Goal: Task Accomplishment & Management: Manage account settings

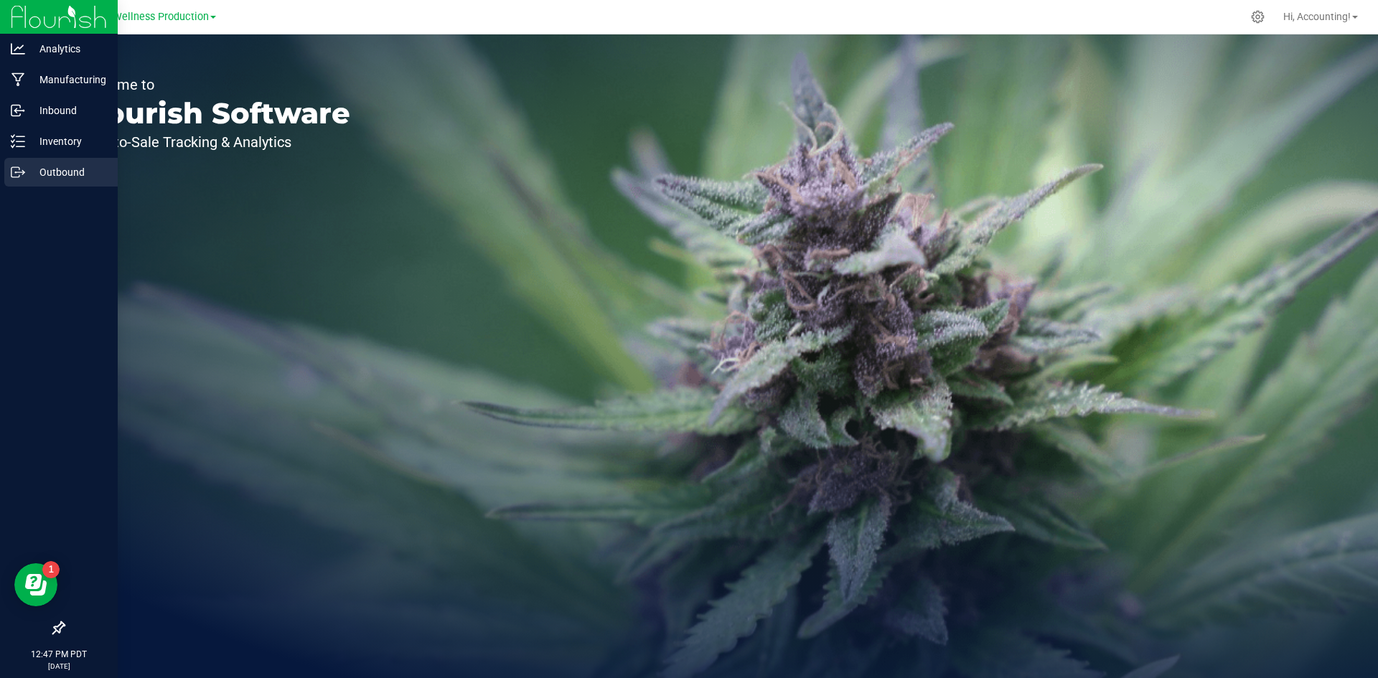
click at [17, 175] on icon at bounding box center [18, 172] width 14 height 14
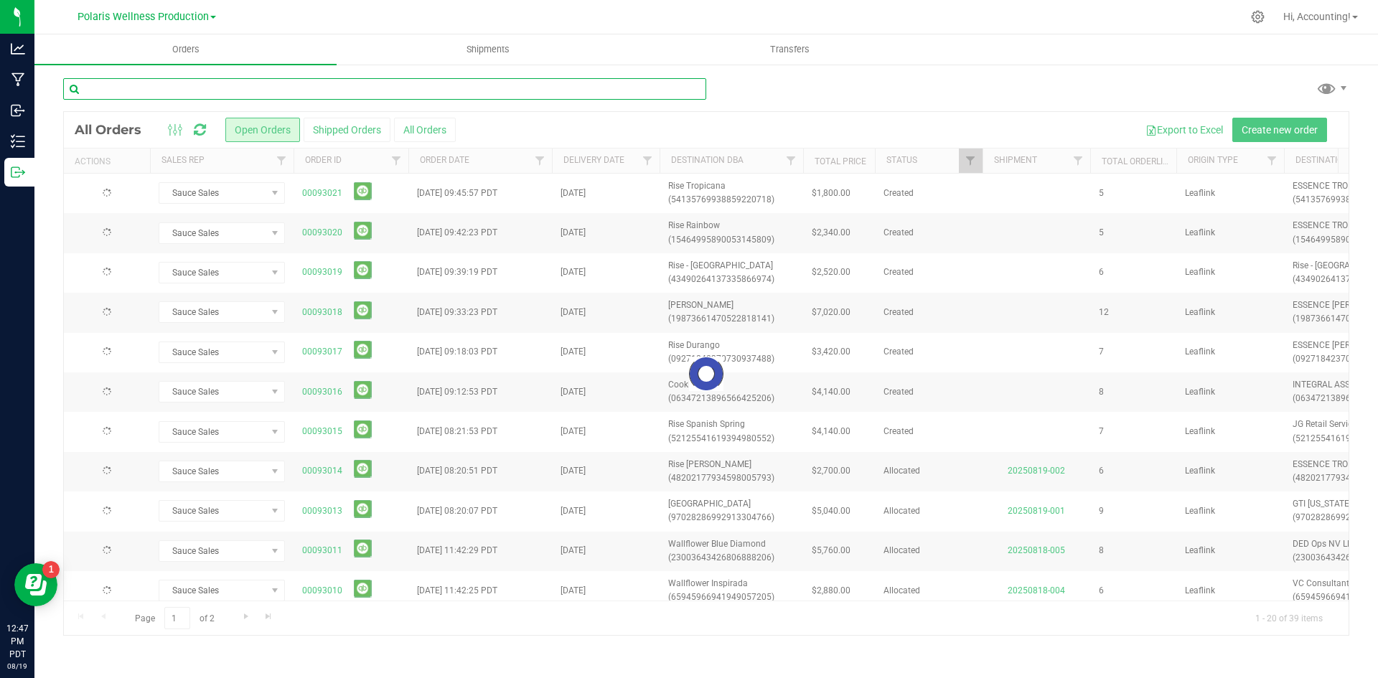
click at [273, 83] on input "text" at bounding box center [384, 89] width 643 height 22
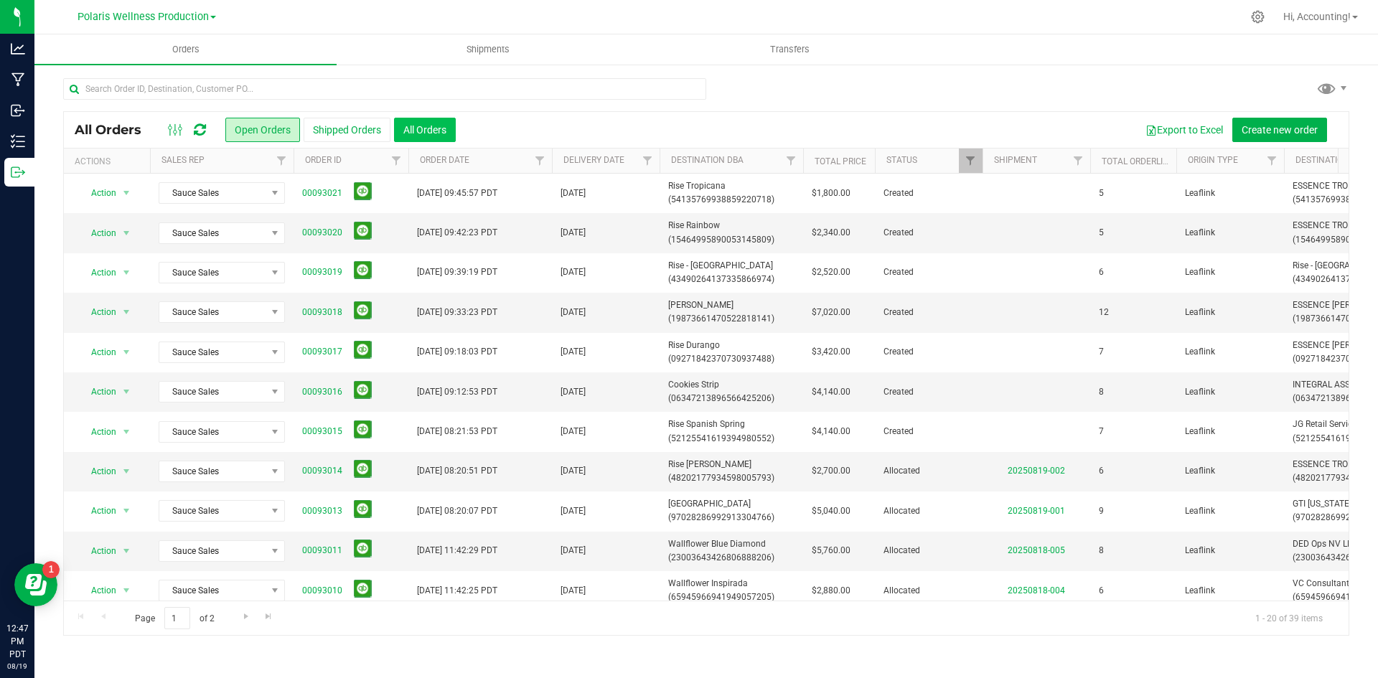
click at [449, 124] on button "All Orders" at bounding box center [425, 130] width 62 height 24
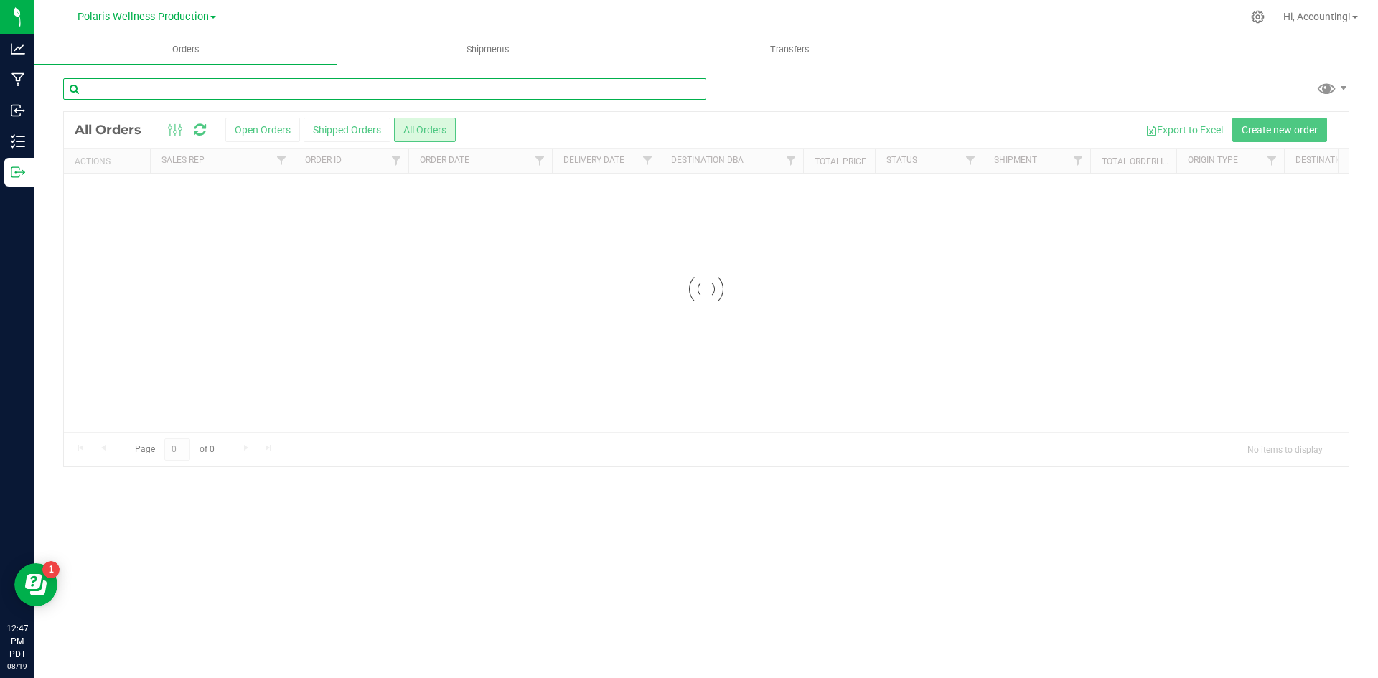
click at [428, 89] on input "text" at bounding box center [384, 89] width 643 height 22
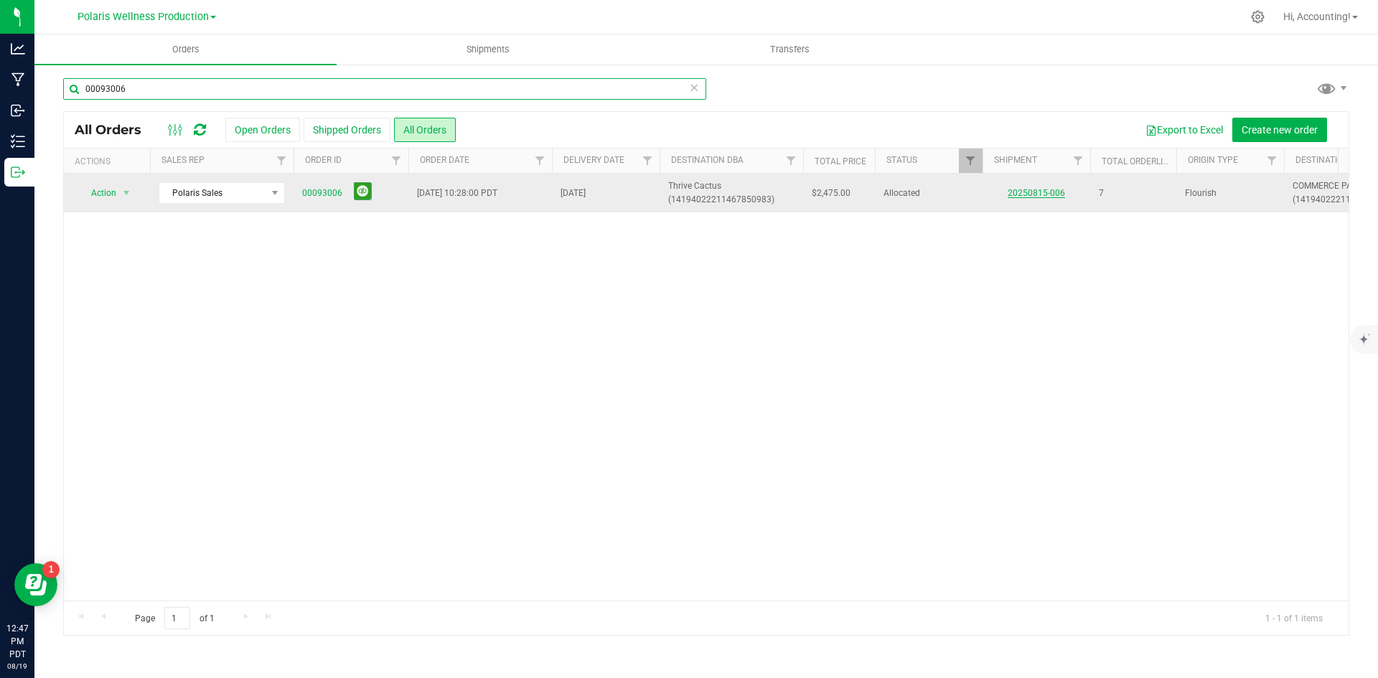
type input "00093006"
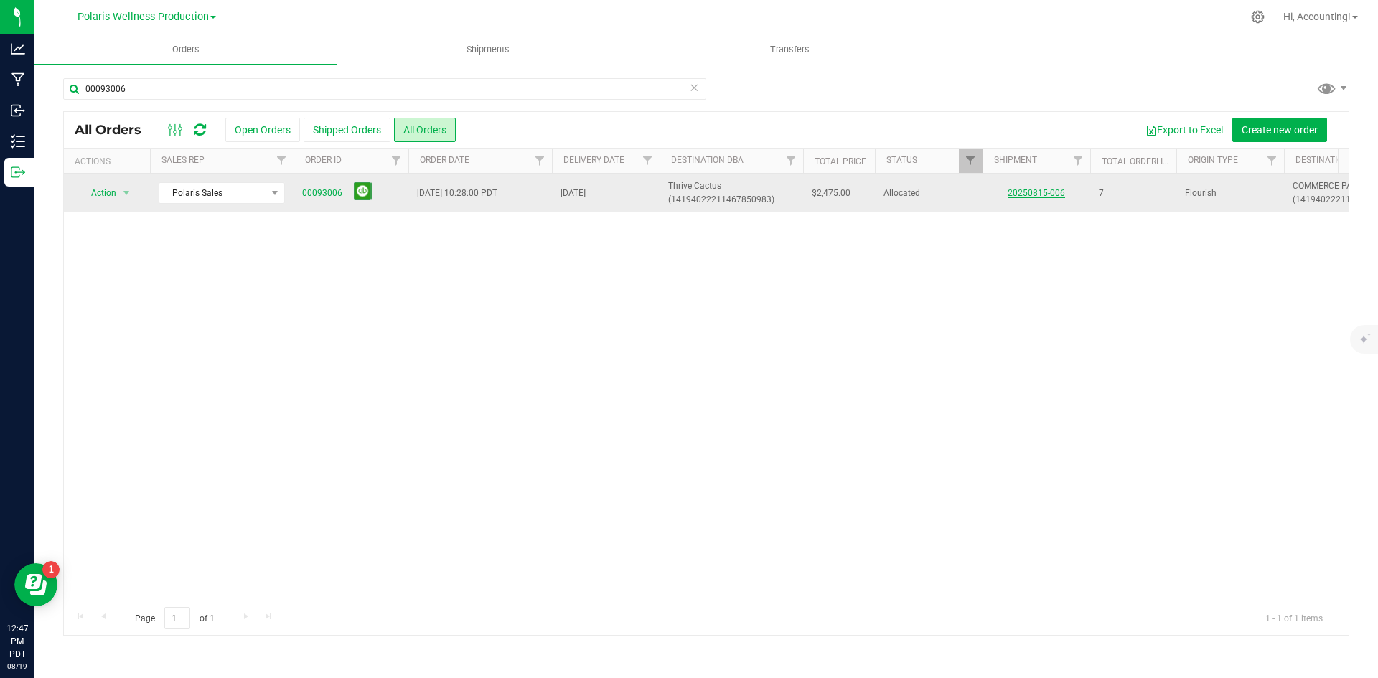
click at [1034, 192] on link "20250815-006" at bounding box center [1036, 193] width 57 height 10
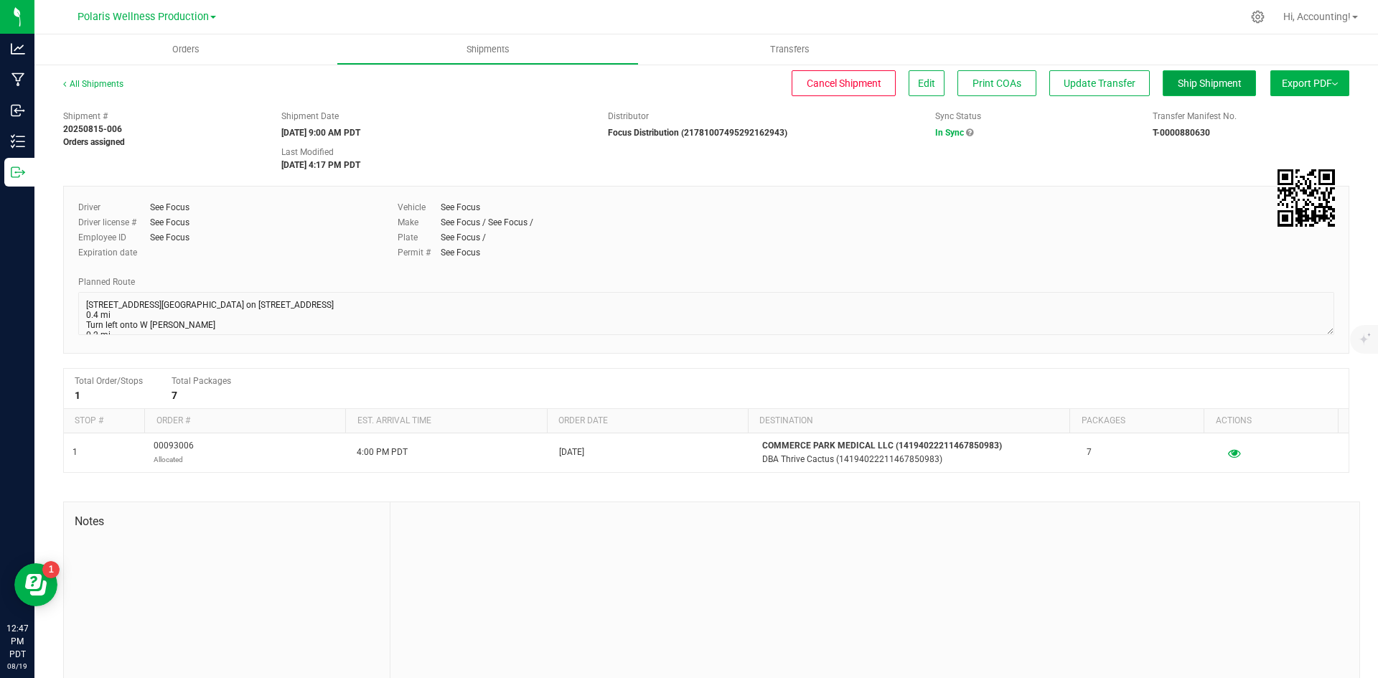
click at [1163, 88] on button "Ship Shipment" at bounding box center [1209, 83] width 93 height 26
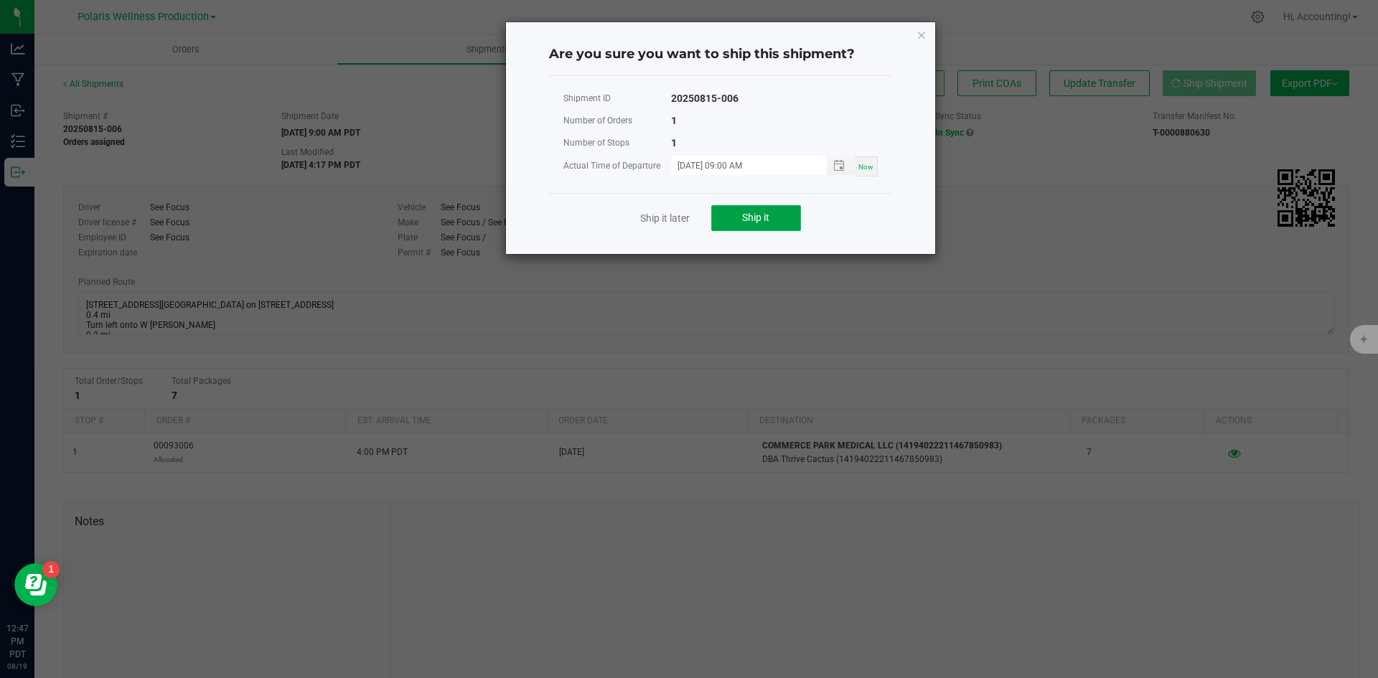
click at [760, 221] on span "Ship it" at bounding box center [755, 217] width 27 height 11
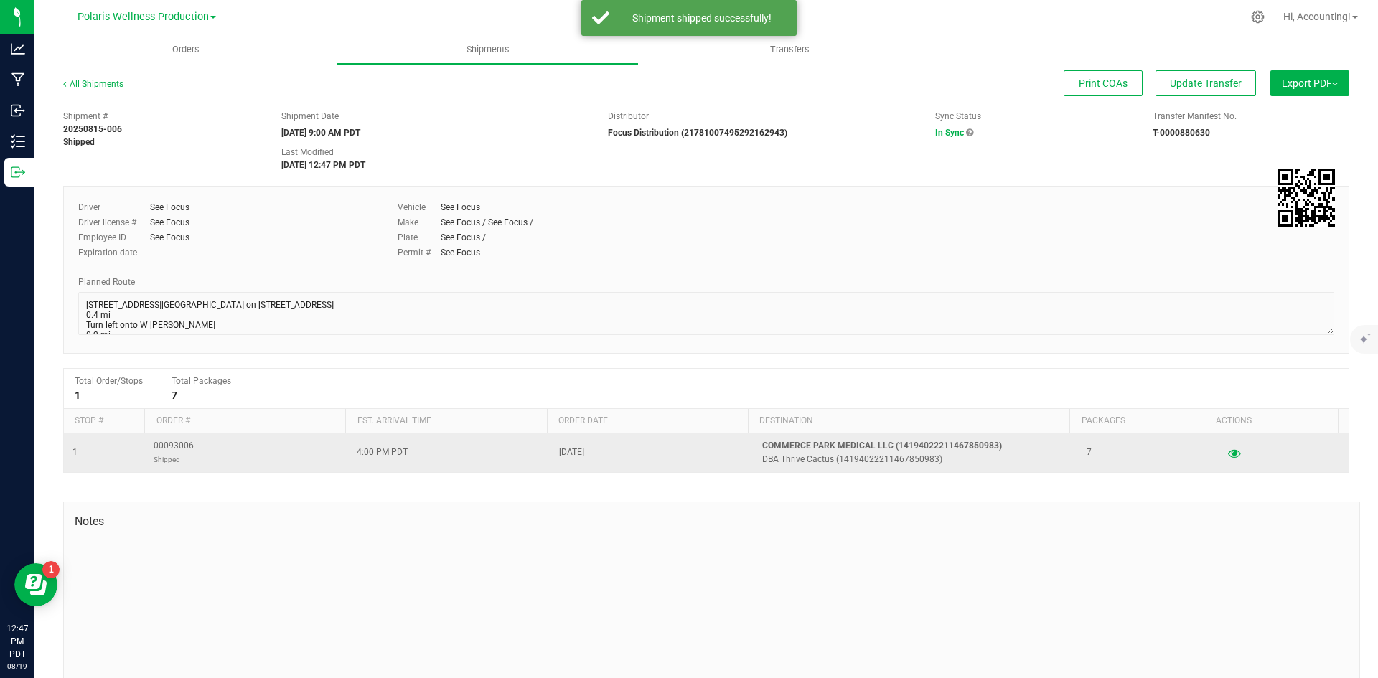
click at [176, 448] on span "00093006 Shipped" at bounding box center [174, 452] width 40 height 27
copy span "00093006"
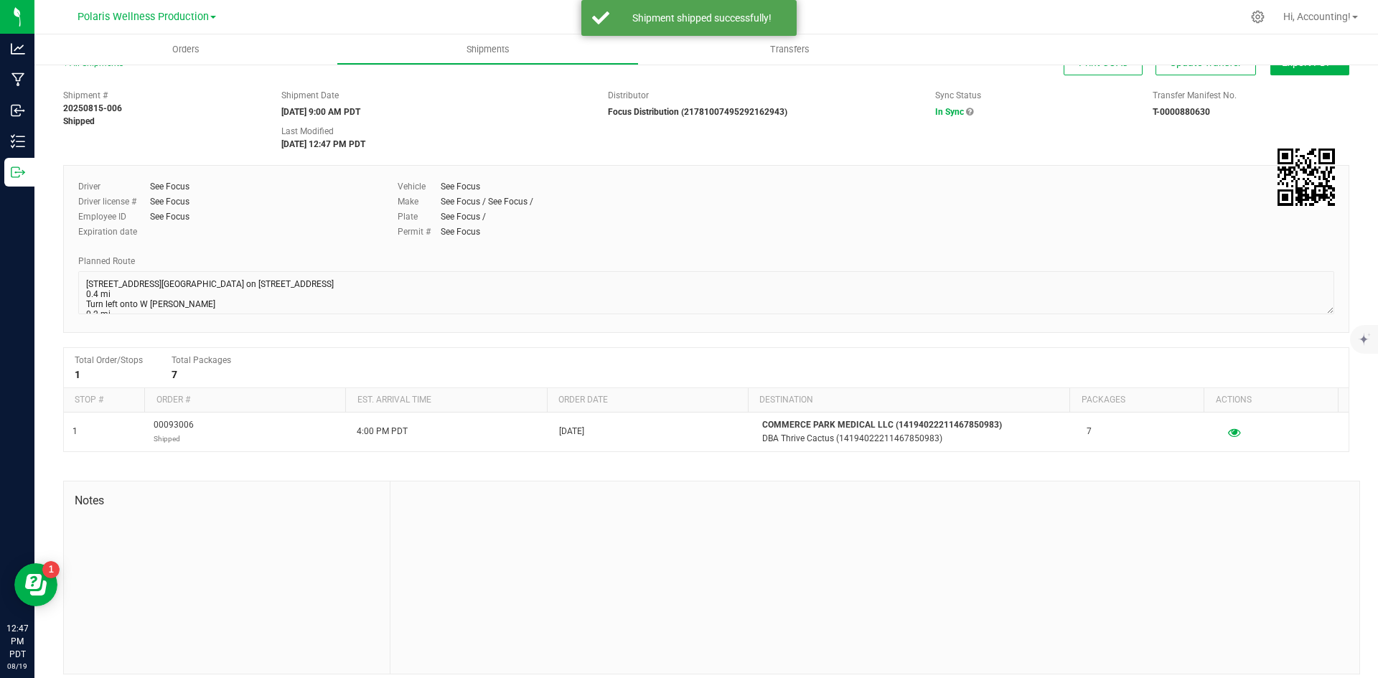
scroll to position [32, 0]
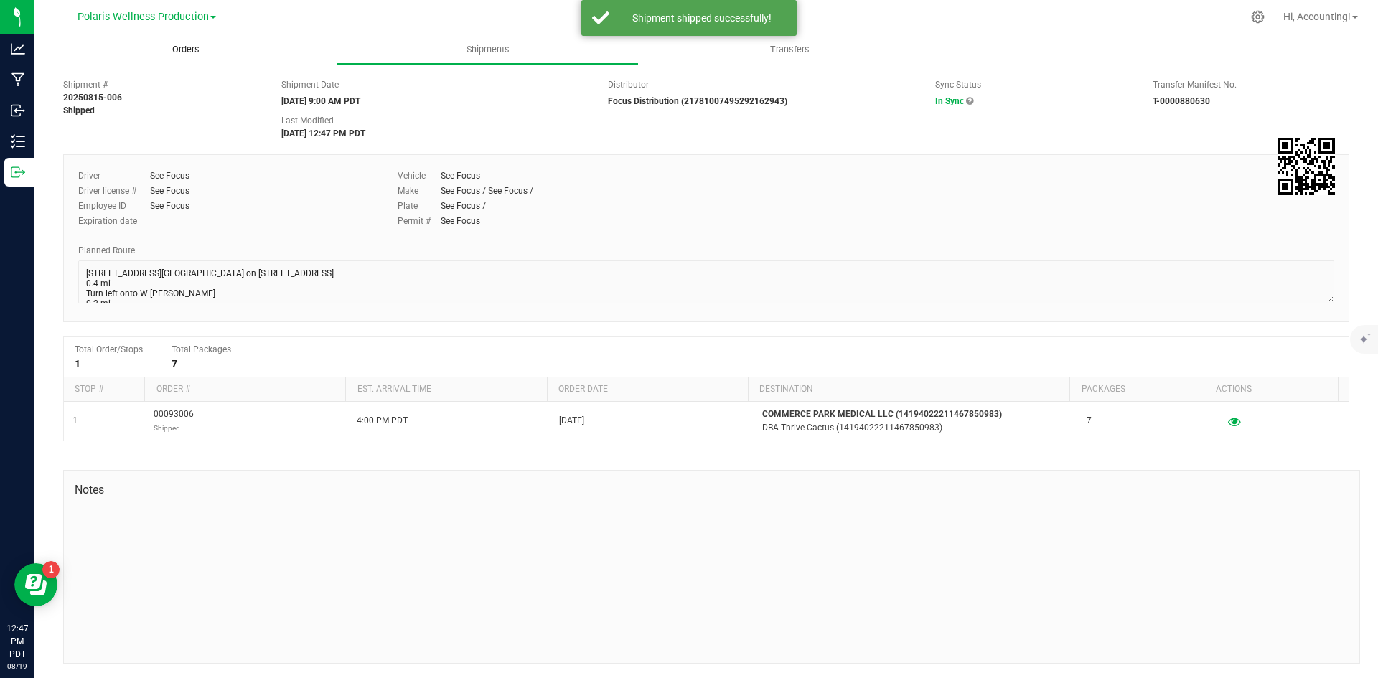
click at [193, 47] on span "Orders" at bounding box center [186, 49] width 66 height 13
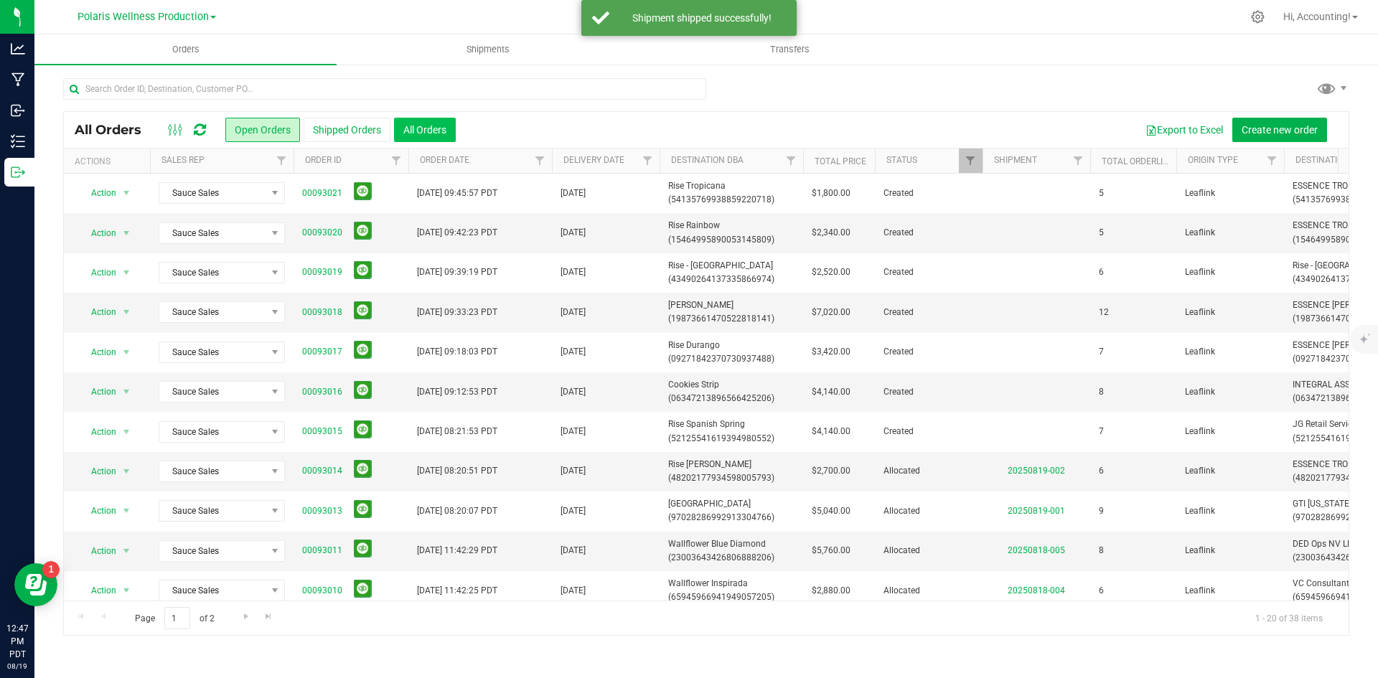
click at [416, 123] on button "All Orders" at bounding box center [425, 130] width 62 height 24
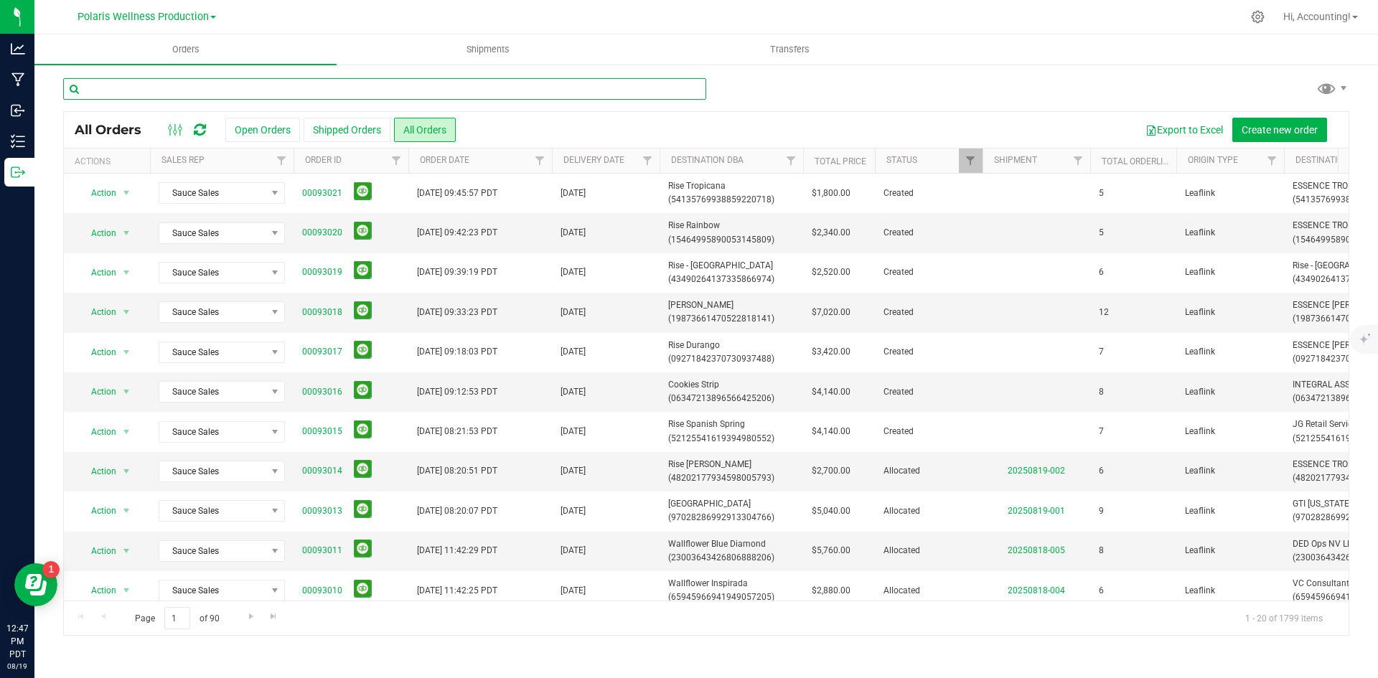
click at [319, 90] on input "text" at bounding box center [384, 89] width 643 height 22
paste input "00093006"
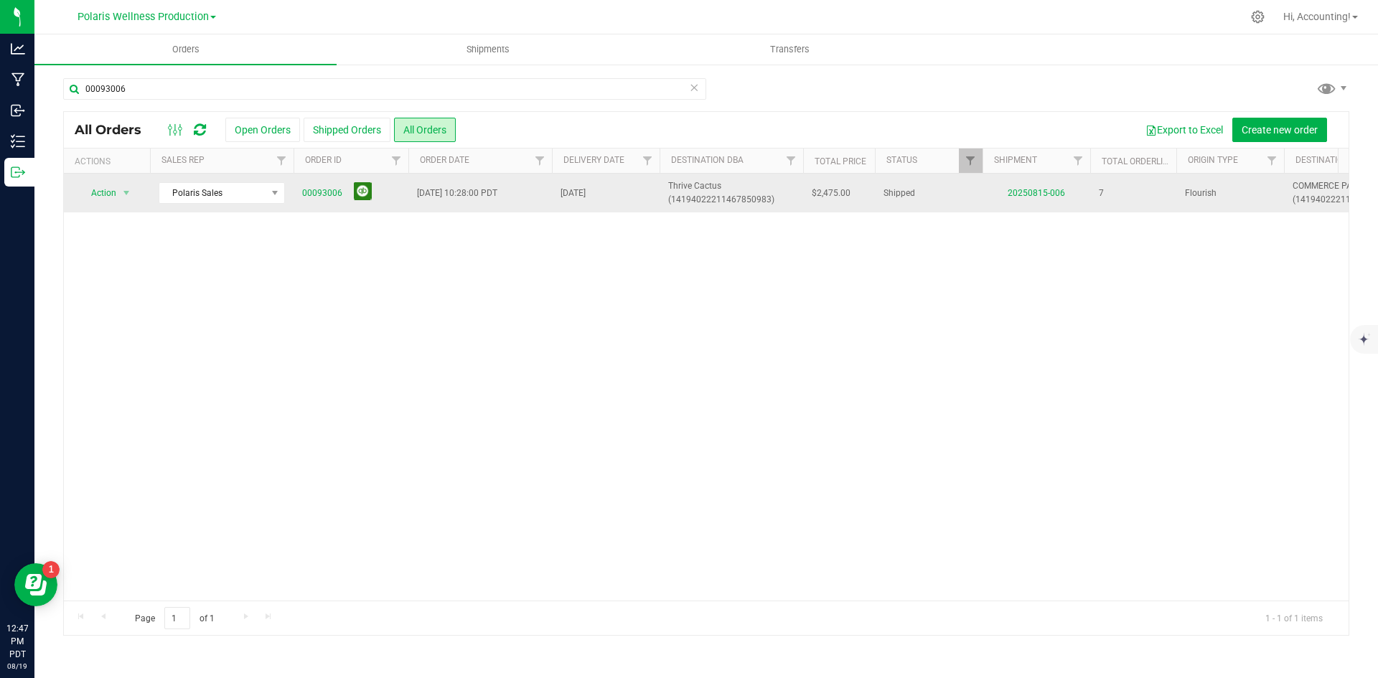
click at [366, 191] on button at bounding box center [363, 191] width 18 height 18
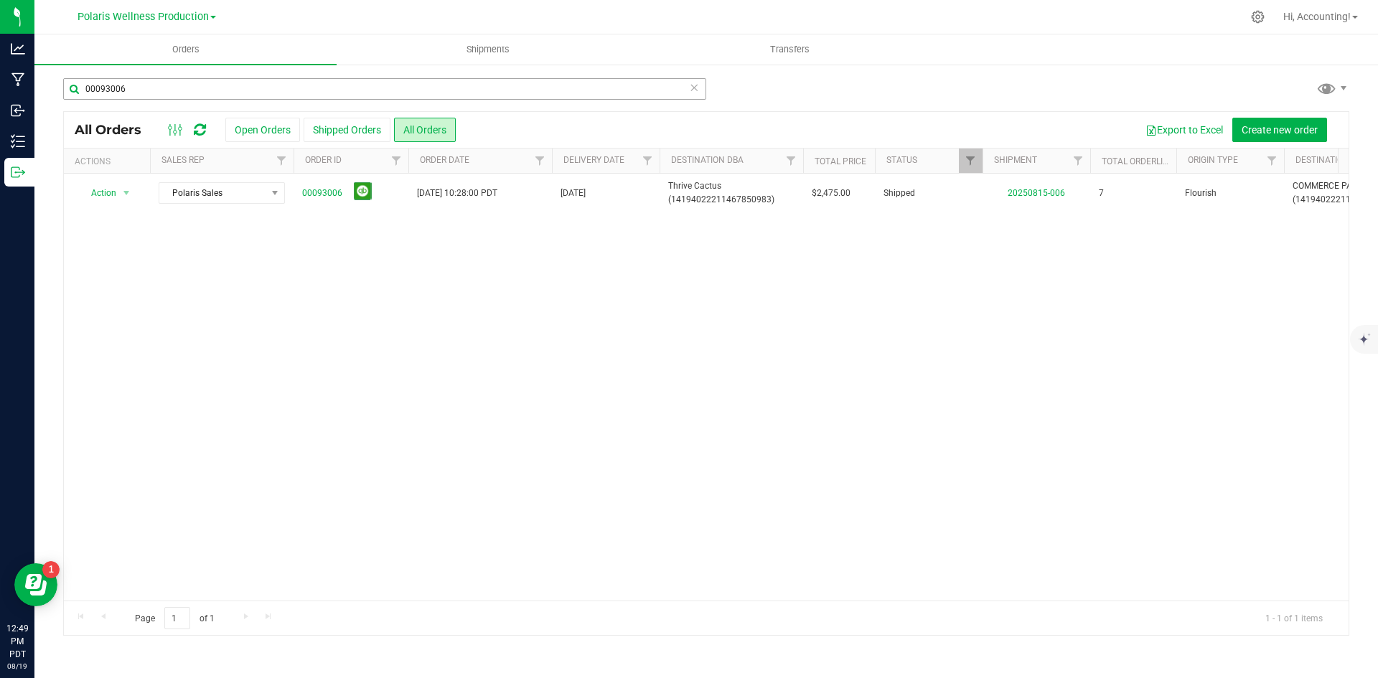
click at [424, 75] on div "00093006 All Orders Open Orders Shipped Orders All Orders Export to Excel Creat…" at bounding box center [706, 356] width 1344 height 587
click at [426, 80] on input "00093006" at bounding box center [384, 89] width 643 height 22
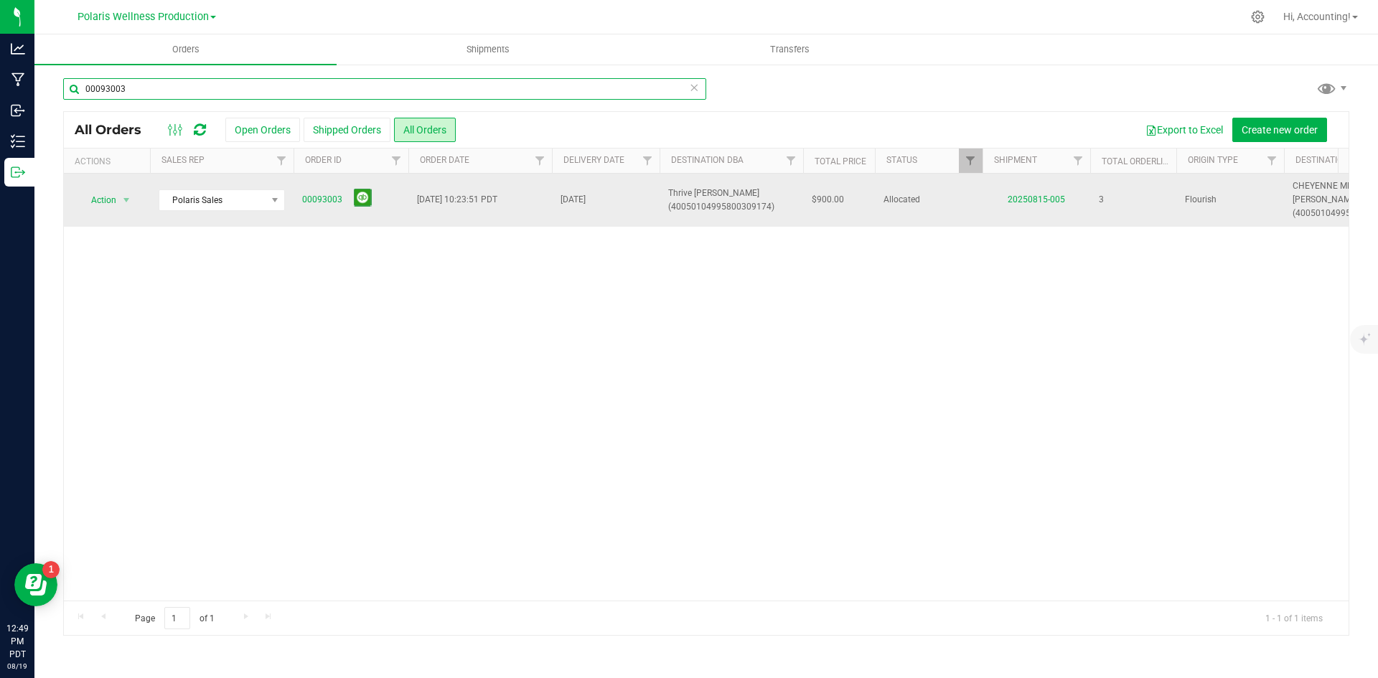
type input "00093003"
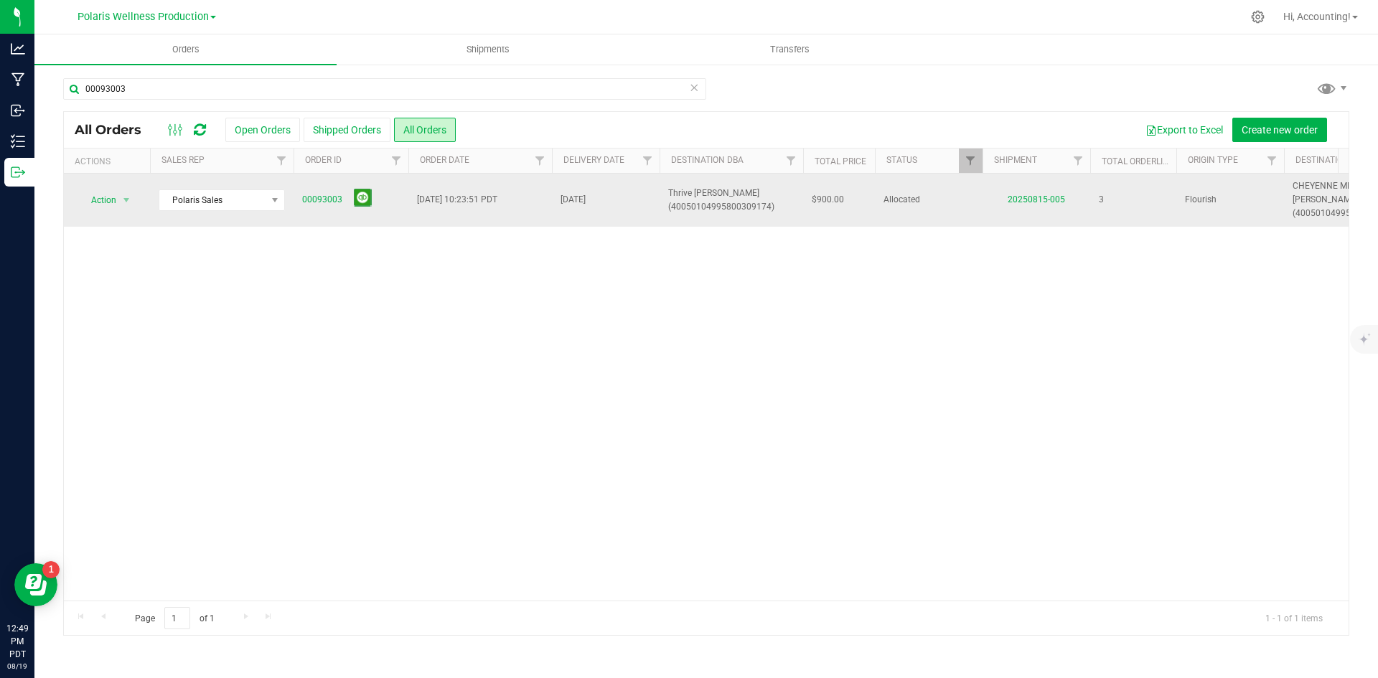
click at [1034, 192] on td "20250815-005" at bounding box center [1037, 200] width 108 height 53
click at [1034, 194] on td "20250815-005" at bounding box center [1037, 200] width 108 height 53
click at [1035, 199] on link "20250815-005" at bounding box center [1036, 200] width 57 height 10
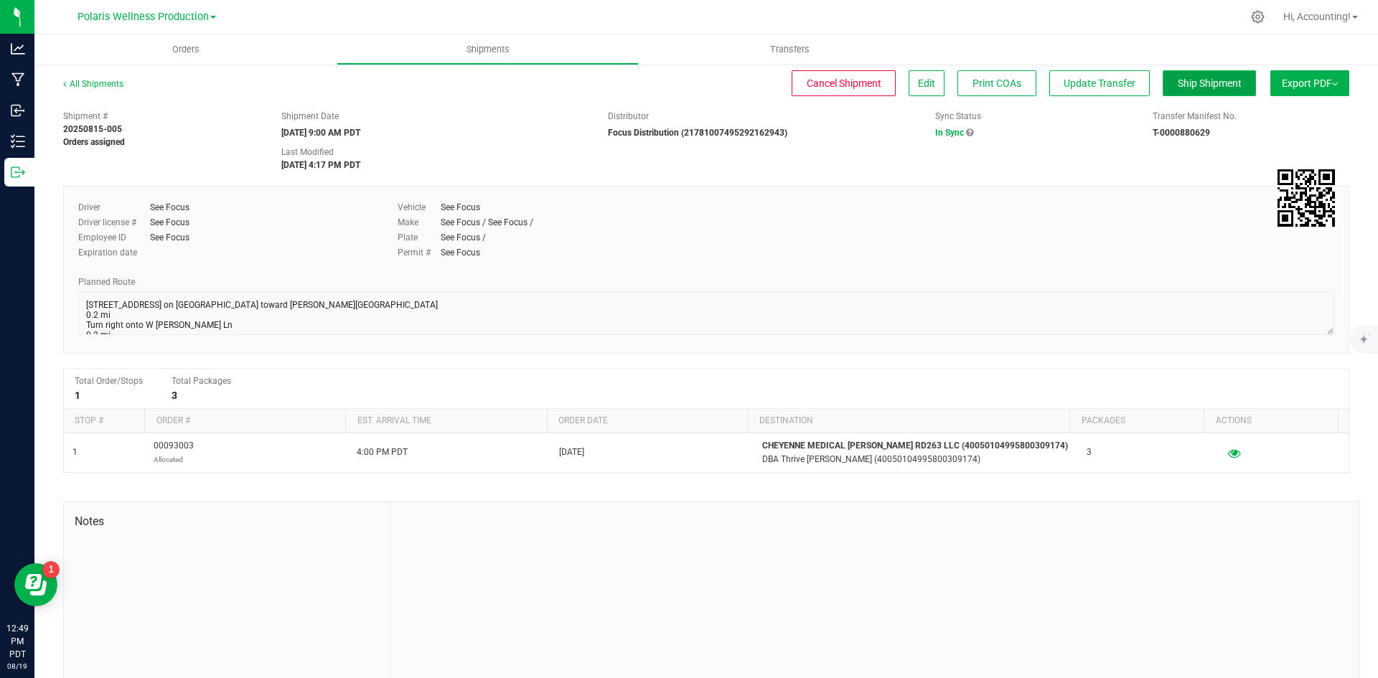
click at [1189, 89] on span "Ship Shipment" at bounding box center [1210, 83] width 64 height 11
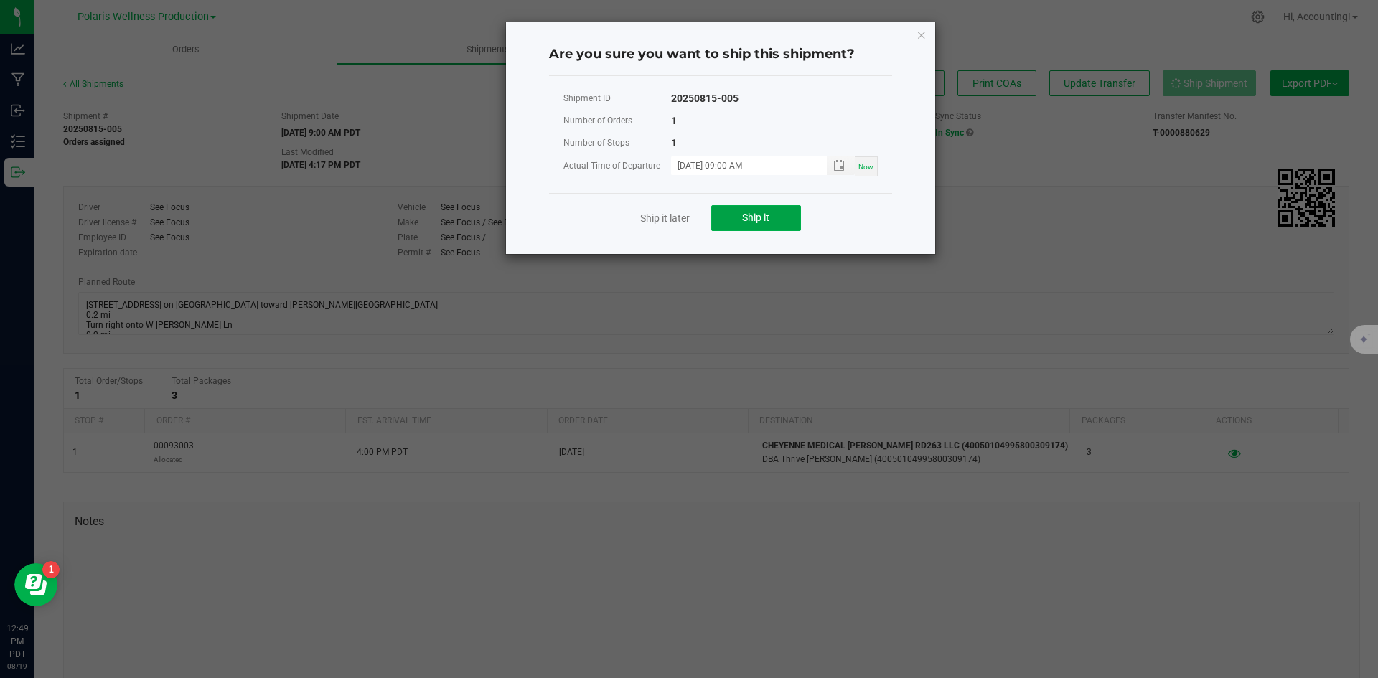
drag, startPoint x: 724, startPoint y: 220, endPoint x: 697, endPoint y: 242, distance: 34.7
click at [723, 220] on button "Ship it" at bounding box center [756, 218] width 90 height 26
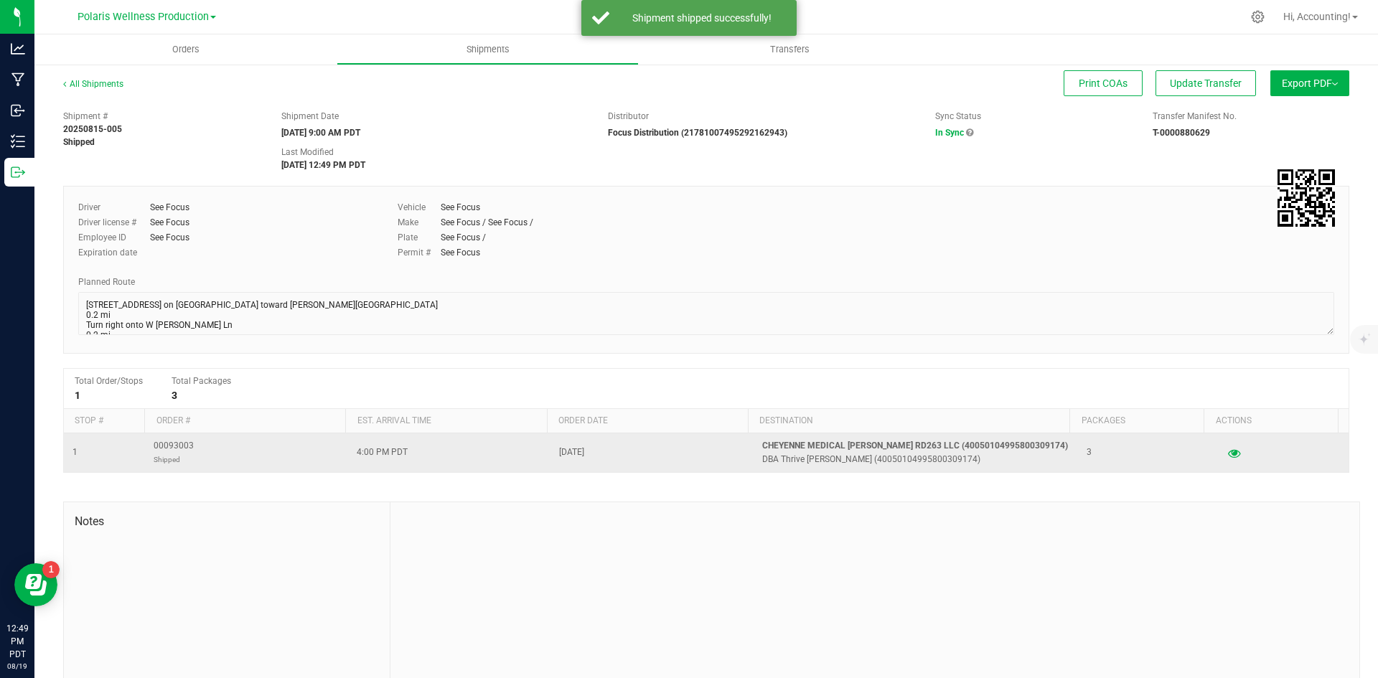
click at [187, 446] on span "00093003 Shipped" at bounding box center [174, 452] width 40 height 27
click at [186, 444] on span "00093003 Shipped" at bounding box center [174, 452] width 40 height 27
copy span "00093003"
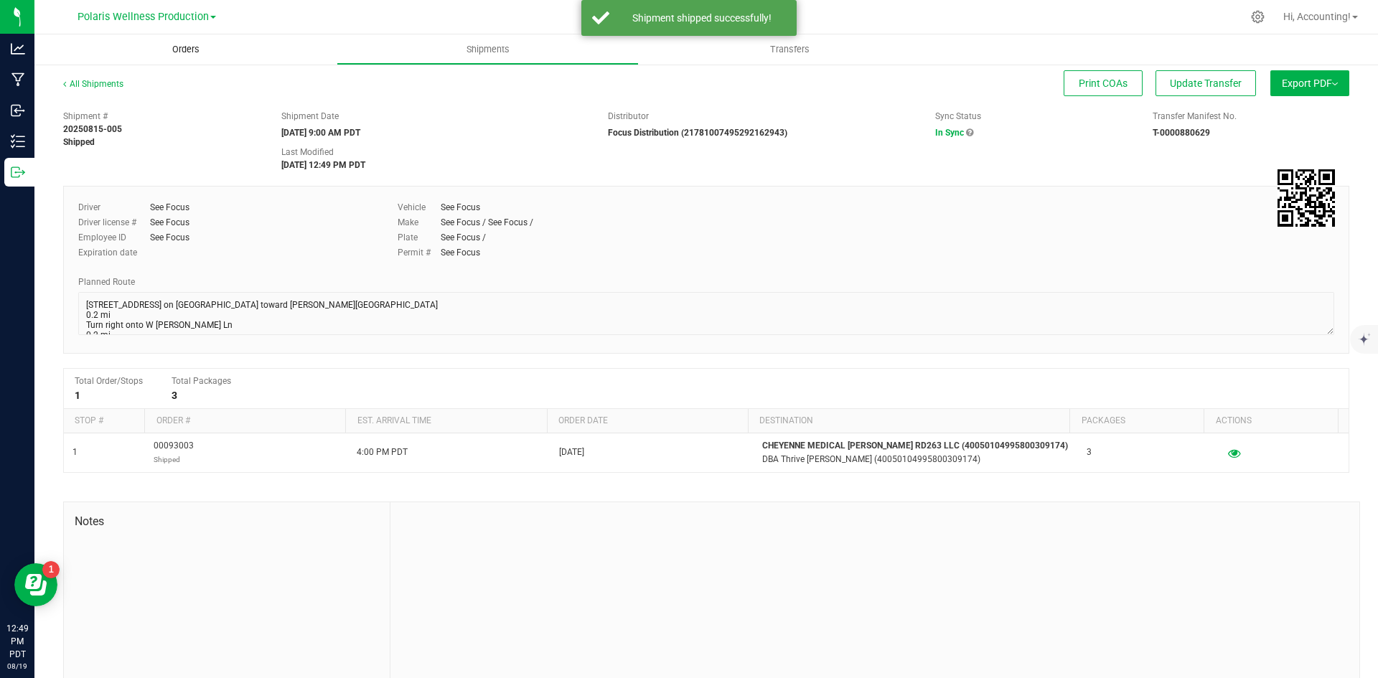
click at [176, 55] on span "Orders" at bounding box center [186, 49] width 66 height 13
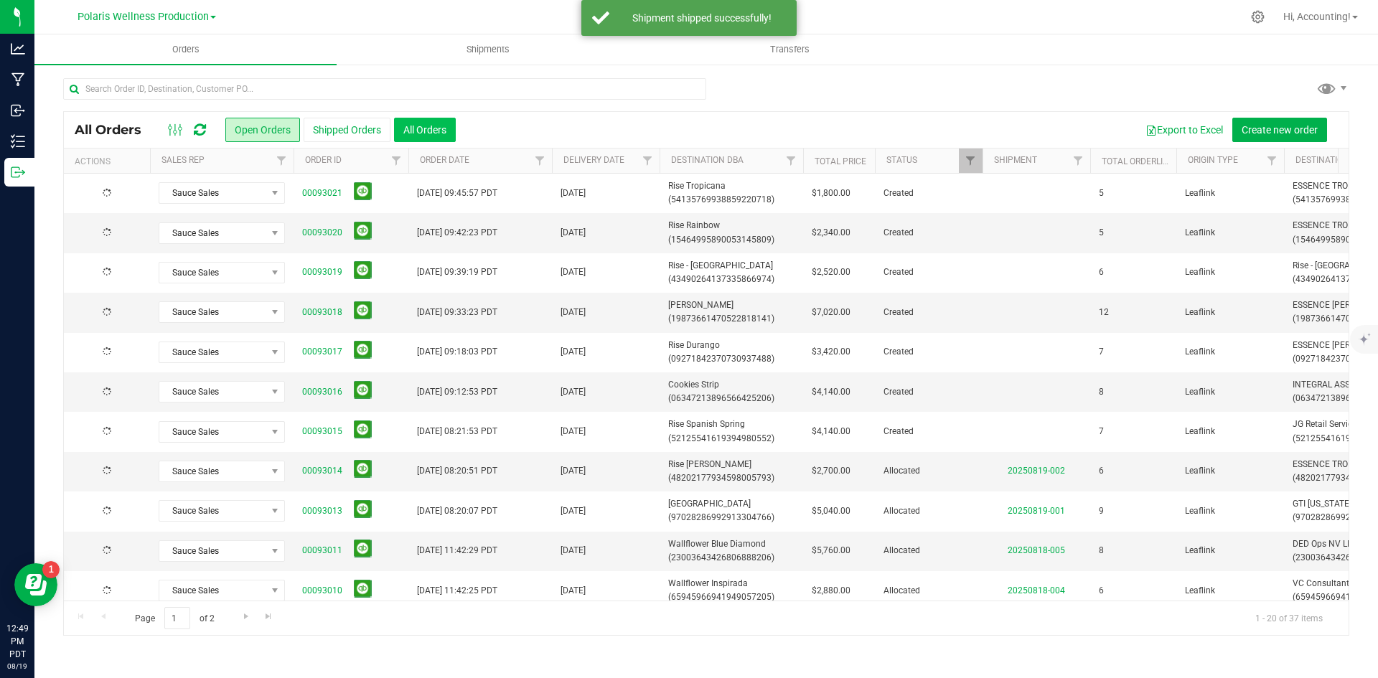
click at [431, 125] on button "All Orders" at bounding box center [425, 130] width 62 height 24
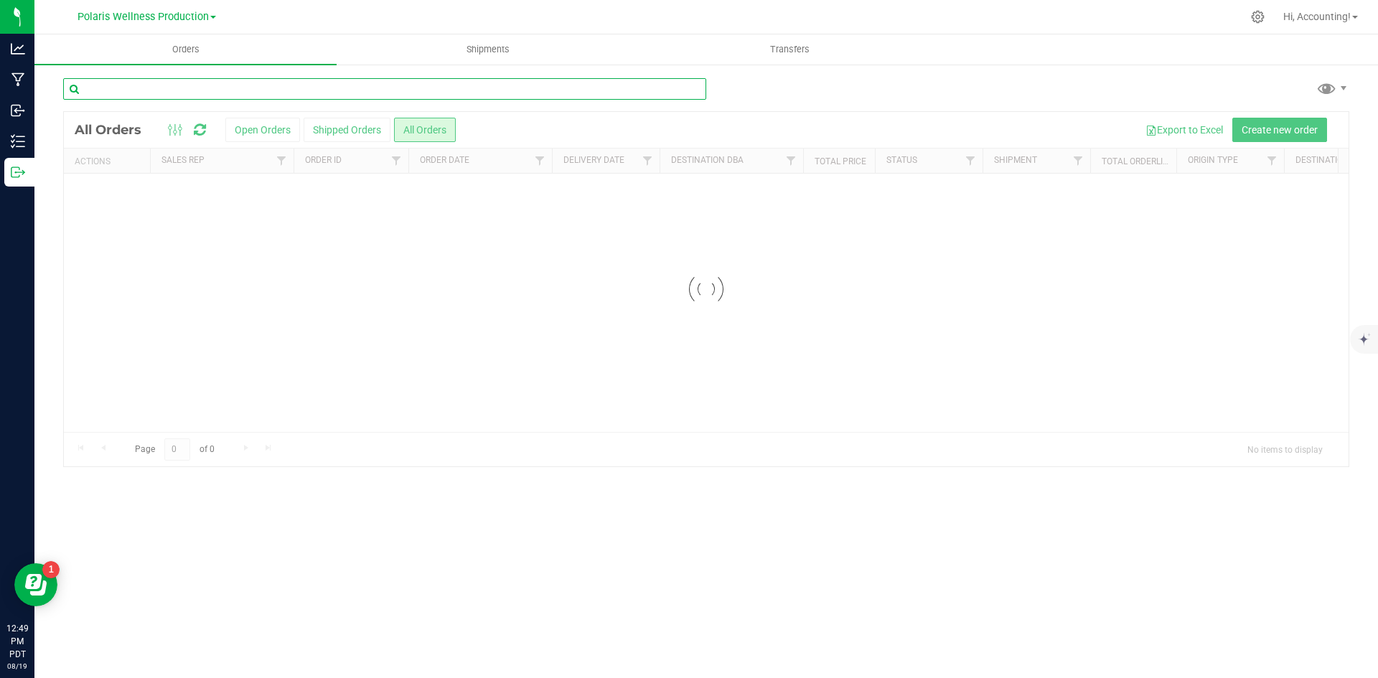
click at [327, 95] on input "text" at bounding box center [384, 89] width 643 height 22
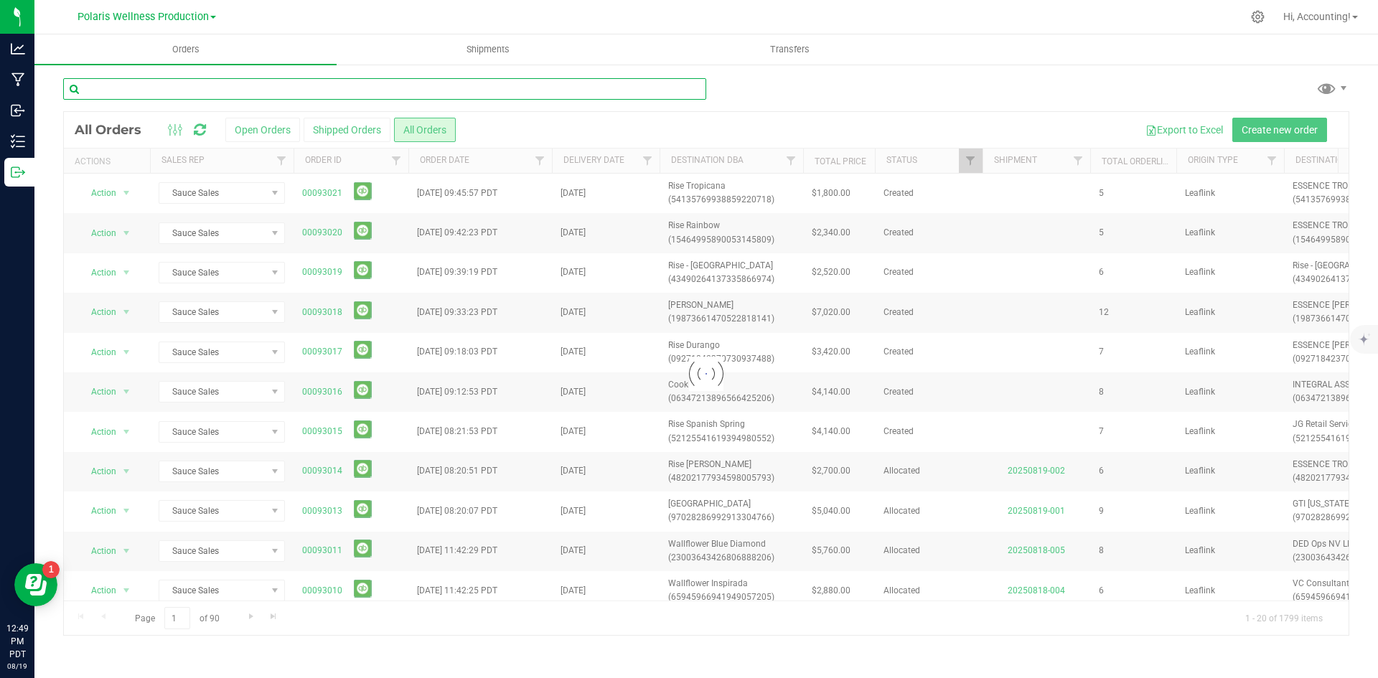
paste input "00093003"
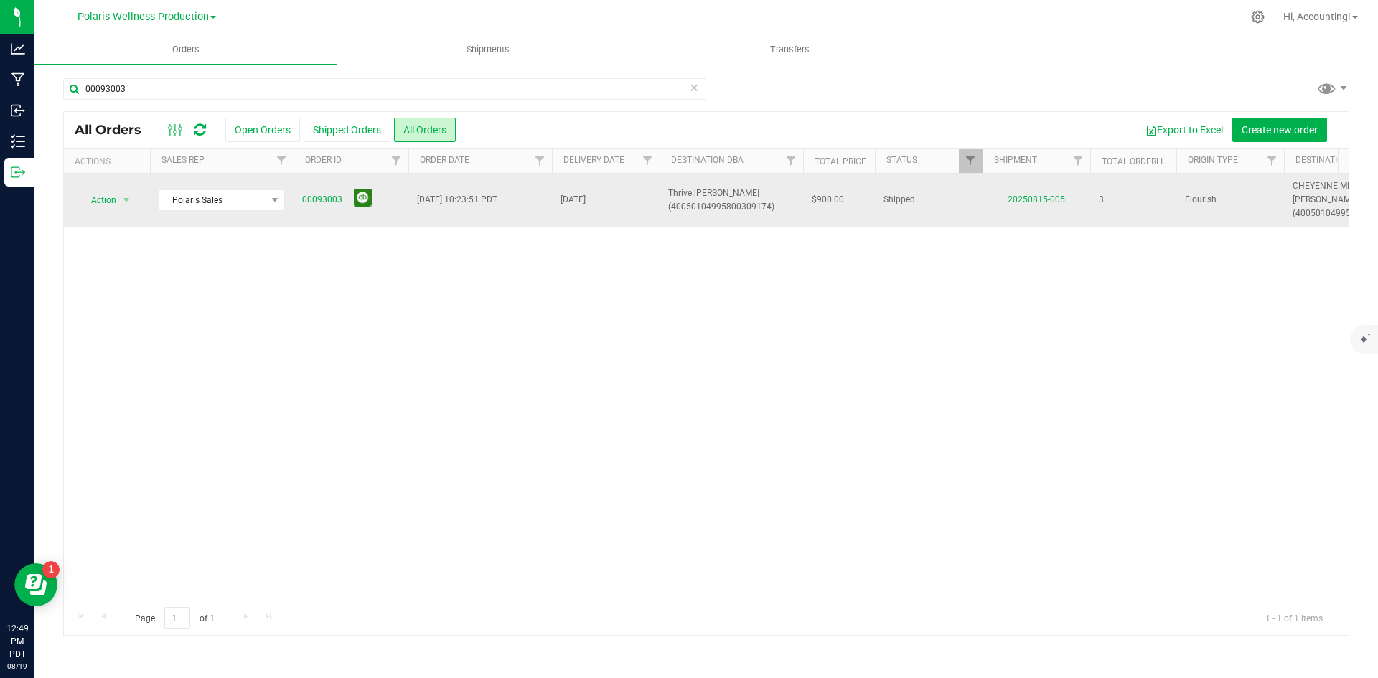
click at [360, 200] on button at bounding box center [363, 198] width 18 height 18
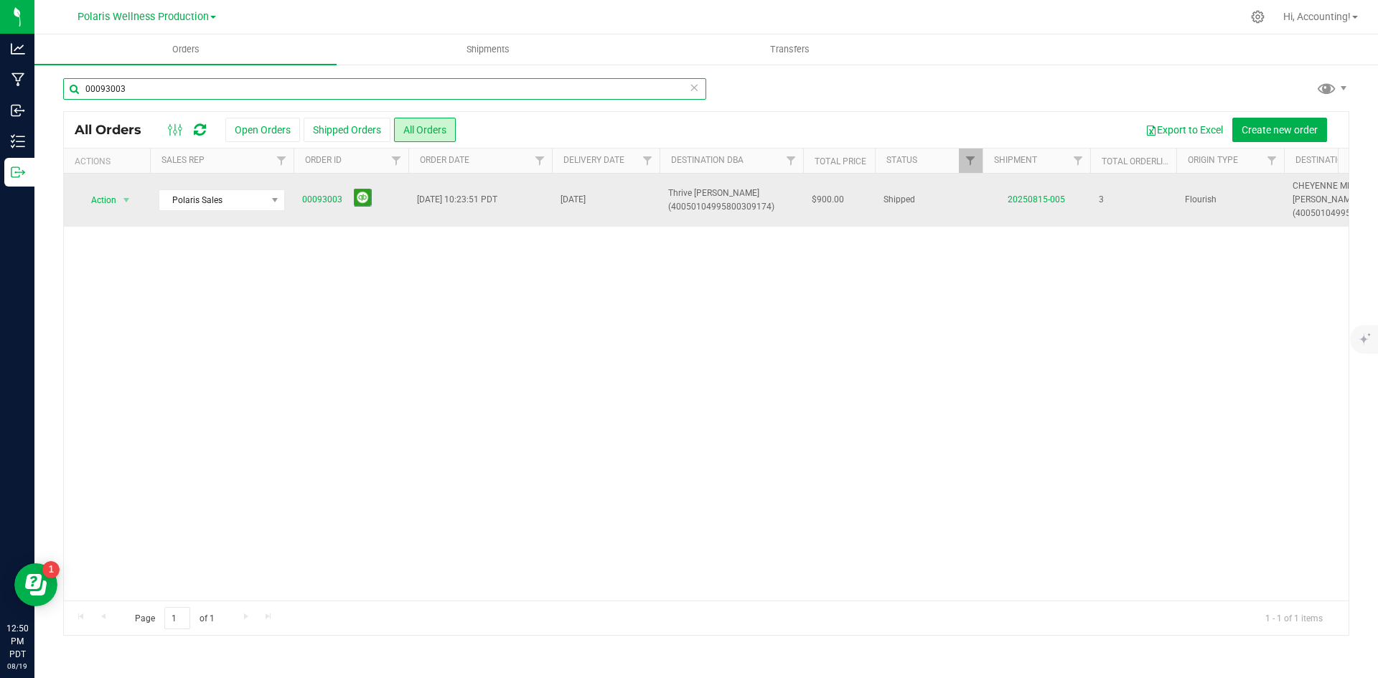
click at [258, 88] on input "00093003" at bounding box center [384, 89] width 643 height 22
type input "0"
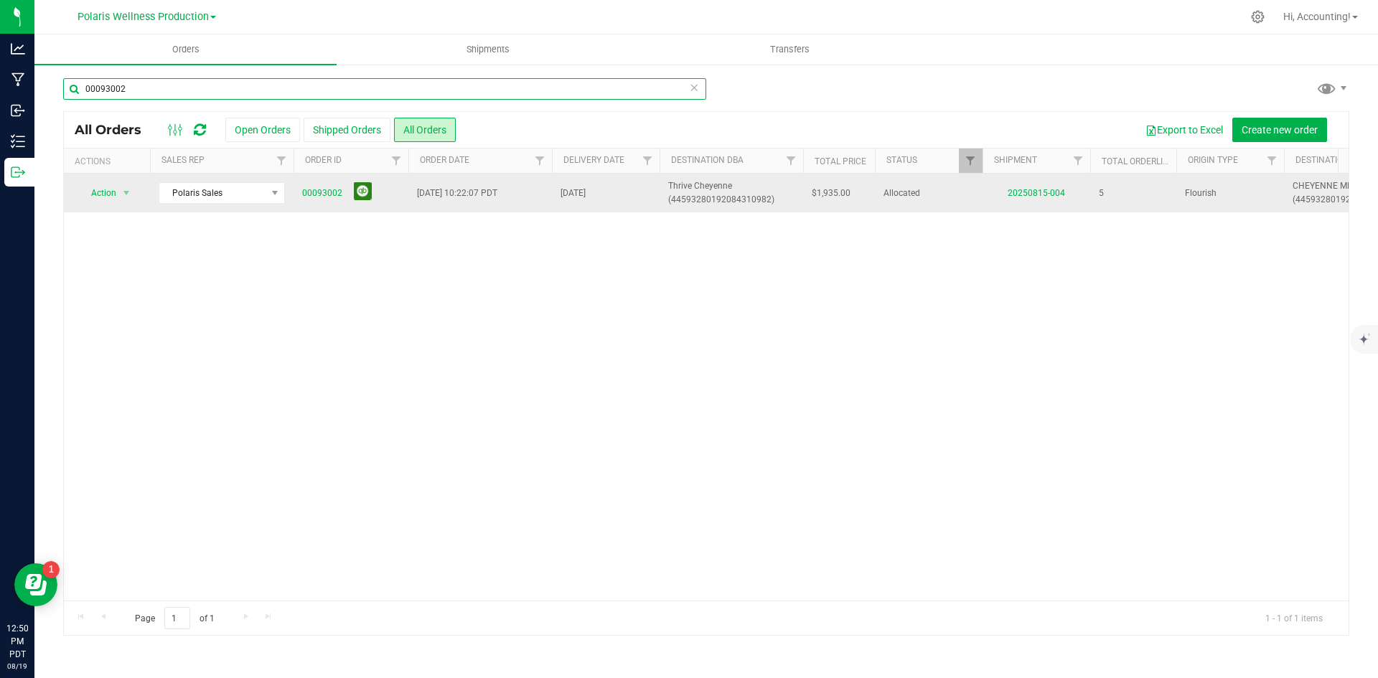
type input "00093002"
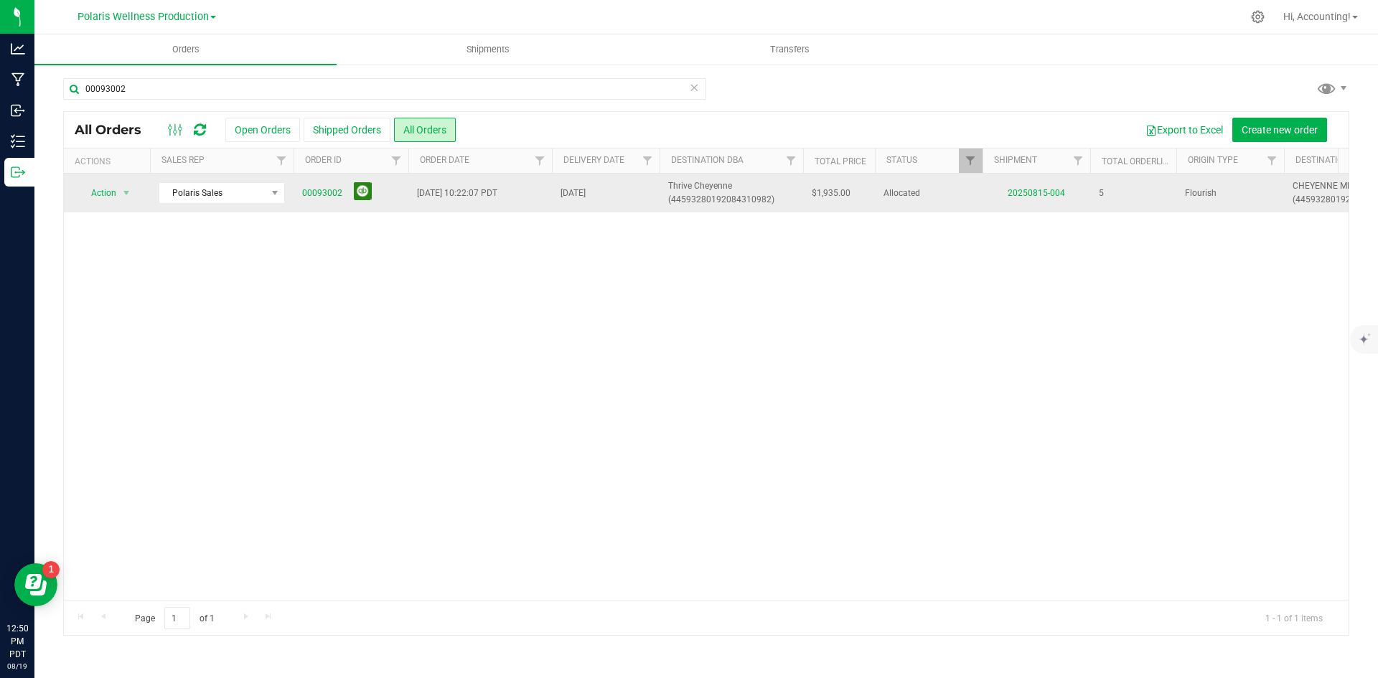
click at [368, 195] on button at bounding box center [363, 191] width 18 height 18
click at [1003, 191] on td "20250815-004" at bounding box center [1037, 193] width 108 height 39
click at [1034, 197] on link "20250815-004" at bounding box center [1036, 193] width 57 height 10
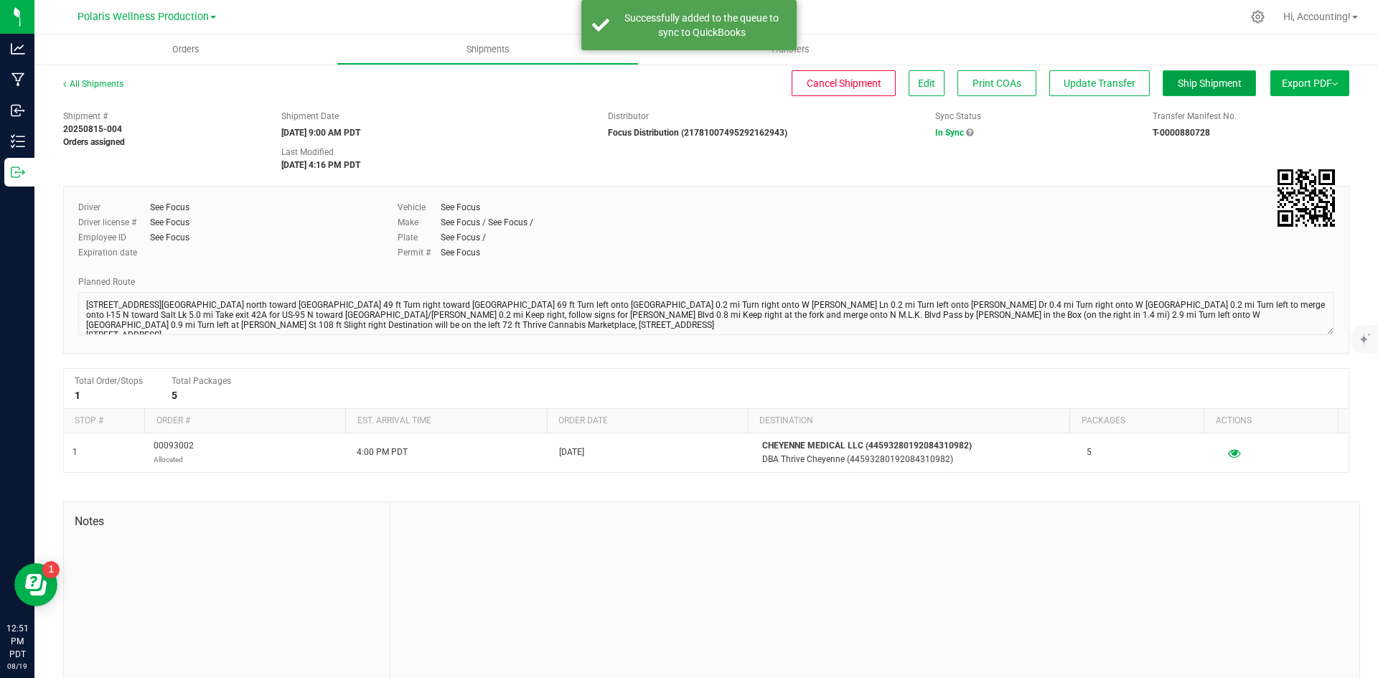
click at [1193, 93] on button "Ship Shipment" at bounding box center [1209, 83] width 93 height 26
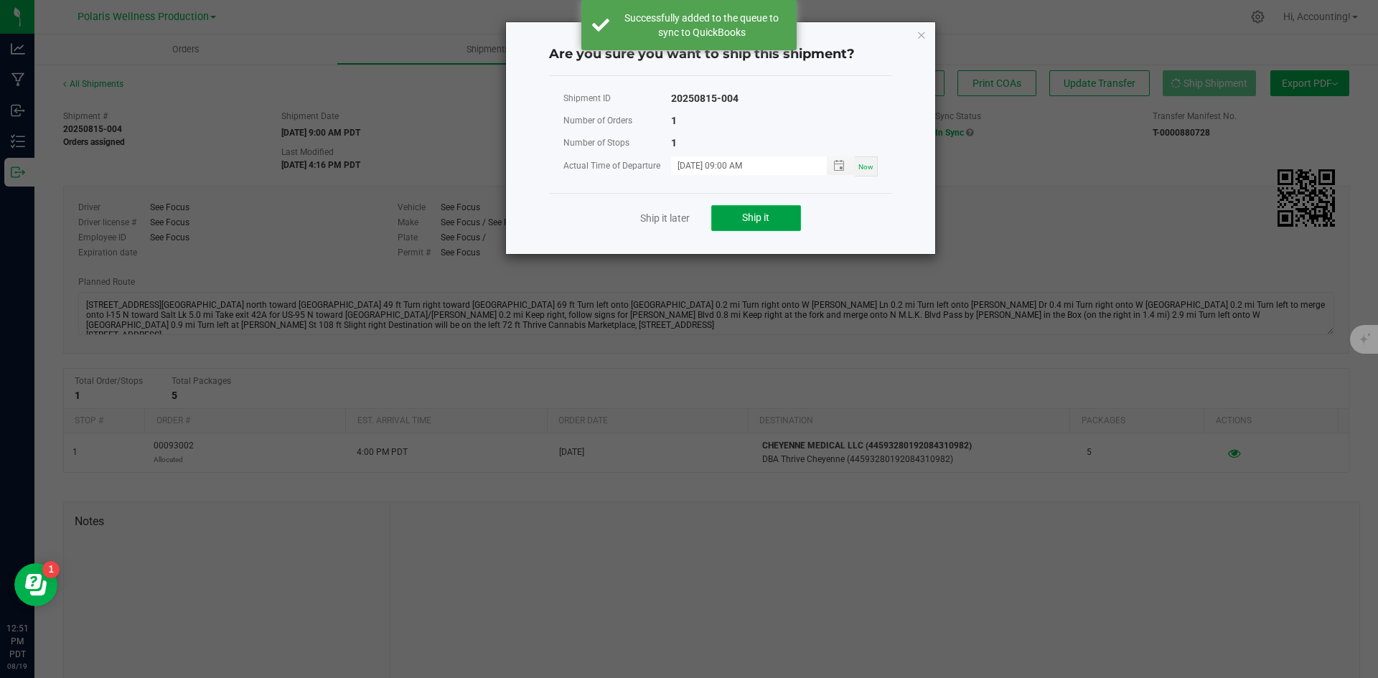
click at [749, 217] on span "Ship it" at bounding box center [755, 217] width 27 height 11
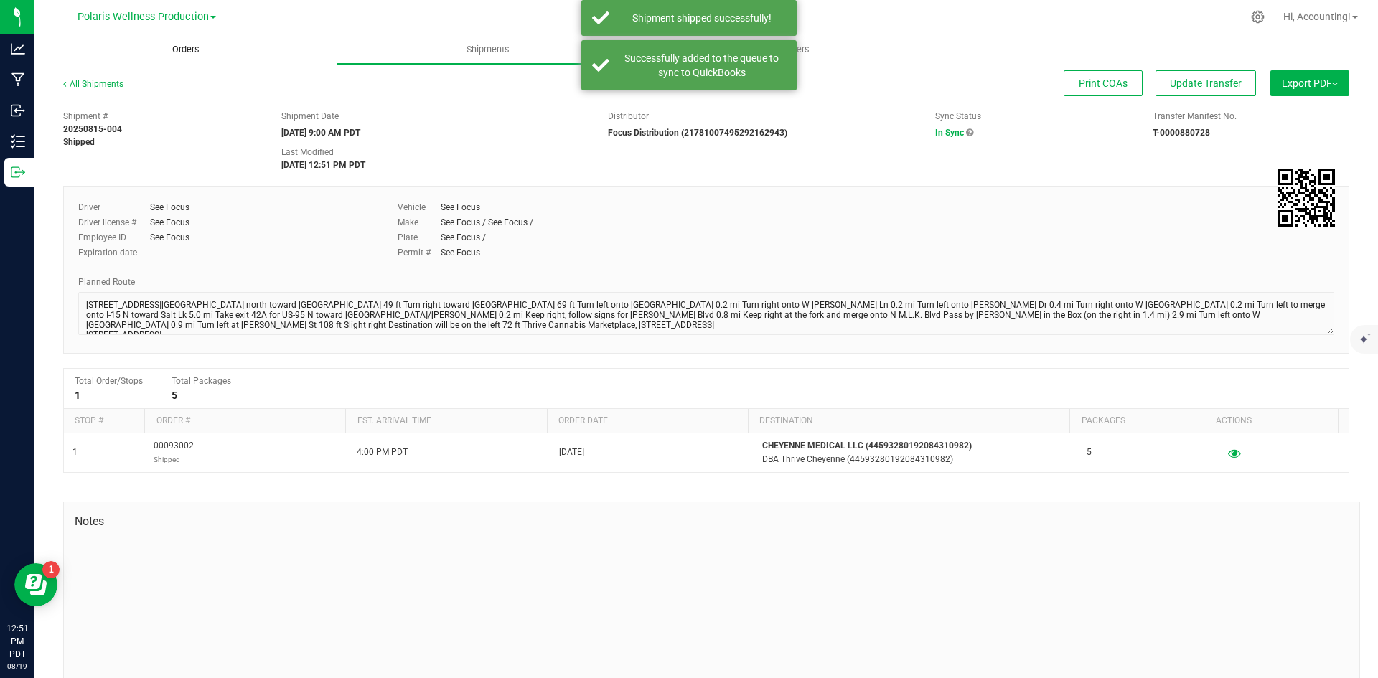
click at [187, 52] on span "Orders" at bounding box center [186, 49] width 66 height 13
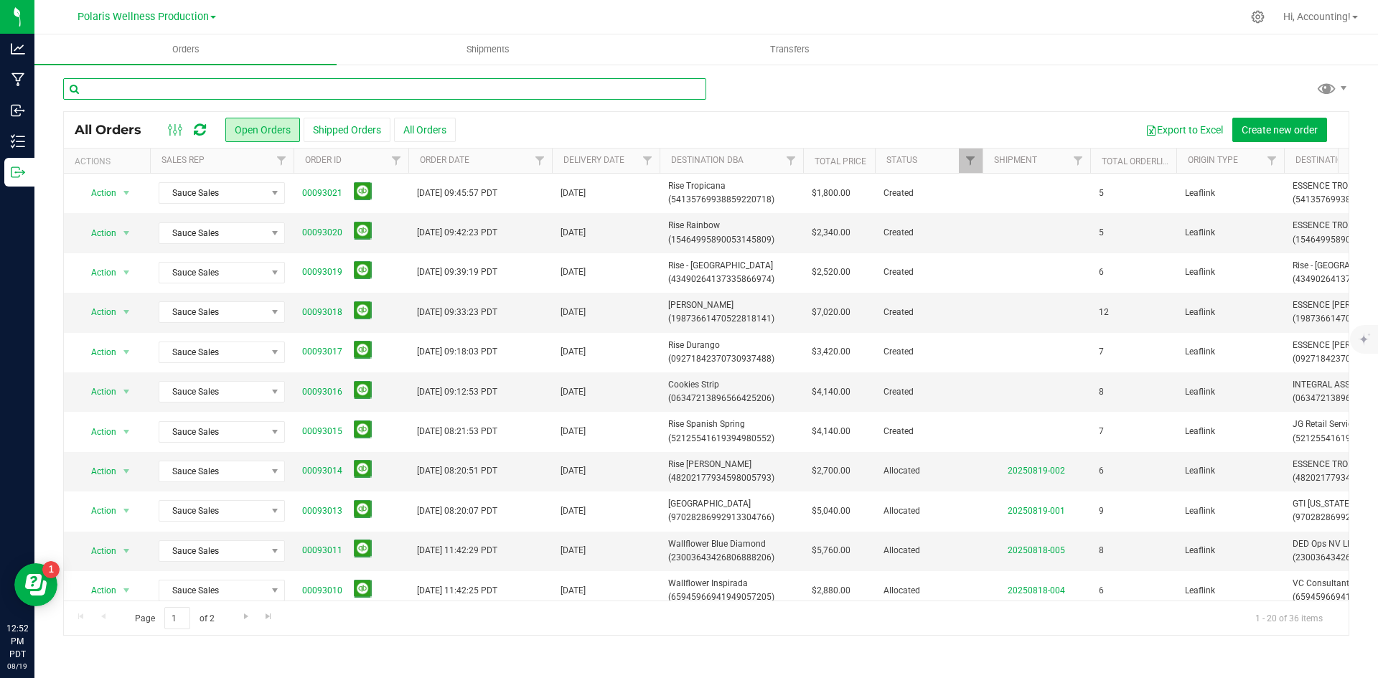
click at [338, 90] on input "text" at bounding box center [384, 89] width 643 height 22
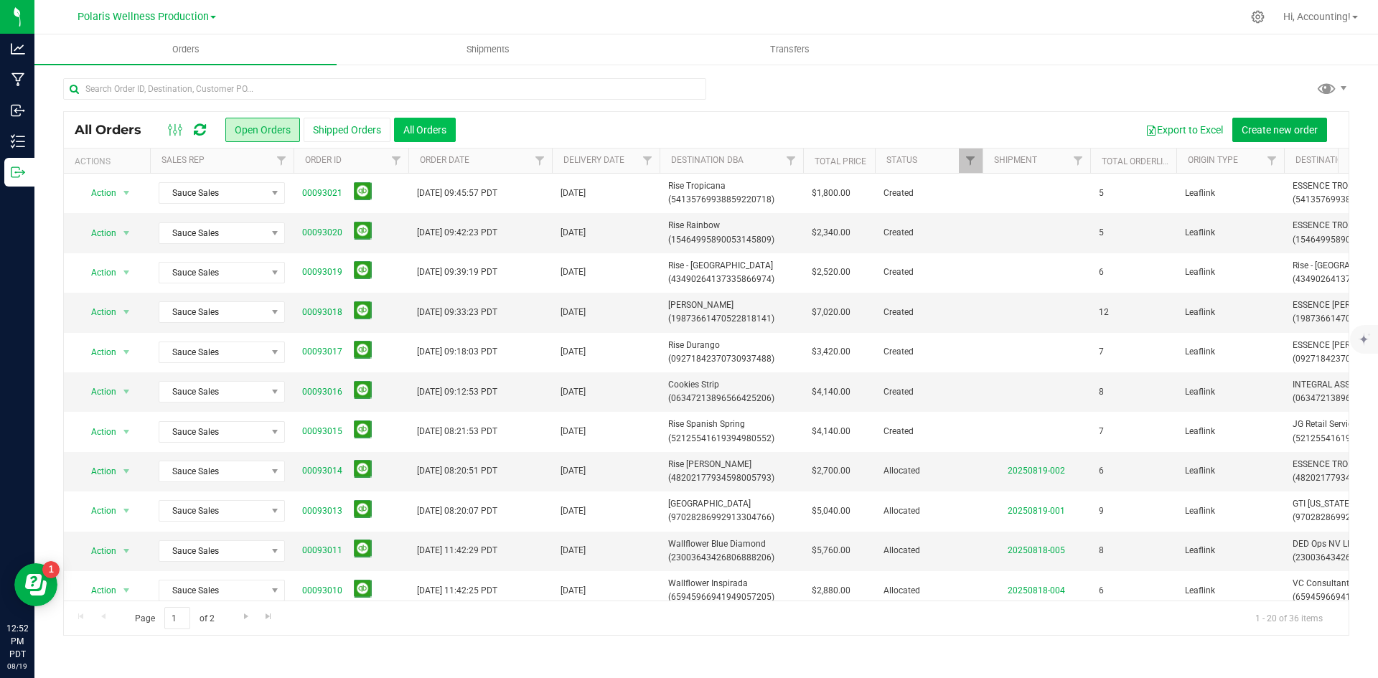
click at [417, 126] on button "All Orders" at bounding box center [425, 130] width 62 height 24
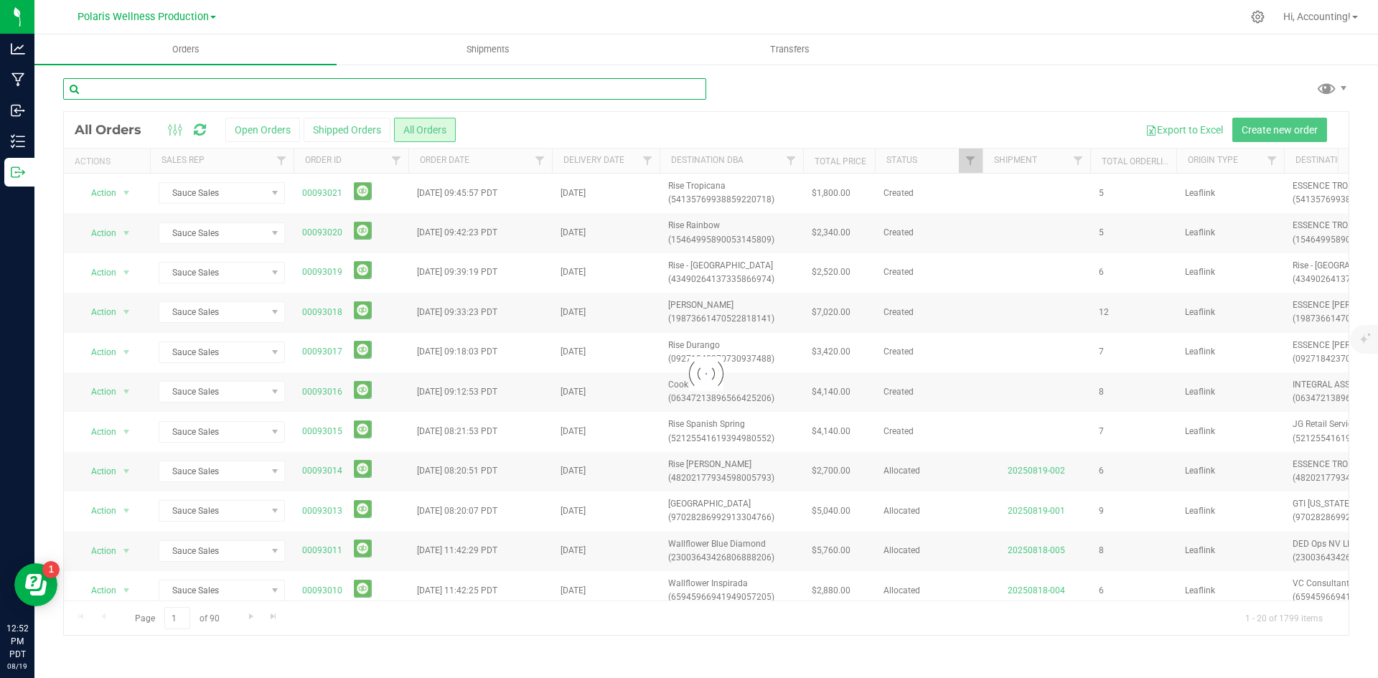
click at [329, 95] on input "text" at bounding box center [384, 89] width 643 height 22
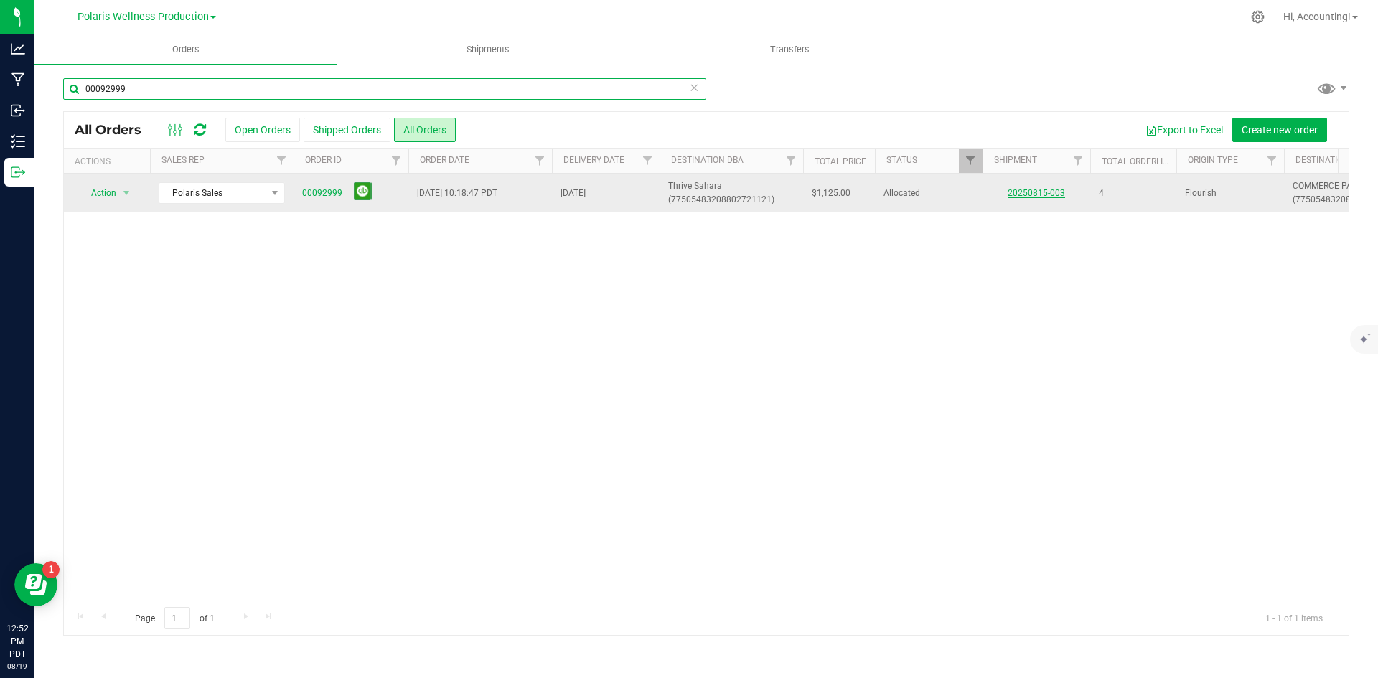
type input "00092999"
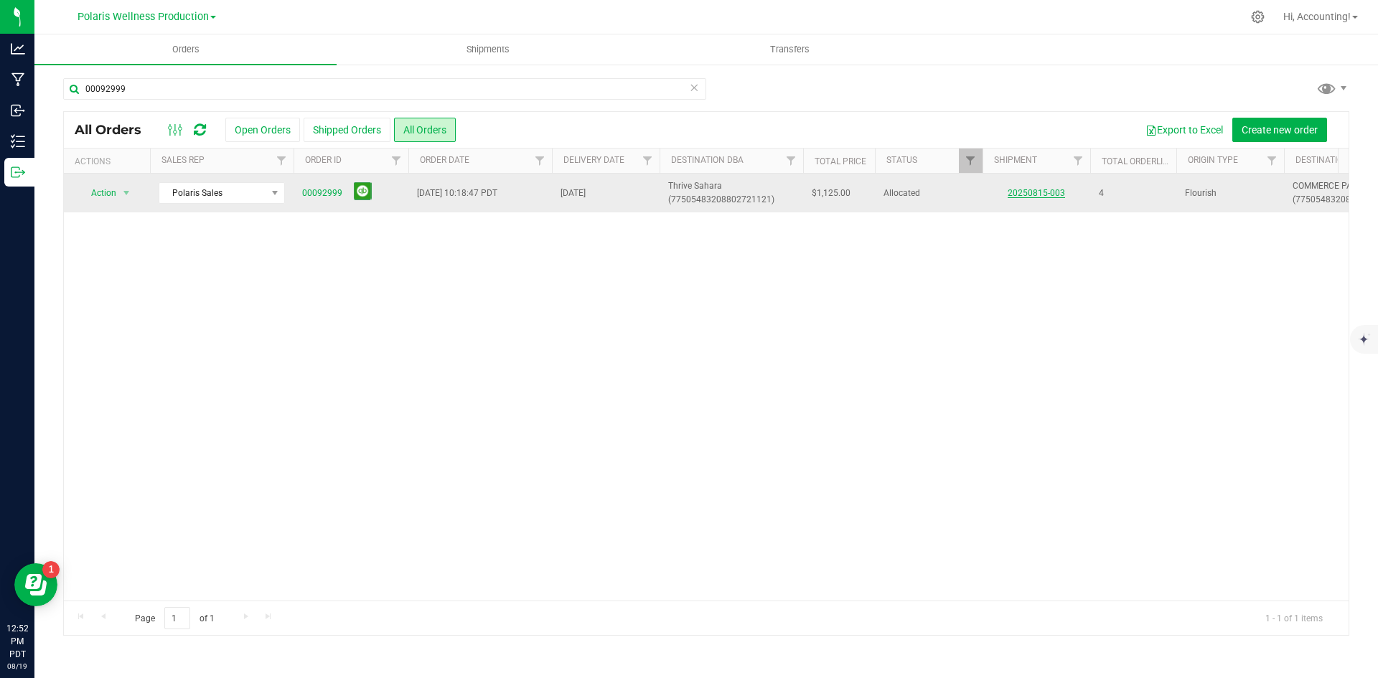
click at [1023, 193] on link "20250815-003" at bounding box center [1036, 193] width 57 height 10
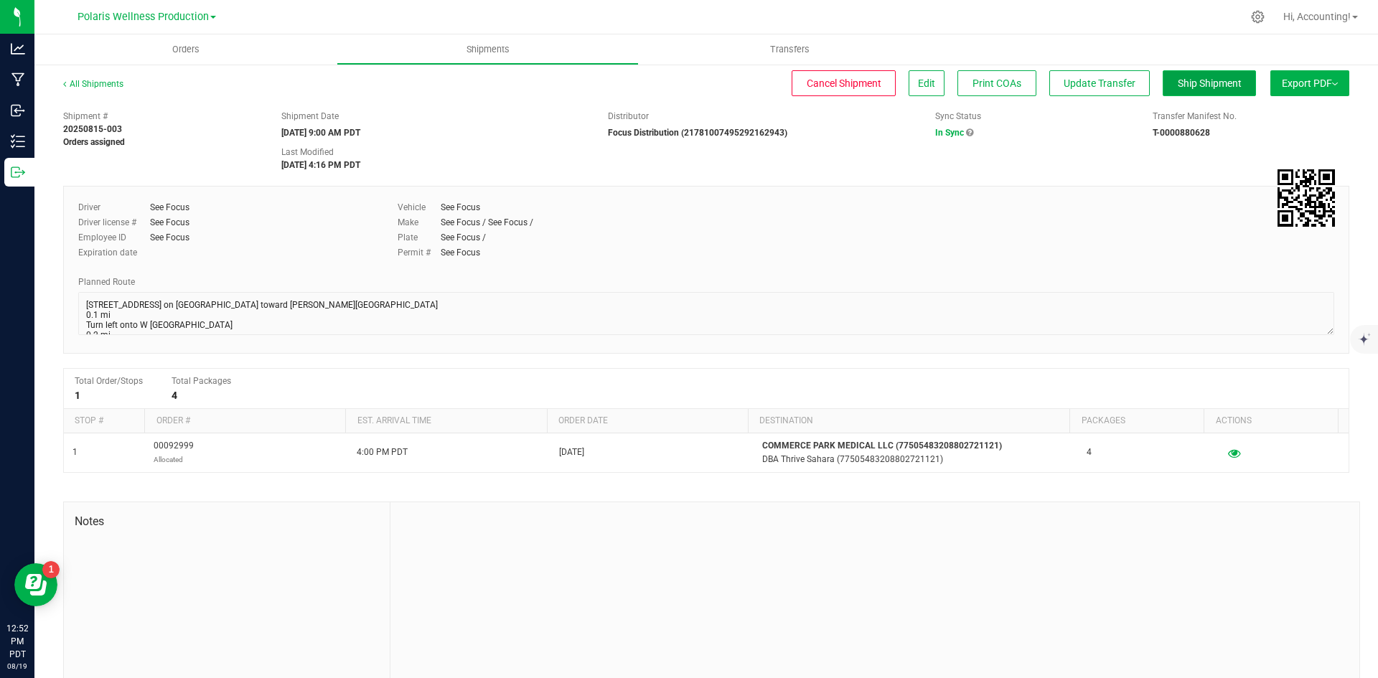
click at [1228, 78] on span "Ship Shipment" at bounding box center [1210, 83] width 64 height 11
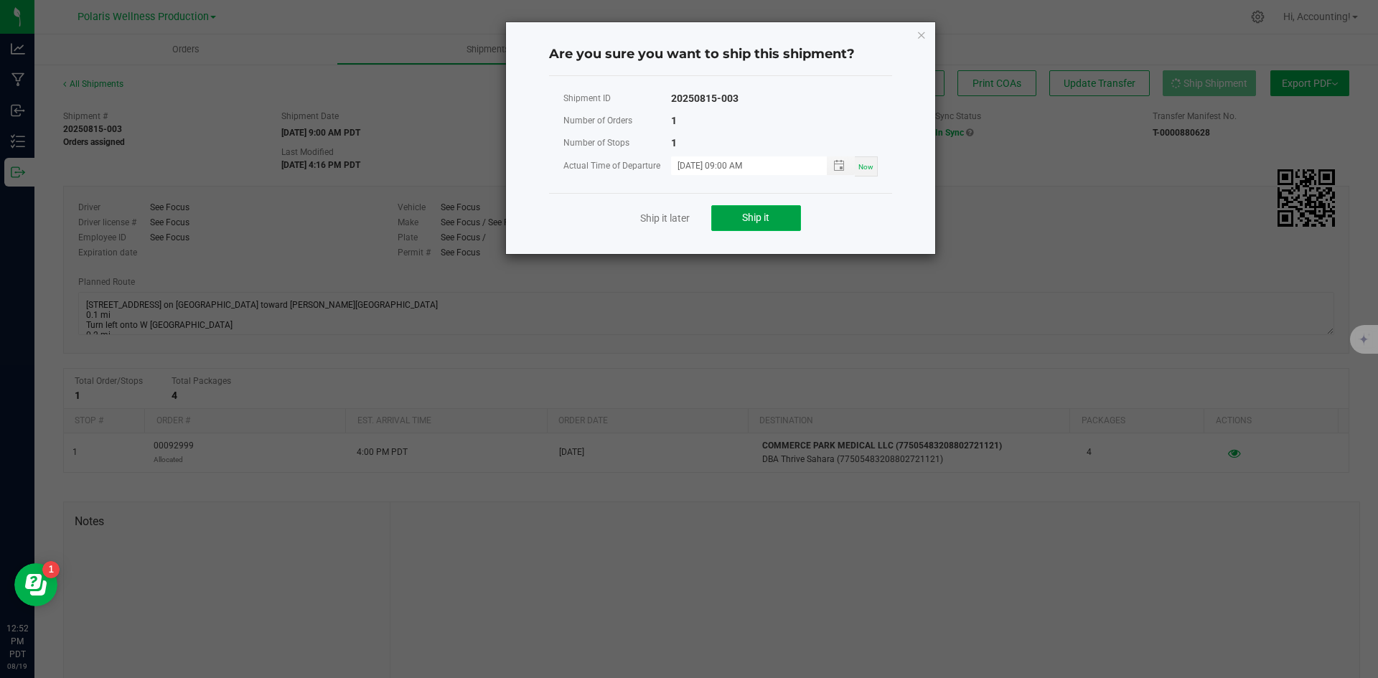
click at [739, 222] on button "Ship it" at bounding box center [756, 218] width 90 height 26
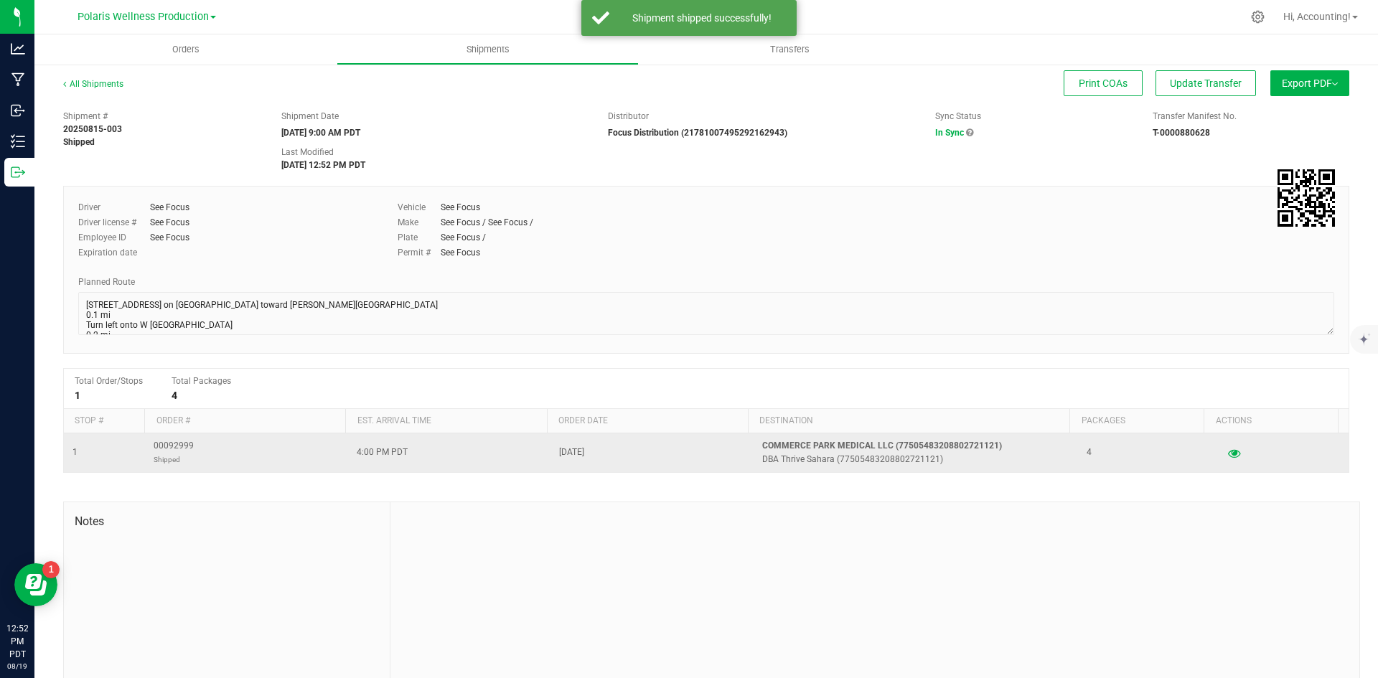
click at [166, 438] on td "00092999 Shipped" at bounding box center [246, 453] width 203 height 39
copy span "00092999"
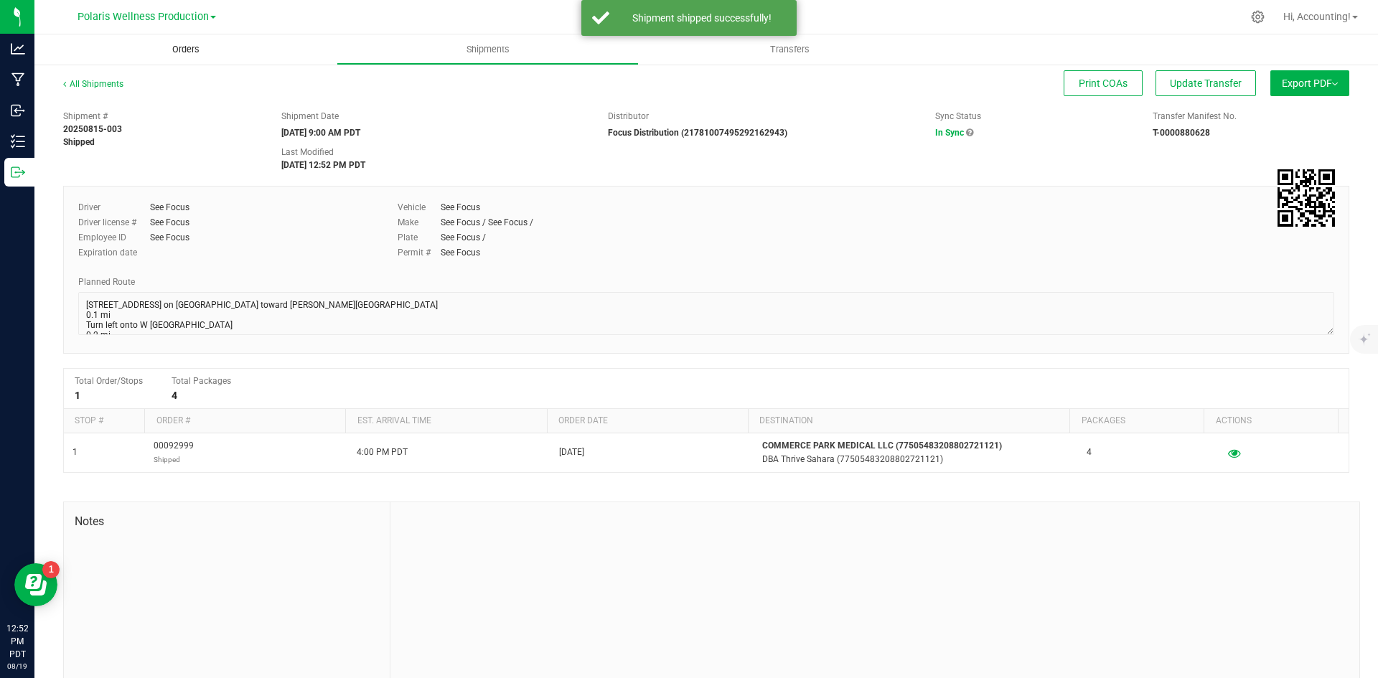
click at [184, 50] on span "Orders" at bounding box center [186, 49] width 66 height 13
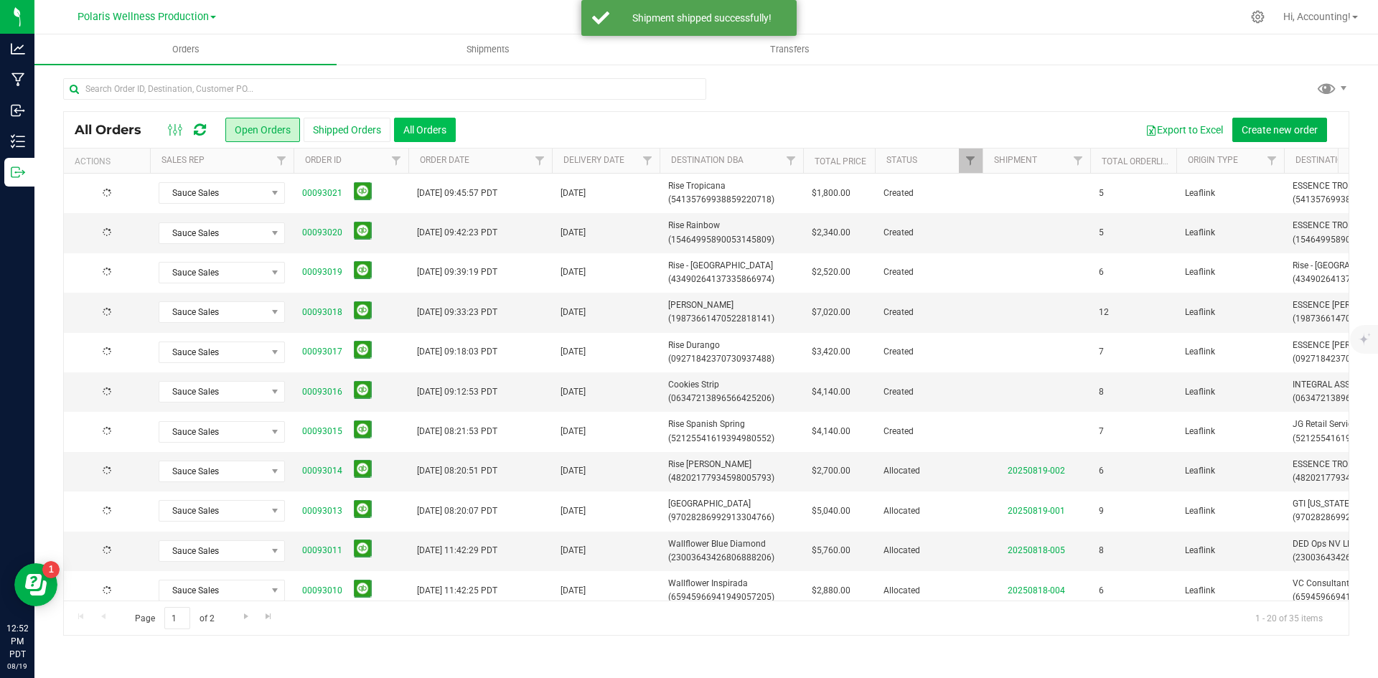
click at [423, 129] on button "All Orders" at bounding box center [425, 130] width 62 height 24
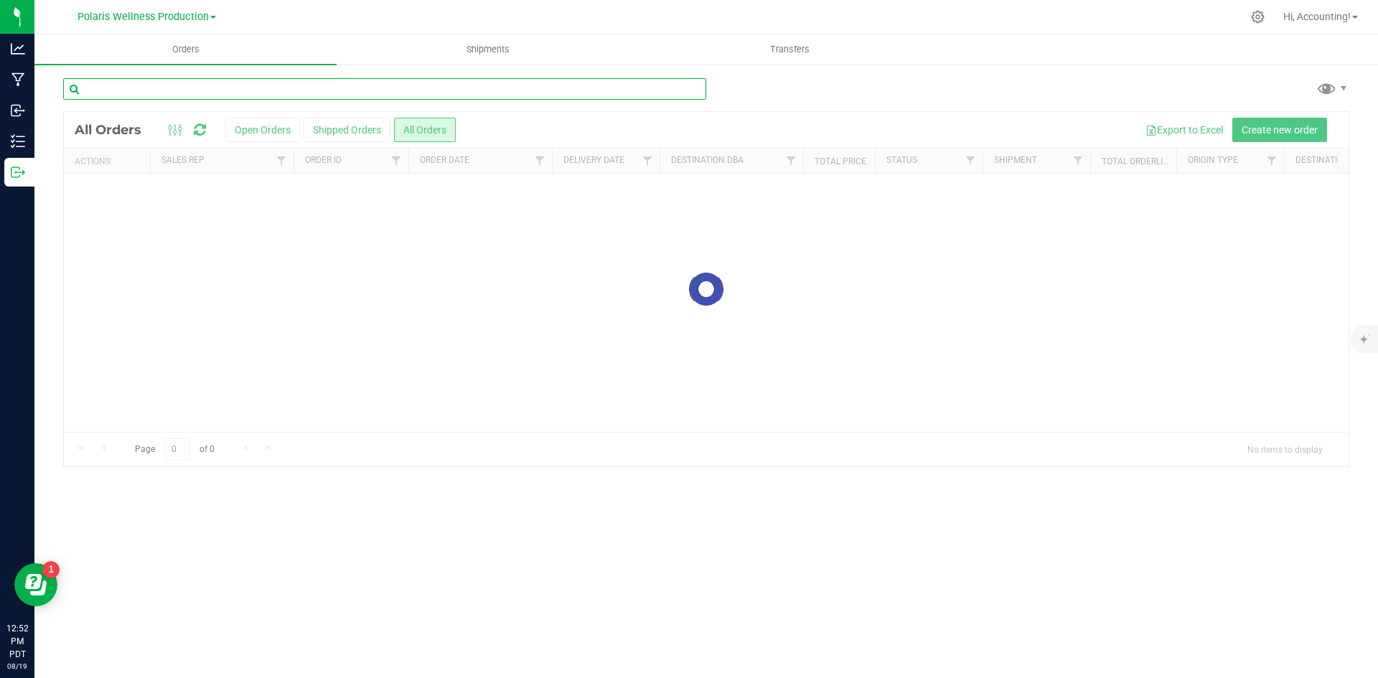
click at [407, 89] on input "text" at bounding box center [384, 89] width 643 height 22
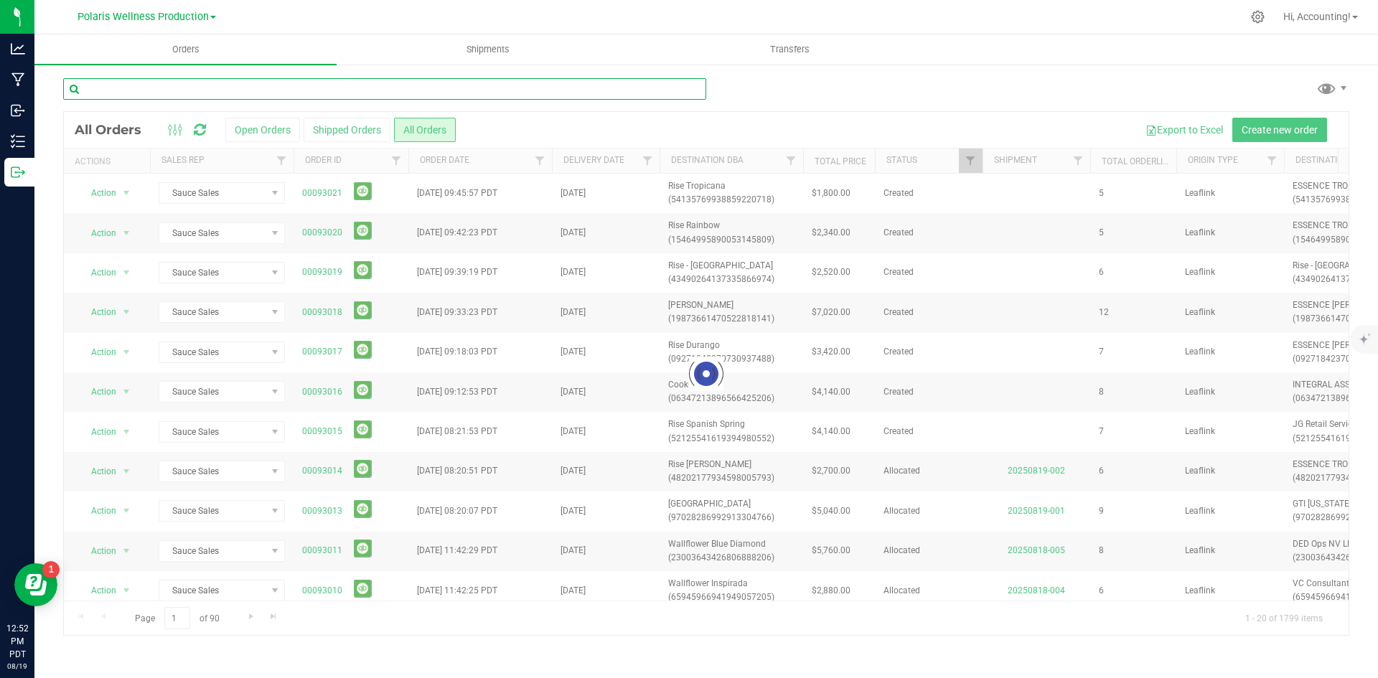
paste input "00092999"
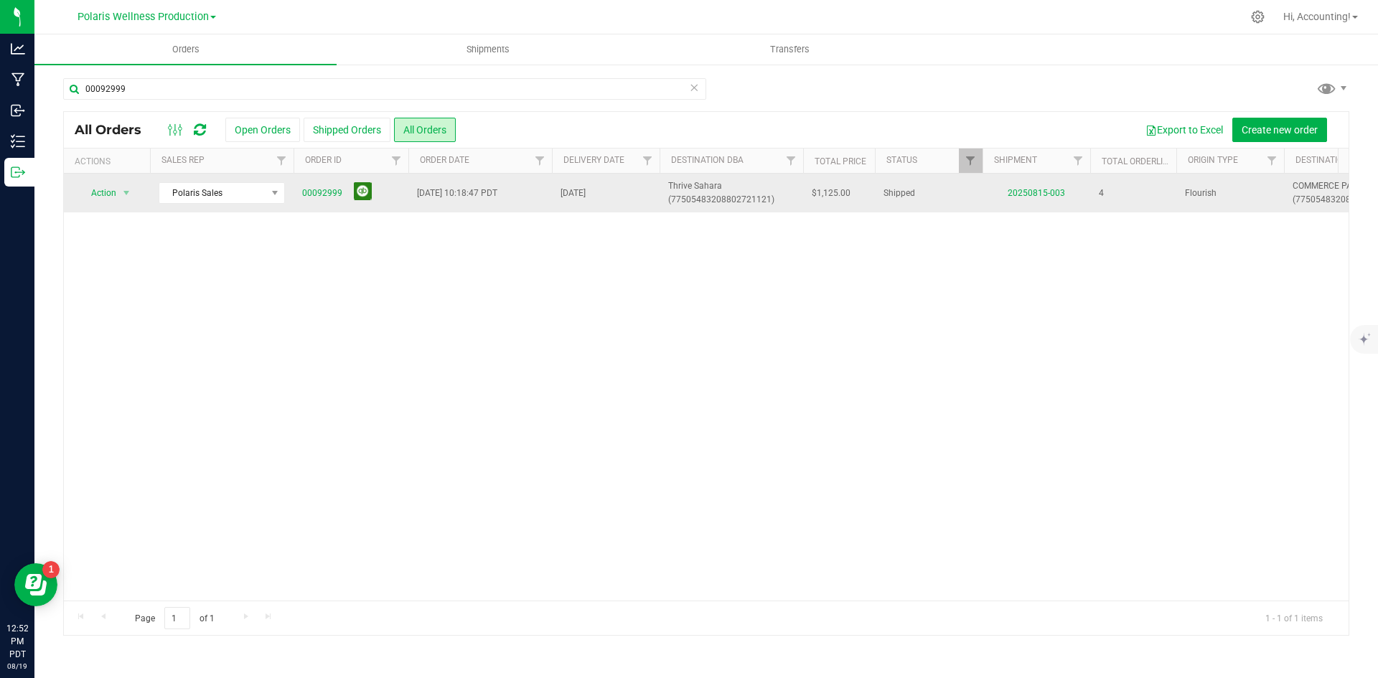
click at [362, 196] on button at bounding box center [363, 191] width 18 height 18
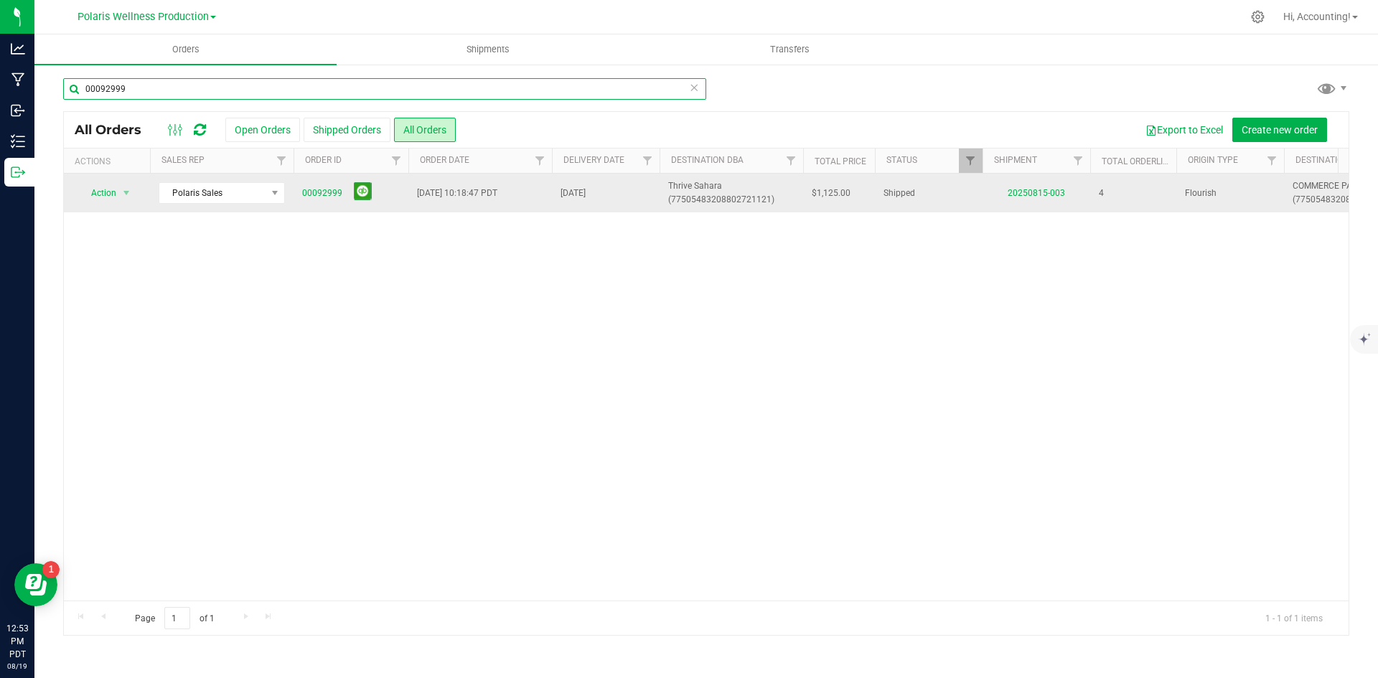
click at [290, 94] on input "00092999" at bounding box center [384, 89] width 643 height 22
type input "00092998"
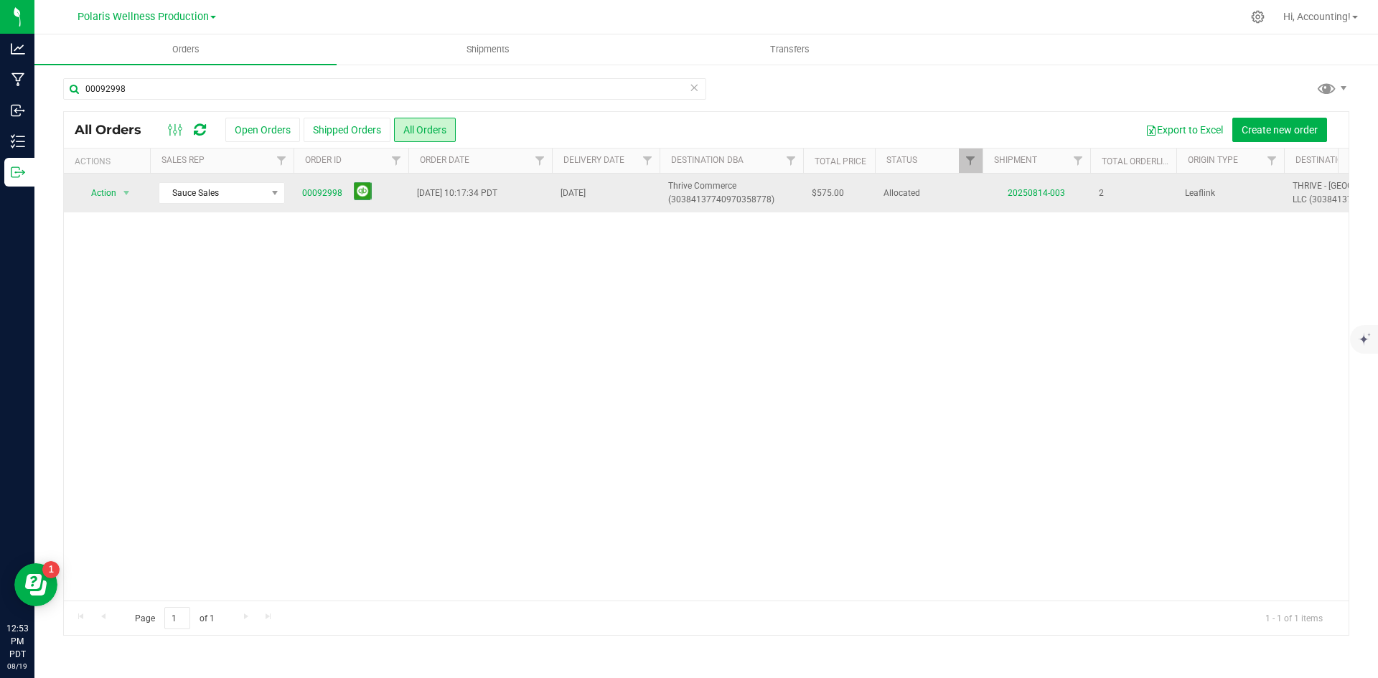
click at [1029, 205] on td "20250814-003" at bounding box center [1037, 193] width 108 height 39
click at [1036, 198] on link "20250814-003" at bounding box center [1036, 193] width 57 height 10
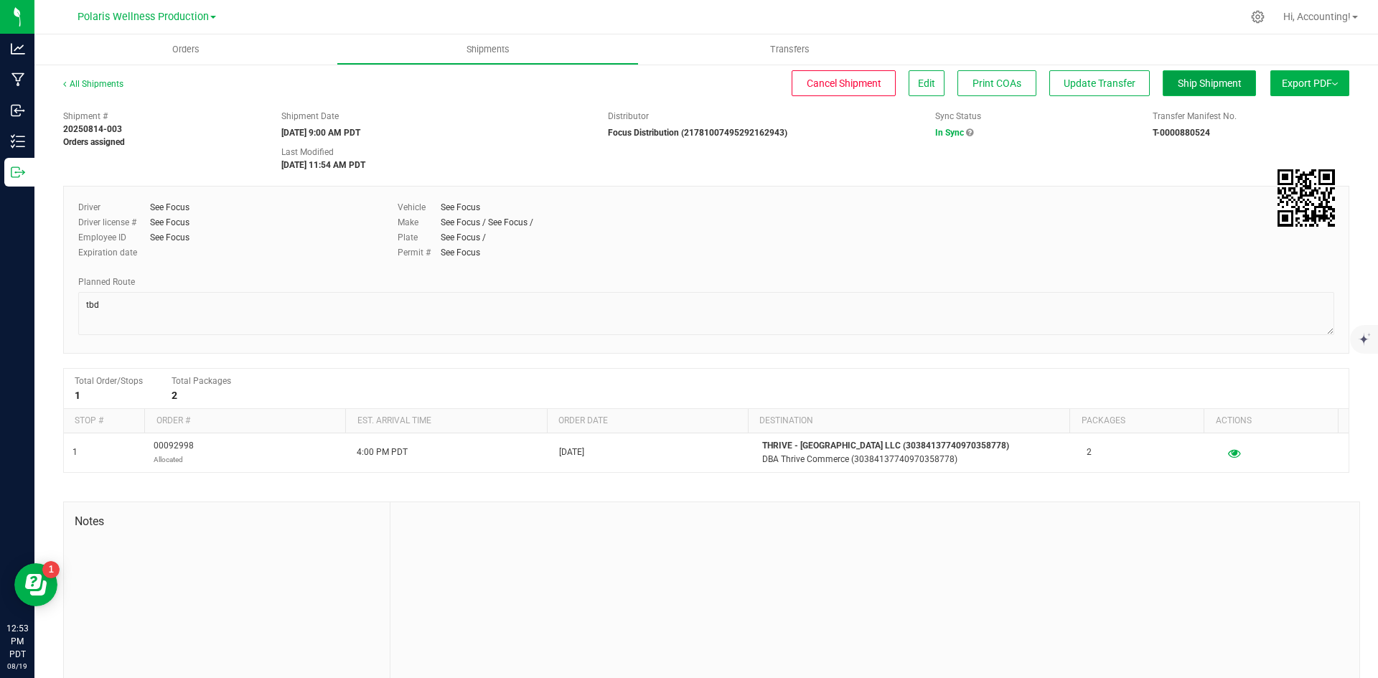
click at [1178, 78] on span "Ship Shipment" at bounding box center [1210, 83] width 64 height 11
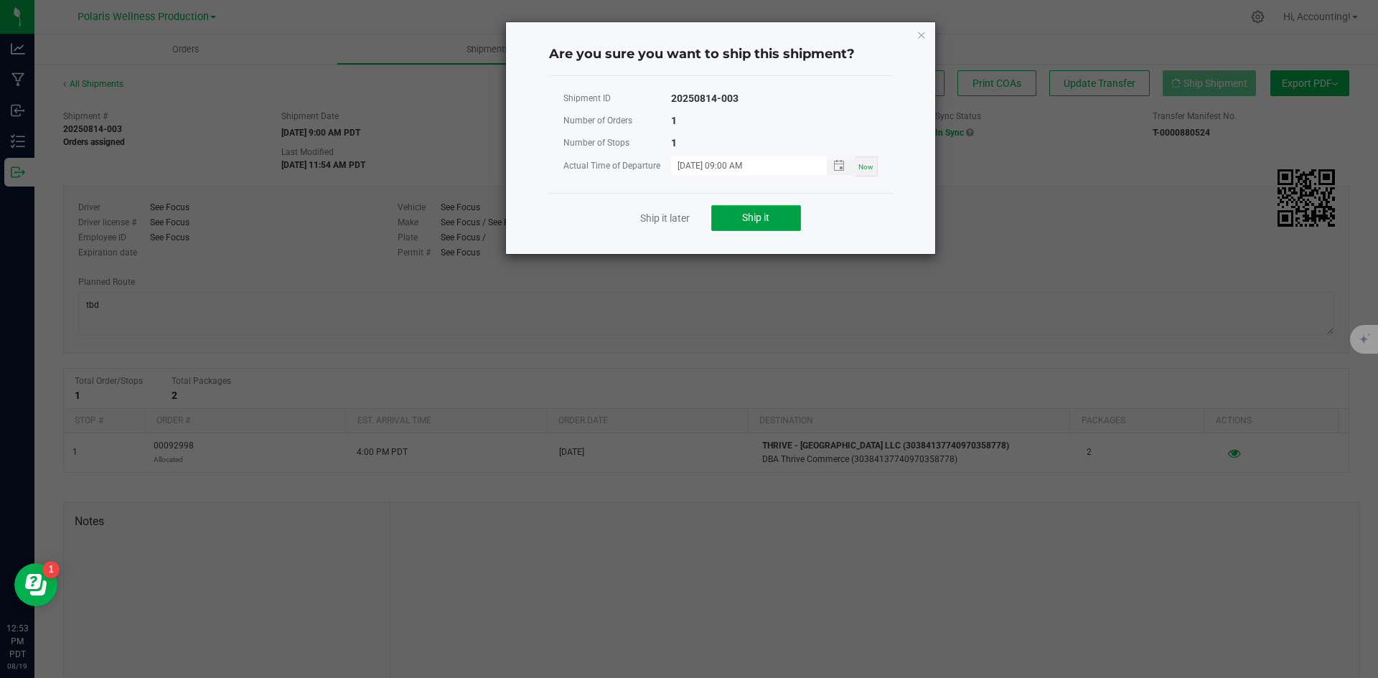
click at [757, 225] on button "Ship it" at bounding box center [756, 218] width 90 height 26
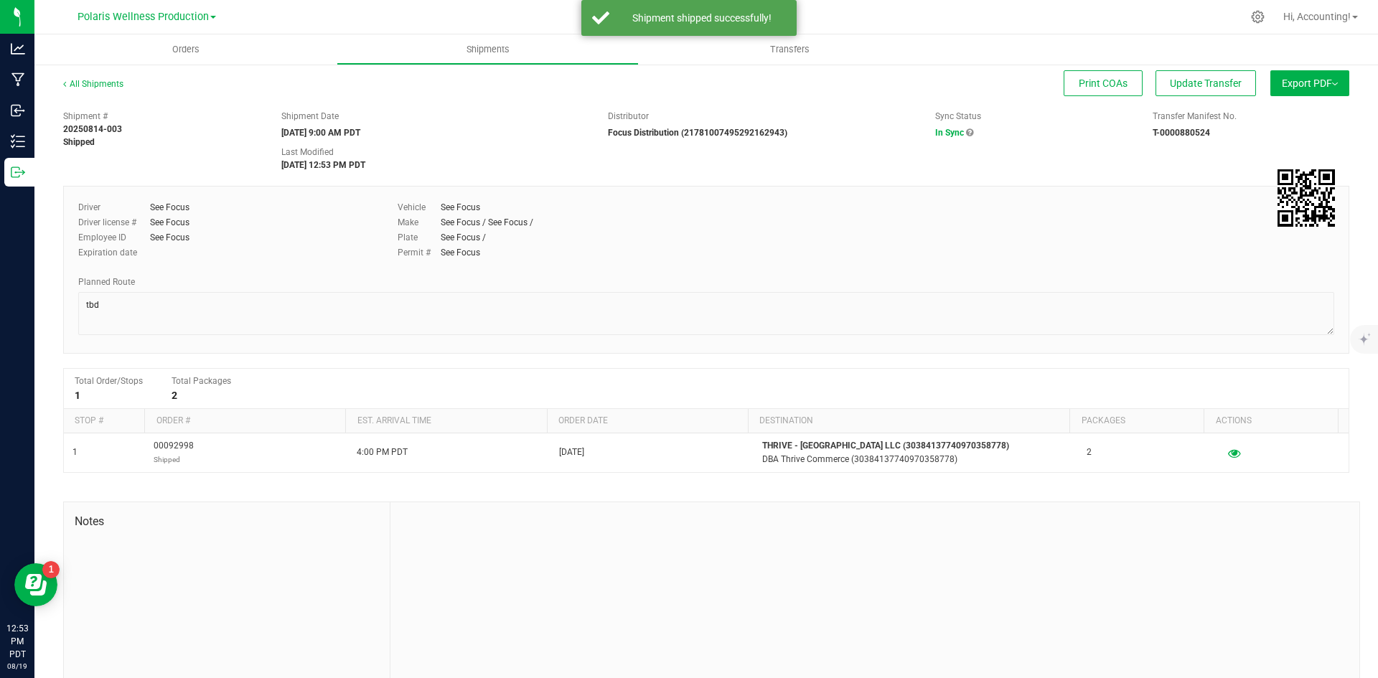
click at [175, 433] on th "Order #" at bounding box center [244, 421] width 201 height 24
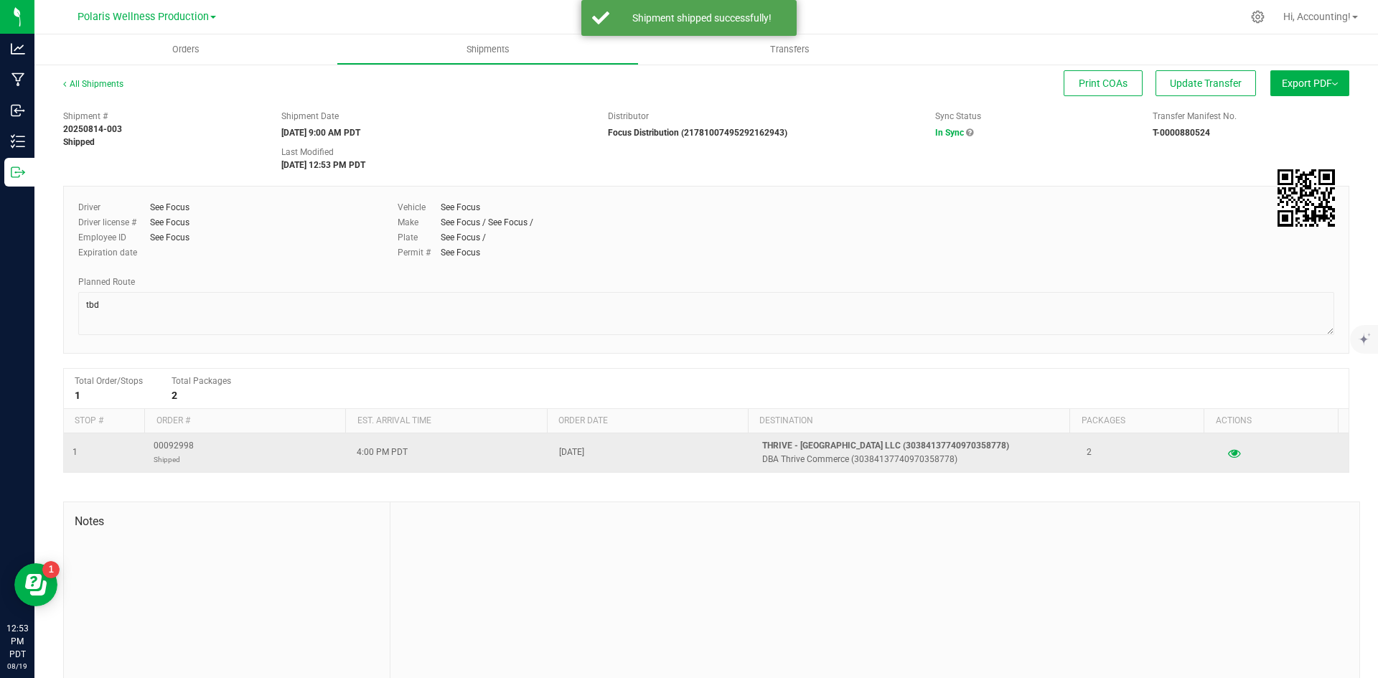
click at [175, 446] on span "00092998 Shipped" at bounding box center [174, 452] width 40 height 27
copy span "00092998"
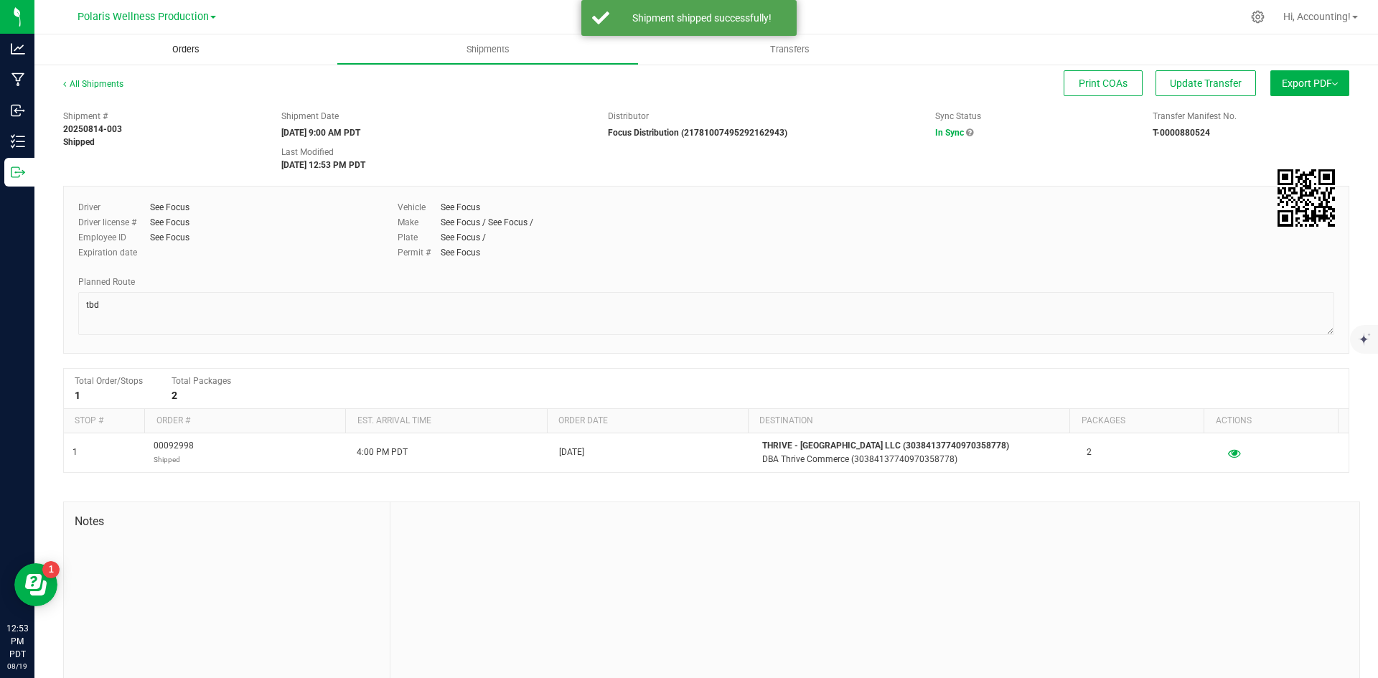
click at [176, 55] on span "Orders" at bounding box center [186, 49] width 66 height 13
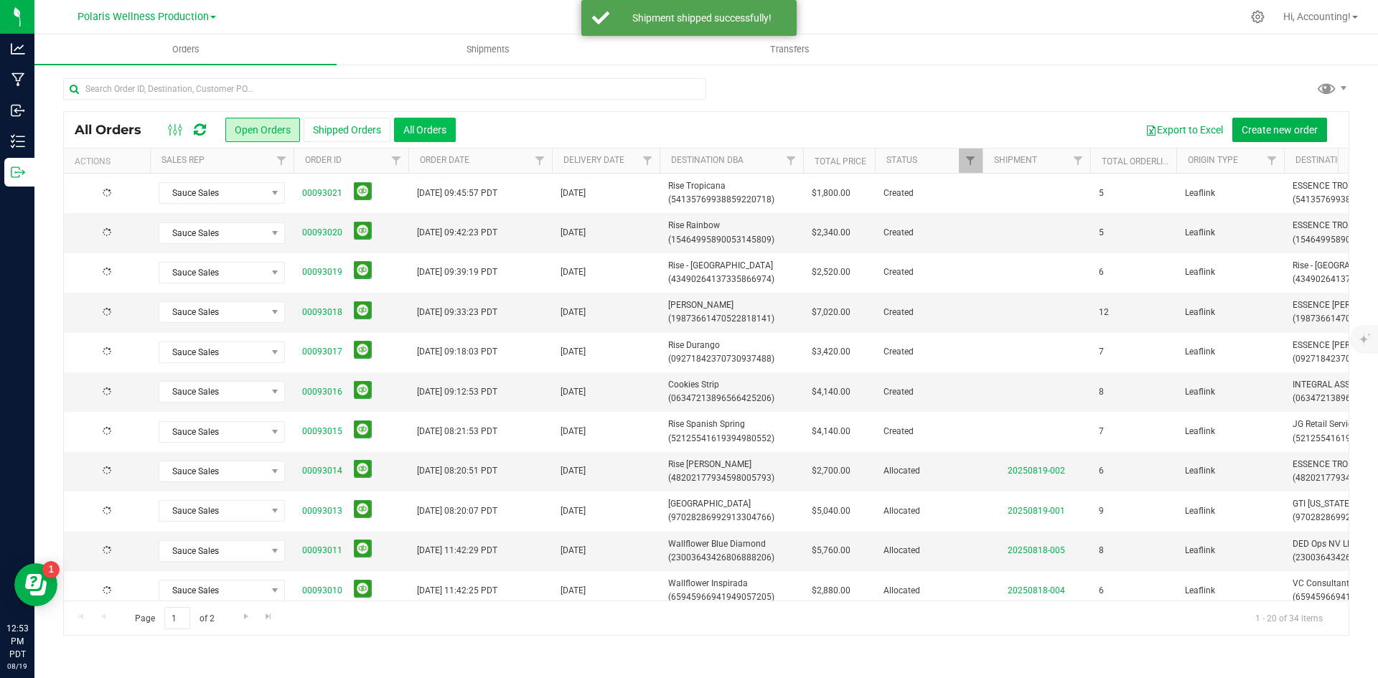
click at [435, 135] on button "All Orders" at bounding box center [425, 130] width 62 height 24
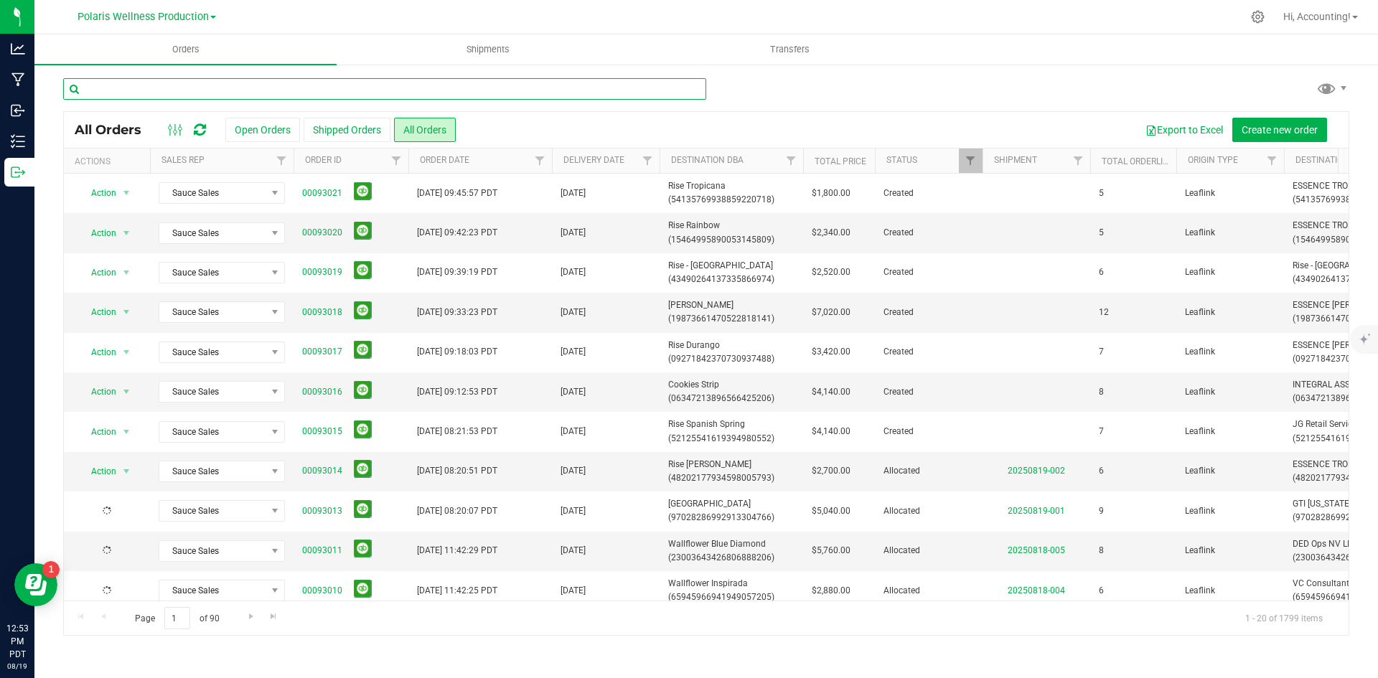
click at [344, 88] on input "text" at bounding box center [384, 89] width 643 height 22
paste input "00092998"
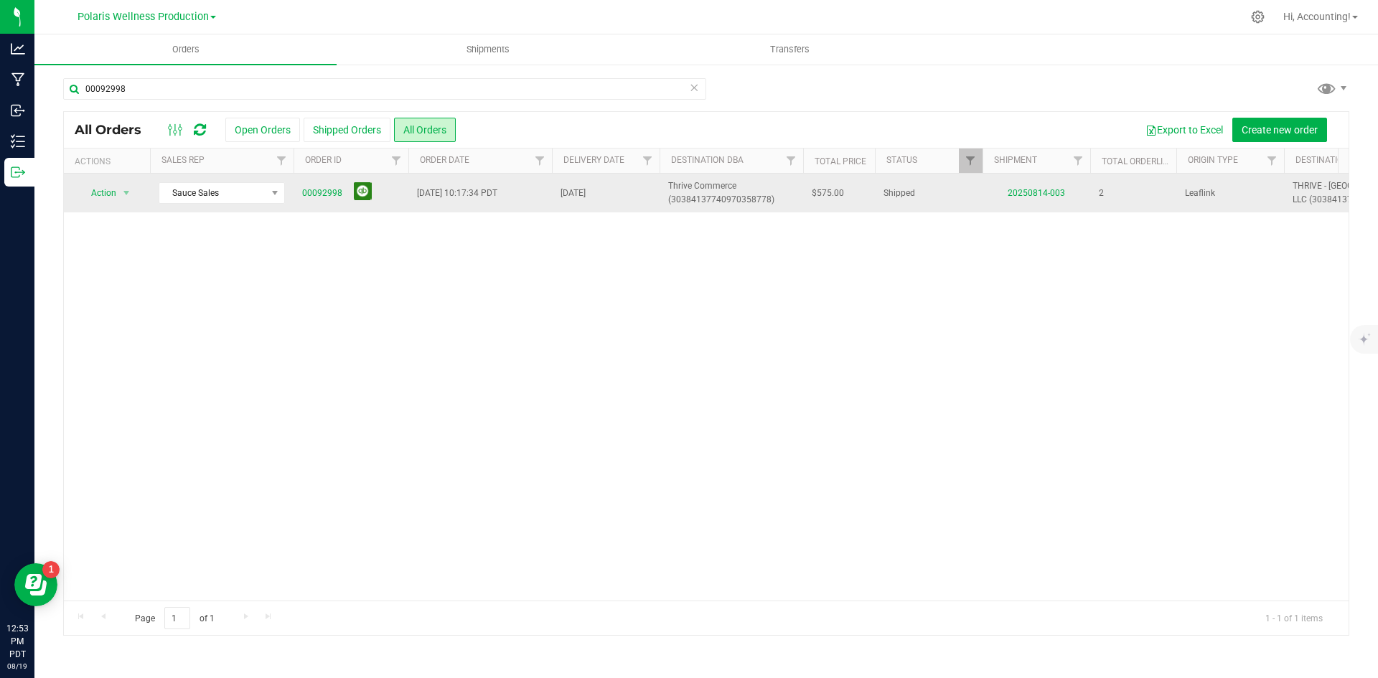
click at [365, 200] on button at bounding box center [363, 191] width 18 height 18
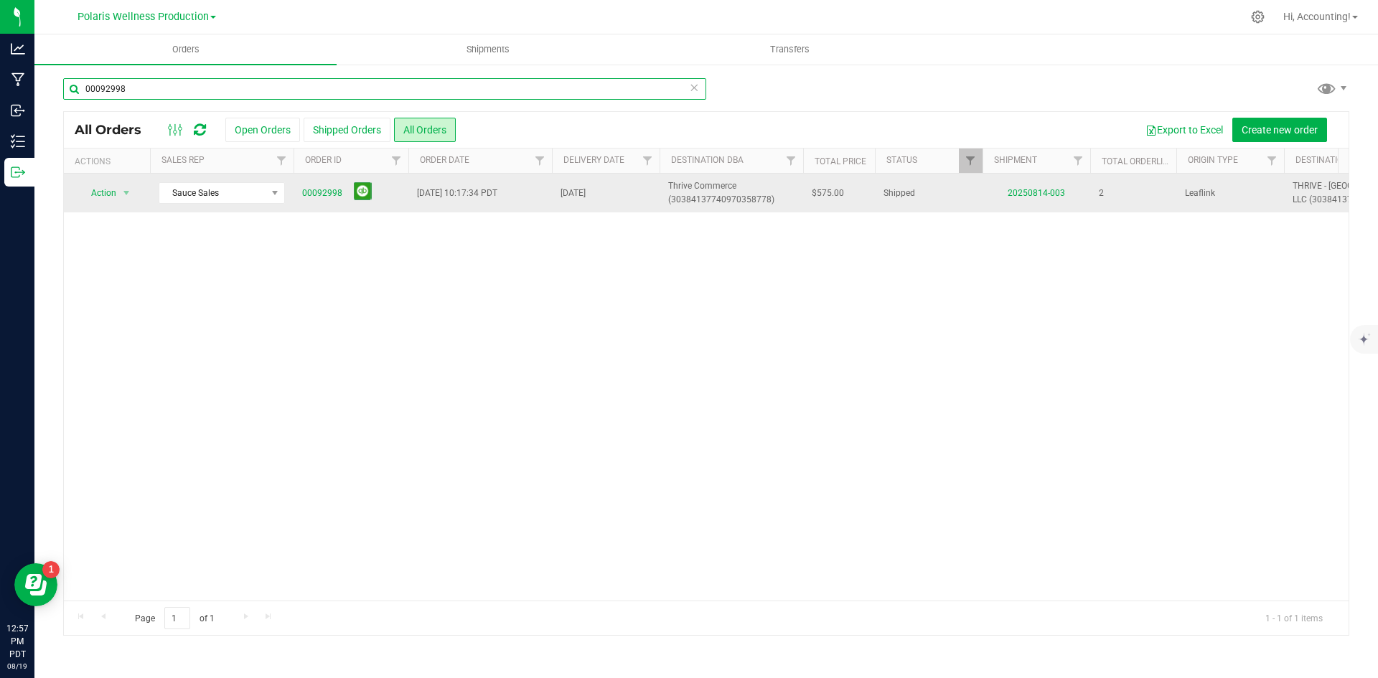
click at [281, 96] on input "00092998" at bounding box center [384, 89] width 643 height 22
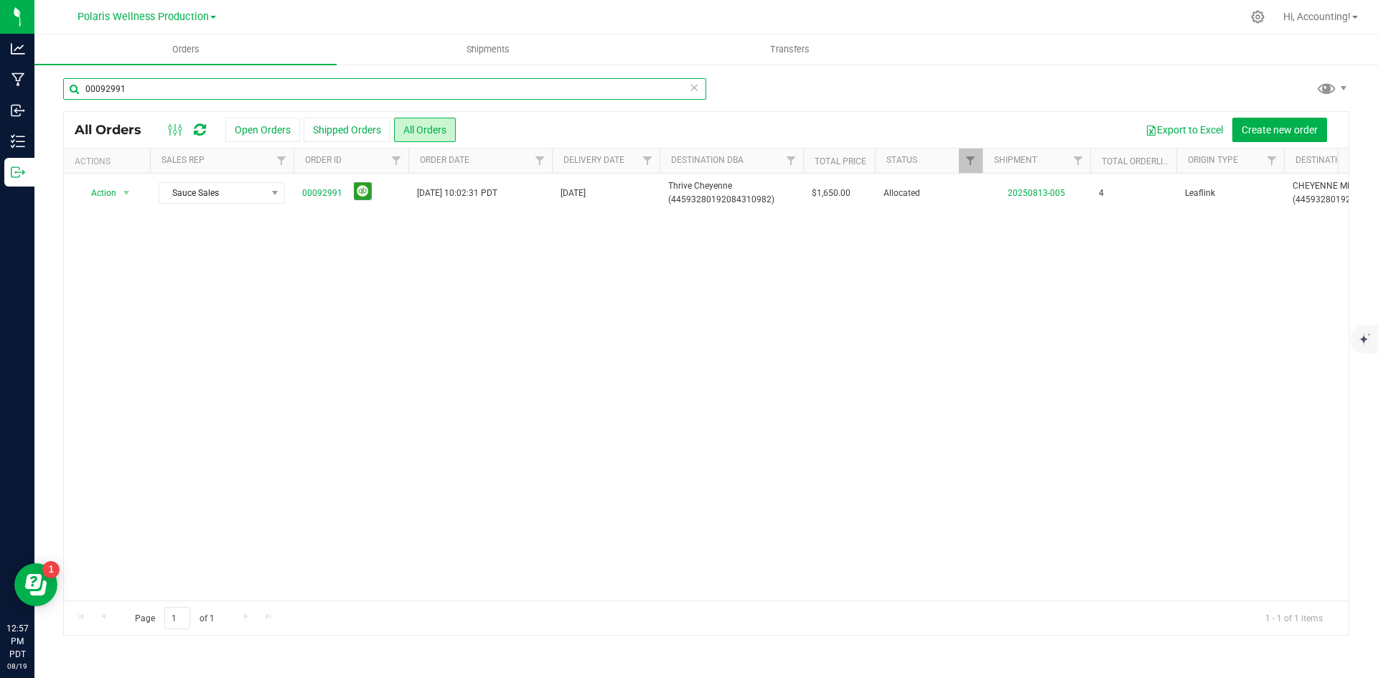
type input "00092991"
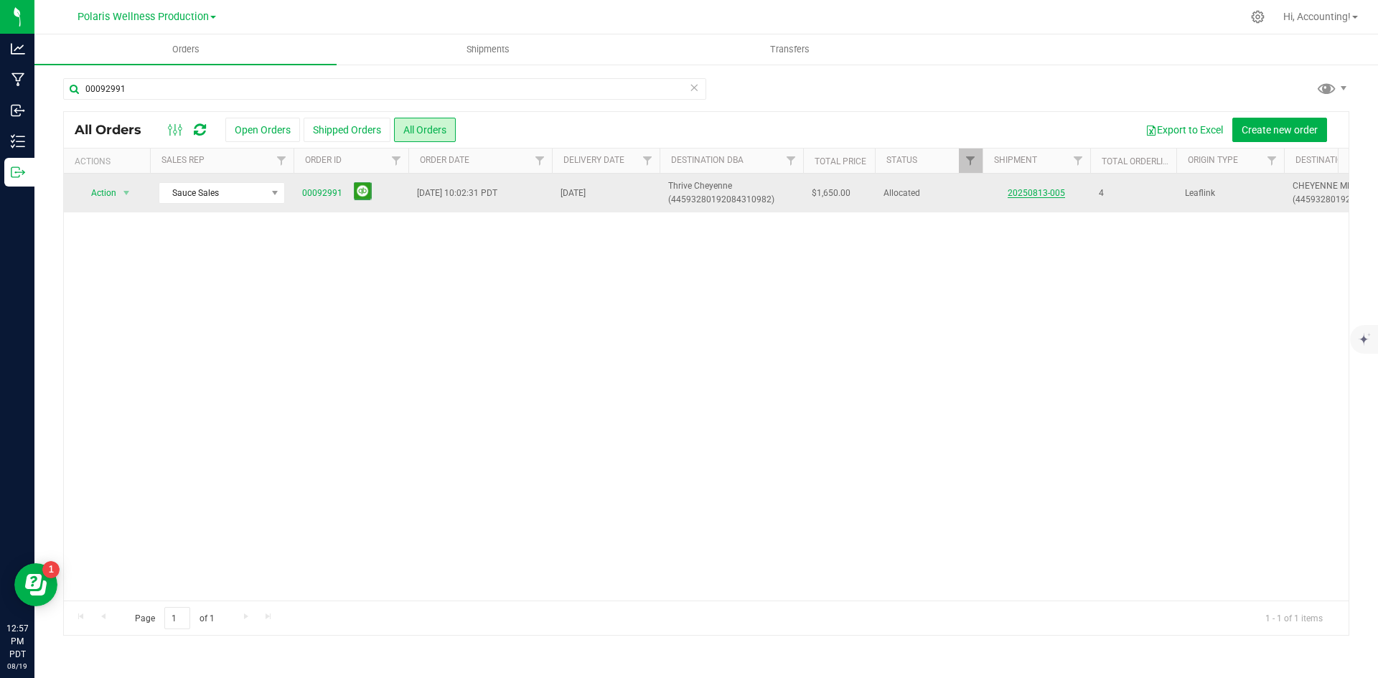
click at [1051, 195] on link "20250813-005" at bounding box center [1036, 193] width 57 height 10
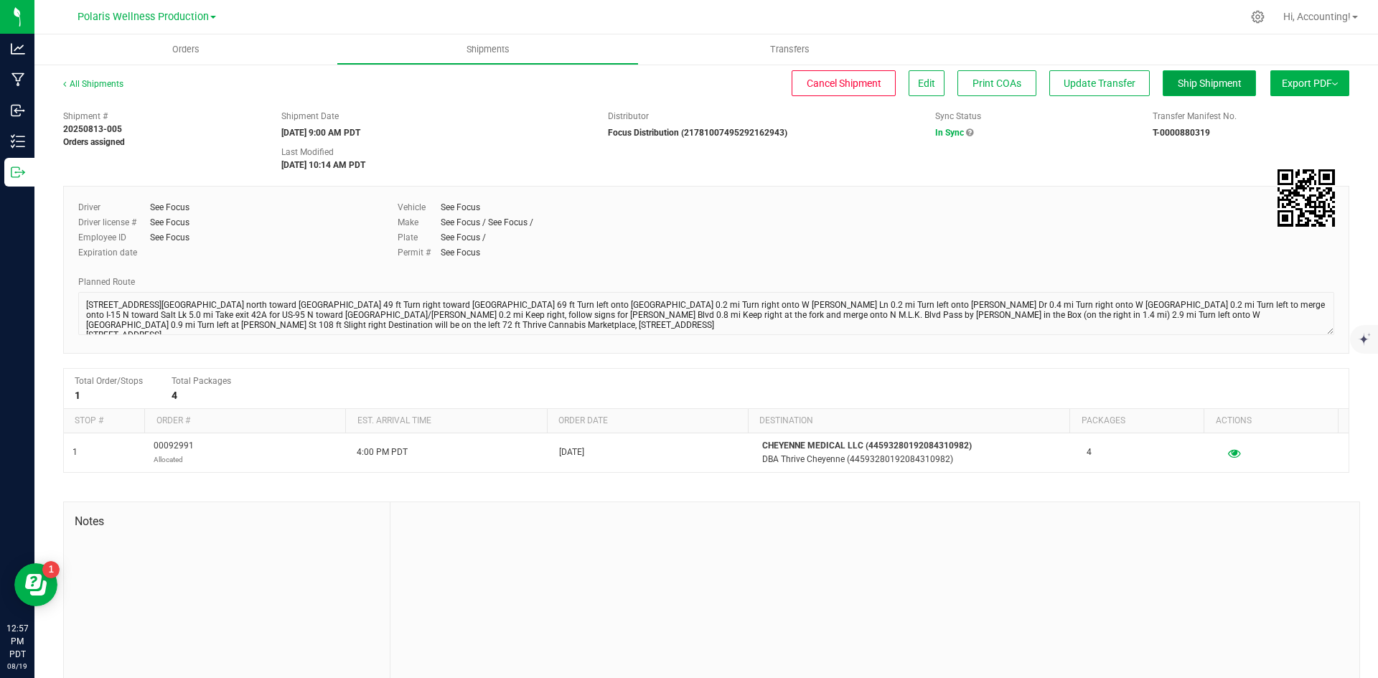
click at [1201, 86] on span "Ship Shipment" at bounding box center [1210, 83] width 64 height 11
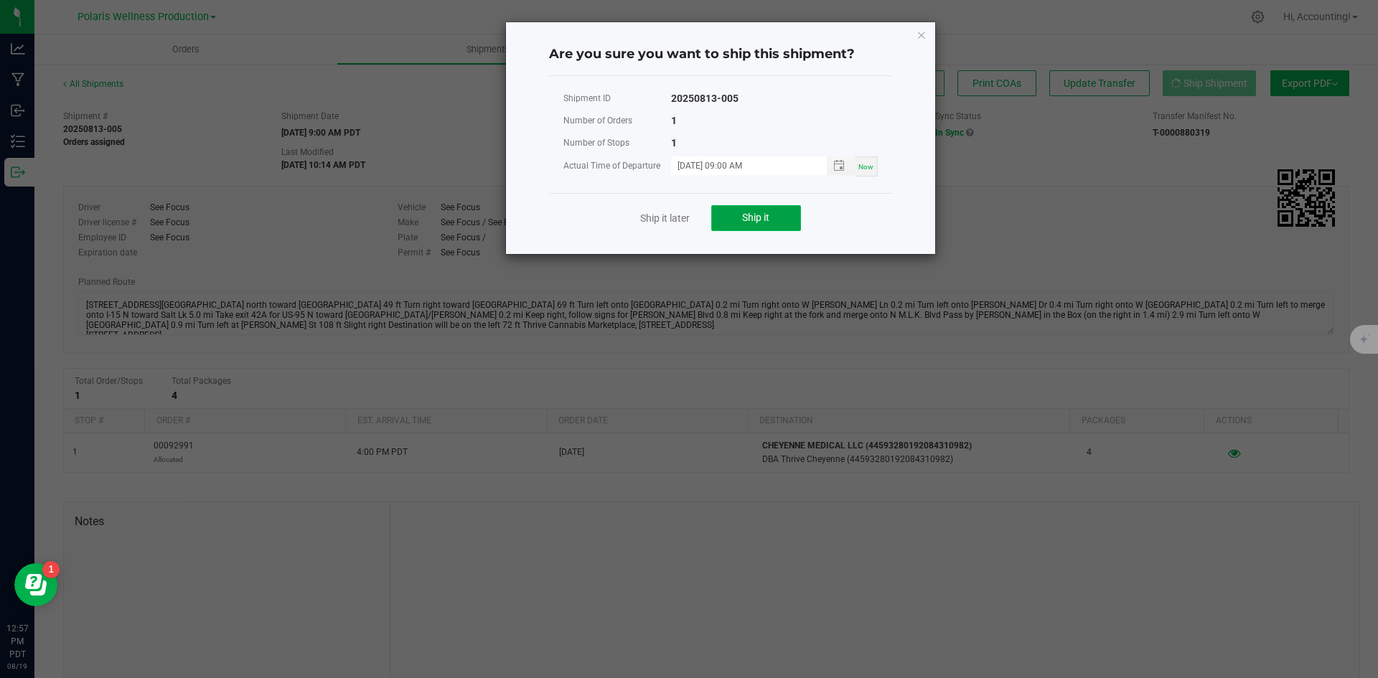
click at [731, 227] on button "Ship it" at bounding box center [756, 218] width 90 height 26
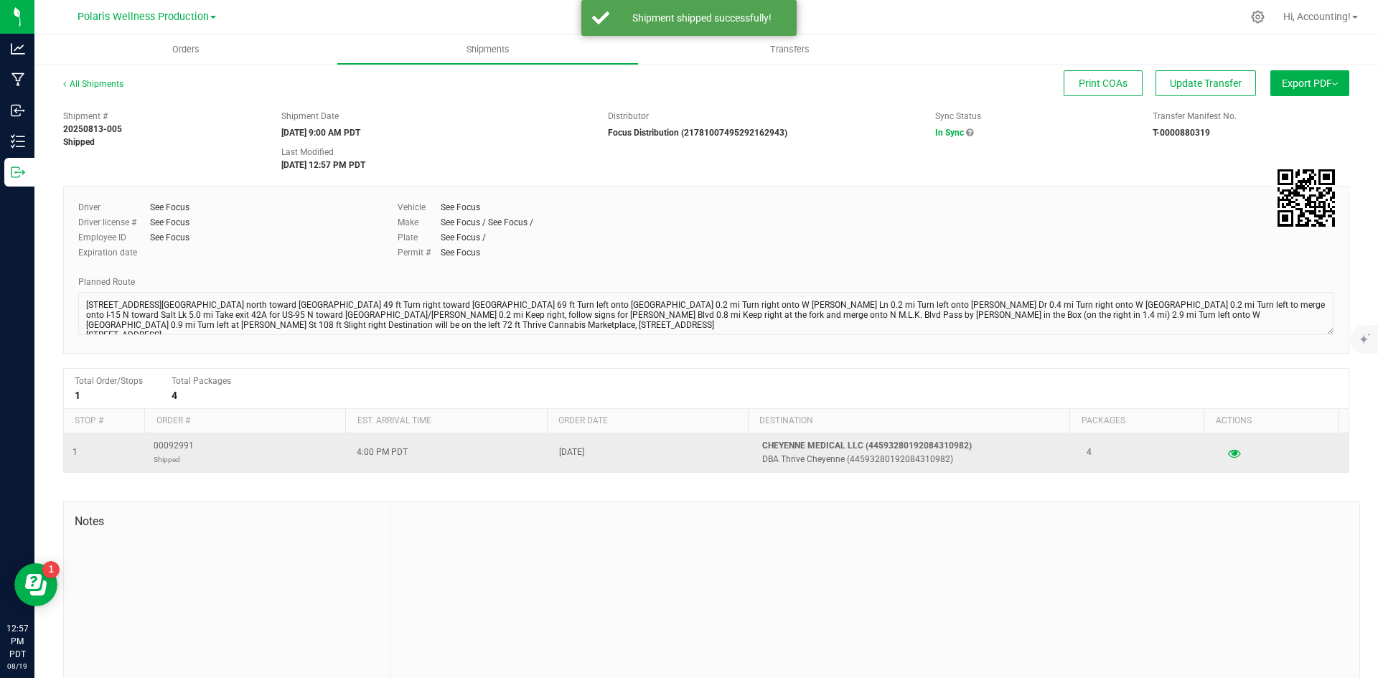
click at [172, 451] on span "00092991 Shipped" at bounding box center [174, 452] width 40 height 27
copy span "00092991"
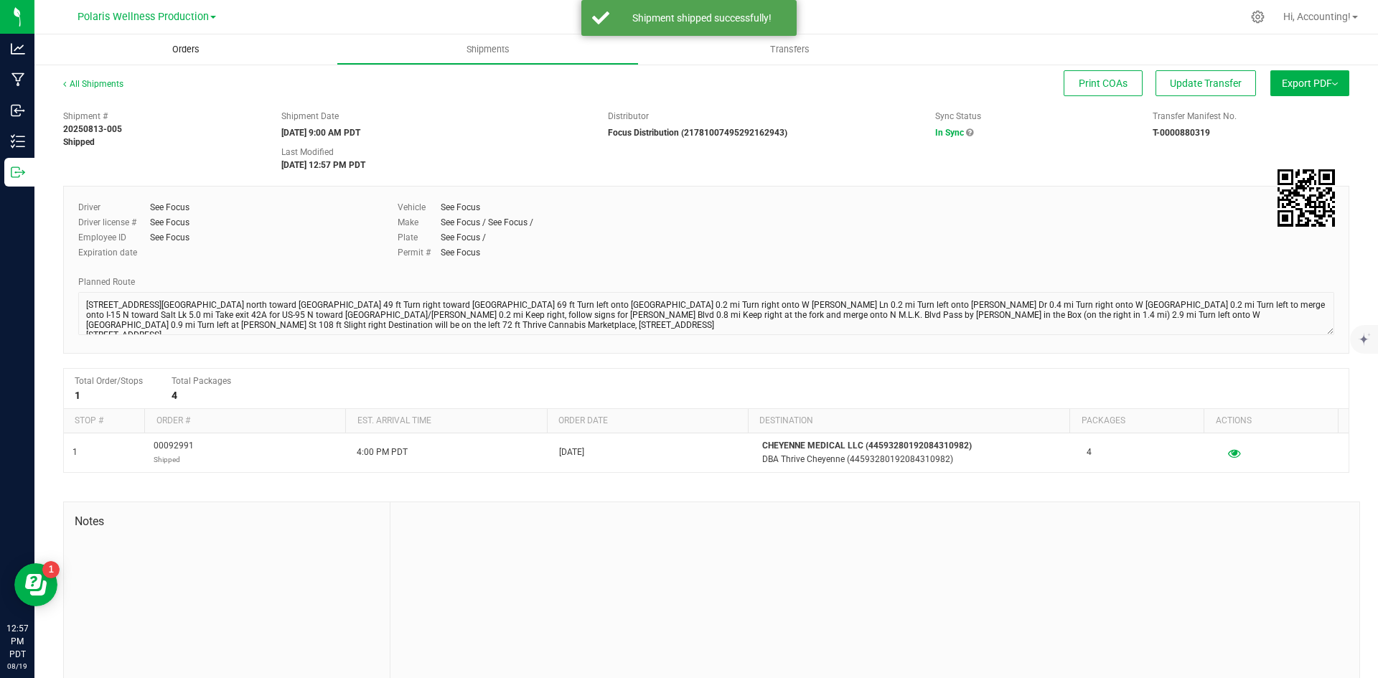
click at [189, 50] on span "Orders" at bounding box center [186, 49] width 66 height 13
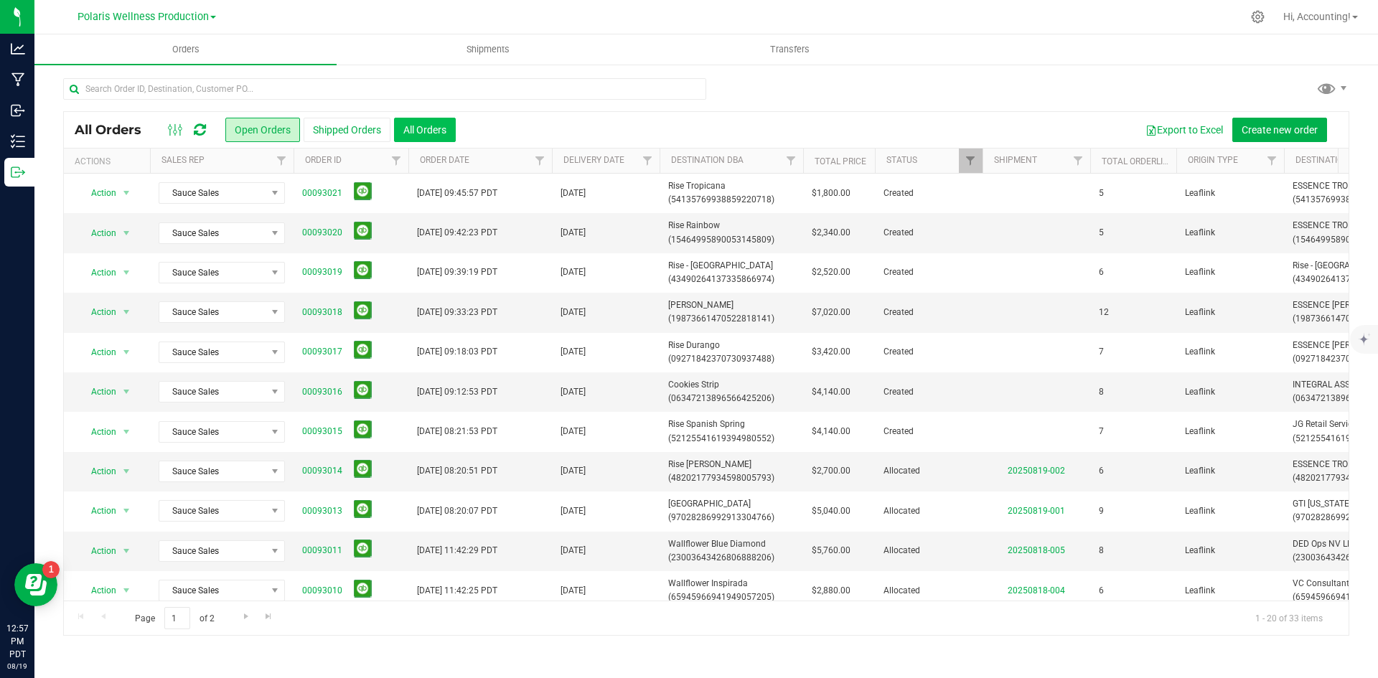
click at [411, 129] on button "All Orders" at bounding box center [425, 130] width 62 height 24
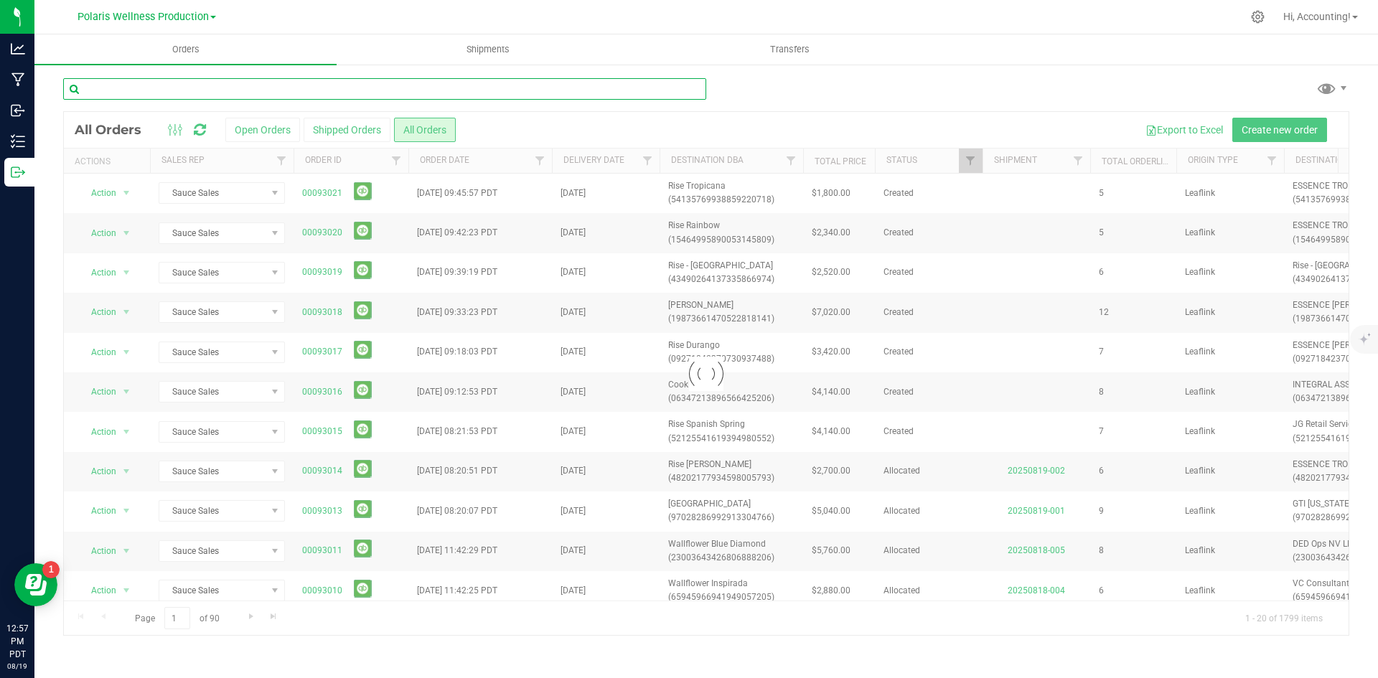
paste input "00092991"
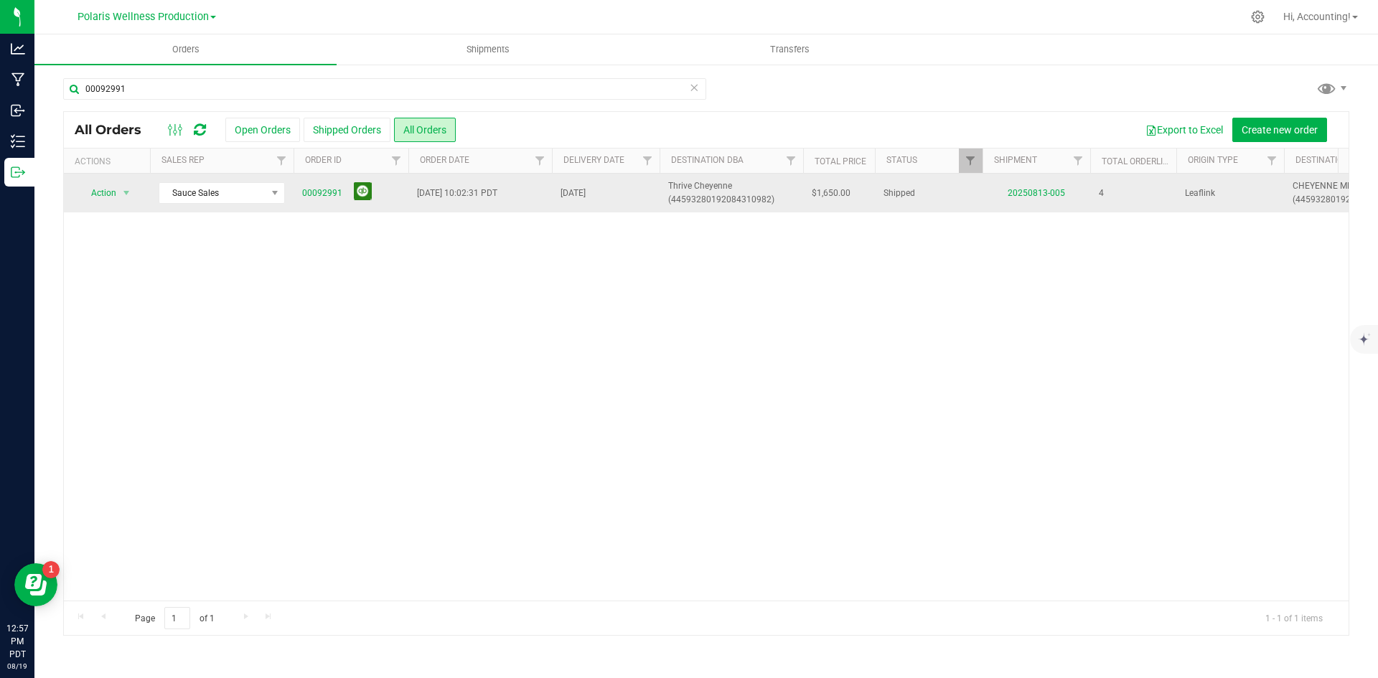
click at [363, 195] on button at bounding box center [363, 191] width 18 height 18
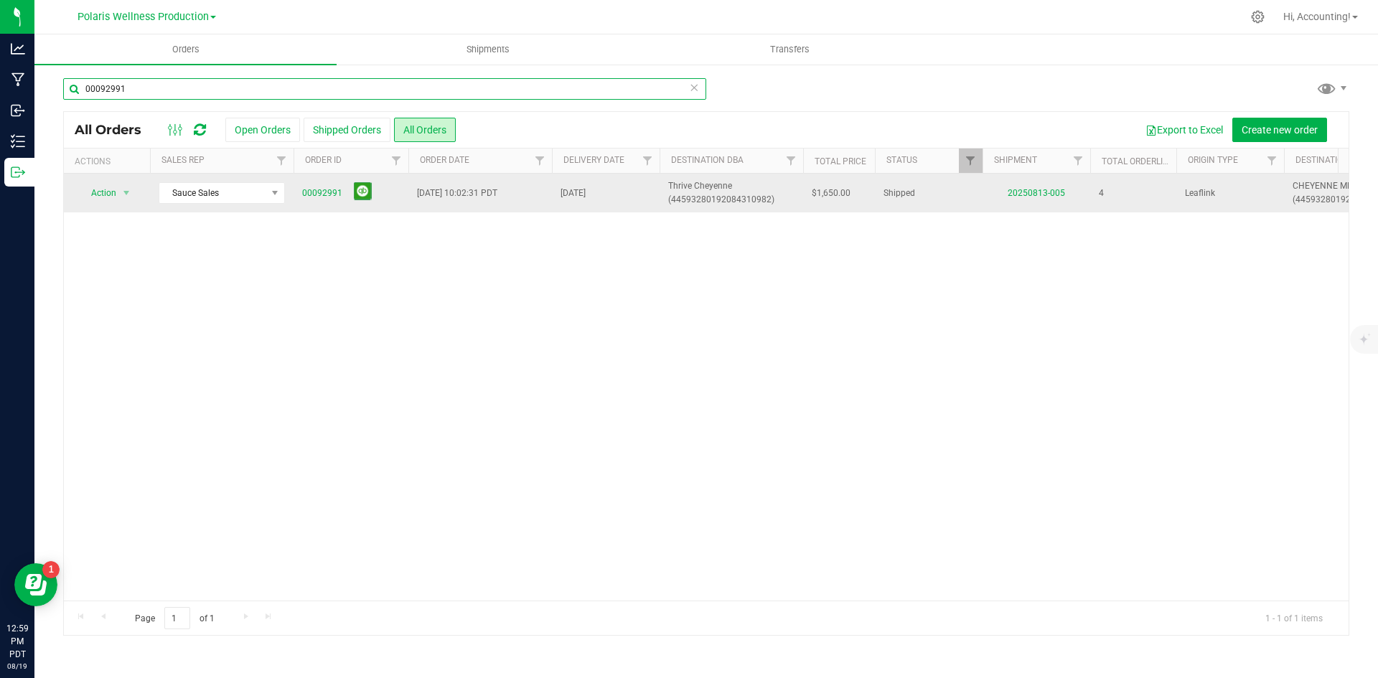
click at [181, 86] on input "00092991" at bounding box center [384, 89] width 643 height 22
type input "00092993"
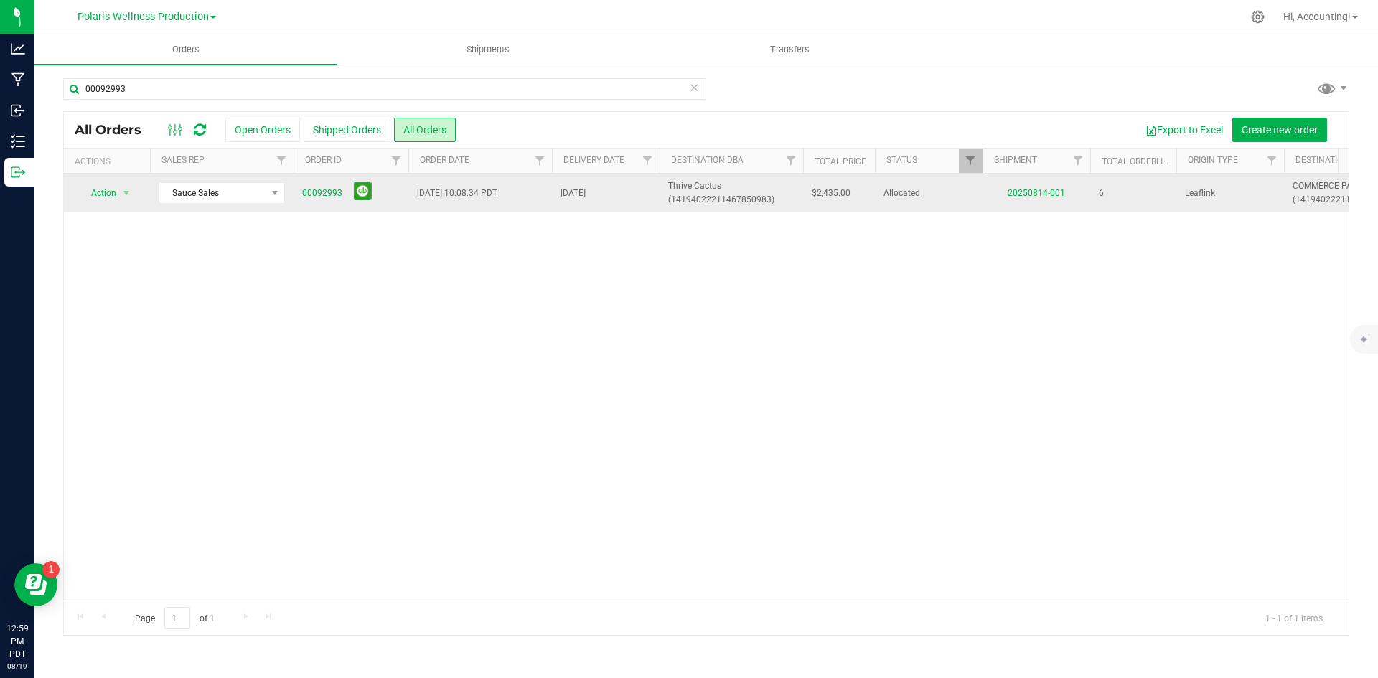
click at [1054, 202] on td "20250814-001" at bounding box center [1037, 193] width 108 height 39
click at [1059, 195] on link "20250814-001" at bounding box center [1036, 193] width 57 height 10
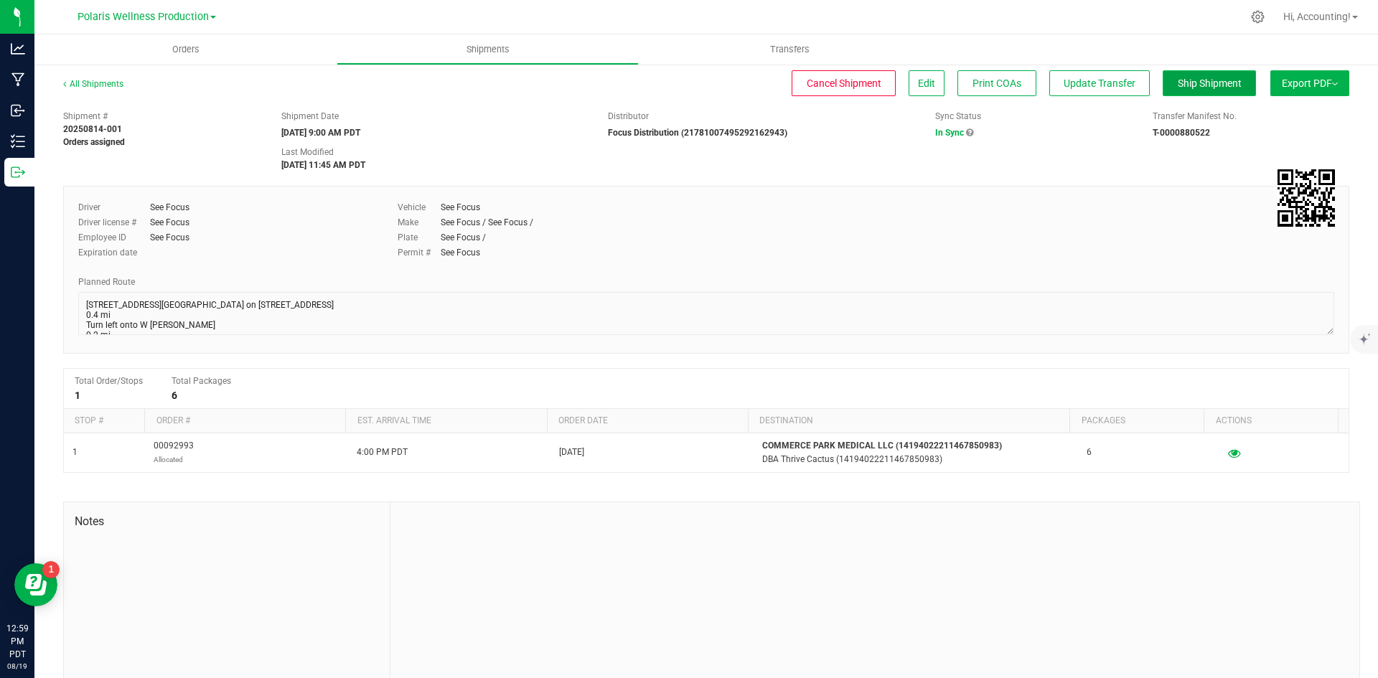
click at [1181, 88] on span "Ship Shipment" at bounding box center [1210, 83] width 64 height 11
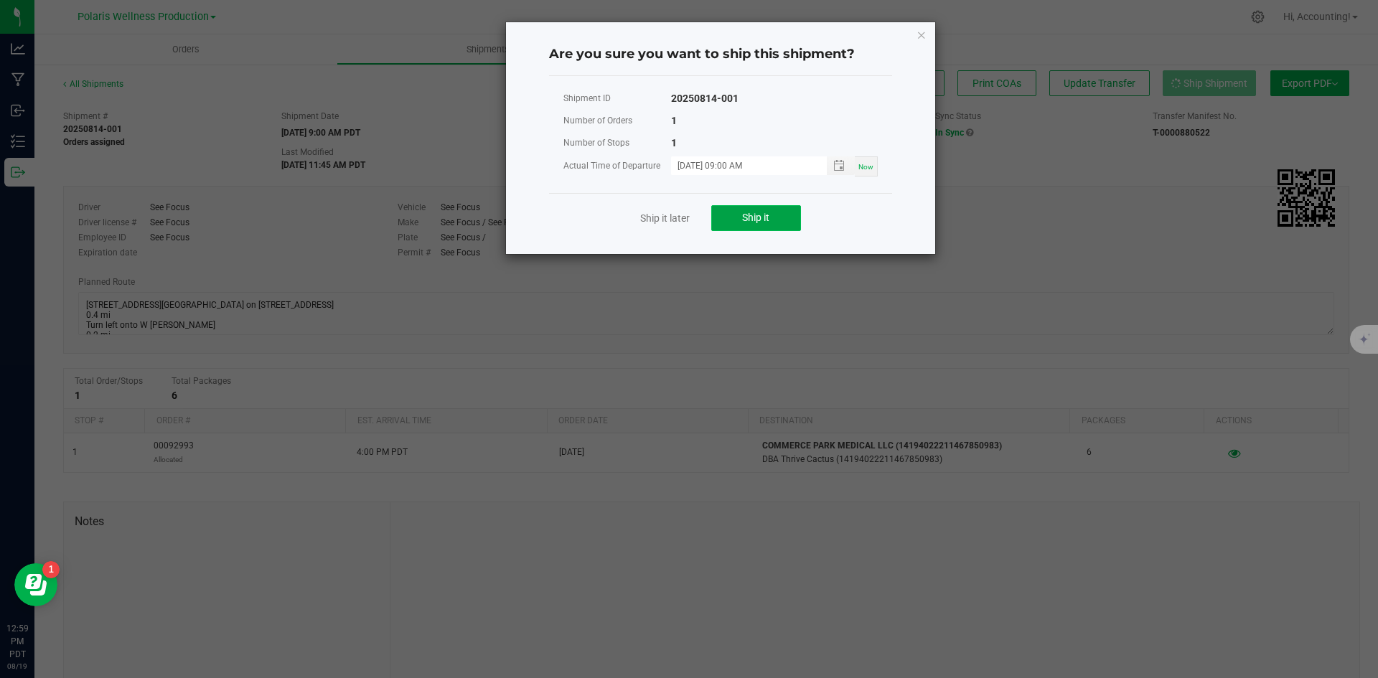
click at [767, 222] on span "Ship it" at bounding box center [755, 217] width 27 height 11
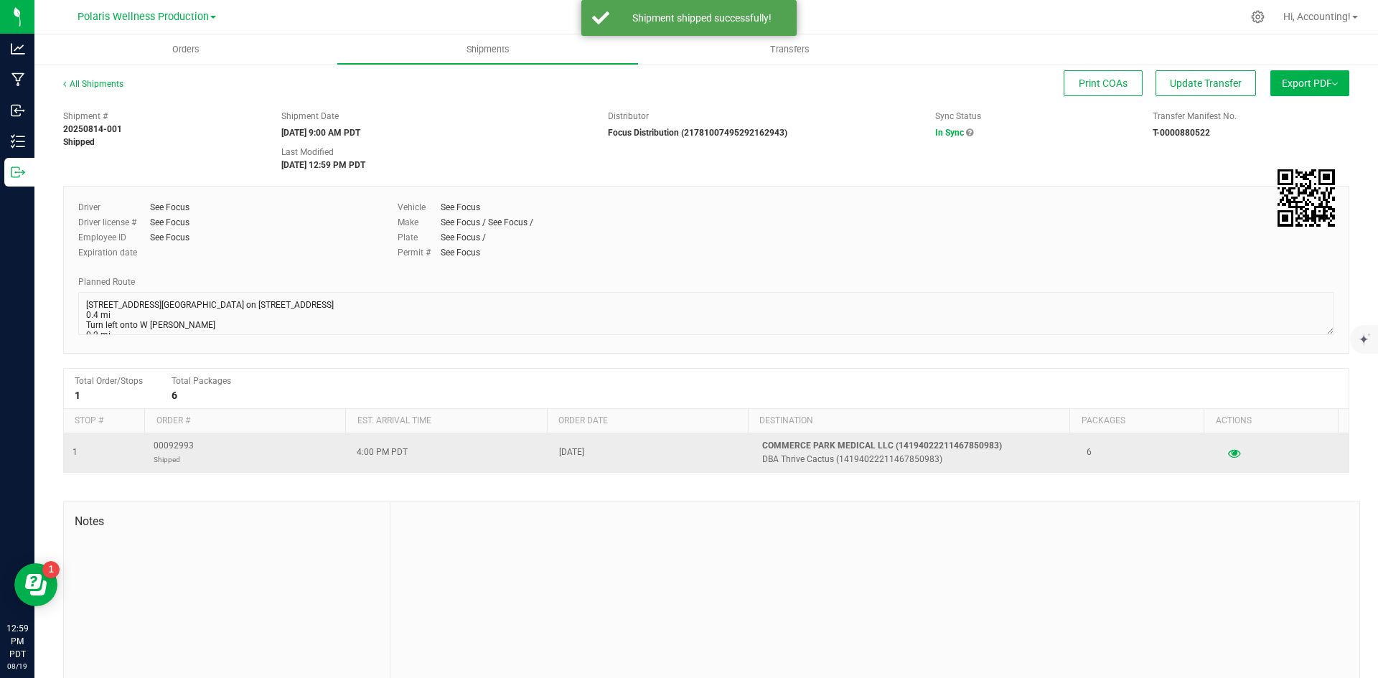
click at [186, 436] on td "00092993 Shipped" at bounding box center [246, 453] width 203 height 39
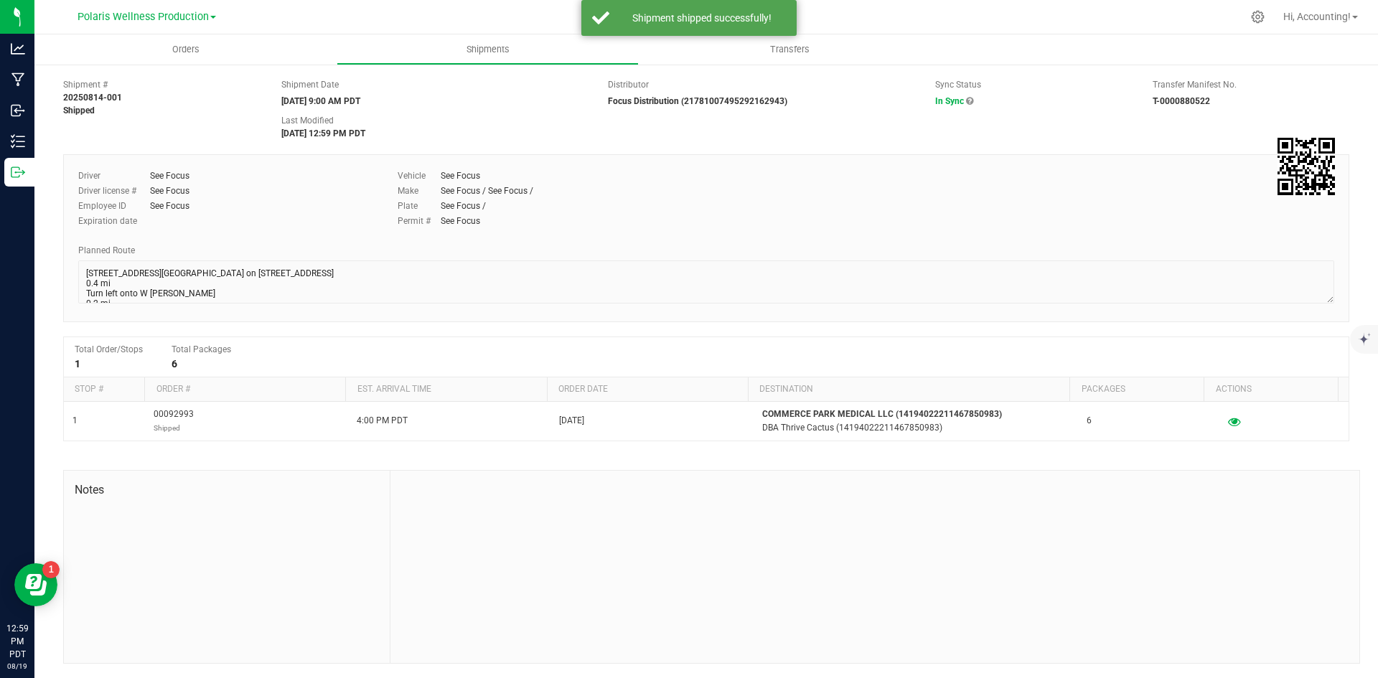
click at [182, 441] on div "Total Order/Stops 1 Total Packages 6 Stop # Order # Est. arrival time Order dat…" at bounding box center [706, 389] width 1286 height 105
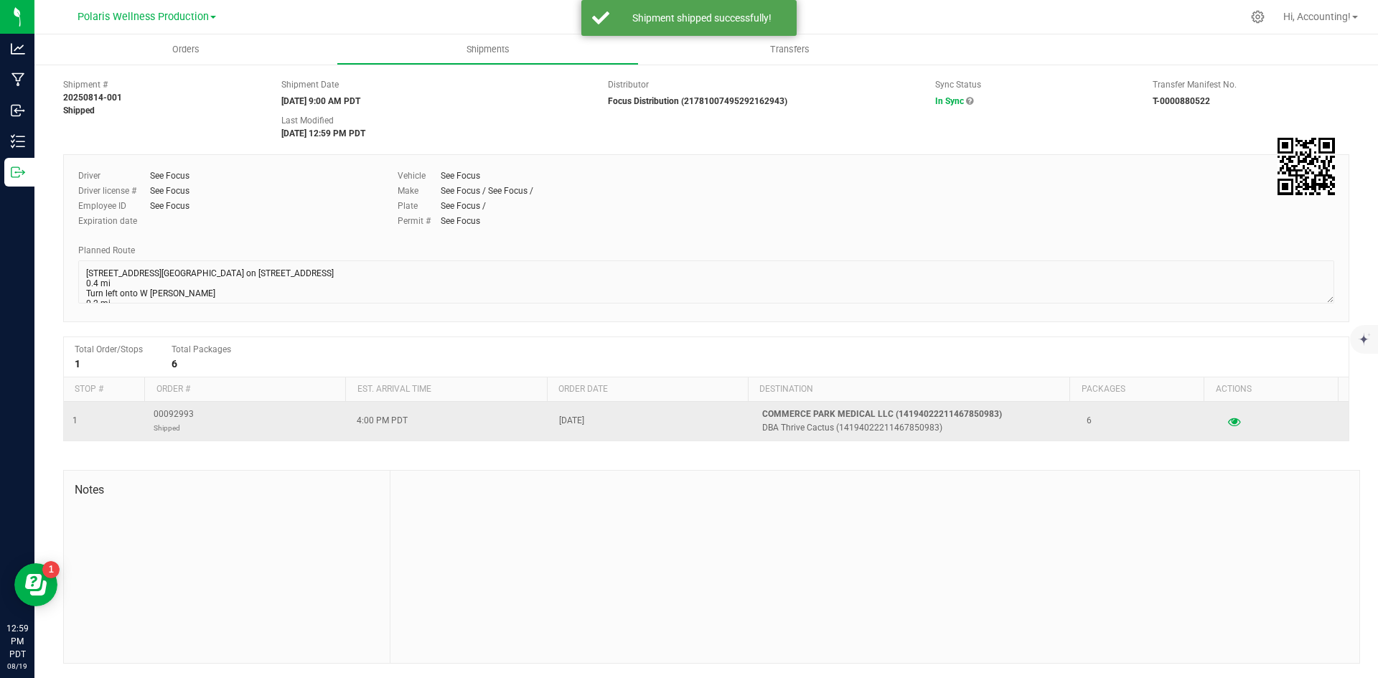
click at [176, 413] on span "00092993 Shipped" at bounding box center [174, 421] width 40 height 27
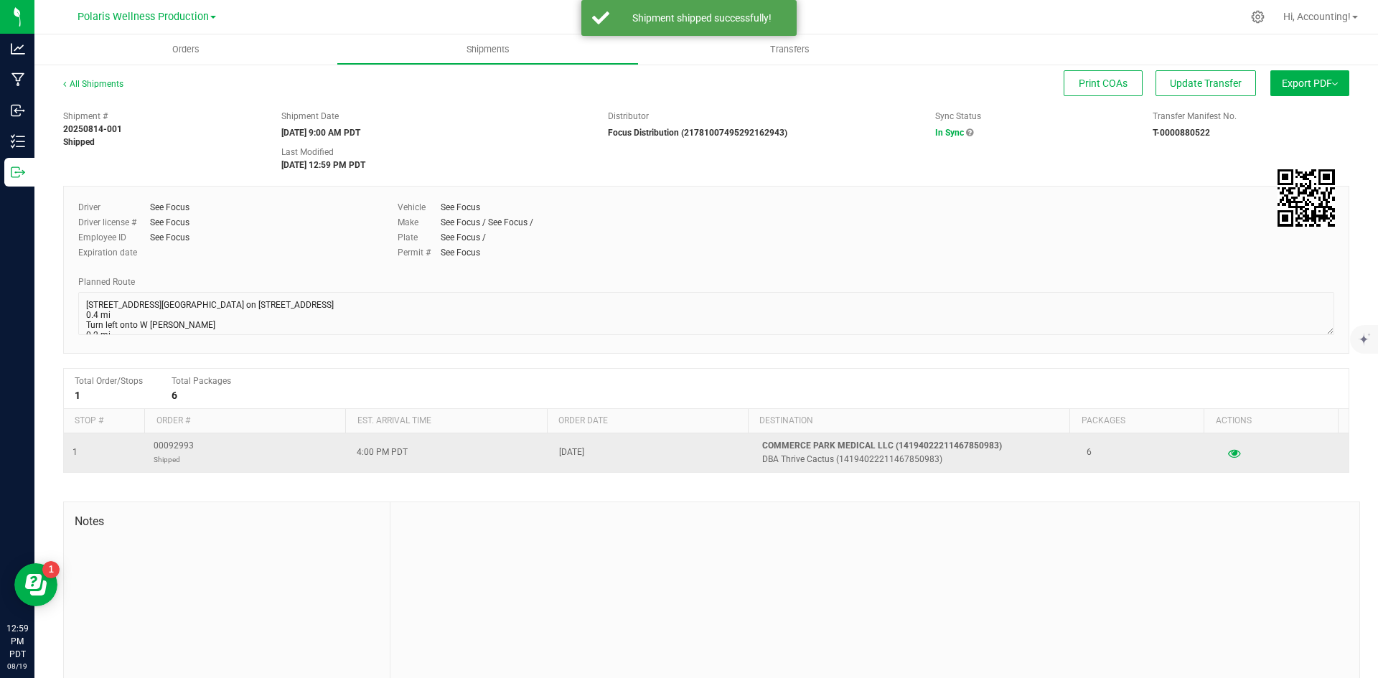
drag, startPoint x: 176, startPoint y: 413, endPoint x: 188, endPoint y: 437, distance: 27.3
drag, startPoint x: 188, startPoint y: 437, endPoint x: 184, endPoint y: 449, distance: 12.7
click at [184, 449] on span "00092993 Shipped" at bounding box center [174, 452] width 40 height 27
copy span "00092993"
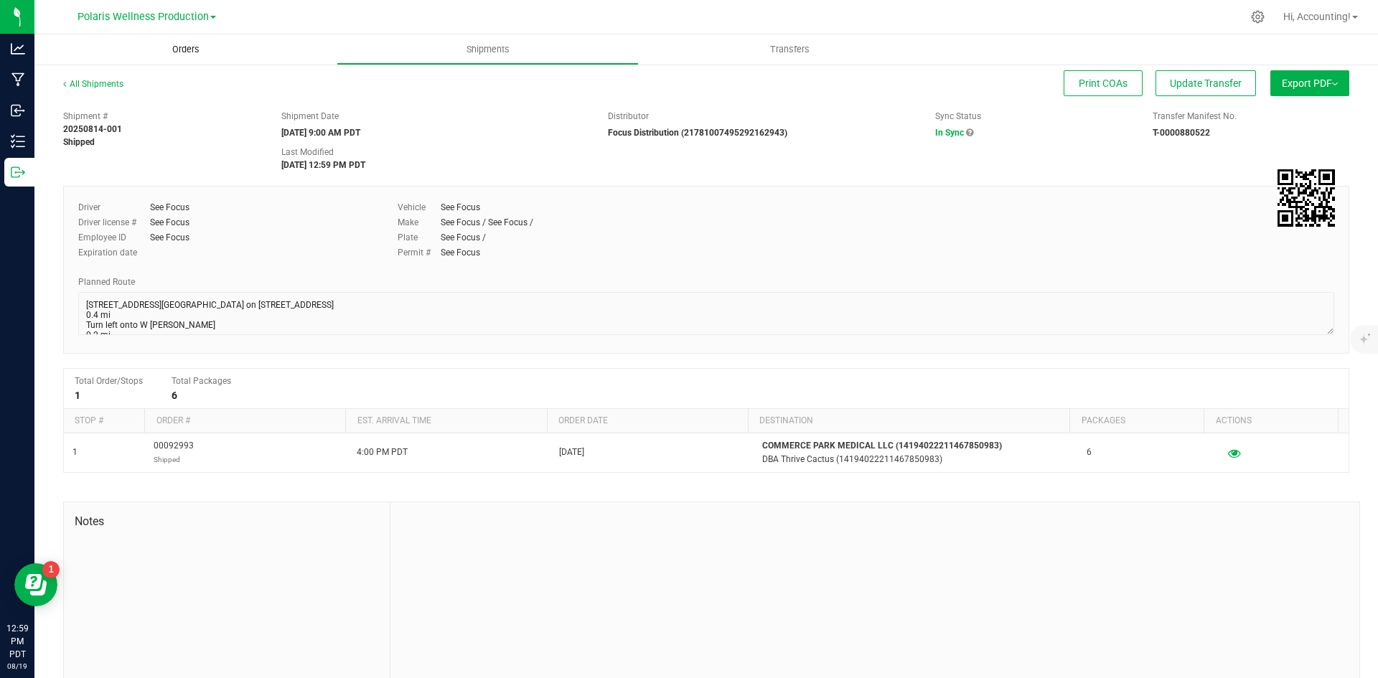
click at [176, 55] on span "Orders" at bounding box center [186, 49] width 66 height 13
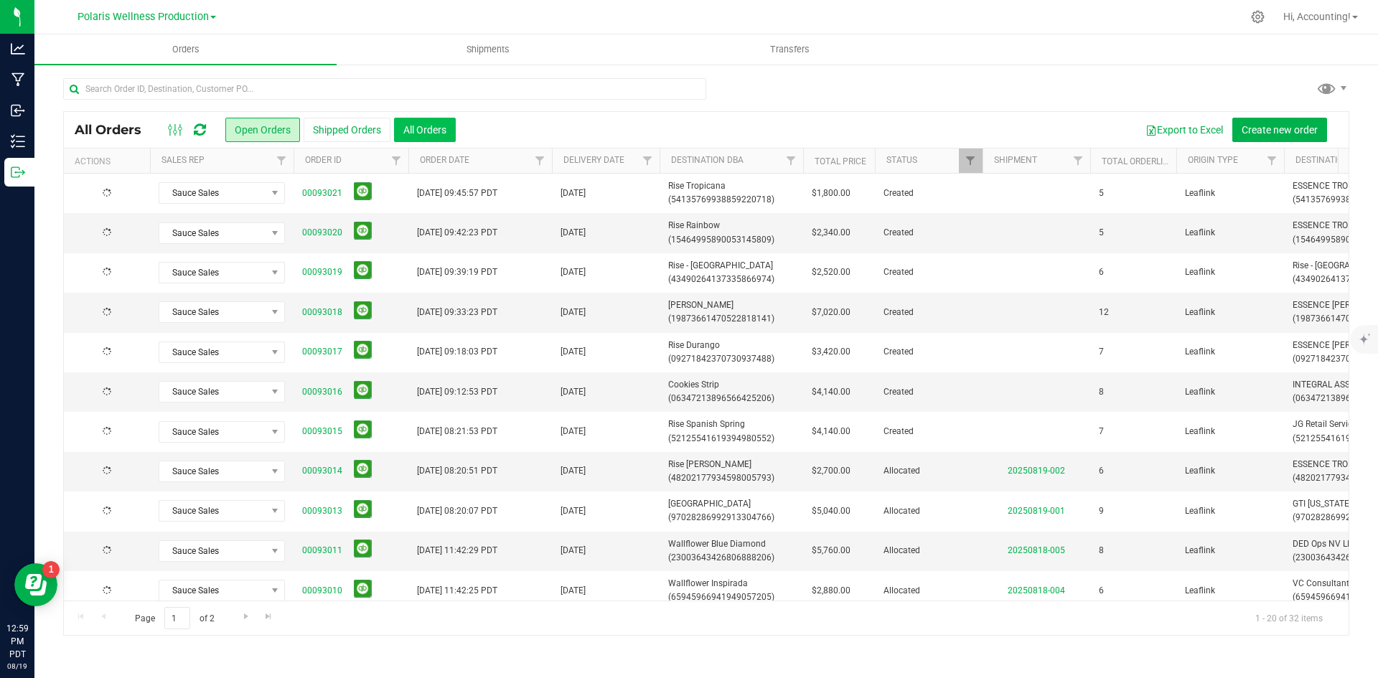
click at [449, 122] on button "All Orders" at bounding box center [425, 130] width 62 height 24
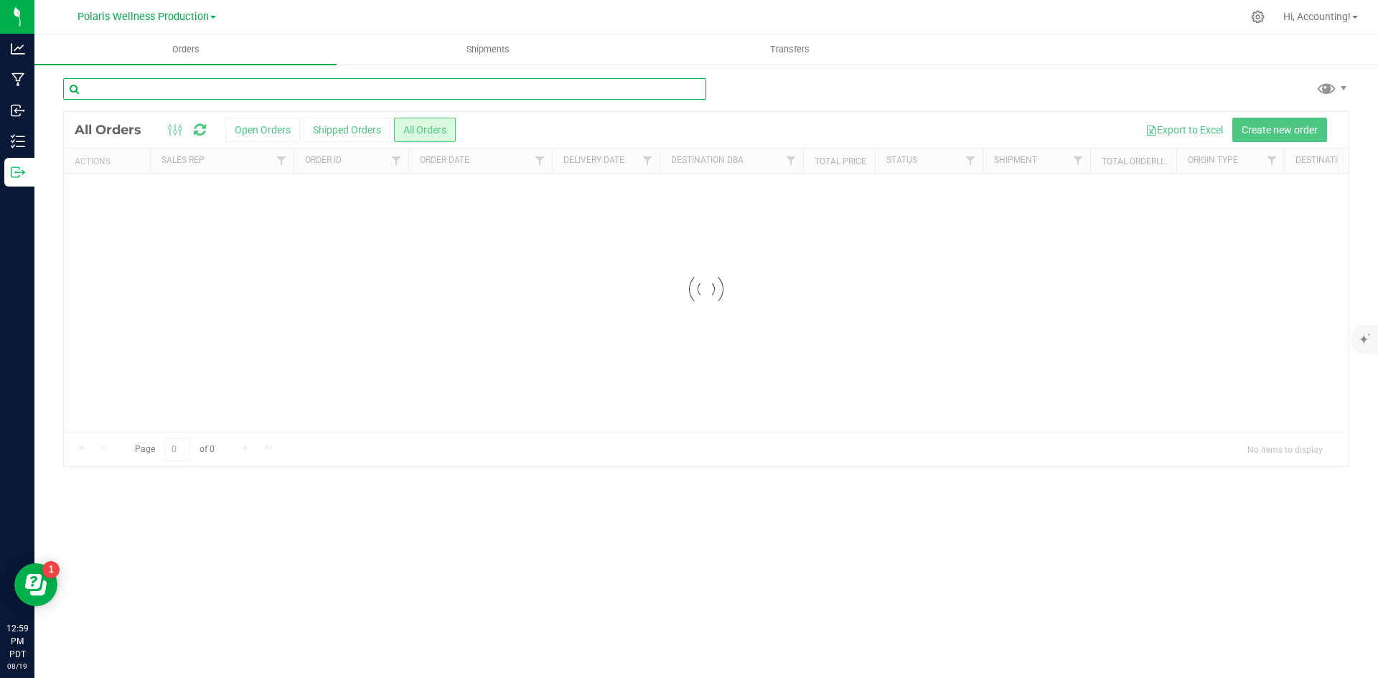
click at [390, 85] on input "text" at bounding box center [384, 89] width 643 height 22
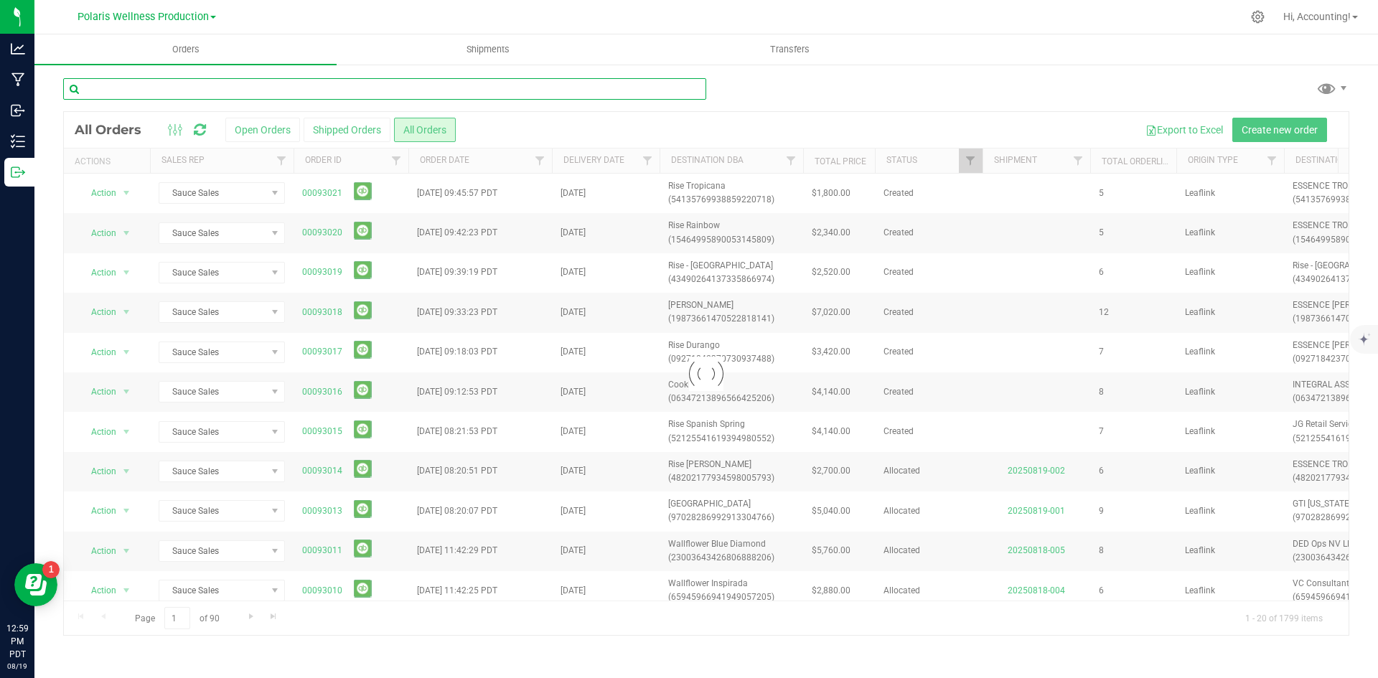
paste input "00092993"
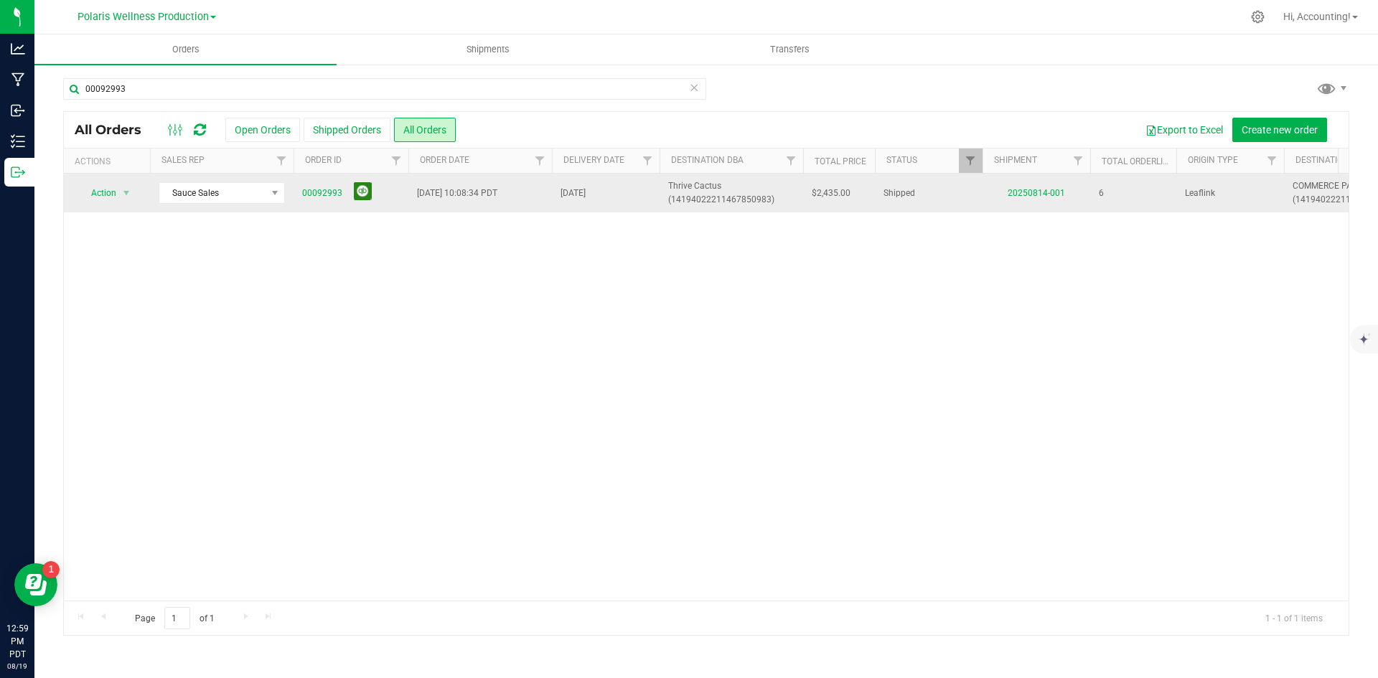
click at [354, 187] on button at bounding box center [363, 191] width 18 height 18
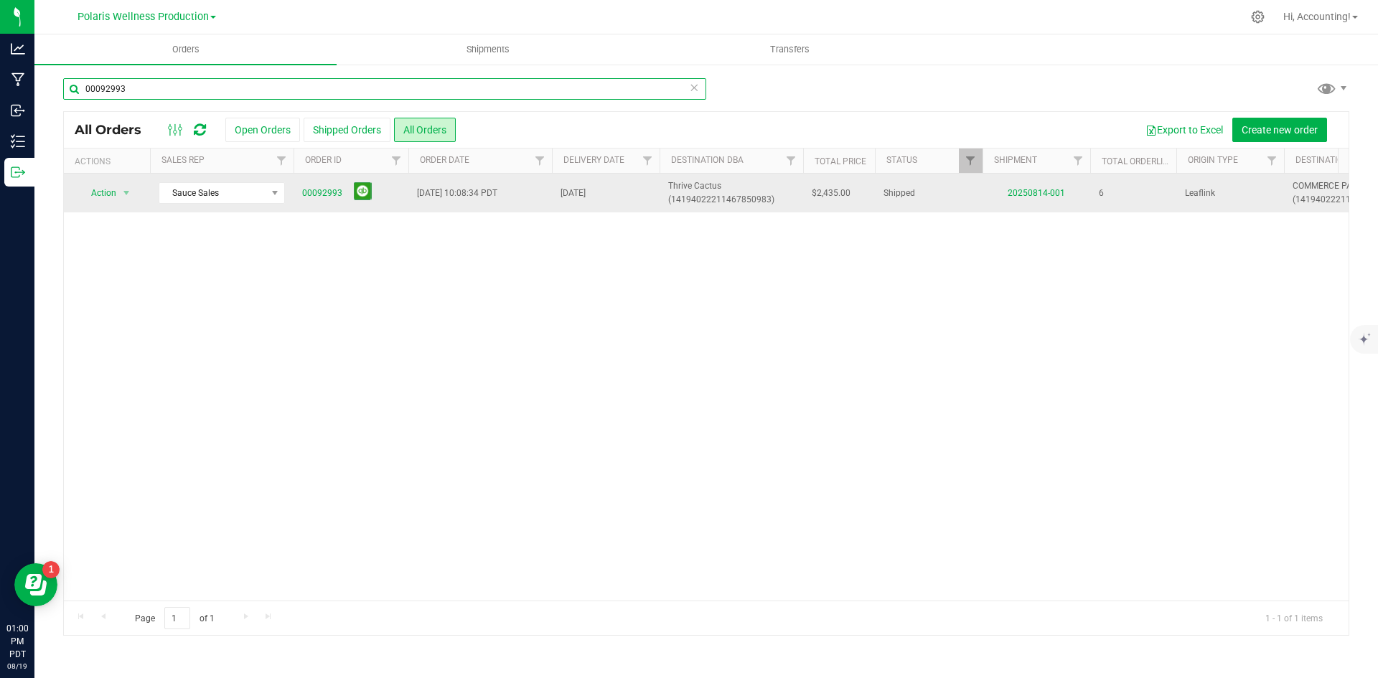
click at [564, 88] on input "00092993" at bounding box center [384, 89] width 643 height 22
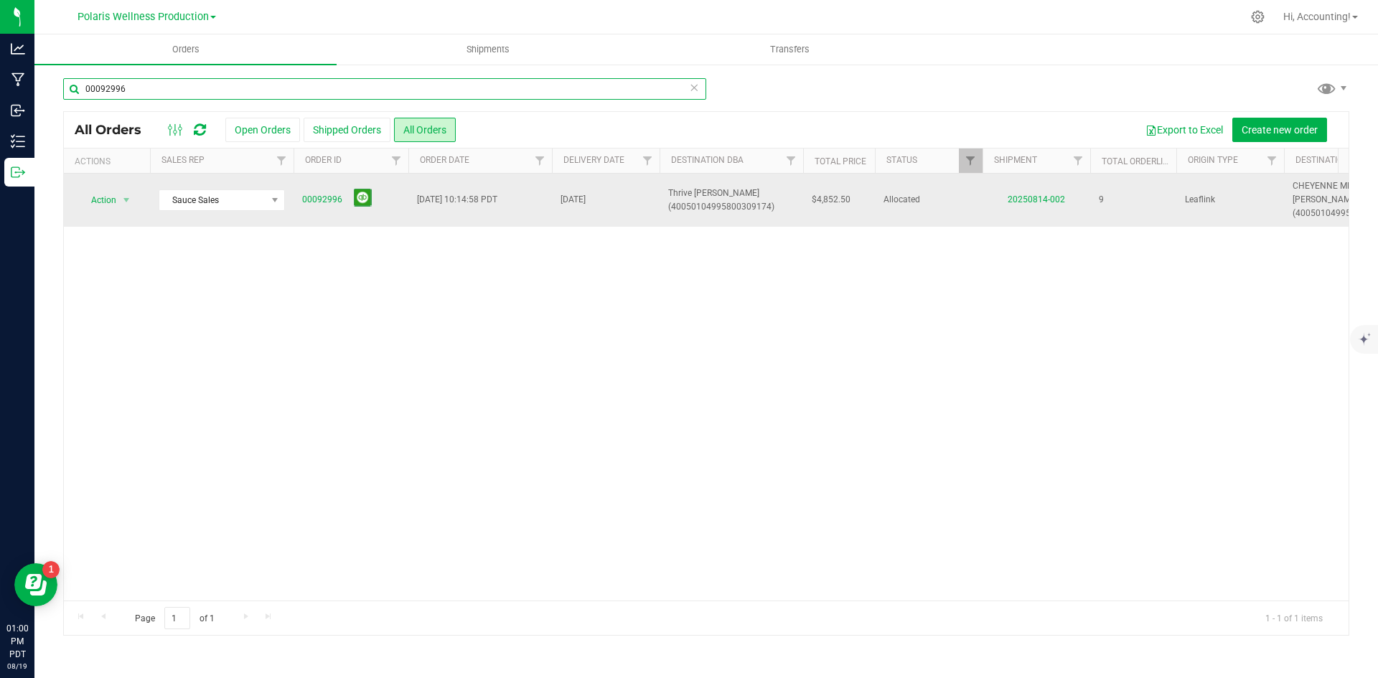
type input "00092996"
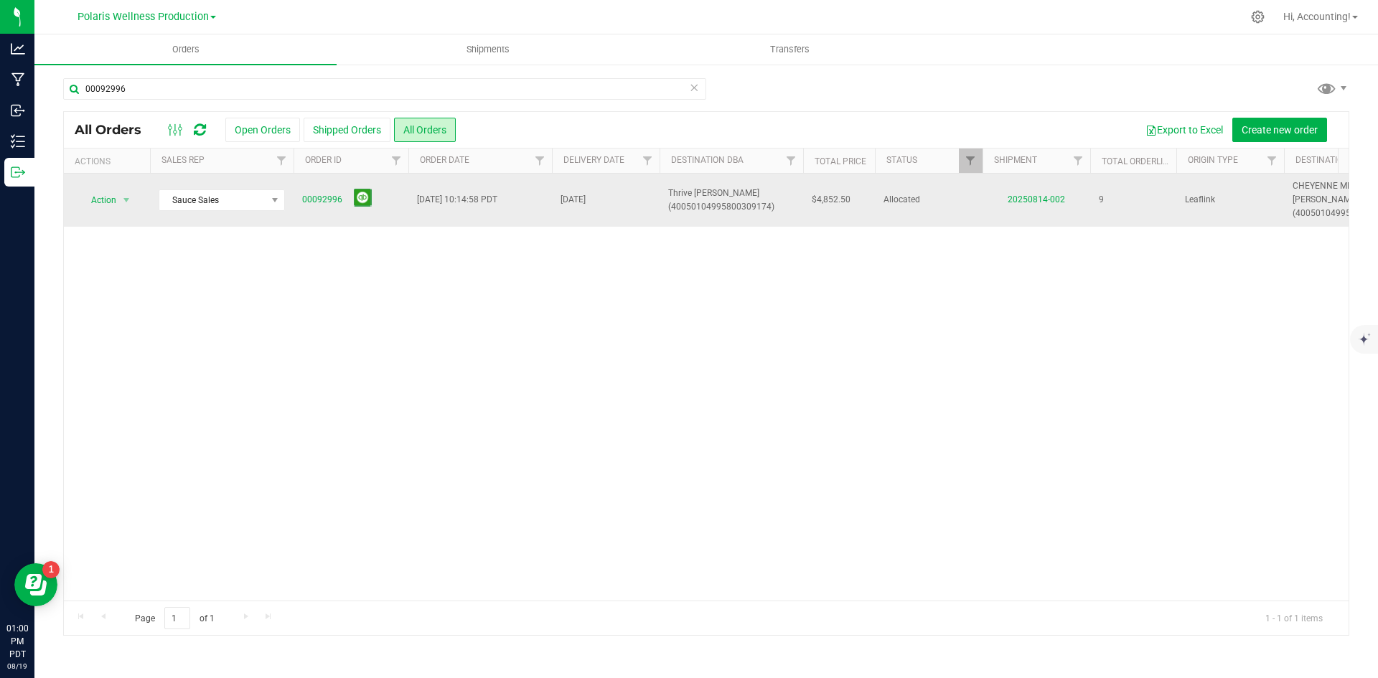
click at [1037, 216] on td "20250814-002" at bounding box center [1037, 200] width 108 height 53
click at [1043, 207] on td "20250814-002" at bounding box center [1037, 200] width 108 height 53
click at [1046, 202] on link "20250814-002" at bounding box center [1036, 200] width 57 height 10
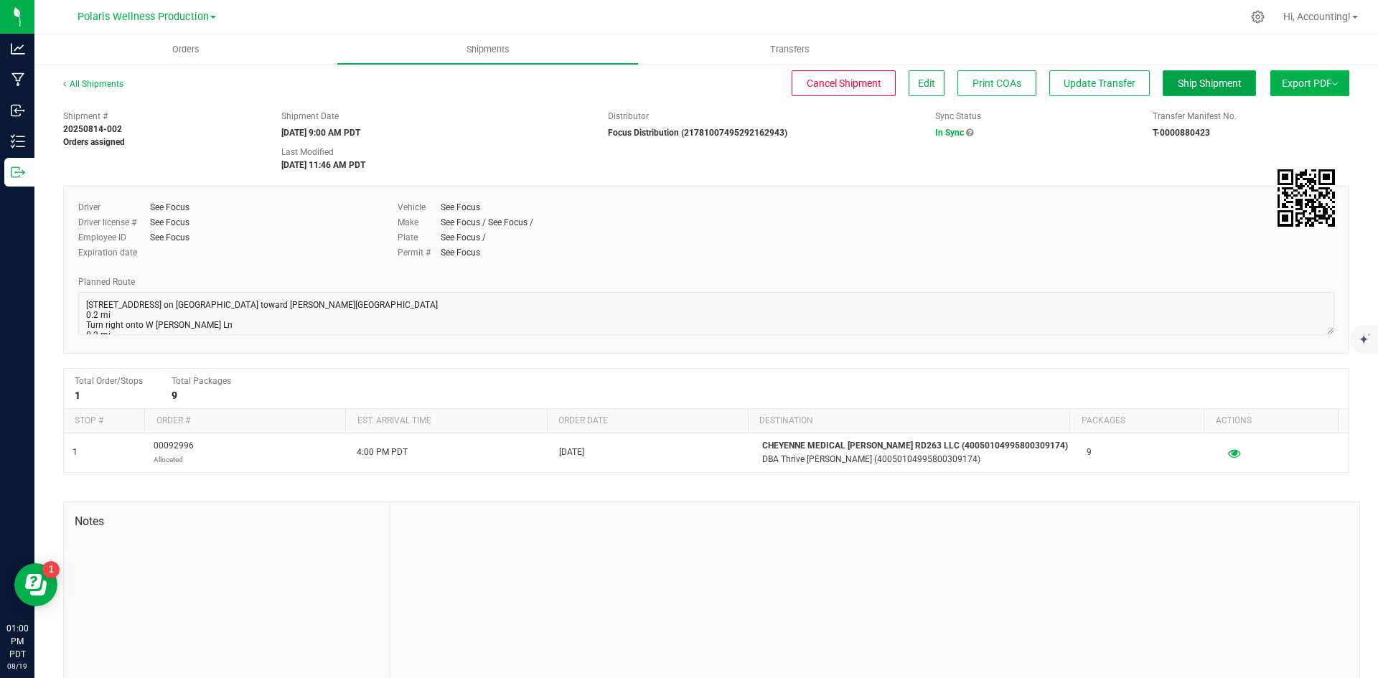
click at [1166, 83] on button "Ship Shipment" at bounding box center [1209, 83] width 93 height 26
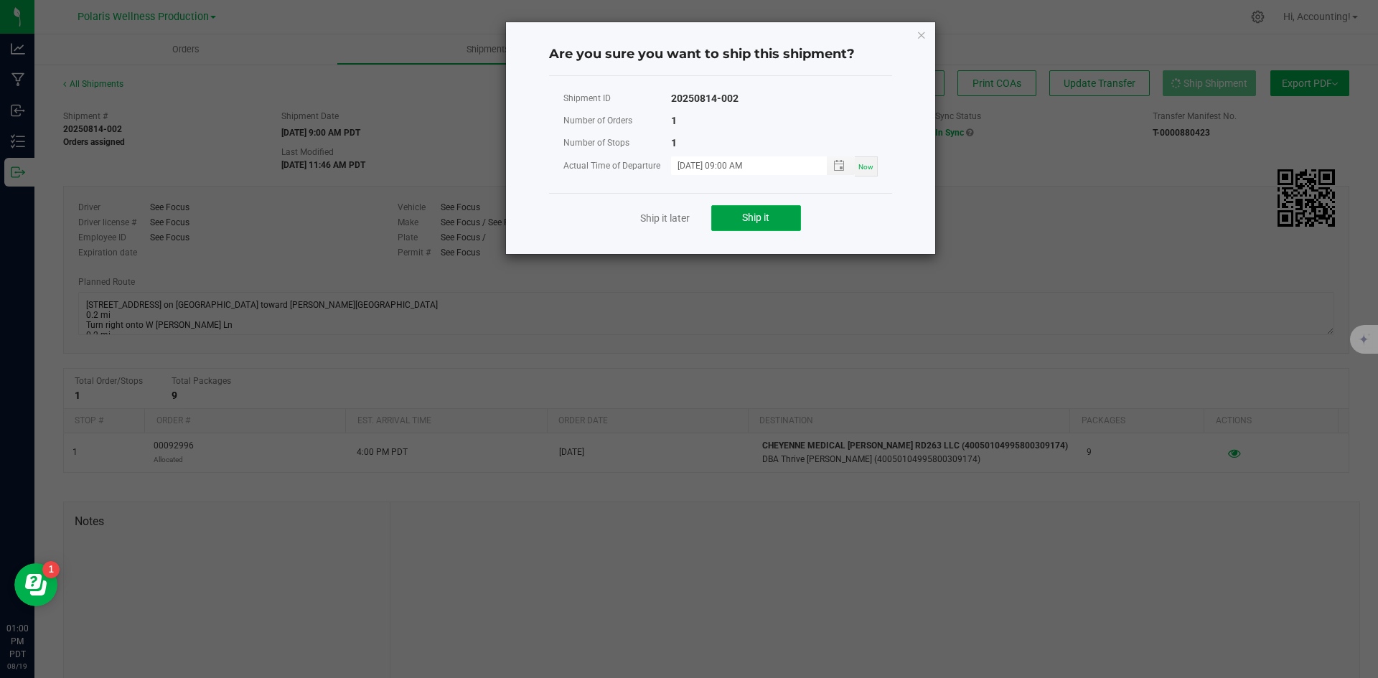
click at [737, 212] on button "Ship it" at bounding box center [756, 218] width 90 height 26
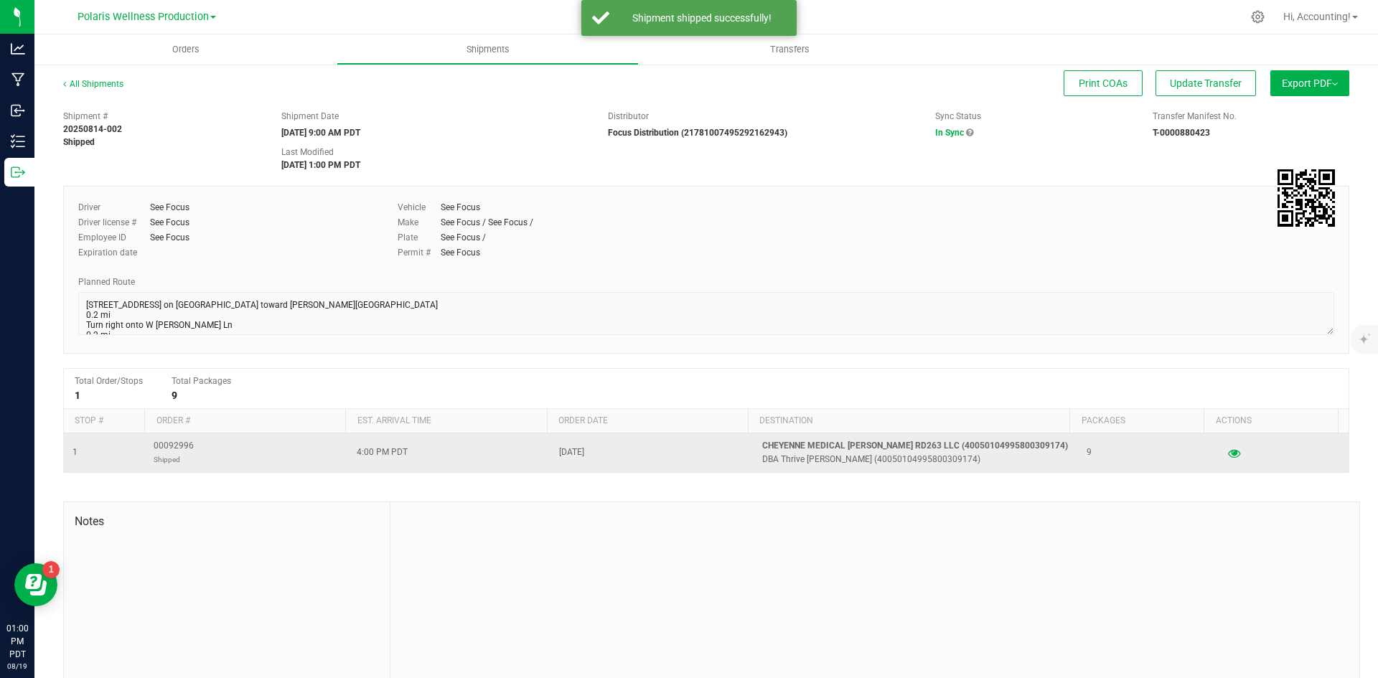
click at [174, 444] on span "00092996 Shipped" at bounding box center [174, 452] width 40 height 27
copy span "00092996"
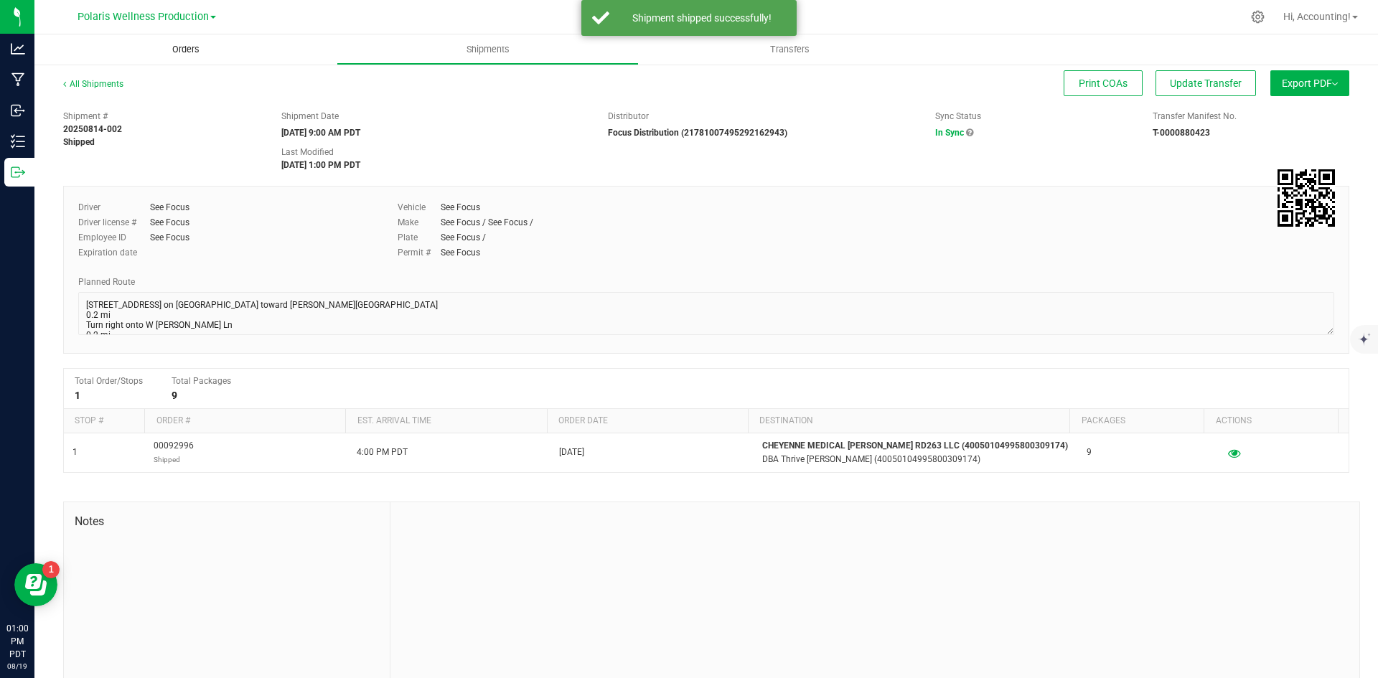
click at [177, 52] on span "Orders" at bounding box center [186, 49] width 66 height 13
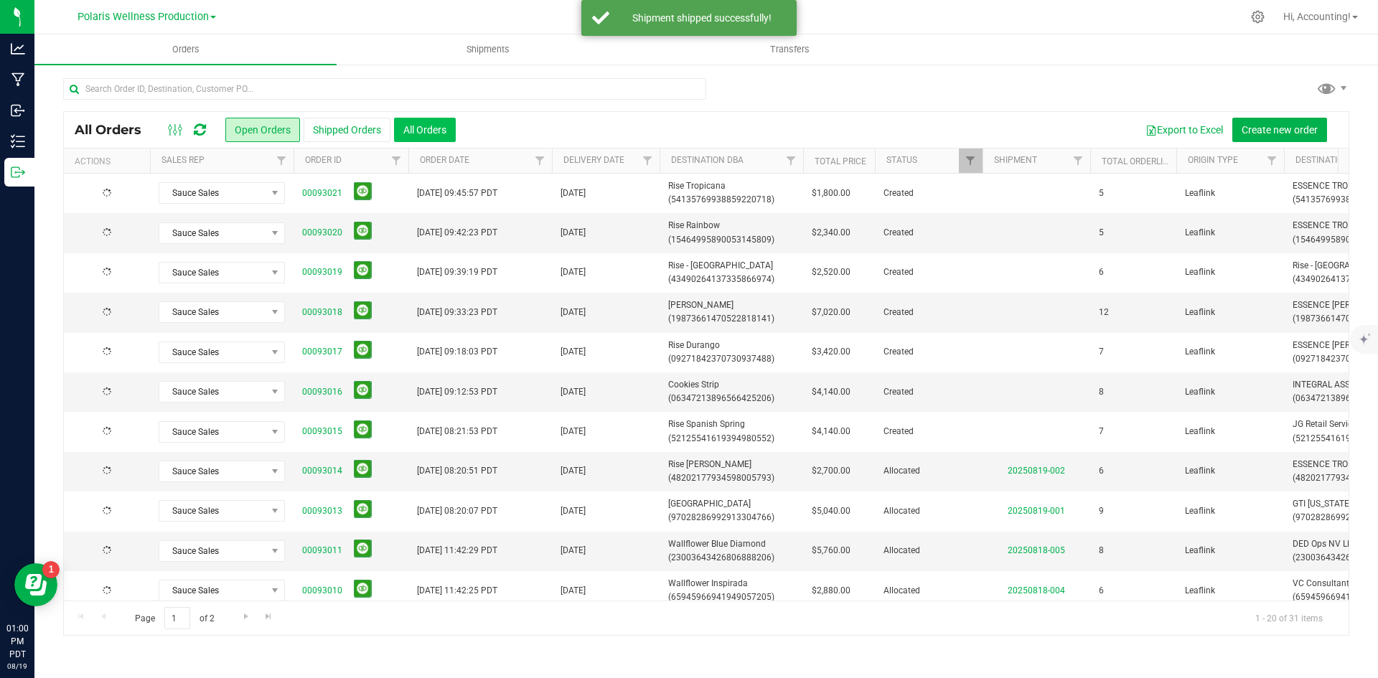
click at [417, 127] on button "All Orders" at bounding box center [425, 130] width 62 height 24
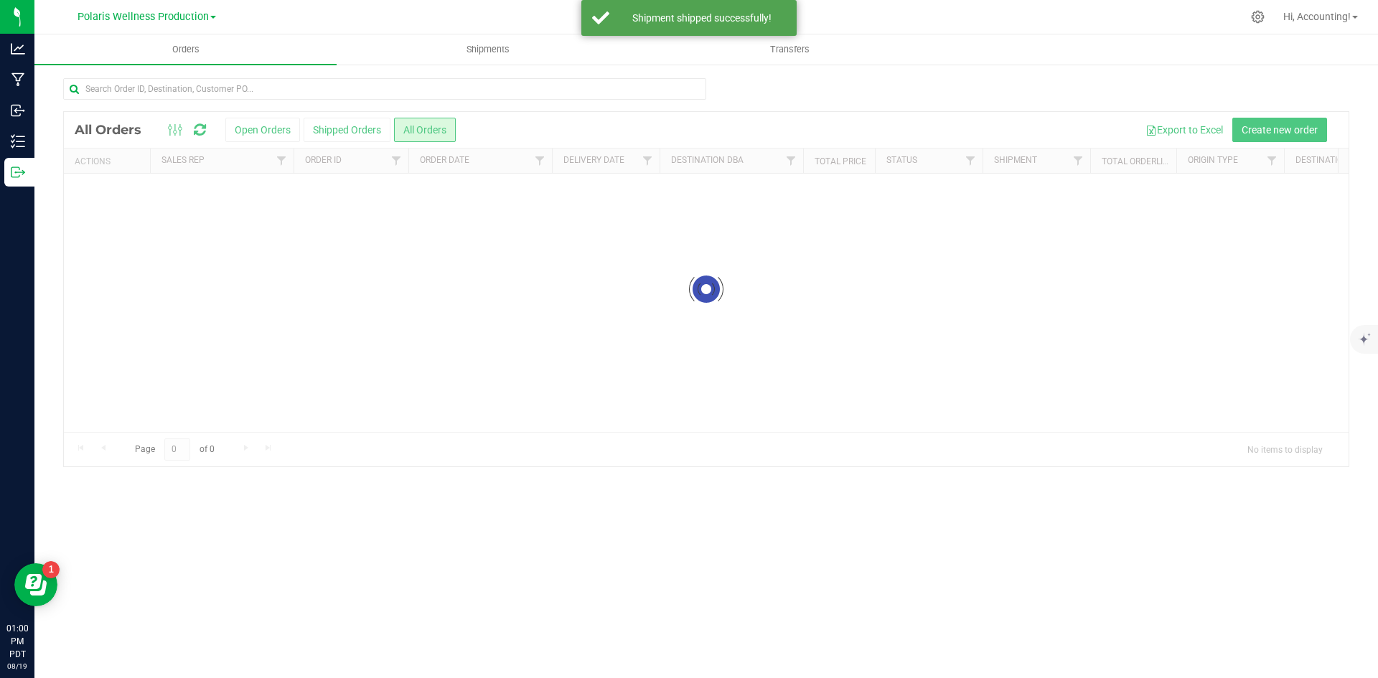
click at [379, 93] on input "text" at bounding box center [384, 89] width 643 height 22
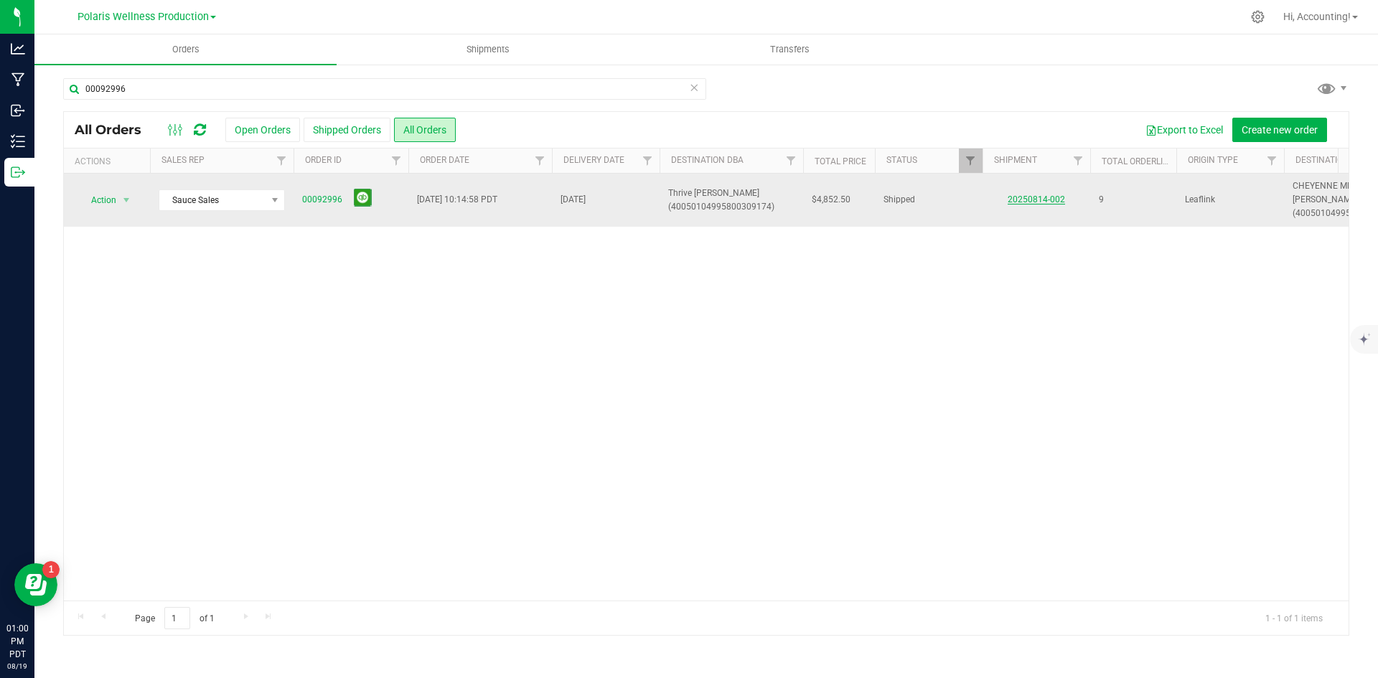
type input "00092996"
click at [1026, 196] on link "20250814-002" at bounding box center [1036, 200] width 57 height 10
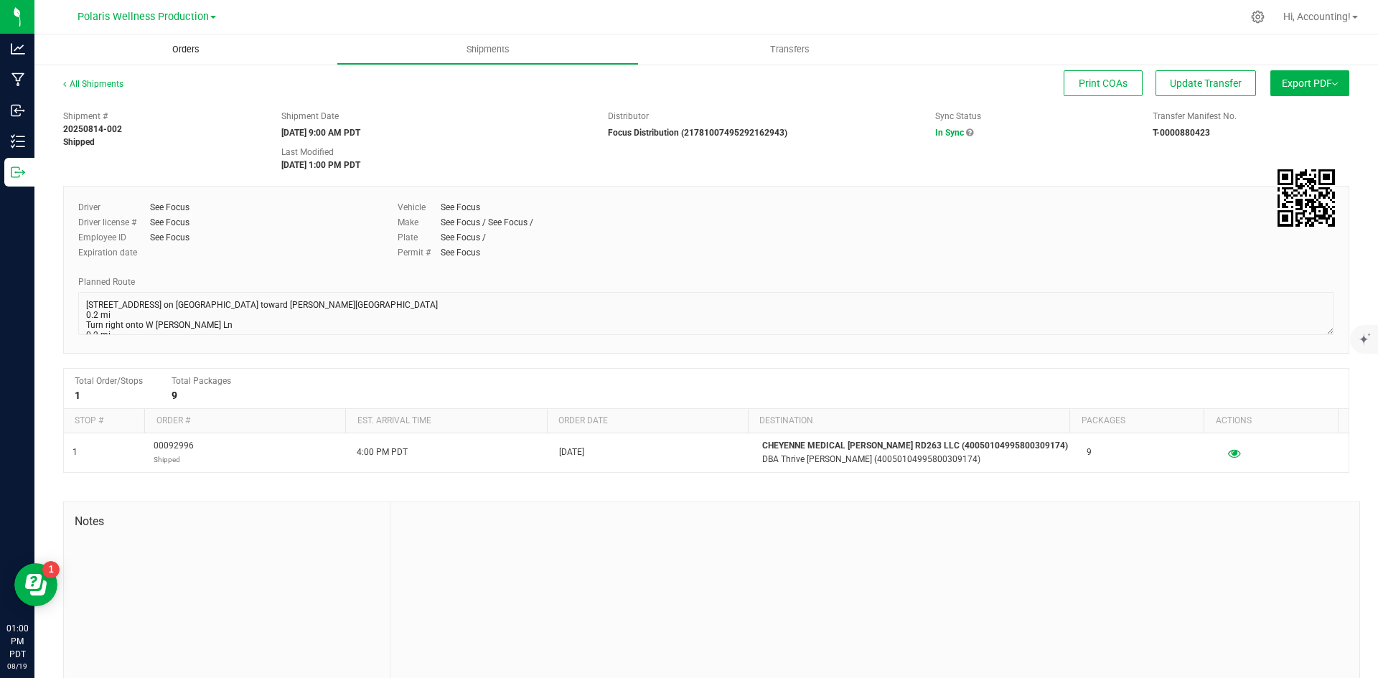
click at [210, 55] on span "Orders" at bounding box center [186, 49] width 66 height 13
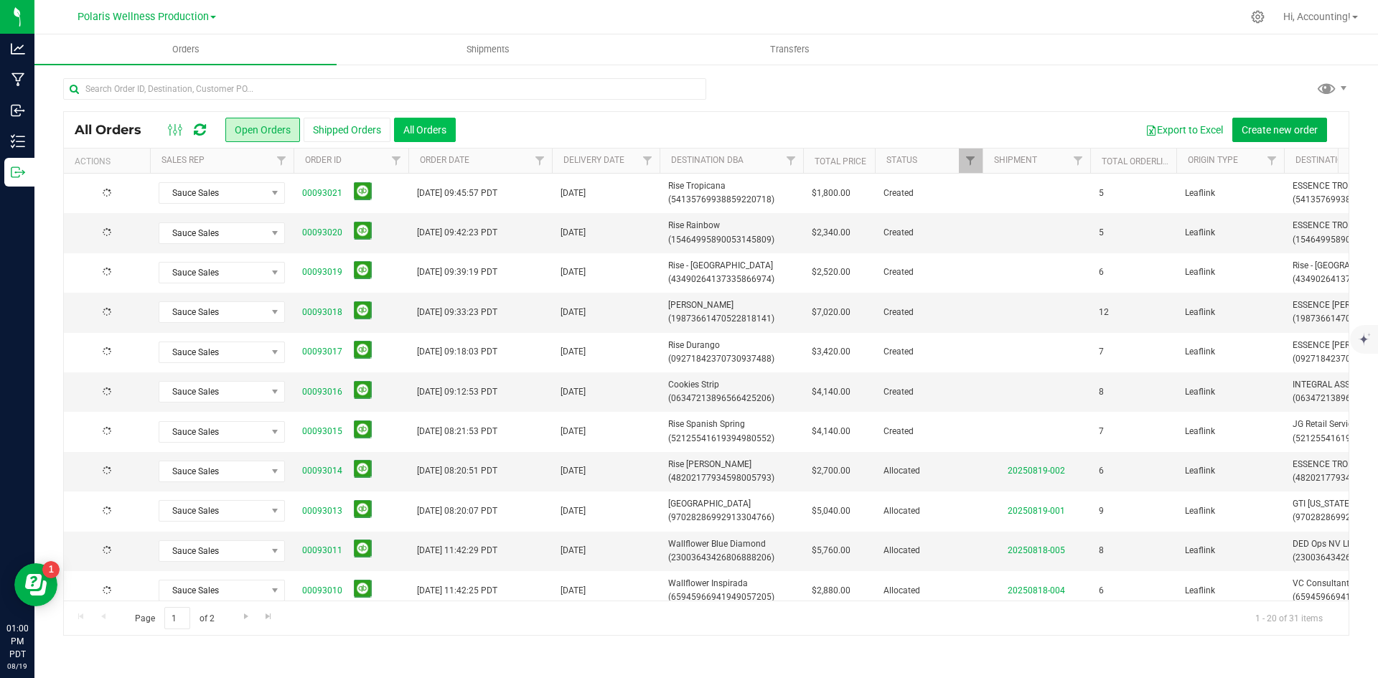
click at [437, 131] on button "All Orders" at bounding box center [425, 130] width 62 height 24
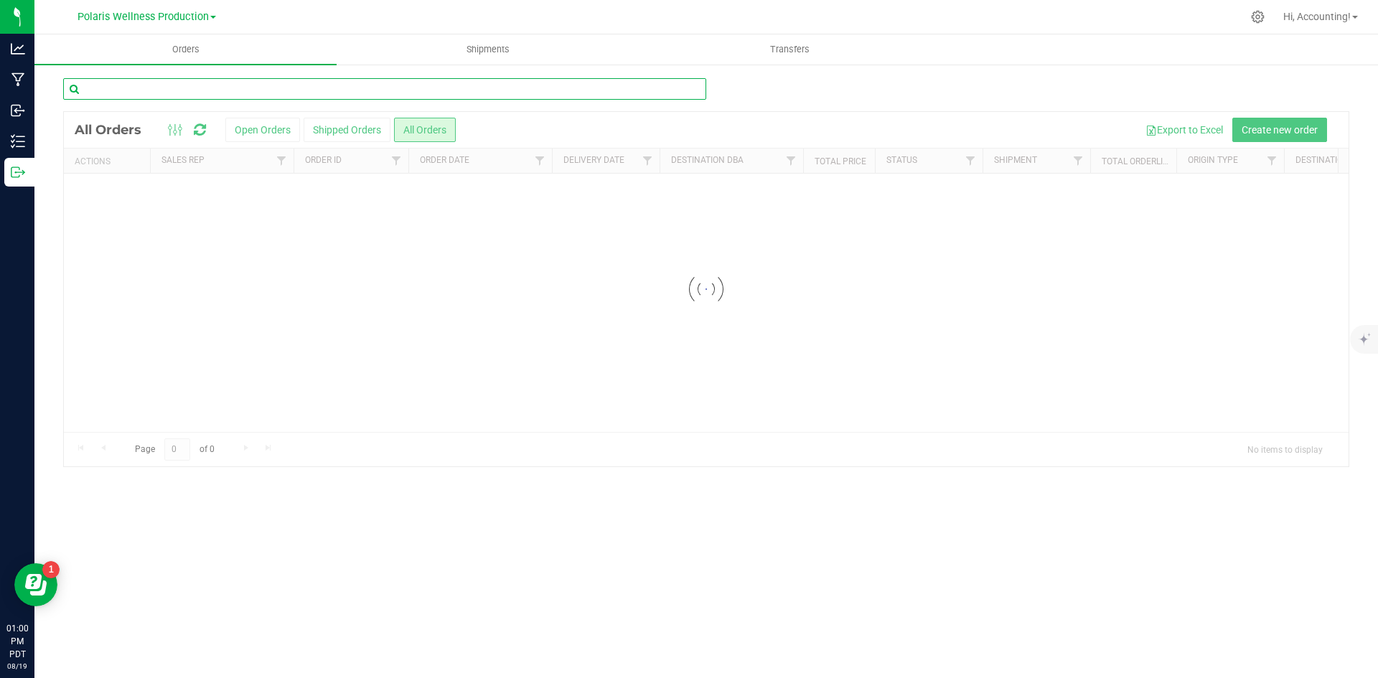
click at [436, 90] on input "text" at bounding box center [384, 89] width 643 height 22
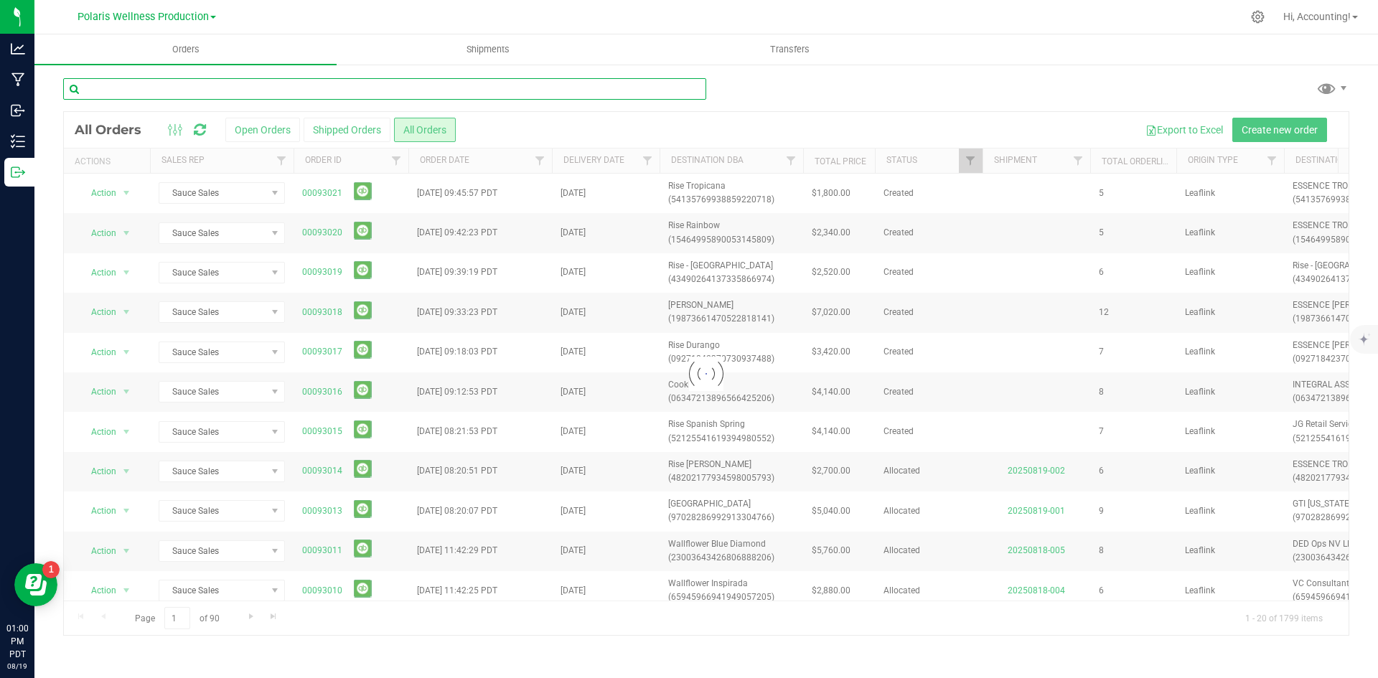
paste input "00092996"
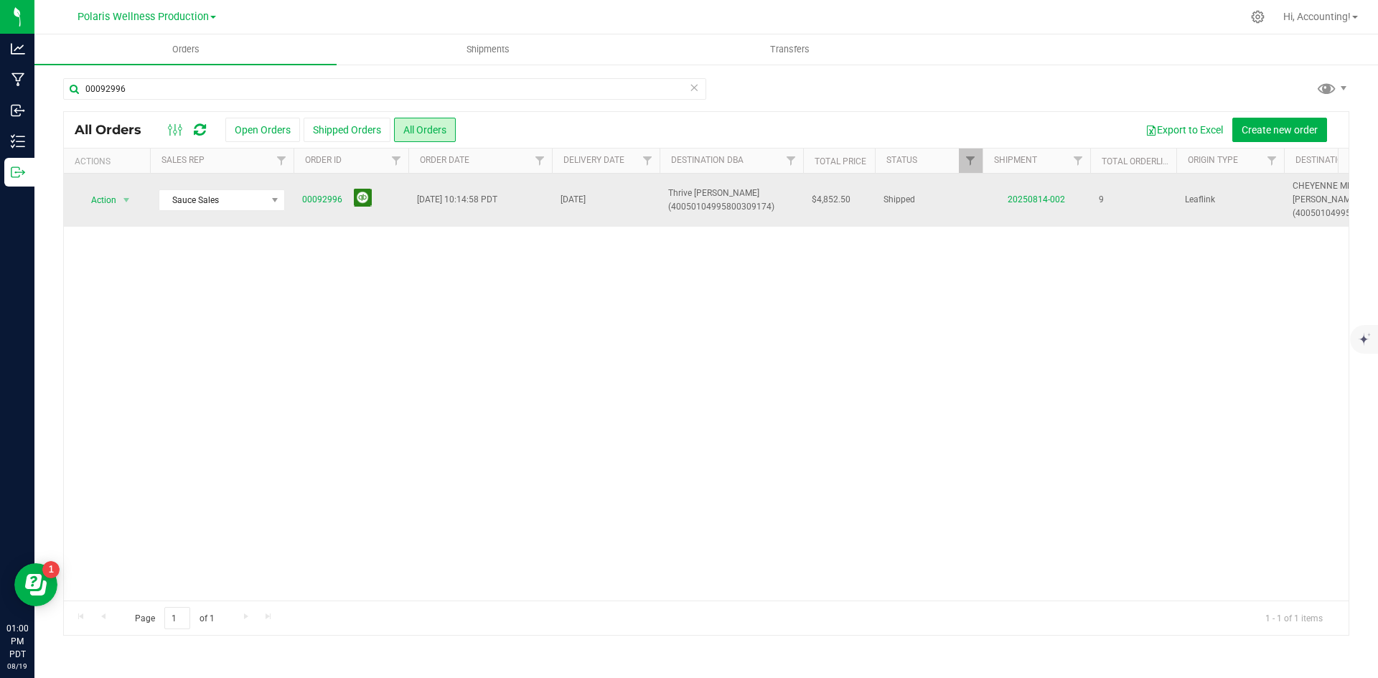
click at [354, 204] on button at bounding box center [363, 198] width 18 height 18
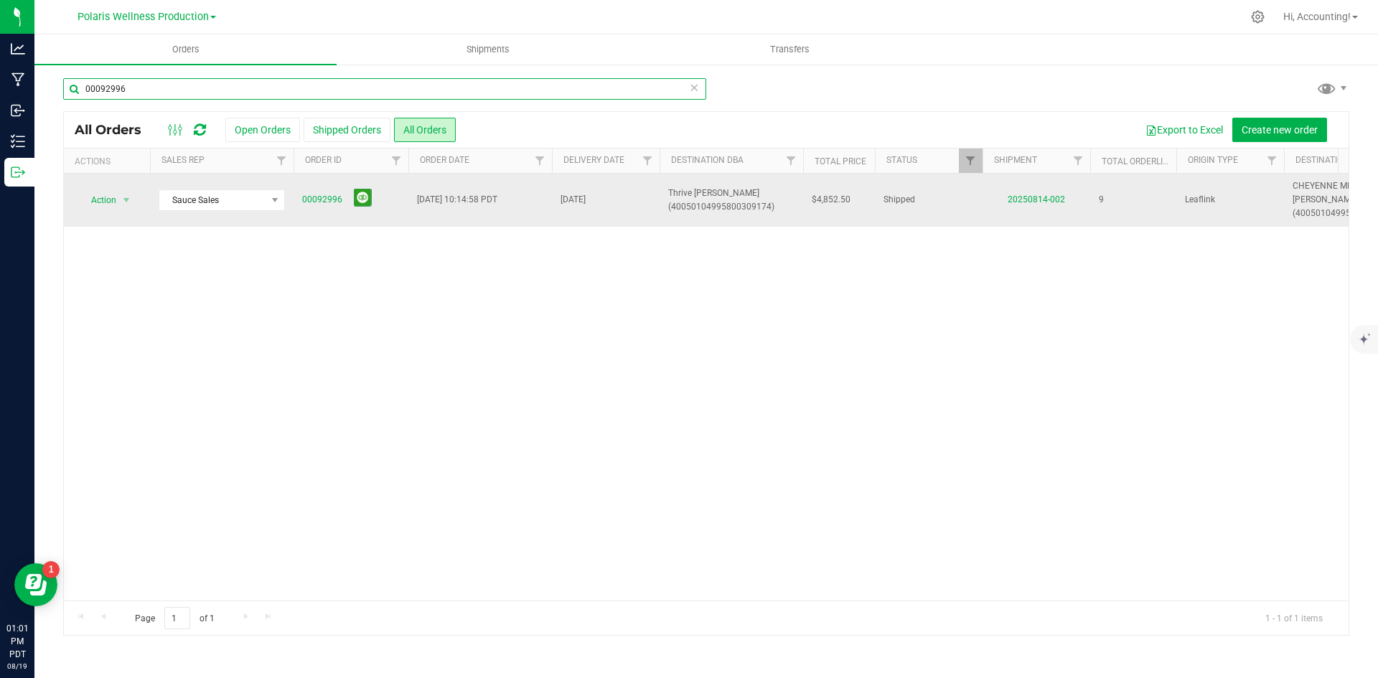
click at [388, 87] on input "00092996" at bounding box center [384, 89] width 643 height 22
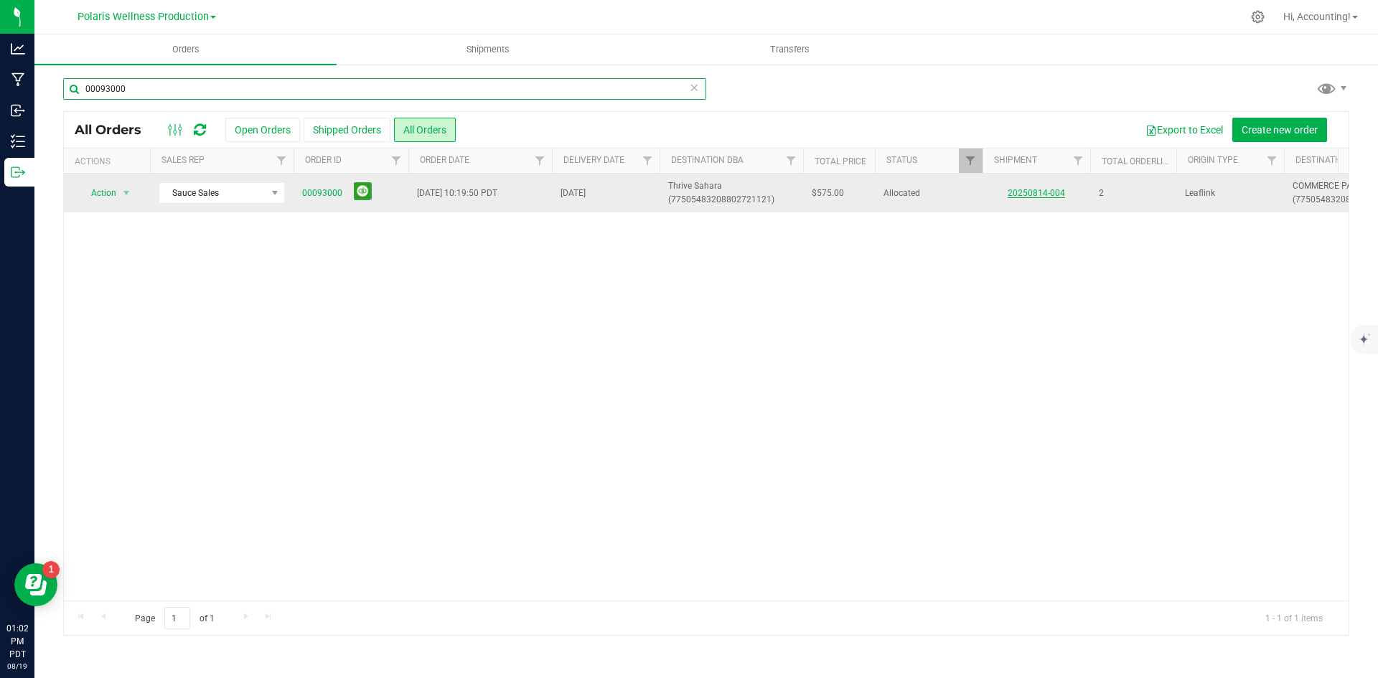
type input "00093000"
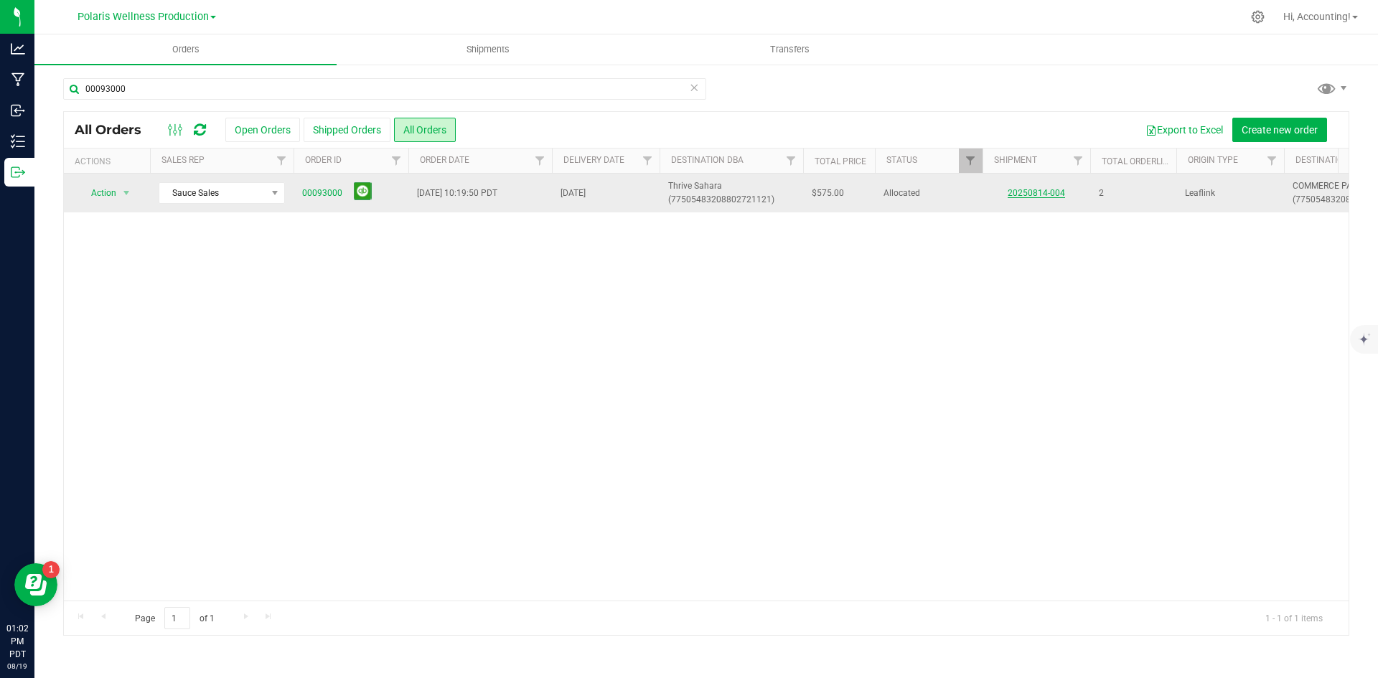
click at [1025, 194] on link "20250814-004" at bounding box center [1036, 193] width 57 height 10
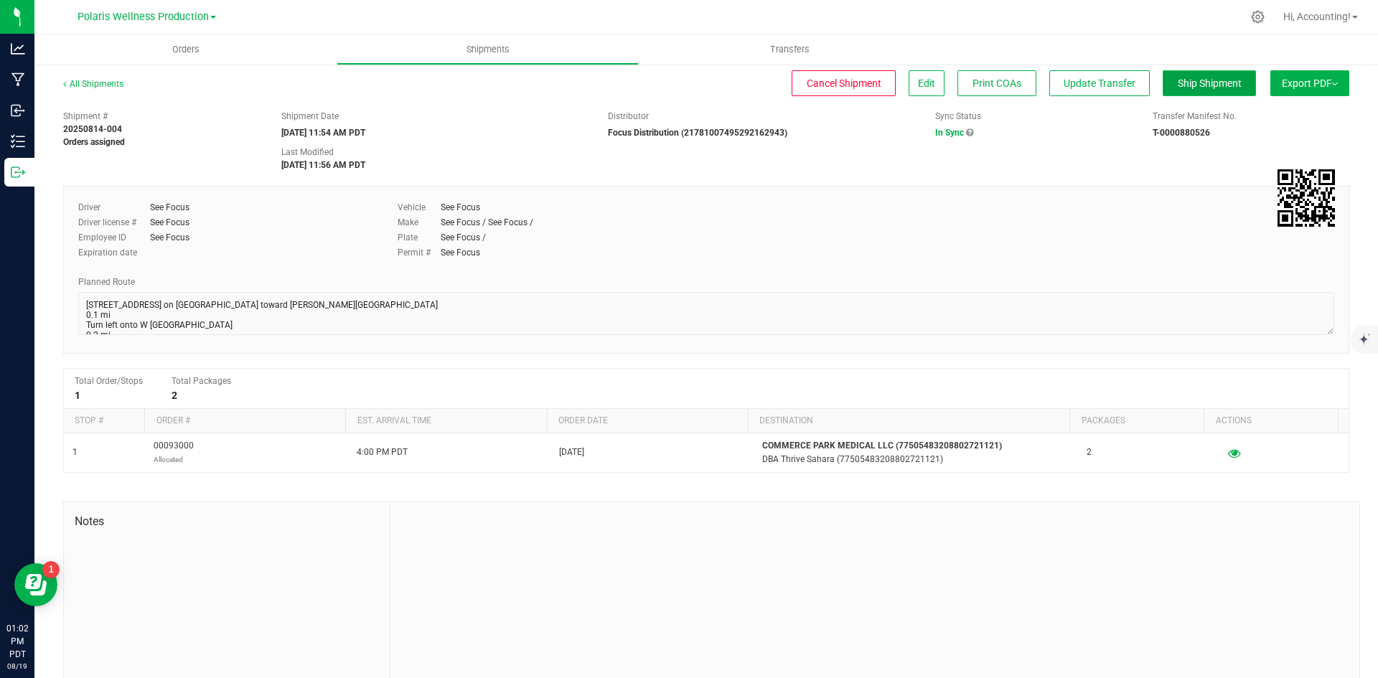
click at [1219, 74] on button "Ship Shipment" at bounding box center [1209, 83] width 93 height 26
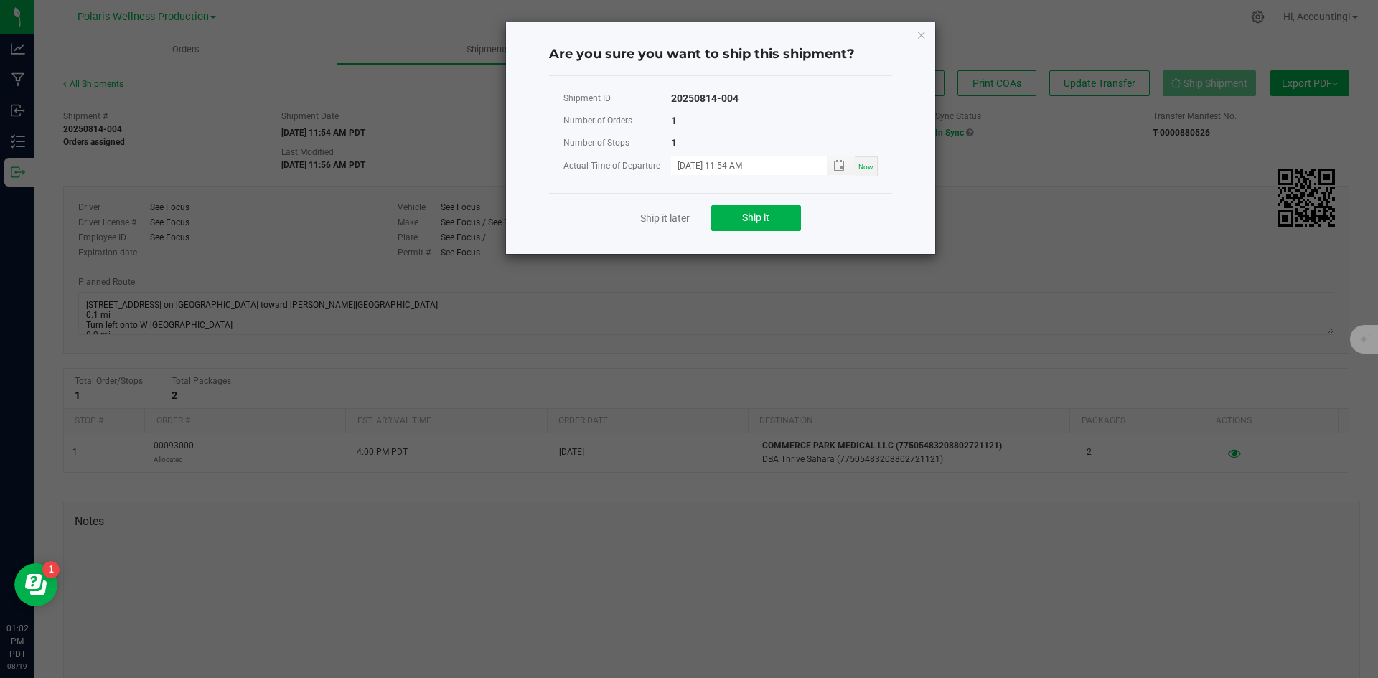
click at [777, 235] on div "Ship it later Ship it" at bounding box center [720, 218] width 343 height 50
click at [788, 210] on button "Ship it" at bounding box center [756, 218] width 90 height 26
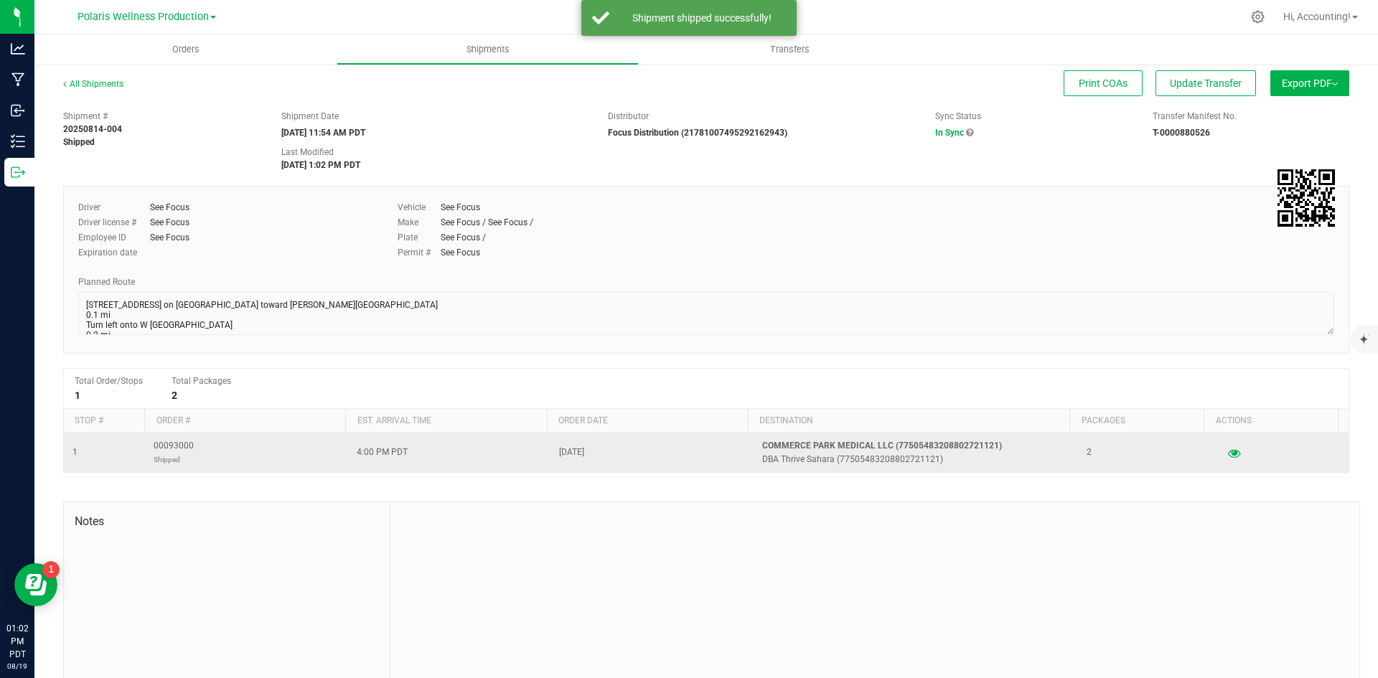
click at [188, 449] on span "00093000 Shipped" at bounding box center [174, 452] width 40 height 27
click at [187, 449] on span "00093000 Shipped" at bounding box center [174, 452] width 40 height 27
copy span "00093000"
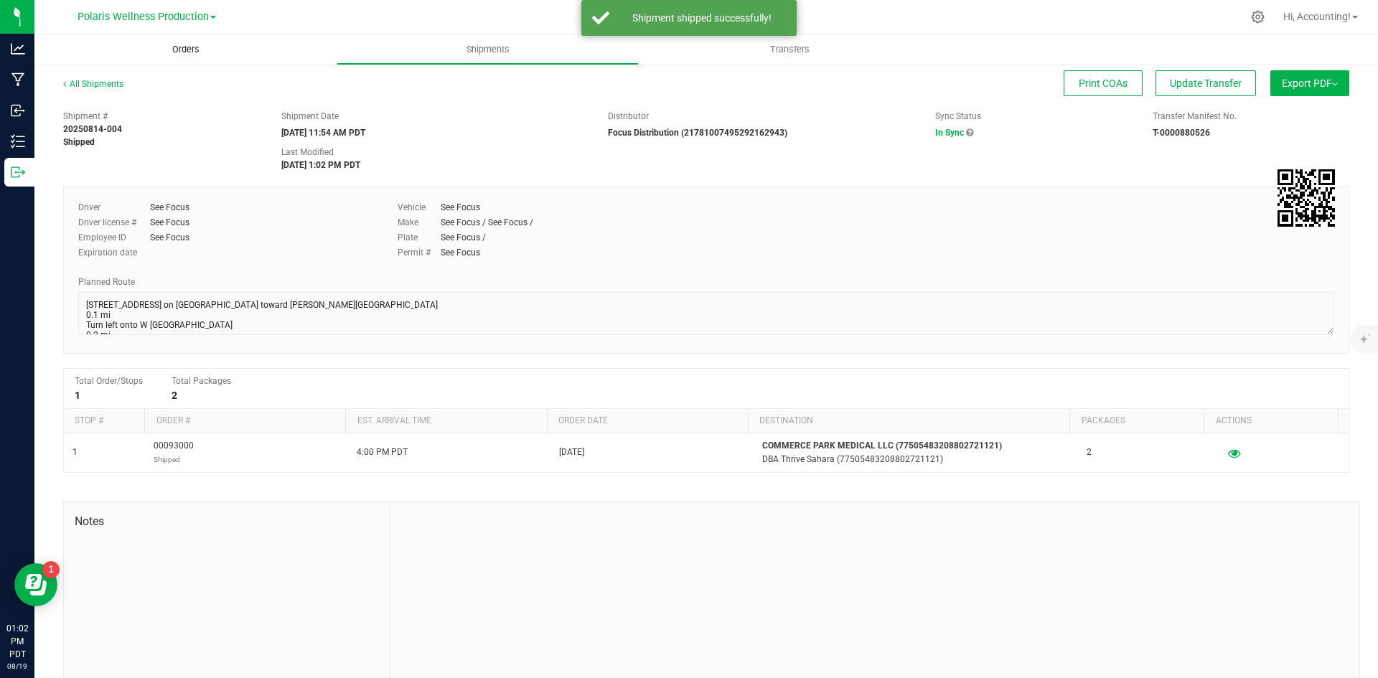
click at [191, 57] on uib-tab-heading "Orders" at bounding box center [185, 49] width 302 height 30
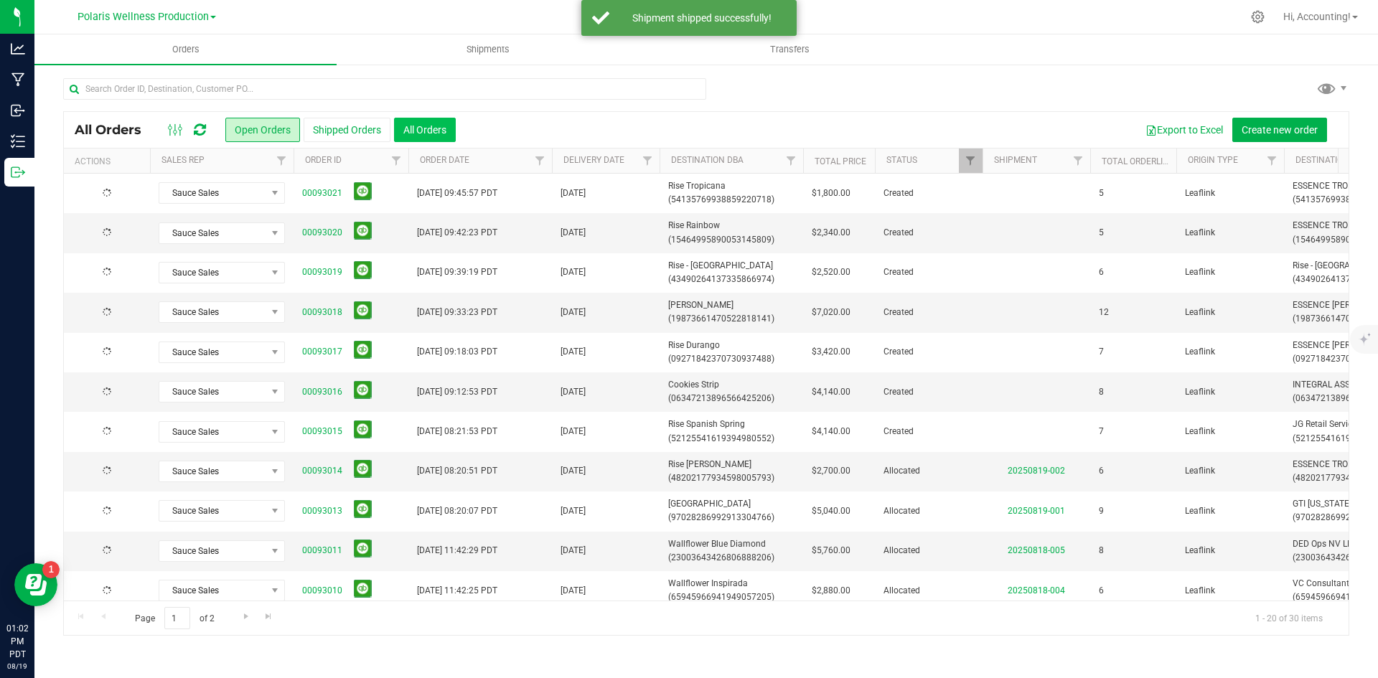
click at [431, 125] on button "All Orders" at bounding box center [425, 130] width 62 height 24
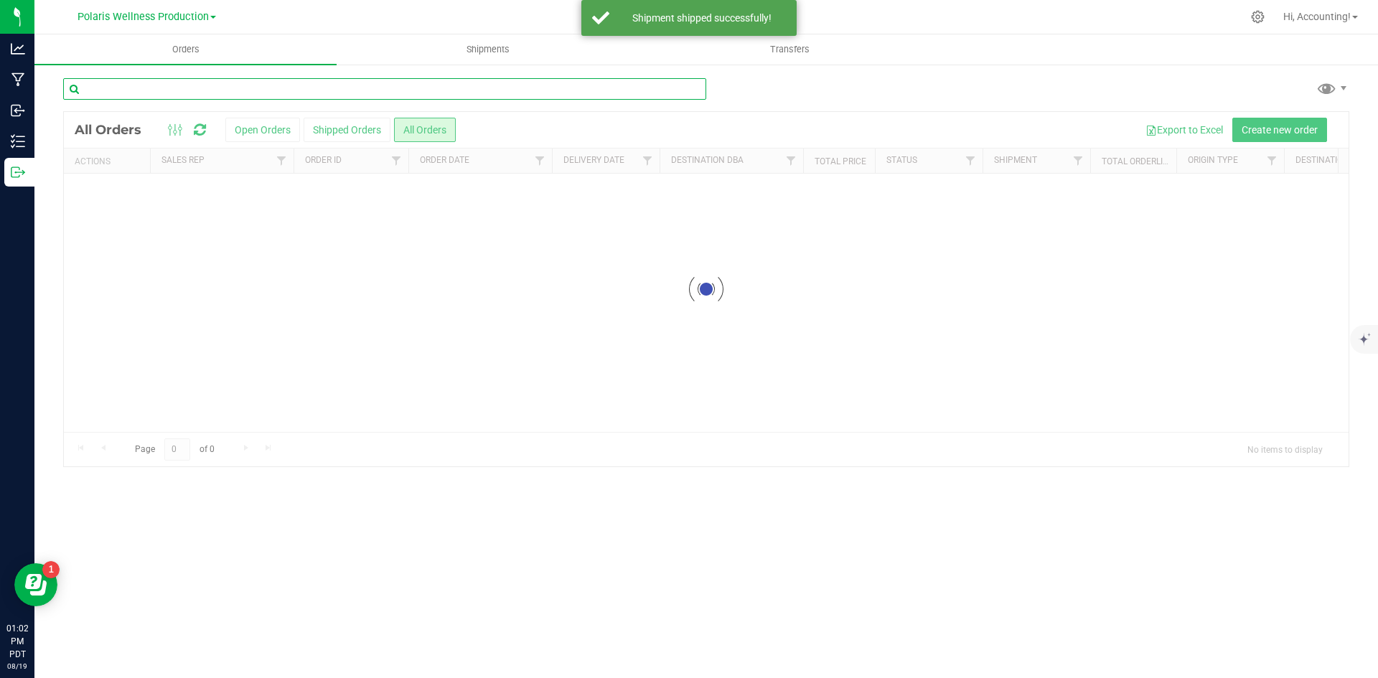
click at [327, 86] on input "text" at bounding box center [384, 89] width 643 height 22
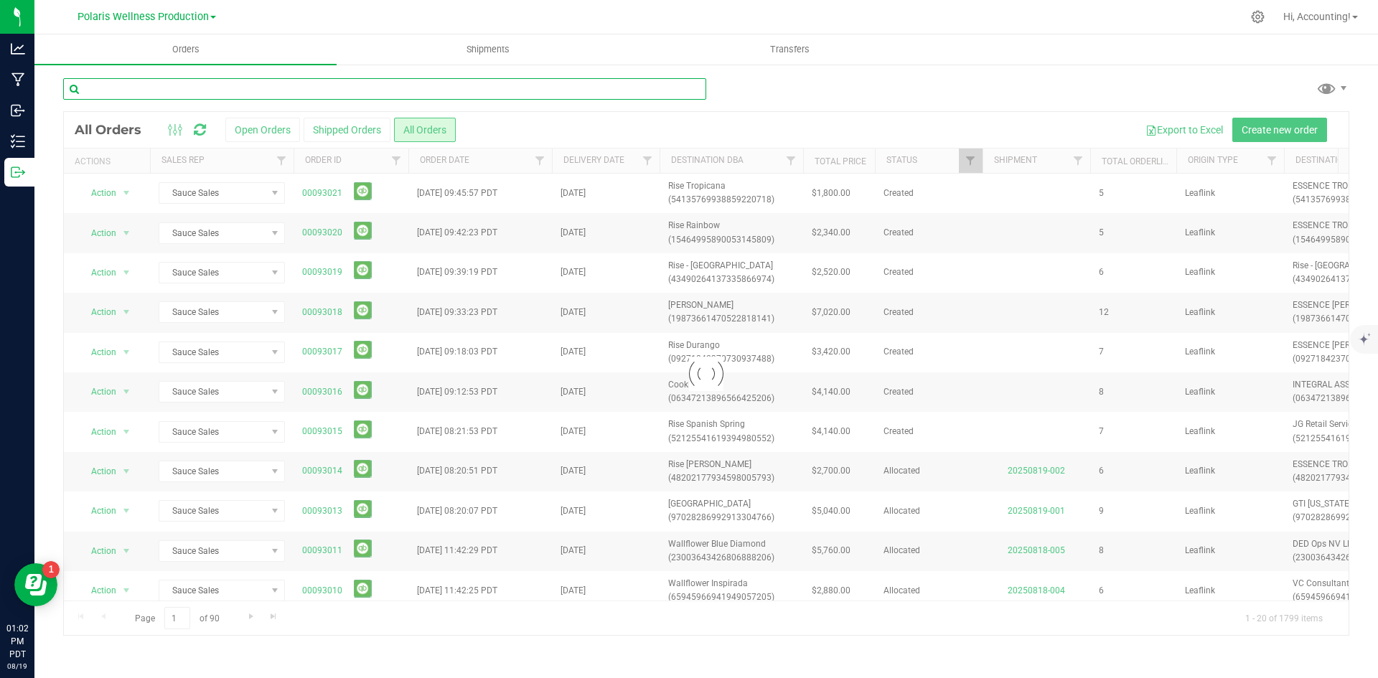
paste input "00093000"
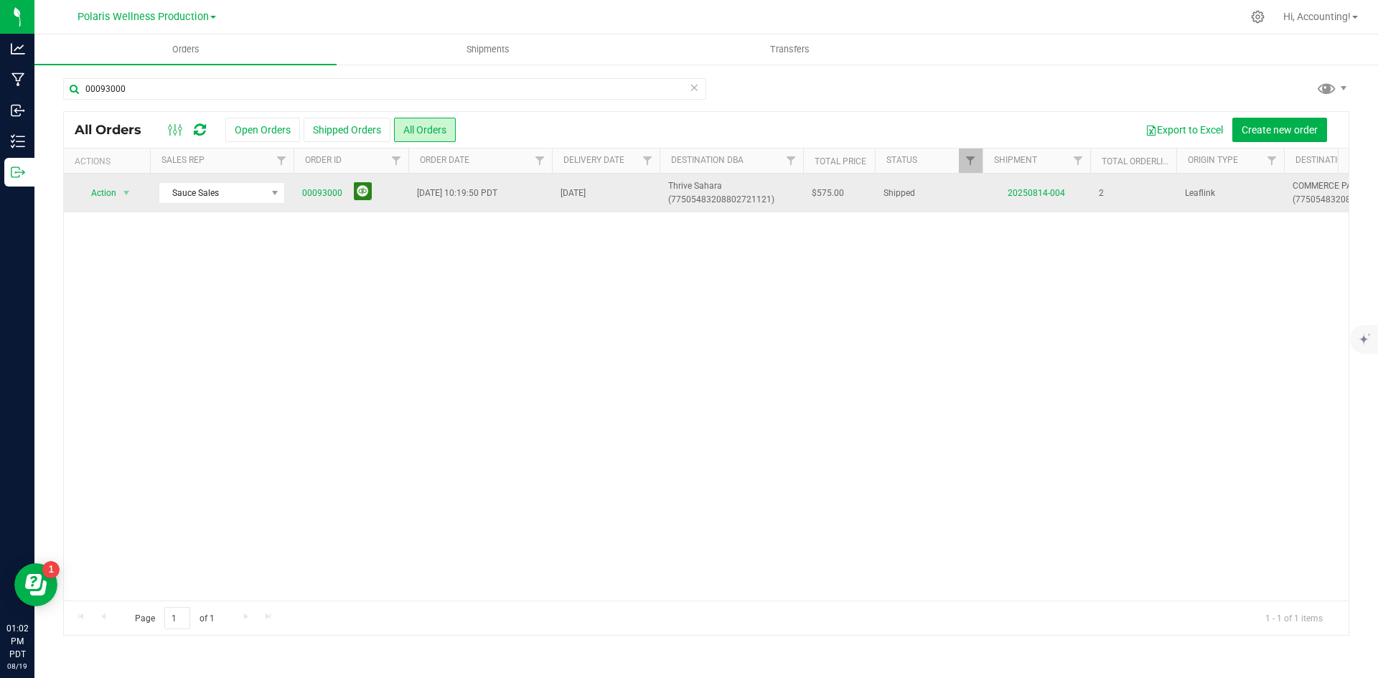
click at [367, 192] on button at bounding box center [363, 191] width 18 height 18
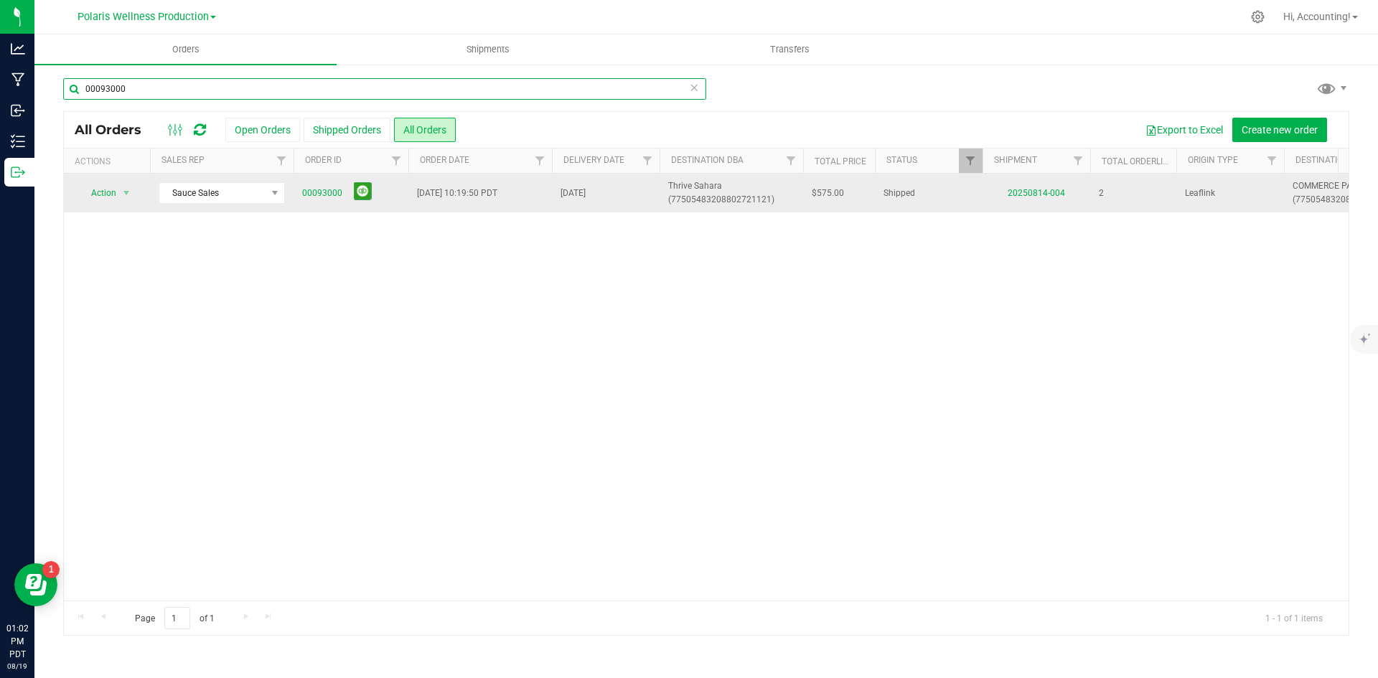
click at [237, 88] on input "00093000" at bounding box center [384, 89] width 643 height 22
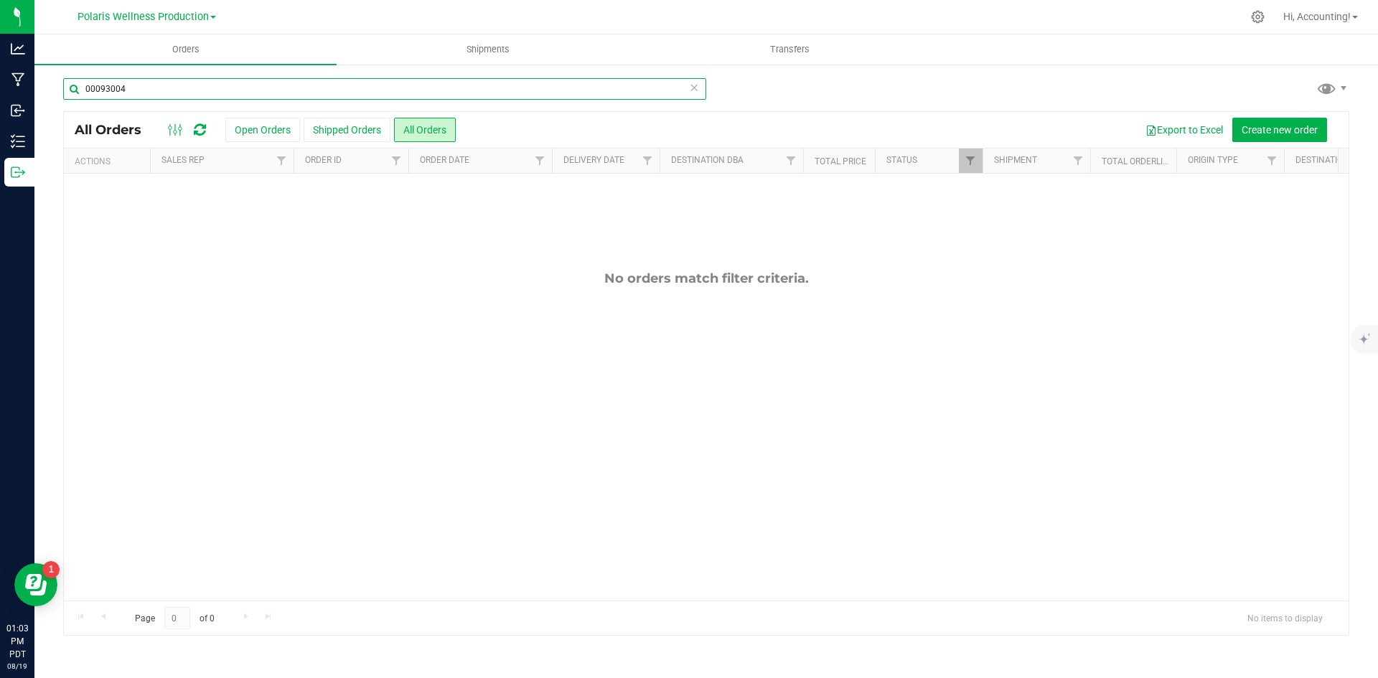
type input "00093004"
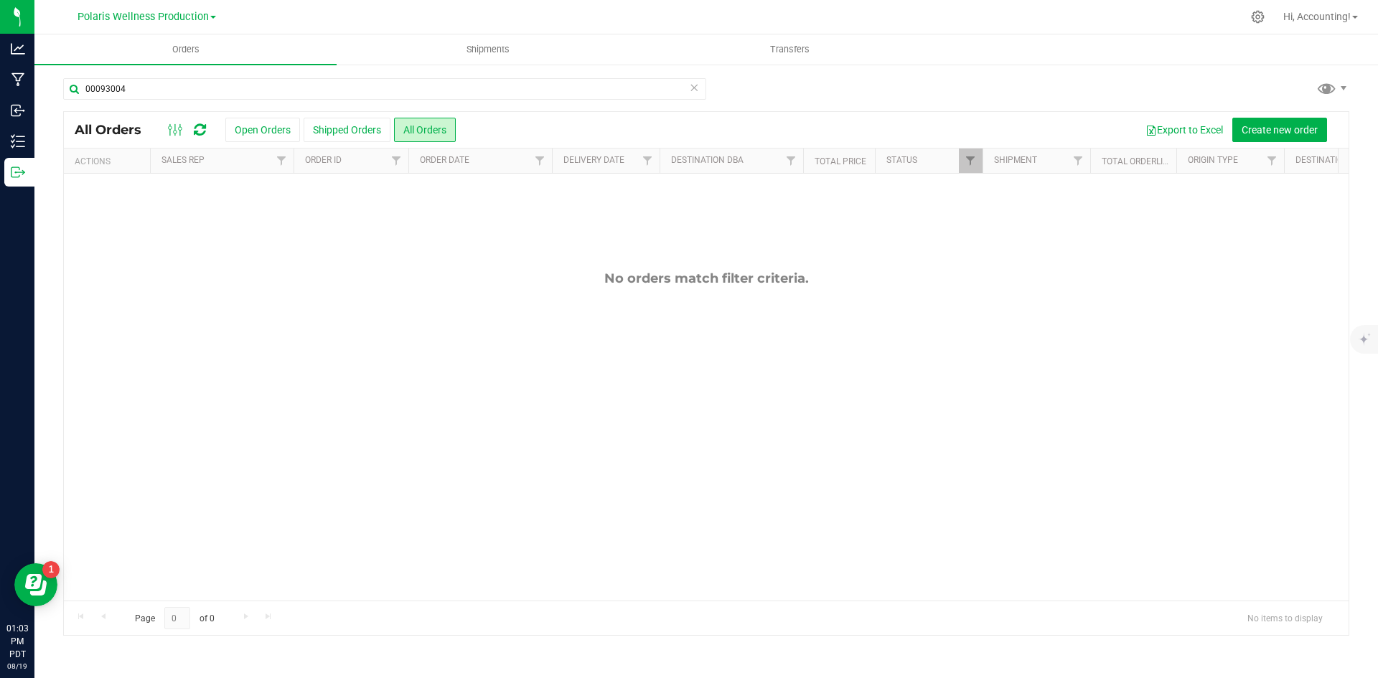
click at [212, 13] on link "Polaris Wellness Production" at bounding box center [147, 16] width 139 height 14
click at [188, 73] on link "Polaris Wellness Production" at bounding box center [147, 69] width 210 height 19
click at [189, 19] on span "Polaris Wellness Production" at bounding box center [143, 17] width 131 height 13
click at [177, 43] on link "Polaris Wellness Cultivation" at bounding box center [147, 50] width 210 height 19
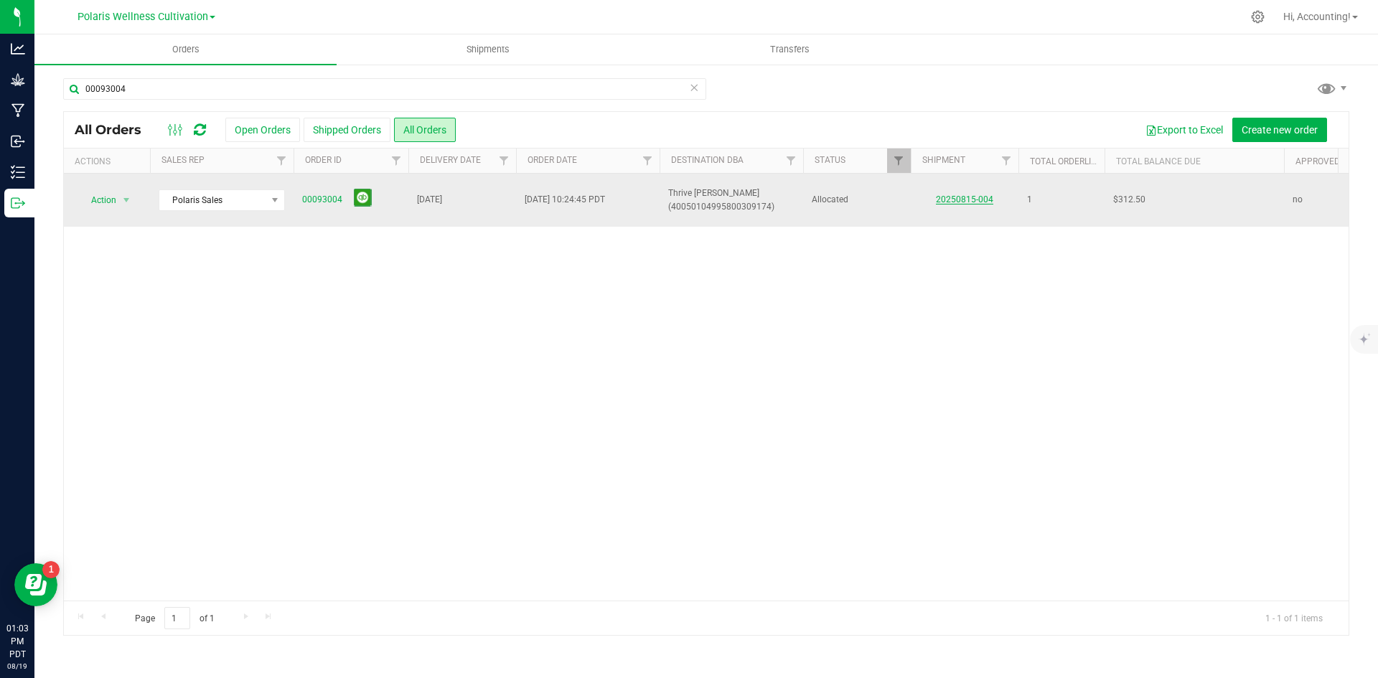
click at [963, 200] on link "20250815-004" at bounding box center [964, 200] width 57 height 10
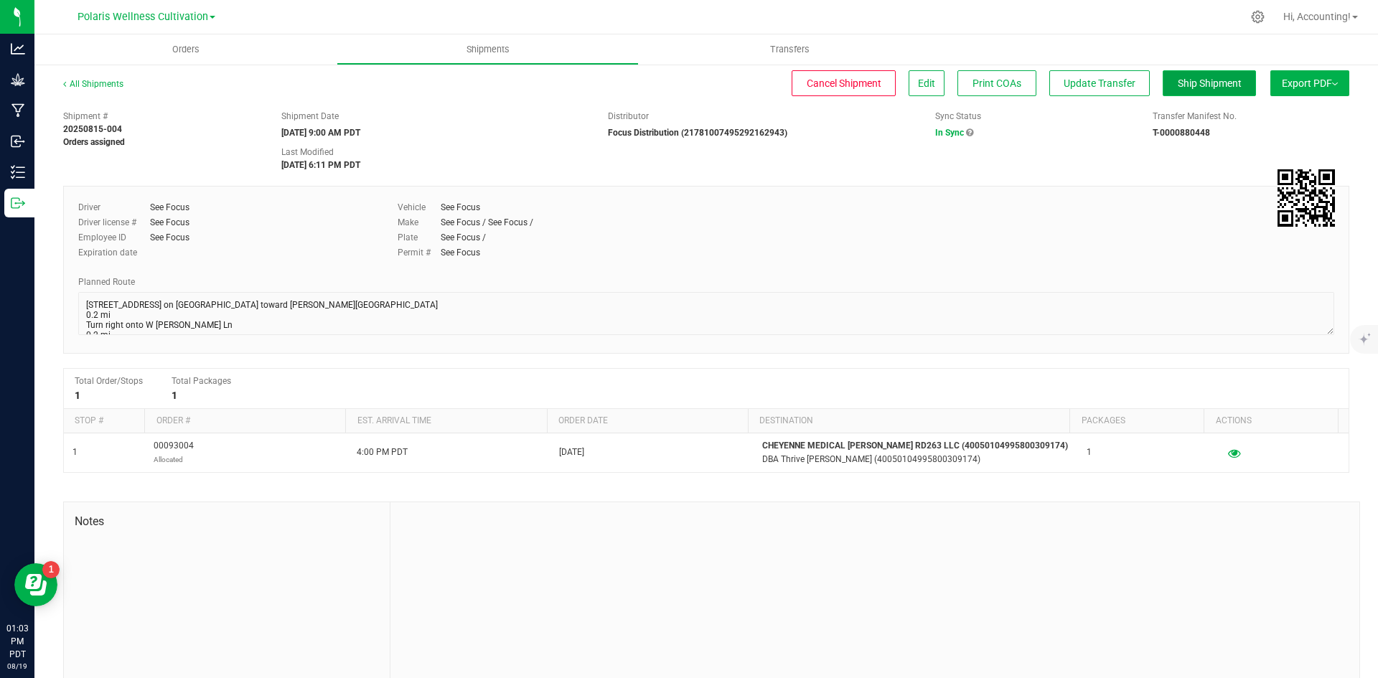
click at [1202, 84] on span "Ship Shipment" at bounding box center [1210, 83] width 64 height 11
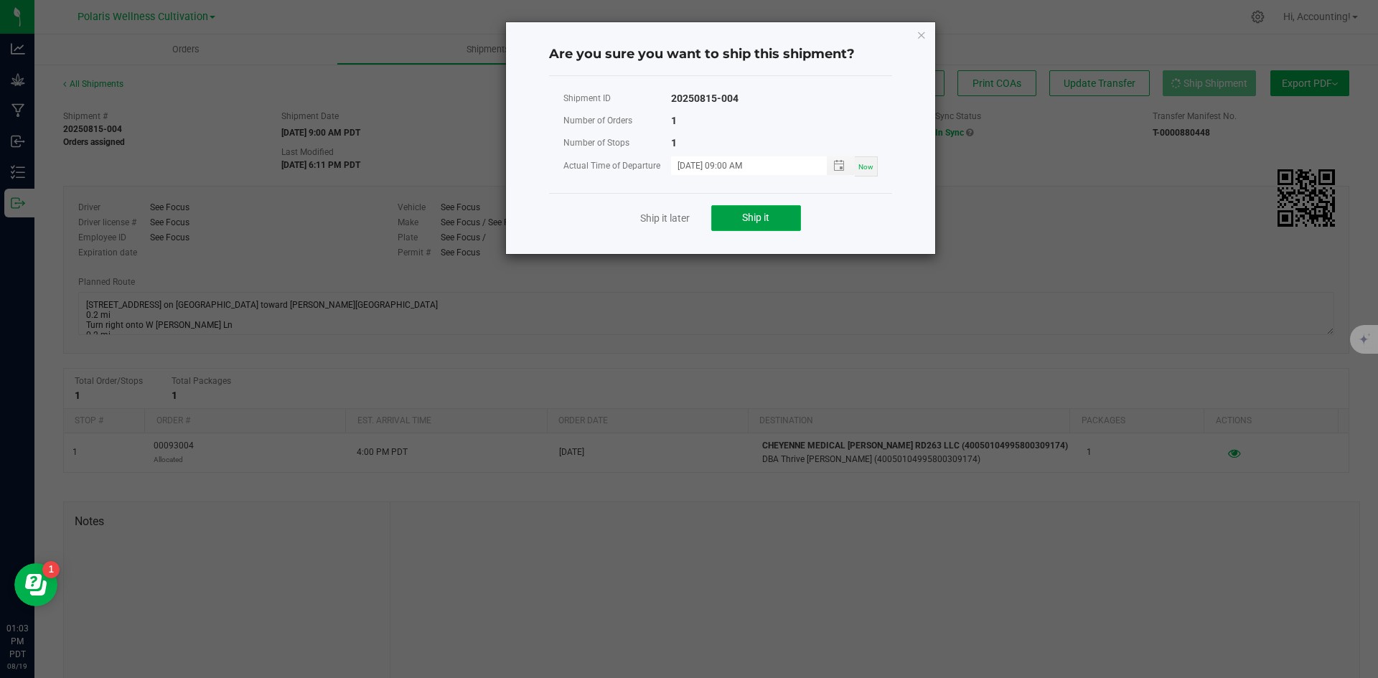
click at [747, 208] on button "Ship it" at bounding box center [756, 218] width 90 height 26
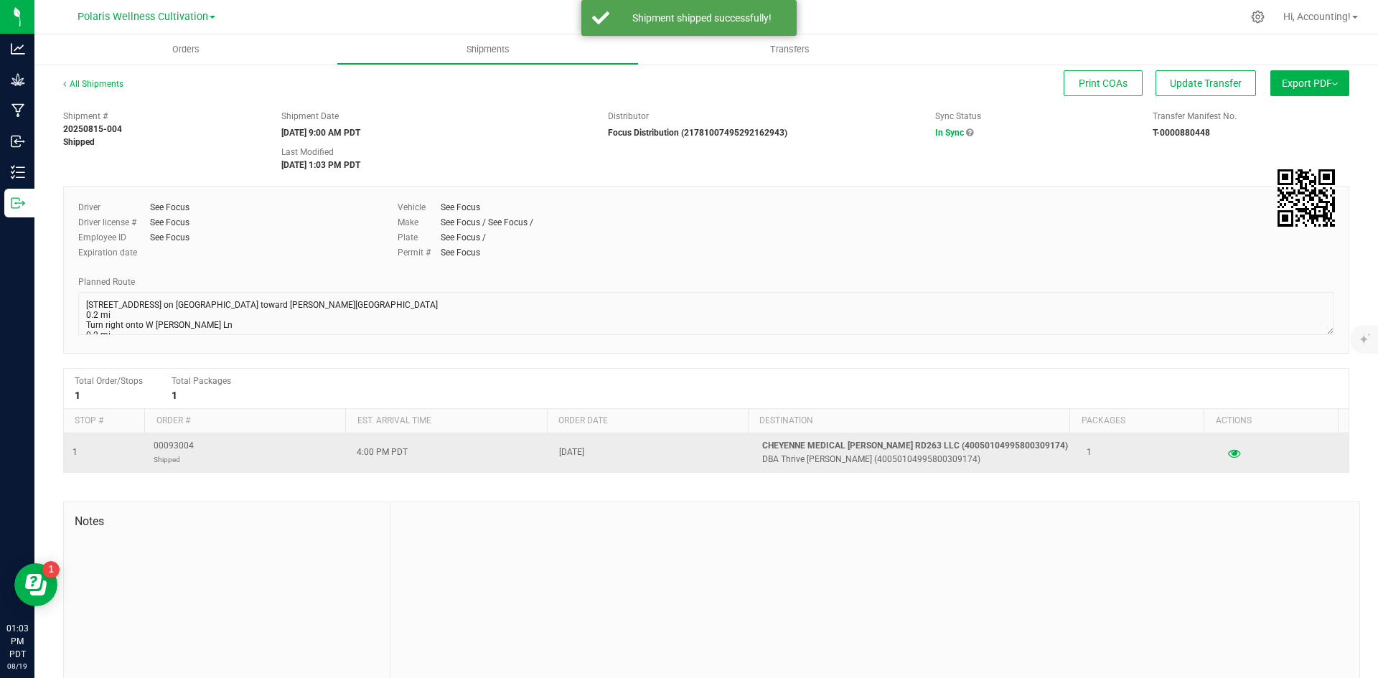
click at [189, 443] on span "00093004 Shipped" at bounding box center [174, 452] width 40 height 27
drag, startPoint x: 189, startPoint y: 443, endPoint x: 182, endPoint y: 446, distance: 7.4
click at [182, 446] on span "00093004 Shipped" at bounding box center [174, 452] width 40 height 27
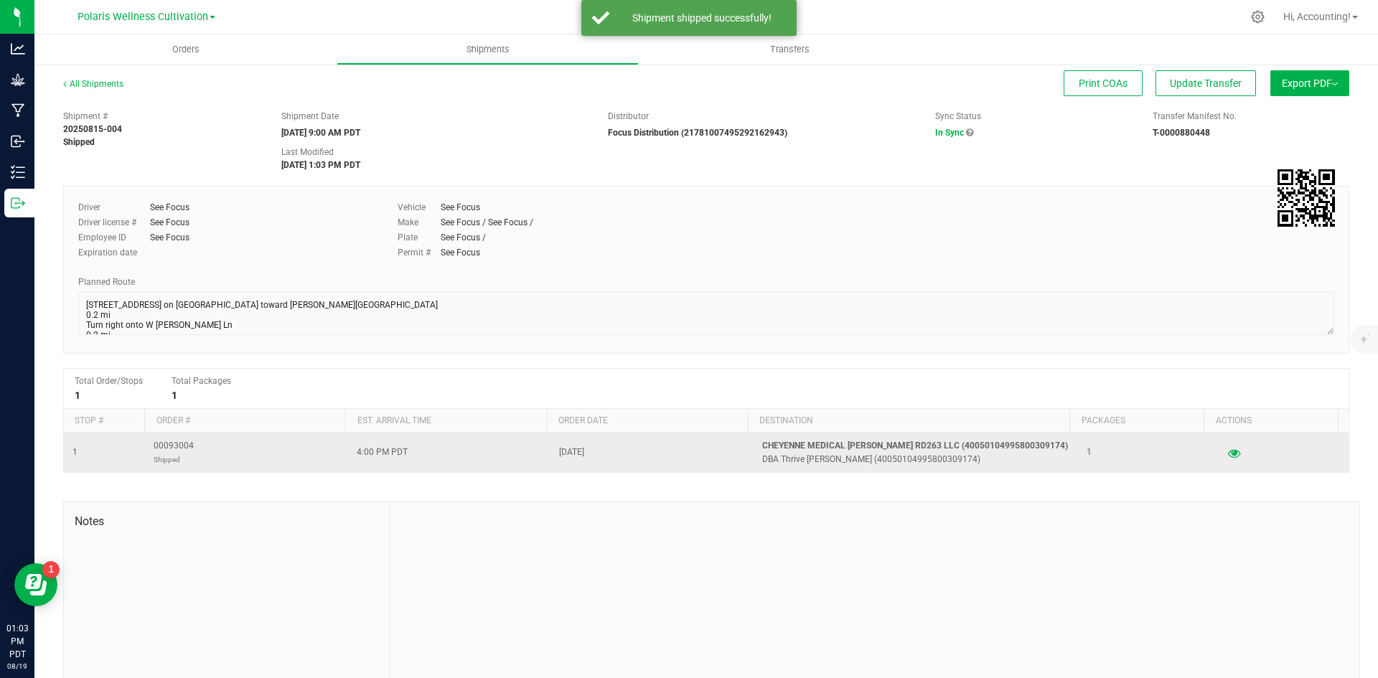
copy span "00093004"
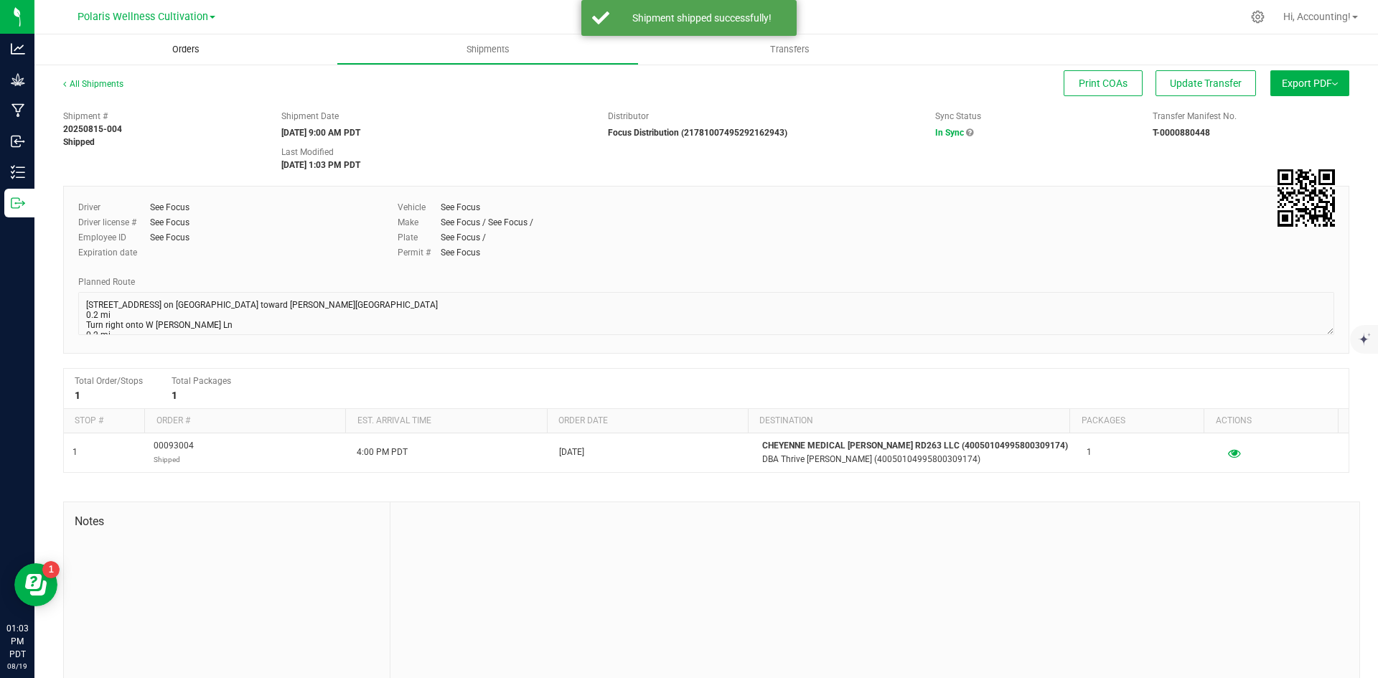
click at [187, 47] on span "Orders" at bounding box center [186, 49] width 66 height 13
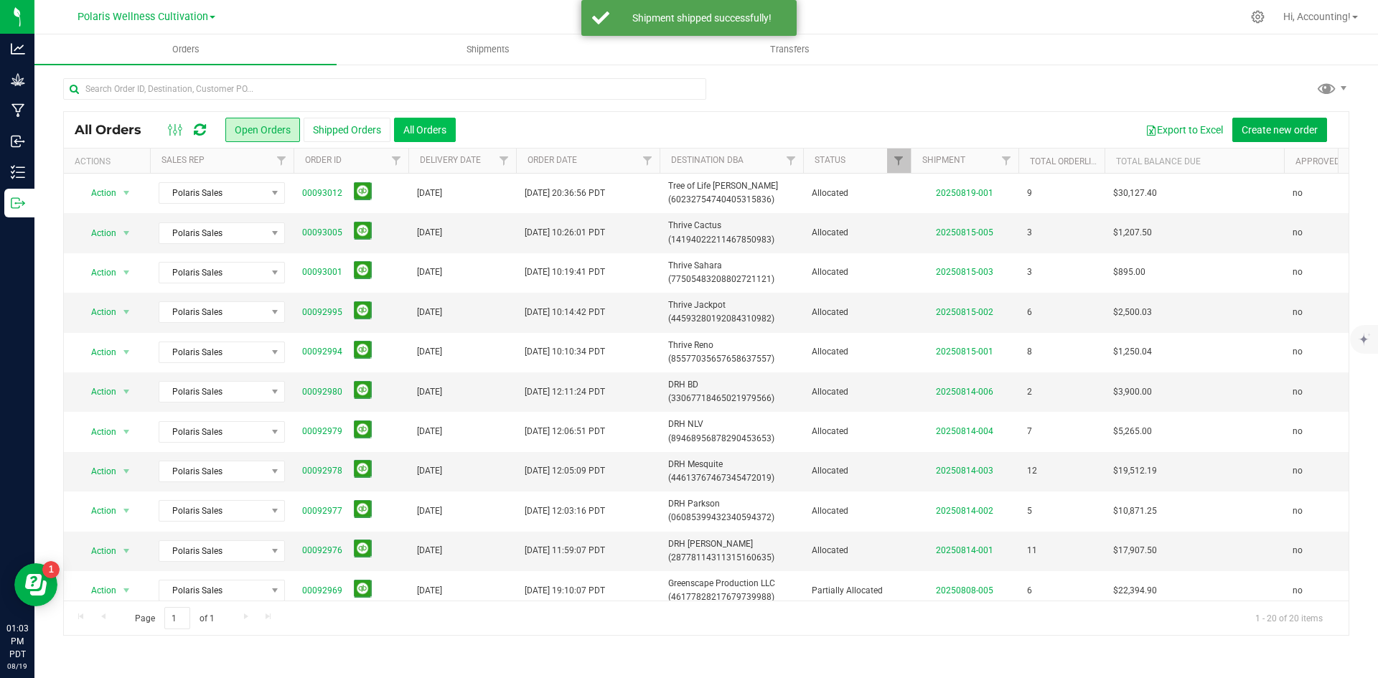
click at [436, 128] on button "All Orders" at bounding box center [425, 130] width 62 height 24
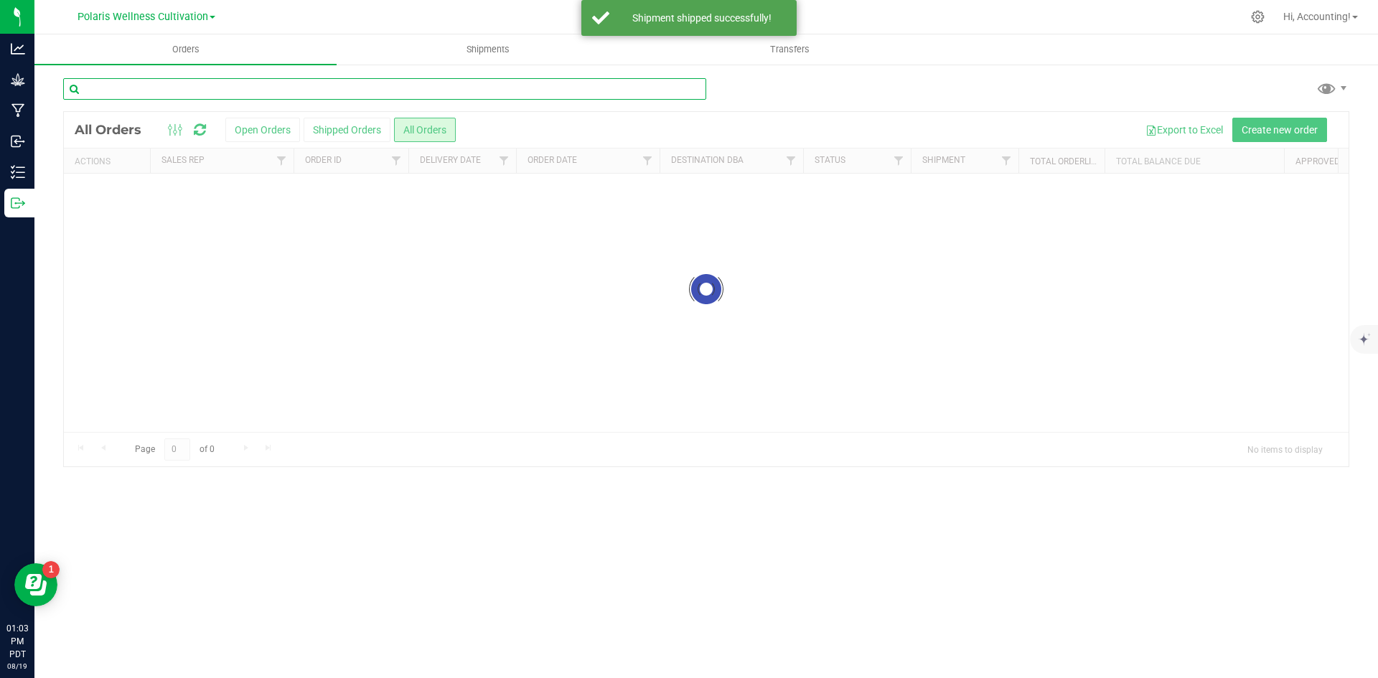
click at [268, 90] on input "text" at bounding box center [384, 89] width 643 height 22
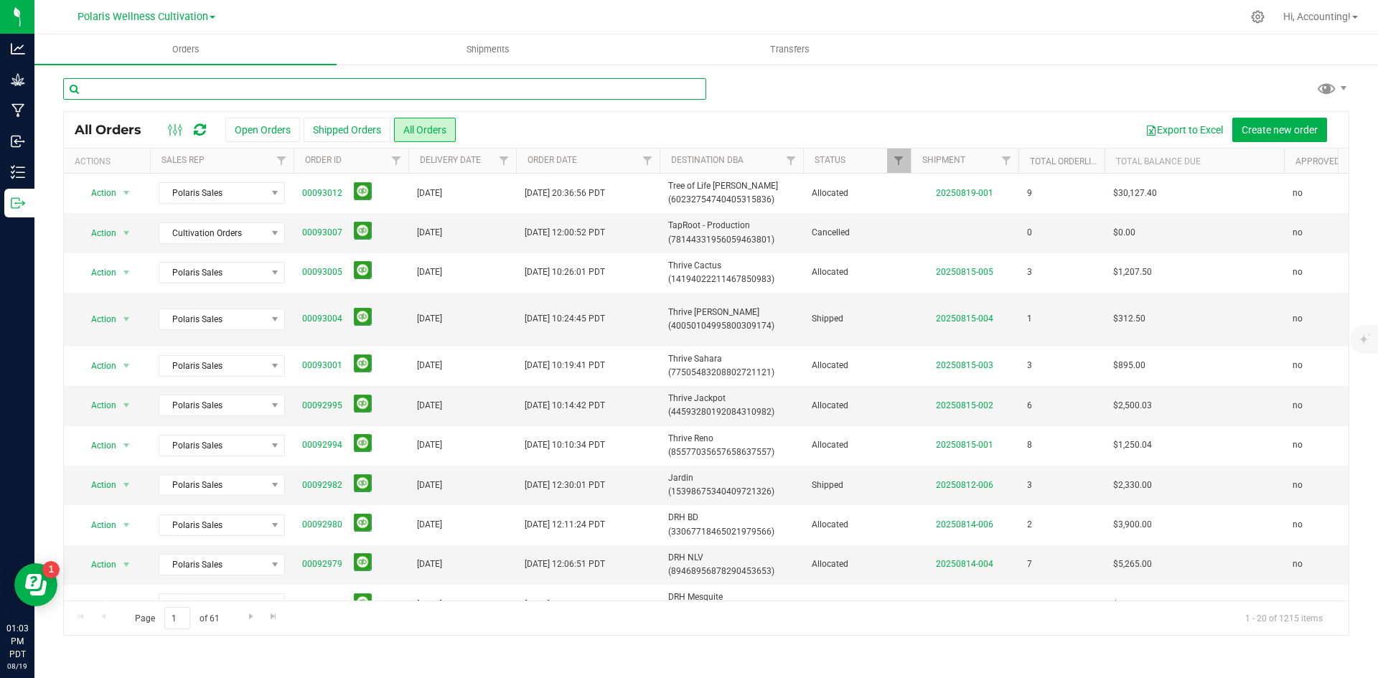
paste input "00093004"
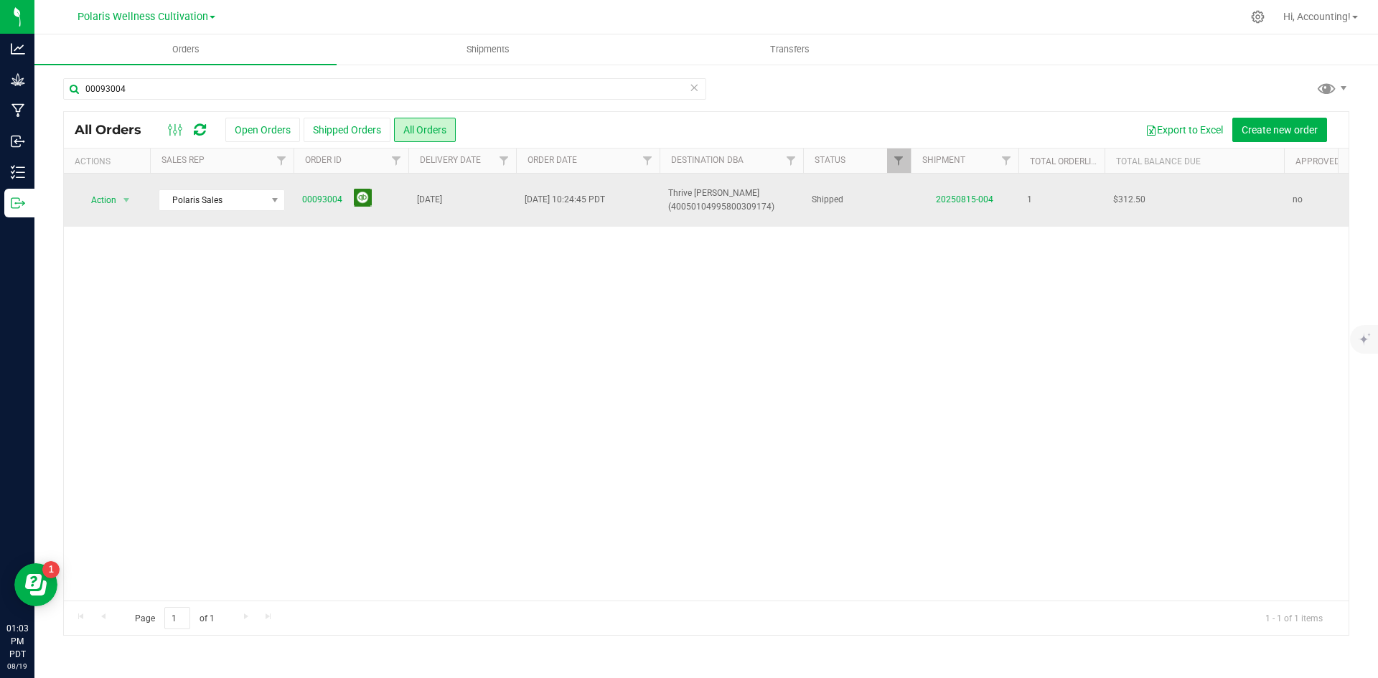
click at [354, 197] on button at bounding box center [363, 198] width 18 height 18
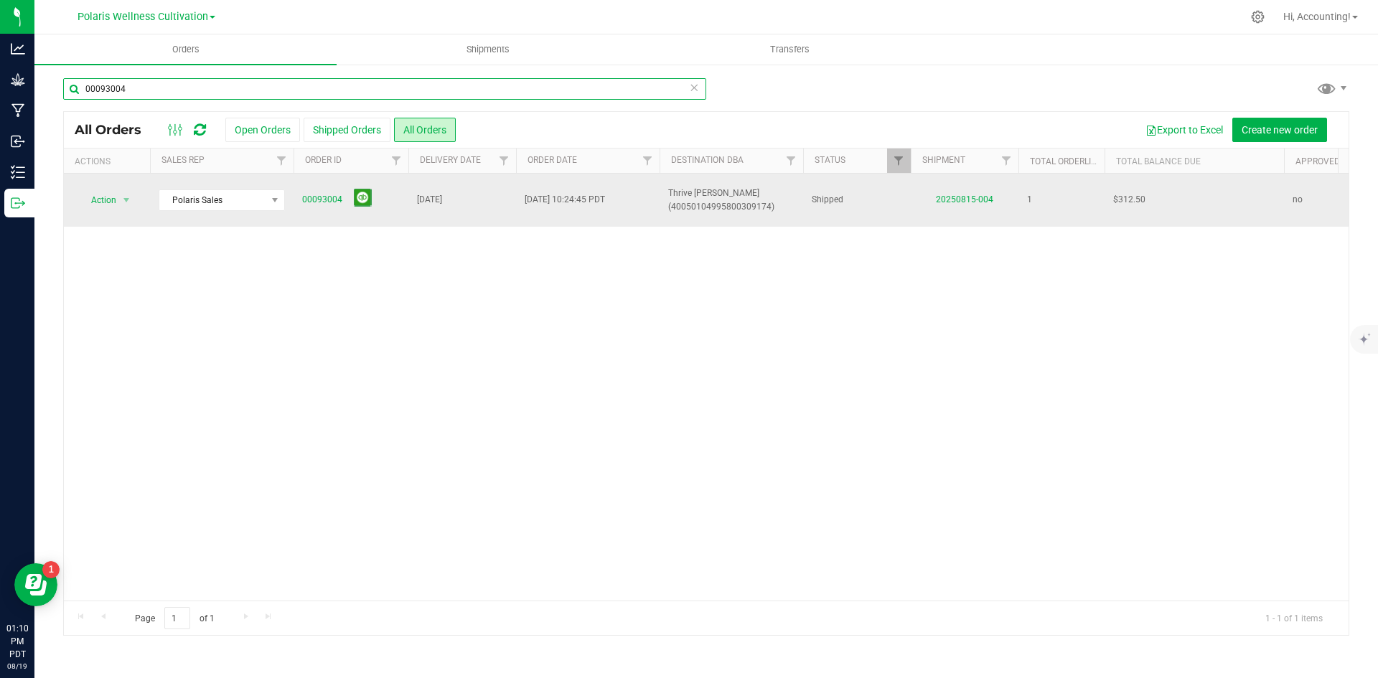
click at [255, 91] on input "00093004" at bounding box center [384, 89] width 643 height 22
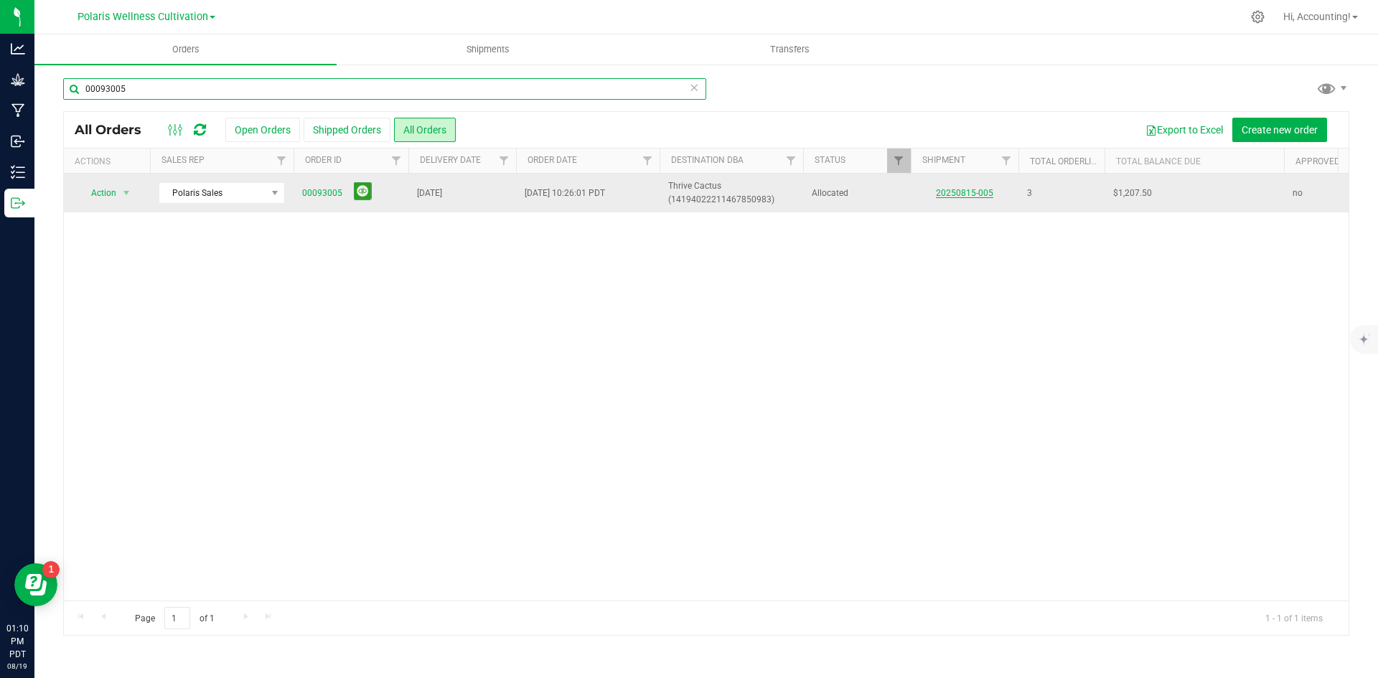
type input "00093005"
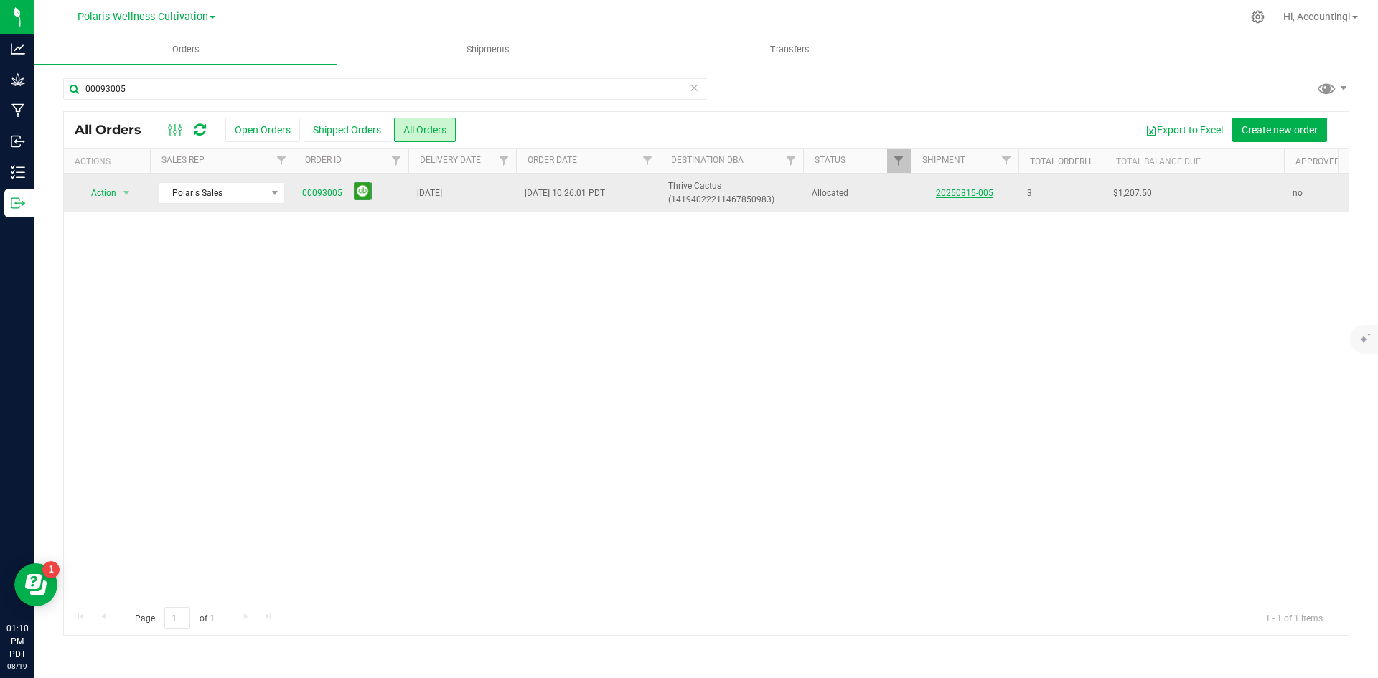
click at [983, 196] on link "20250815-005" at bounding box center [964, 193] width 57 height 10
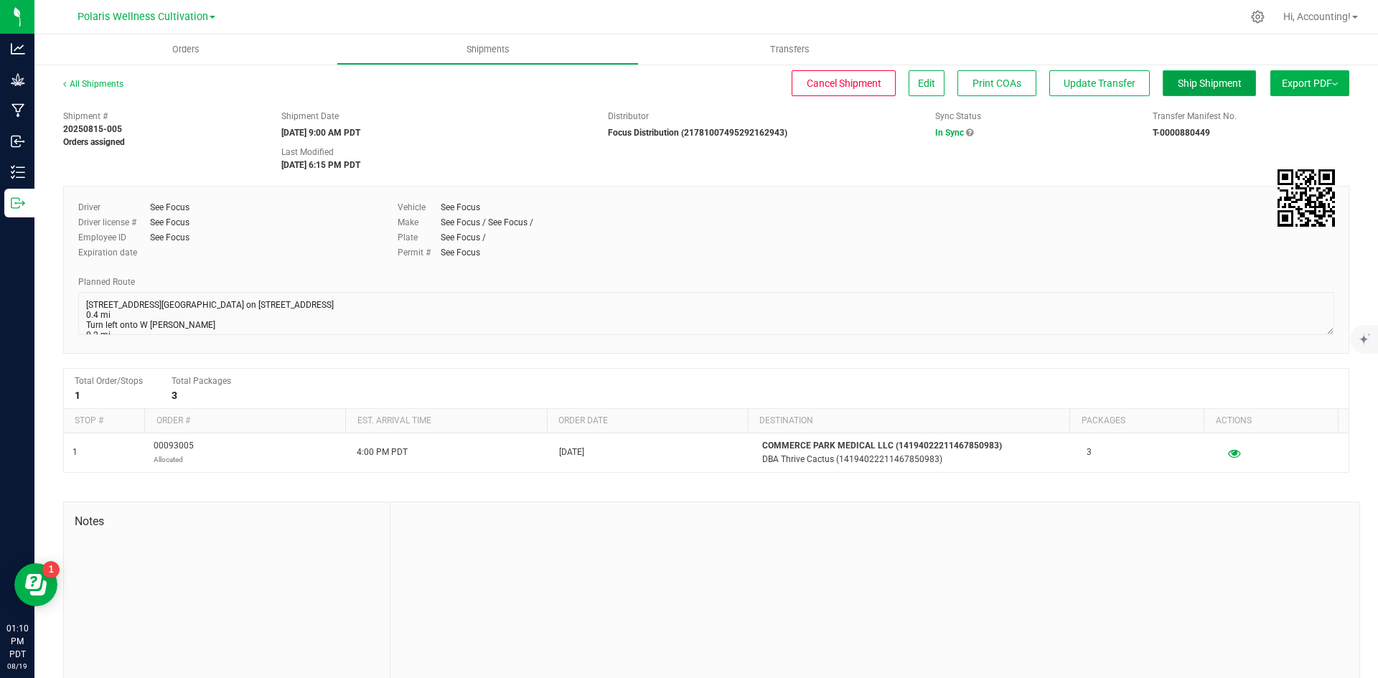
click at [1188, 86] on span "Ship Shipment" at bounding box center [1210, 83] width 64 height 11
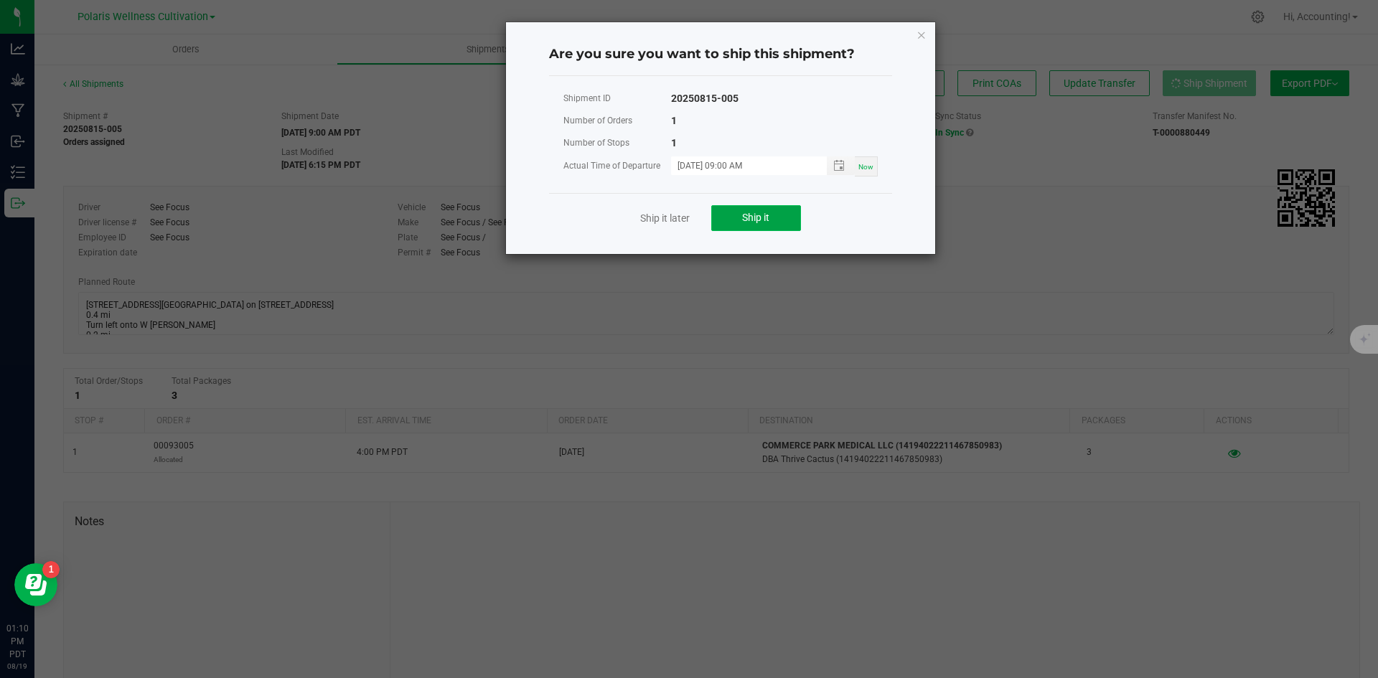
click at [741, 219] on button "Ship it" at bounding box center [756, 218] width 90 height 26
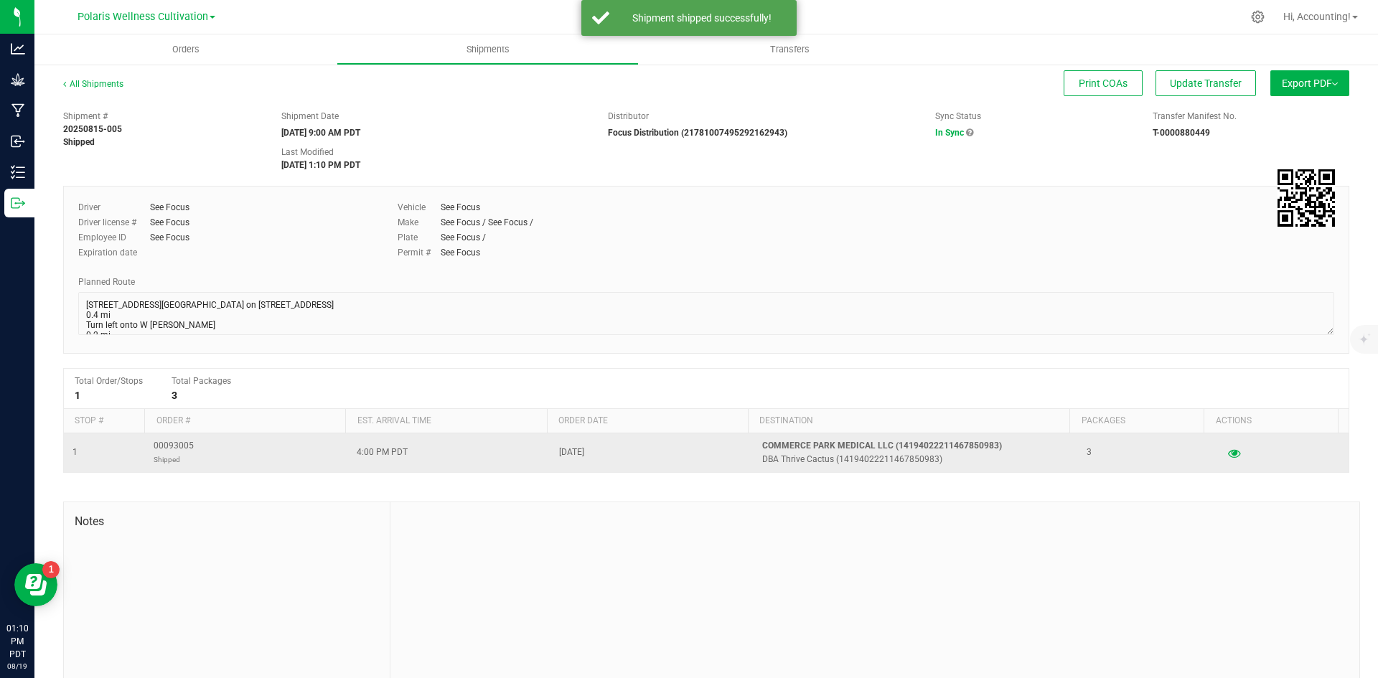
click at [166, 448] on span "00093005 Shipped" at bounding box center [174, 452] width 40 height 27
copy span "00093005"
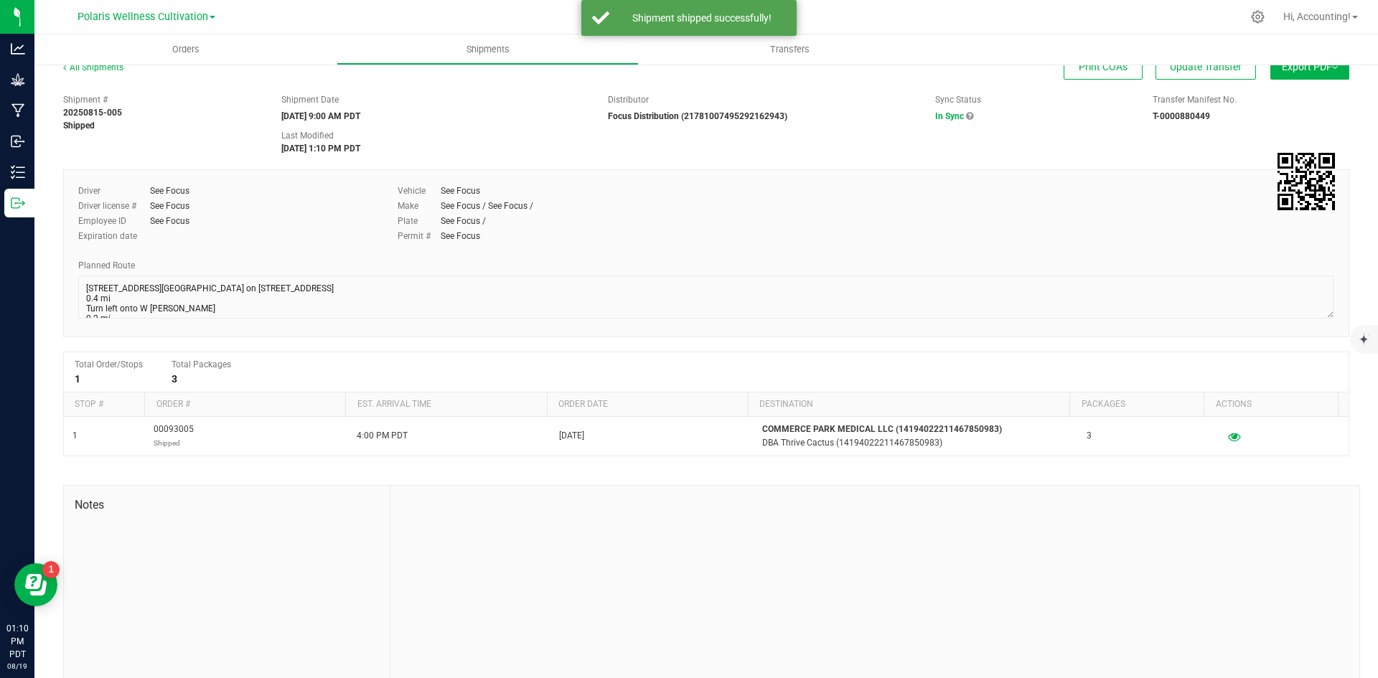
scroll to position [32, 0]
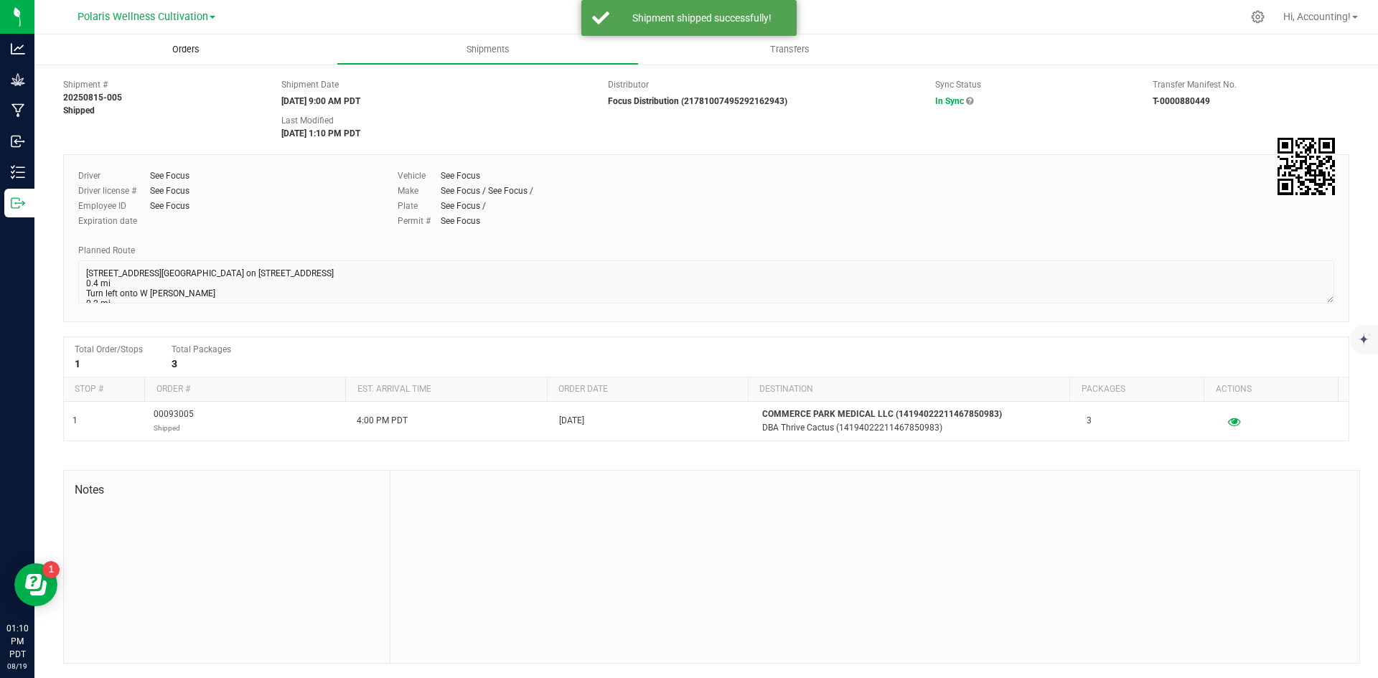
click at [189, 44] on span "Orders" at bounding box center [186, 49] width 66 height 13
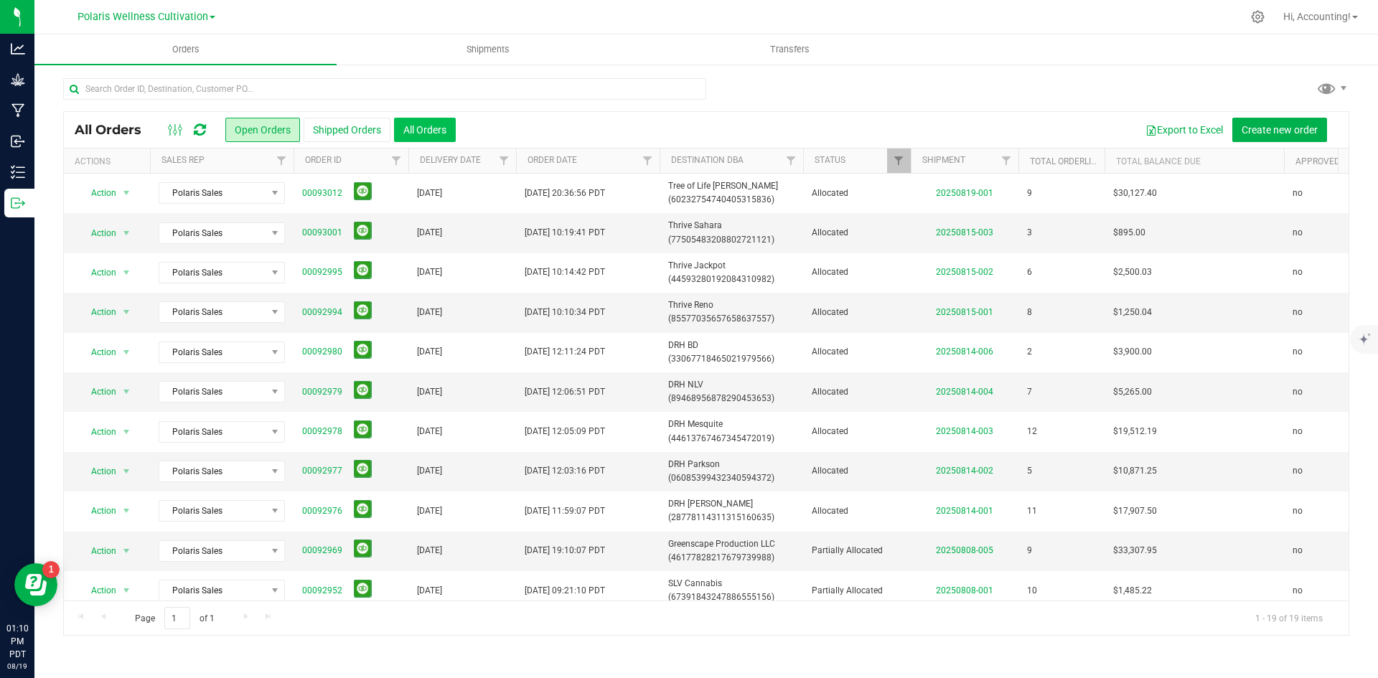
click at [413, 121] on button "All Orders" at bounding box center [425, 130] width 62 height 24
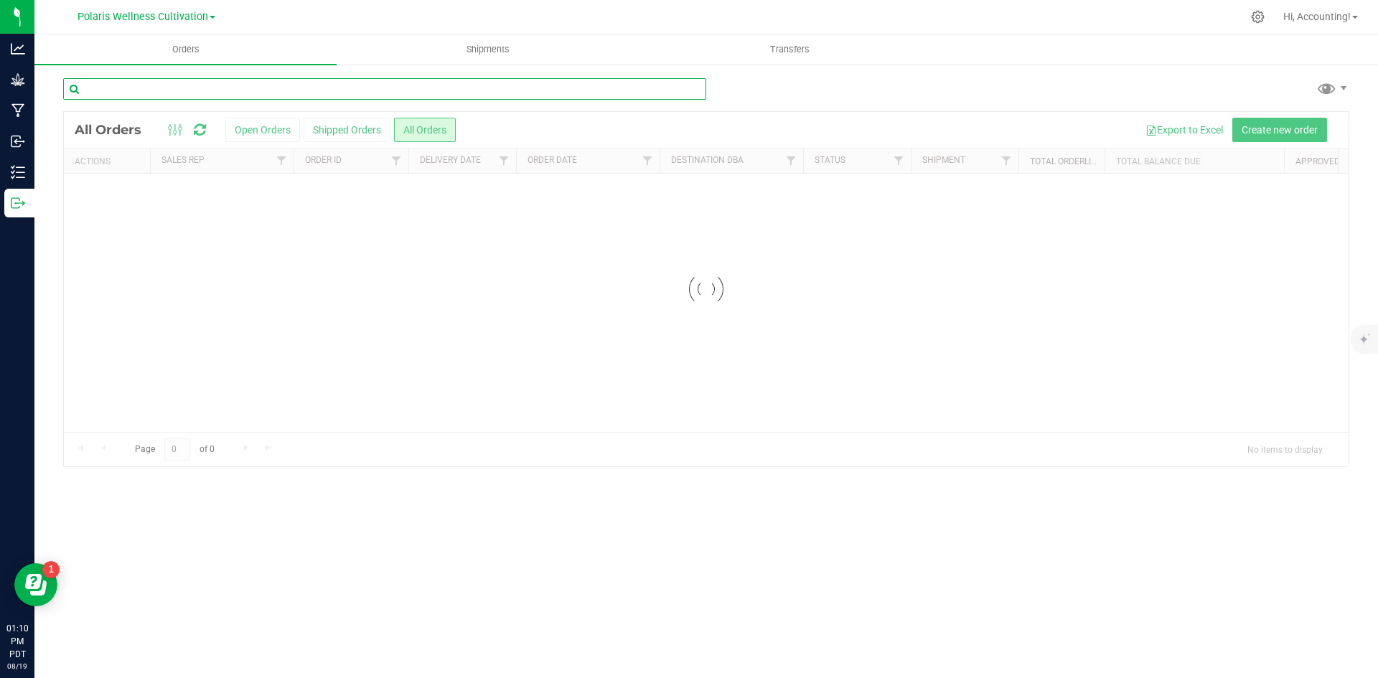
click at [391, 90] on input "text" at bounding box center [384, 89] width 643 height 22
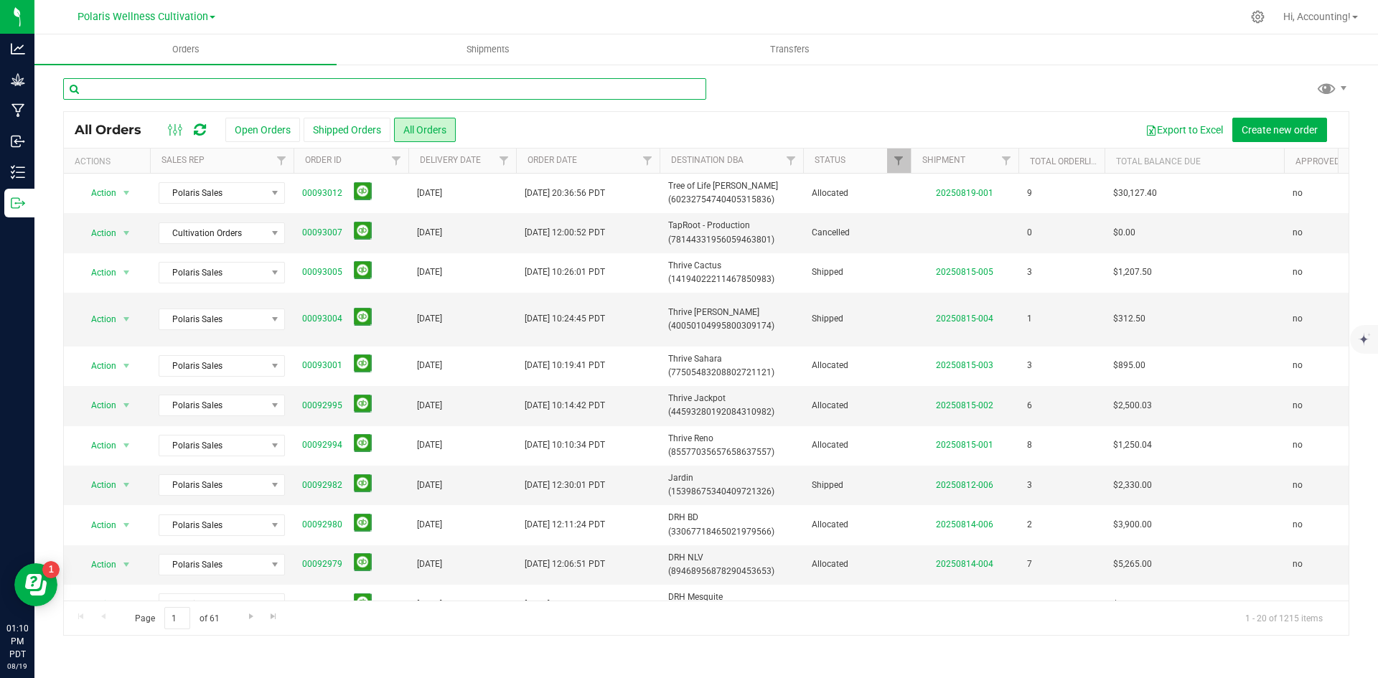
paste input "00093005"
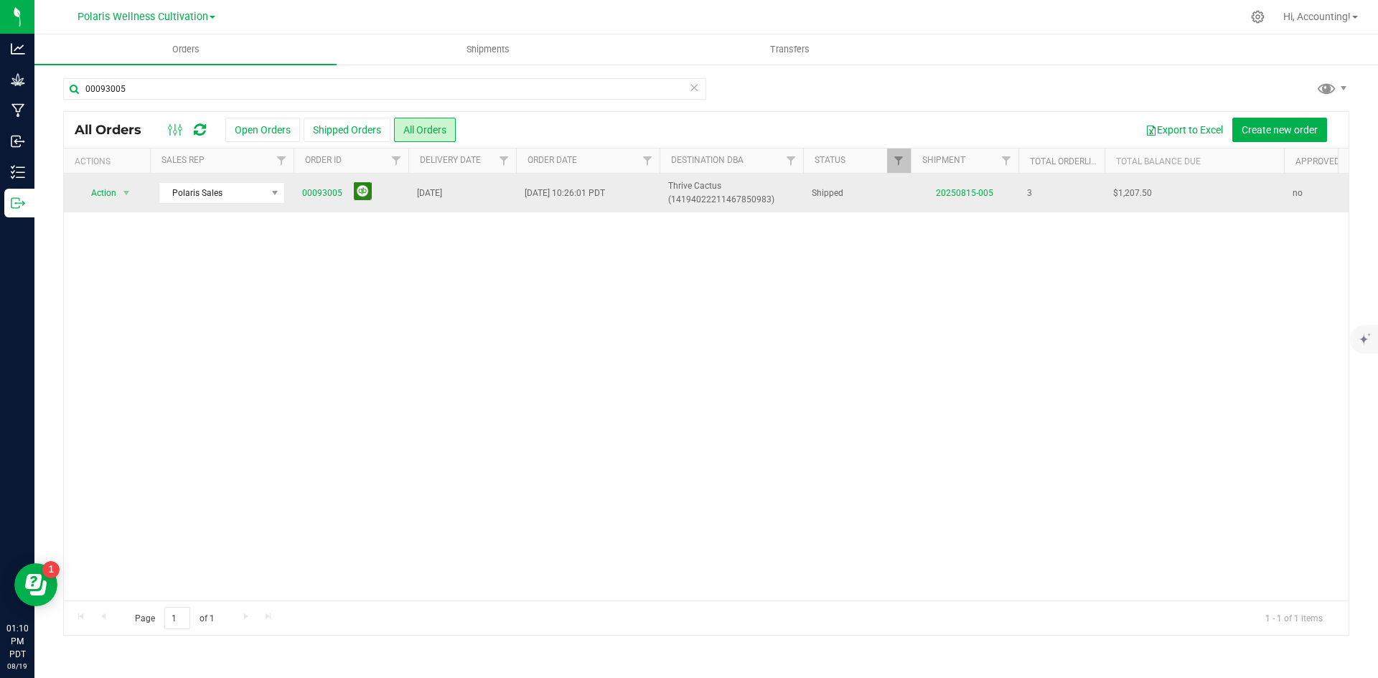
click at [365, 194] on button at bounding box center [363, 191] width 18 height 18
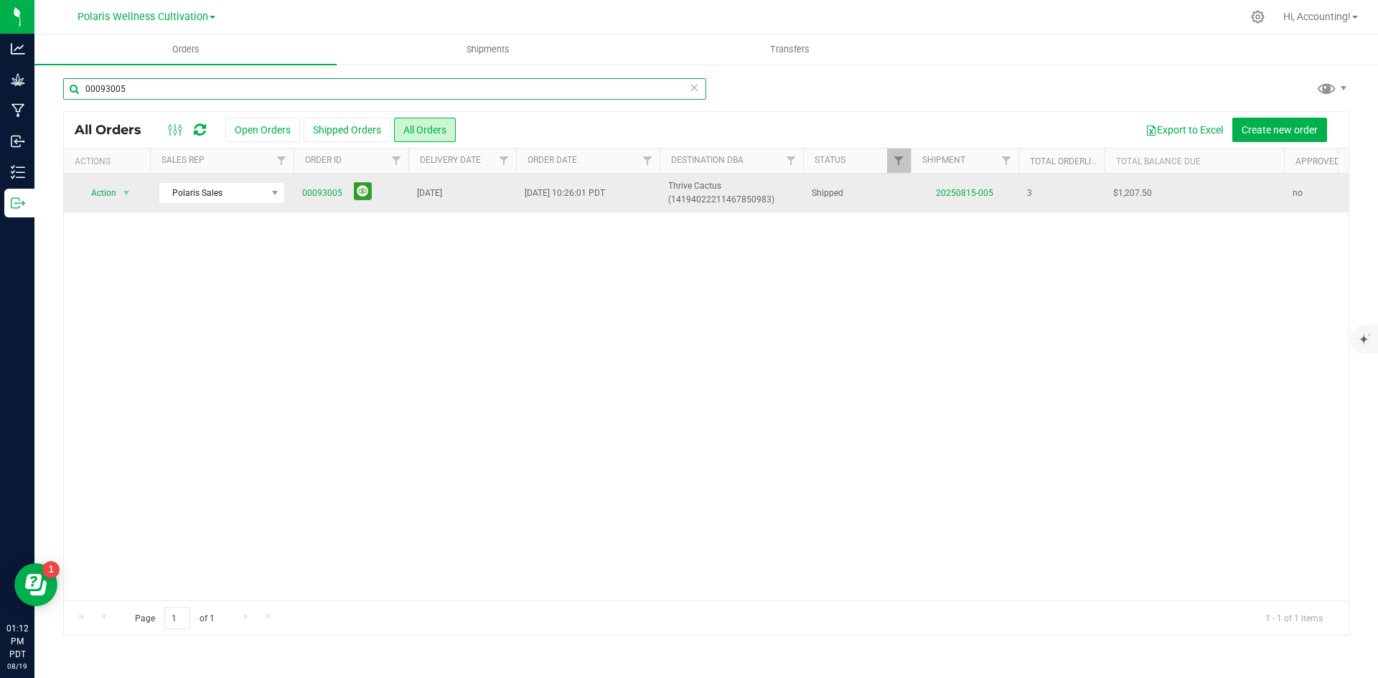
click at [196, 96] on input "00093005" at bounding box center [384, 89] width 643 height 22
type input "00092995"
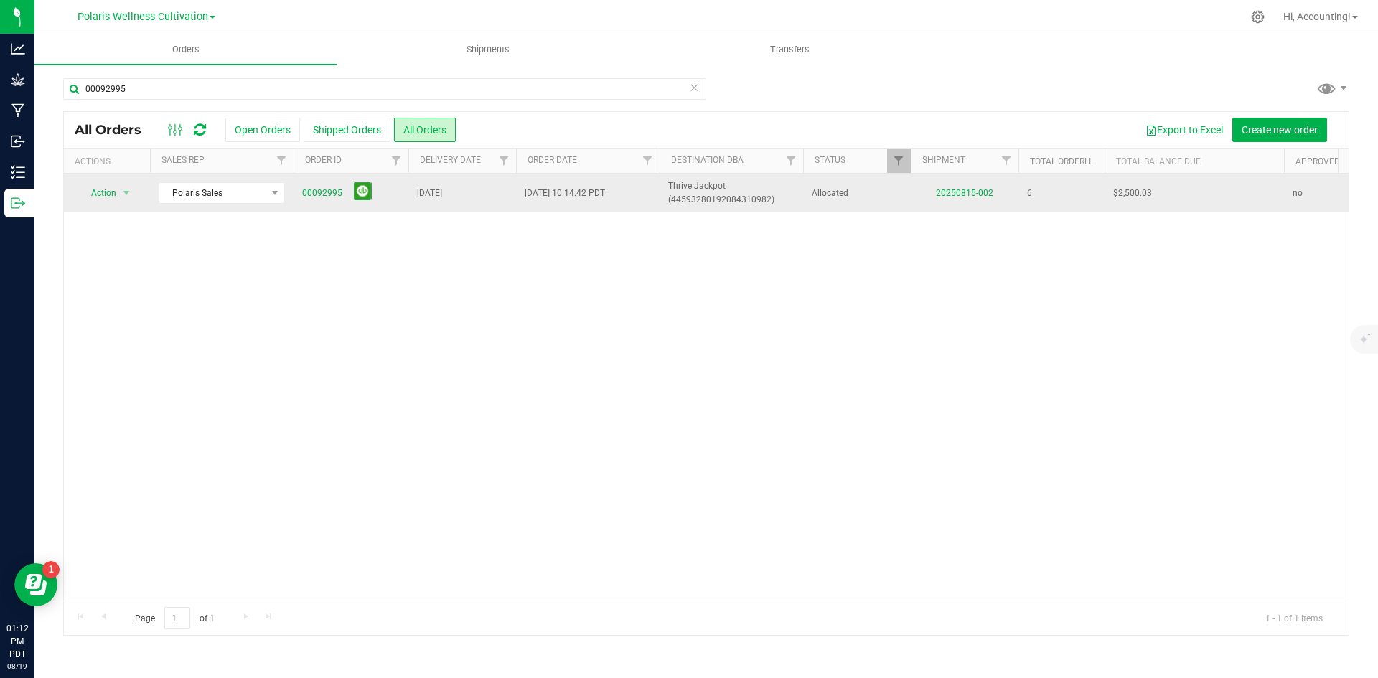
click at [954, 186] on td "20250815-002" at bounding box center [965, 193] width 108 height 39
click at [959, 197] on link "20250815-002" at bounding box center [964, 193] width 57 height 10
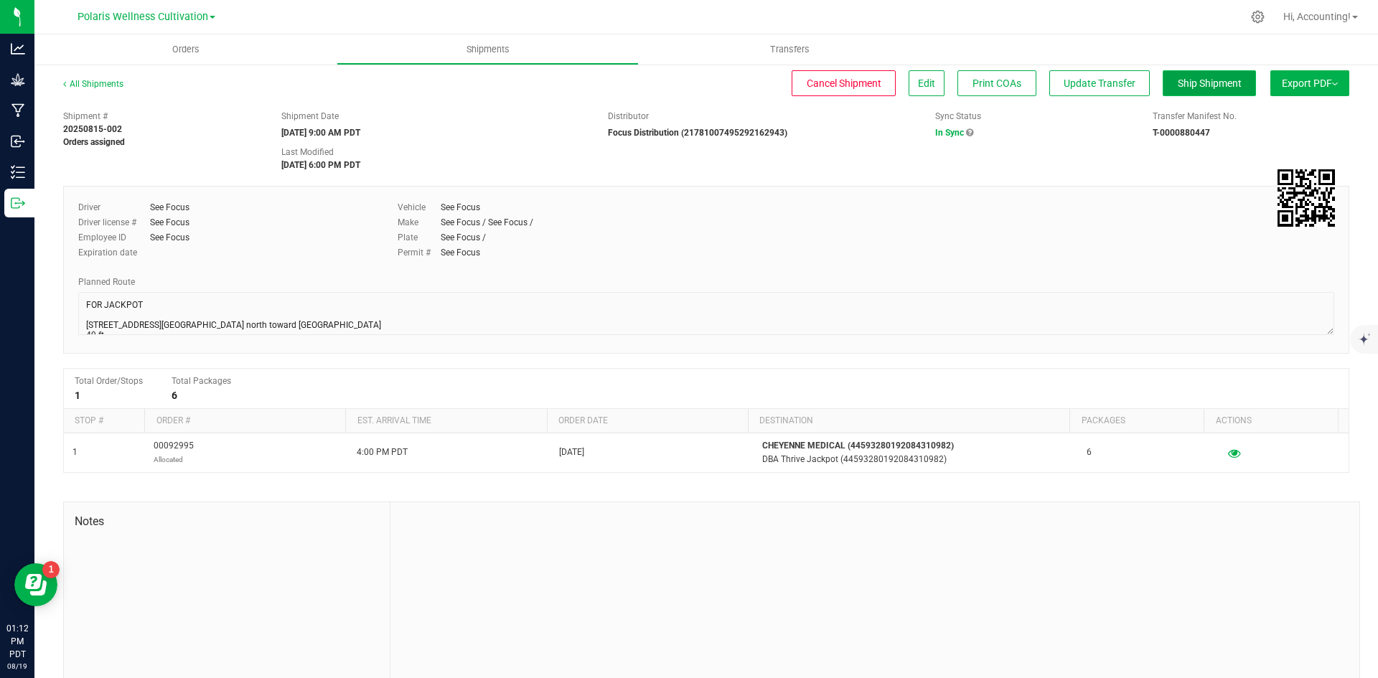
click at [1206, 85] on span "Ship Shipment" at bounding box center [1210, 83] width 64 height 11
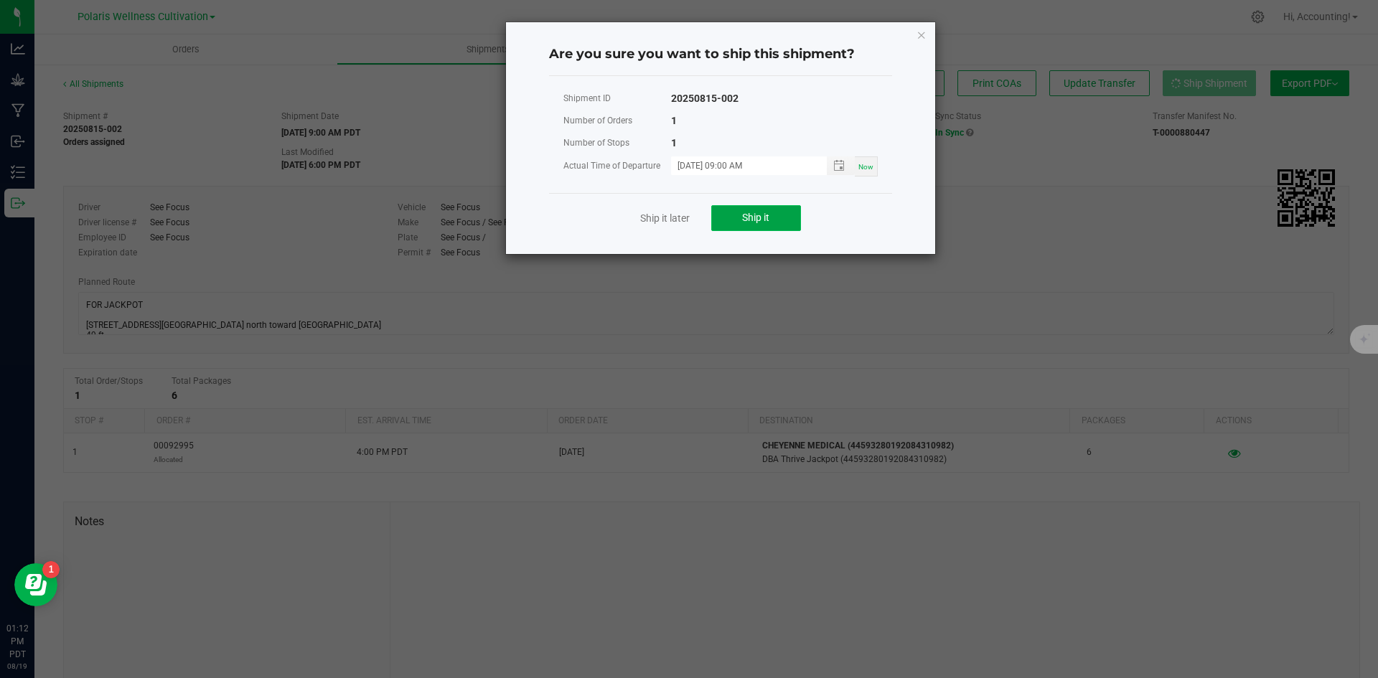
click at [746, 220] on span "Ship it" at bounding box center [755, 217] width 27 height 11
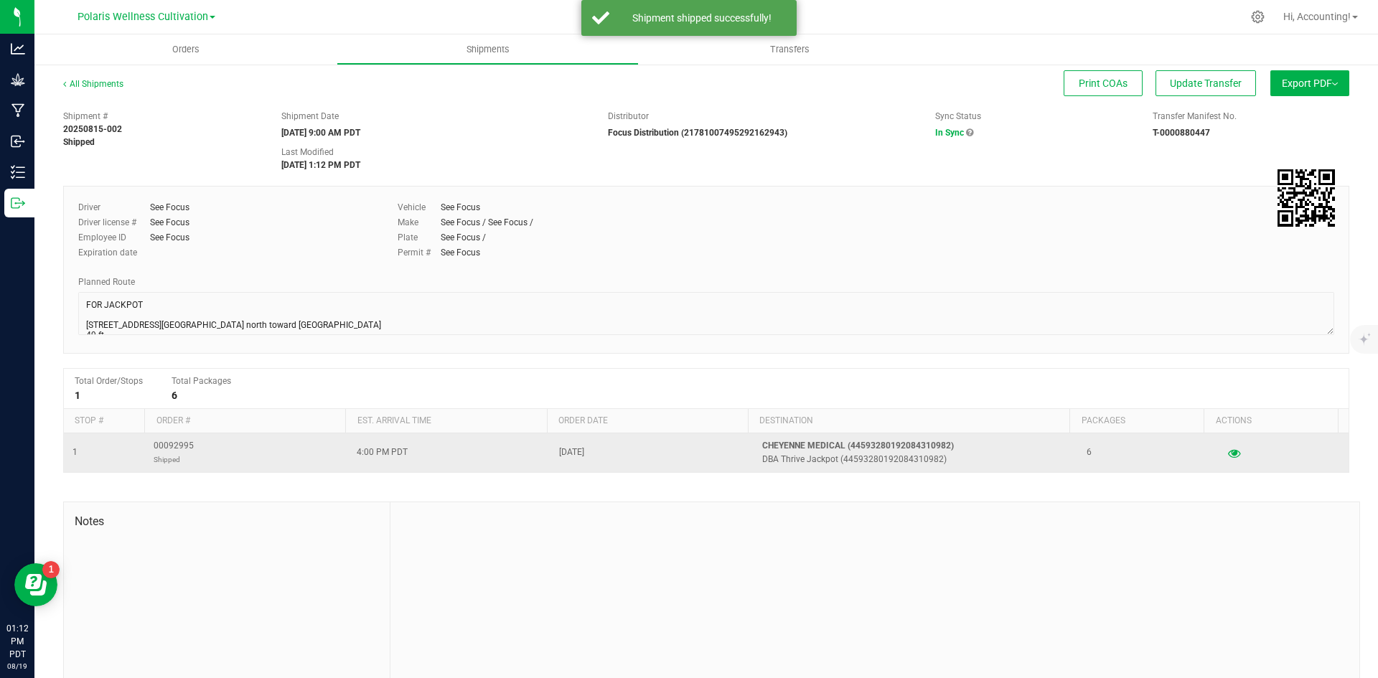
click at [181, 450] on span "00092995 Shipped" at bounding box center [174, 452] width 40 height 27
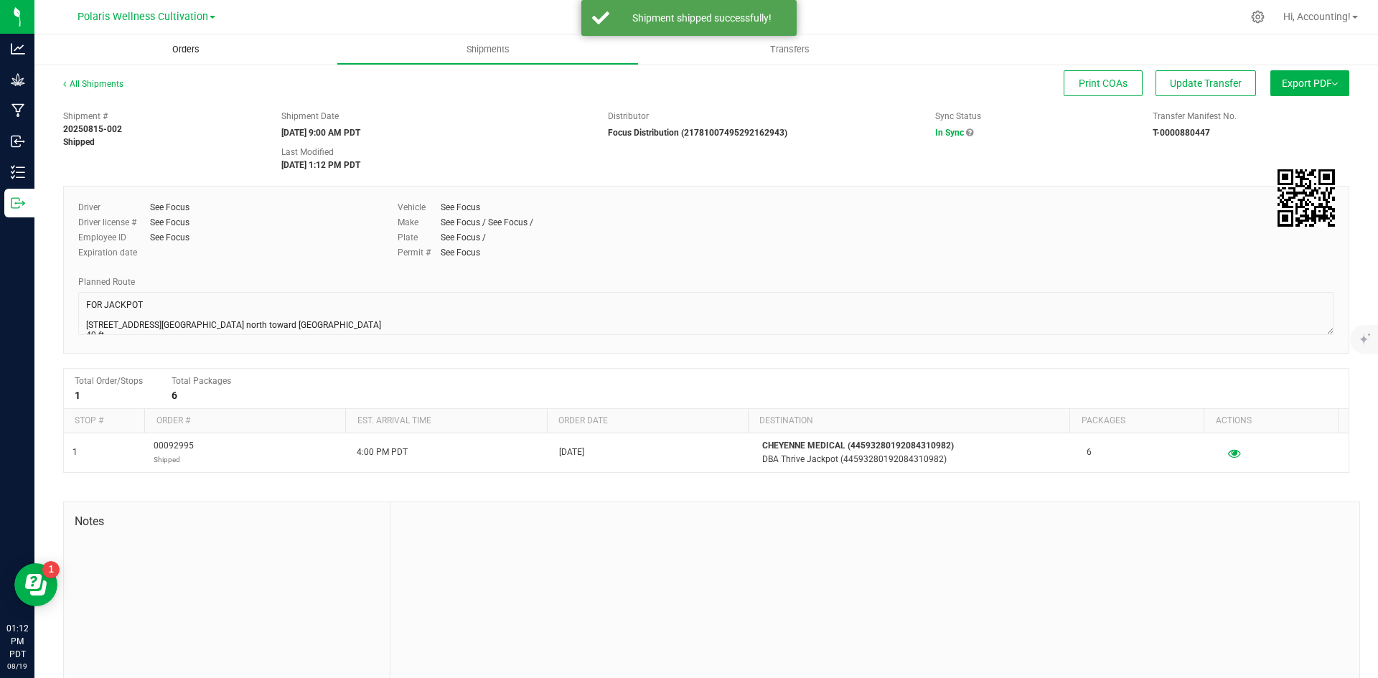
click at [187, 50] on span "Orders" at bounding box center [186, 49] width 66 height 13
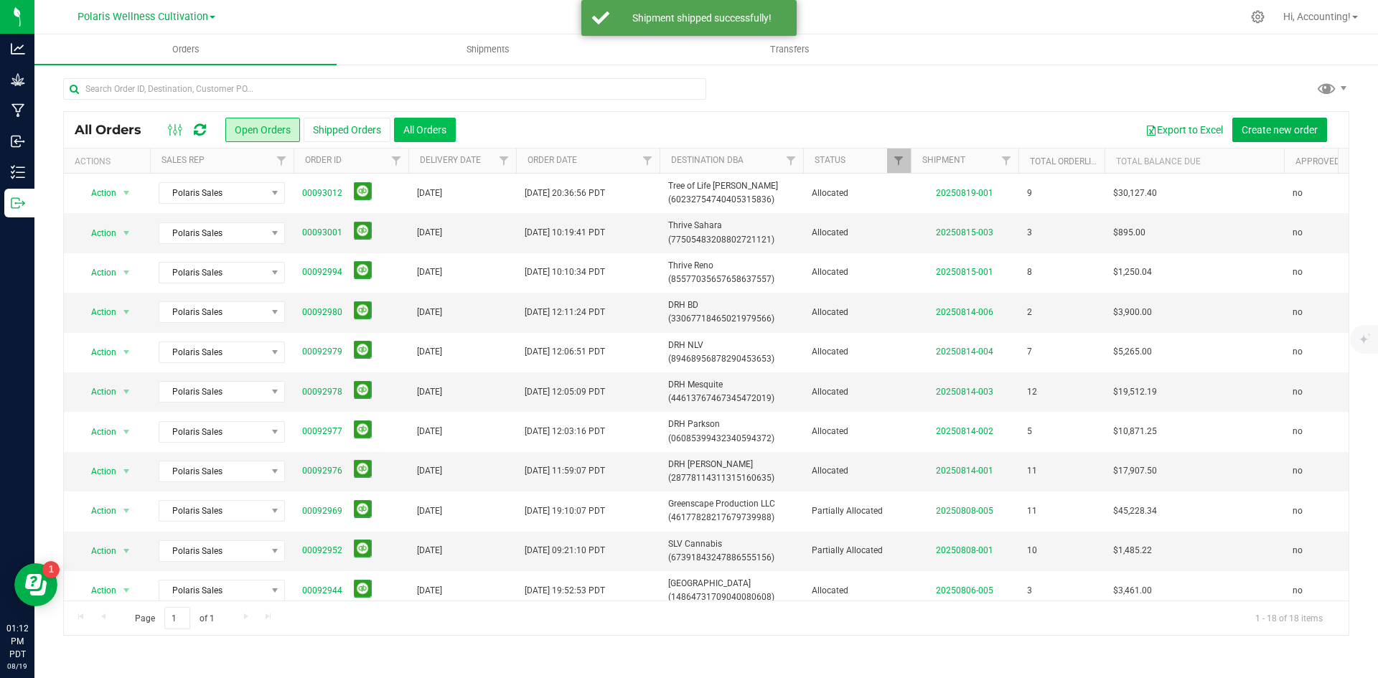
click at [423, 130] on button "All Orders" at bounding box center [425, 130] width 62 height 24
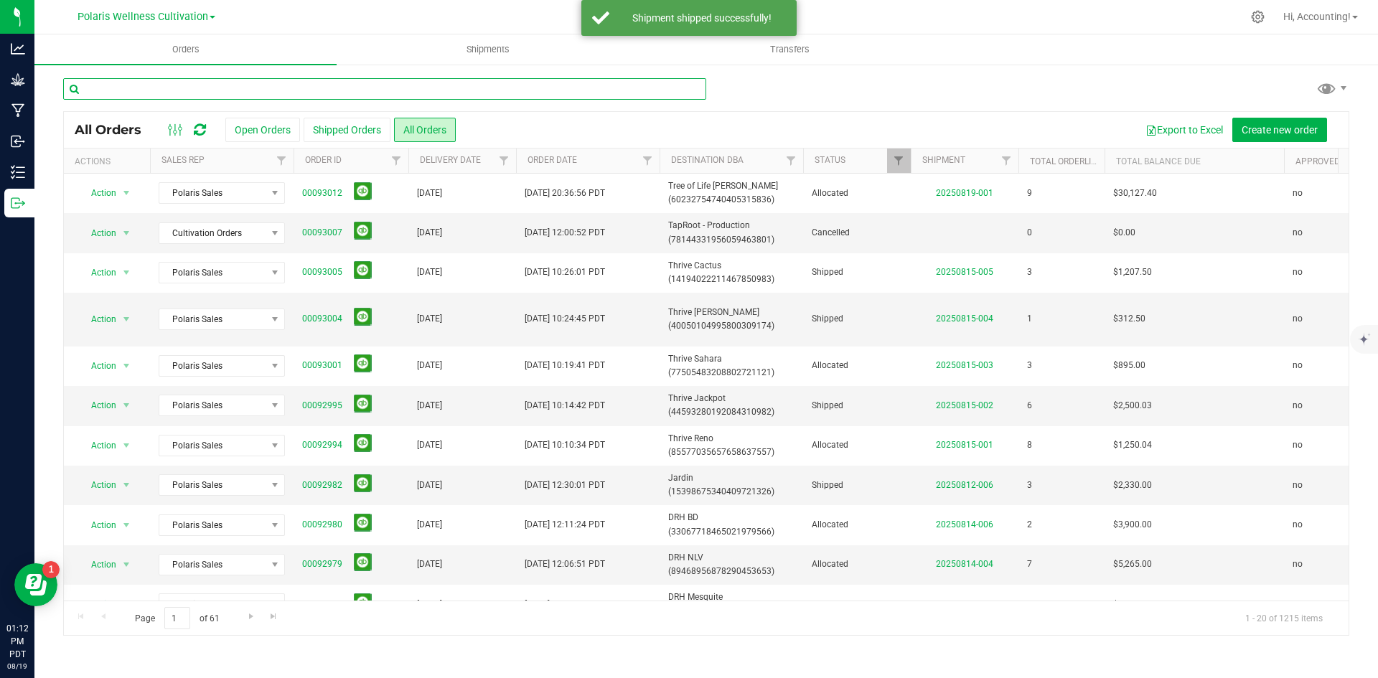
paste input "00092995"
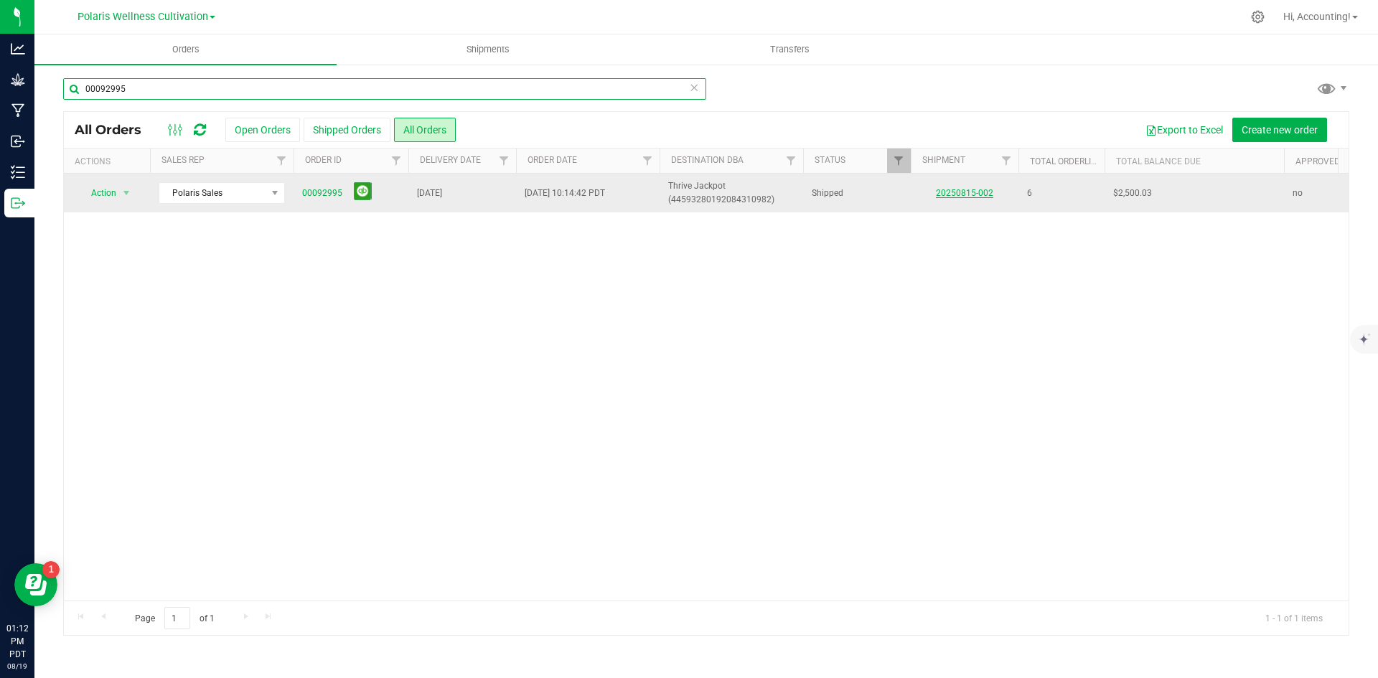
type input "00092995"
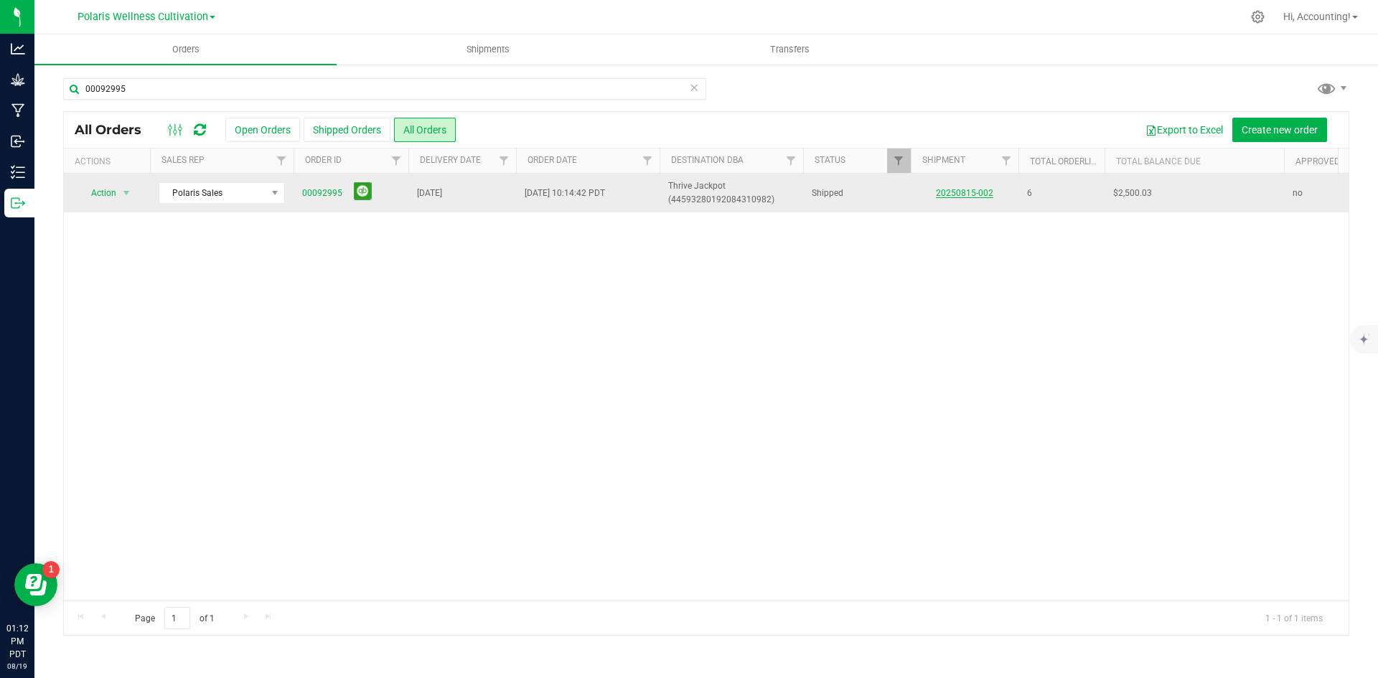
click at [966, 192] on link "20250815-002" at bounding box center [964, 193] width 57 height 10
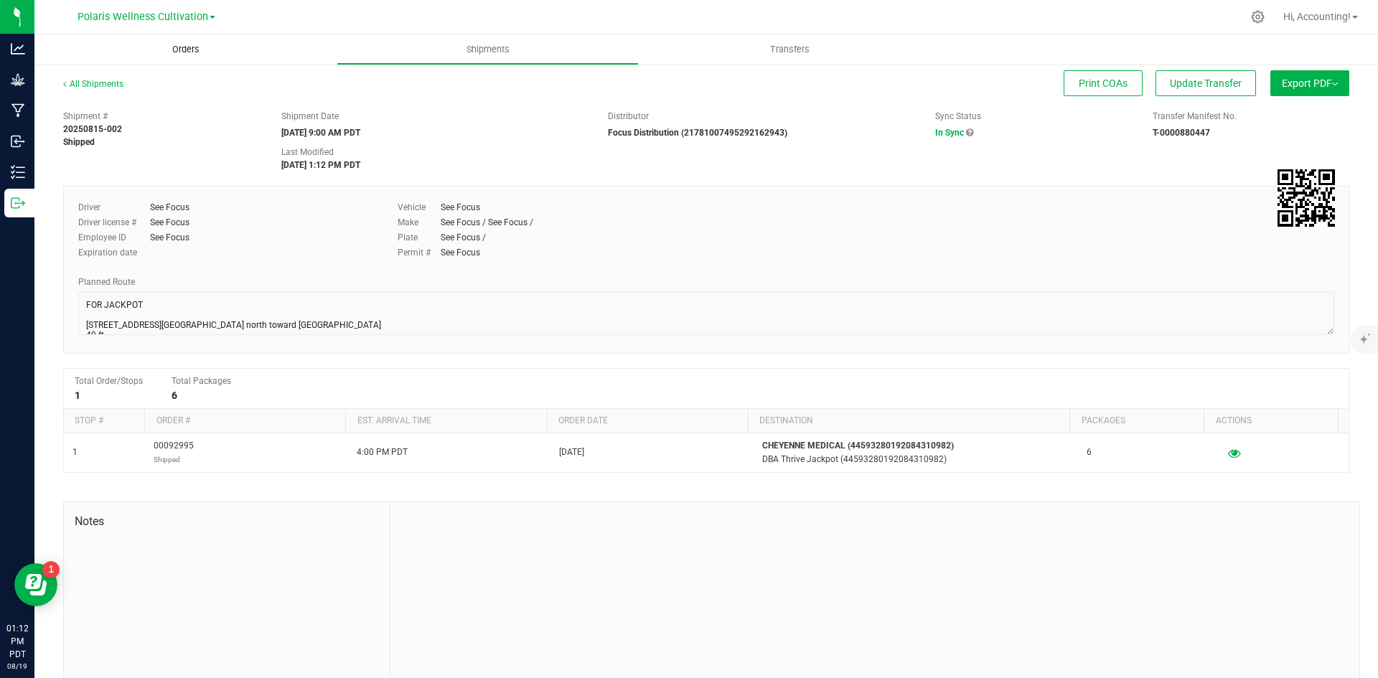
click at [203, 49] on span "Orders" at bounding box center [186, 49] width 66 height 13
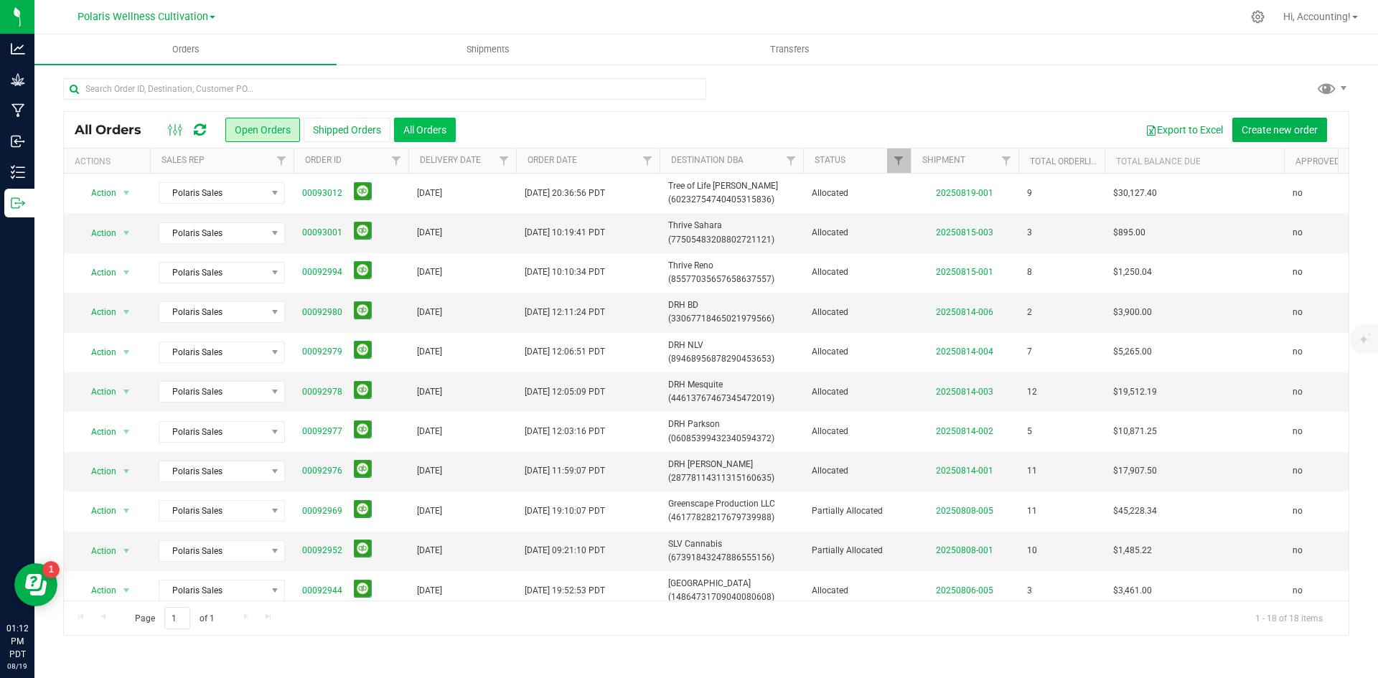
click at [436, 123] on button "All Orders" at bounding box center [425, 130] width 62 height 24
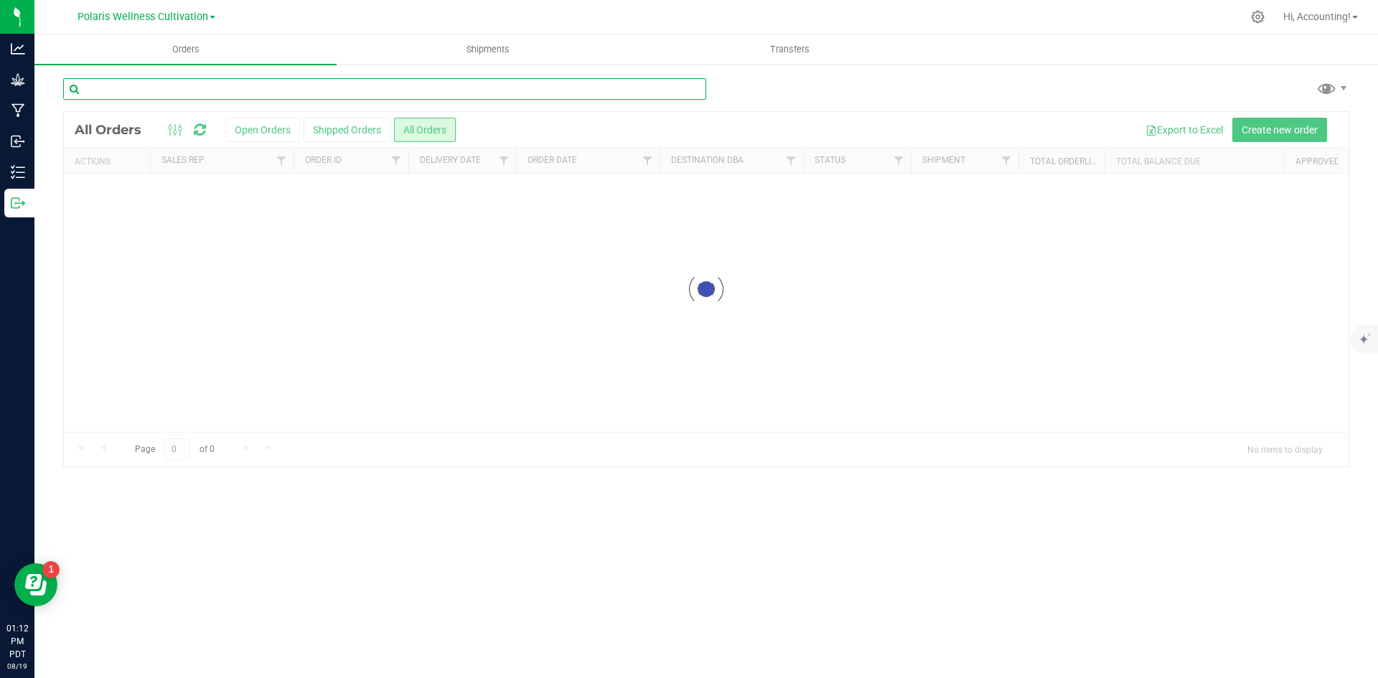
click at [412, 89] on input "text" at bounding box center [384, 89] width 643 height 22
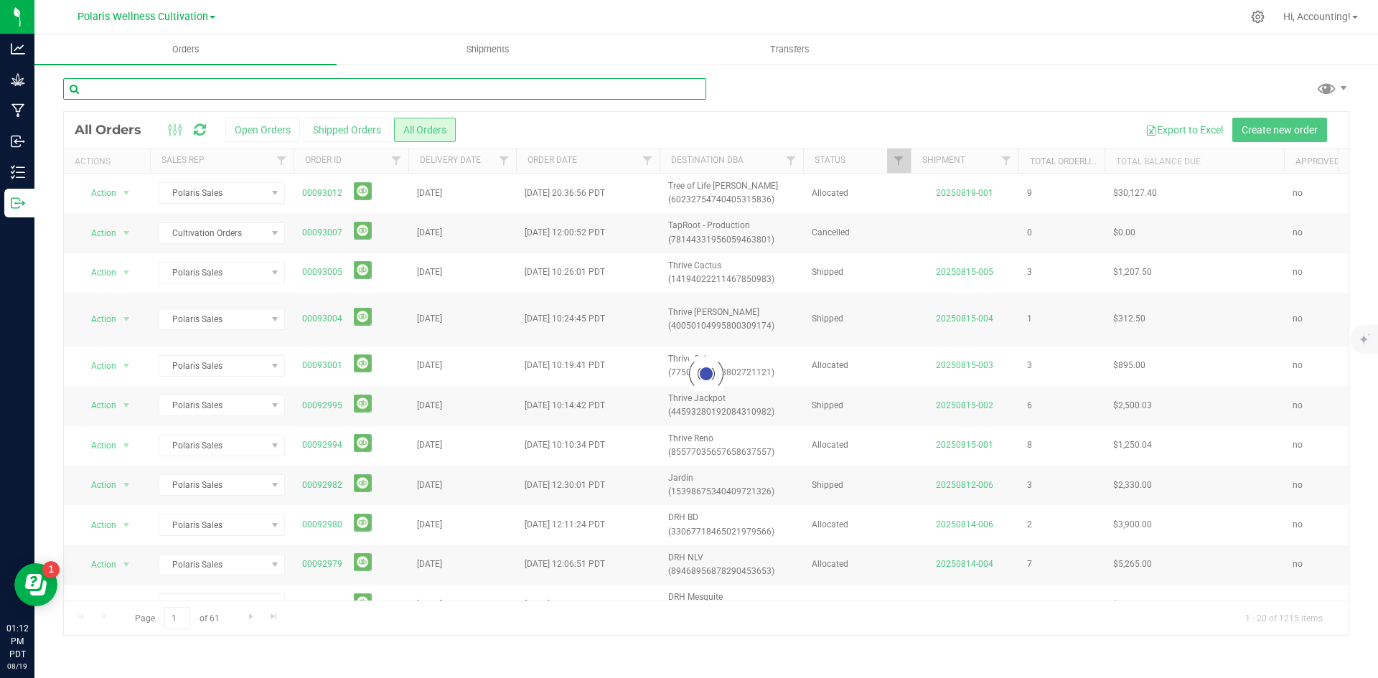
paste input "00092995"
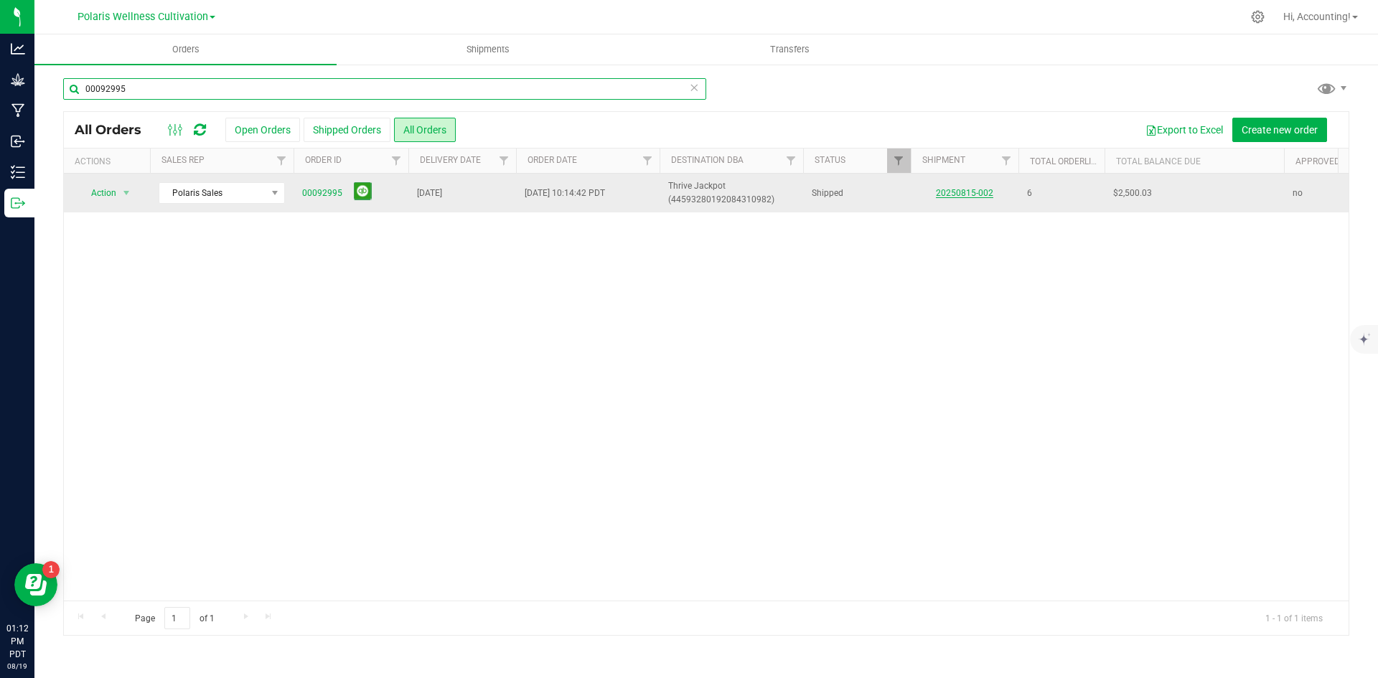
type input "00092995"
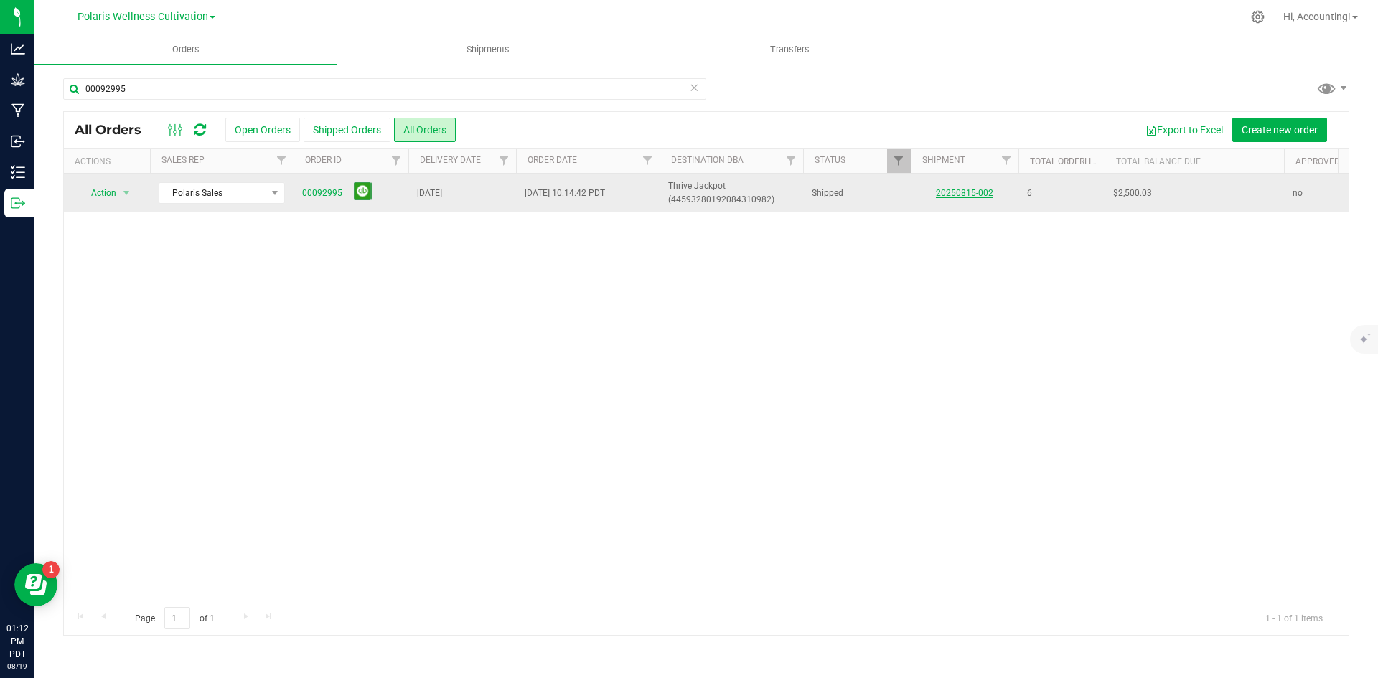
click at [966, 196] on link "20250815-002" at bounding box center [964, 193] width 57 height 10
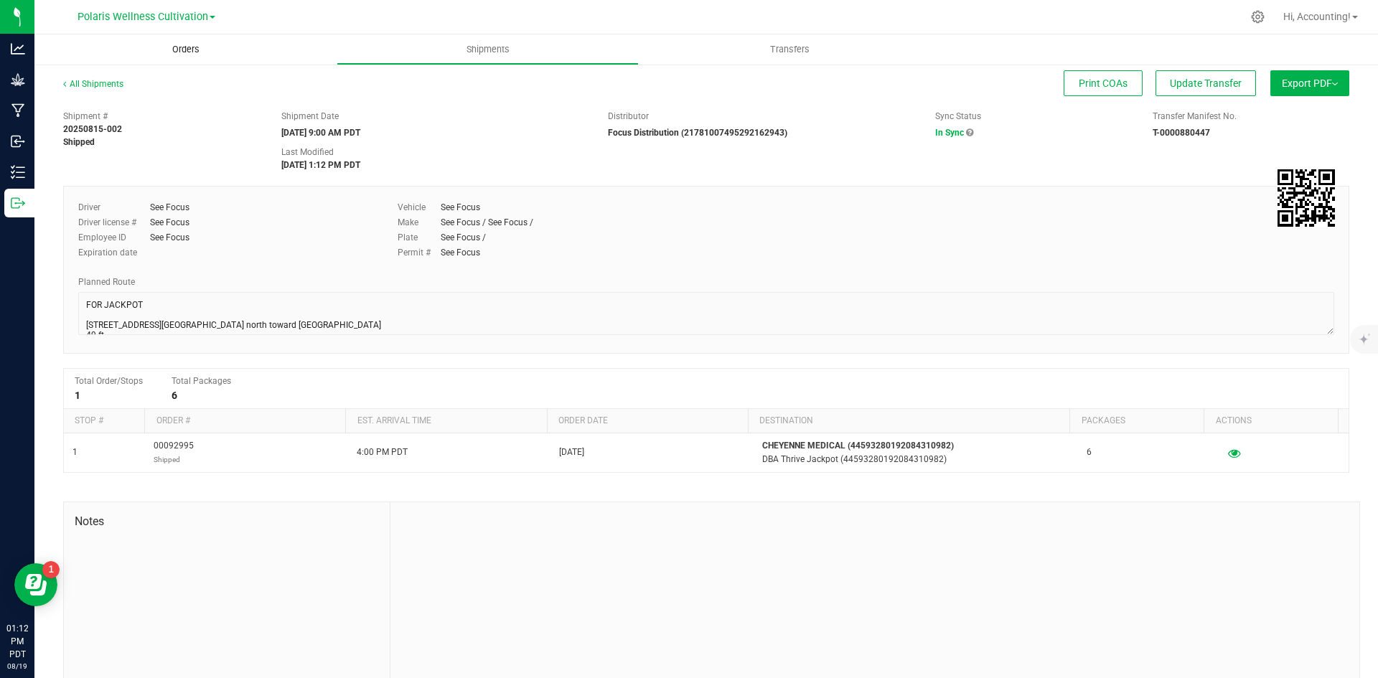
click at [189, 52] on span "Orders" at bounding box center [186, 49] width 66 height 13
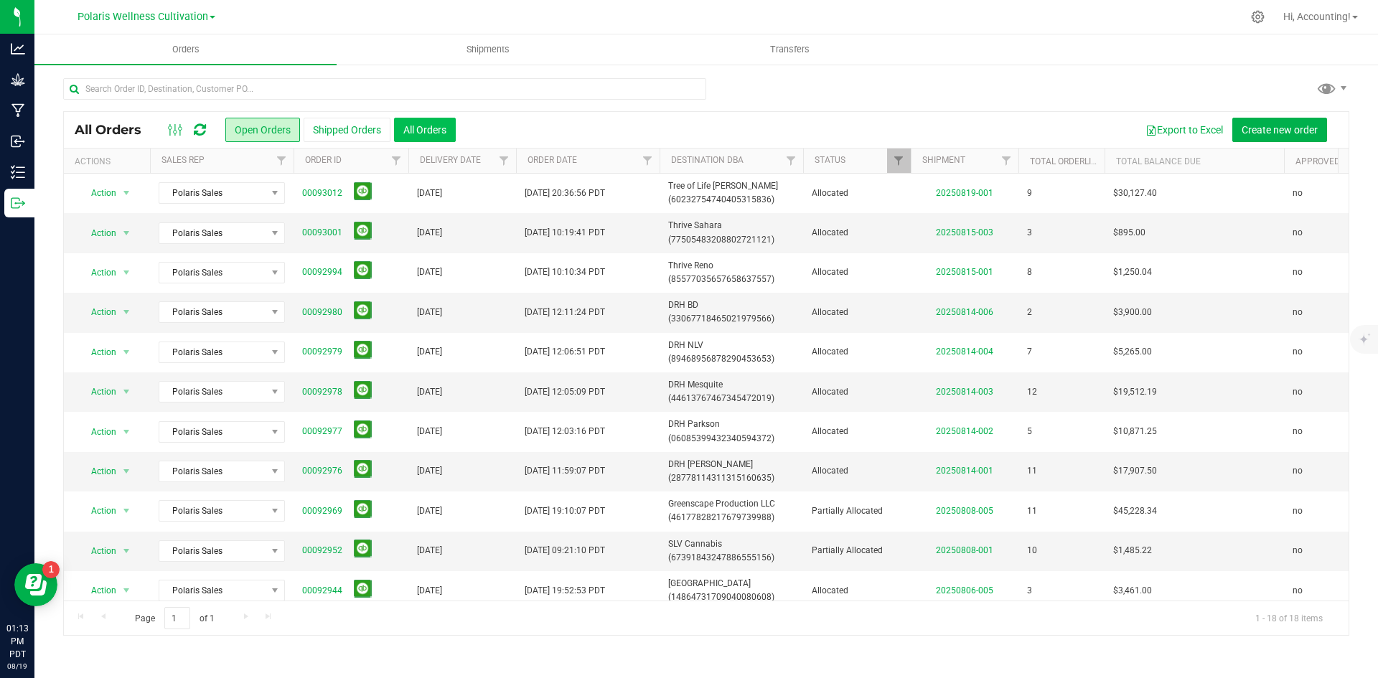
click at [428, 140] on button "All Orders" at bounding box center [425, 130] width 62 height 24
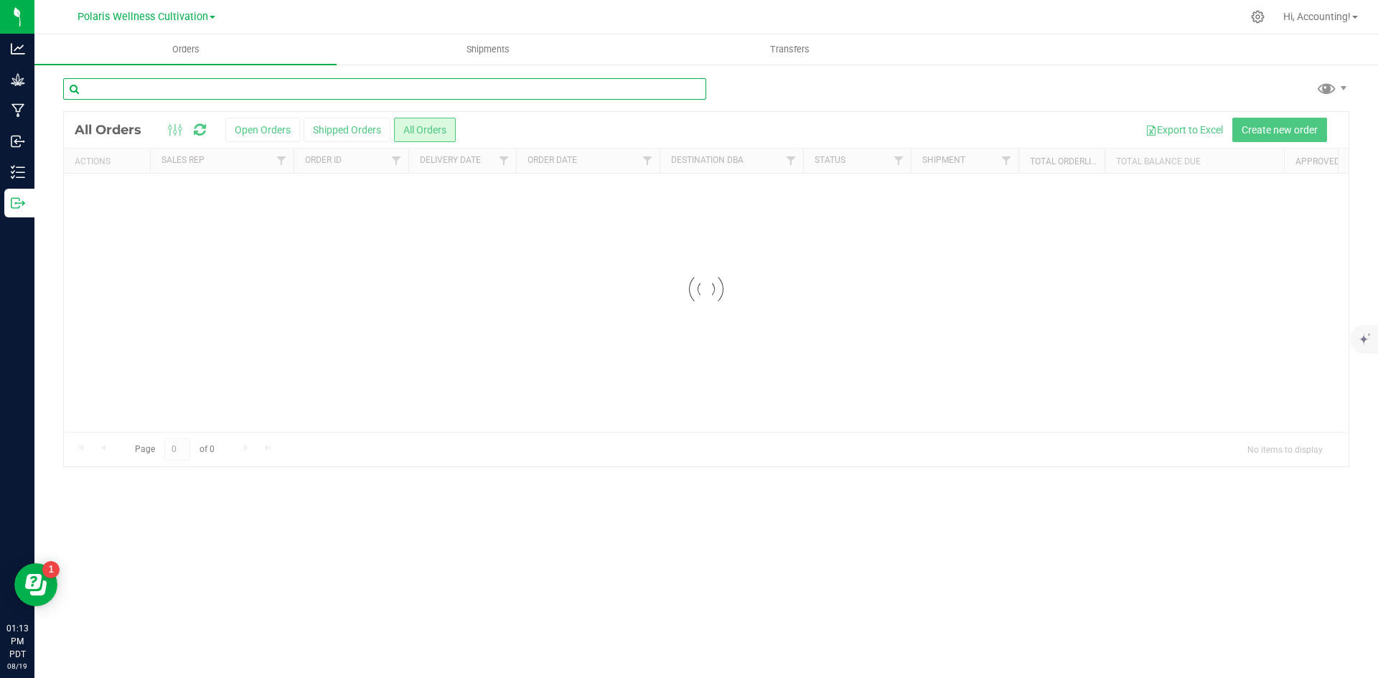
click at [319, 93] on input "text" at bounding box center [384, 89] width 643 height 22
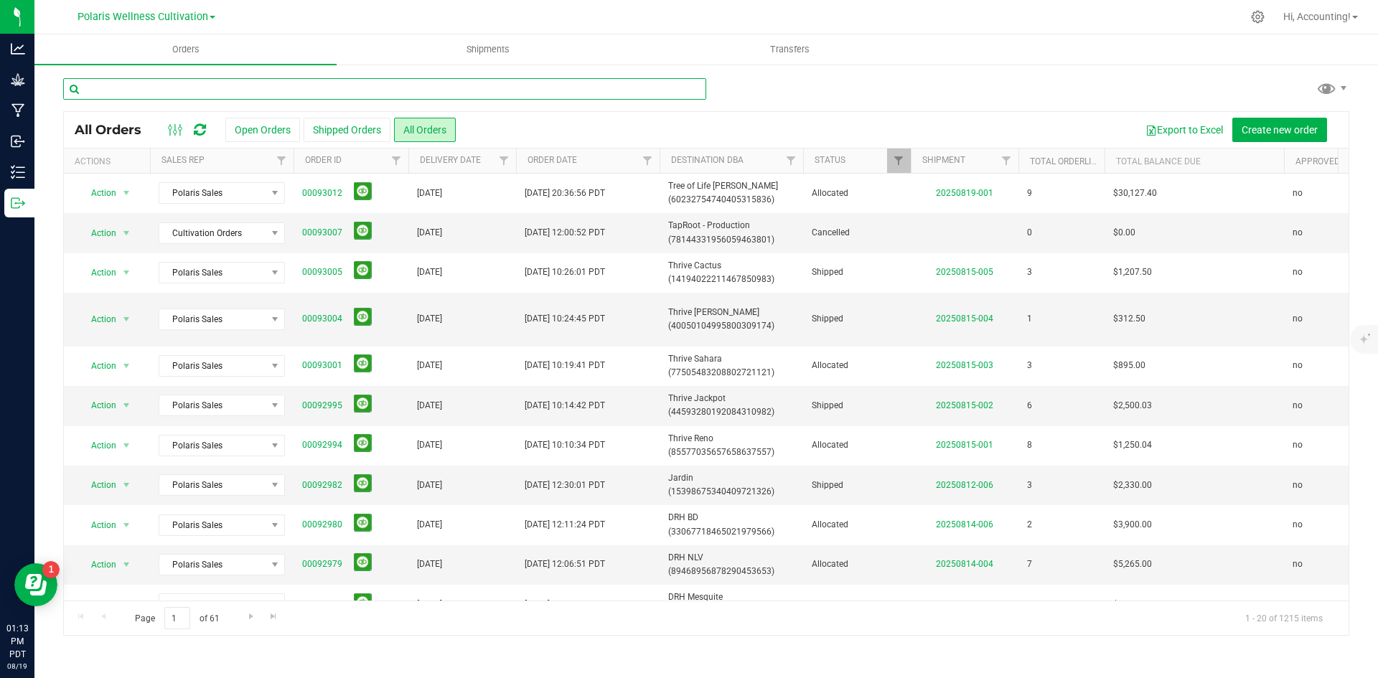
paste input "00092995"
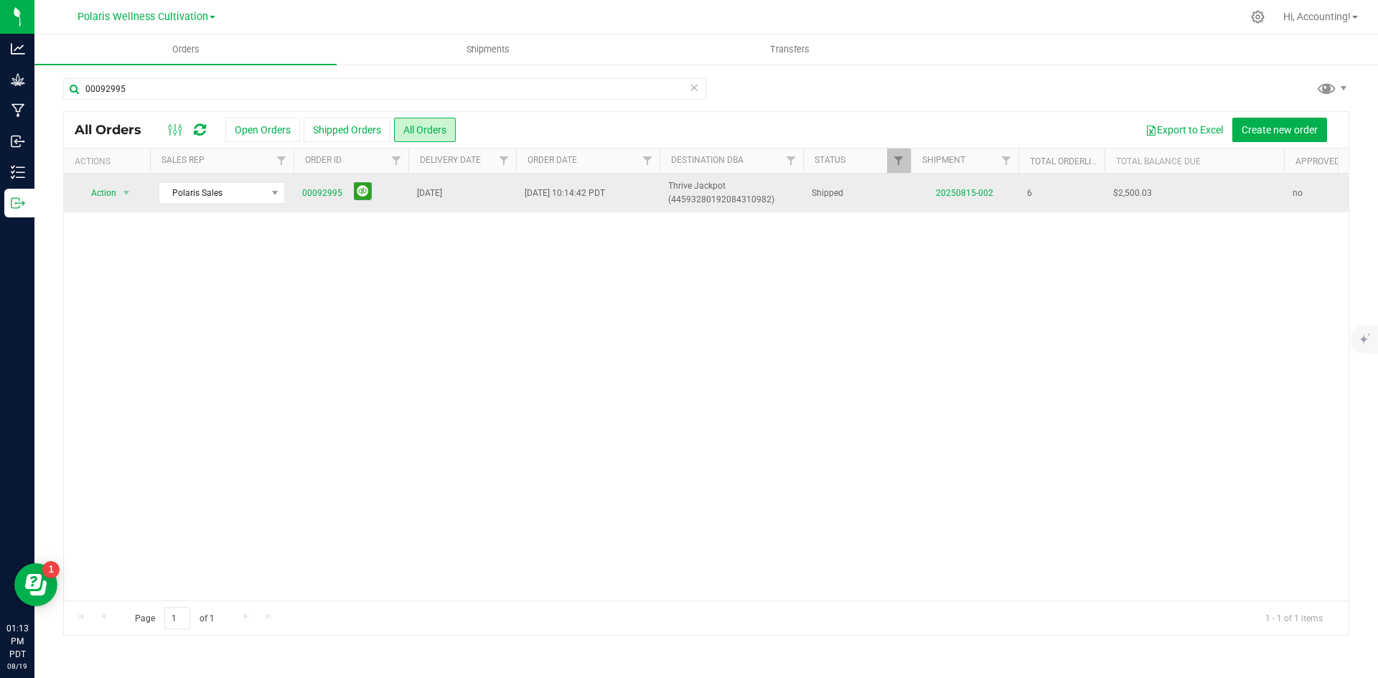
click at [357, 202] on span at bounding box center [360, 193] width 24 height 22
click at [362, 193] on button at bounding box center [363, 191] width 18 height 18
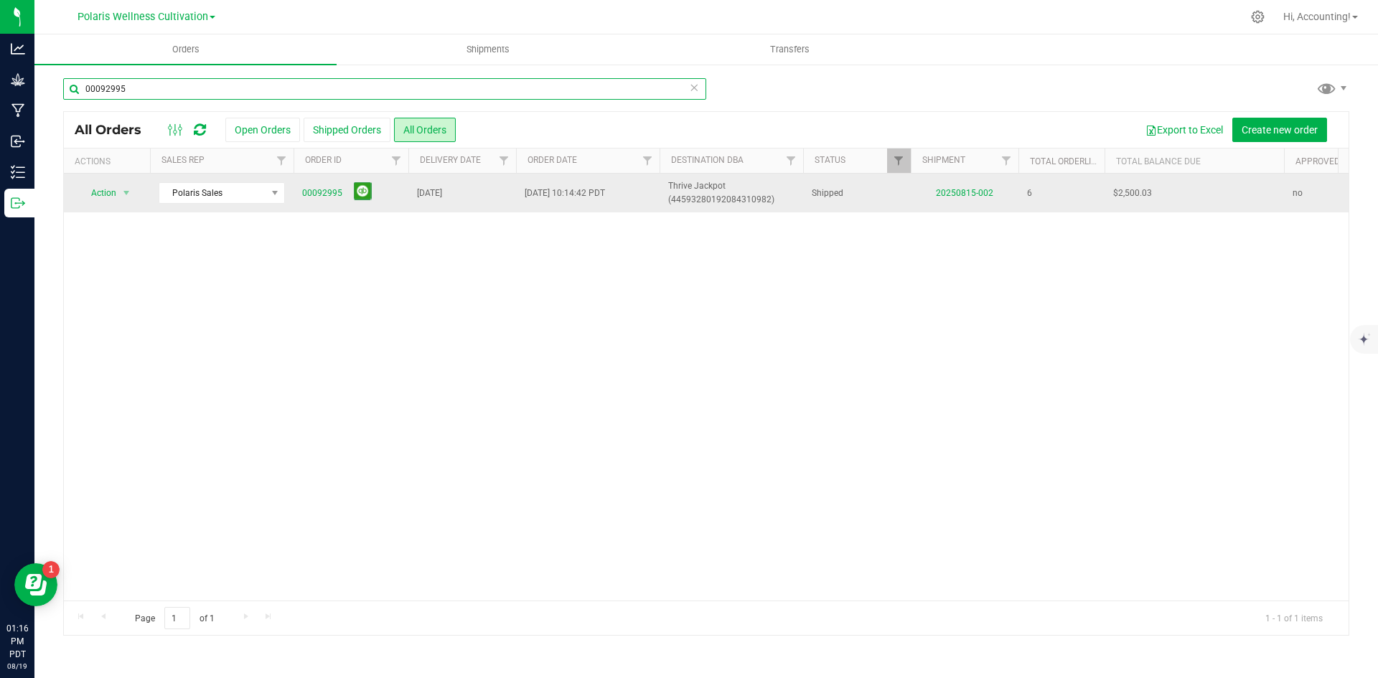
click at [229, 98] on input "00092995" at bounding box center [384, 89] width 643 height 22
type input "00093001"
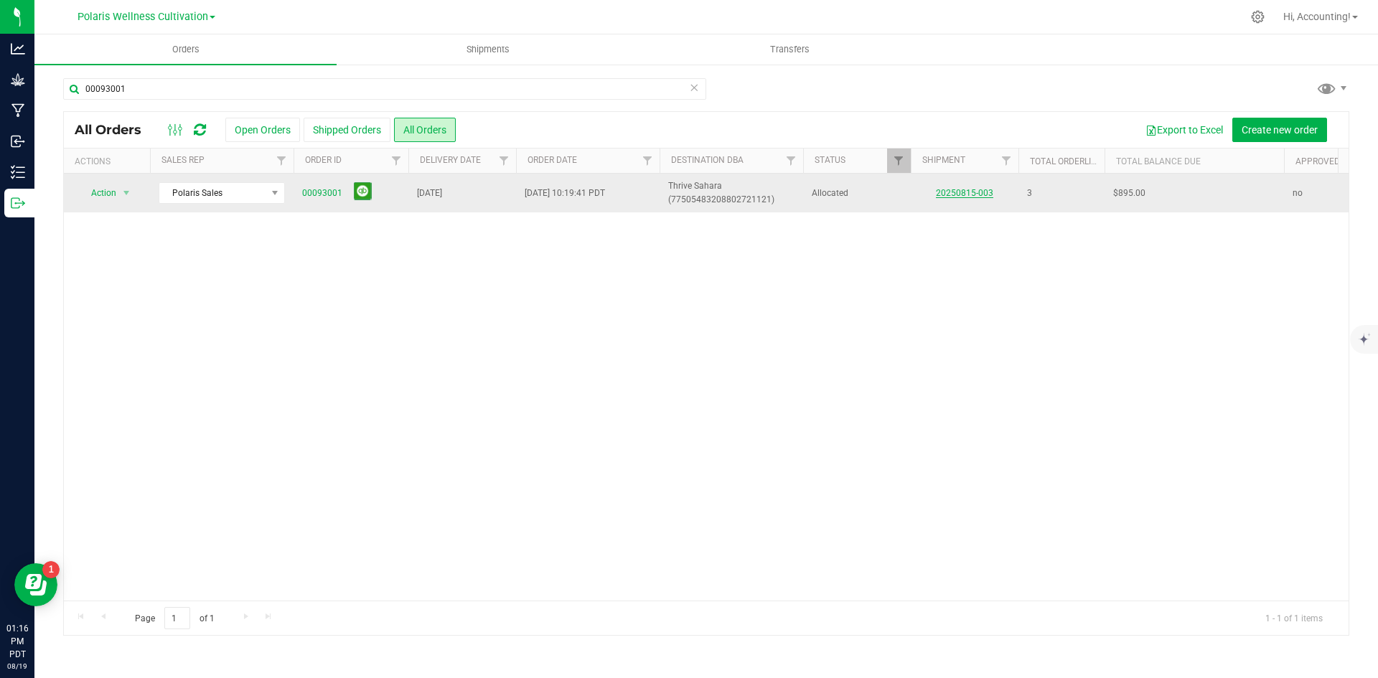
click at [952, 192] on link "20250815-003" at bounding box center [964, 193] width 57 height 10
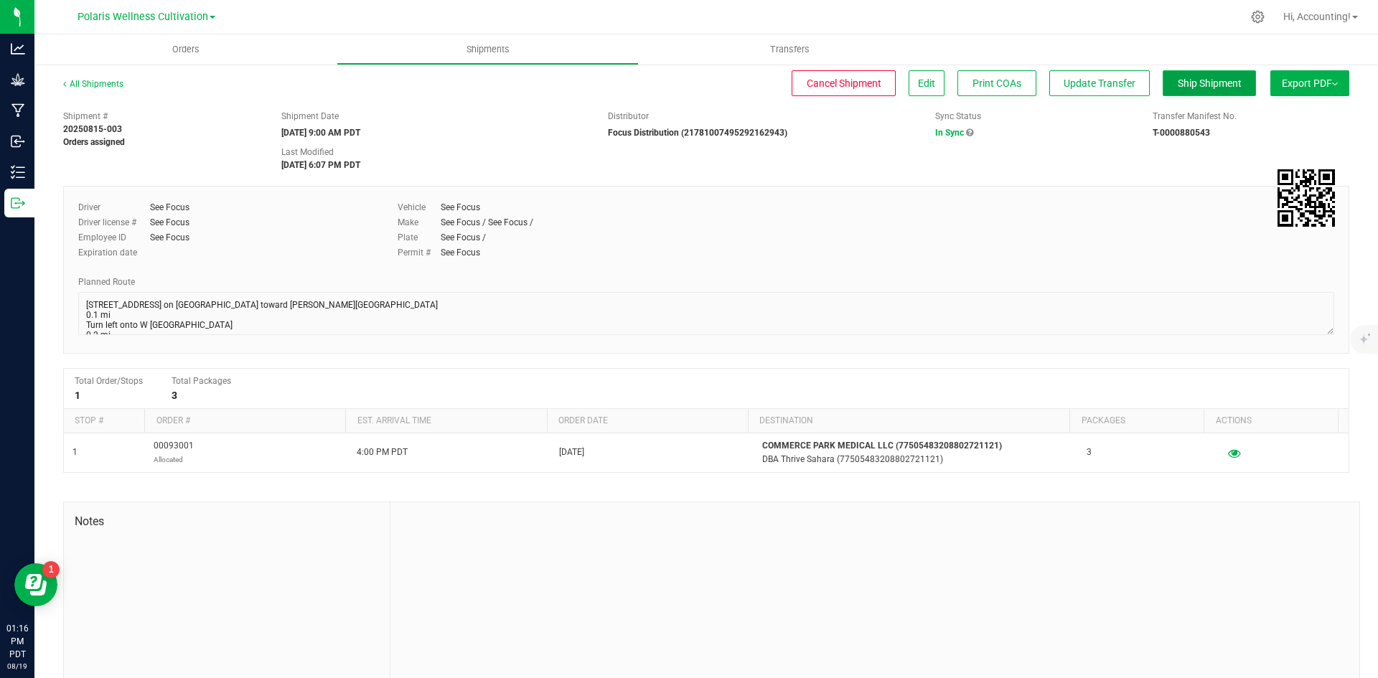
click at [1178, 85] on span "Ship Shipment" at bounding box center [1210, 83] width 64 height 11
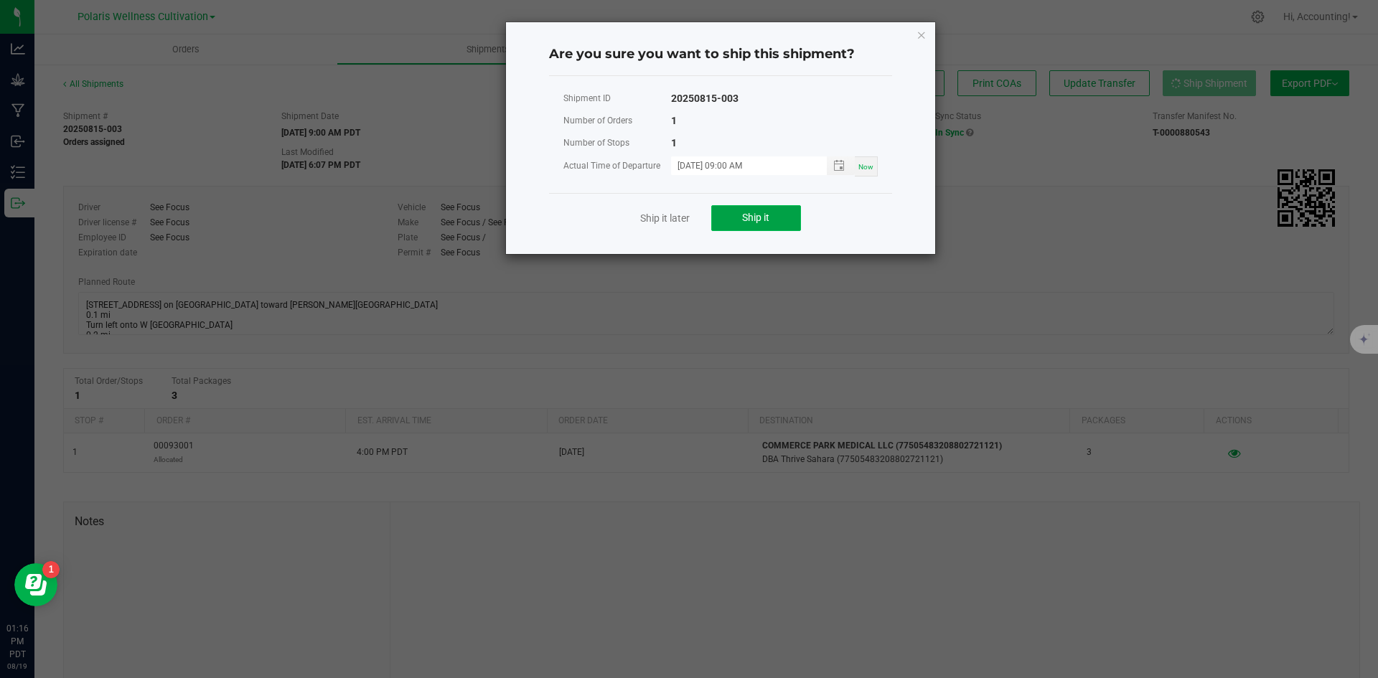
click at [781, 227] on button "Ship it" at bounding box center [756, 218] width 90 height 26
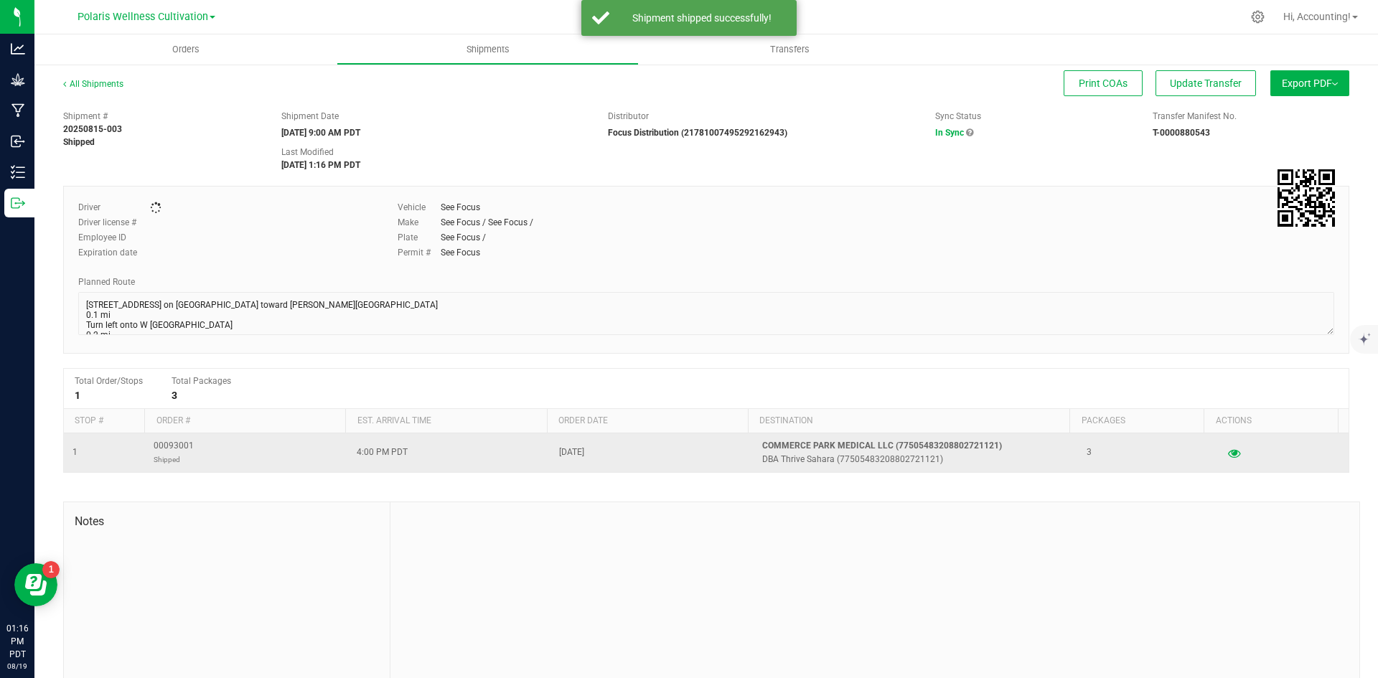
click at [174, 451] on span "00093001 Shipped" at bounding box center [174, 452] width 40 height 27
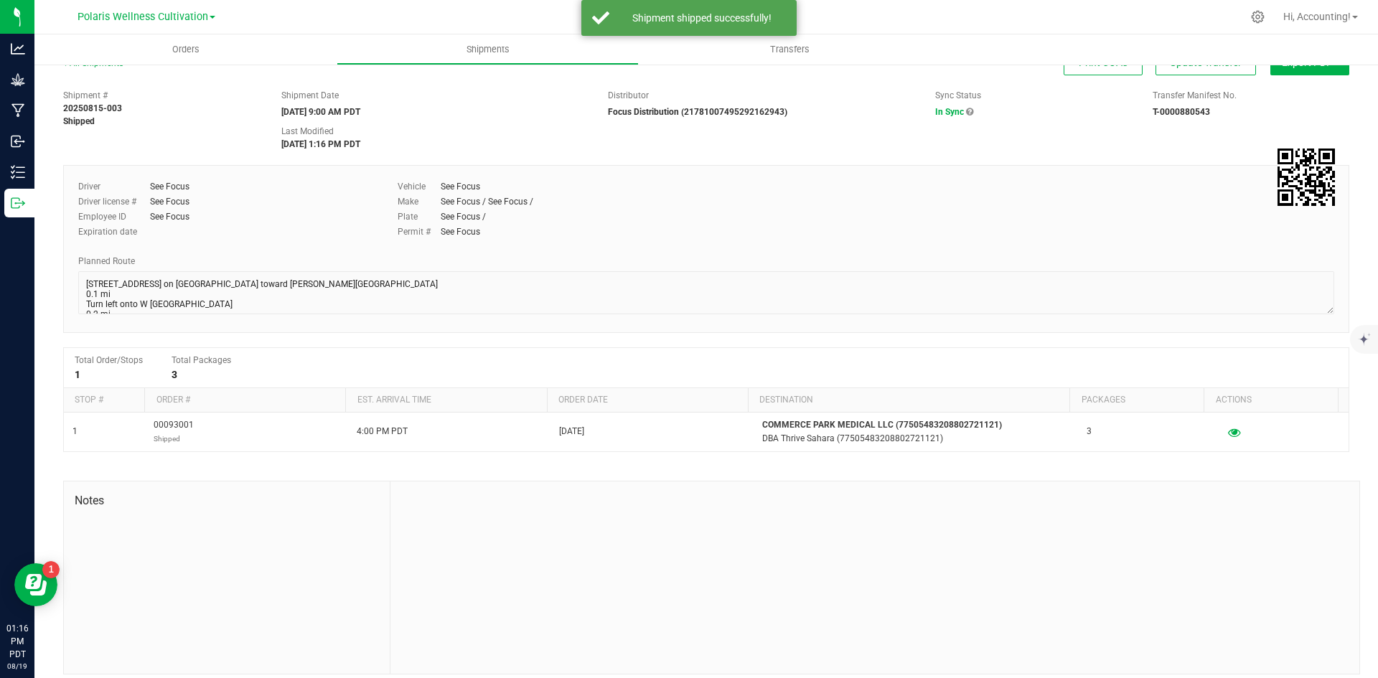
scroll to position [32, 0]
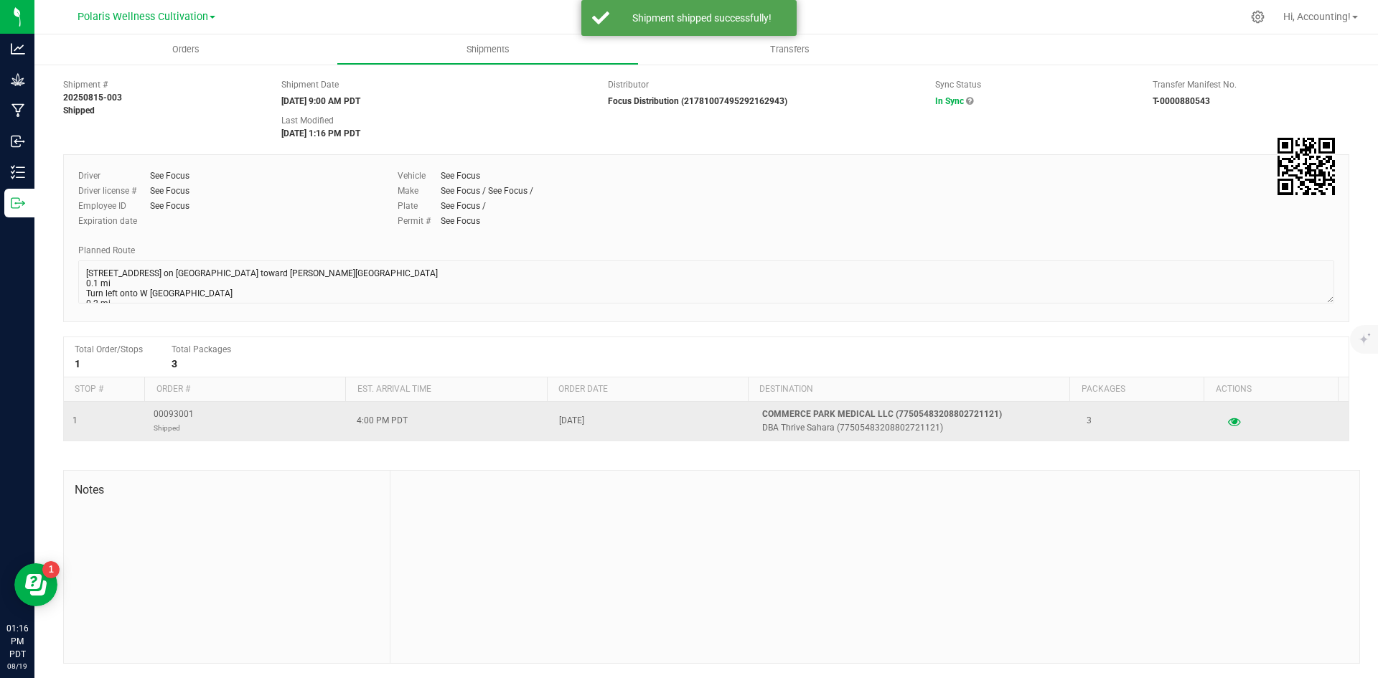
drag, startPoint x: 174, startPoint y: 452, endPoint x: 161, endPoint y: 416, distance: 38.8
click at [161, 416] on span "00093001 Shipped" at bounding box center [174, 421] width 40 height 27
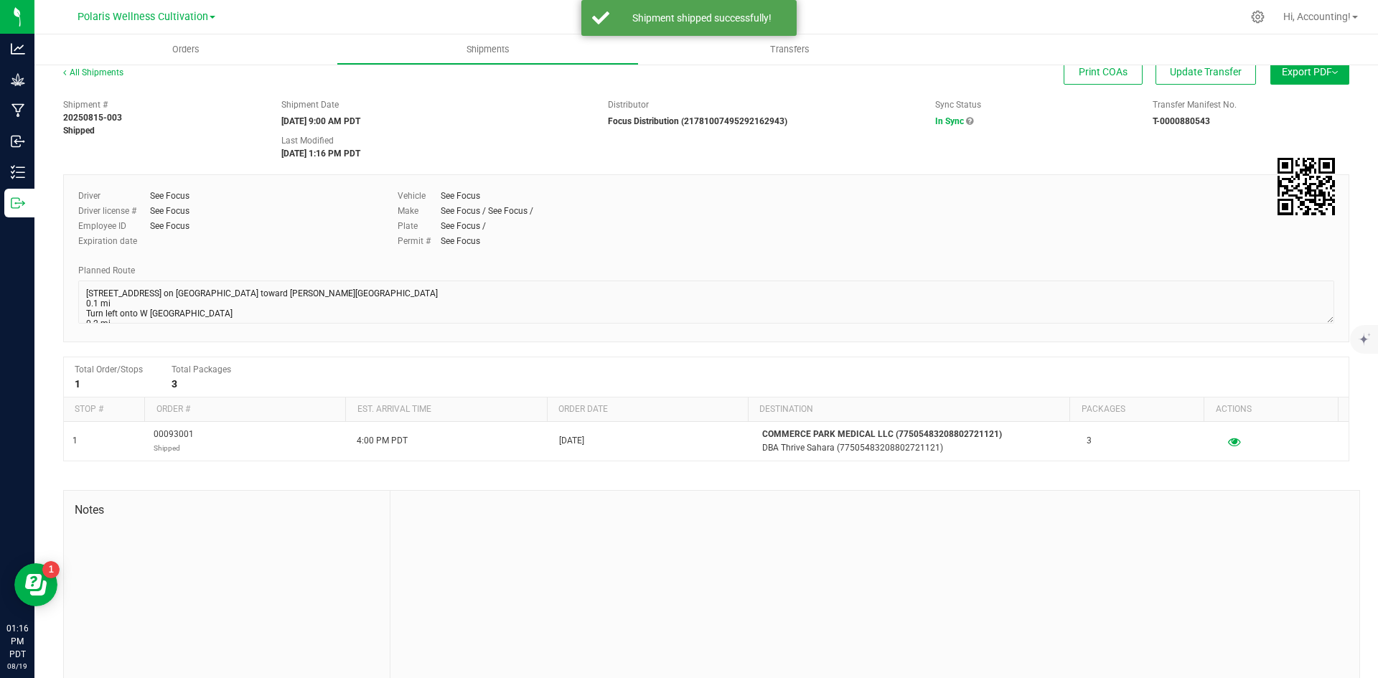
scroll to position [0, 0]
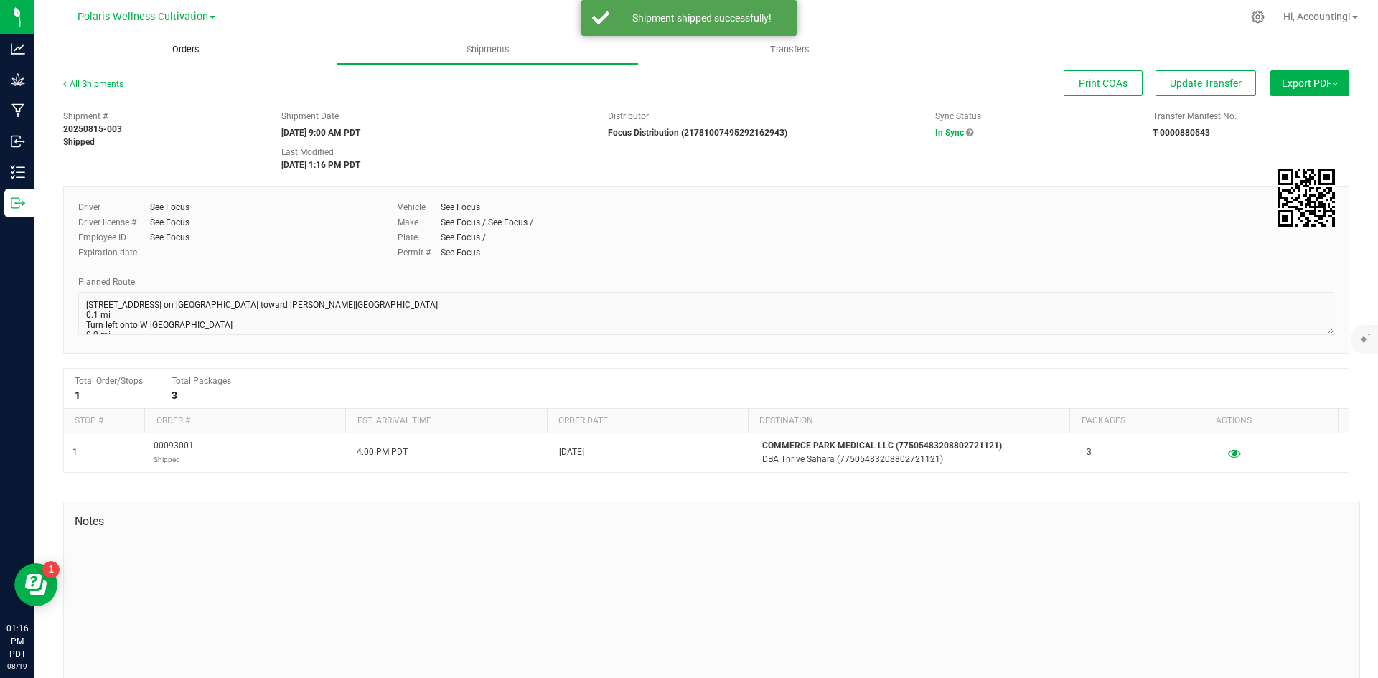
click at [172, 52] on span "Orders" at bounding box center [186, 49] width 66 height 13
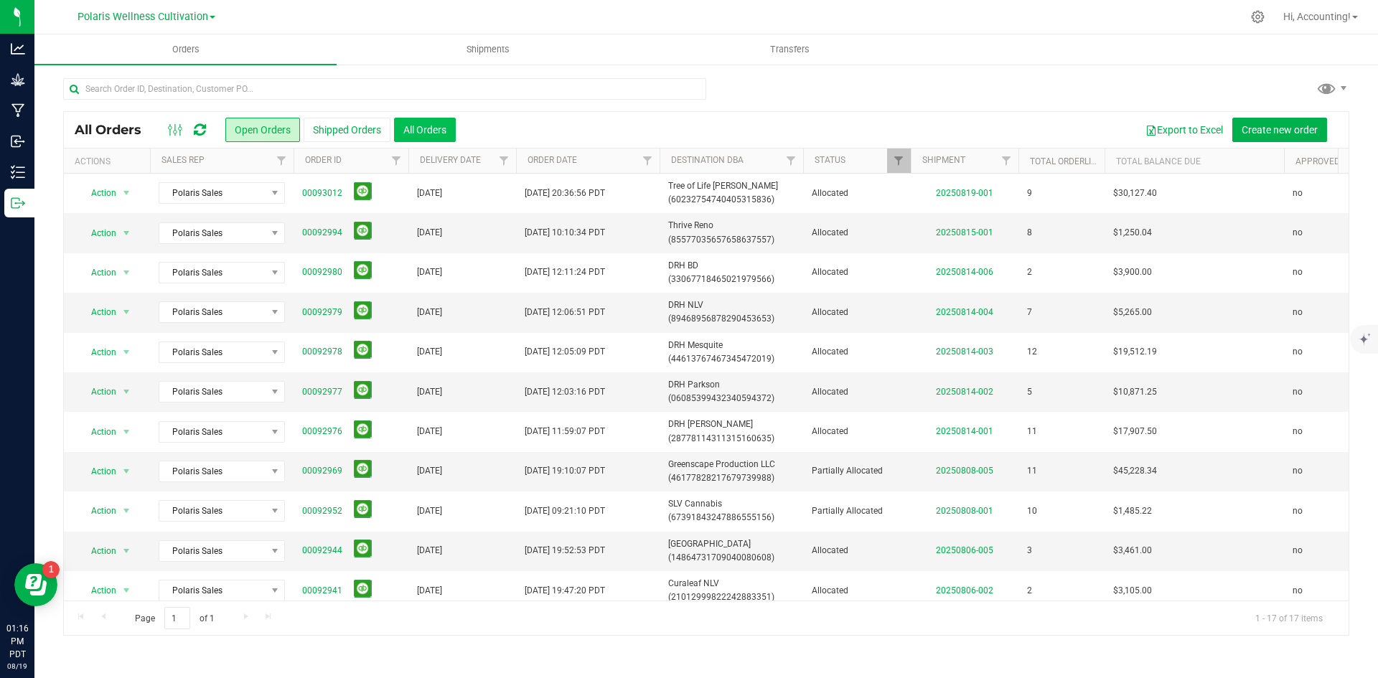
click at [442, 141] on button "All Orders" at bounding box center [425, 130] width 62 height 24
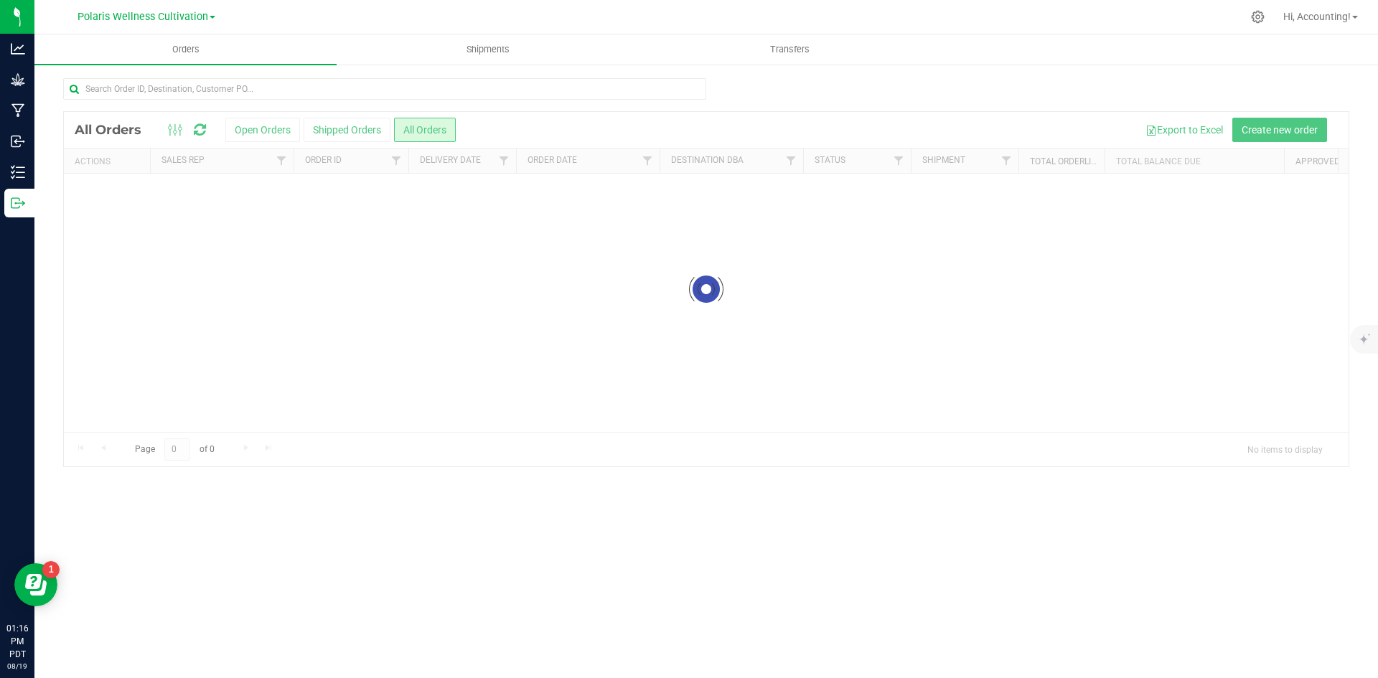
click at [409, 90] on input "text" at bounding box center [384, 89] width 643 height 22
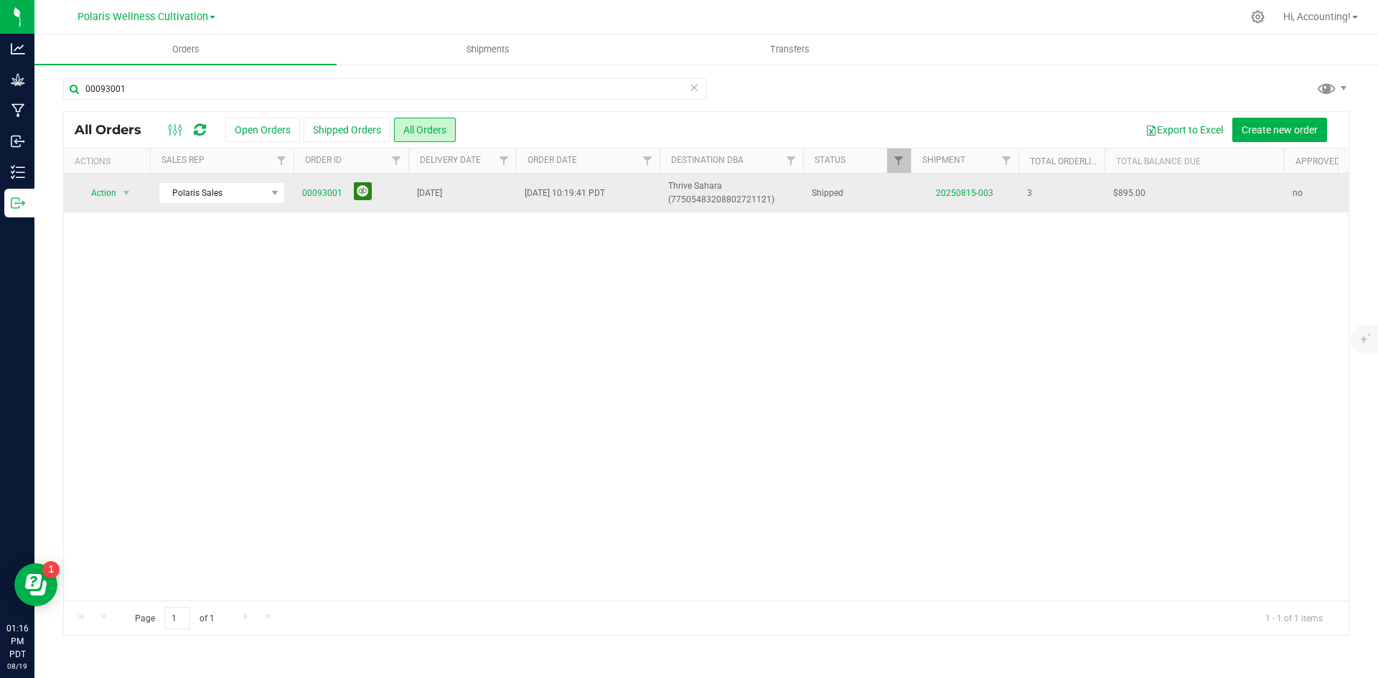
click at [362, 195] on button at bounding box center [363, 191] width 18 height 18
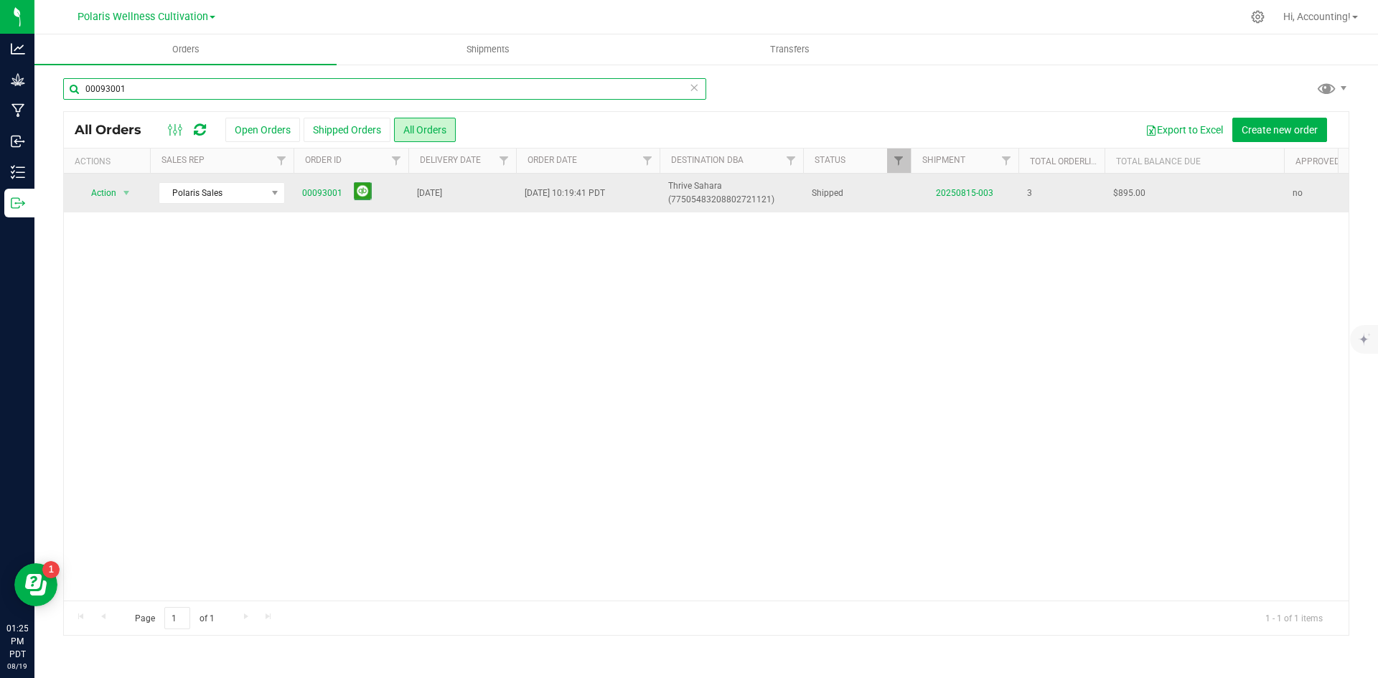
click at [200, 95] on input "00093001" at bounding box center [384, 89] width 643 height 22
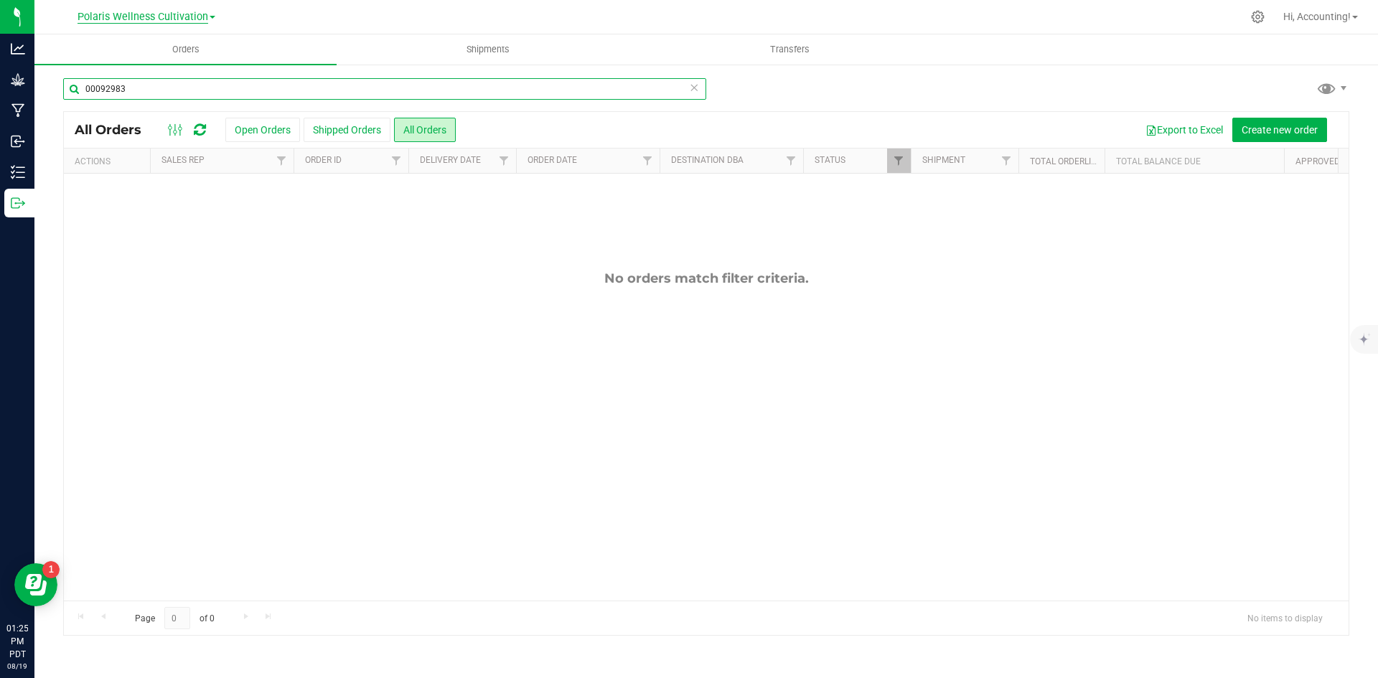
type input "00092983"
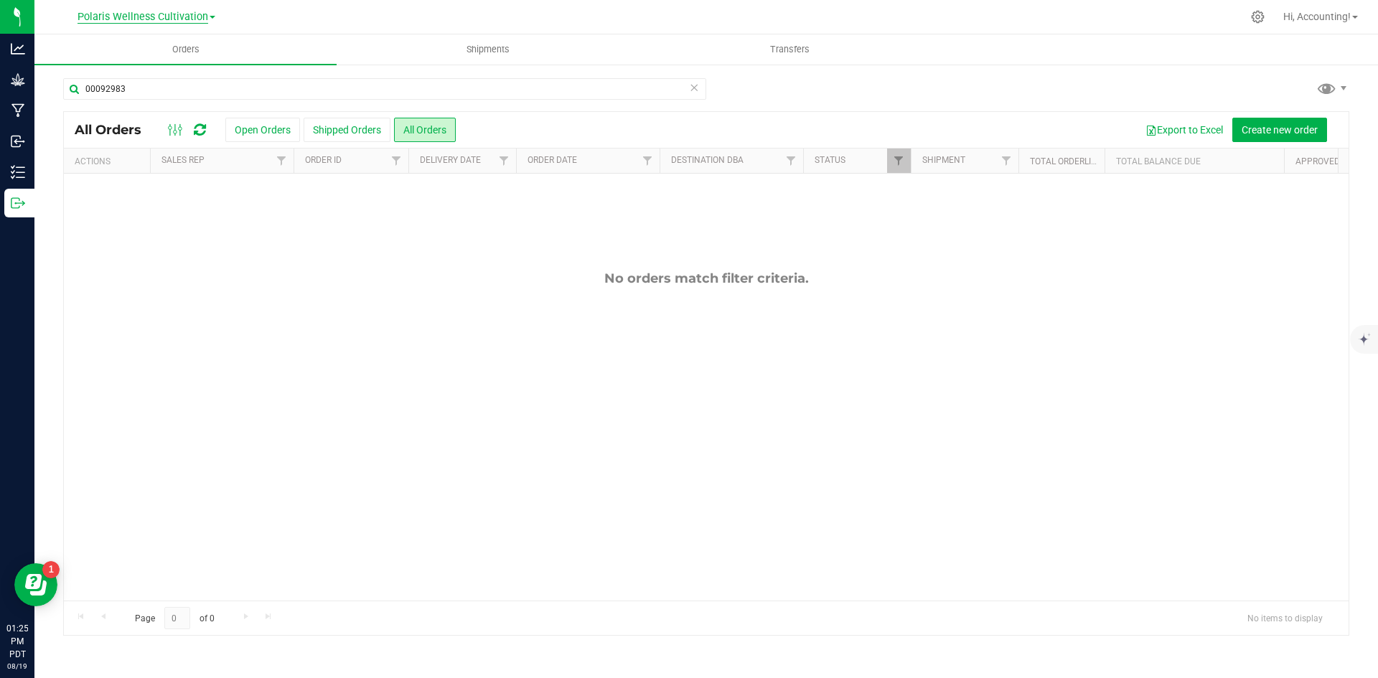
click at [160, 19] on span "Polaris Wellness Cultivation" at bounding box center [143, 17] width 131 height 13
click at [180, 65] on ul "Polaris Wellness Cultivation Polaris Wellness Production" at bounding box center [147, 60] width 210 height 64
click at [198, 23] on div "Polaris Wellness Cultivation Polaris Wellness Cultivation Polaris Wellness Prod…" at bounding box center [147, 16] width 138 height 17
click at [199, 17] on span "Polaris Wellness Cultivation" at bounding box center [143, 17] width 131 height 13
click at [189, 60] on link "Polaris Wellness Production" at bounding box center [147, 69] width 210 height 19
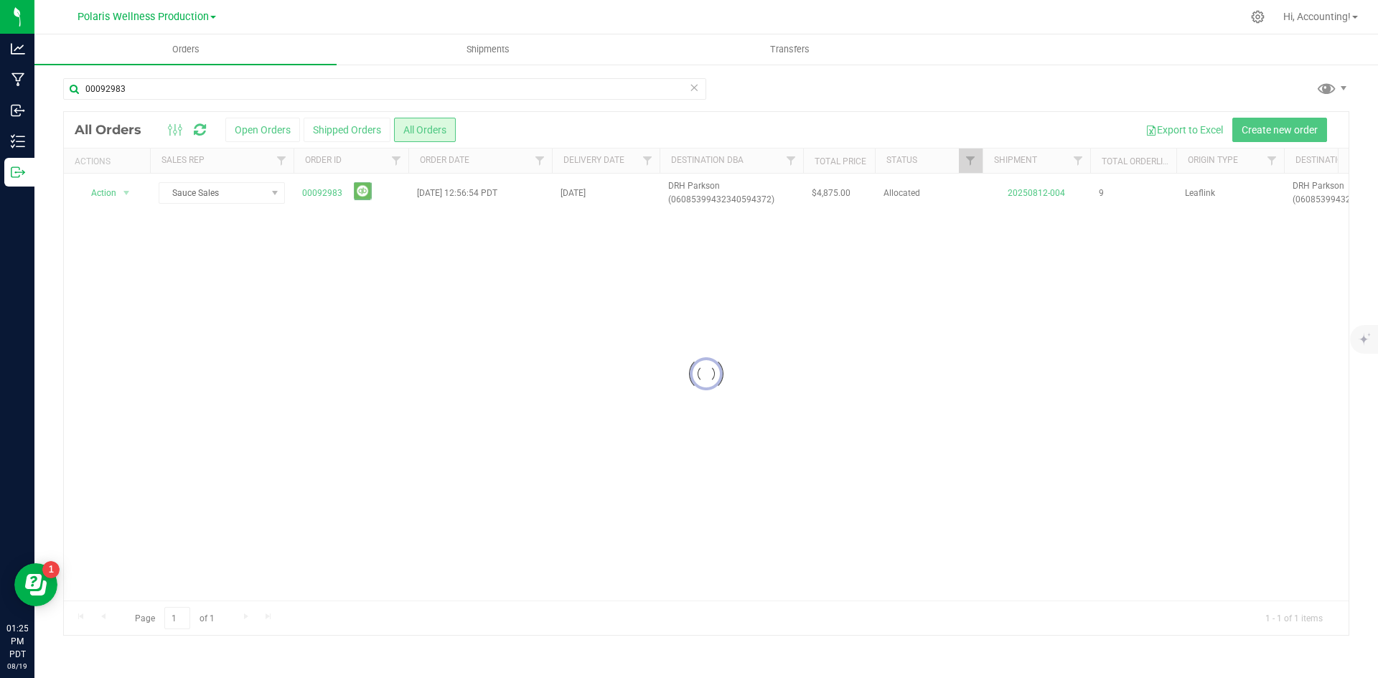
click at [863, 100] on div "00092983" at bounding box center [706, 94] width 1286 height 33
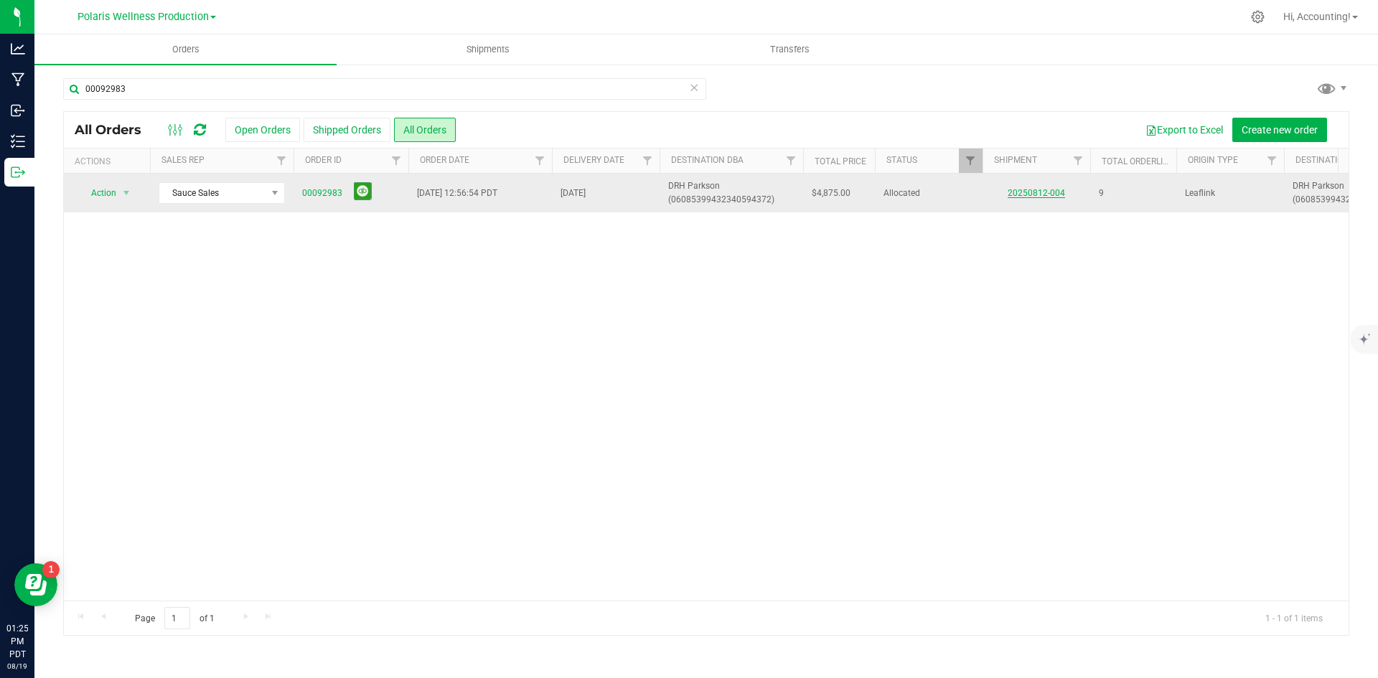
click at [1057, 191] on link "20250812-004" at bounding box center [1036, 193] width 57 height 10
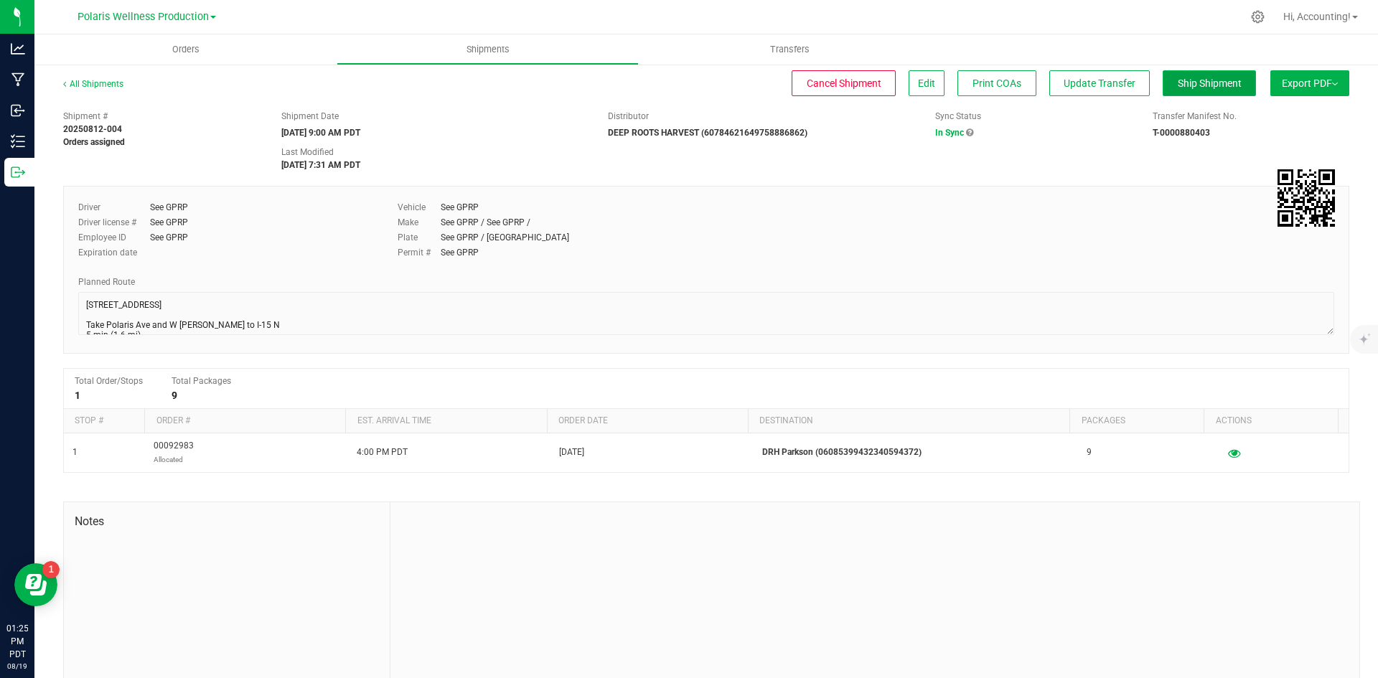
click at [1178, 78] on span "Ship Shipment" at bounding box center [1210, 83] width 64 height 11
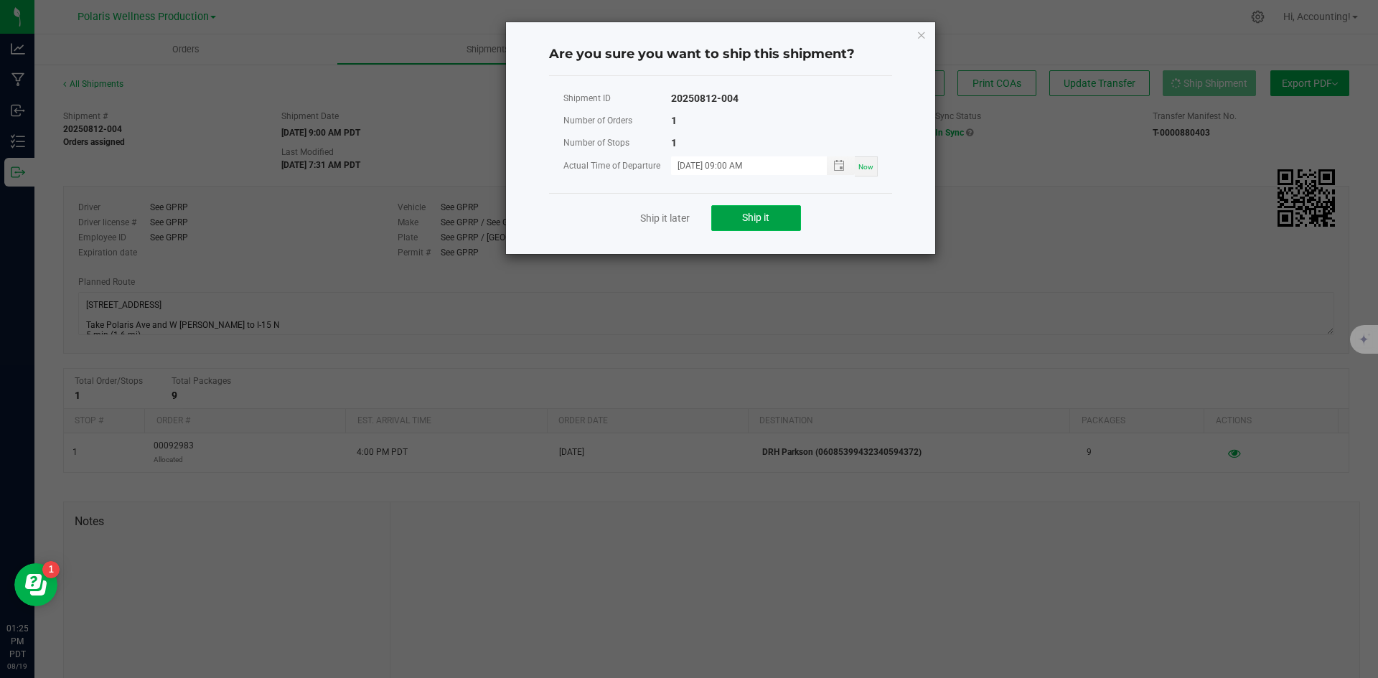
click at [745, 222] on span "Ship it" at bounding box center [755, 217] width 27 height 11
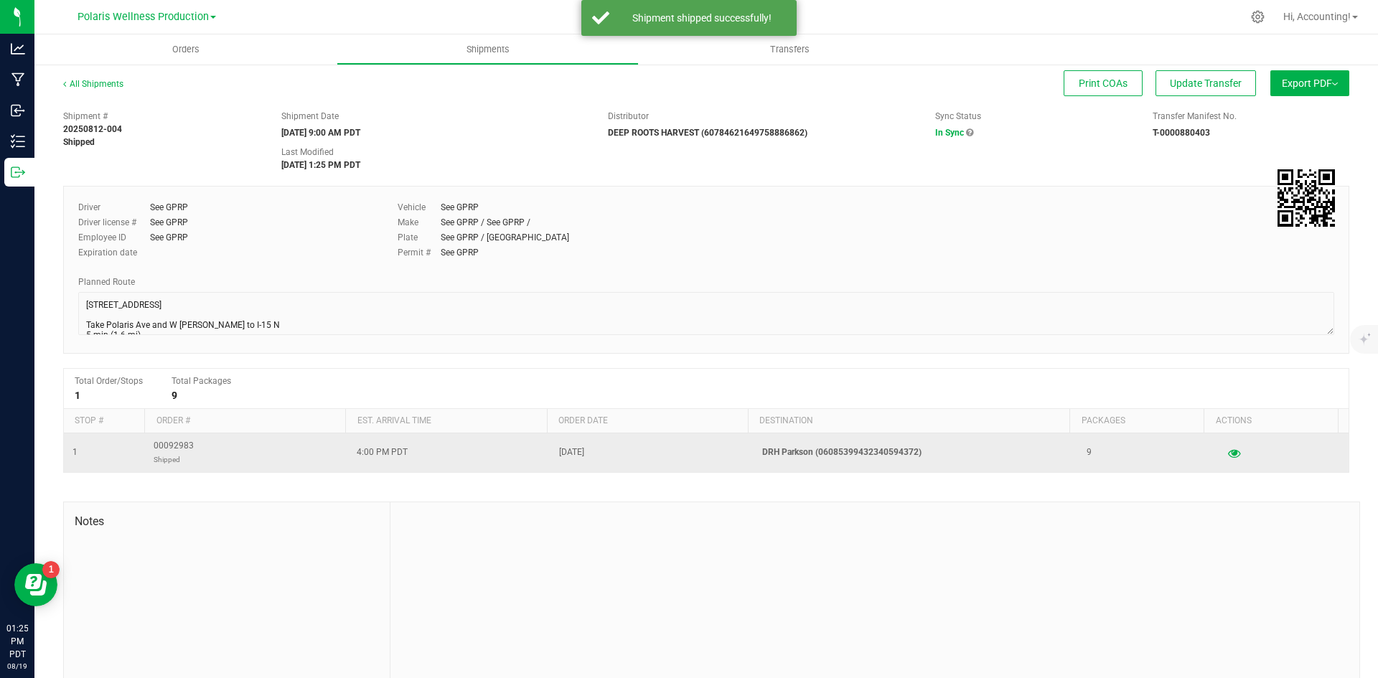
click at [191, 445] on span "00092983 Shipped" at bounding box center [174, 452] width 40 height 27
click at [189, 447] on span "00092983 Shipped" at bounding box center [174, 452] width 40 height 27
click at [188, 447] on span "00092983 Shipped" at bounding box center [174, 452] width 40 height 27
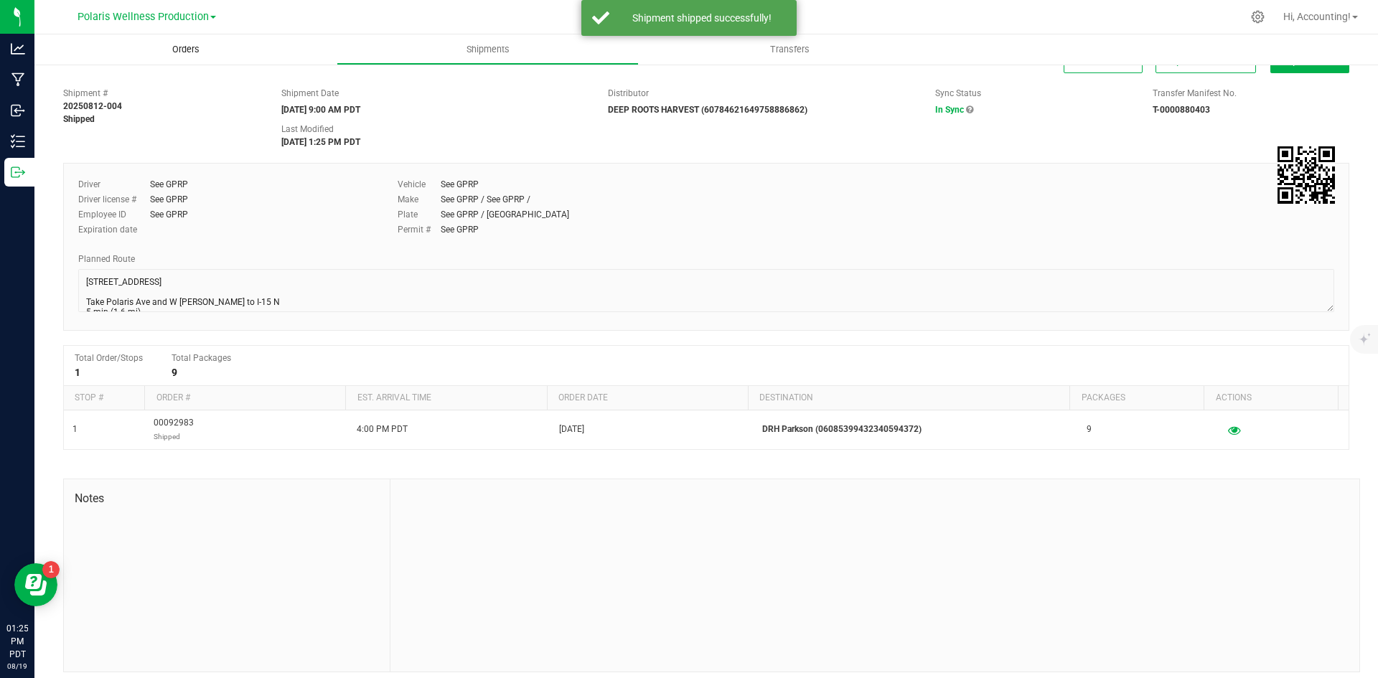
click at [198, 50] on span "Orders" at bounding box center [186, 49] width 66 height 13
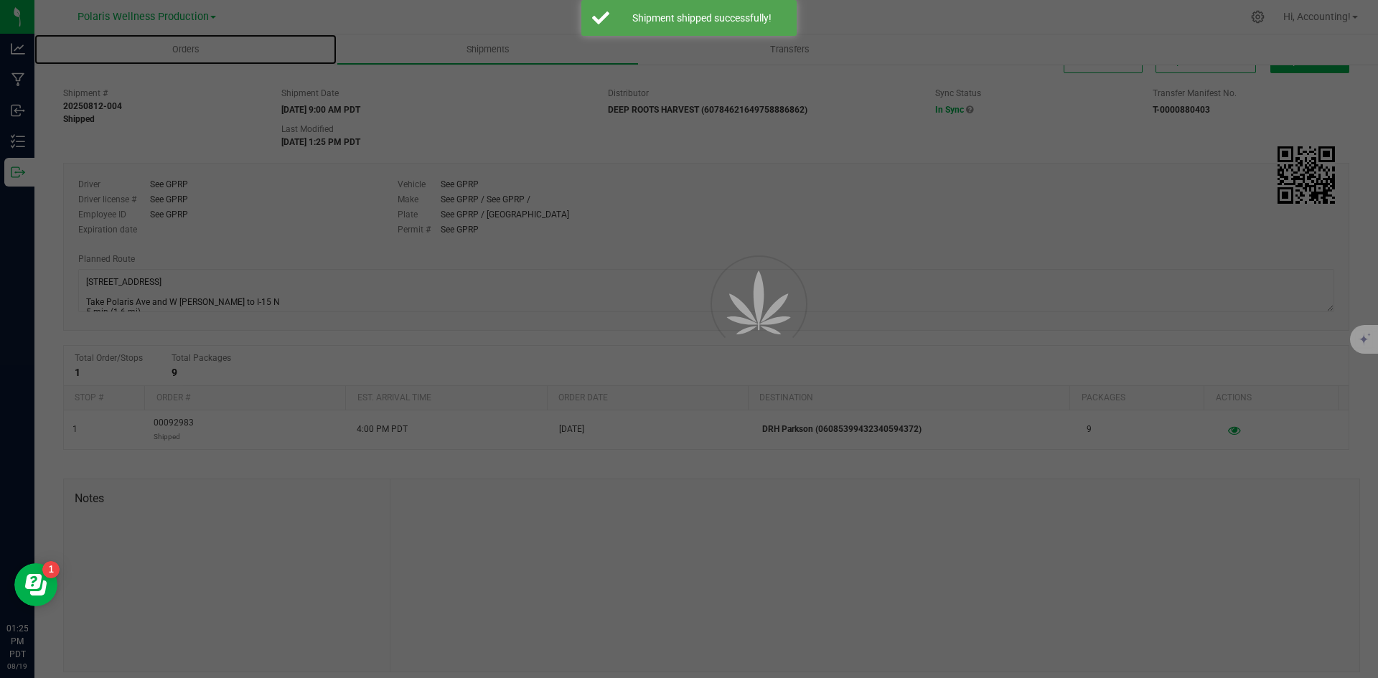
scroll to position [28, 0]
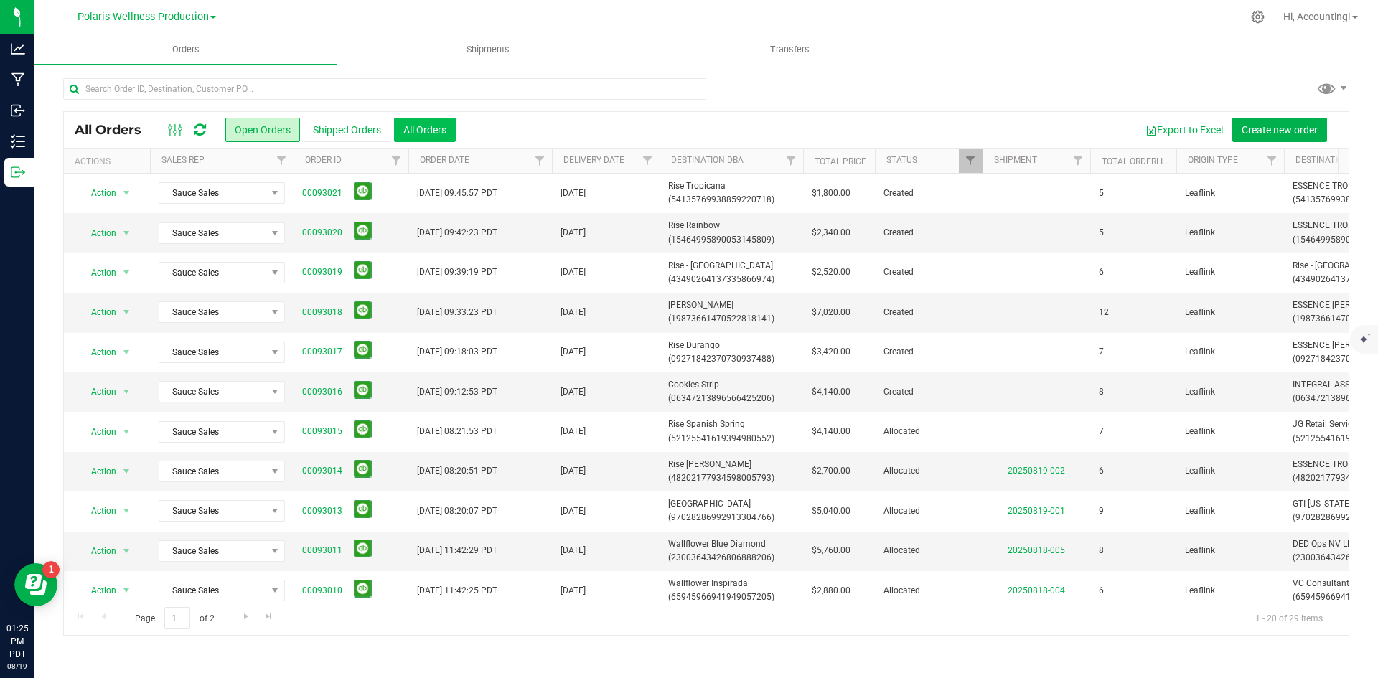
click at [435, 129] on button "All Orders" at bounding box center [425, 130] width 62 height 24
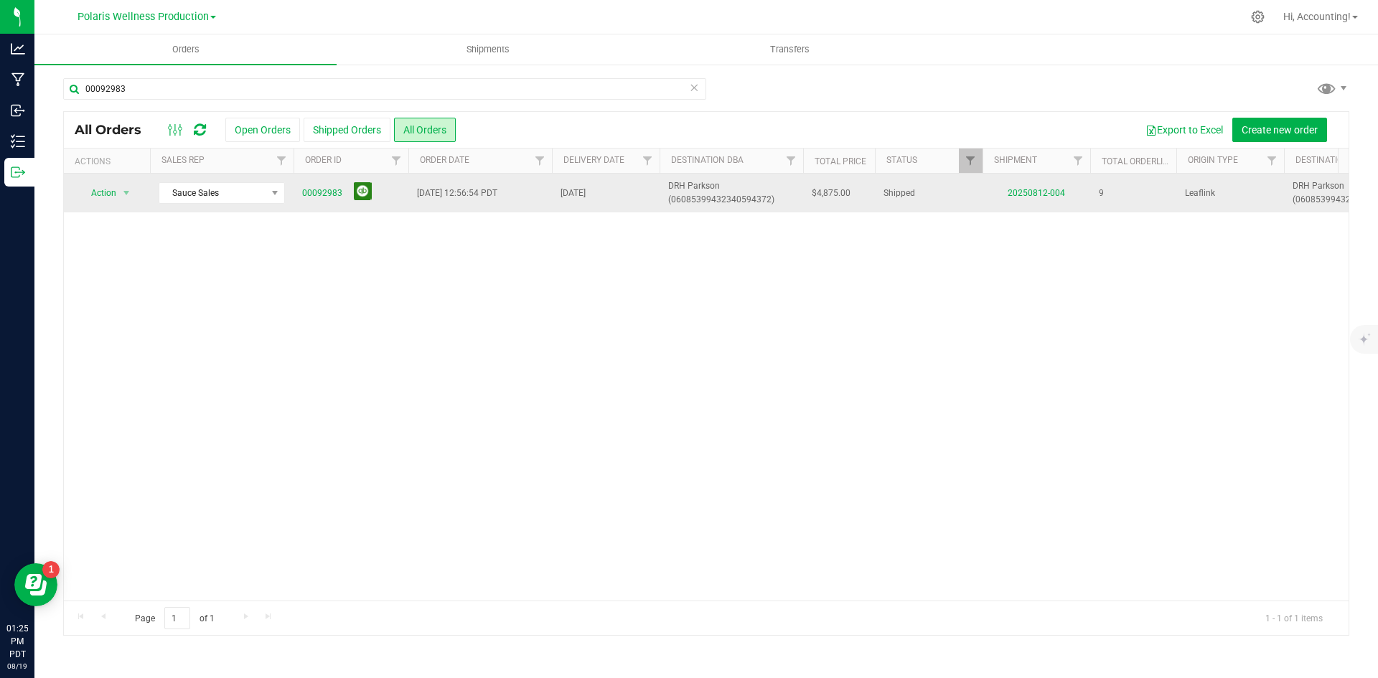
click at [362, 187] on button at bounding box center [363, 191] width 18 height 18
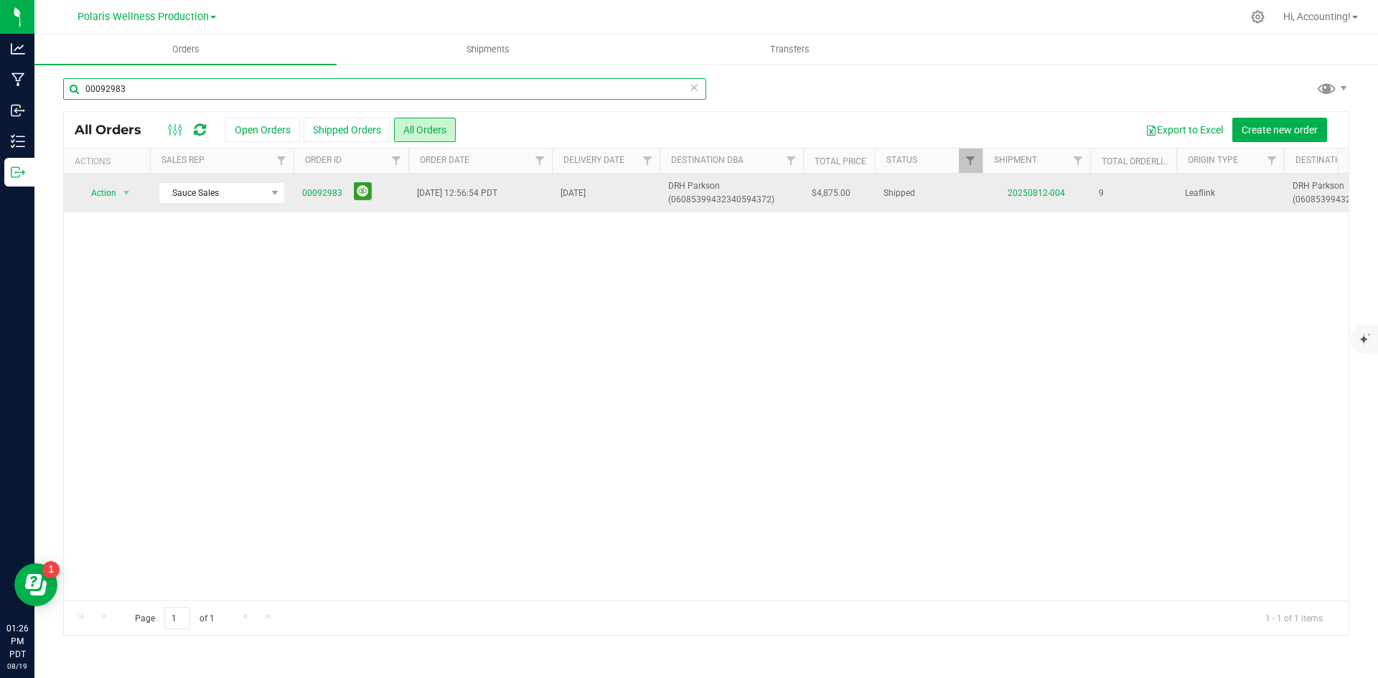
click at [378, 85] on input "00092983" at bounding box center [384, 89] width 643 height 22
type input "00092984"
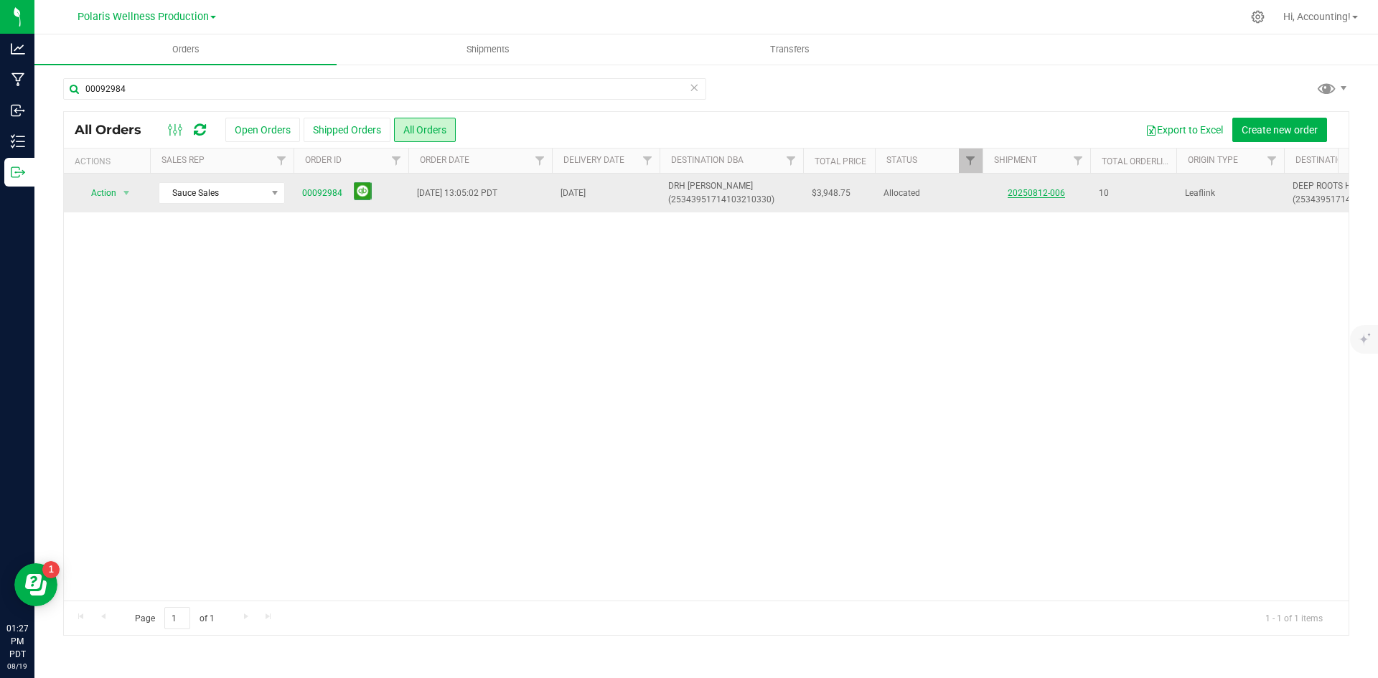
click at [1032, 192] on link "20250812-006" at bounding box center [1036, 193] width 57 height 10
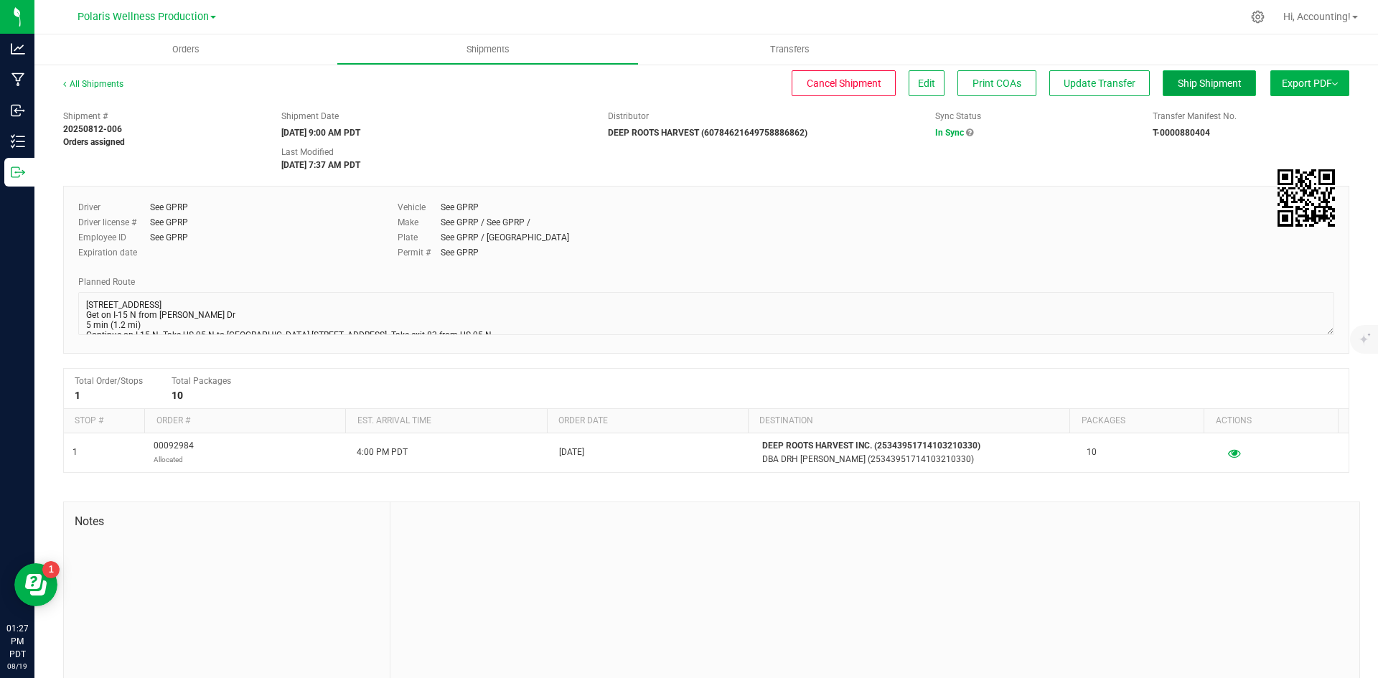
click at [1192, 87] on span "Ship Shipment" at bounding box center [1210, 83] width 64 height 11
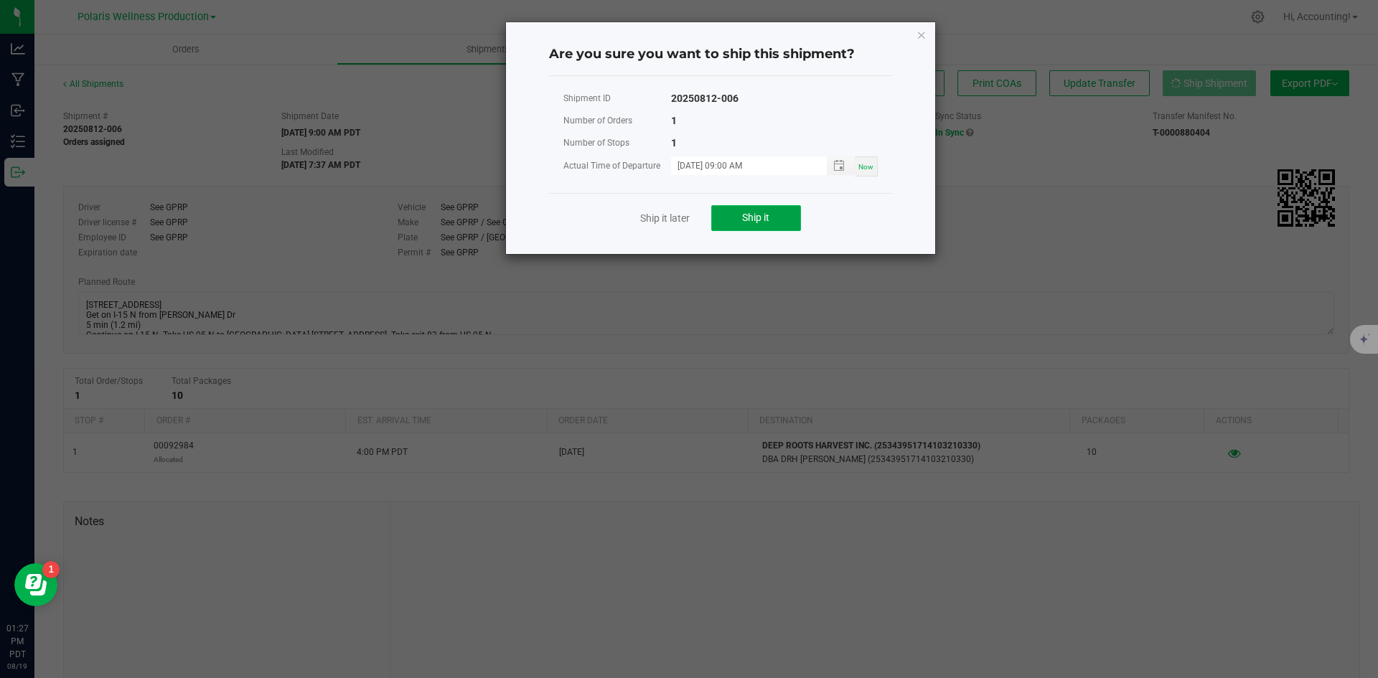
click at [749, 219] on span "Ship it" at bounding box center [755, 217] width 27 height 11
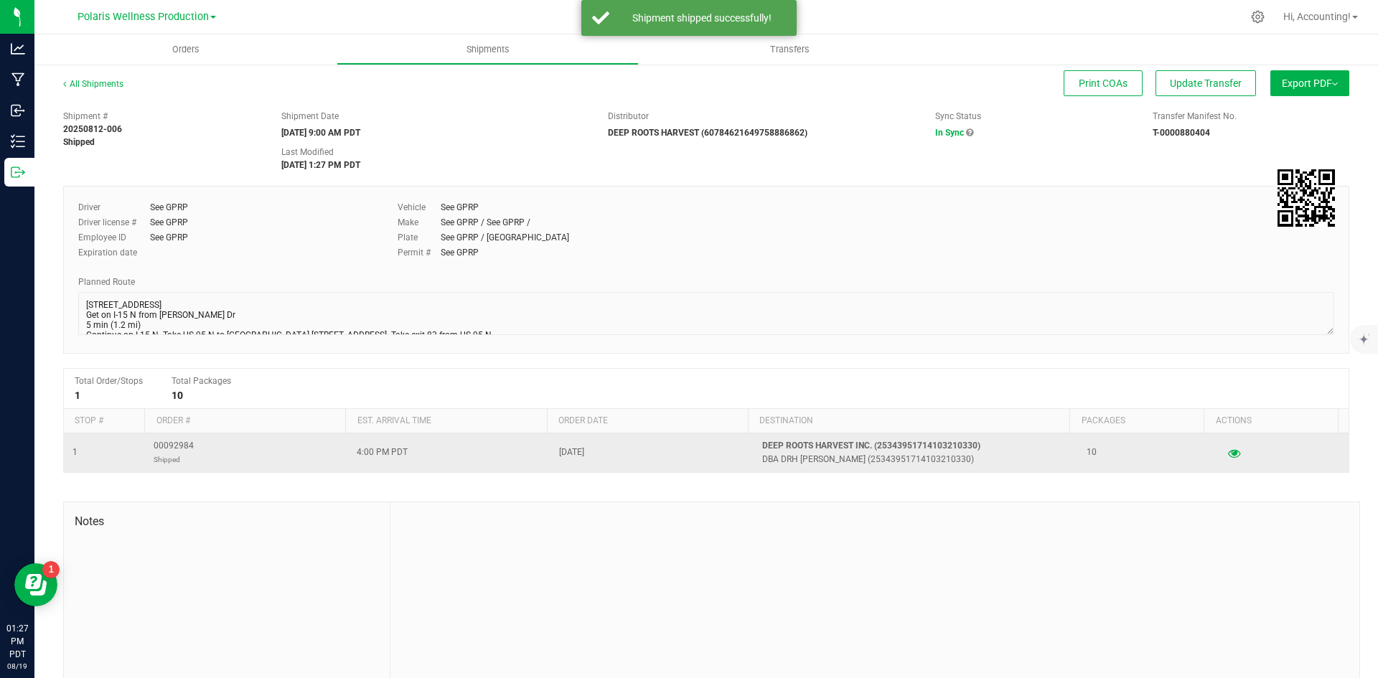
click at [174, 443] on span "00092984 Shipped" at bounding box center [174, 452] width 40 height 27
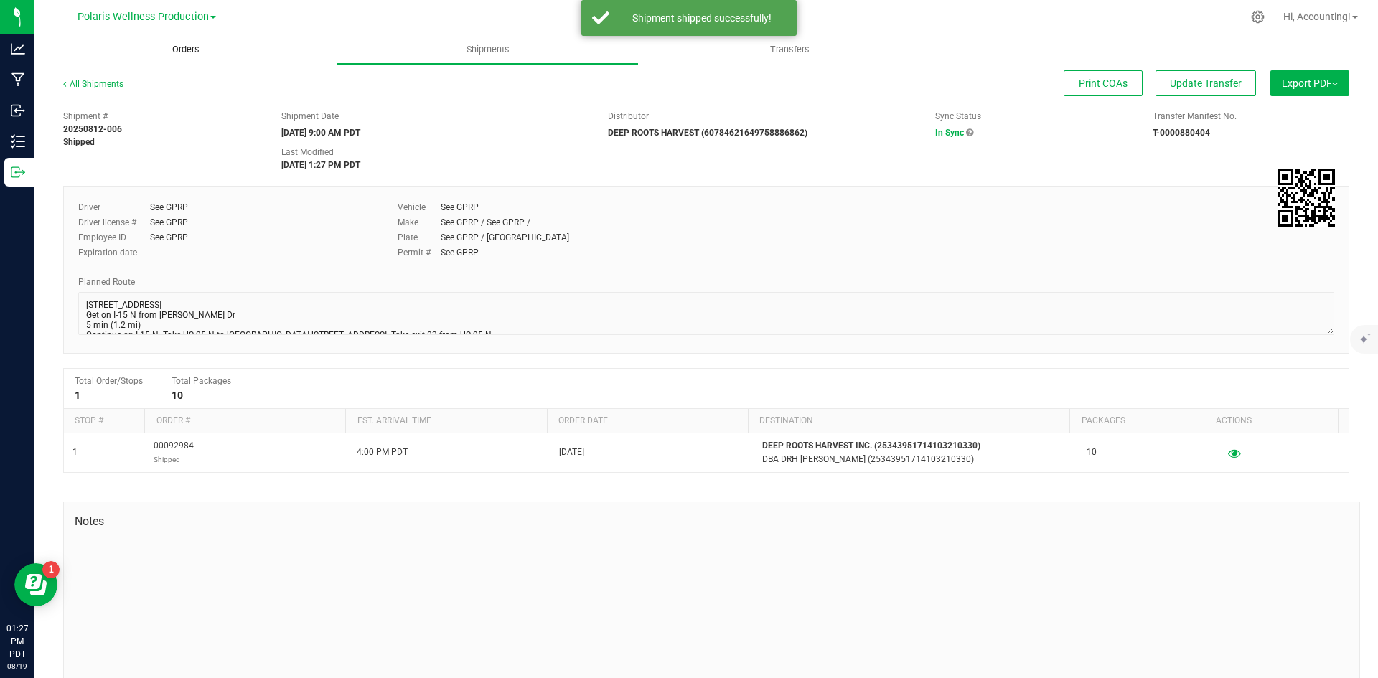
click at [189, 46] on span "Orders" at bounding box center [186, 49] width 66 height 13
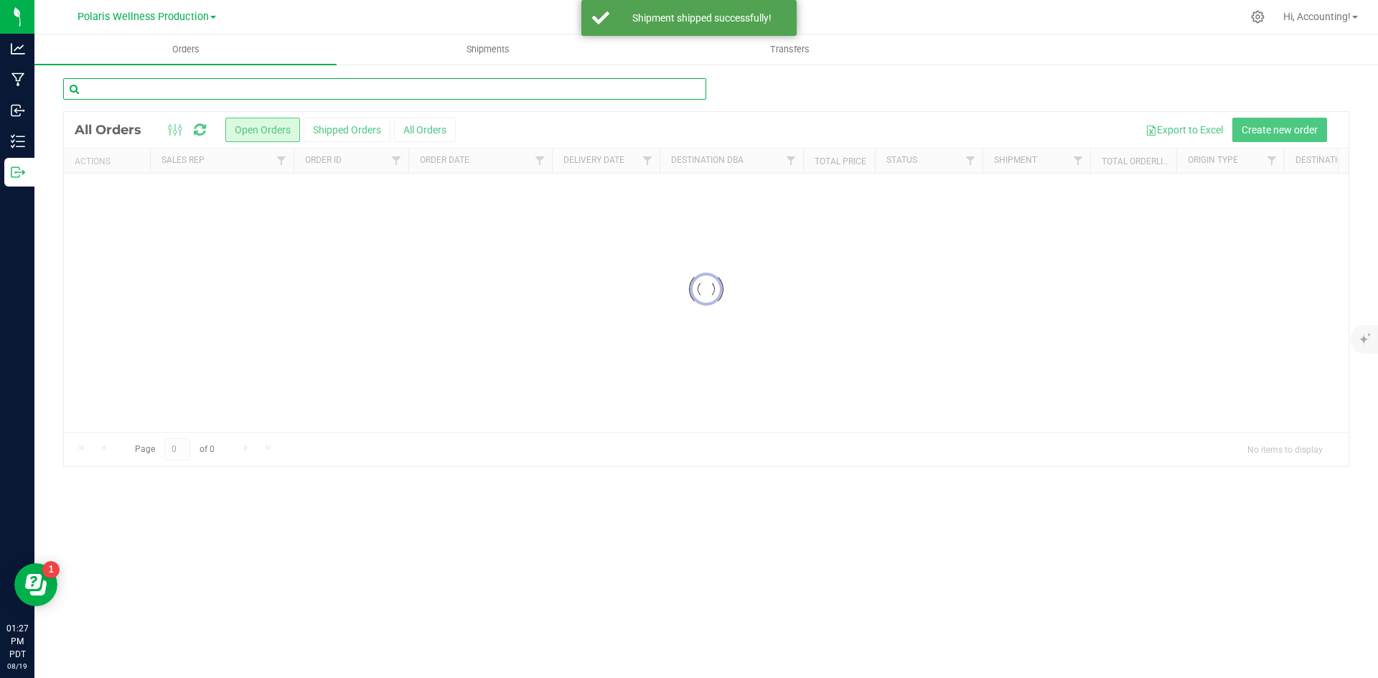
click at [296, 78] on input "text" at bounding box center [384, 89] width 643 height 22
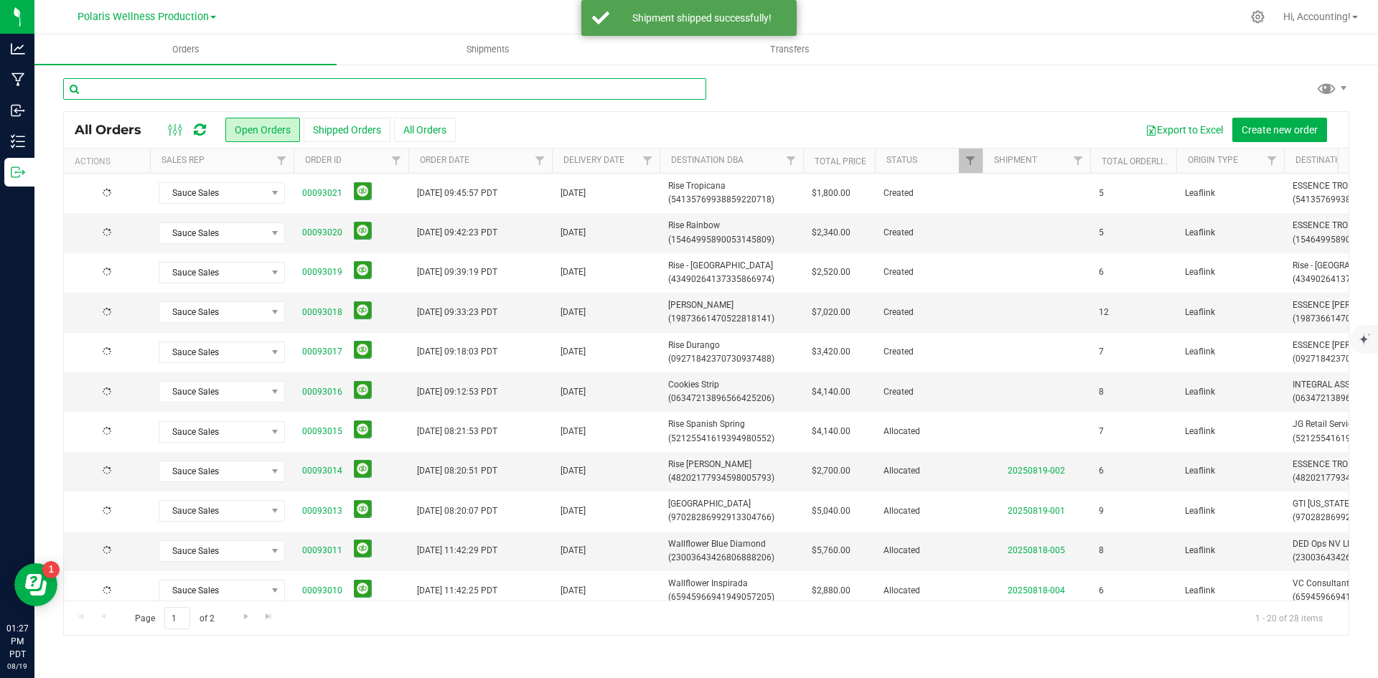
click at [296, 85] on input "text" at bounding box center [384, 89] width 643 height 22
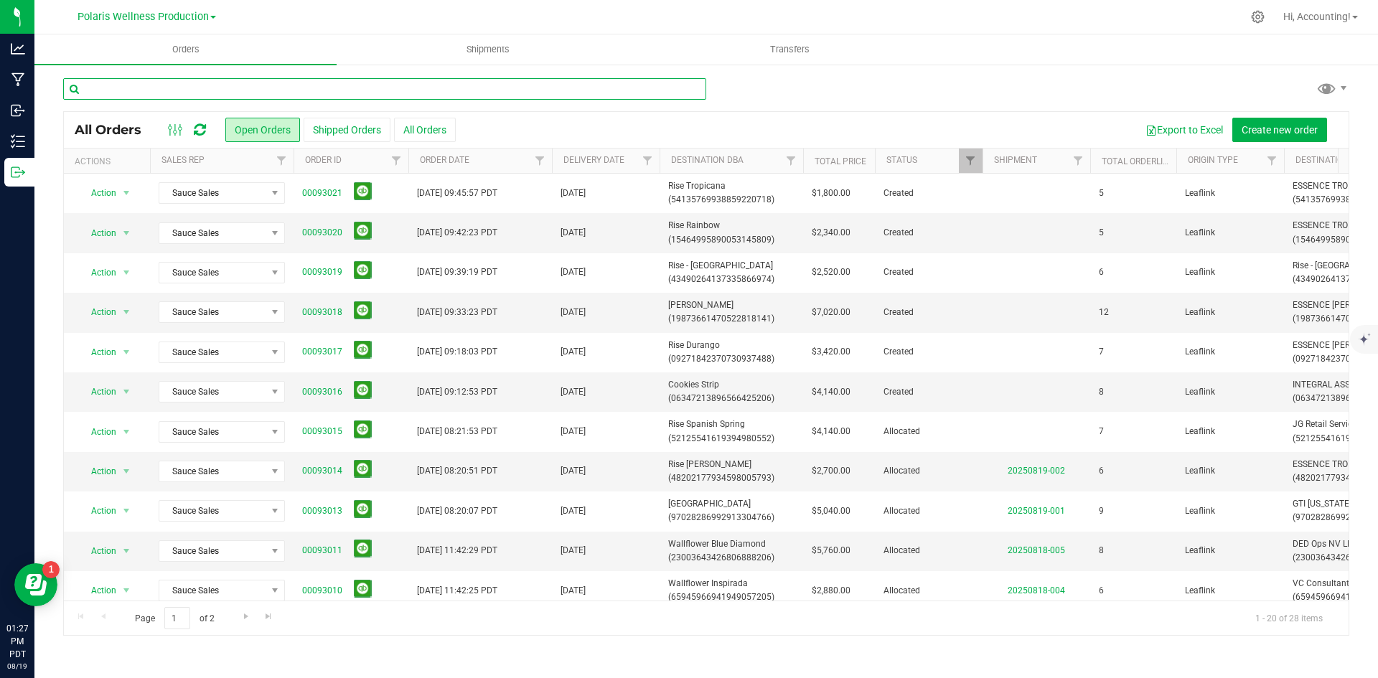
click at [271, 90] on input "text" at bounding box center [384, 89] width 643 height 22
paste input "00092984"
type input "00092984"
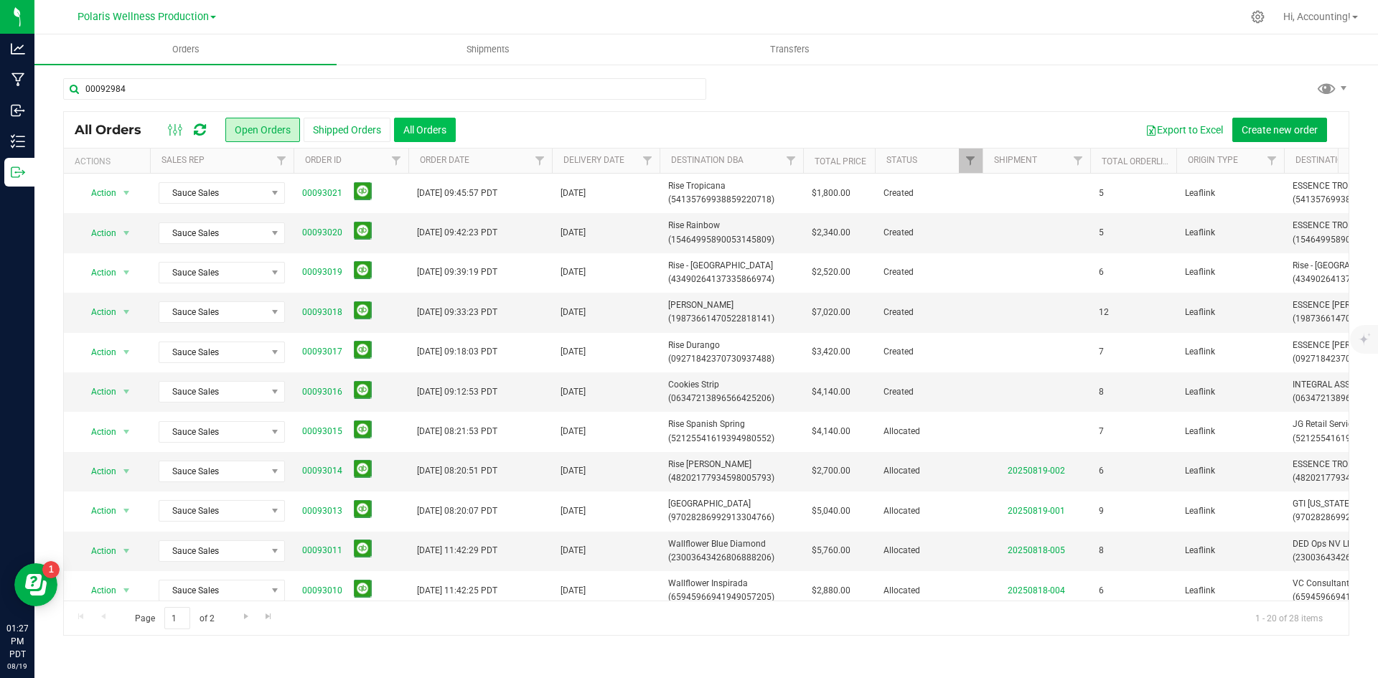
click at [415, 118] on button "All Orders" at bounding box center [425, 130] width 62 height 24
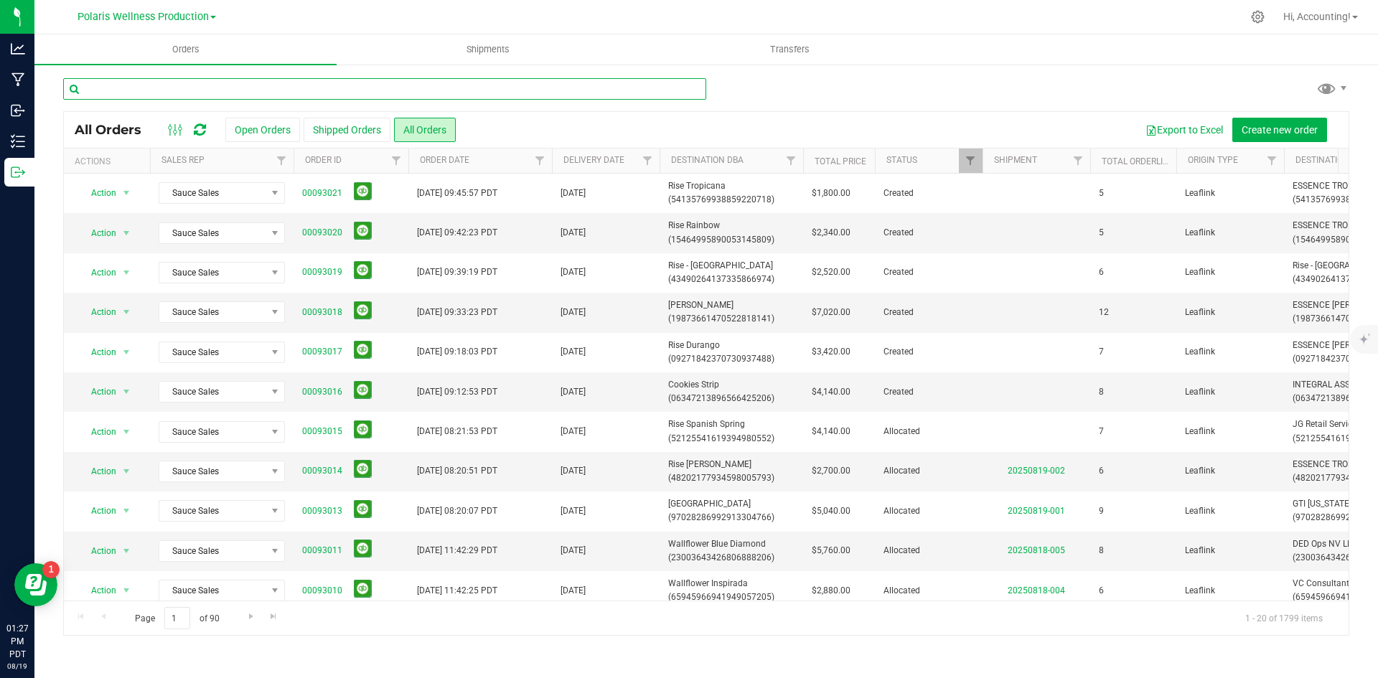
click at [240, 98] on input "text" at bounding box center [384, 89] width 643 height 22
paste input "00092984"
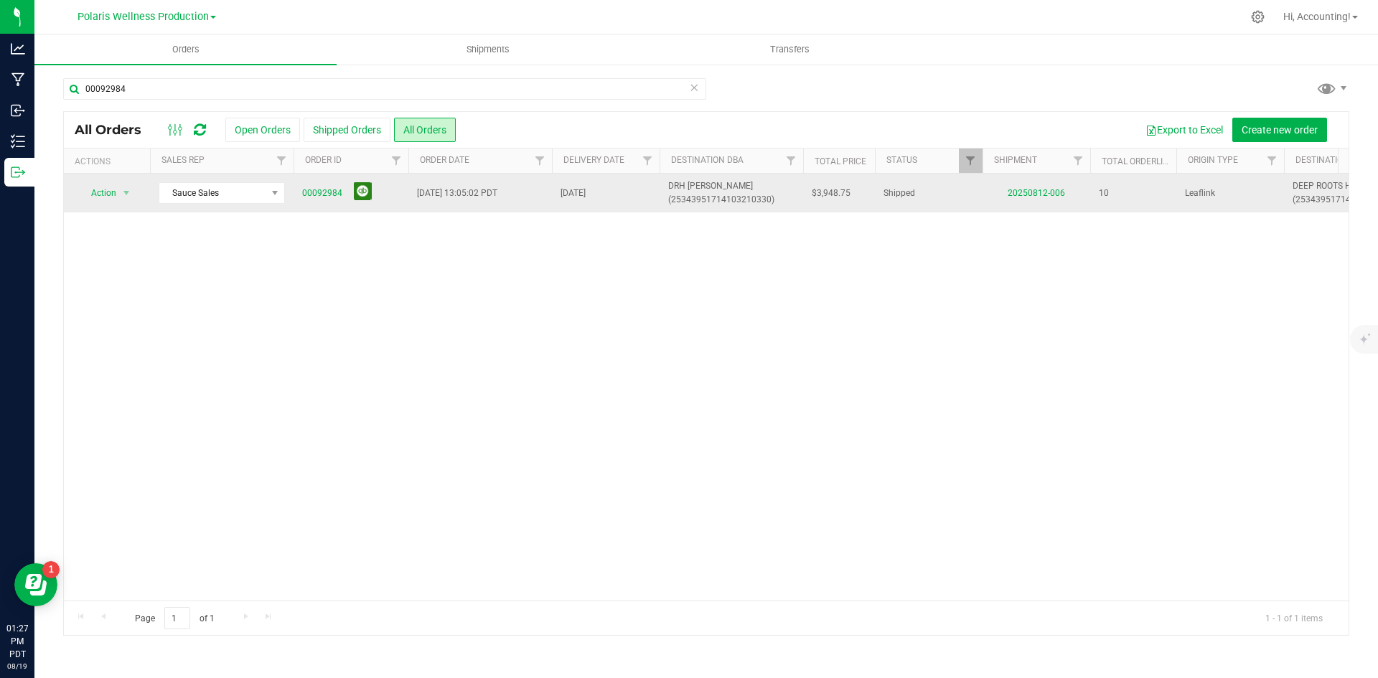
click at [357, 194] on button at bounding box center [363, 191] width 18 height 18
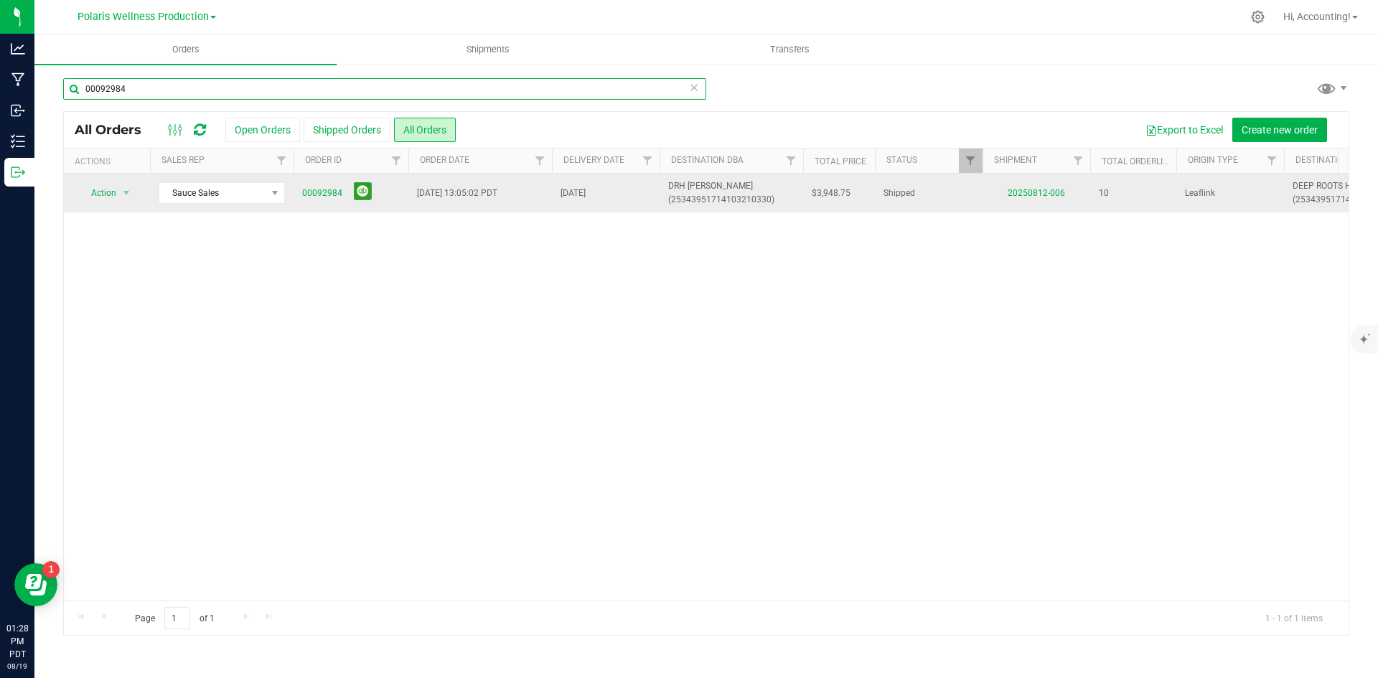
click at [329, 84] on input "00092984" at bounding box center [384, 89] width 643 height 22
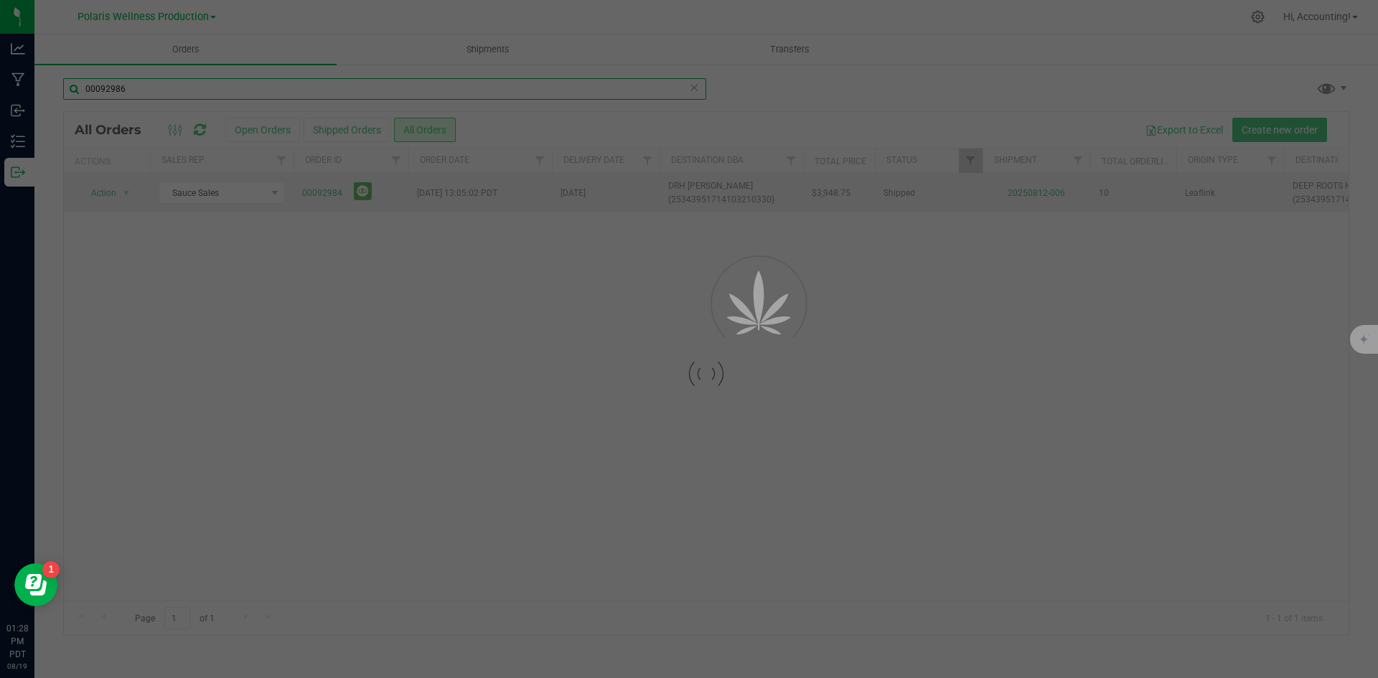
type input "00092986"
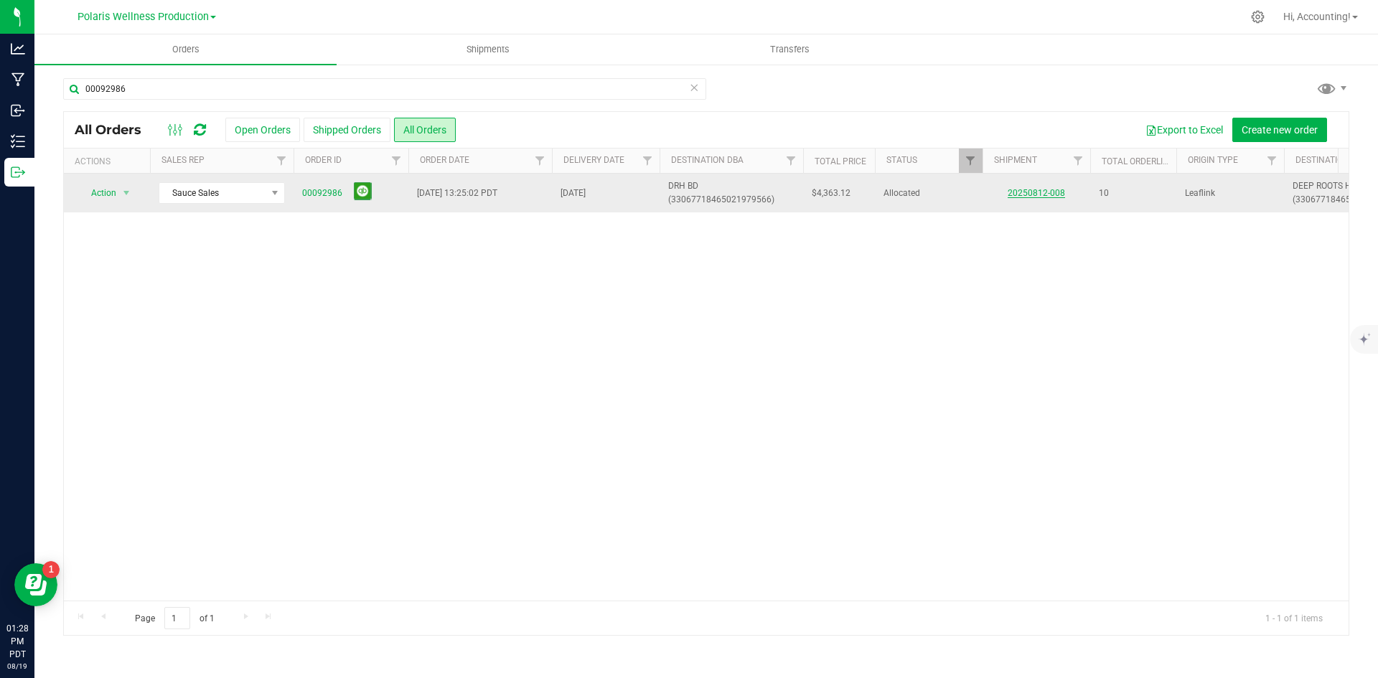
click at [1038, 196] on link "20250812-008" at bounding box center [1036, 193] width 57 height 10
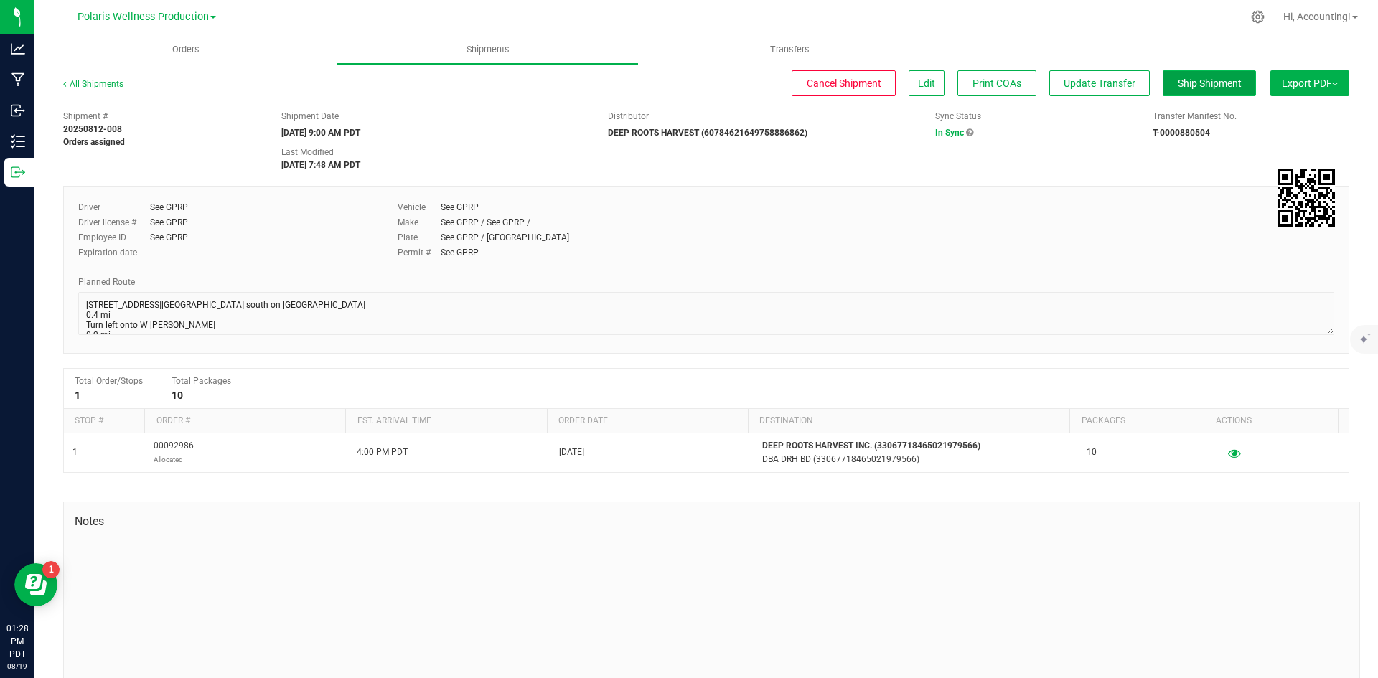
click at [1186, 78] on span "Ship Shipment" at bounding box center [1210, 83] width 64 height 11
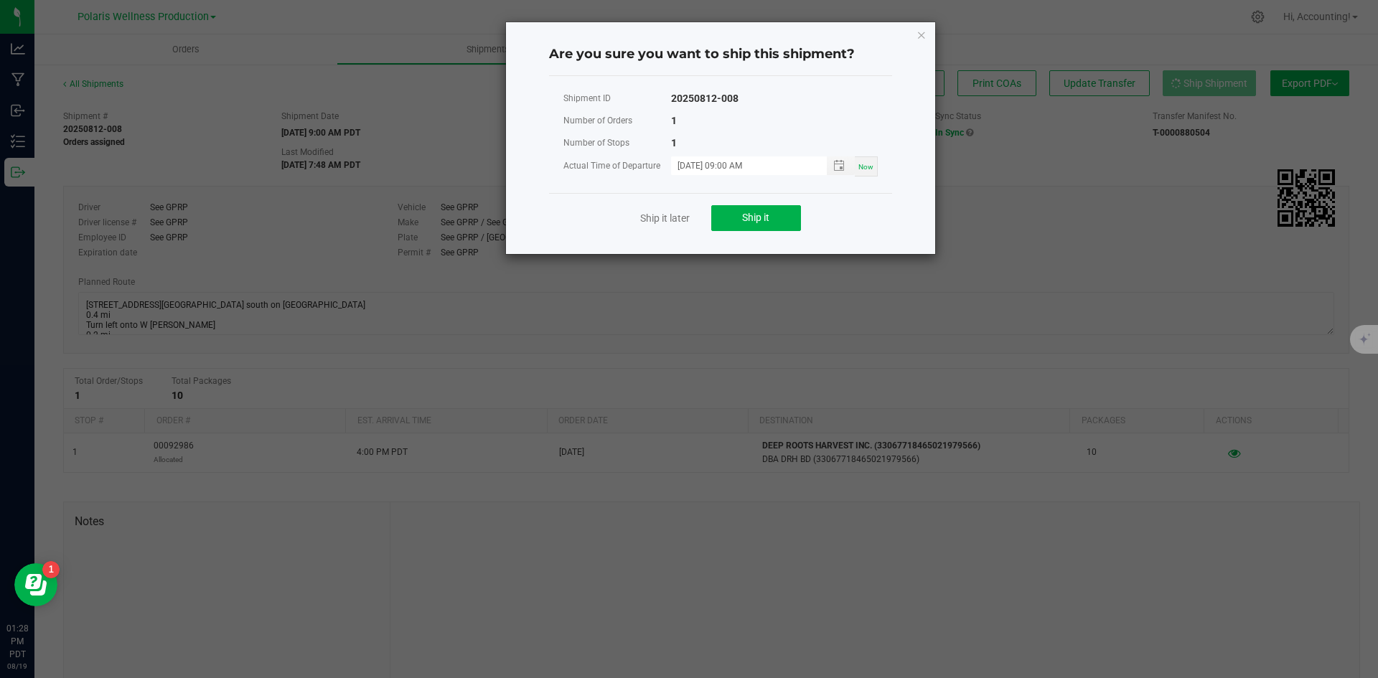
click at [746, 204] on div "Ship it later Ship it" at bounding box center [720, 218] width 343 height 50
click at [746, 205] on button "Ship it" at bounding box center [756, 218] width 90 height 26
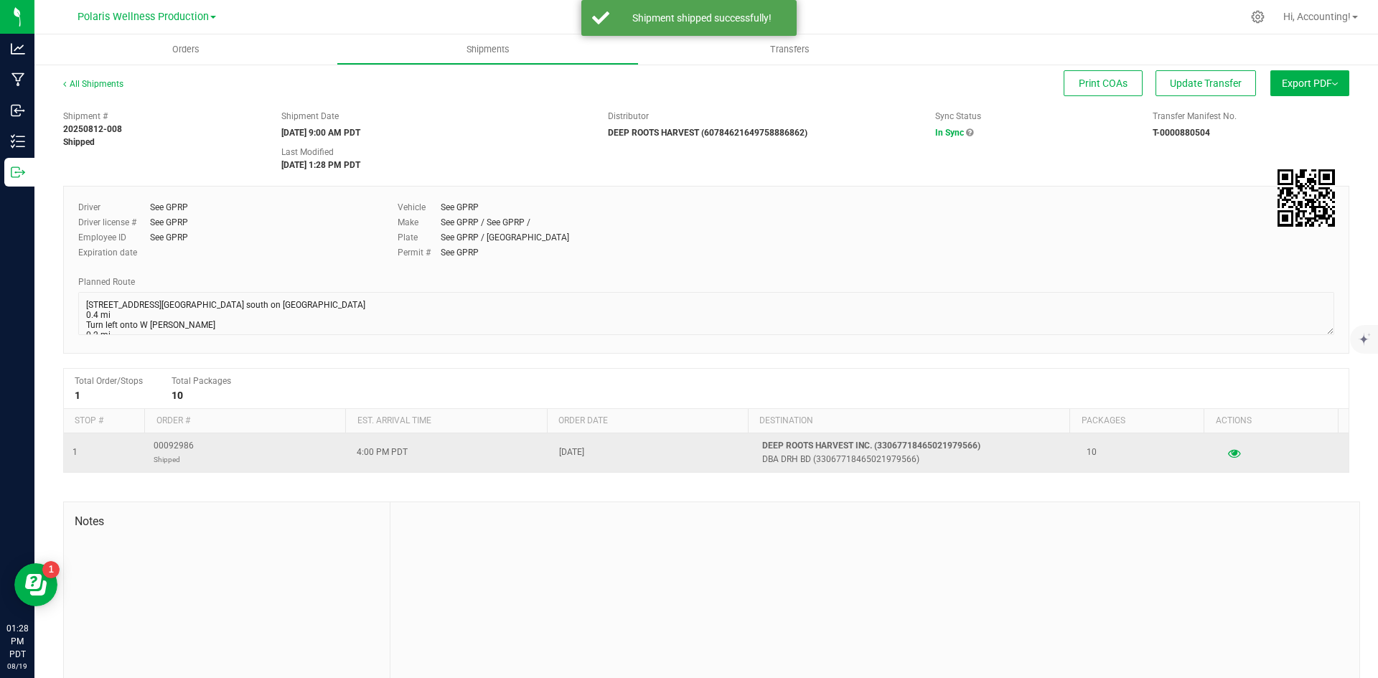
click at [177, 445] on span "00092986 Shipped" at bounding box center [174, 452] width 40 height 27
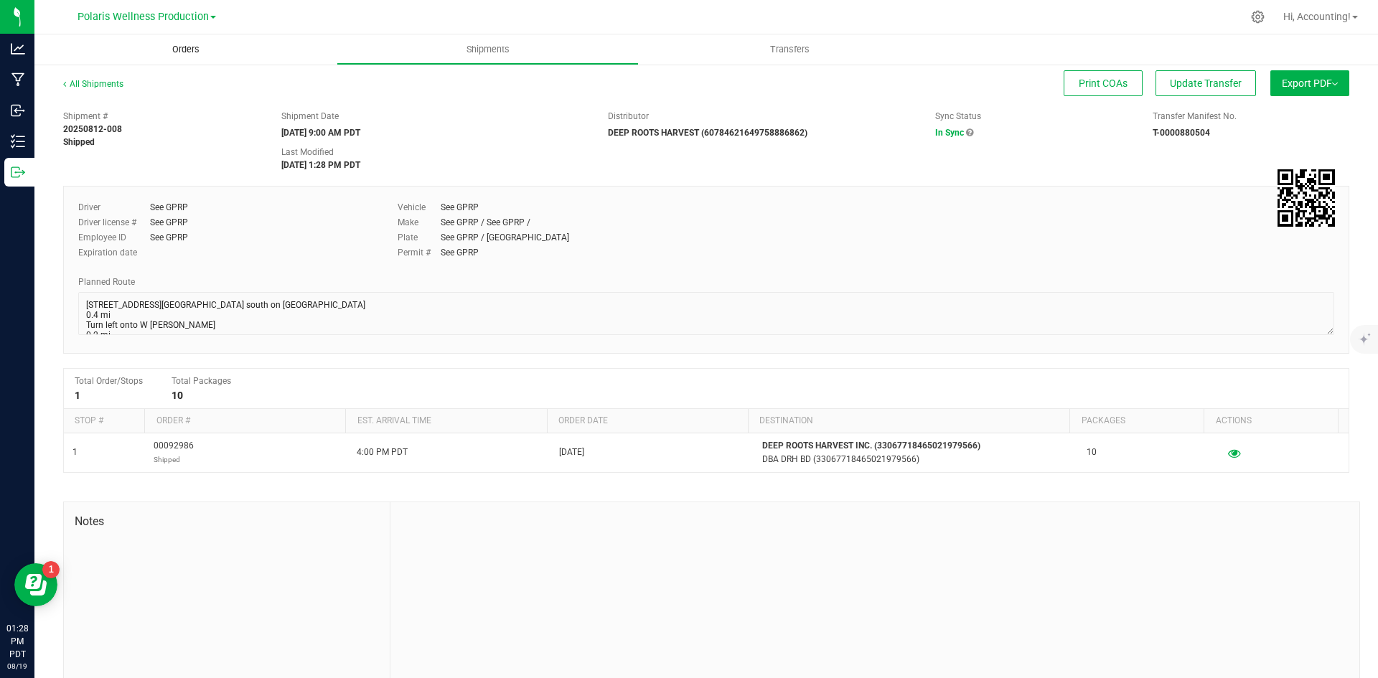
click at [174, 44] on span "Orders" at bounding box center [186, 49] width 66 height 13
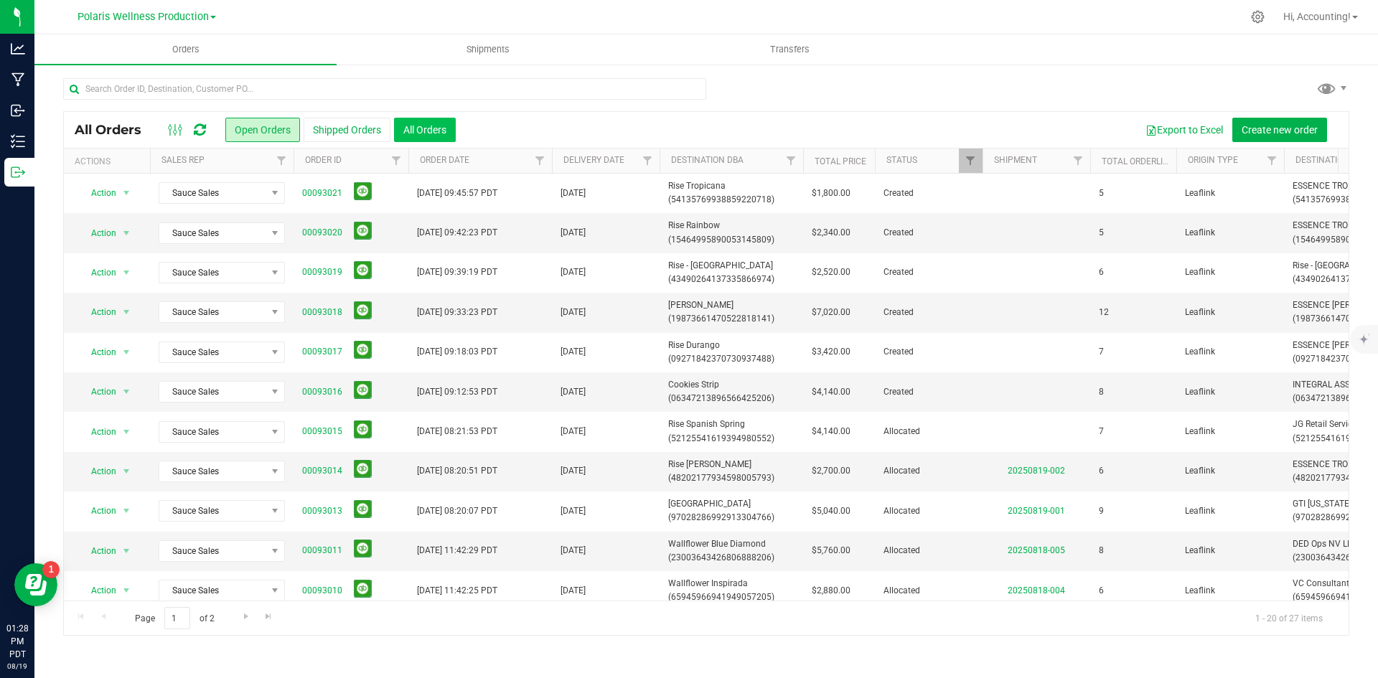
click at [428, 135] on button "All Orders" at bounding box center [425, 130] width 62 height 24
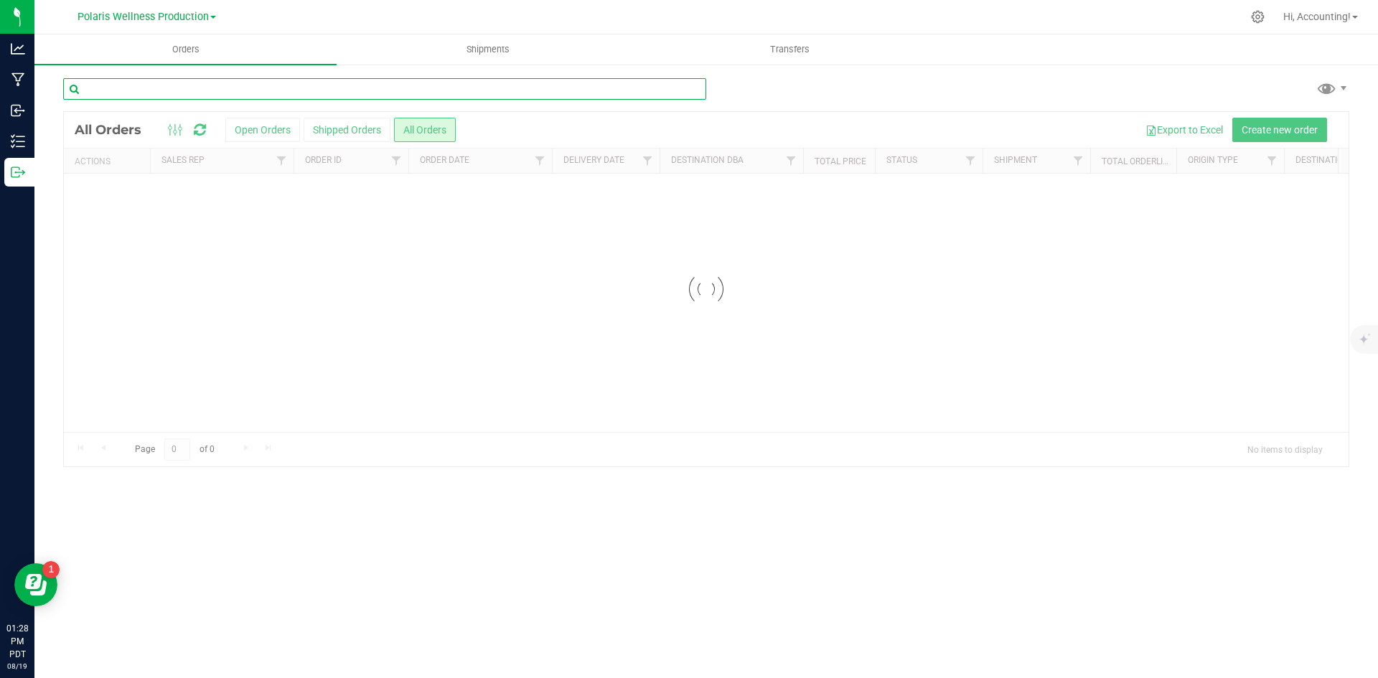
click at [426, 87] on input "text" at bounding box center [384, 89] width 643 height 22
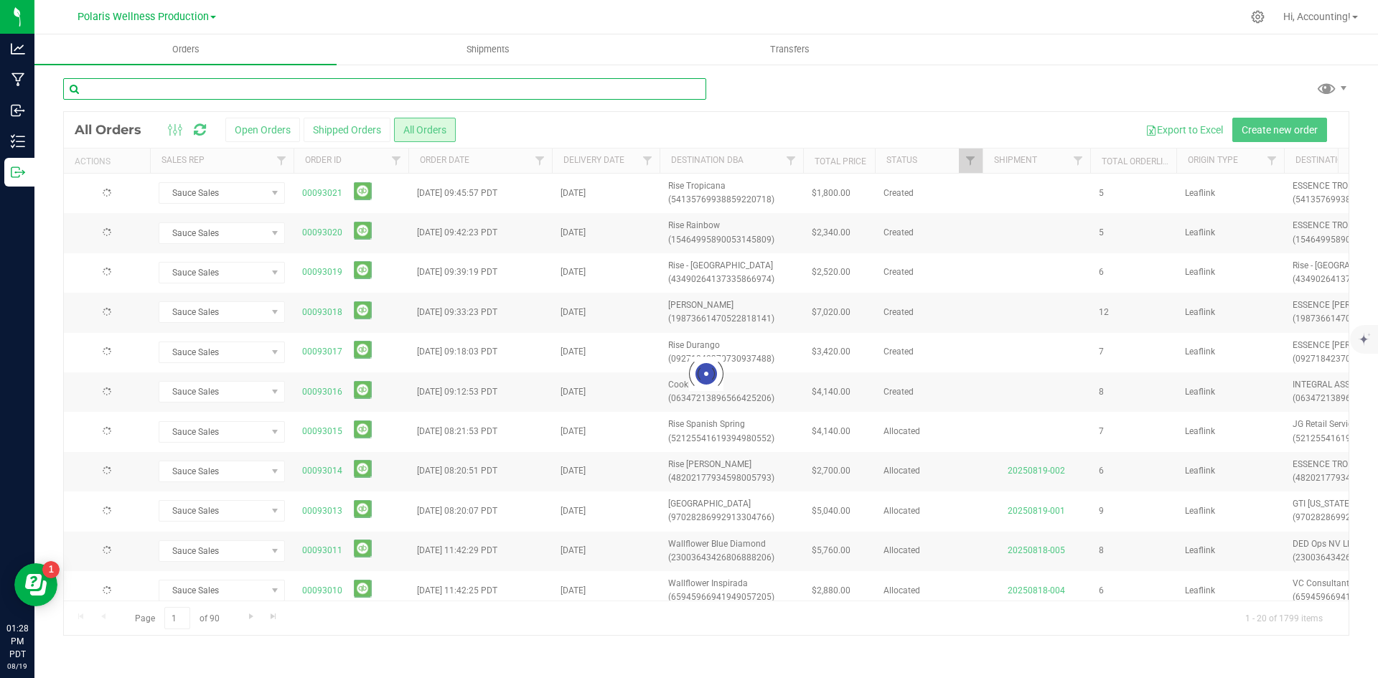
paste input "00092986"
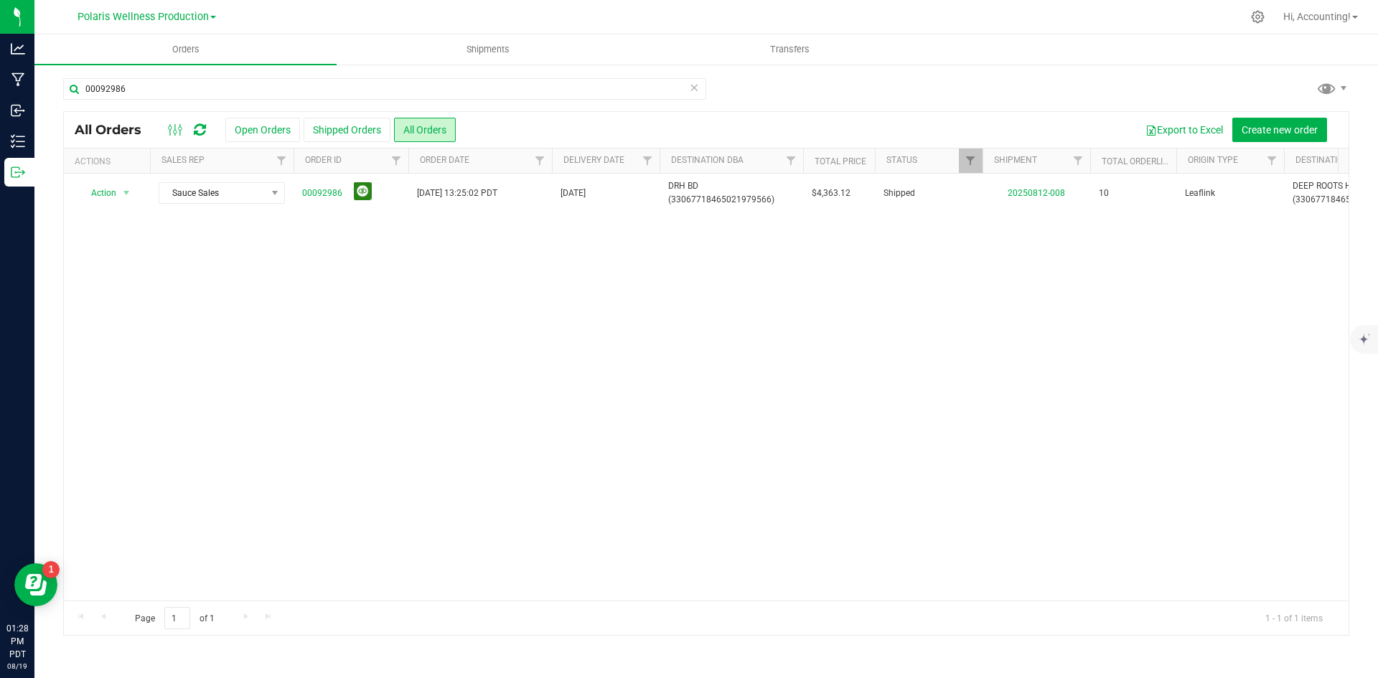
click at [363, 195] on button at bounding box center [363, 191] width 18 height 18
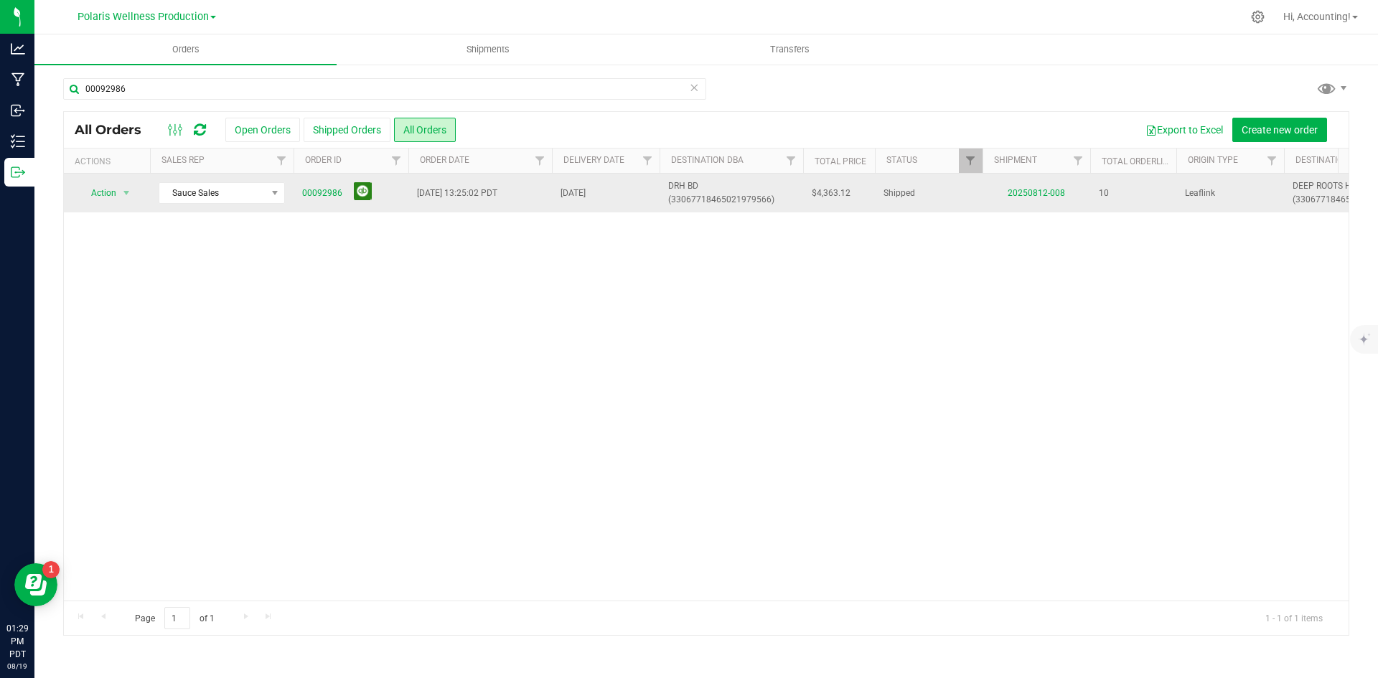
click at [368, 192] on button at bounding box center [363, 191] width 18 height 18
click at [405, 77] on div "00092986 All Orders Open Orders Shipped Orders All Orders Export to Excel Creat…" at bounding box center [706, 356] width 1344 height 587
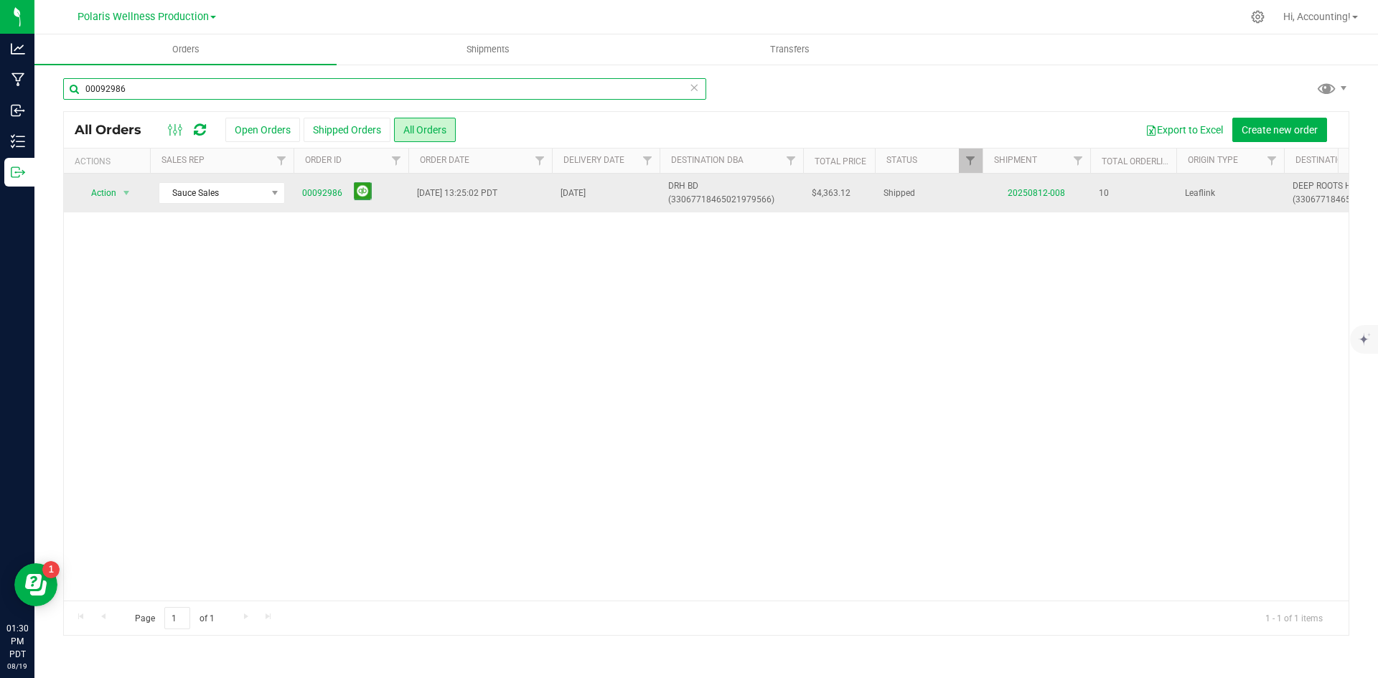
click at [406, 80] on input "00092986" at bounding box center [384, 89] width 643 height 22
type input "00092985"
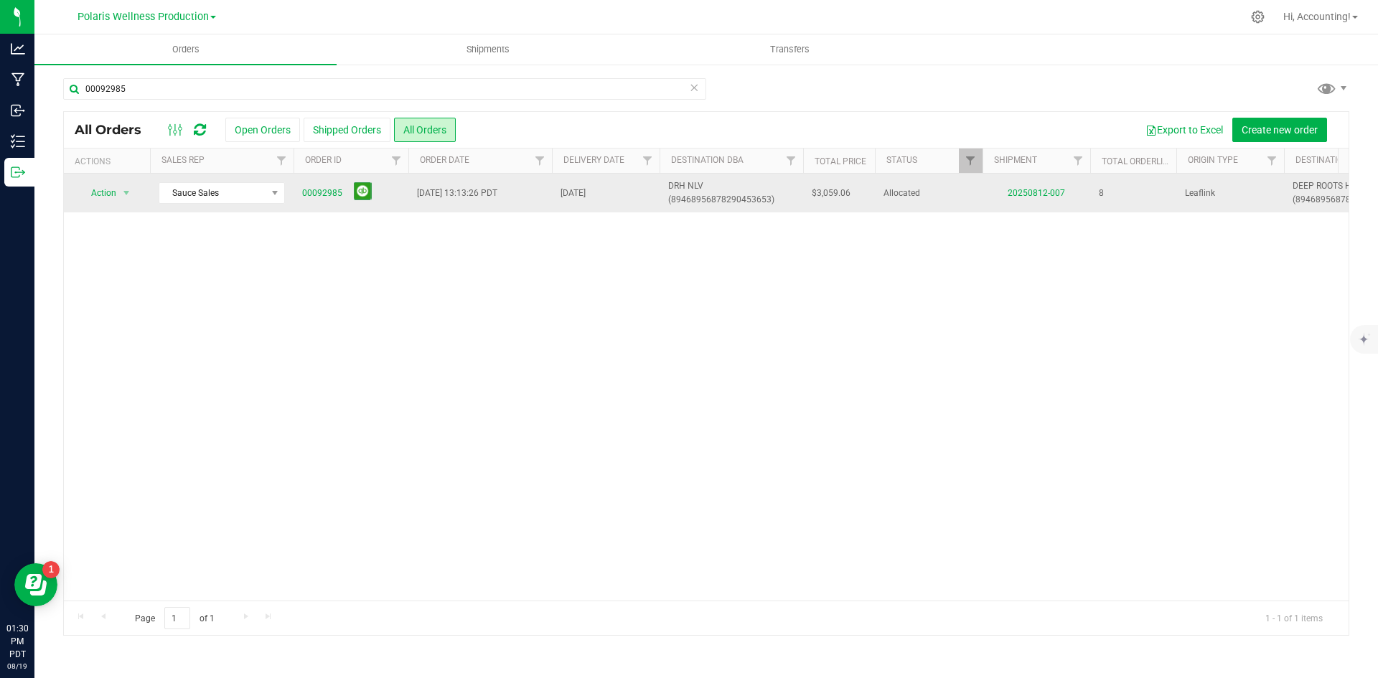
click at [1048, 185] on td "20250812-007" at bounding box center [1037, 193] width 108 height 39
click at [1051, 194] on link "20250812-007" at bounding box center [1036, 193] width 57 height 10
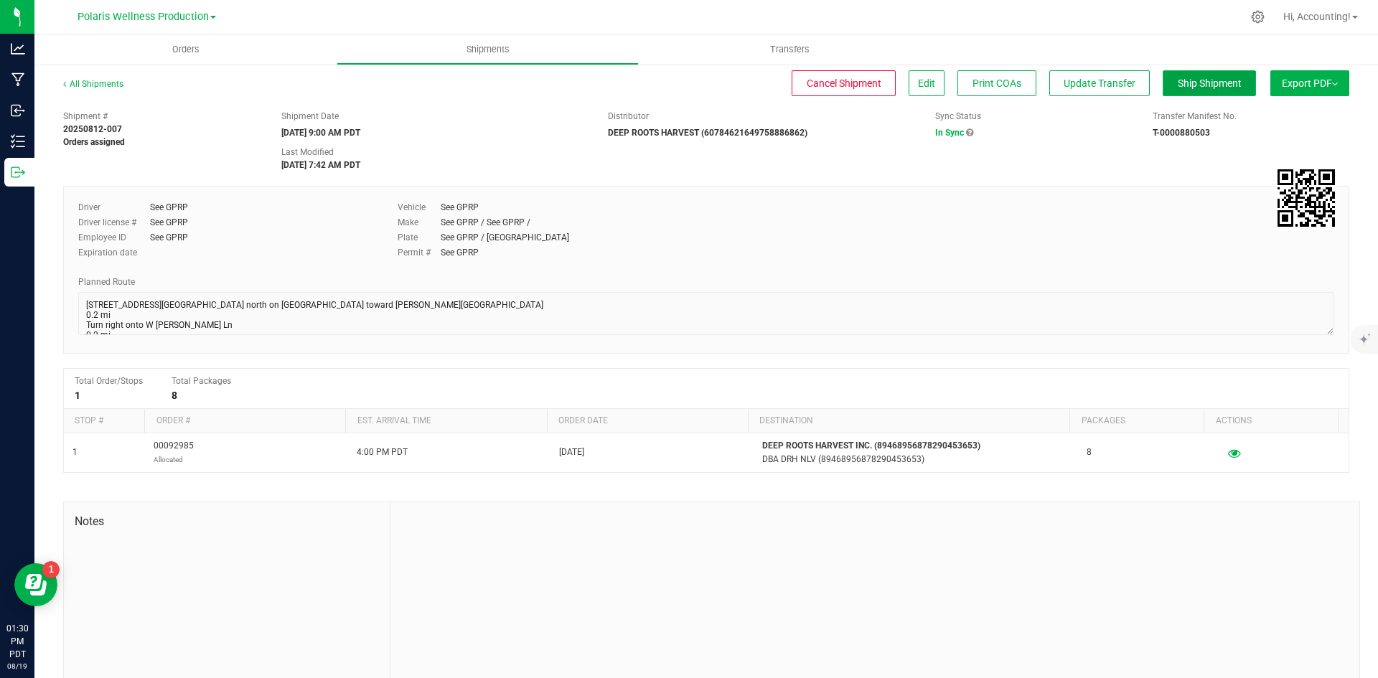
click at [1186, 85] on span "Ship Shipment" at bounding box center [1210, 83] width 64 height 11
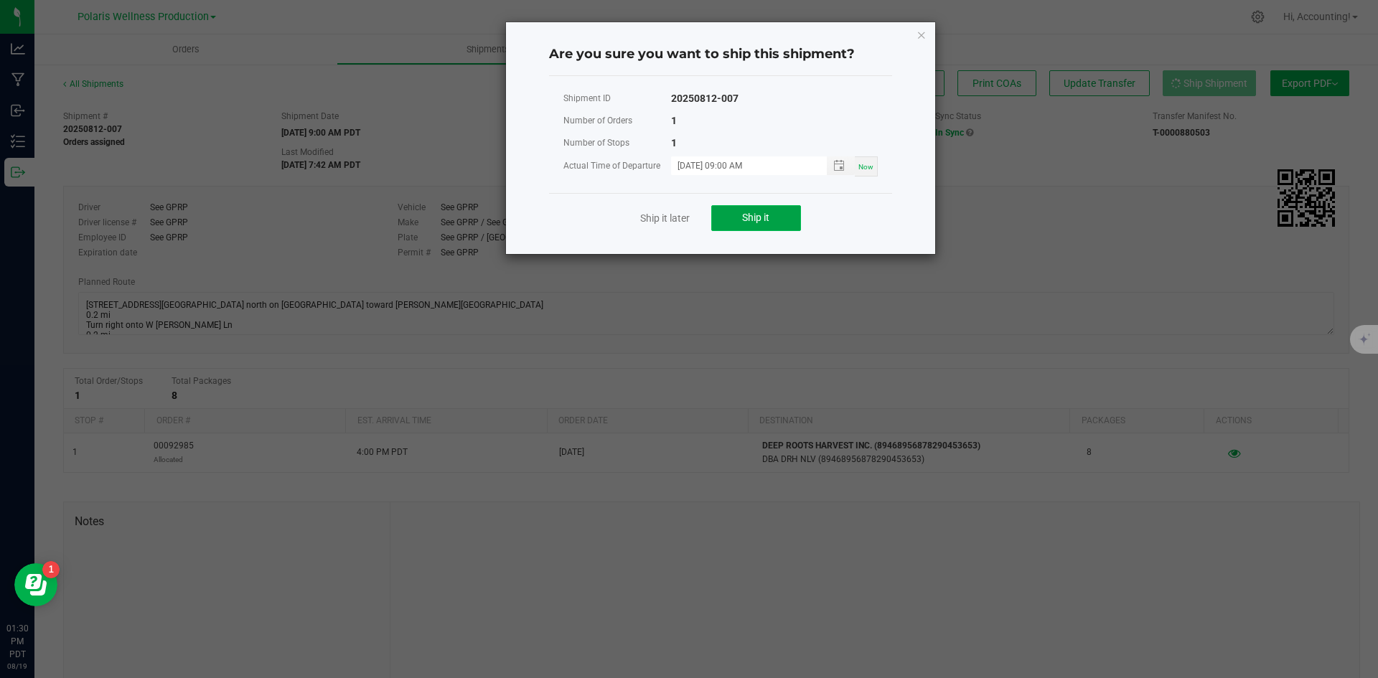
click at [742, 216] on span "Ship it" at bounding box center [755, 217] width 27 height 11
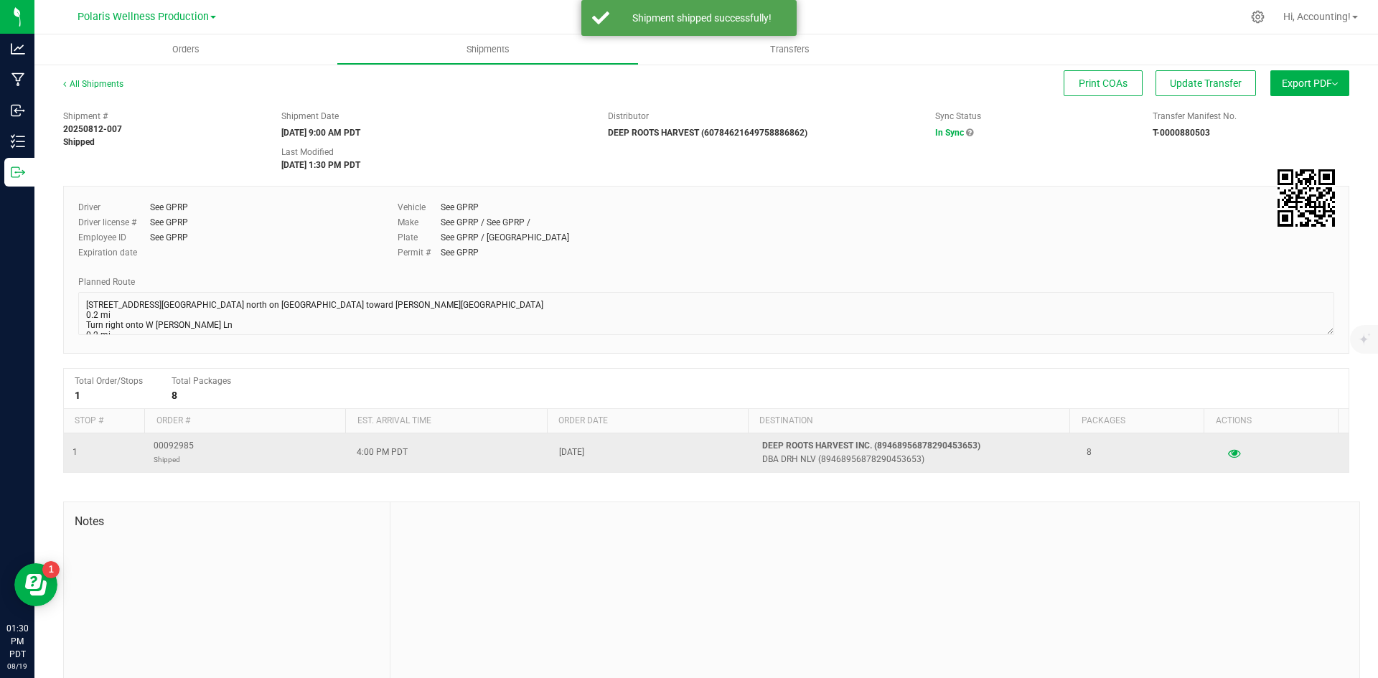
click at [178, 439] on td "00092985 Shipped" at bounding box center [246, 453] width 203 height 39
drag, startPoint x: 178, startPoint y: 439, endPoint x: 177, endPoint y: 451, distance: 11.6
click at [177, 451] on span "00092985 Shipped" at bounding box center [174, 452] width 40 height 27
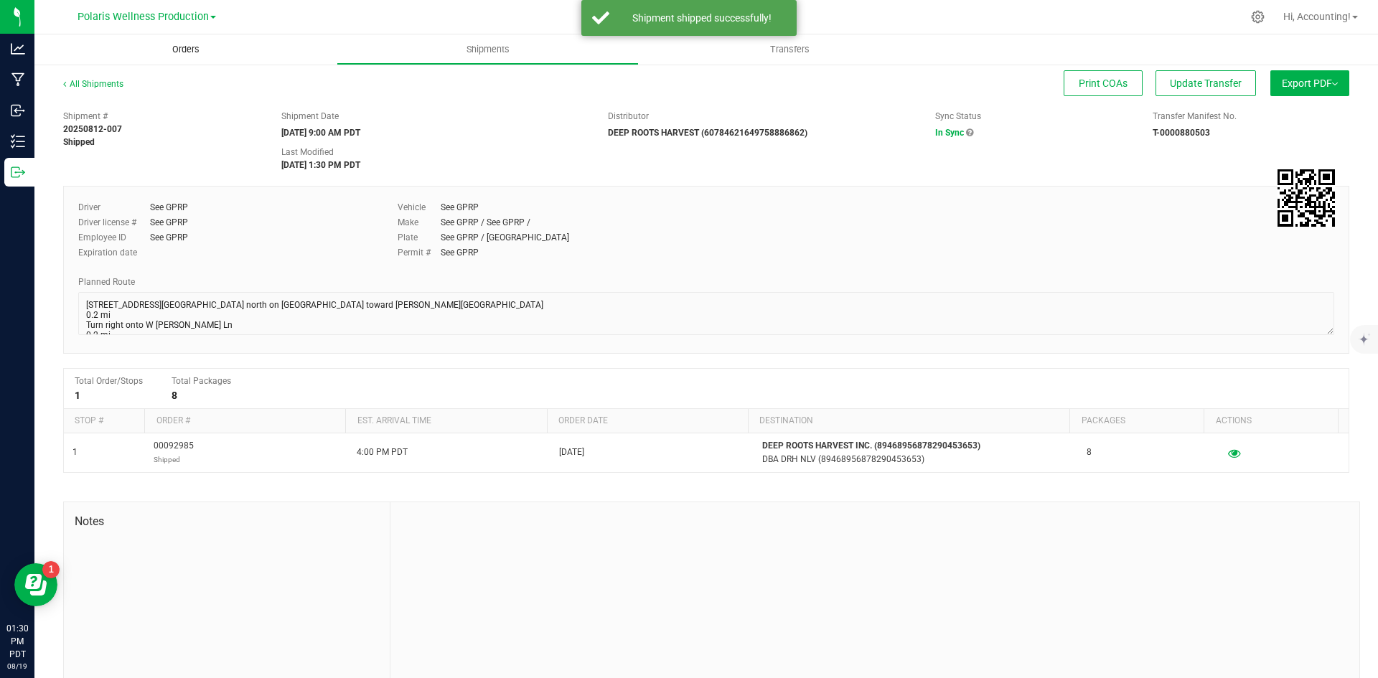
click at [197, 45] on span "Orders" at bounding box center [186, 49] width 66 height 13
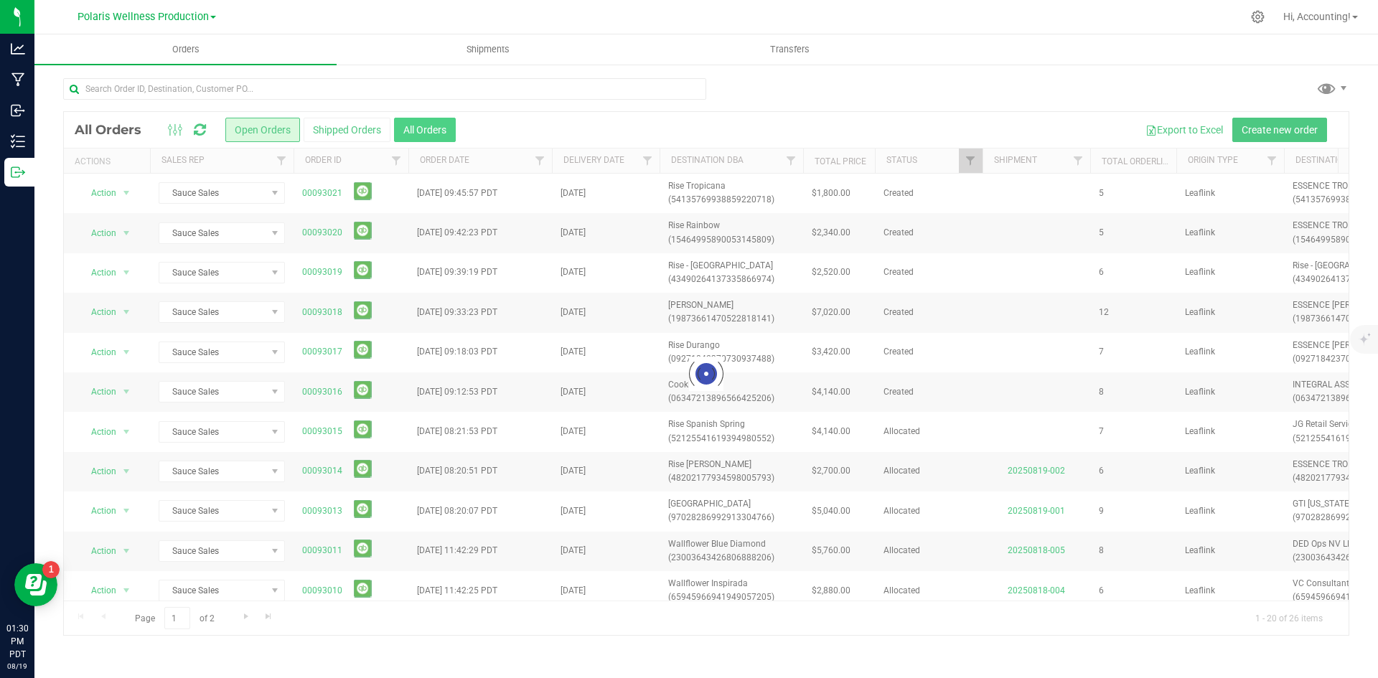
click at [435, 129] on button "All Orders" at bounding box center [425, 130] width 62 height 24
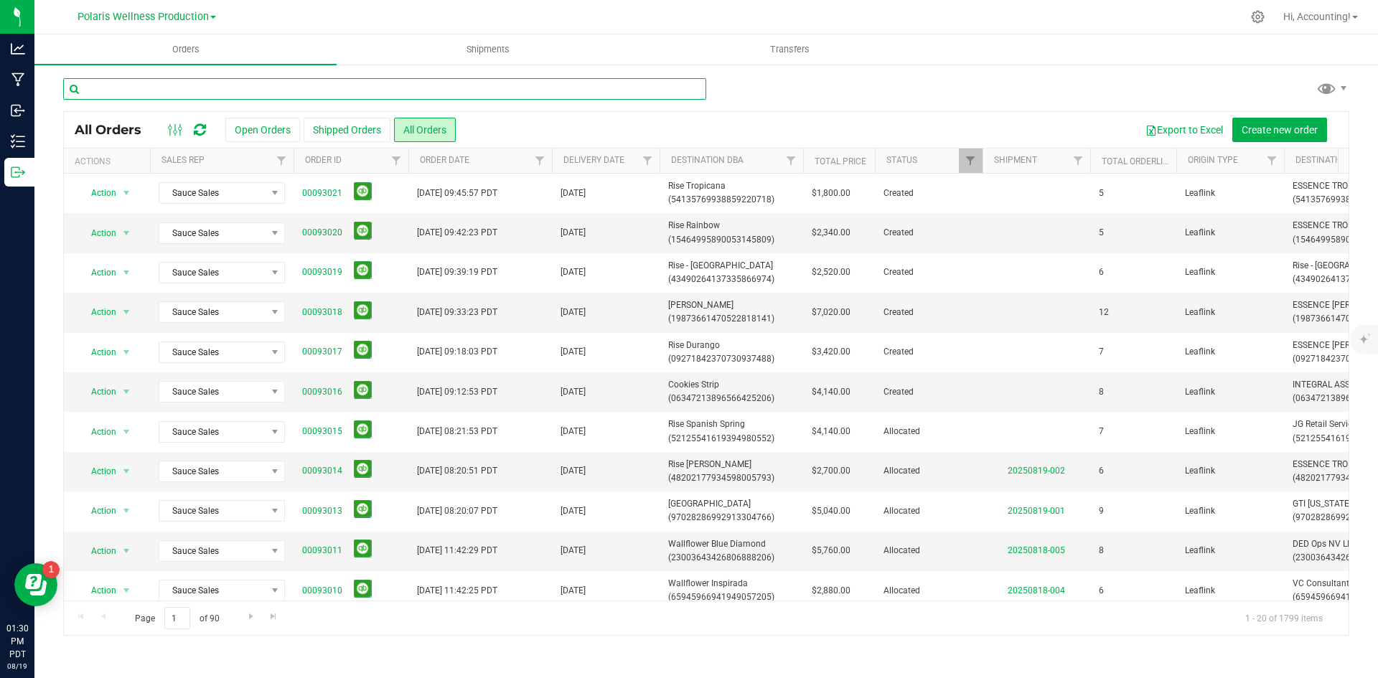
click at [222, 90] on input "text" at bounding box center [384, 89] width 643 height 22
paste input "00092985"
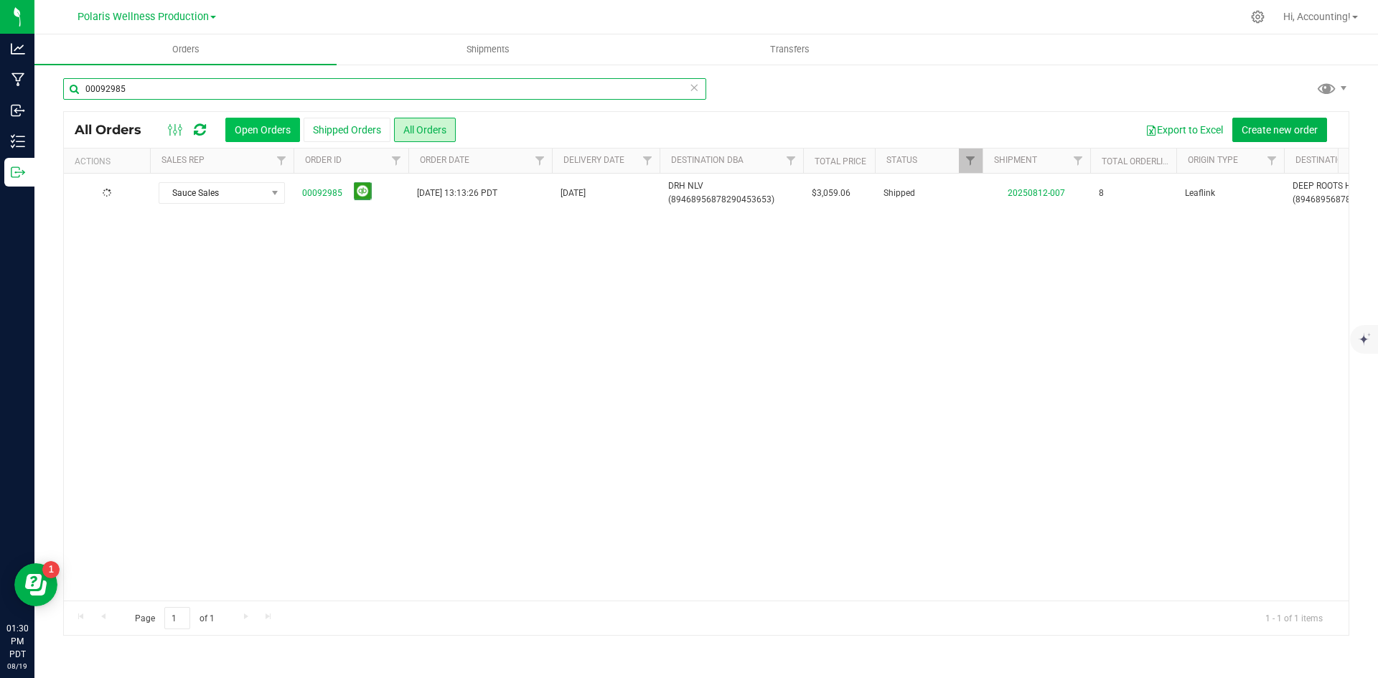
type input "00092985"
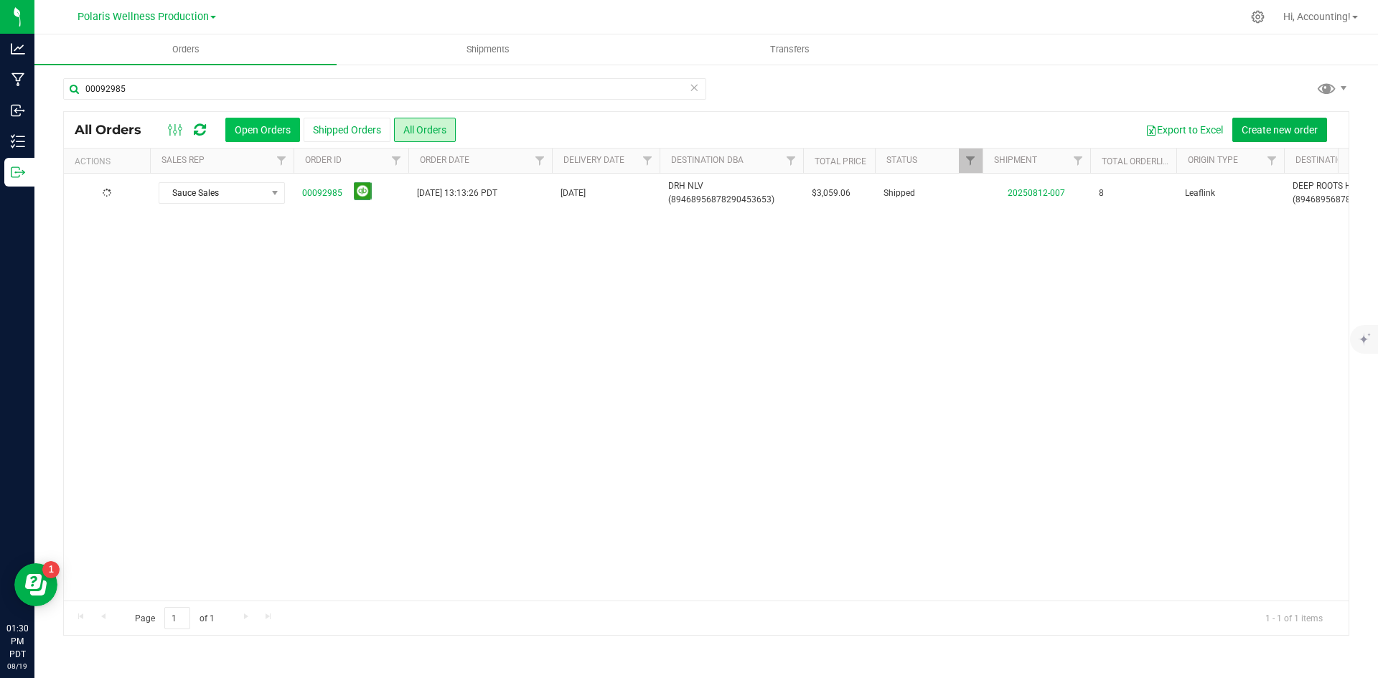
click at [253, 126] on button "Open Orders" at bounding box center [262, 130] width 75 height 24
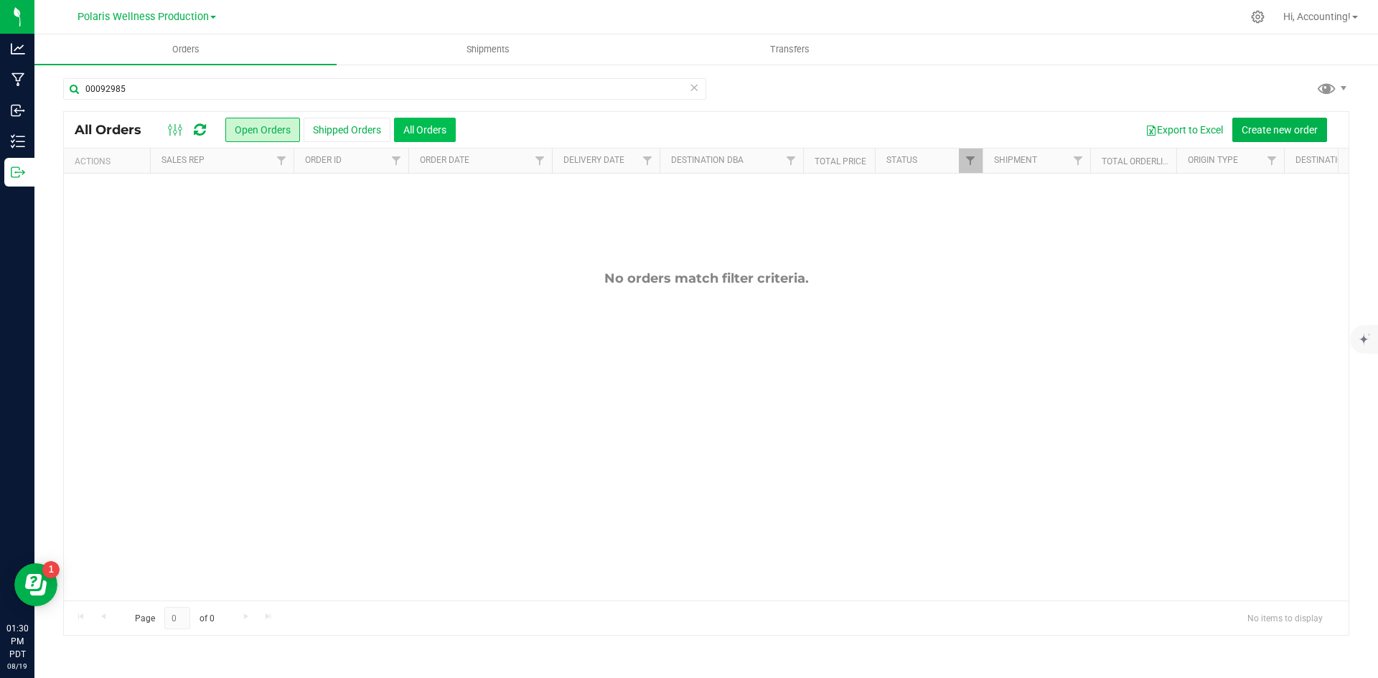
click at [417, 136] on button "All Orders" at bounding box center [425, 130] width 62 height 24
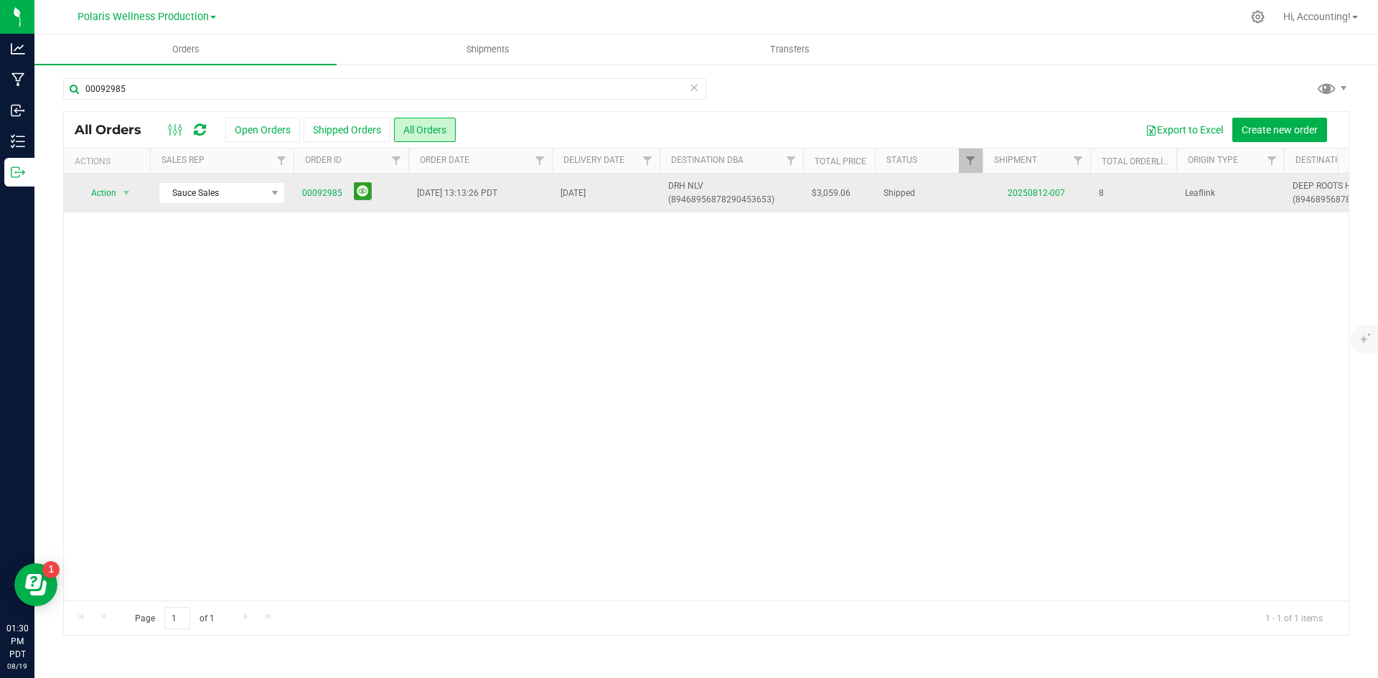
click at [376, 188] on span "00092985" at bounding box center [351, 193] width 98 height 22
click at [356, 205] on td "00092985" at bounding box center [351, 193] width 115 height 39
click at [359, 200] on button at bounding box center [363, 191] width 18 height 18
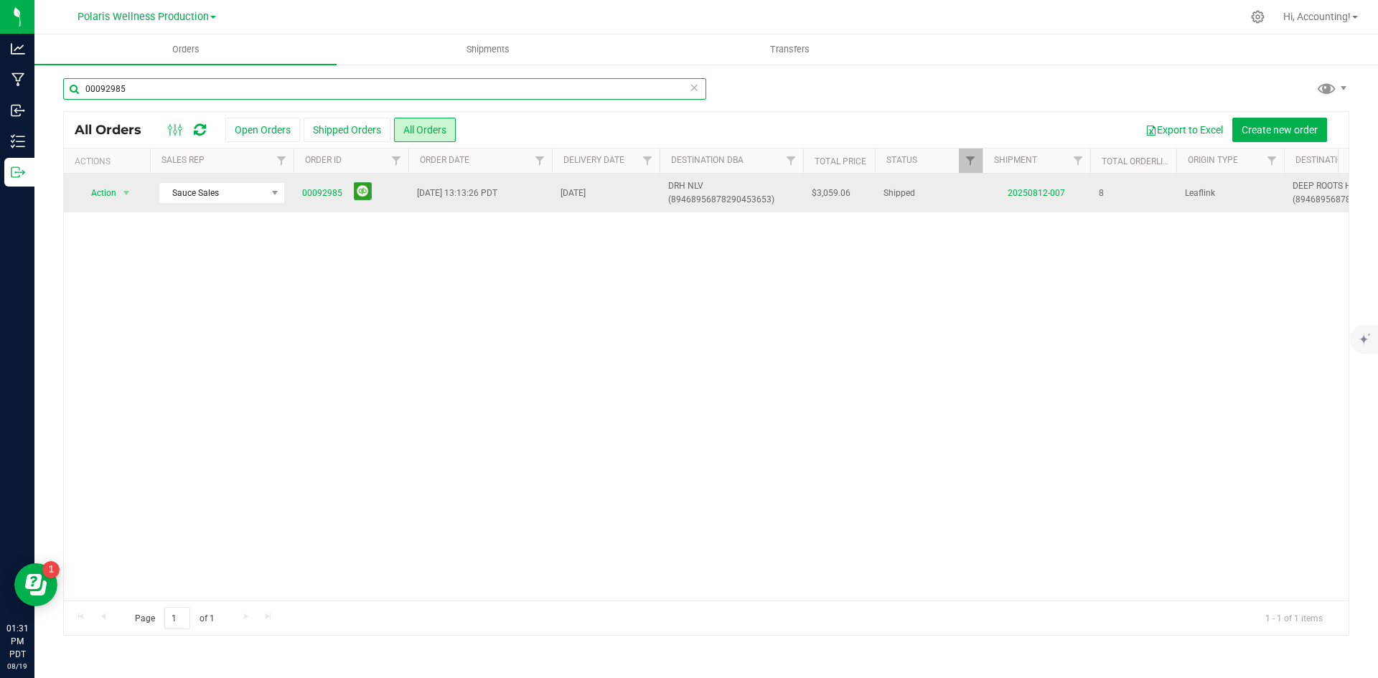
click at [199, 98] on input "00092985" at bounding box center [384, 89] width 643 height 22
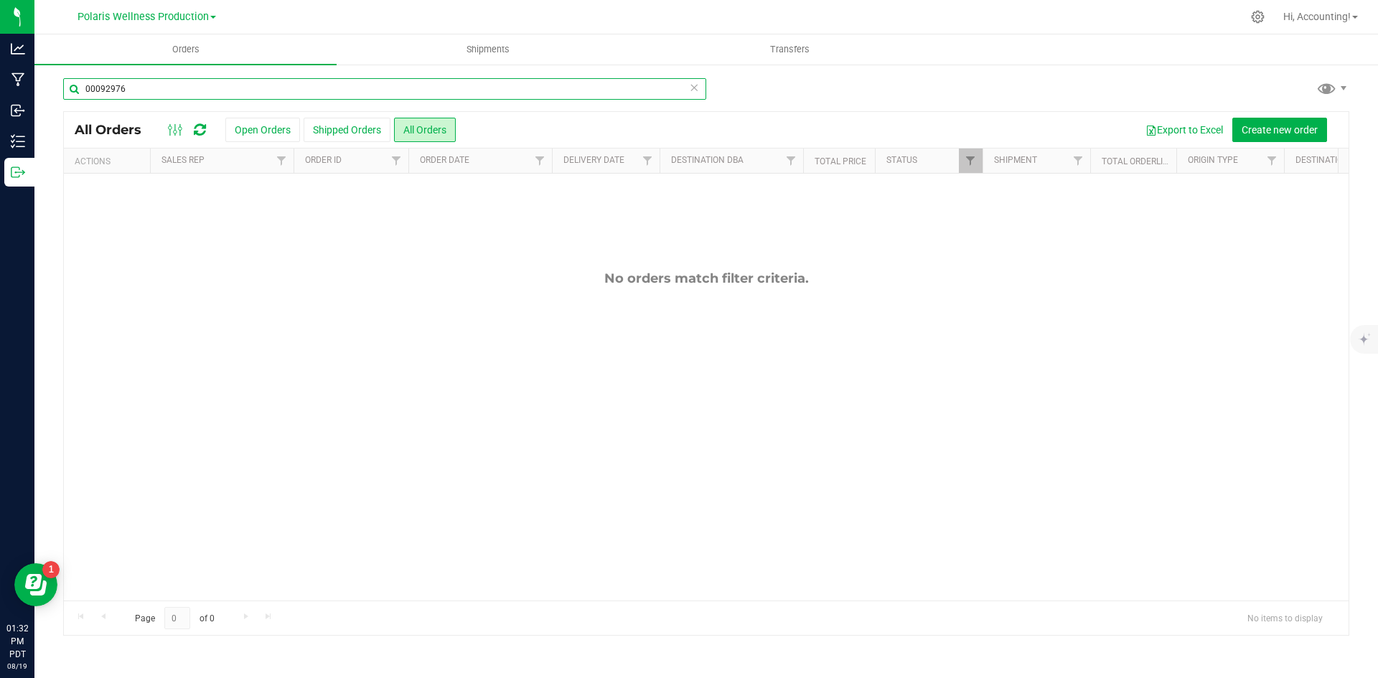
type input "00092976"
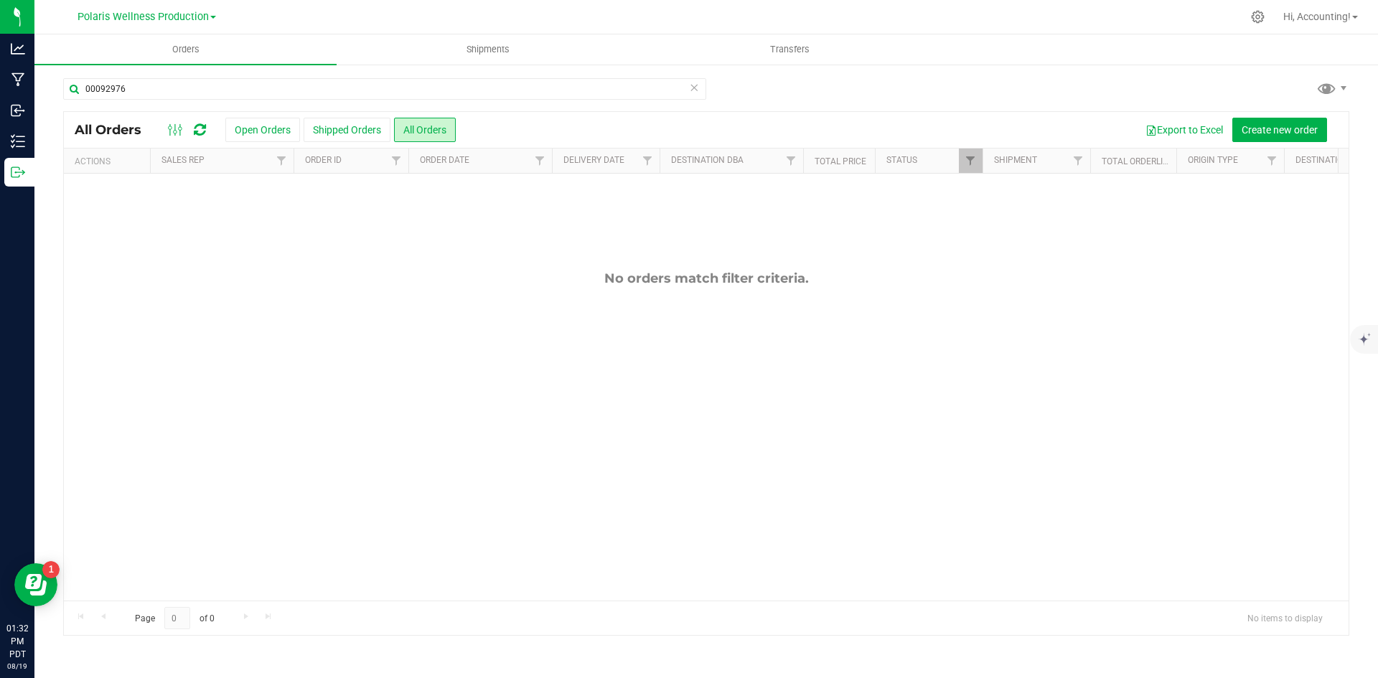
click at [175, 24] on div "Polaris Wellness Production Polaris Wellness Cultivation Polaris Wellness Produ…" at bounding box center [147, 16] width 139 height 17
click at [206, 13] on span "Polaris Wellness Production" at bounding box center [143, 17] width 131 height 13
click at [193, 51] on link "Polaris Wellness Cultivation" at bounding box center [147, 50] width 210 height 19
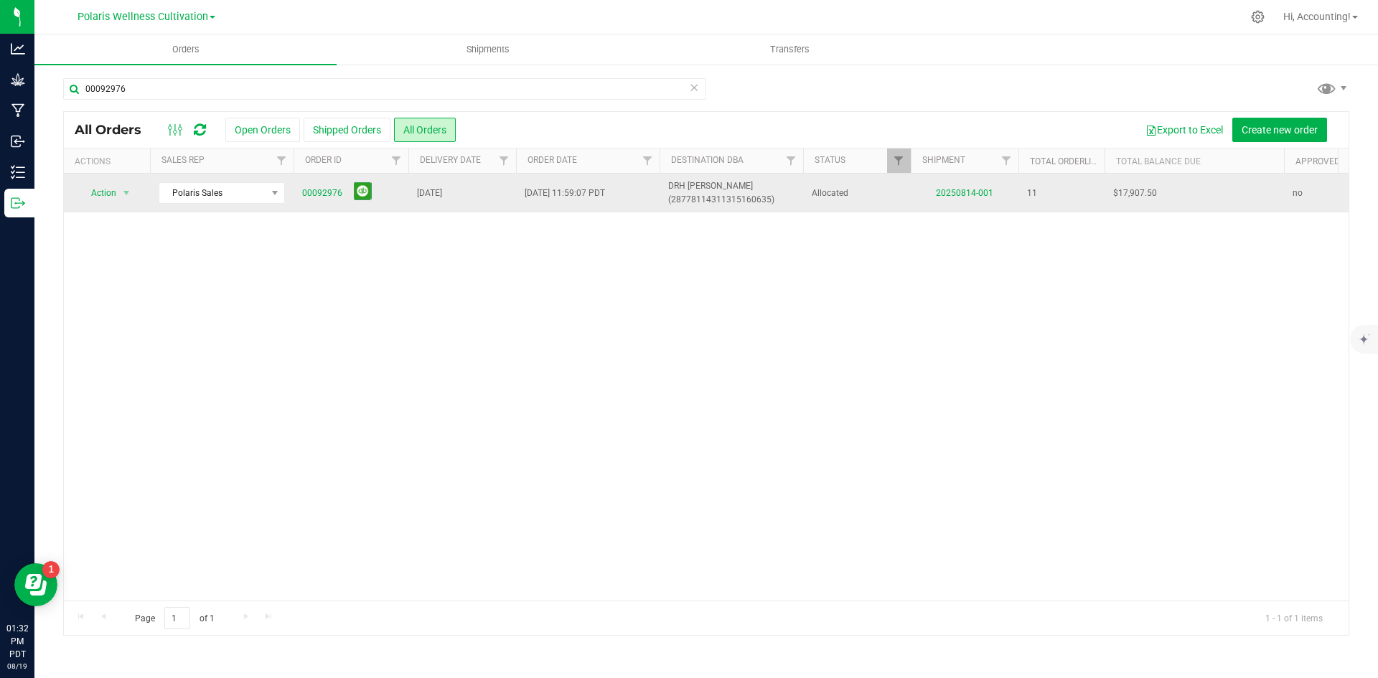
click at [983, 198] on td "20250814-001" at bounding box center [965, 193] width 108 height 39
click at [983, 191] on link "20250814-001" at bounding box center [964, 193] width 57 height 10
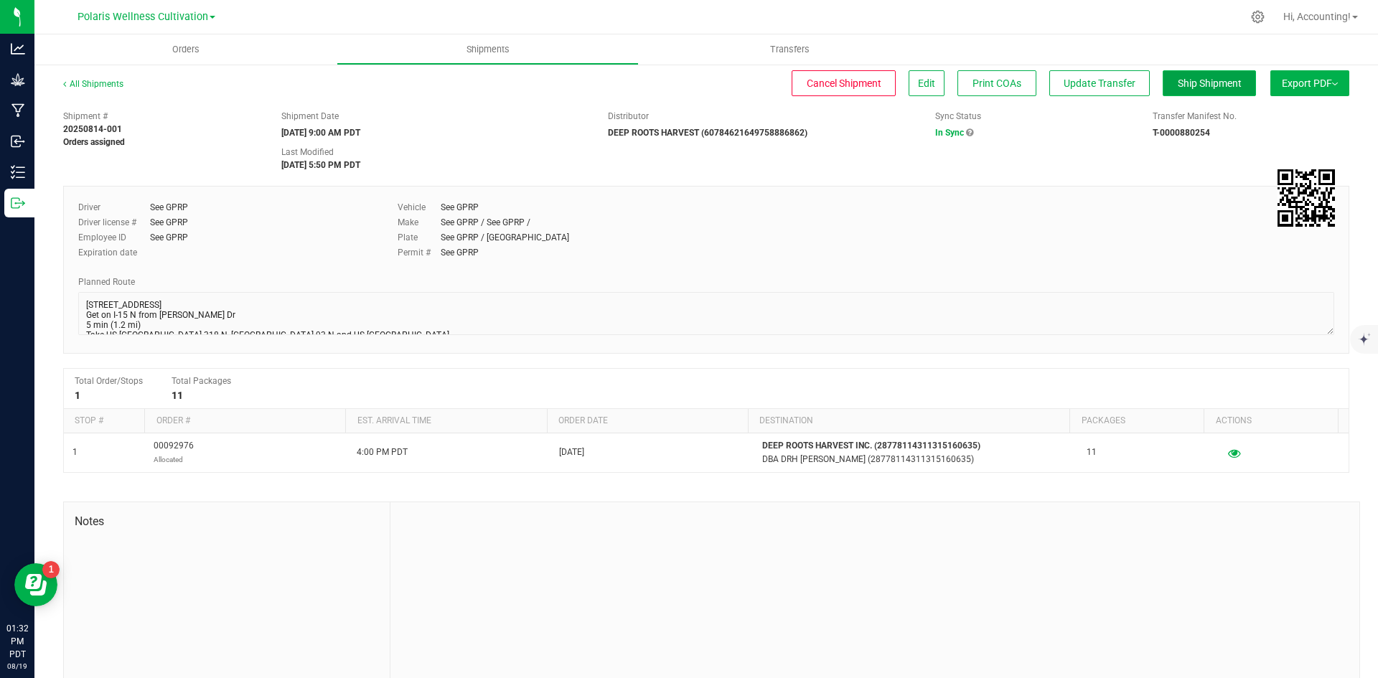
click at [1217, 92] on button "Ship Shipment" at bounding box center [1209, 83] width 93 height 26
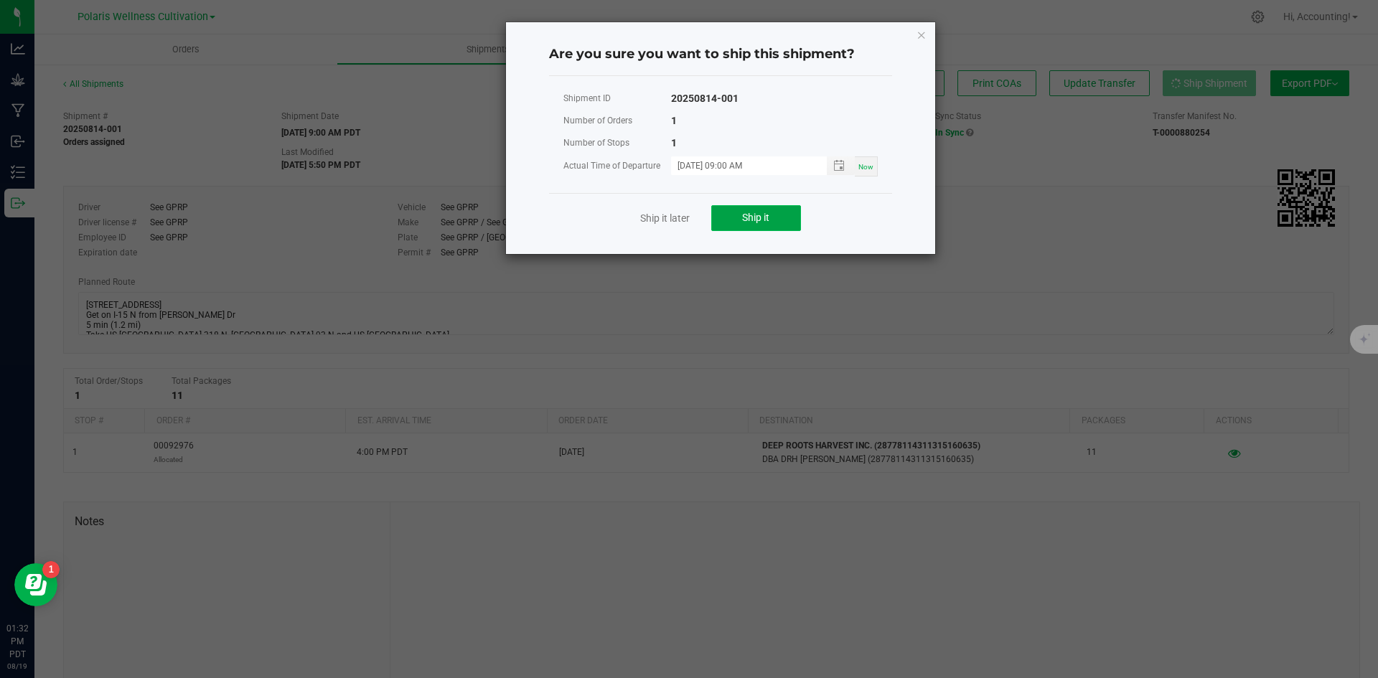
click at [761, 215] on span "Ship it" at bounding box center [755, 217] width 27 height 11
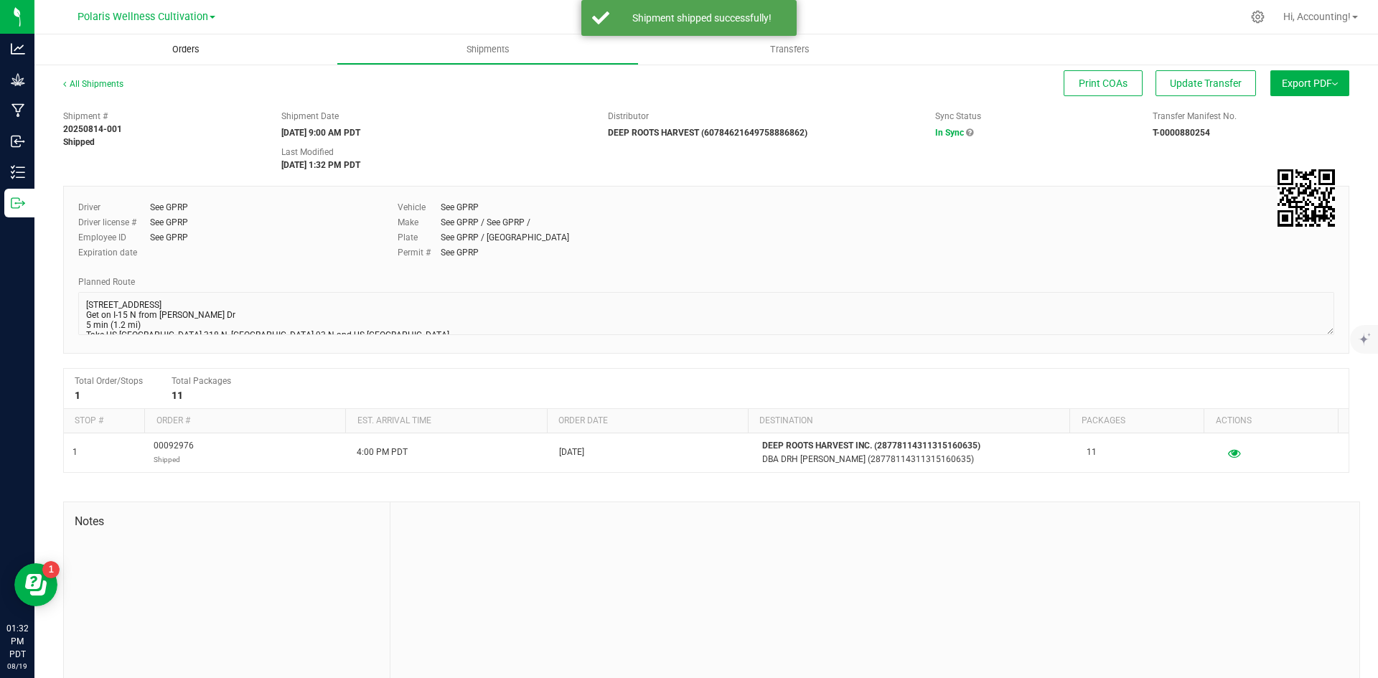
click at [195, 51] on span "Orders" at bounding box center [186, 49] width 66 height 13
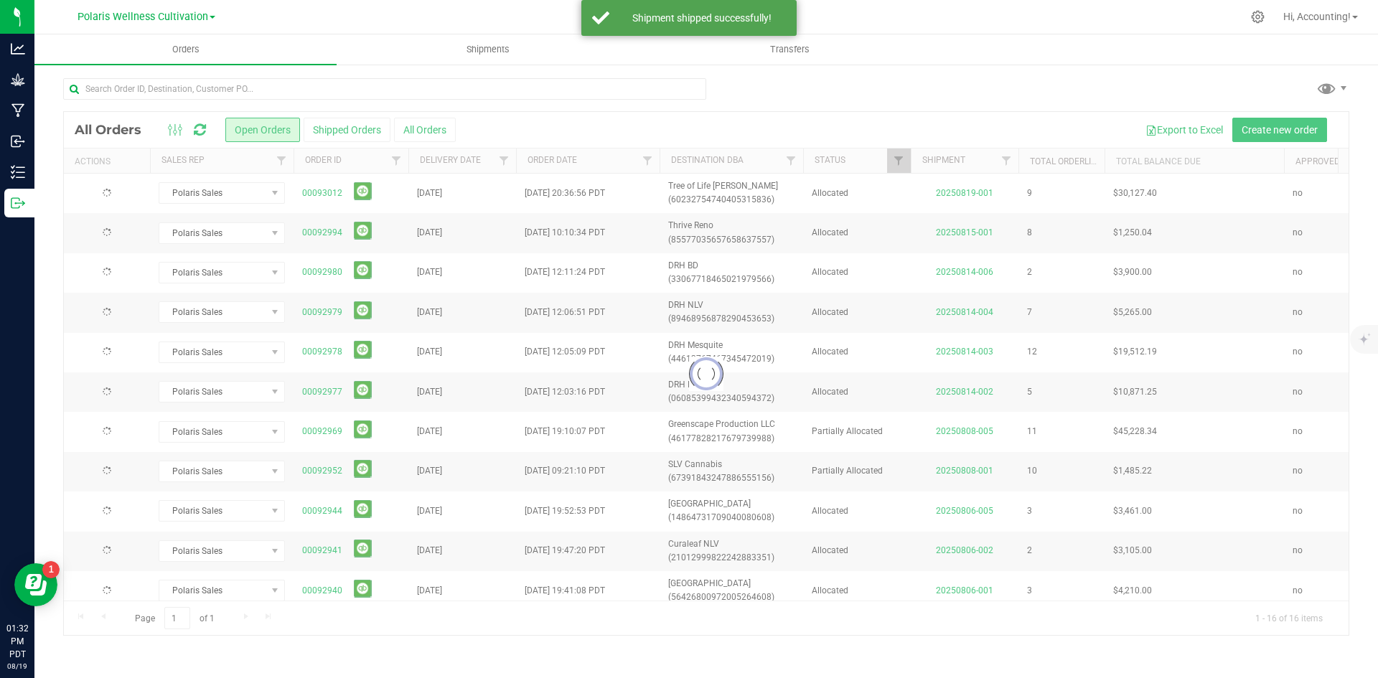
click at [386, 101] on div at bounding box center [384, 94] width 643 height 33
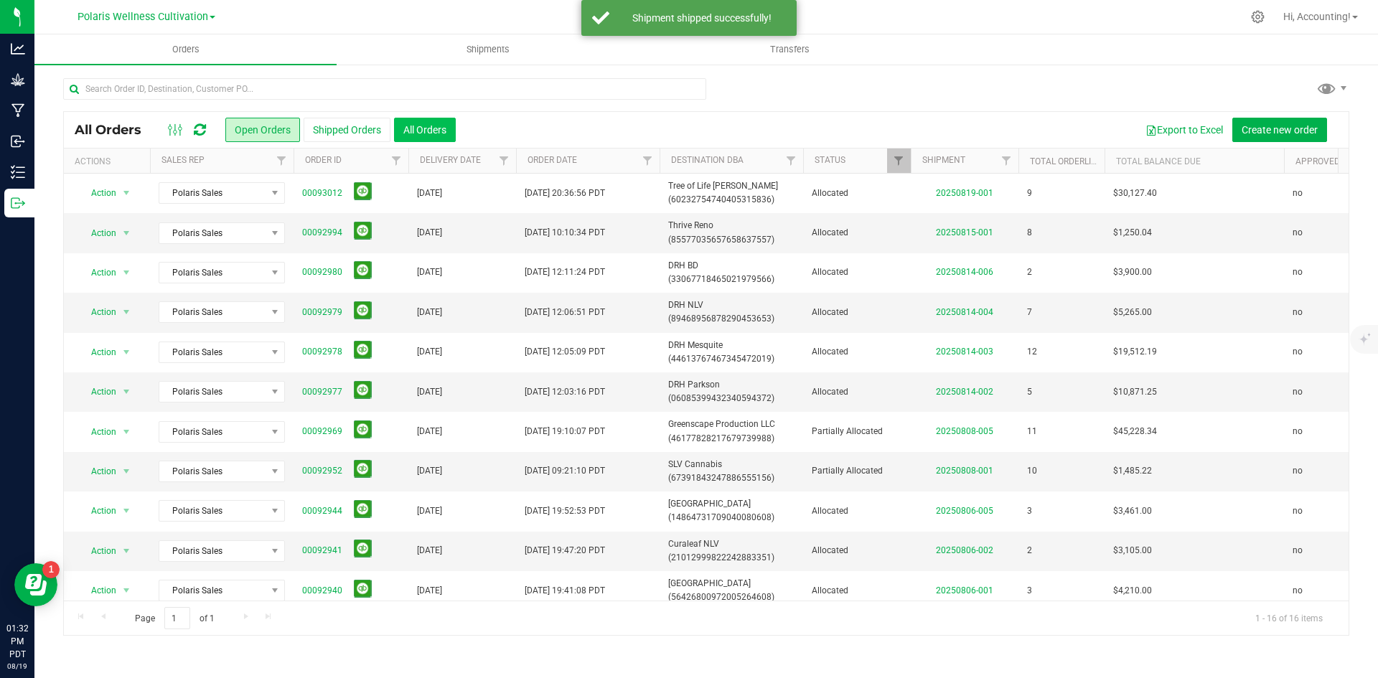
click at [426, 134] on button "All Orders" at bounding box center [425, 130] width 62 height 24
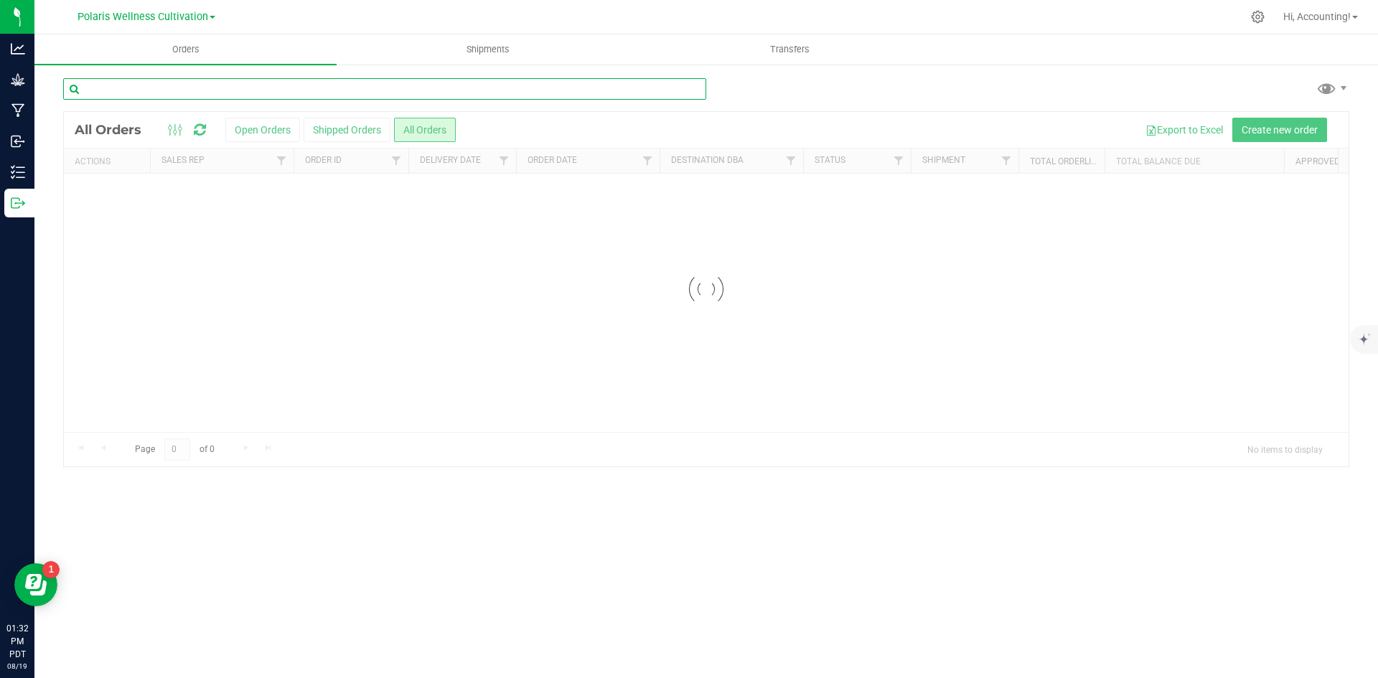
click at [400, 83] on input "text" at bounding box center [384, 89] width 643 height 22
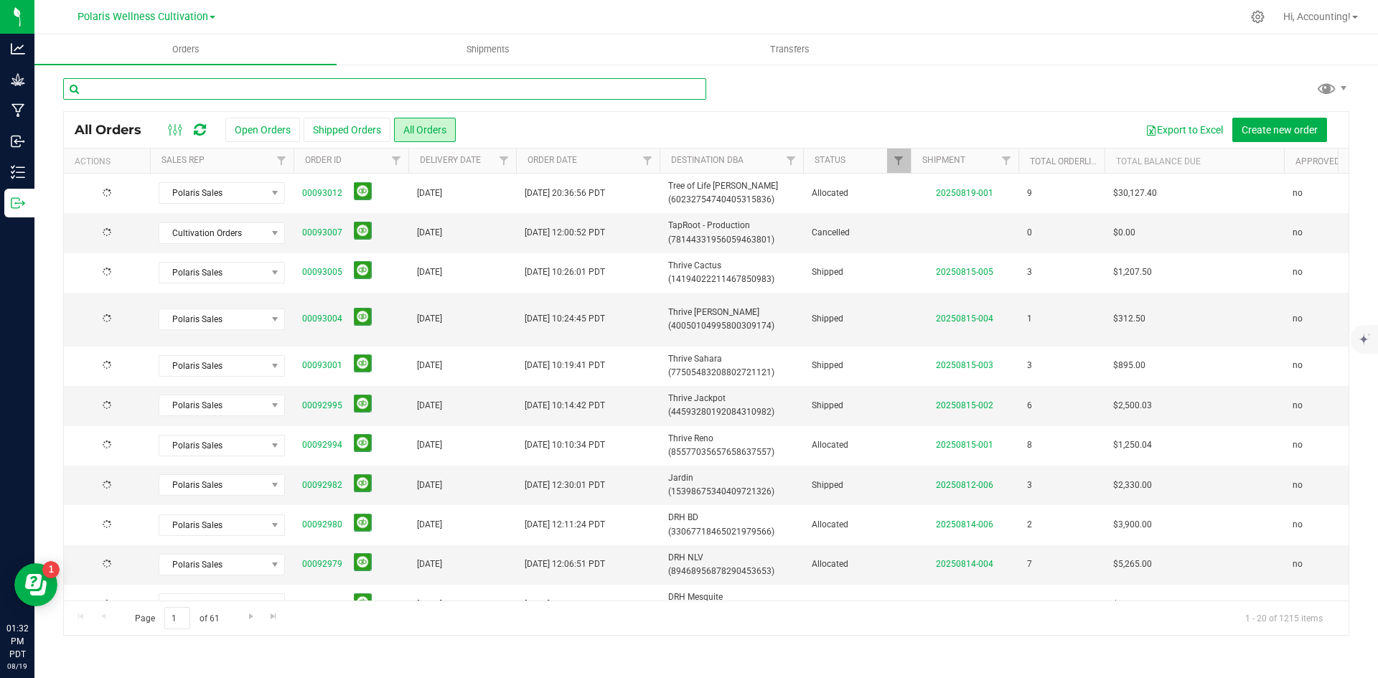
paste input "00092985"
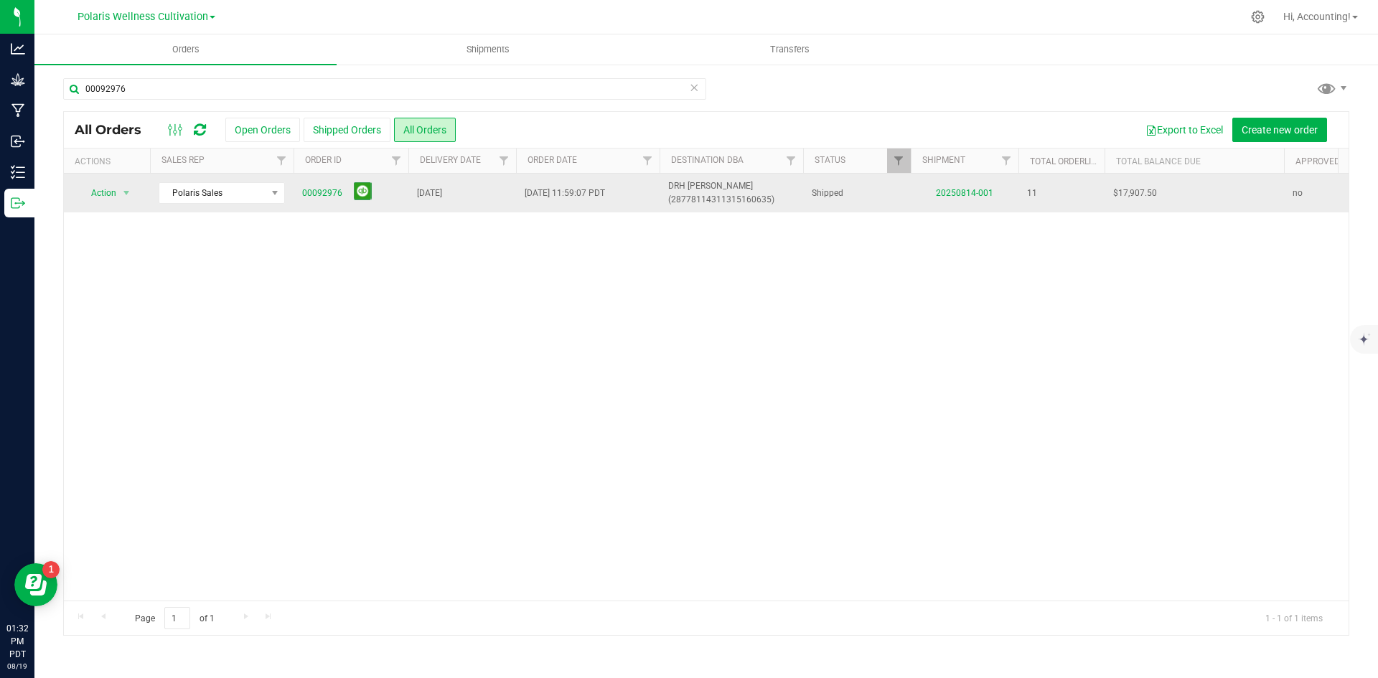
click at [378, 202] on span "00092976" at bounding box center [351, 193] width 98 height 22
click at [365, 197] on button at bounding box center [363, 191] width 18 height 18
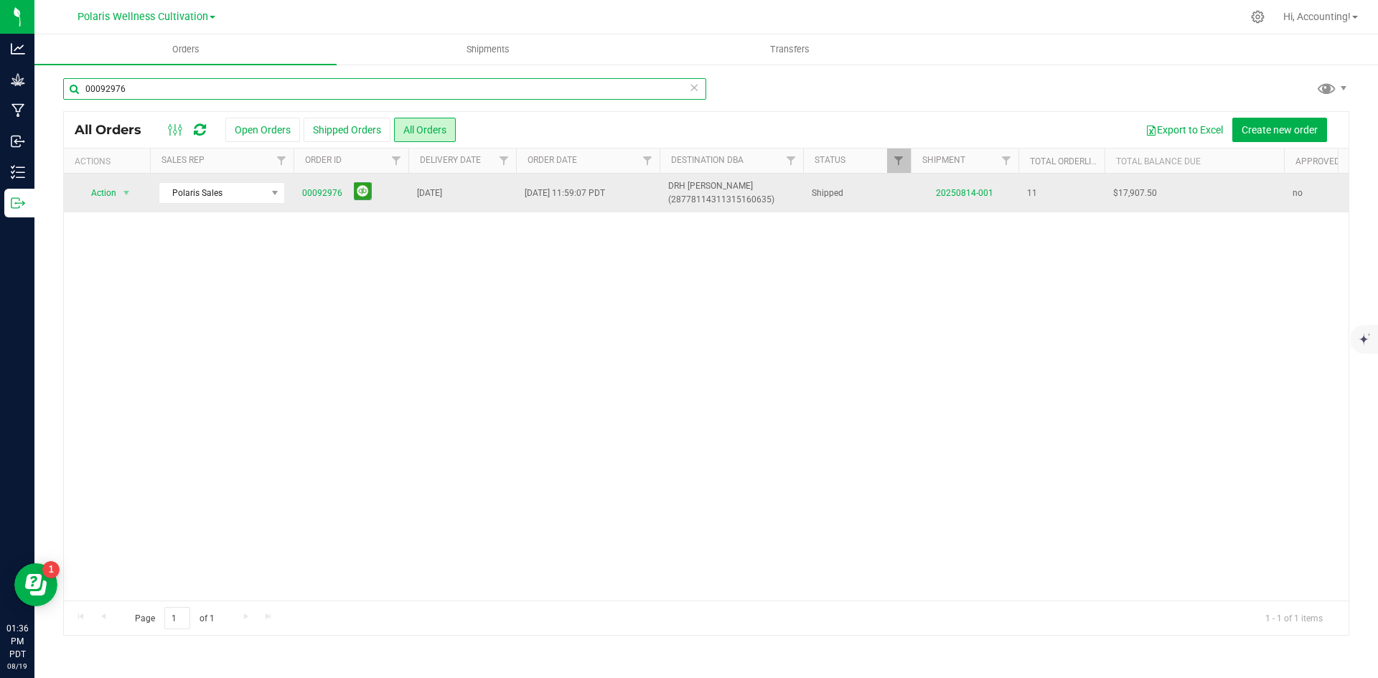
click at [181, 81] on input "00092976" at bounding box center [384, 89] width 643 height 22
type input "00092977"
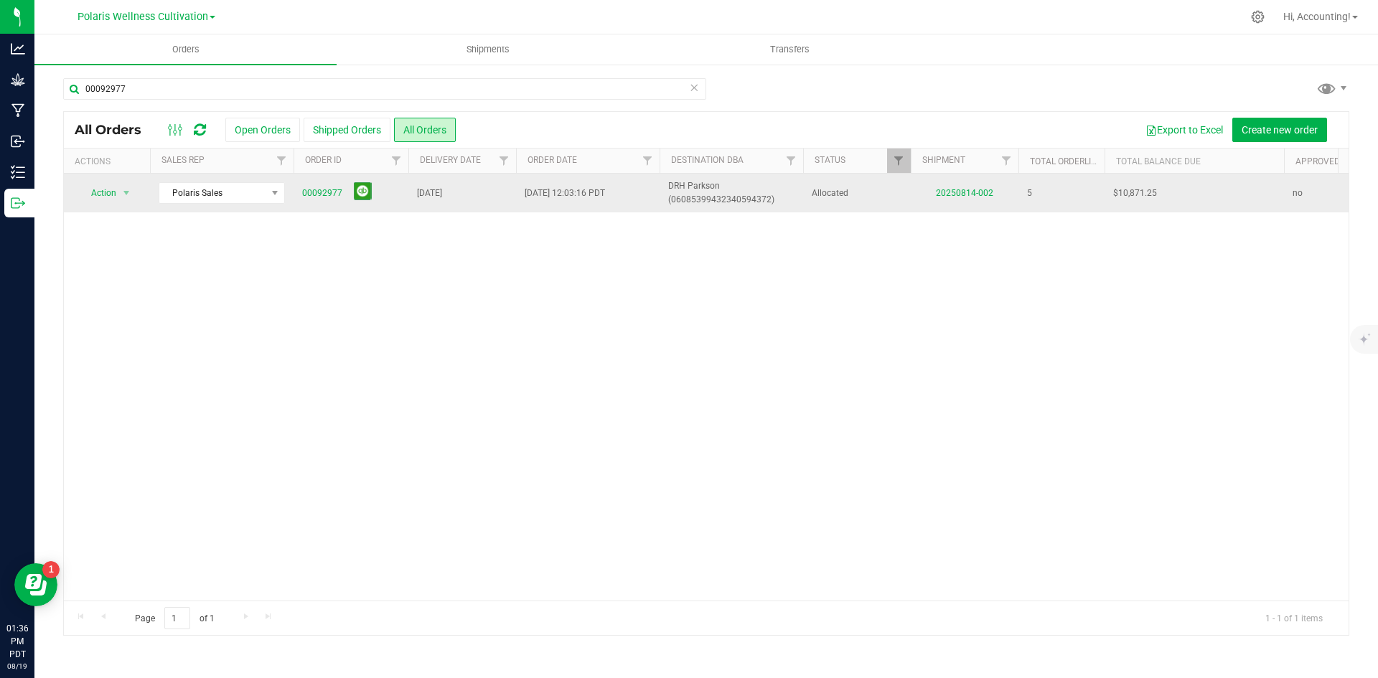
click at [974, 182] on td "20250814-002" at bounding box center [965, 193] width 108 height 39
click at [987, 187] on td "20250814-002" at bounding box center [965, 193] width 108 height 39
click at [987, 194] on link "20250814-002" at bounding box center [964, 193] width 57 height 10
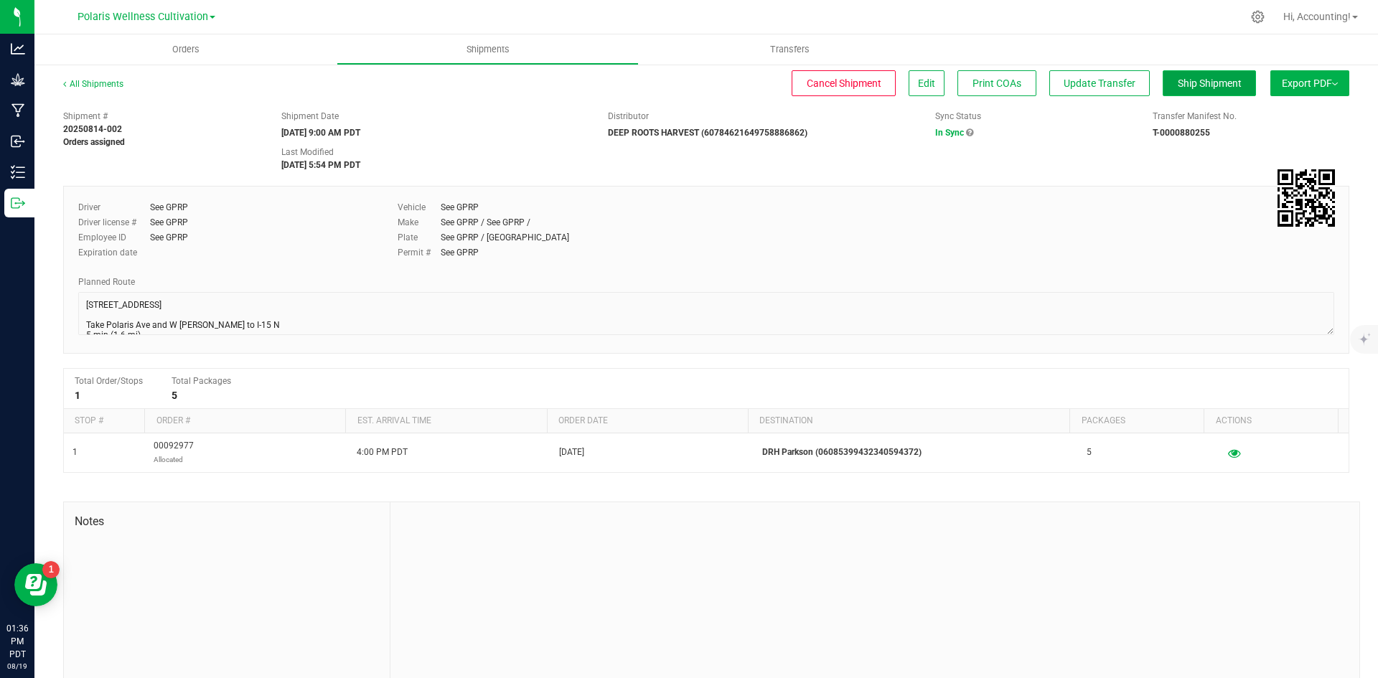
click at [1163, 90] on button "Ship Shipment" at bounding box center [1209, 83] width 93 height 26
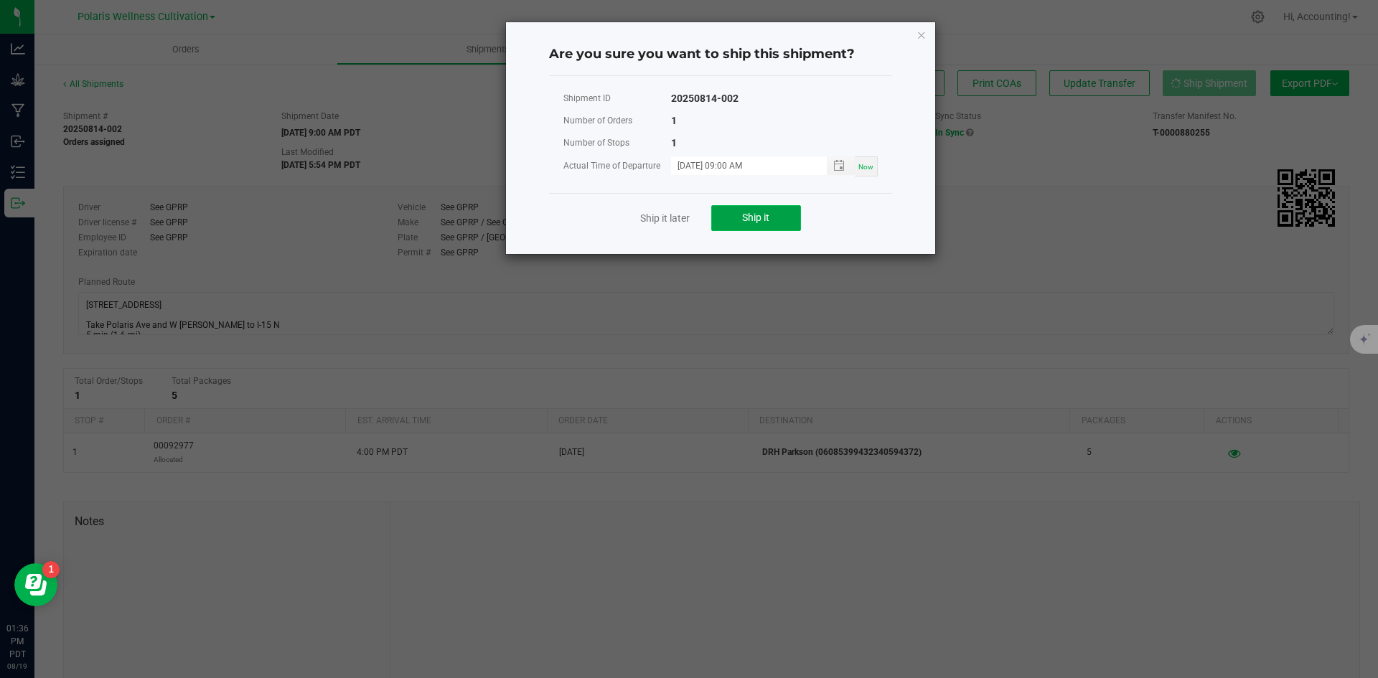
click at [725, 208] on button "Ship it" at bounding box center [756, 218] width 90 height 26
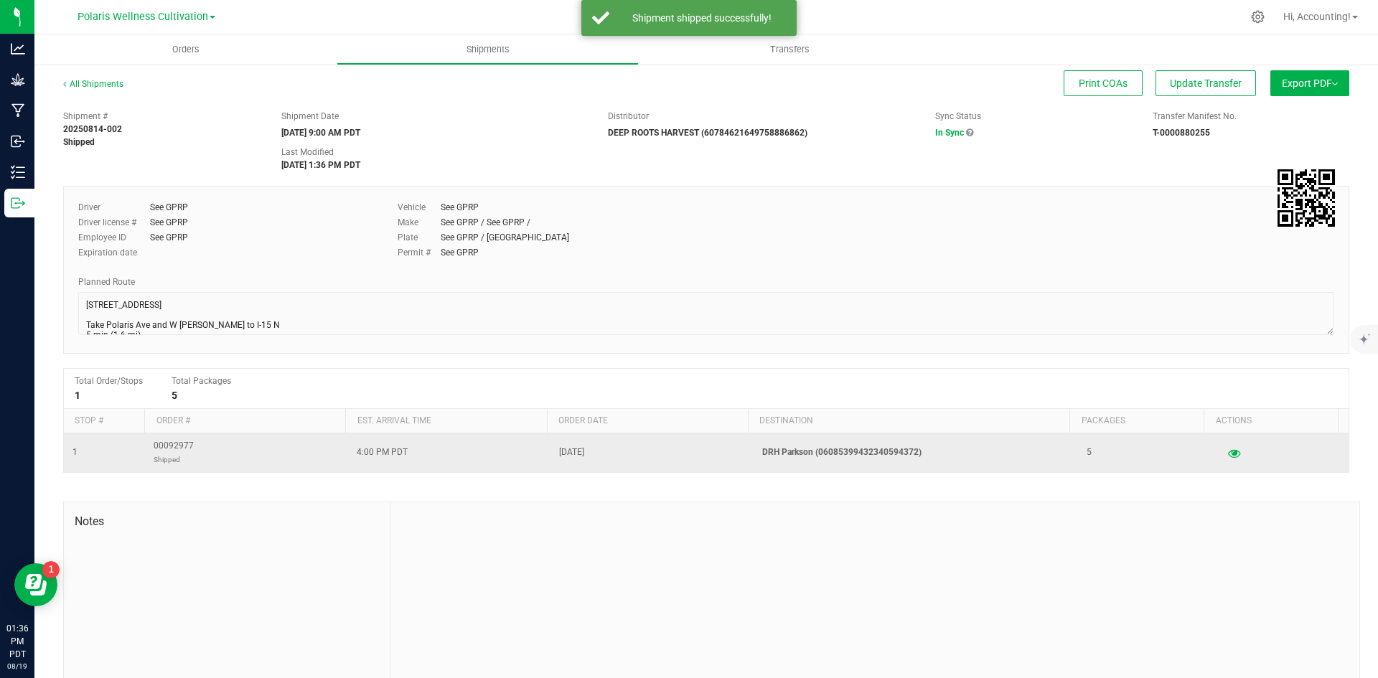
click at [173, 443] on span "00092977 Shipped" at bounding box center [174, 452] width 40 height 27
click at [173, 444] on span "00092977 Shipped" at bounding box center [174, 452] width 40 height 27
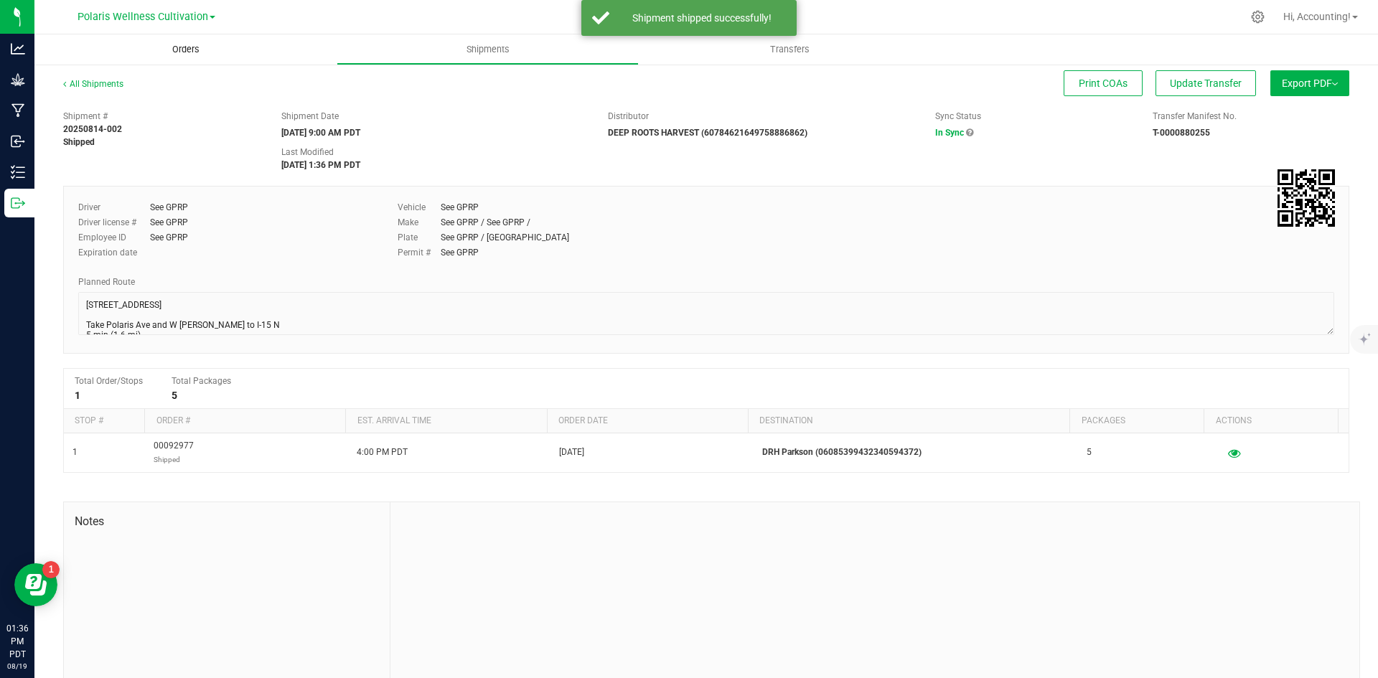
click at [184, 52] on span "Orders" at bounding box center [186, 49] width 66 height 13
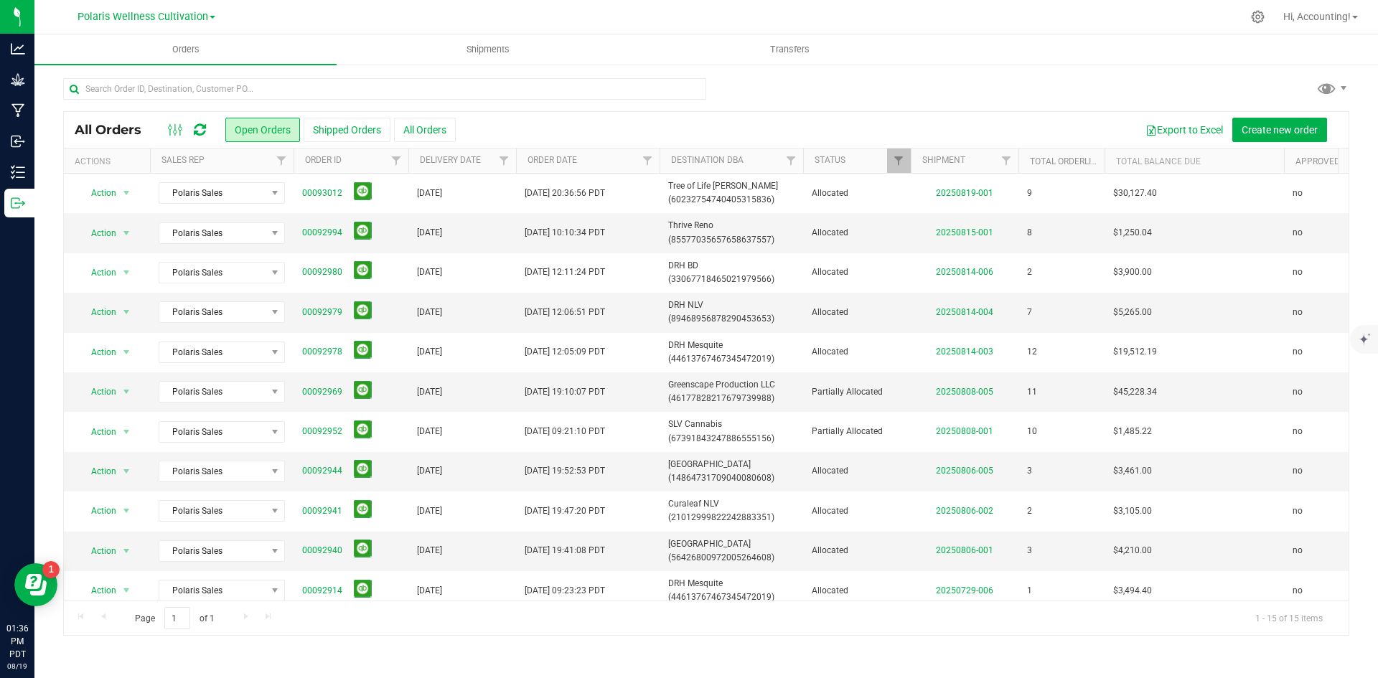
click at [400, 128] on button "All Orders" at bounding box center [425, 130] width 62 height 24
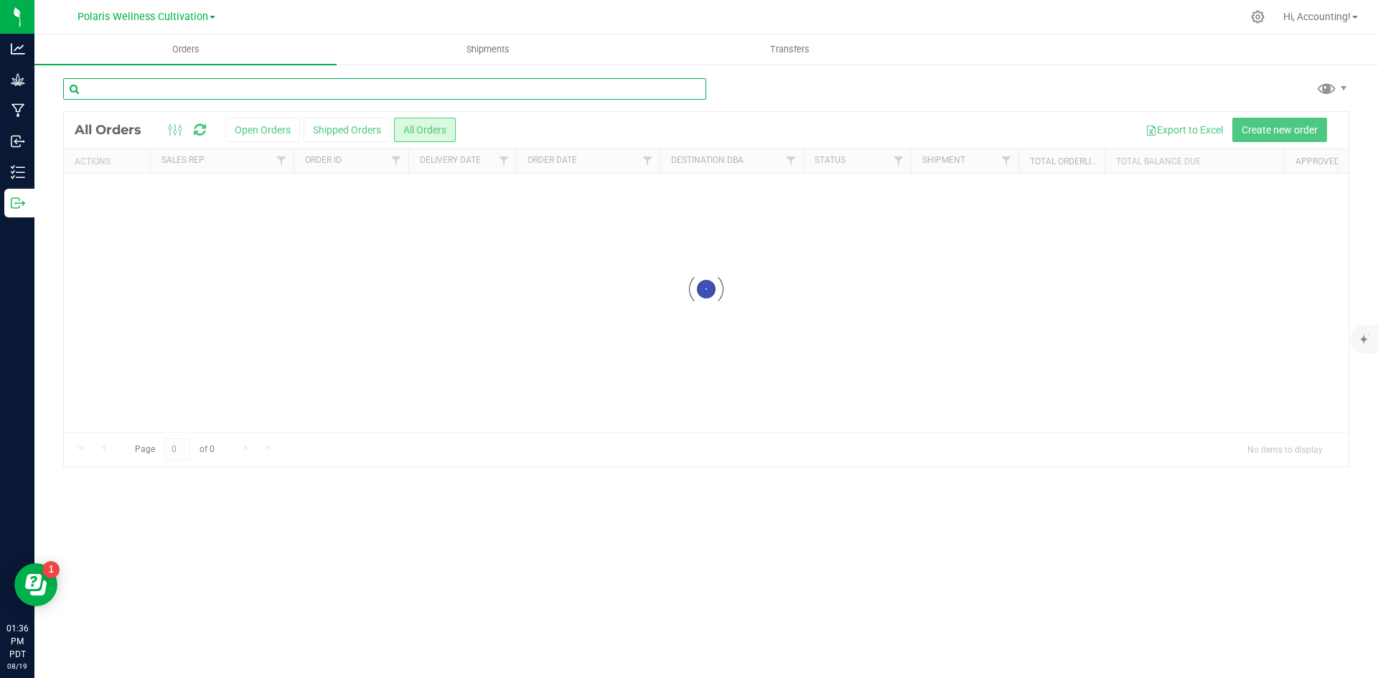
click at [317, 86] on input "text" at bounding box center [384, 89] width 643 height 22
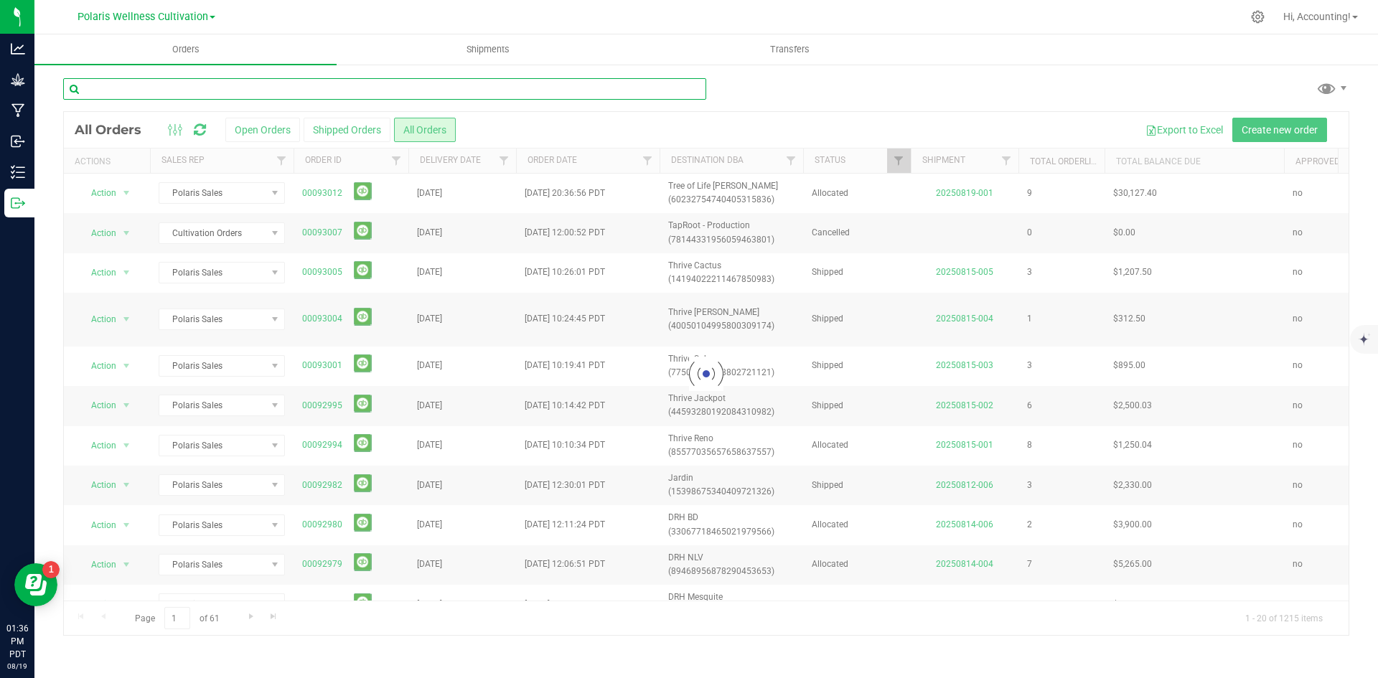
paste input "00092977"
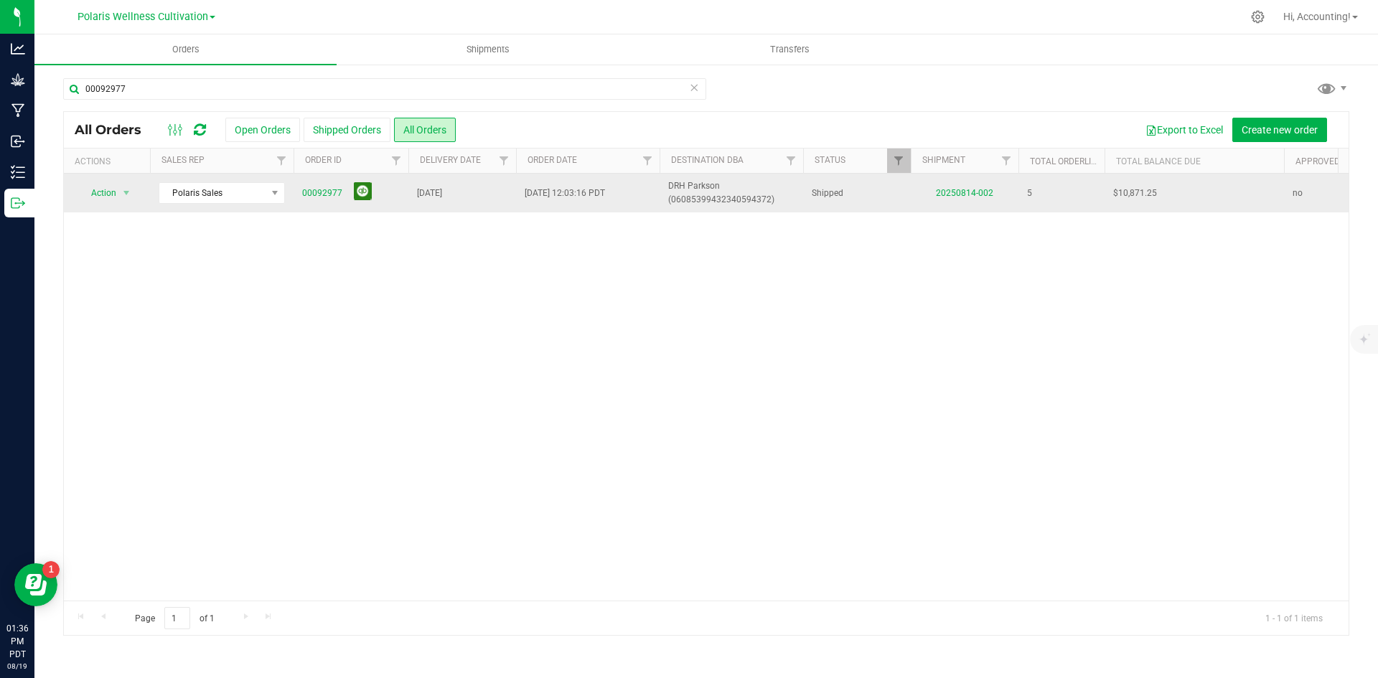
click at [366, 197] on button at bounding box center [363, 191] width 18 height 18
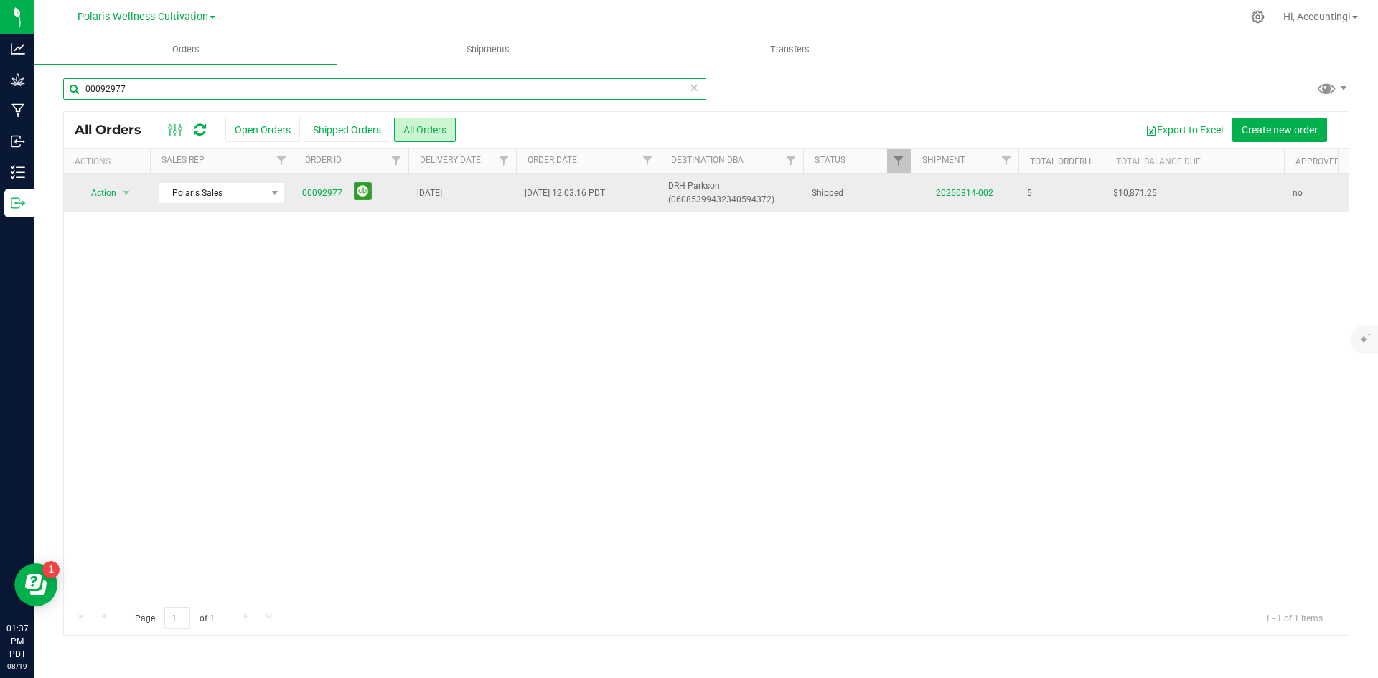
click at [356, 98] on input "00092977" at bounding box center [384, 89] width 643 height 22
type input "00092978"
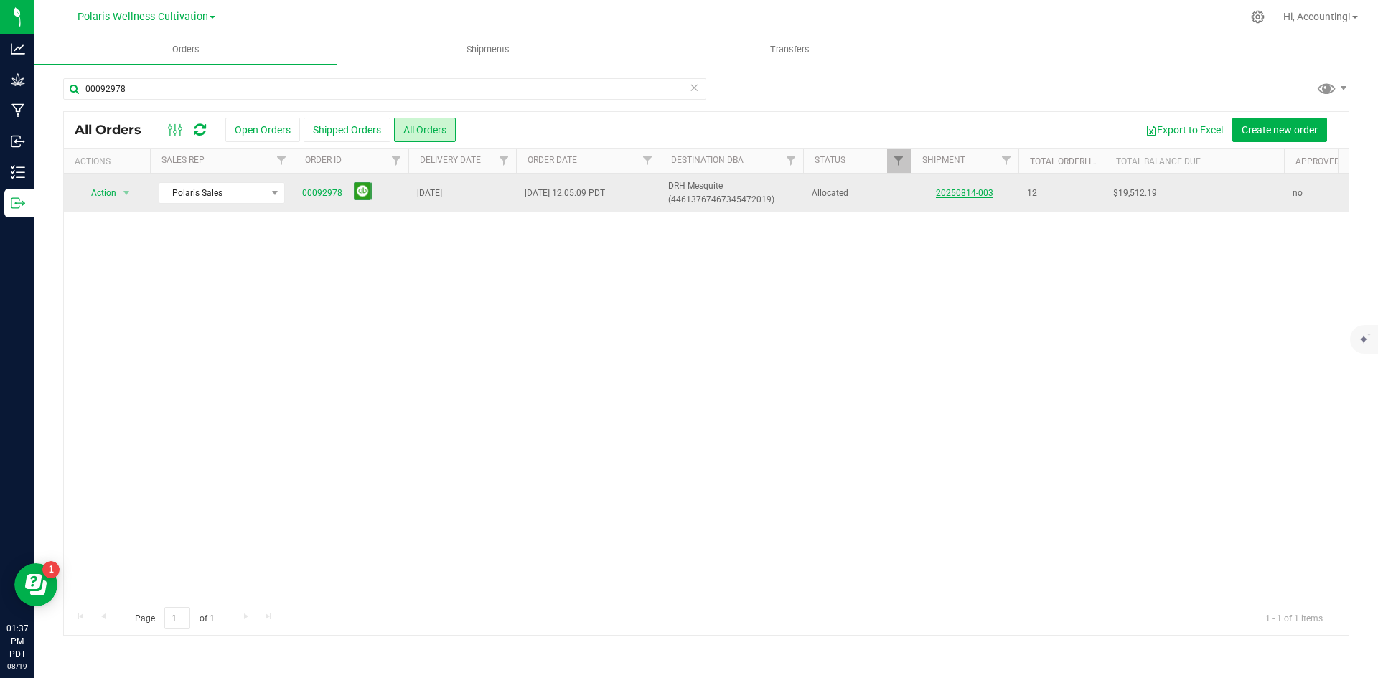
click at [947, 188] on link "20250814-003" at bounding box center [964, 193] width 57 height 10
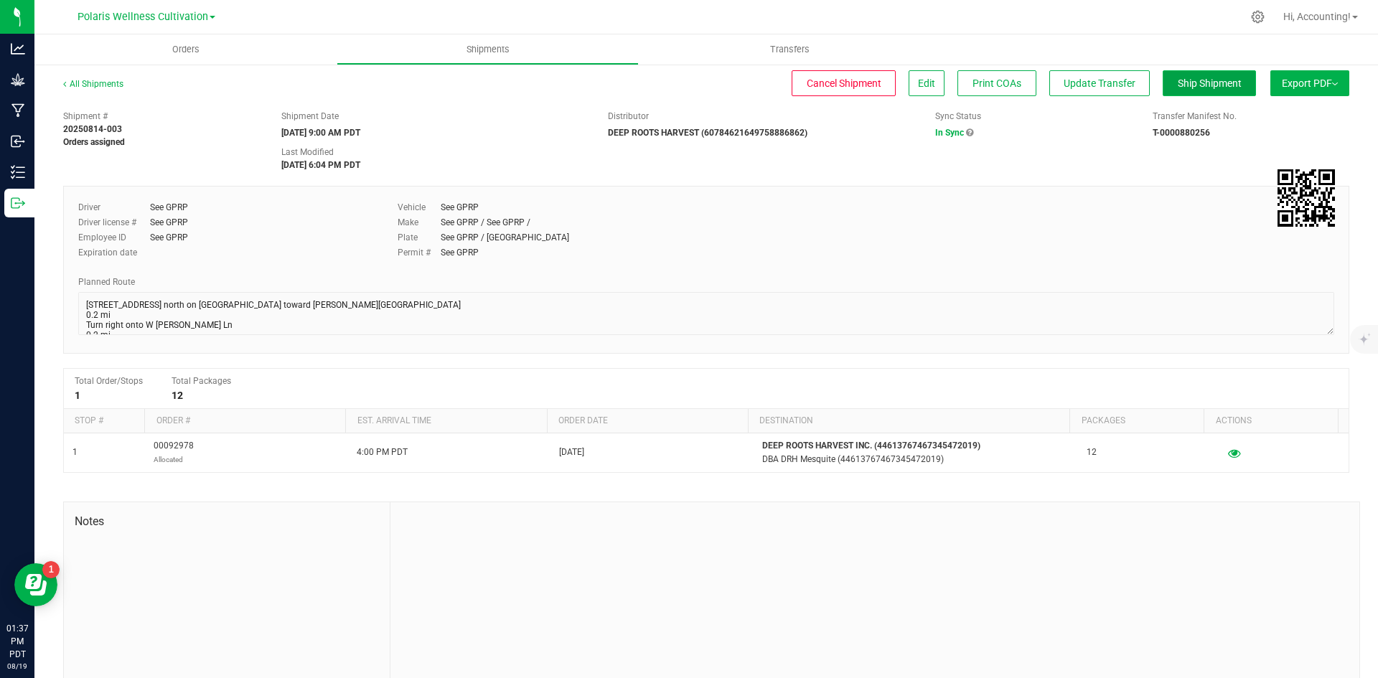
click at [1193, 76] on button "Ship Shipment" at bounding box center [1209, 83] width 93 height 26
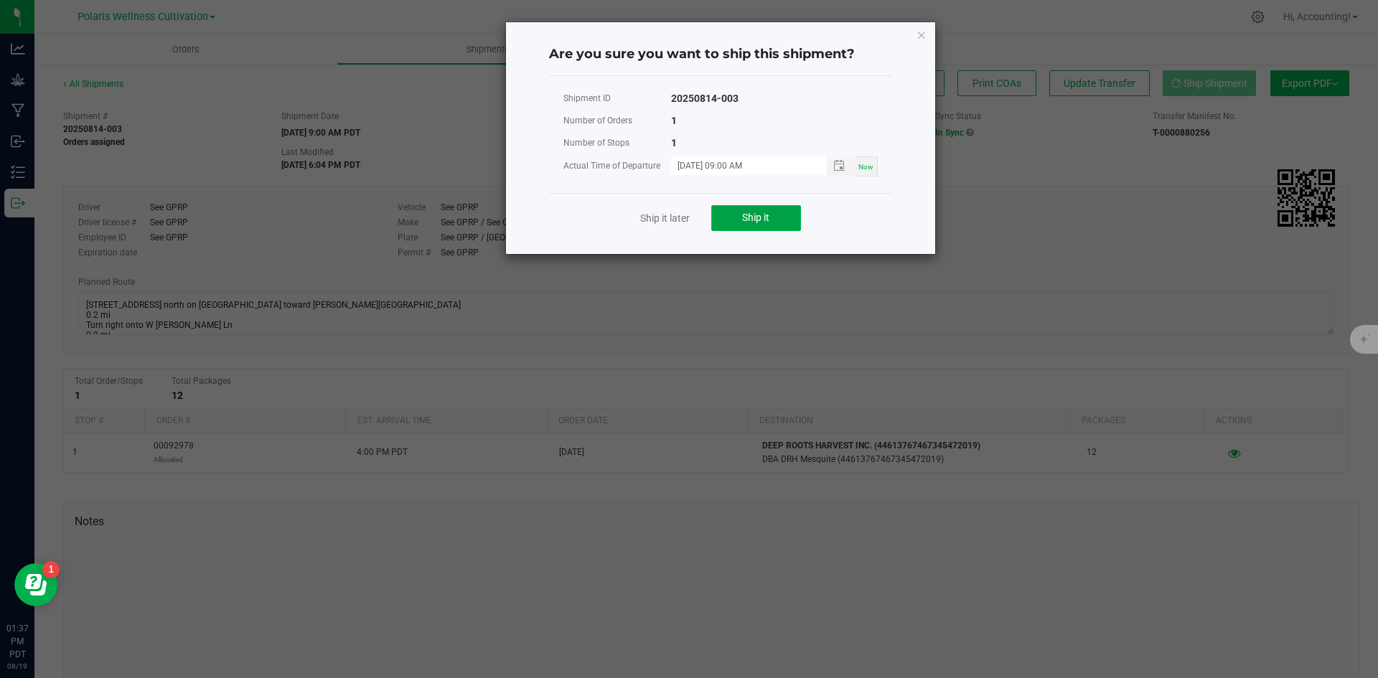
click at [779, 207] on button "Ship it" at bounding box center [756, 218] width 90 height 26
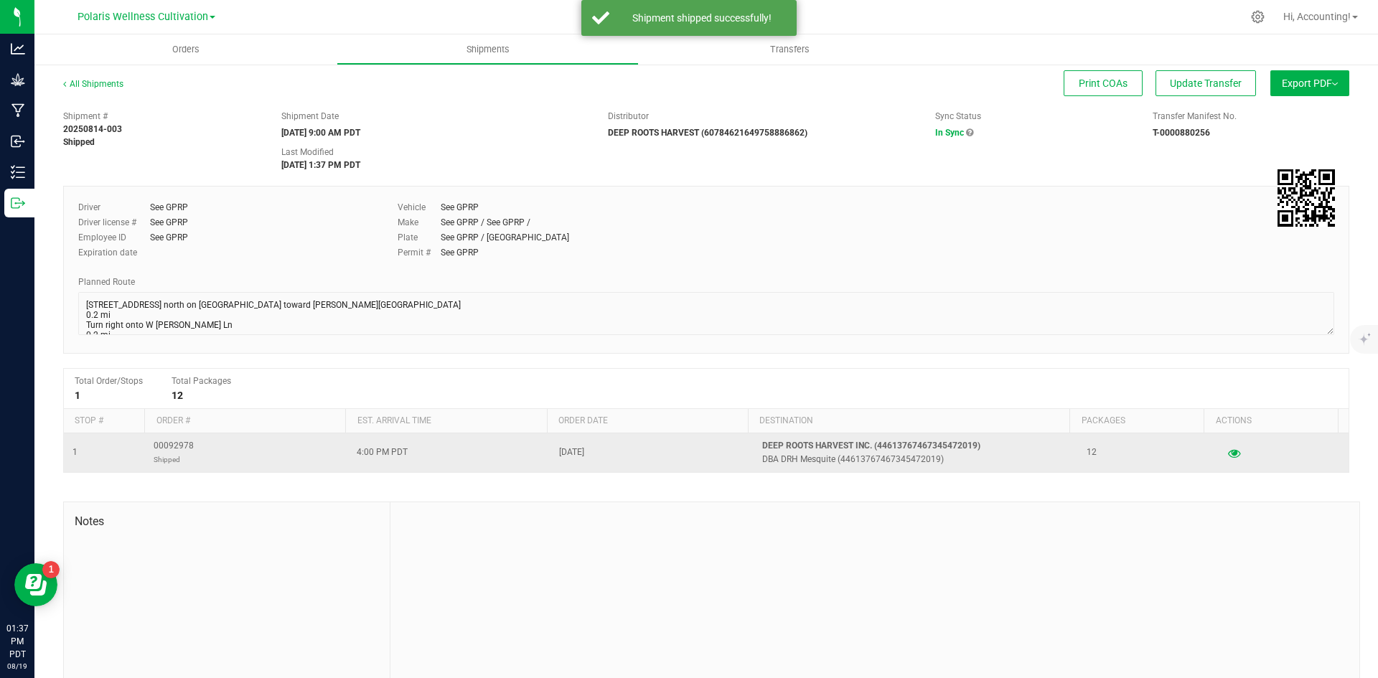
click at [183, 446] on span "00092978 Shipped" at bounding box center [174, 452] width 40 height 27
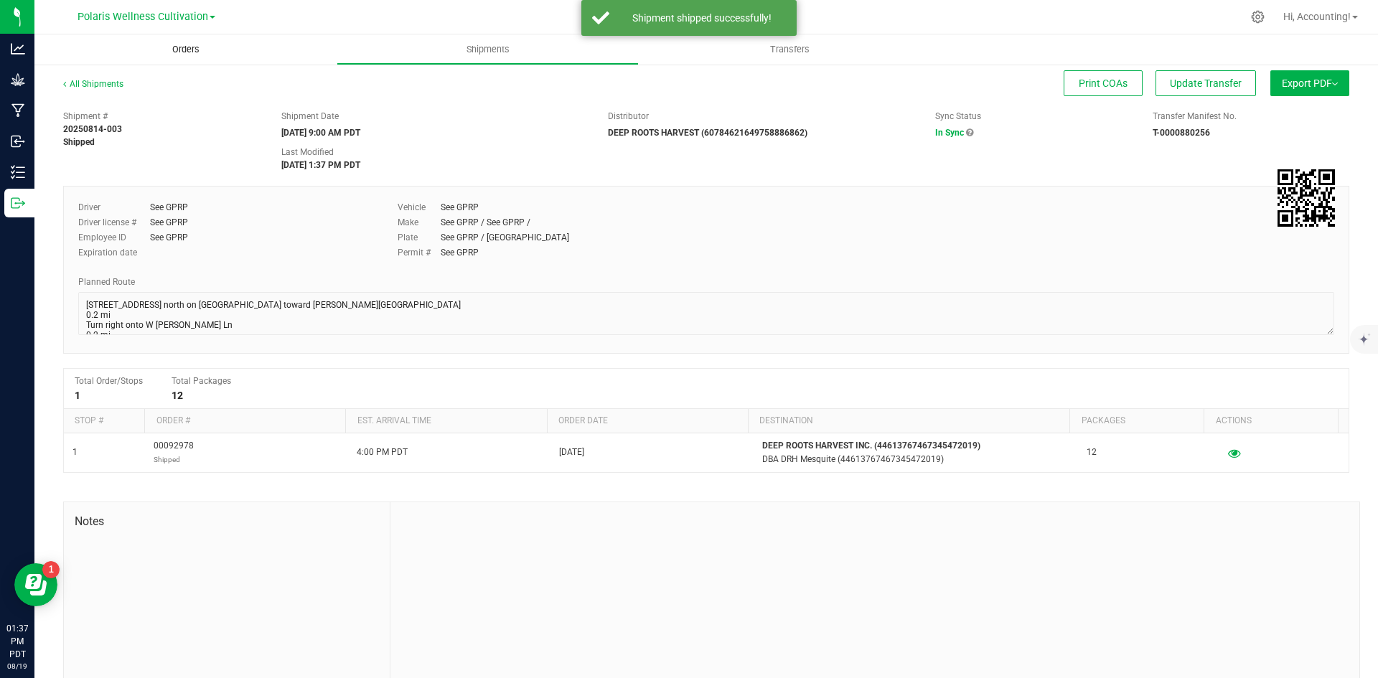
click at [184, 52] on span "Orders" at bounding box center [186, 49] width 66 height 13
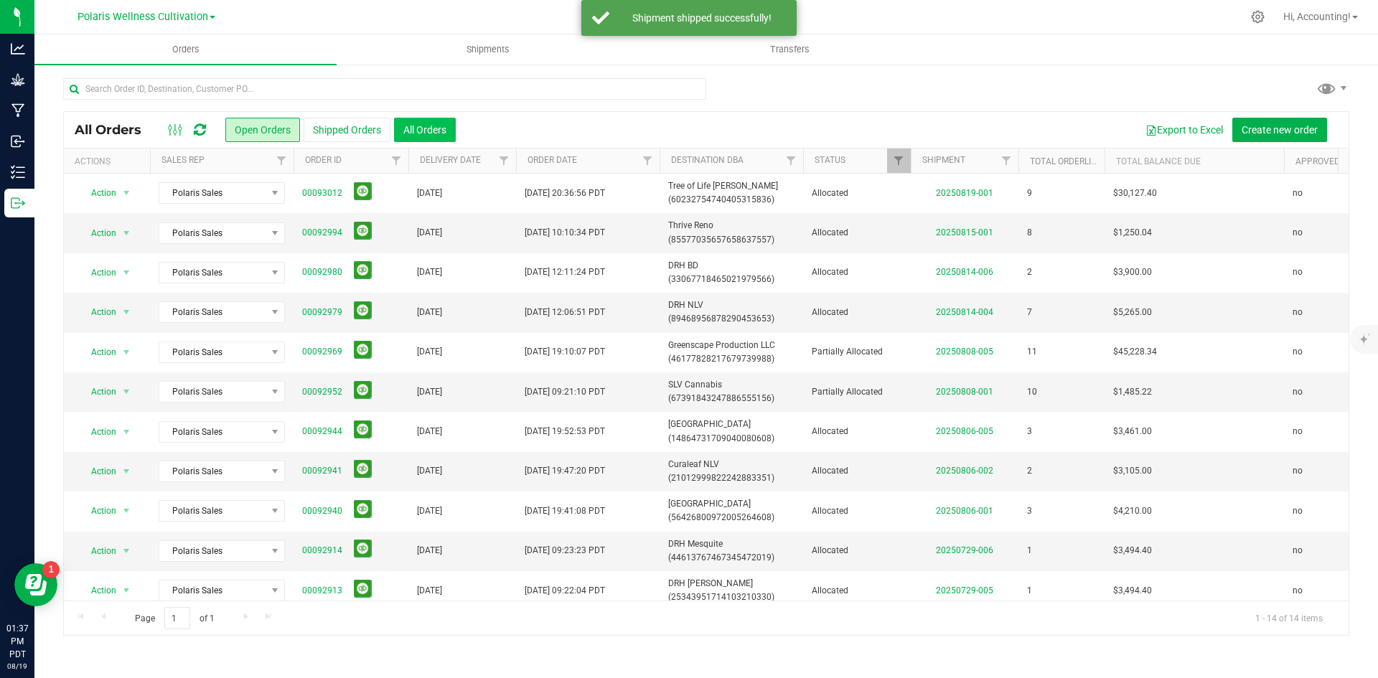
click at [407, 126] on button "All Orders" at bounding box center [425, 130] width 62 height 24
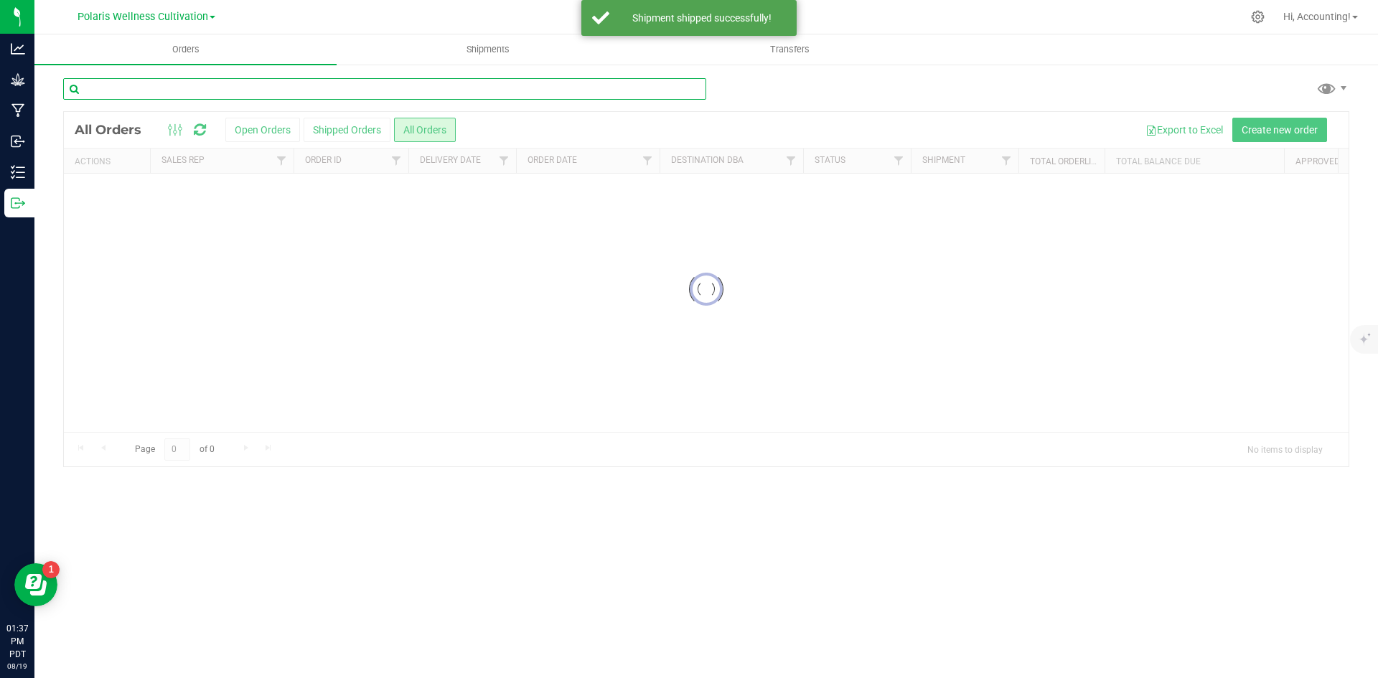
click at [261, 93] on input "text" at bounding box center [384, 89] width 643 height 22
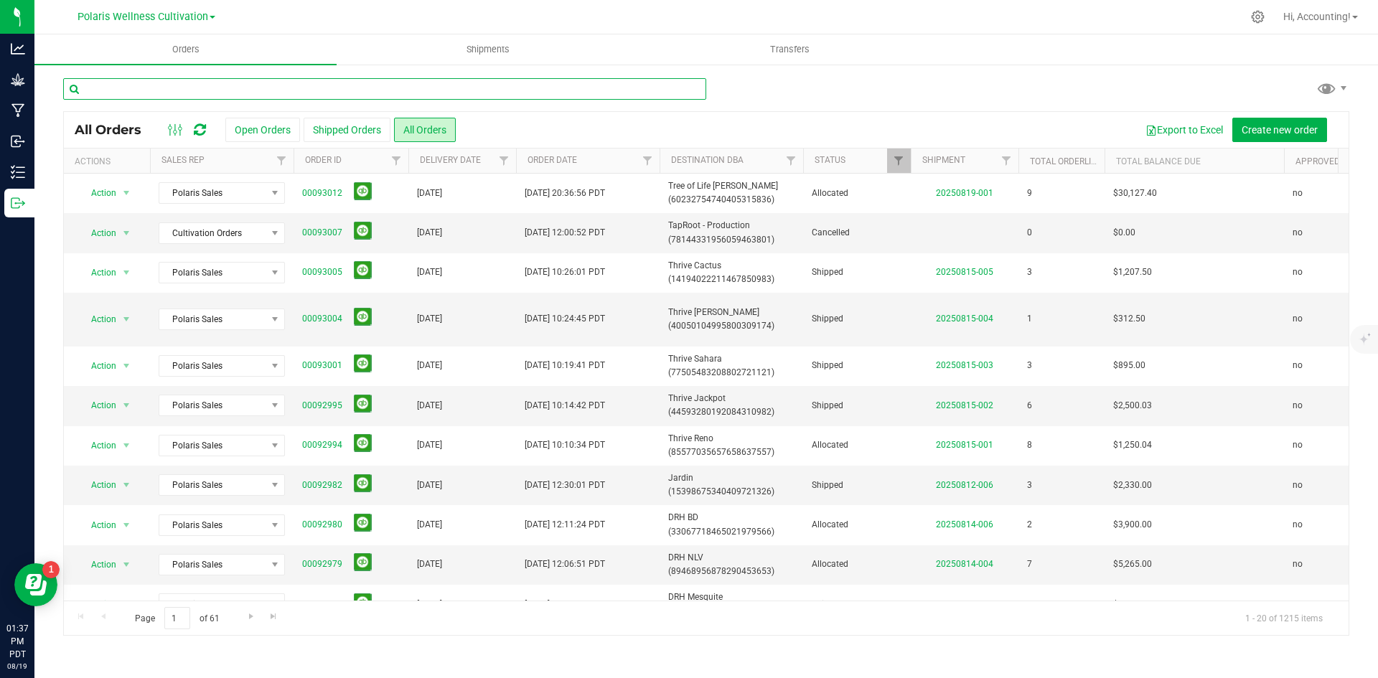
paste input "00092978"
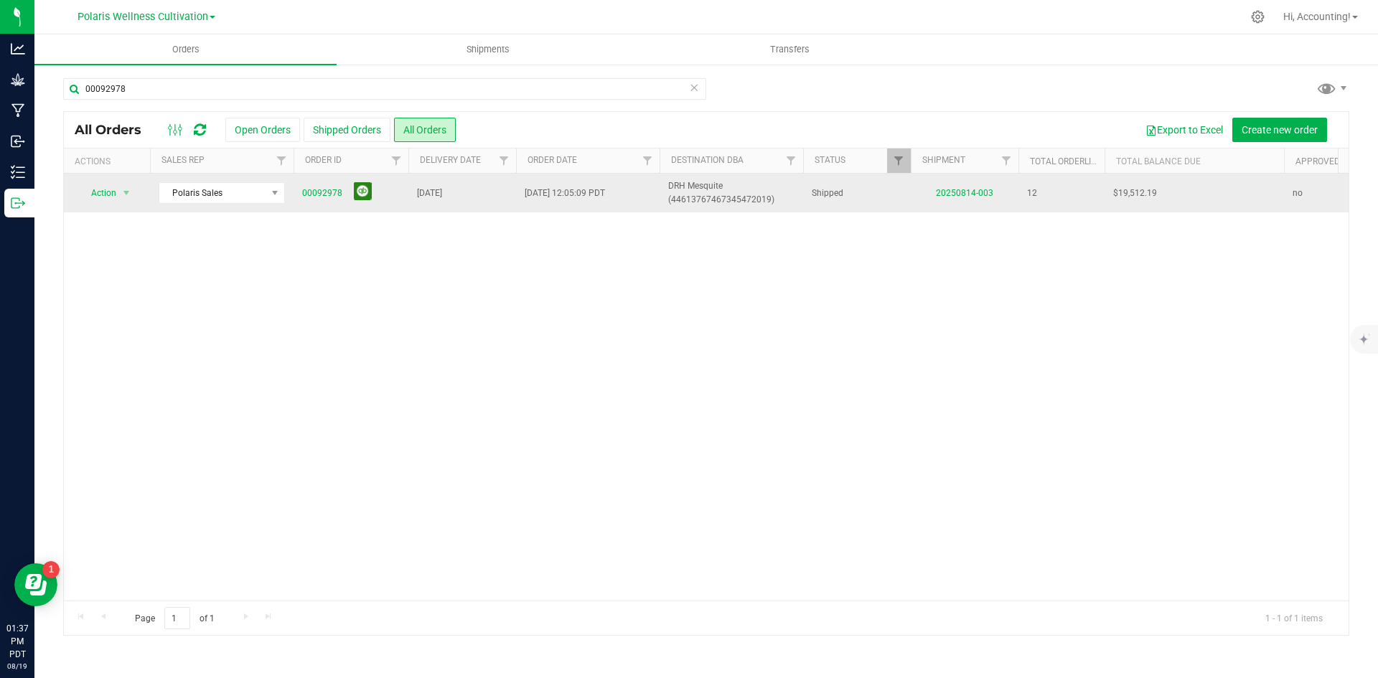
click at [367, 193] on button at bounding box center [363, 191] width 18 height 18
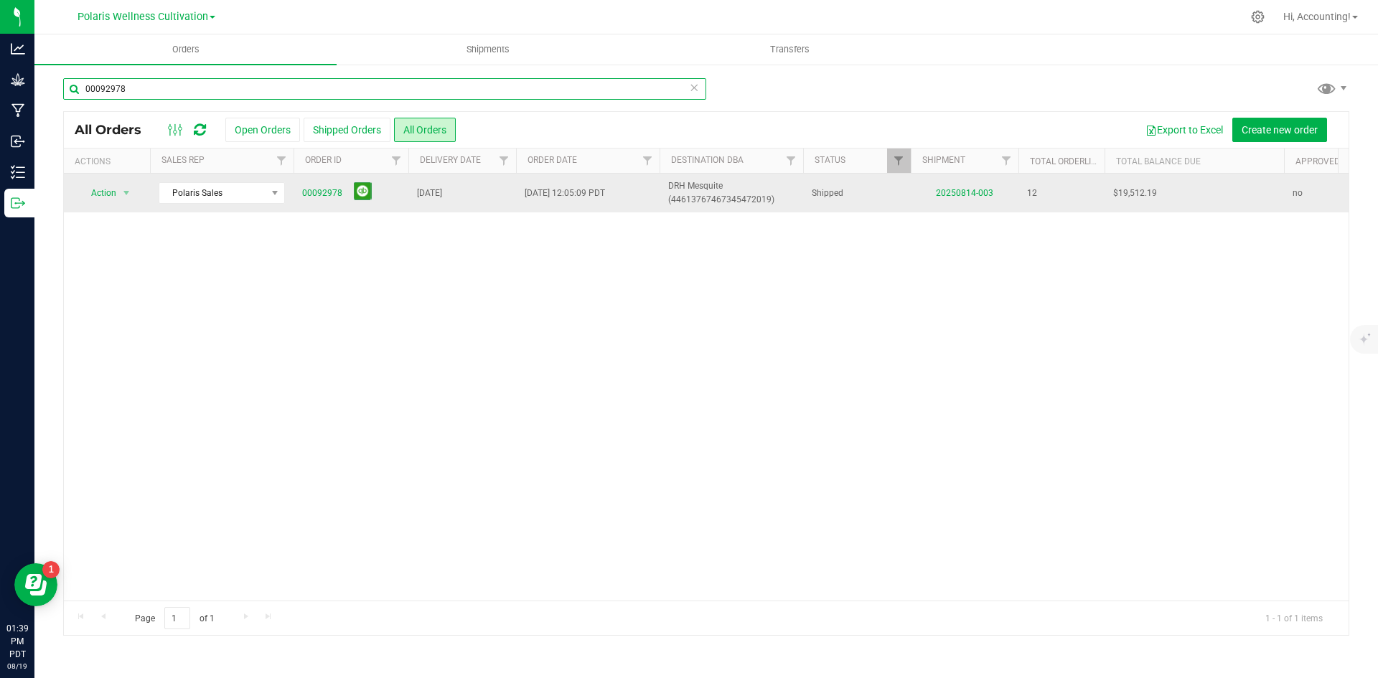
click at [391, 90] on input "00092978" at bounding box center [384, 89] width 643 height 22
type input "00092979"
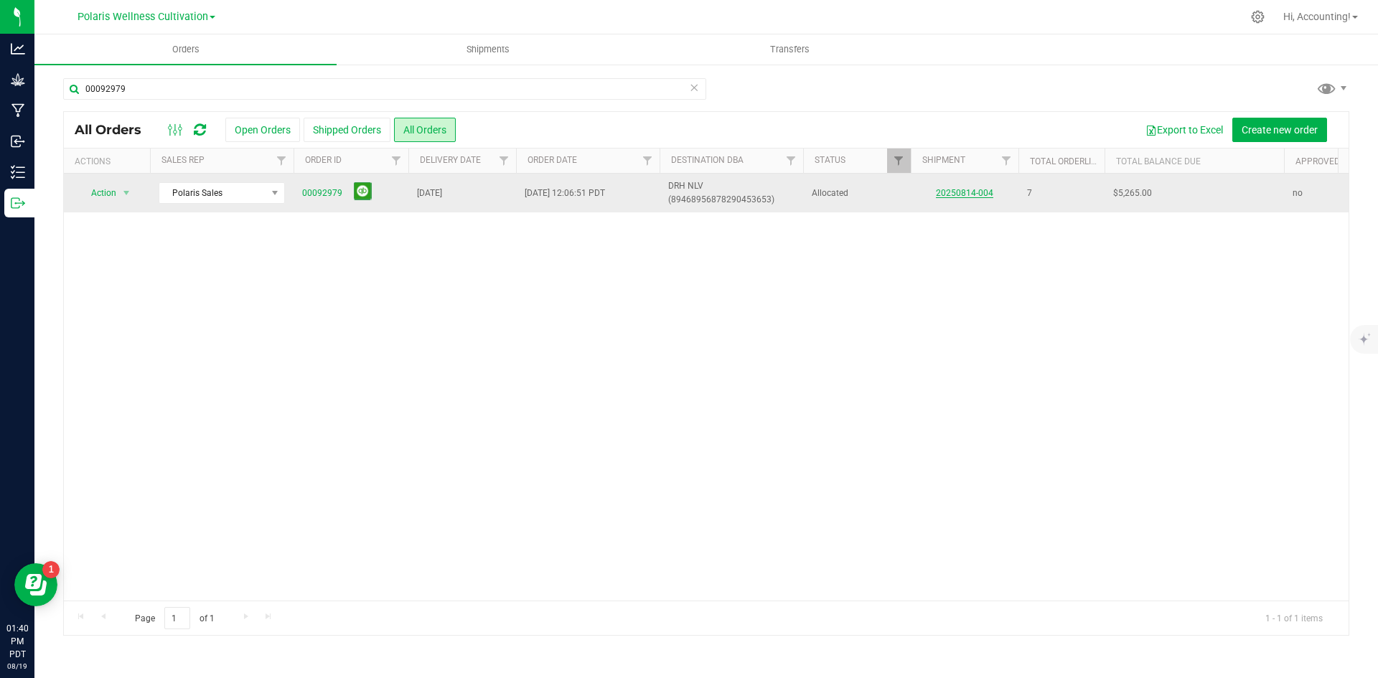
click at [980, 188] on link "20250814-004" at bounding box center [964, 193] width 57 height 10
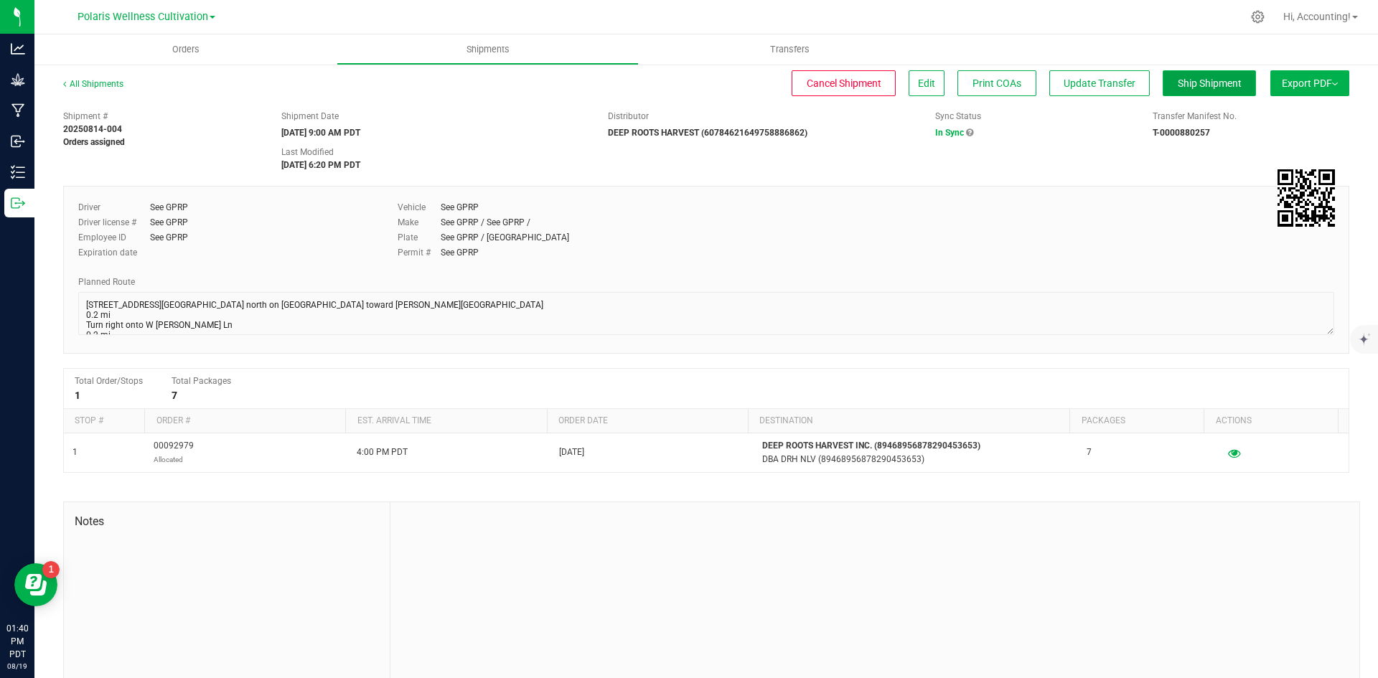
click at [1178, 87] on span "Ship Shipment" at bounding box center [1210, 83] width 64 height 11
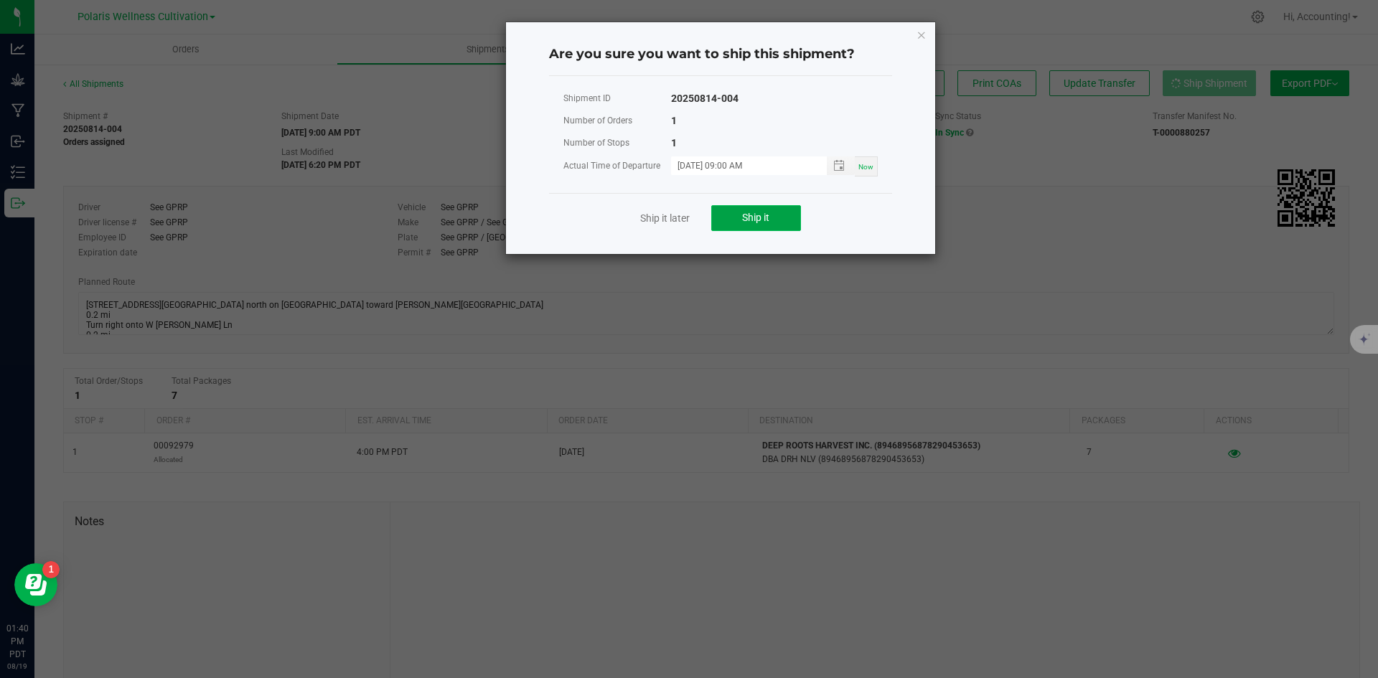
click at [756, 216] on span "Ship it" at bounding box center [755, 217] width 27 height 11
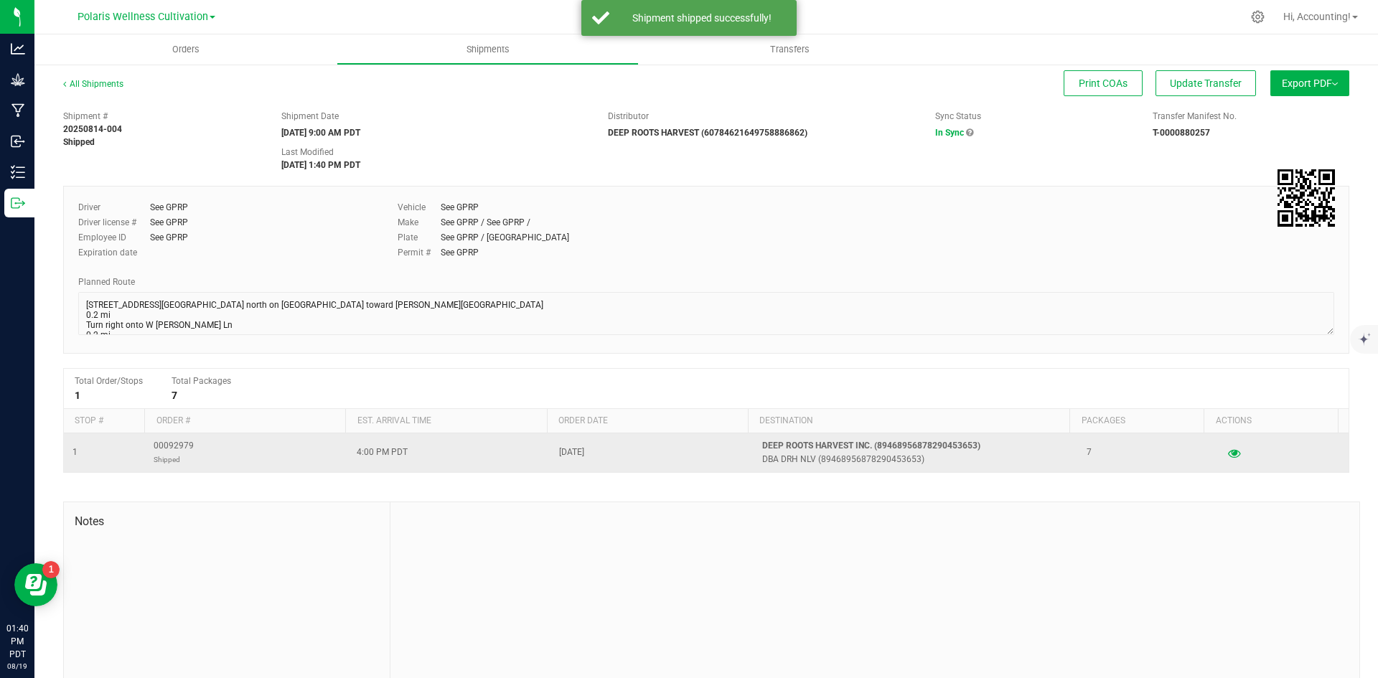
click at [197, 442] on td "00092979 Shipped" at bounding box center [246, 453] width 203 height 39
click at [195, 444] on td "00092979 Shipped" at bounding box center [246, 453] width 203 height 39
click at [181, 444] on span "00092979 Shipped" at bounding box center [174, 452] width 40 height 27
click at [180, 444] on span "00092979 Shipped" at bounding box center [174, 452] width 40 height 27
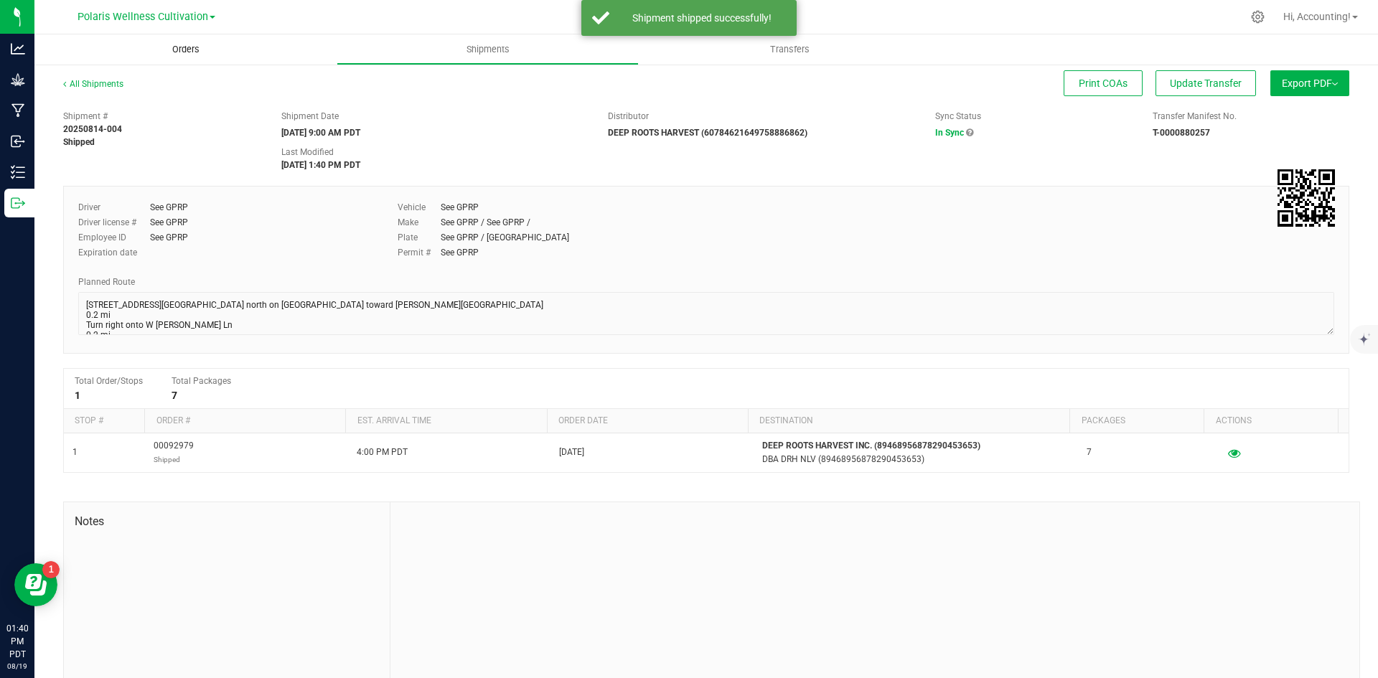
click at [192, 56] on uib-tab-heading "Orders" at bounding box center [185, 49] width 302 height 30
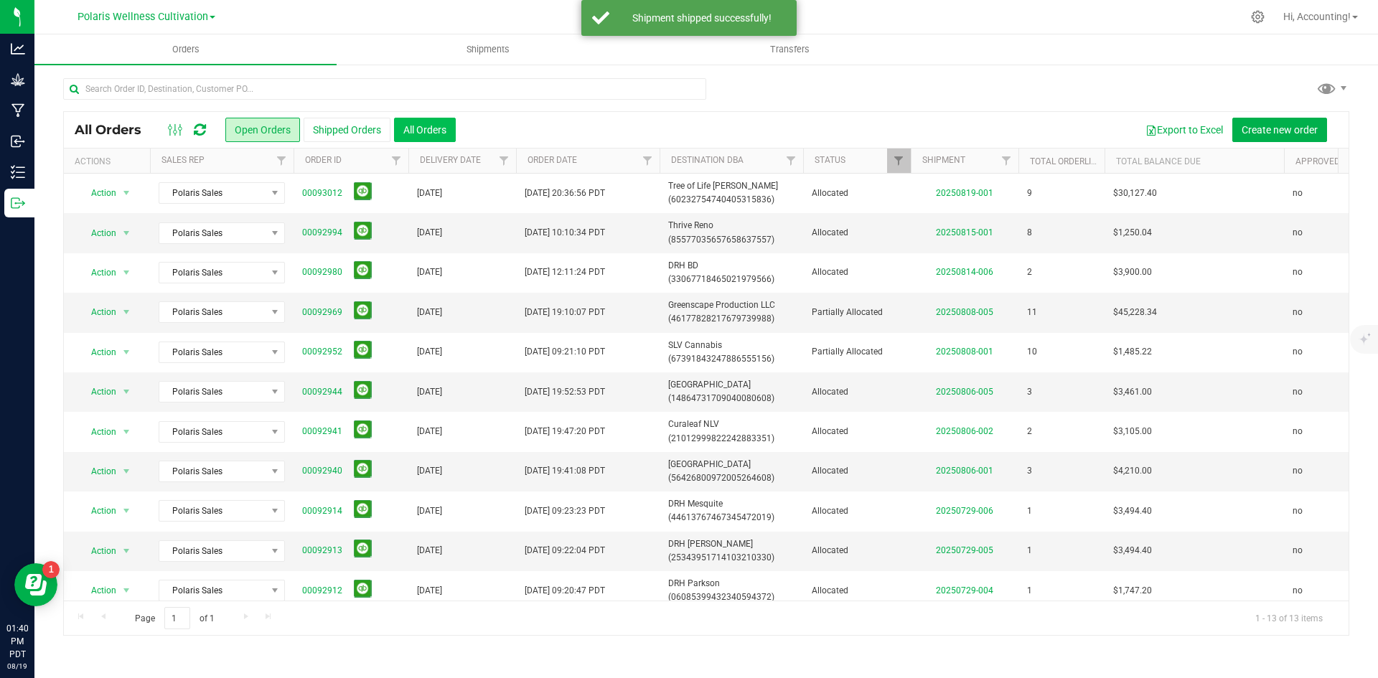
click at [413, 125] on button "All Orders" at bounding box center [425, 130] width 62 height 24
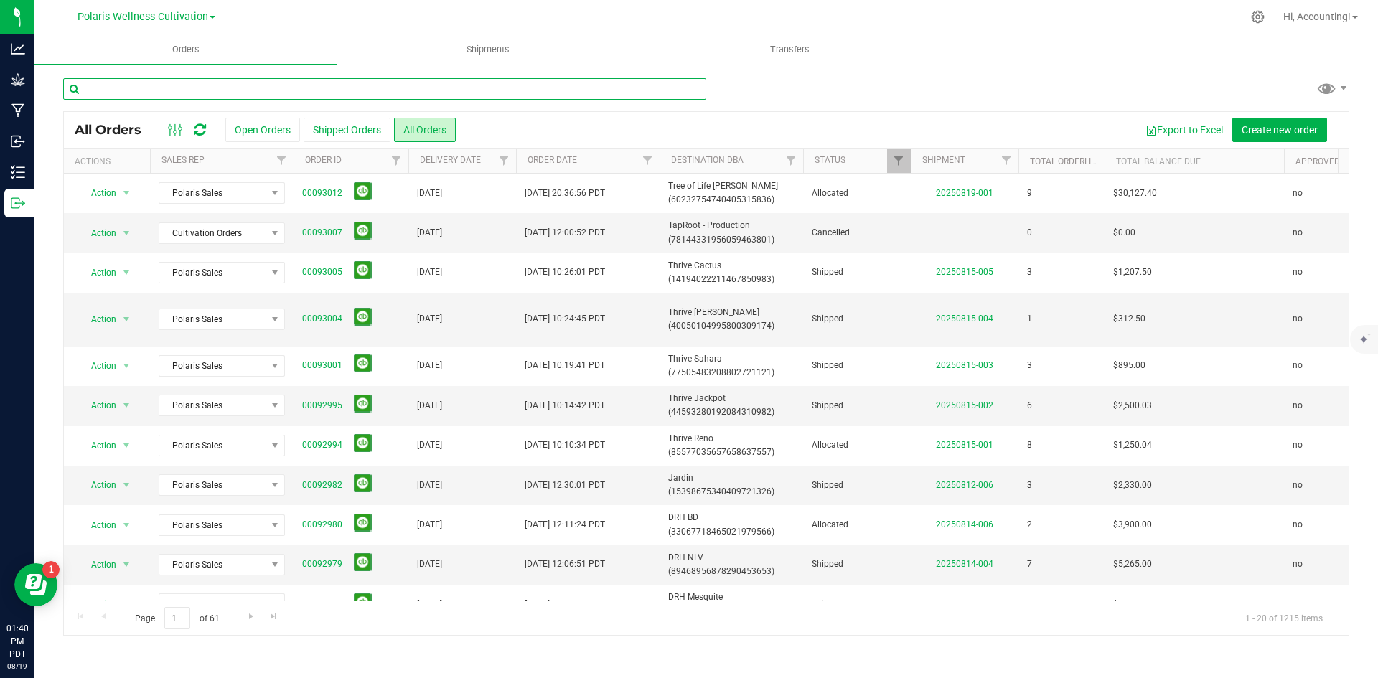
paste input "00092979"
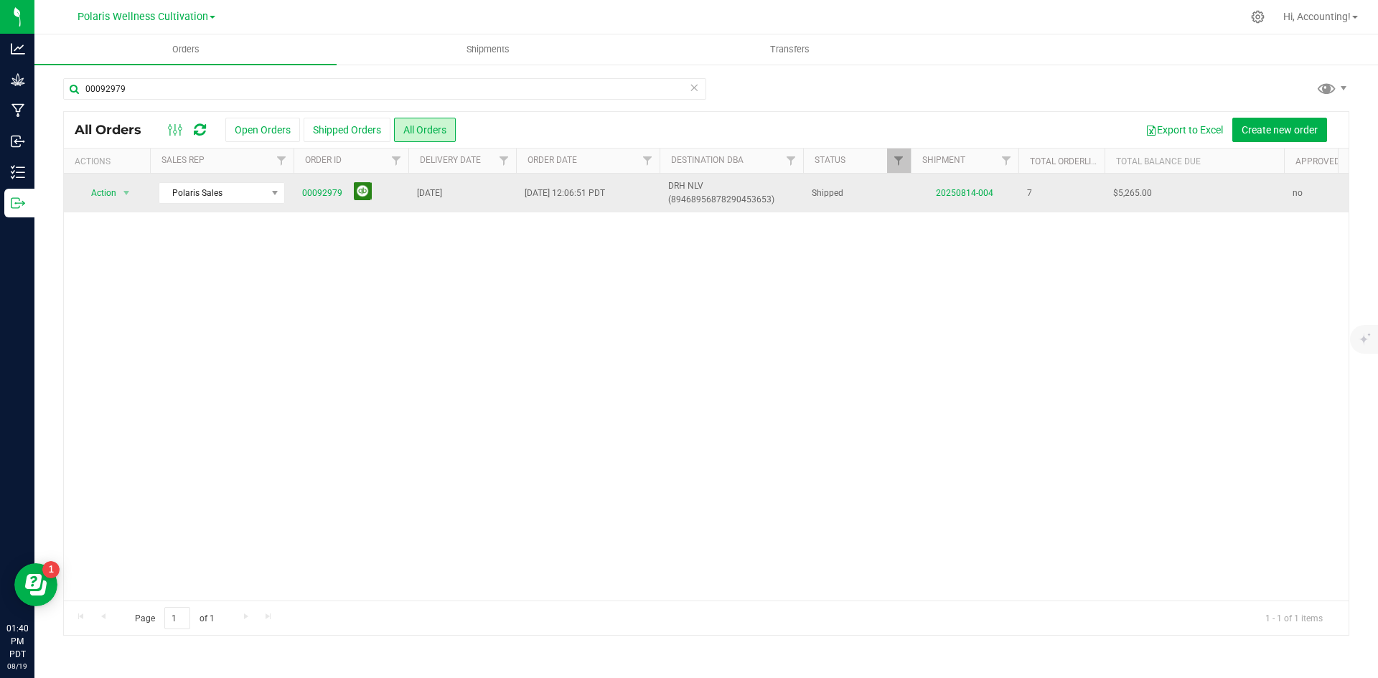
click at [354, 194] on button at bounding box center [363, 191] width 18 height 18
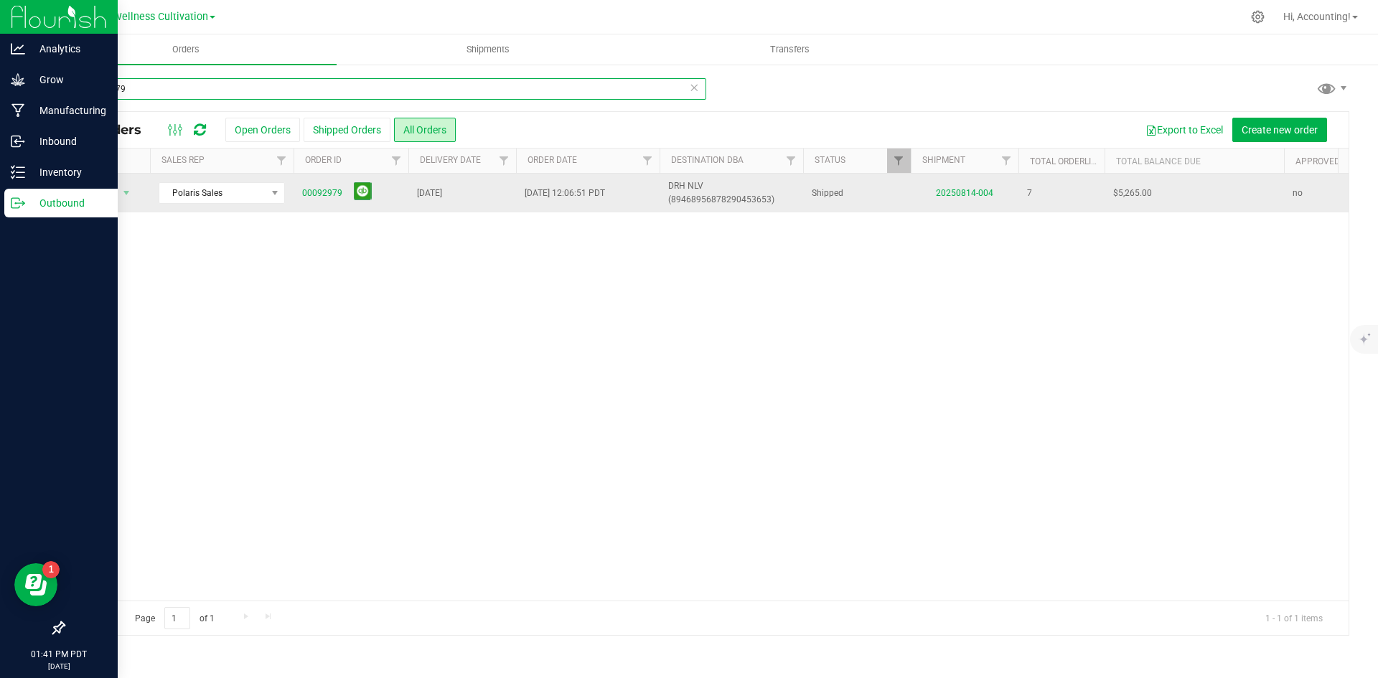
drag, startPoint x: 243, startPoint y: 86, endPoint x: 0, endPoint y: 17, distance: 253.1
click at [0, 17] on div "Analytics Grow Manufacturing Inbound Inventory Outbound 01:41 PM PDT 08/19/2025…" at bounding box center [689, 339] width 1378 height 678
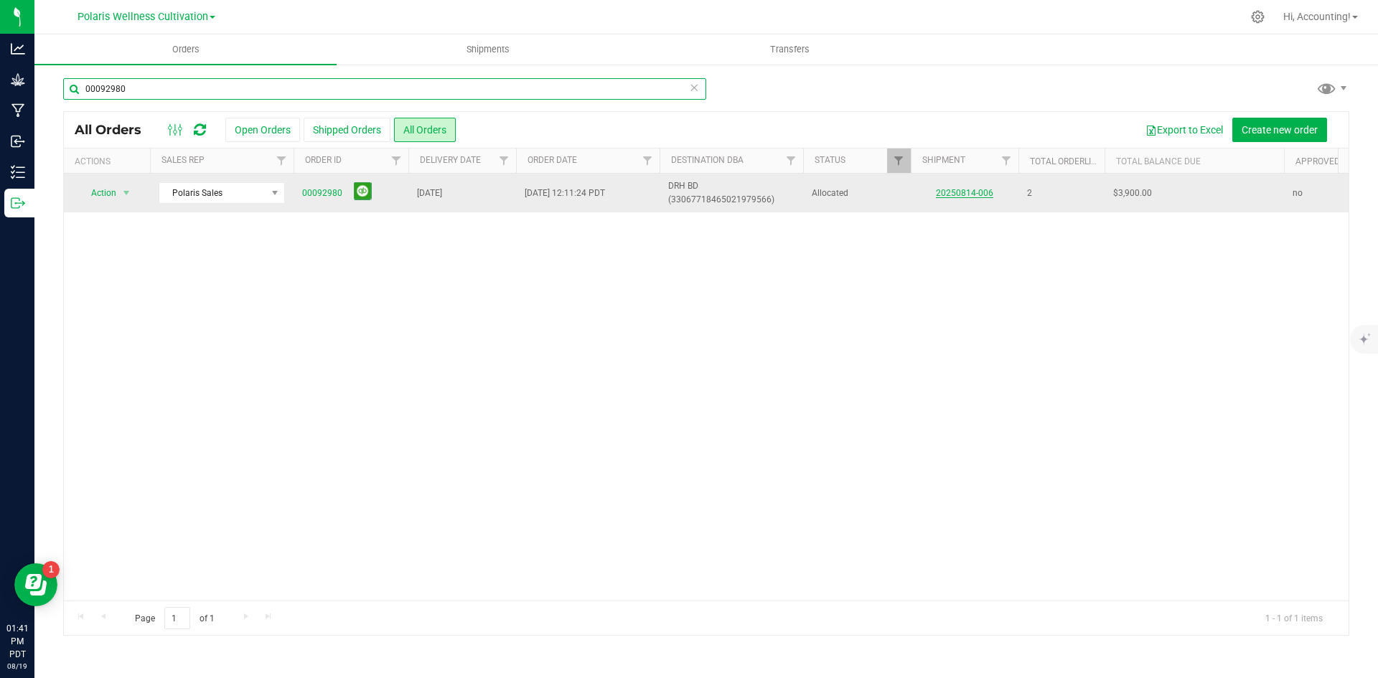
type input "00092980"
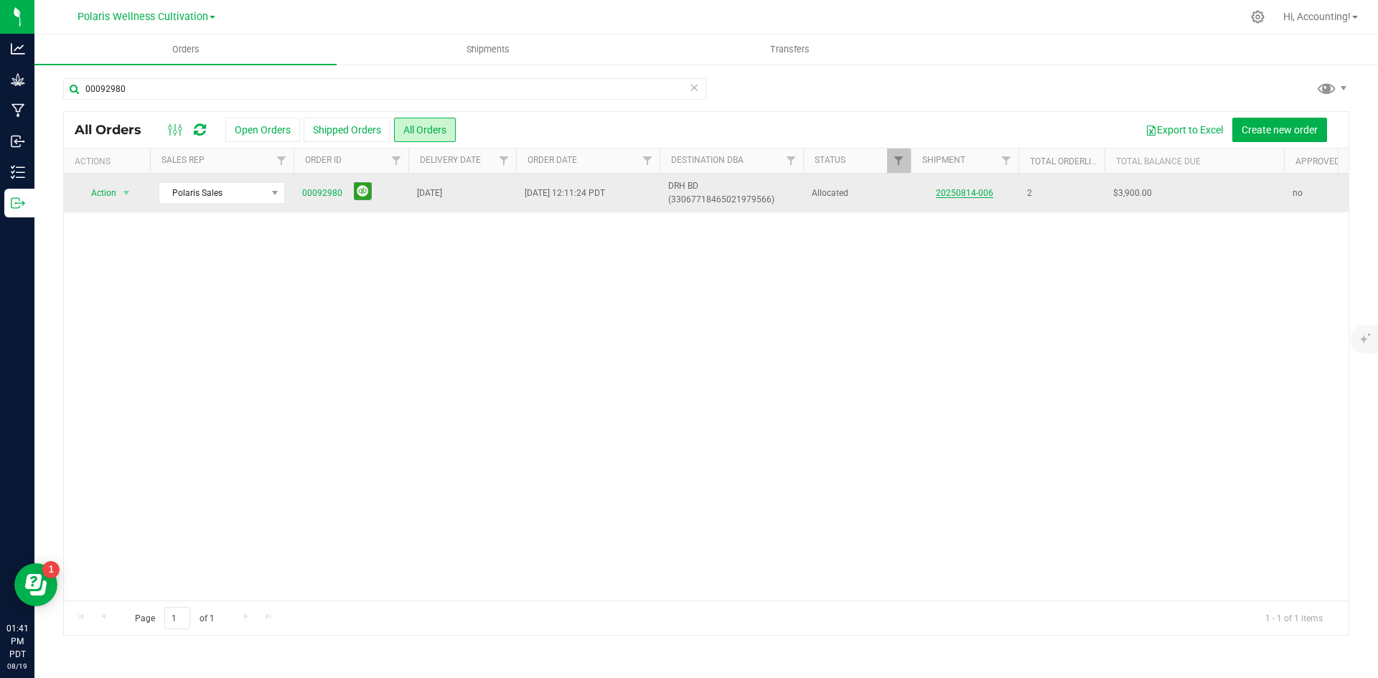
click at [972, 188] on link "20250814-006" at bounding box center [964, 193] width 57 height 10
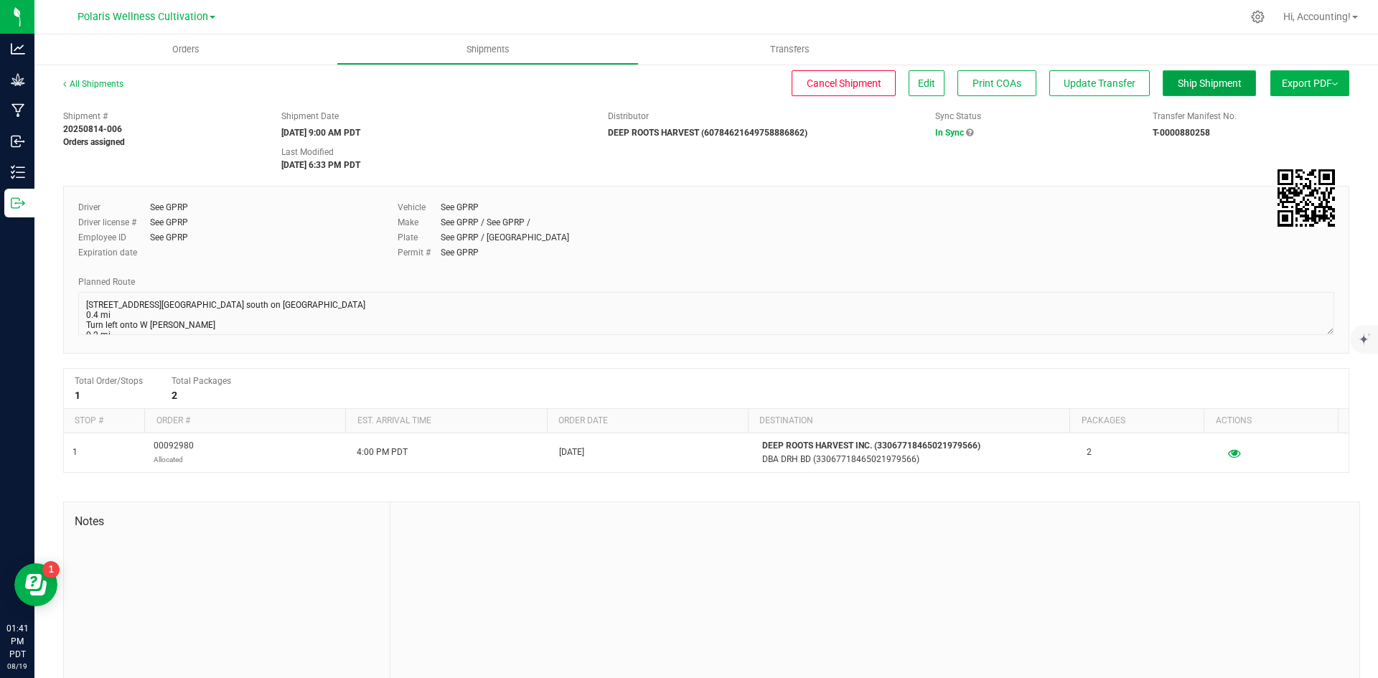
click at [1185, 92] on button "Ship Shipment" at bounding box center [1209, 83] width 93 height 26
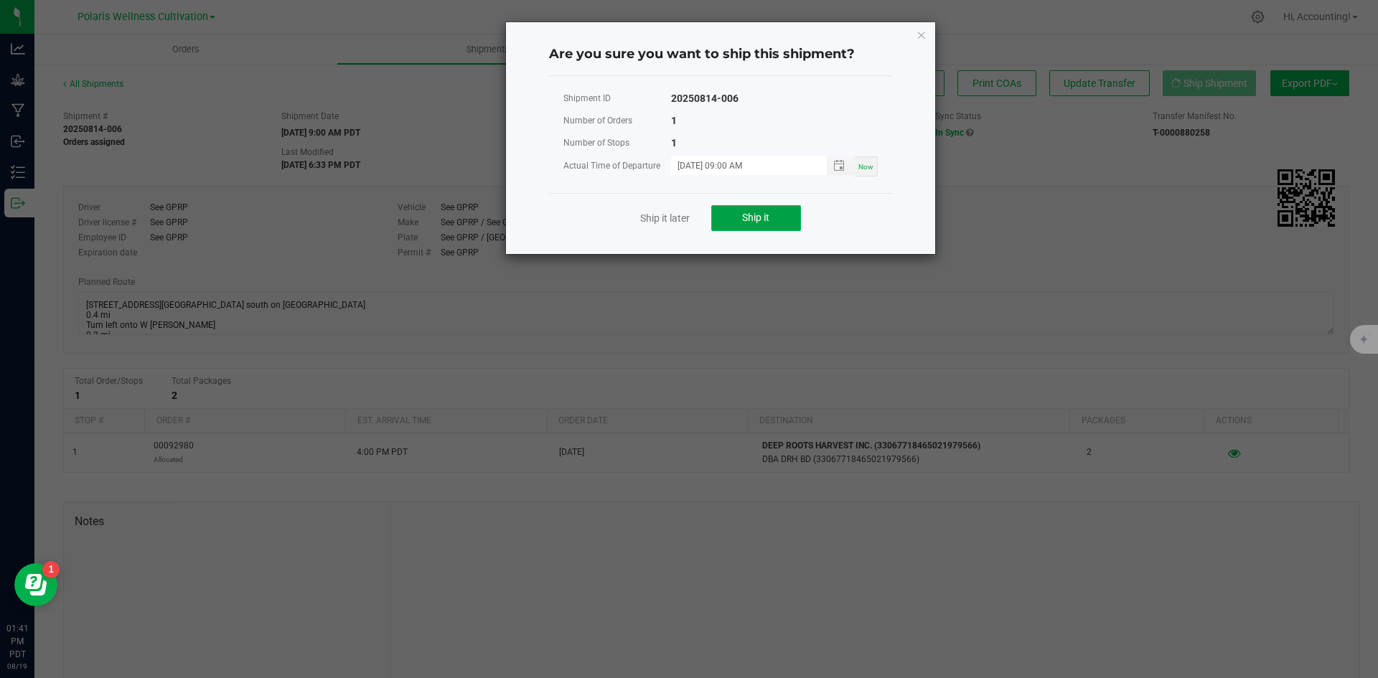
click at [773, 230] on button "Ship it" at bounding box center [756, 218] width 90 height 26
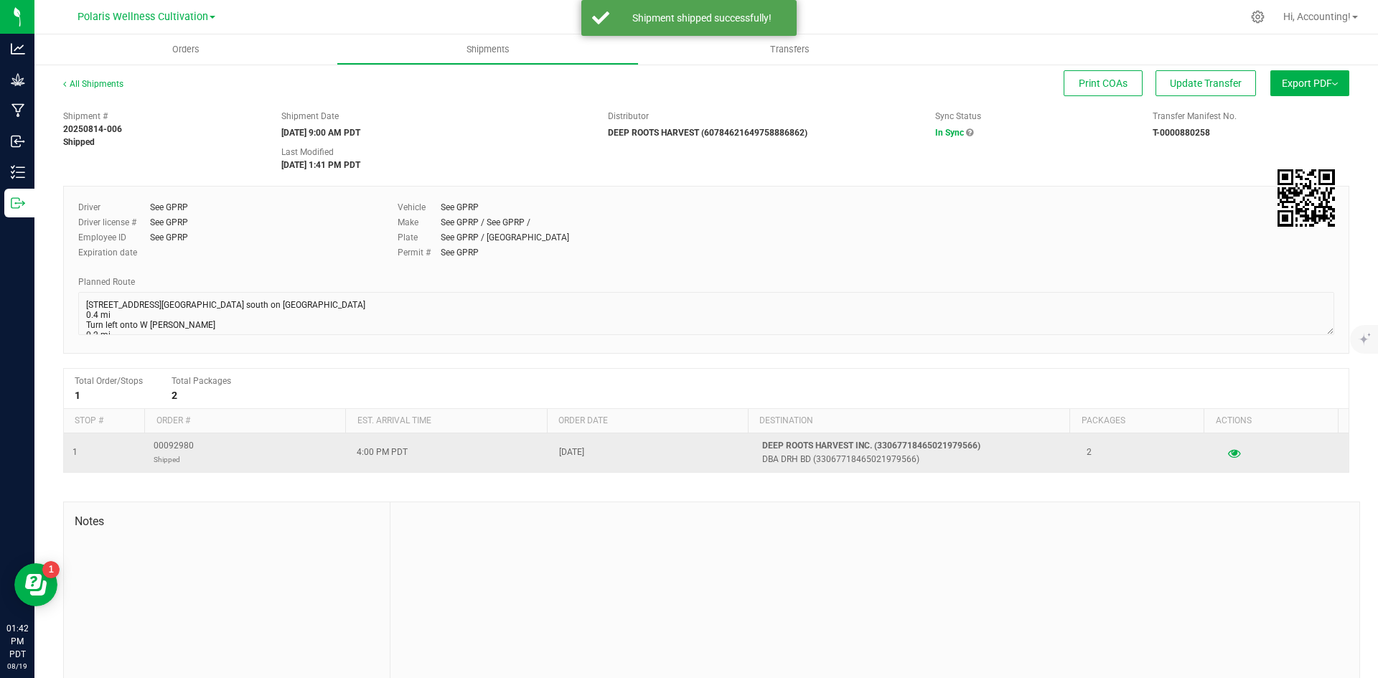
click at [171, 441] on span "00092980 Shipped" at bounding box center [174, 452] width 40 height 27
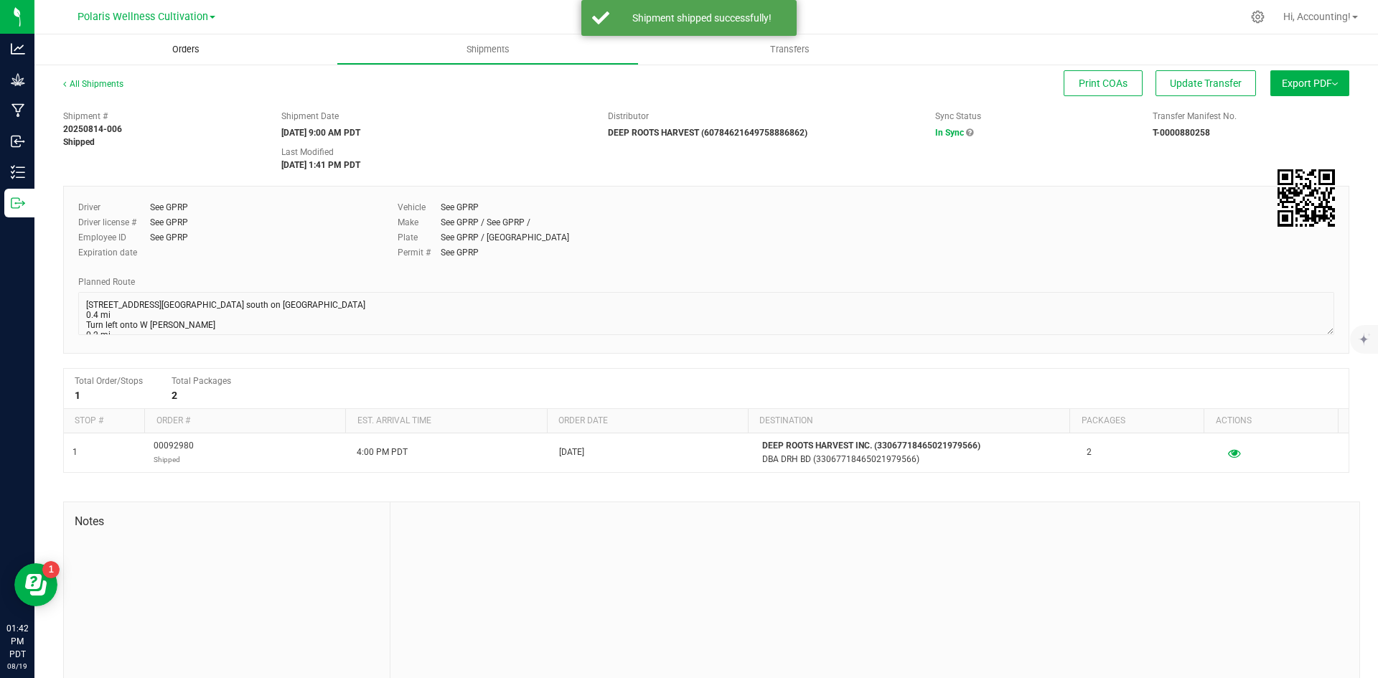
click at [182, 60] on uib-tab-heading "Orders" at bounding box center [185, 49] width 302 height 30
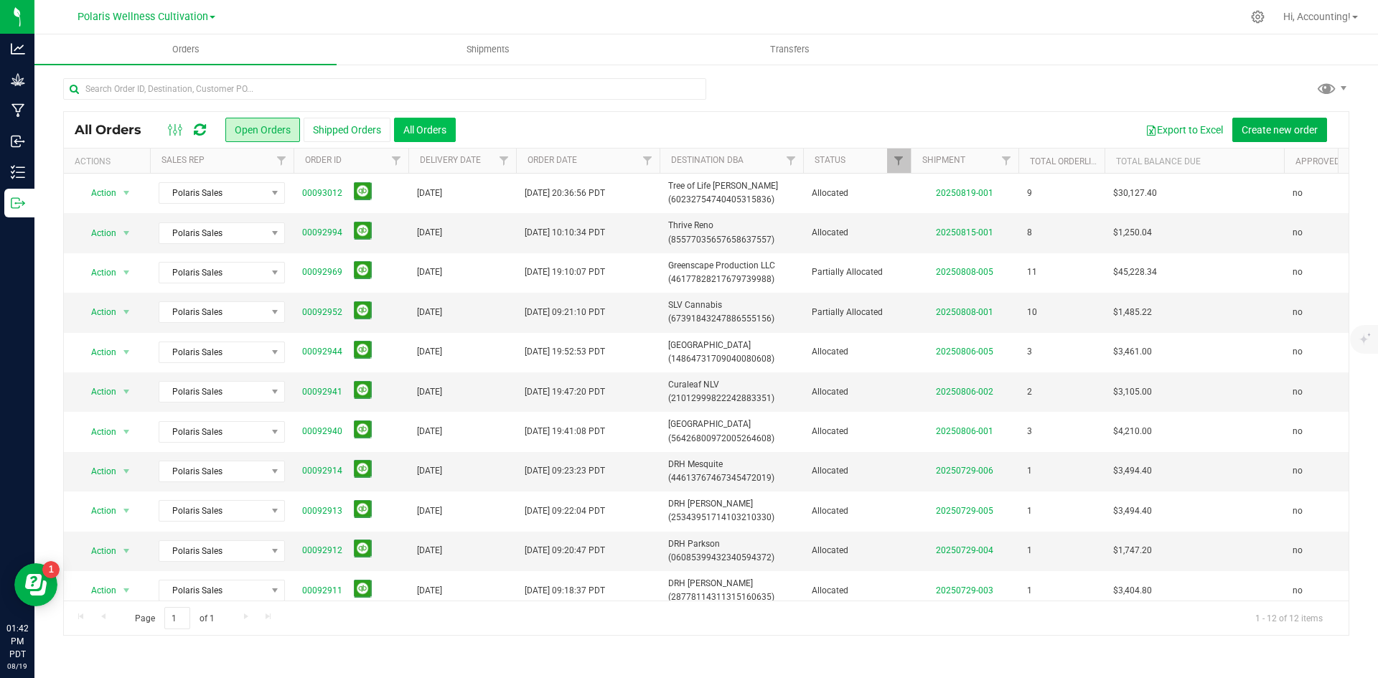
click at [405, 138] on button "All Orders" at bounding box center [425, 130] width 62 height 24
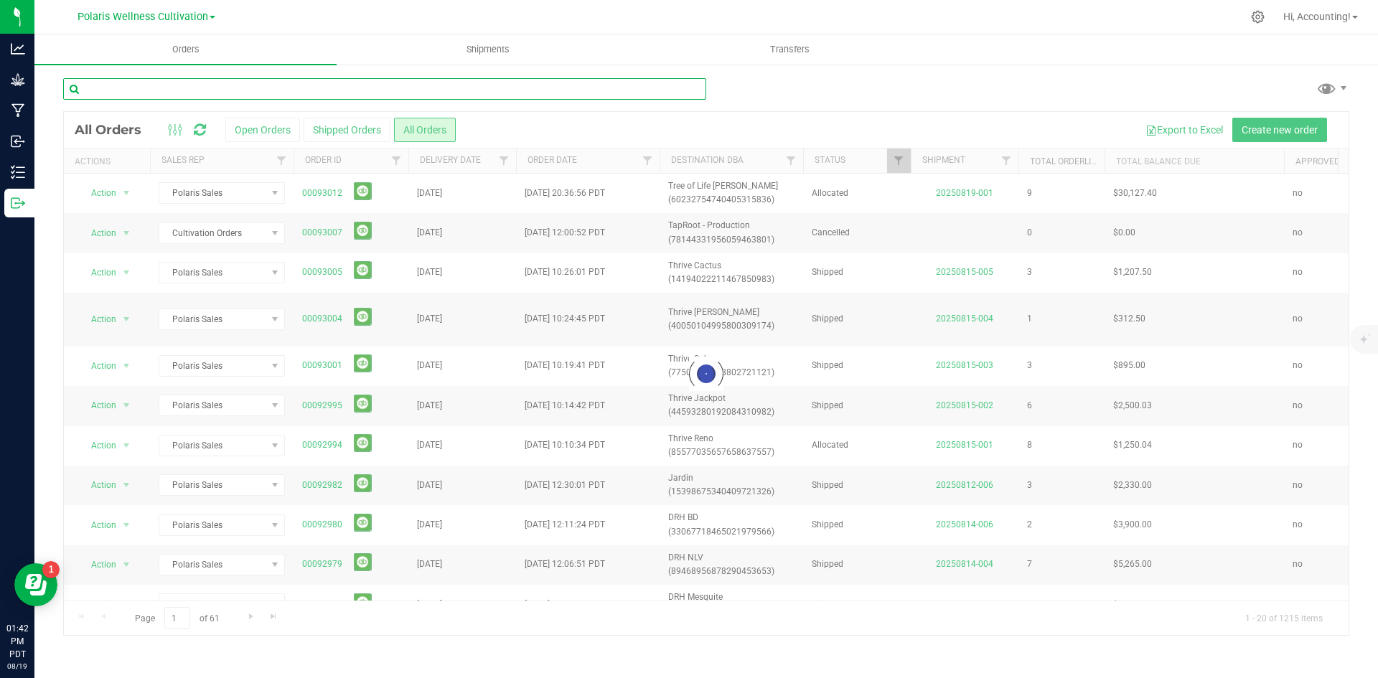
paste input "00092980"
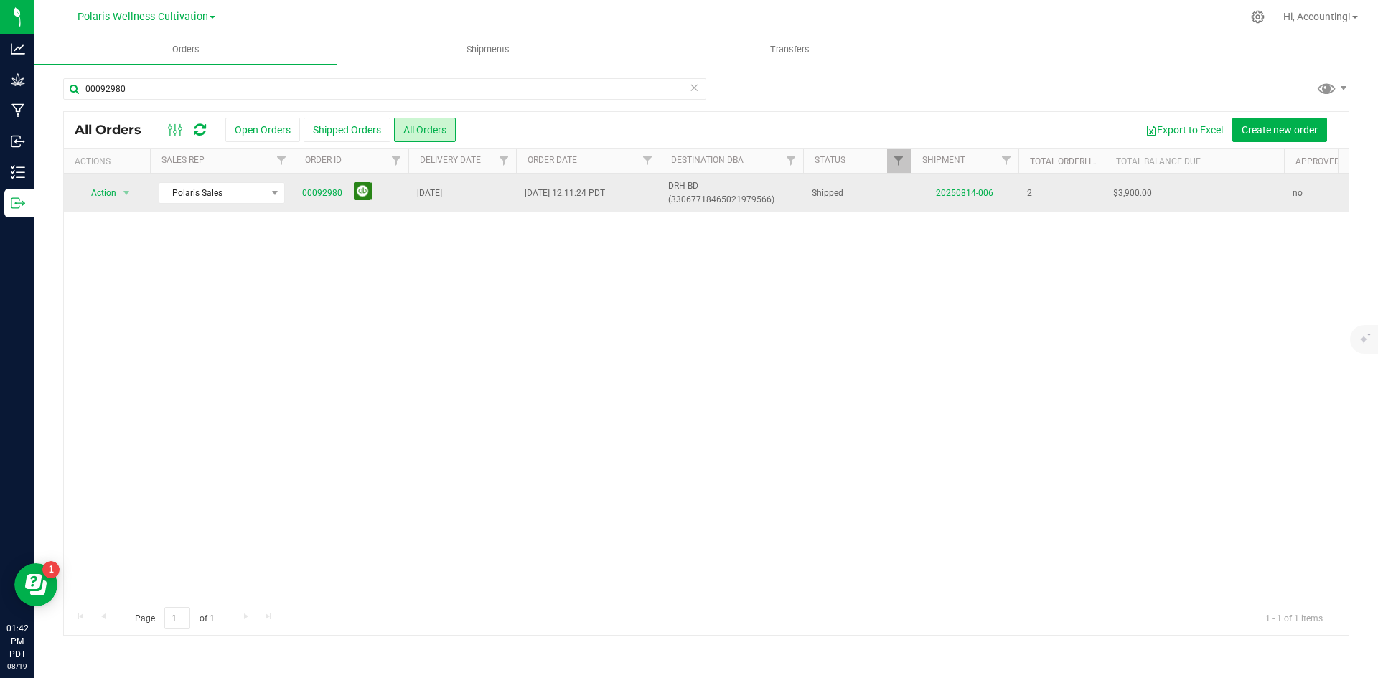
click at [365, 188] on button at bounding box center [363, 191] width 18 height 18
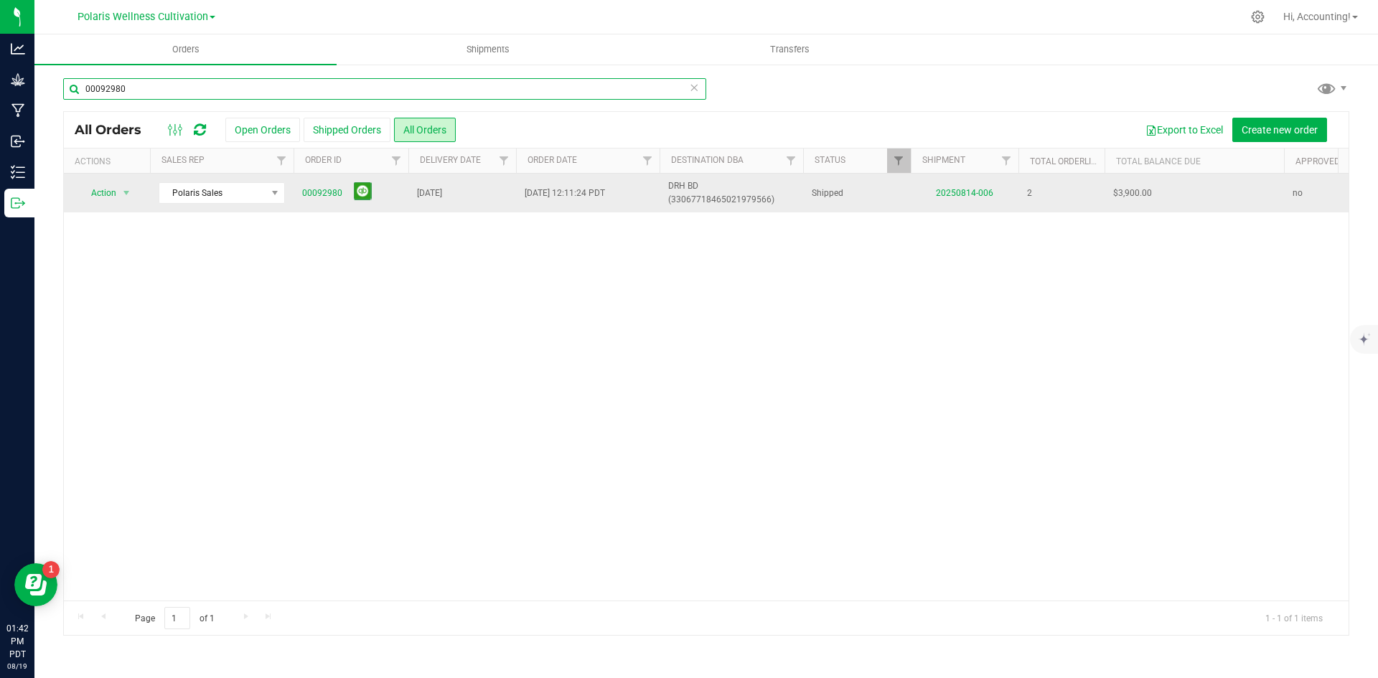
click at [210, 98] on input "00092980" at bounding box center [384, 89] width 643 height 22
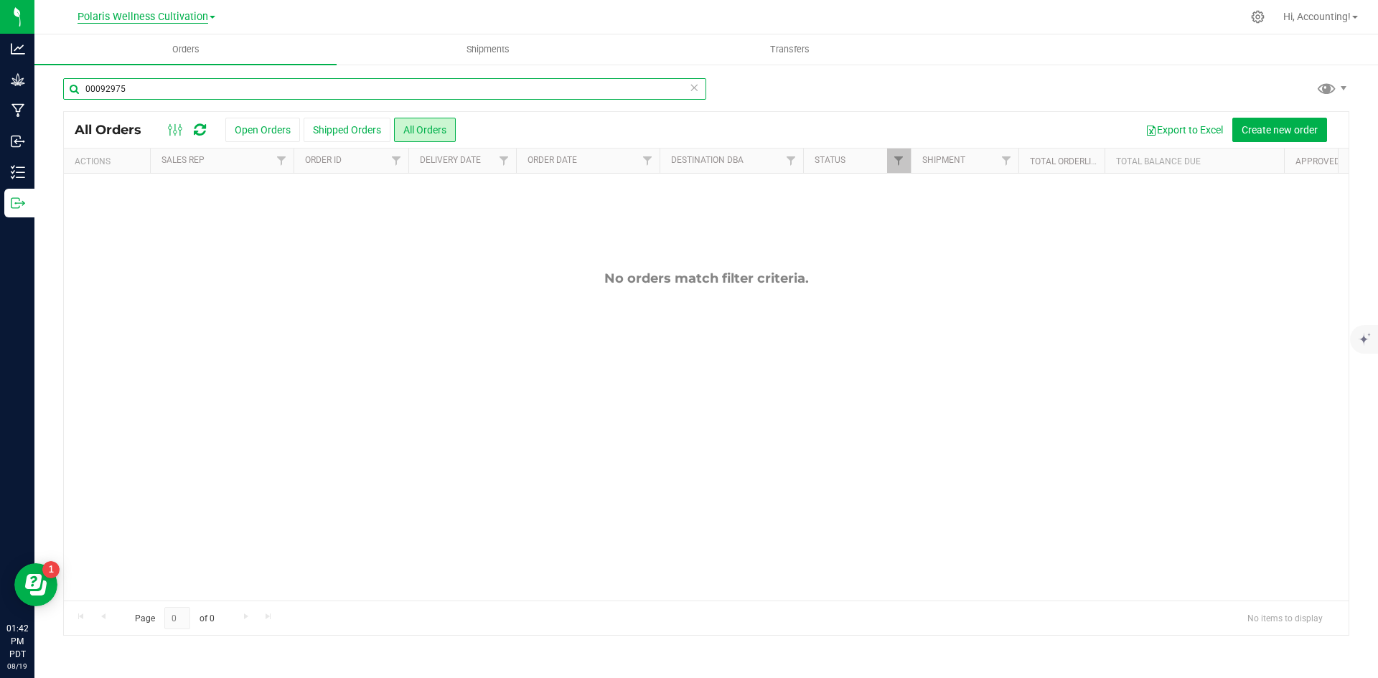
type input "00092975"
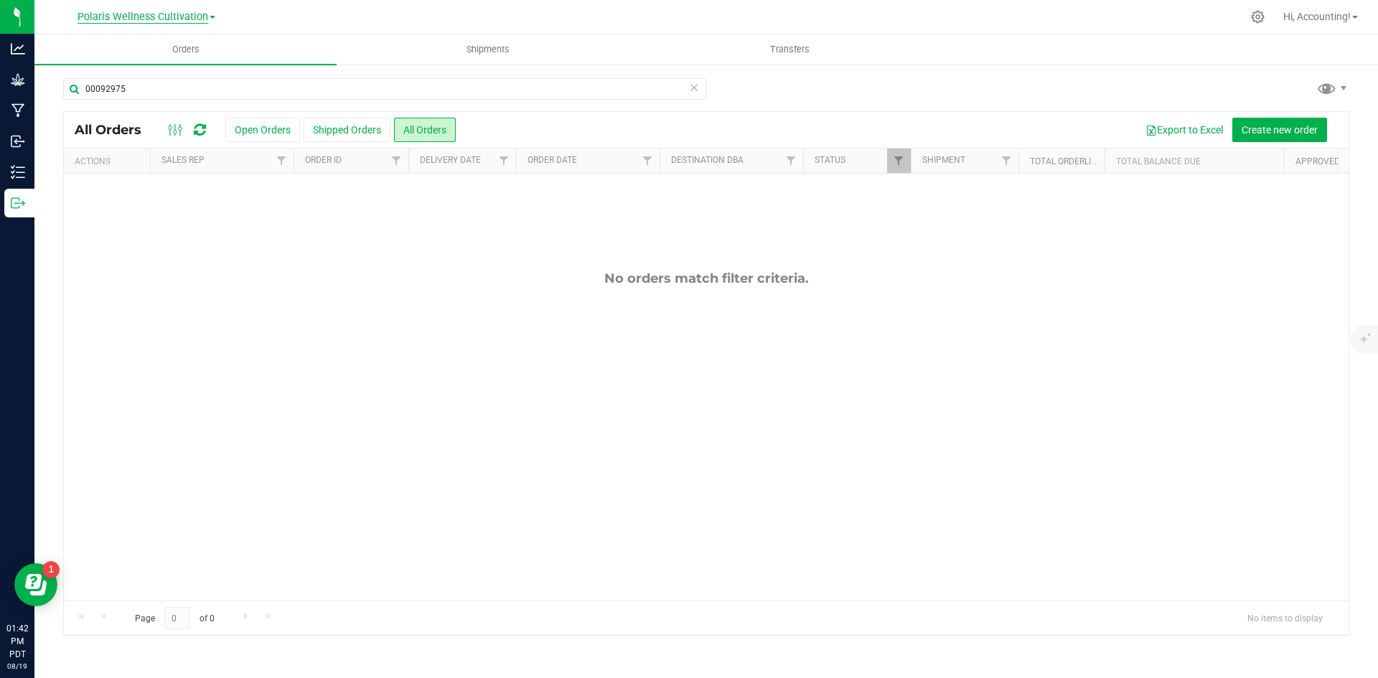
click at [194, 15] on span "Polaris Wellness Cultivation" at bounding box center [143, 17] width 131 height 13
click at [197, 65] on link "Polaris Wellness Production" at bounding box center [147, 69] width 210 height 19
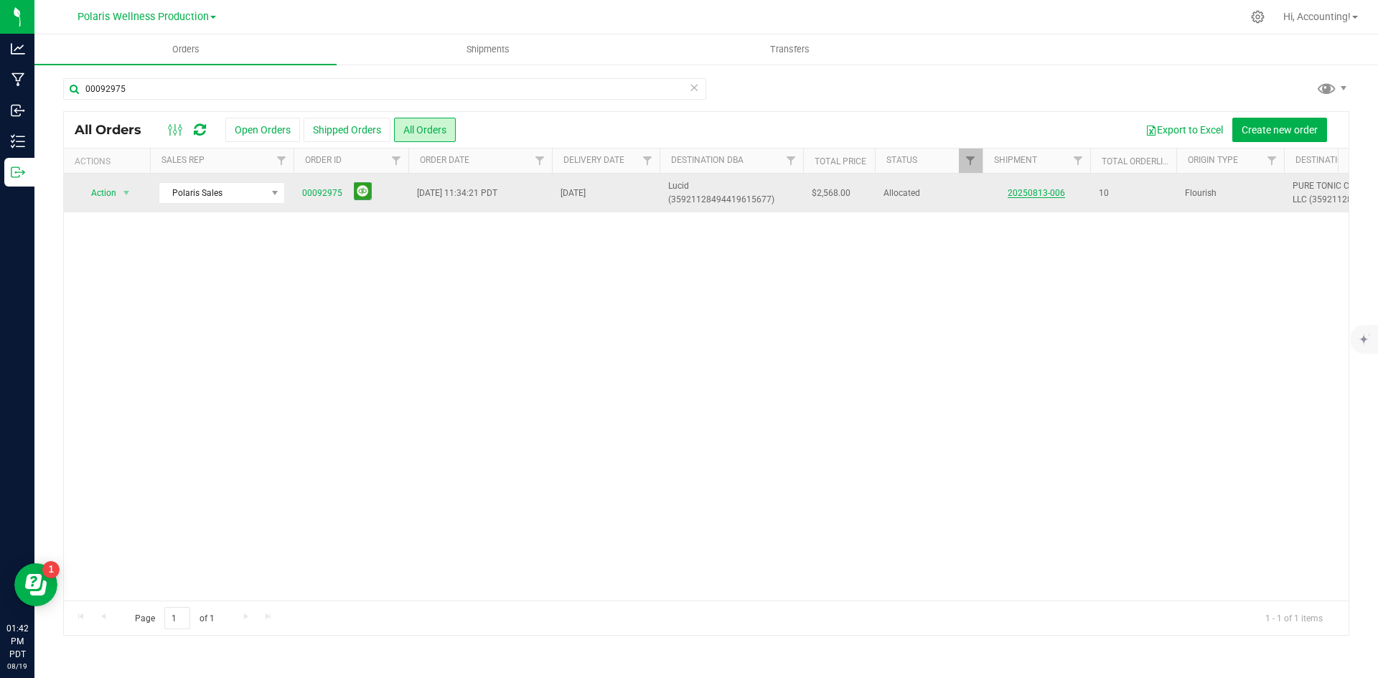
click at [1013, 189] on link "20250813-006" at bounding box center [1036, 193] width 57 height 10
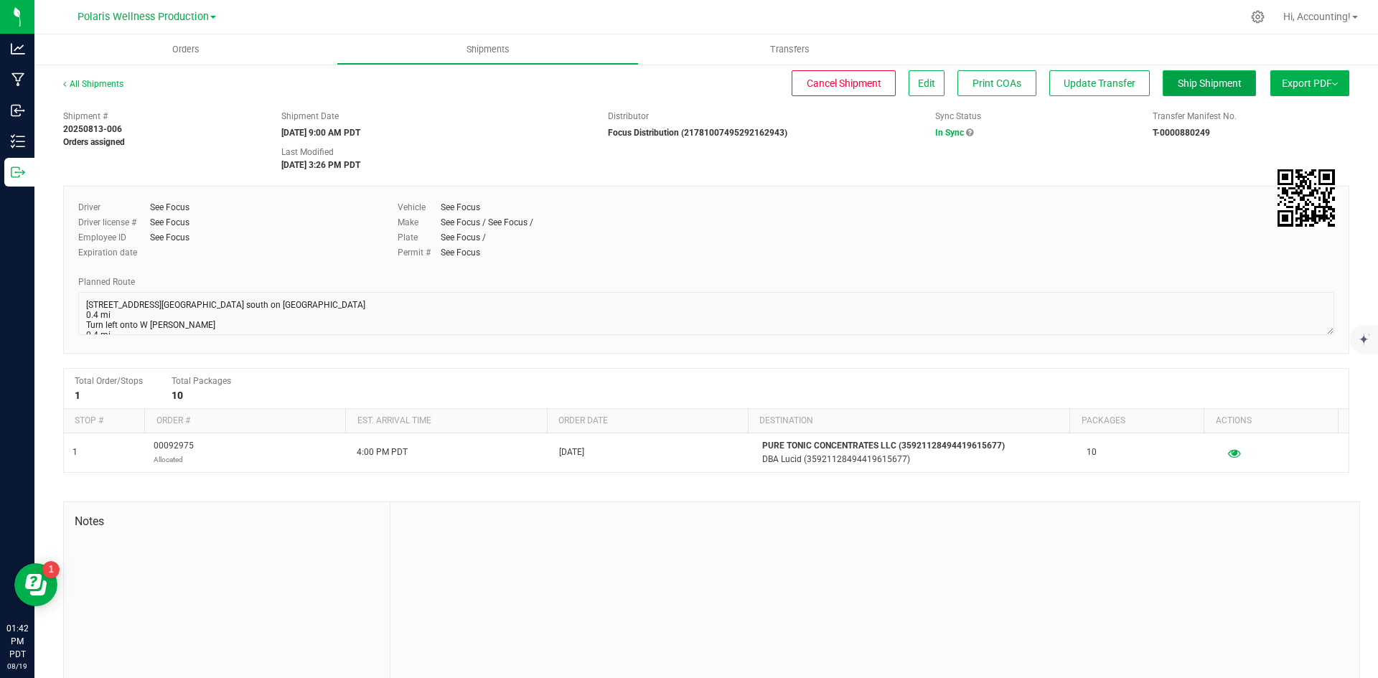
click at [1198, 83] on span "Ship Shipment" at bounding box center [1210, 83] width 64 height 11
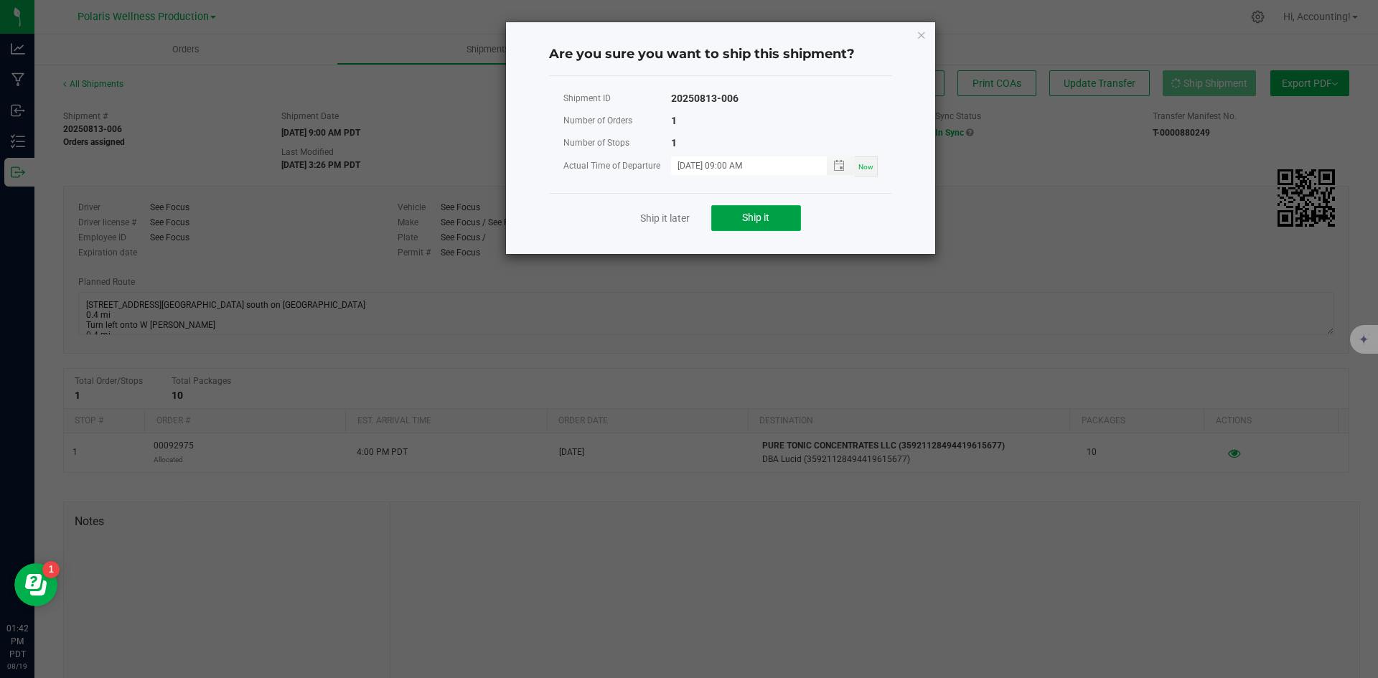
click at [752, 222] on span "Ship it" at bounding box center [755, 217] width 27 height 11
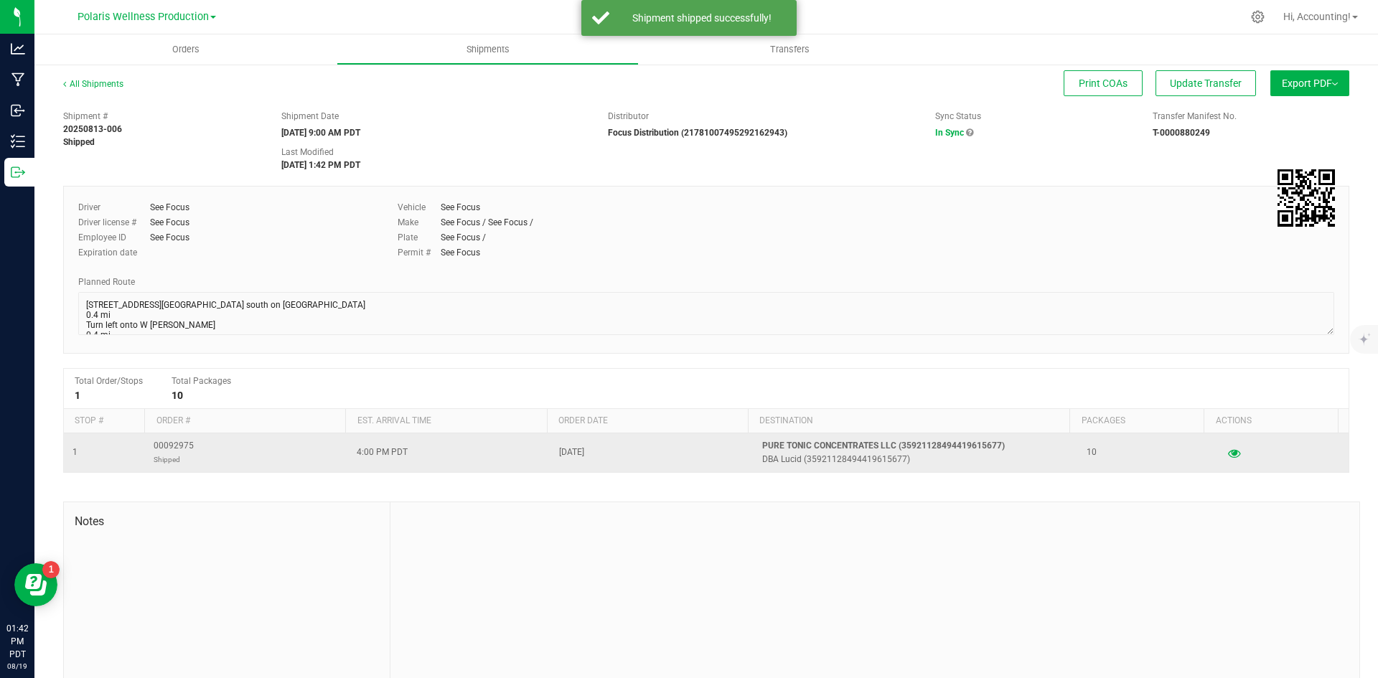
click at [151, 445] on td "00092975 Shipped" at bounding box center [246, 453] width 203 height 39
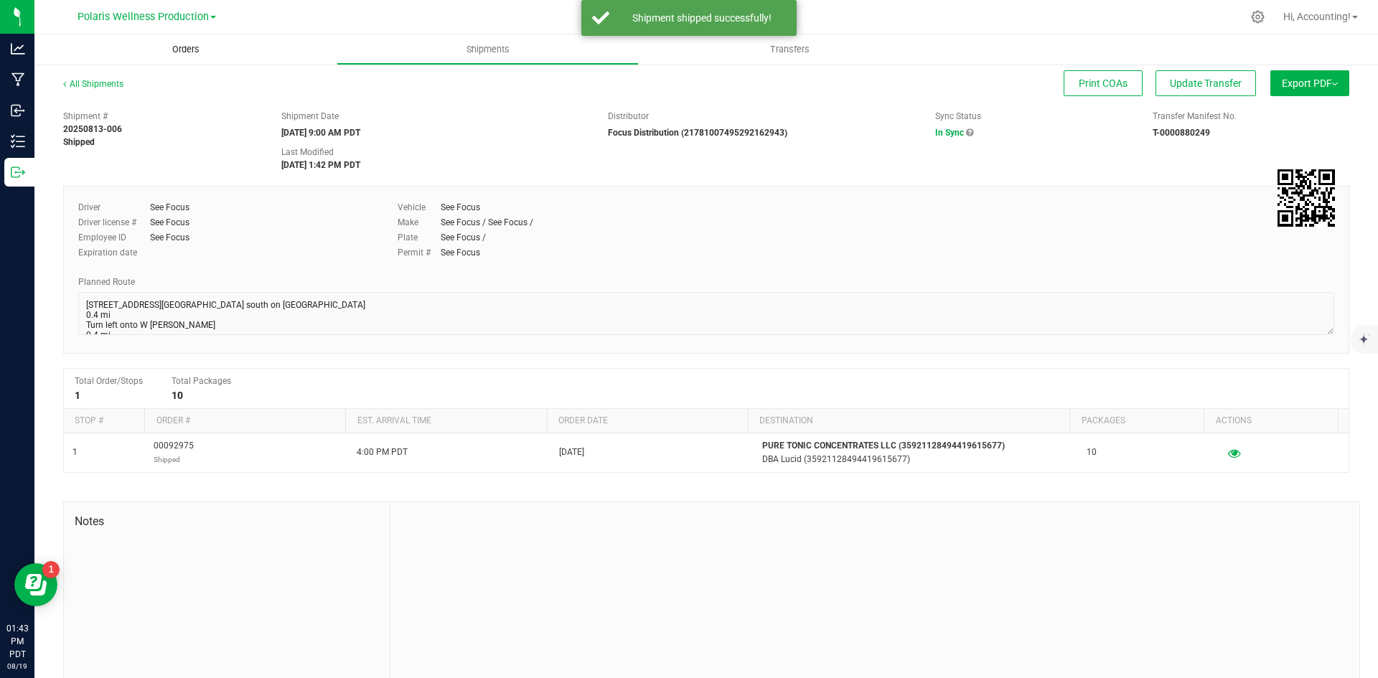
click at [184, 45] on span "Orders" at bounding box center [186, 49] width 66 height 13
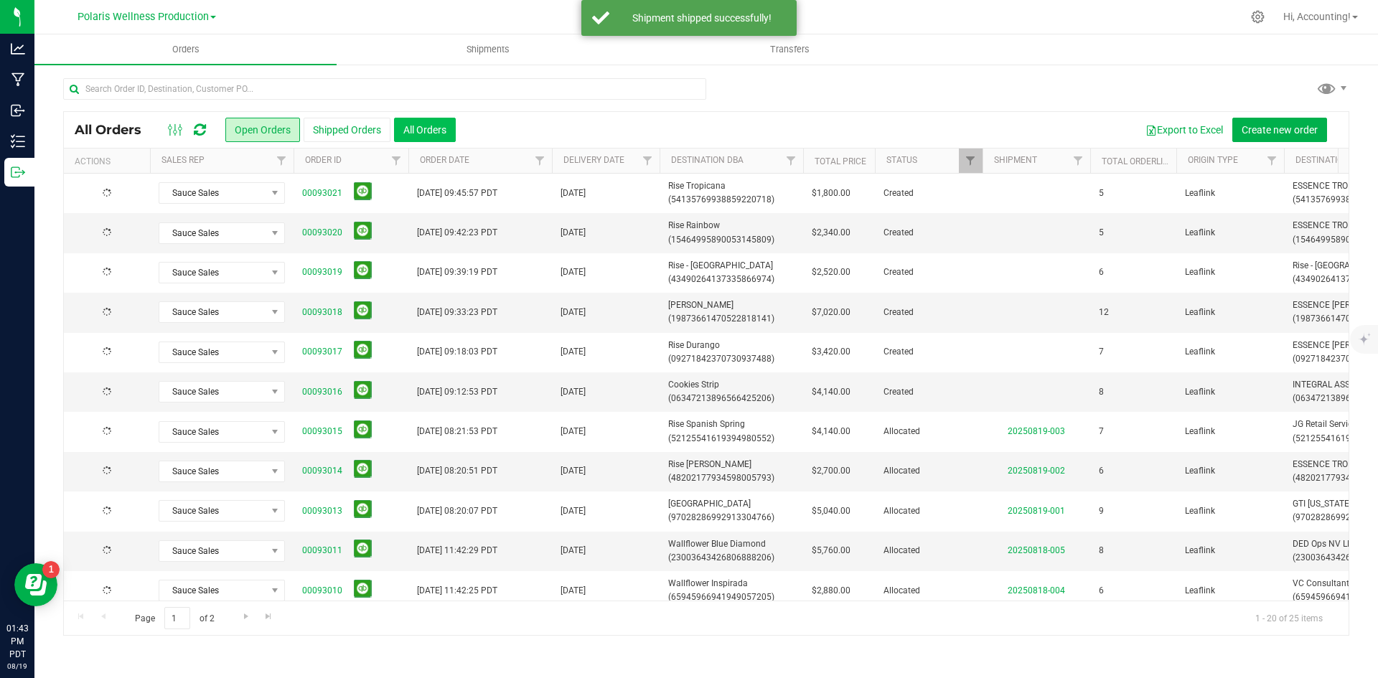
click at [446, 132] on button "All Orders" at bounding box center [425, 130] width 62 height 24
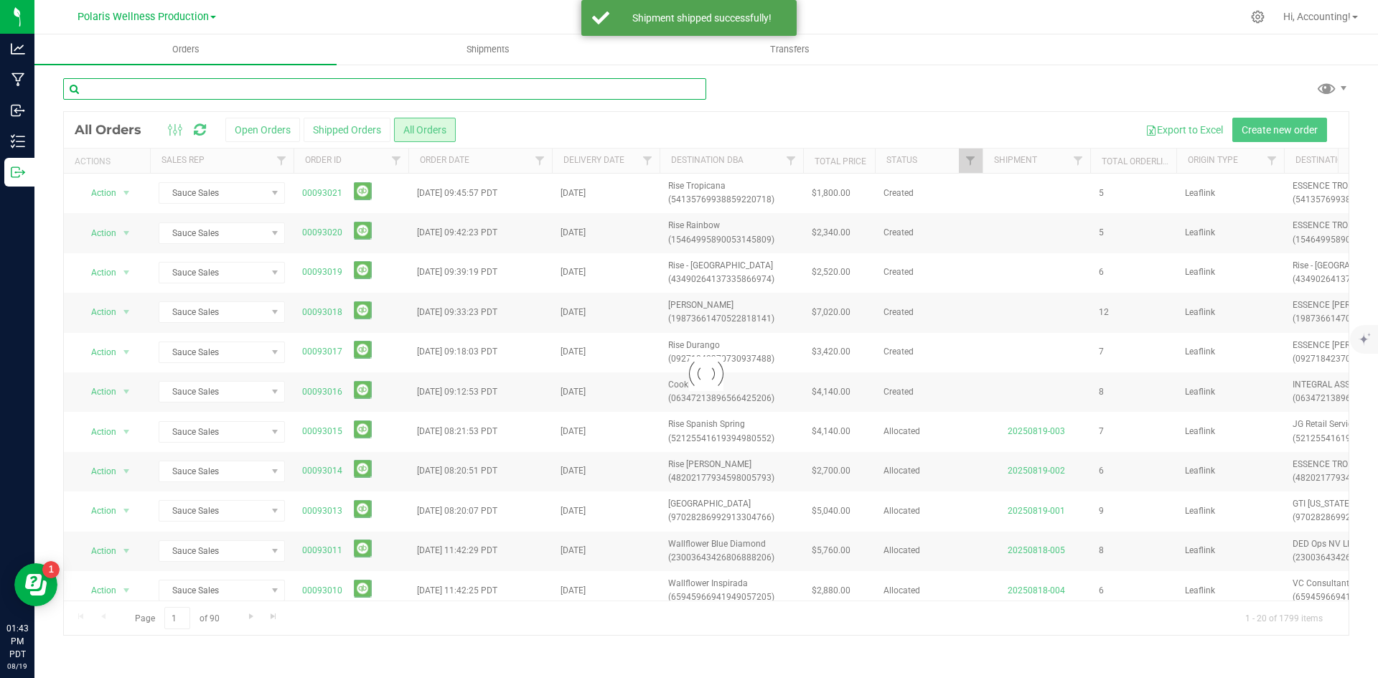
paste input "00092975"
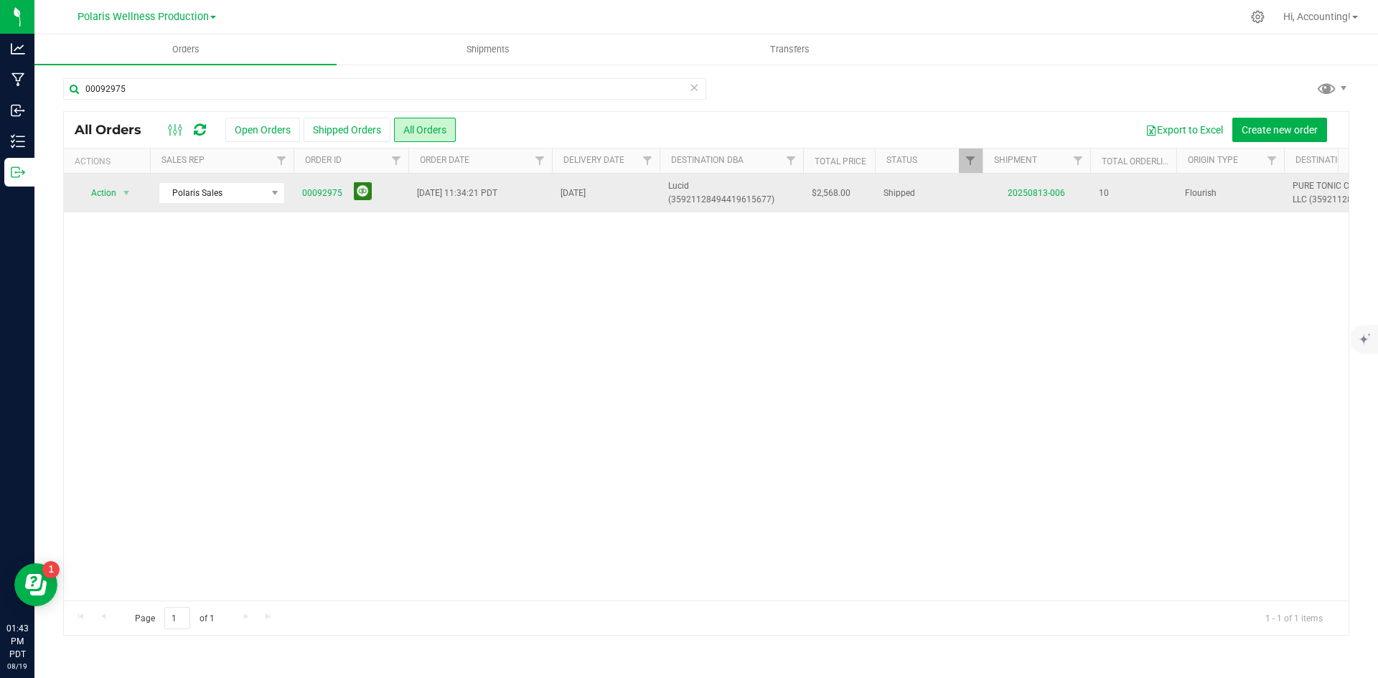
click at [362, 197] on button at bounding box center [363, 191] width 18 height 18
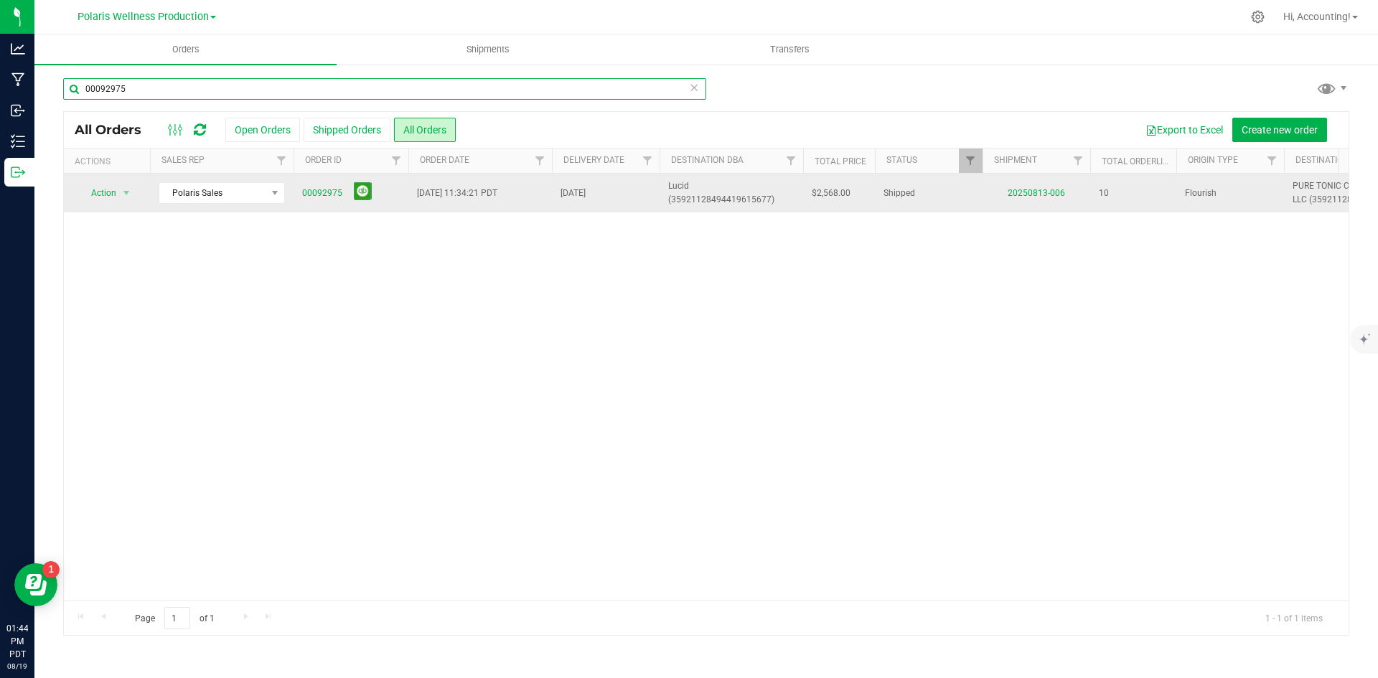
click at [211, 93] on input "00092975" at bounding box center [384, 89] width 643 height 22
type input "00092992"
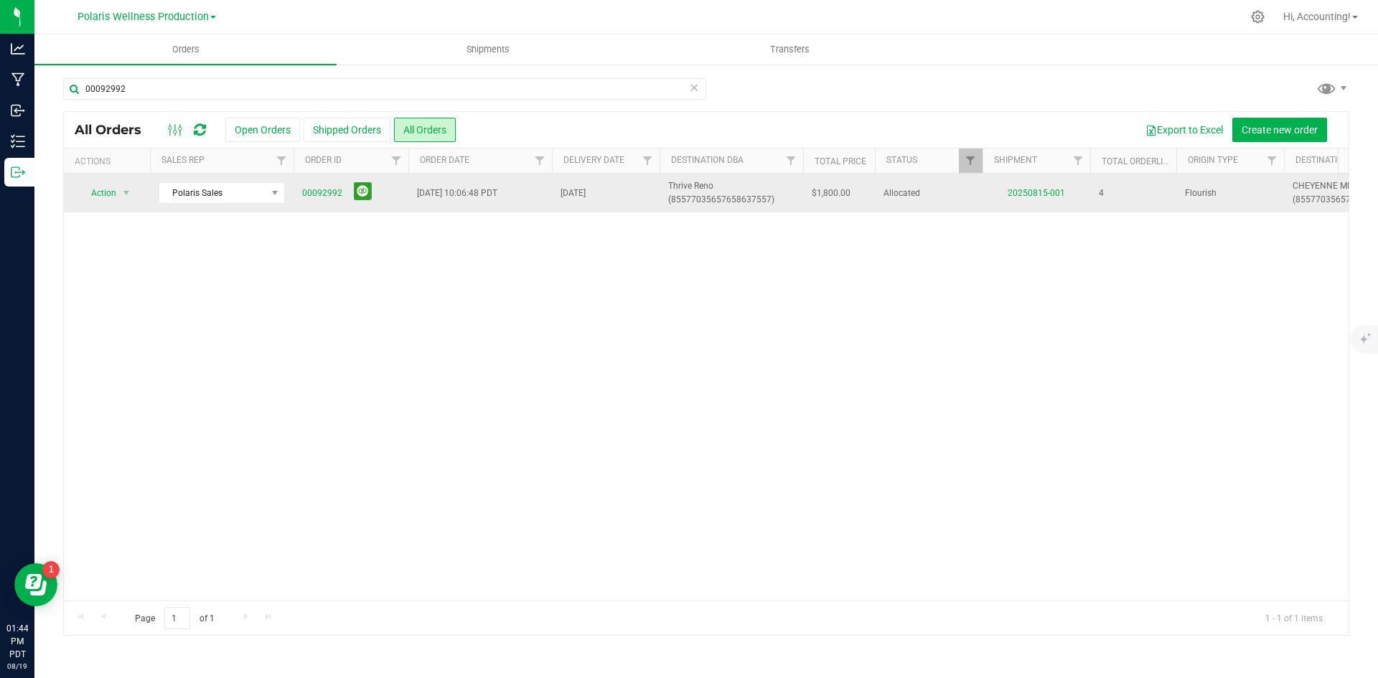
click at [1003, 198] on td "20250815-001" at bounding box center [1037, 193] width 108 height 39
click at [1016, 195] on link "20250815-001" at bounding box center [1036, 193] width 57 height 10
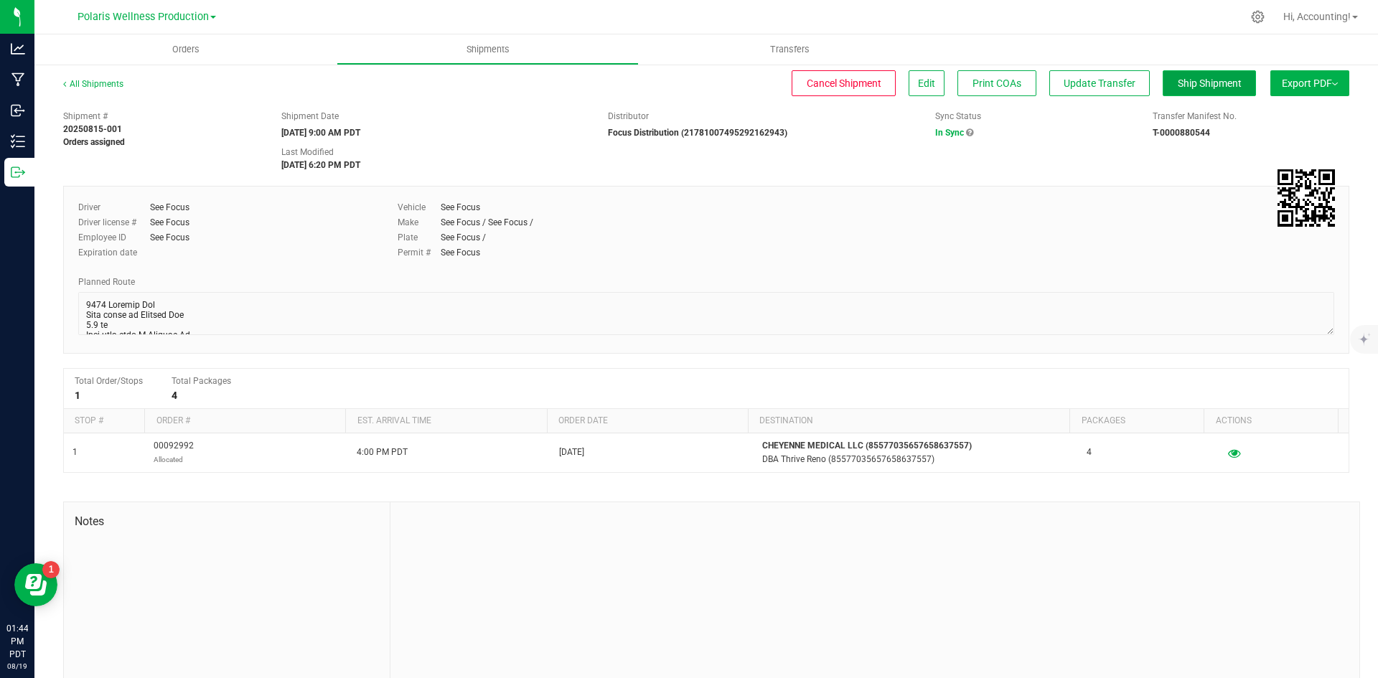
click at [1173, 93] on button "Ship Shipment" at bounding box center [1209, 83] width 93 height 26
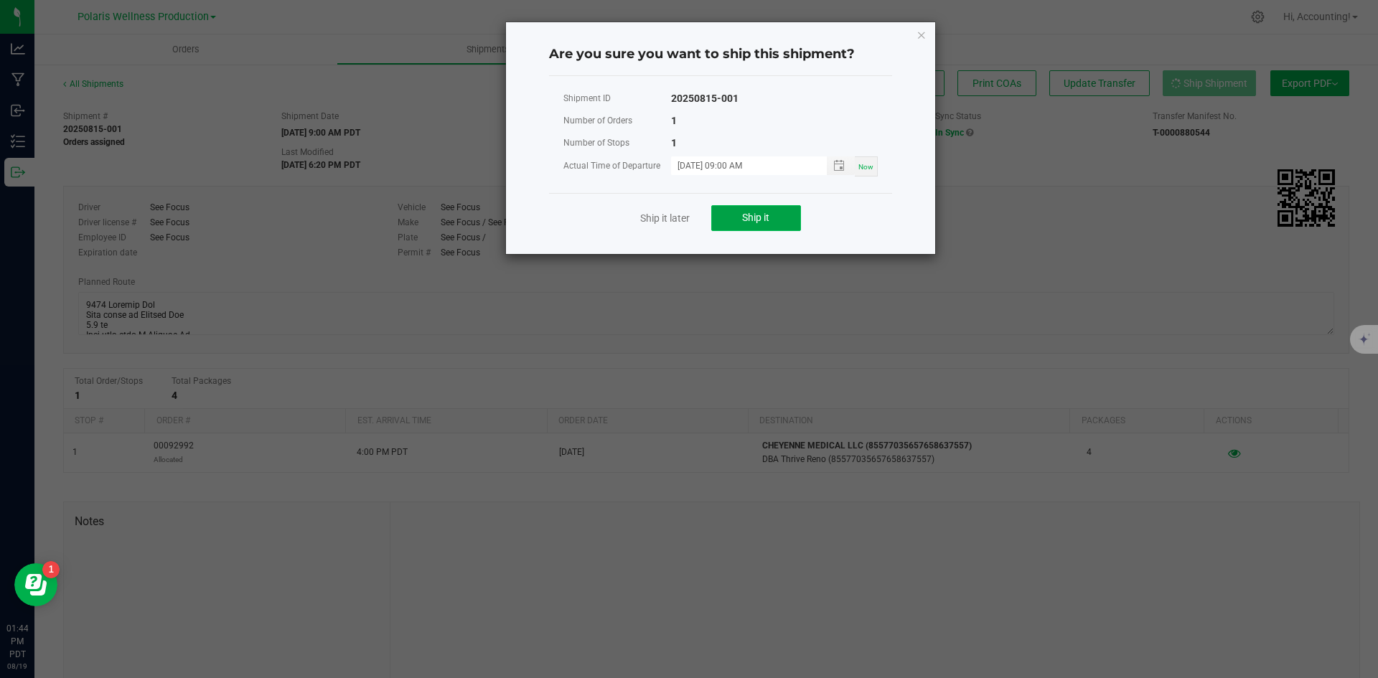
click at [760, 219] on span "Ship it" at bounding box center [755, 217] width 27 height 11
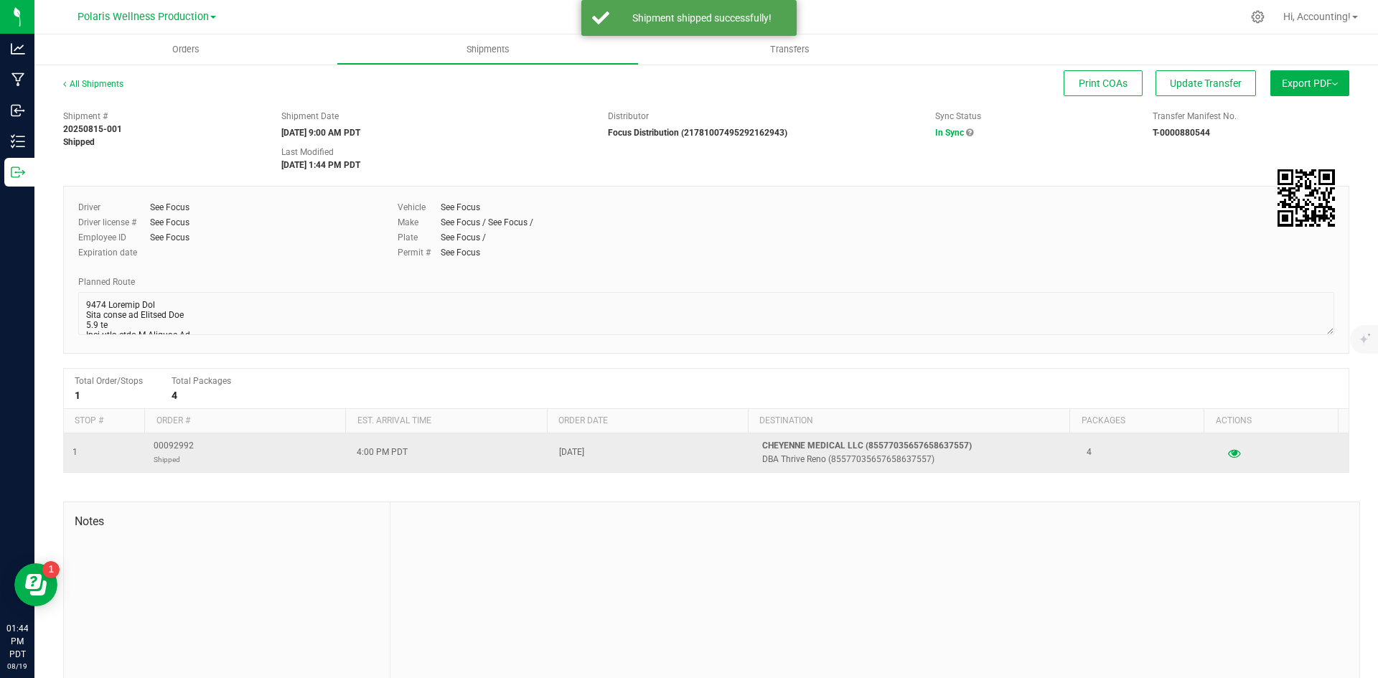
click at [174, 440] on span "00092992 Shipped" at bounding box center [174, 452] width 40 height 27
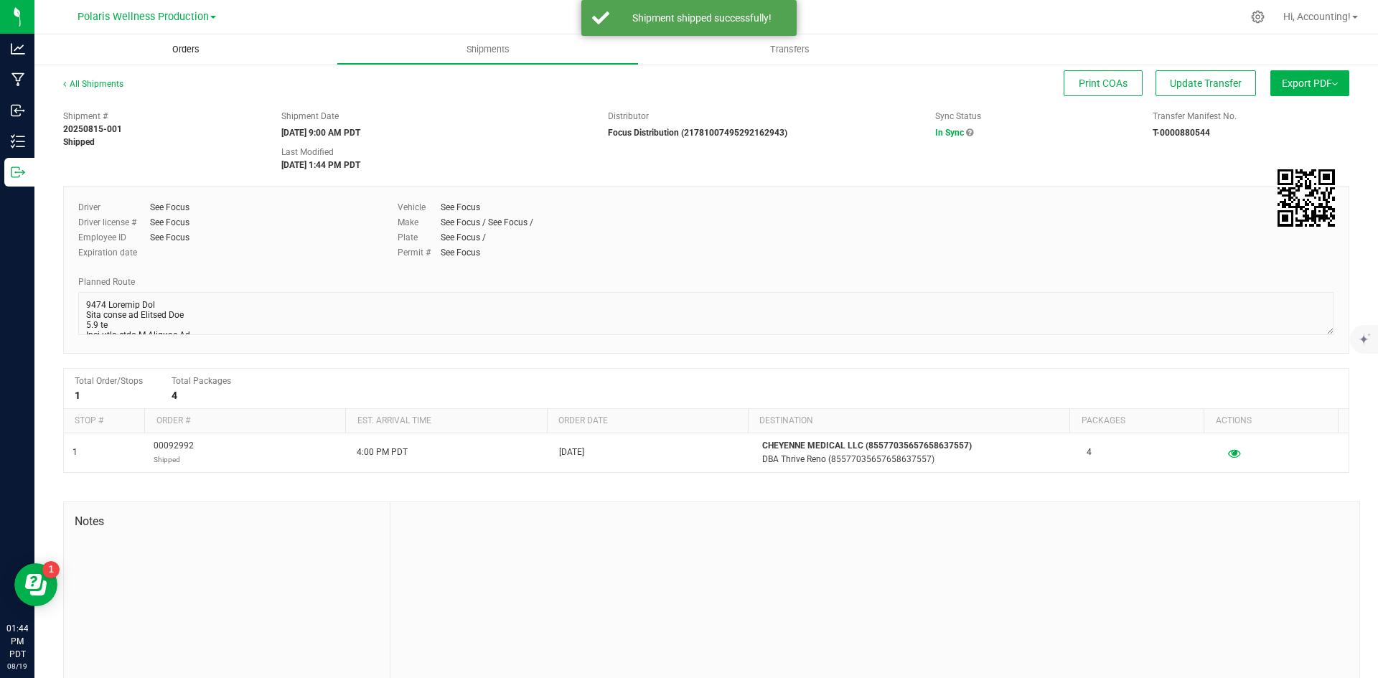
click at [179, 43] on span "Orders" at bounding box center [186, 49] width 66 height 13
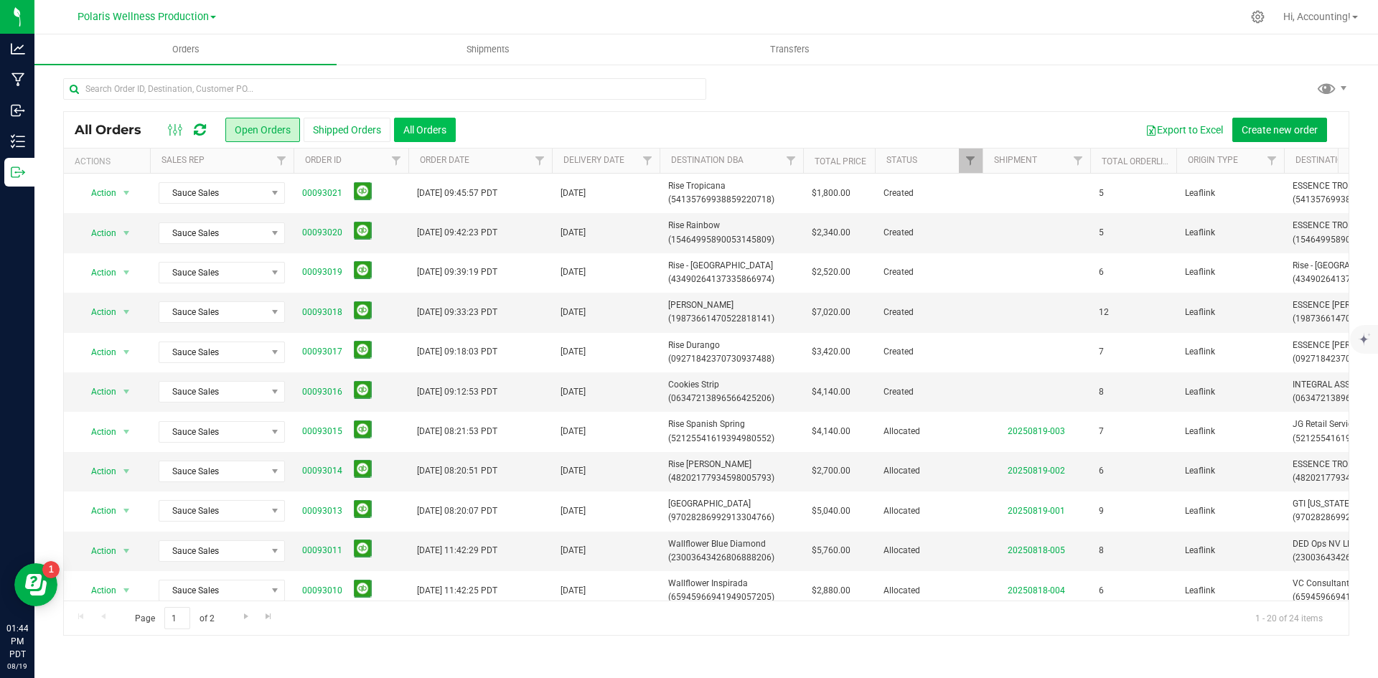
click at [418, 118] on button "All Orders" at bounding box center [425, 130] width 62 height 24
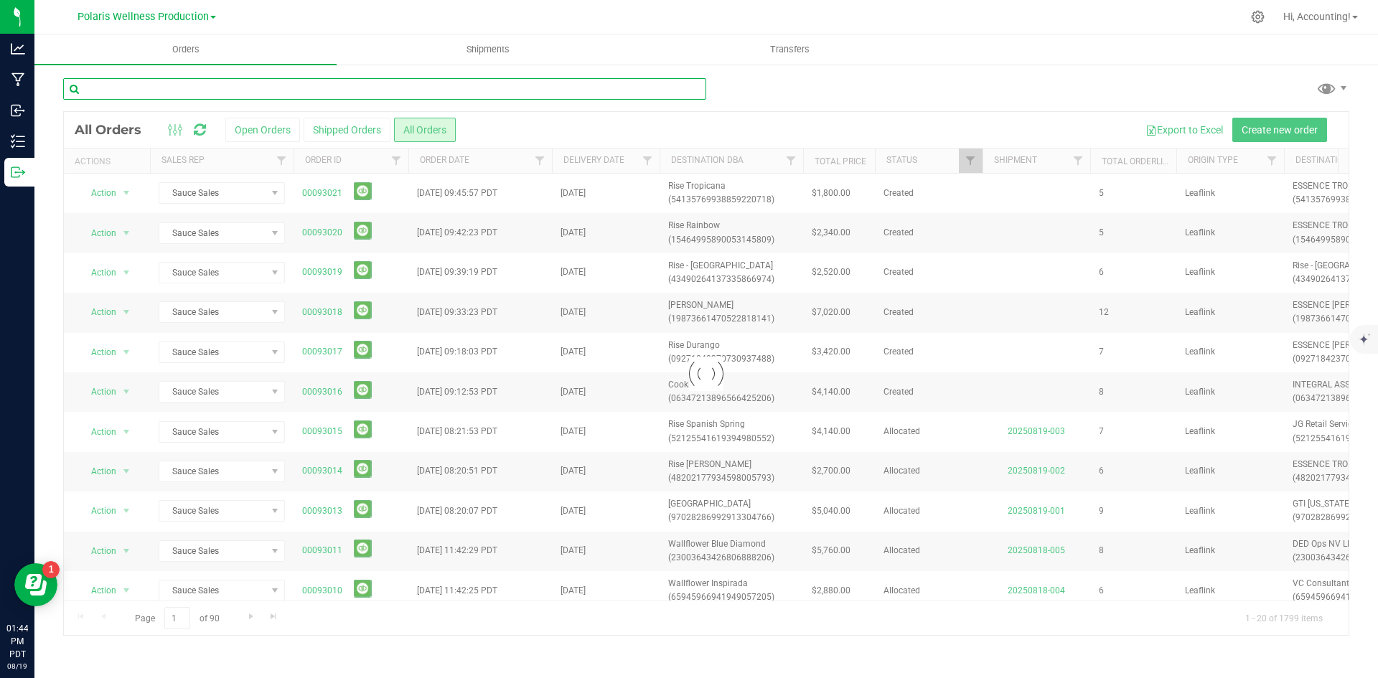
paste input "00092992"
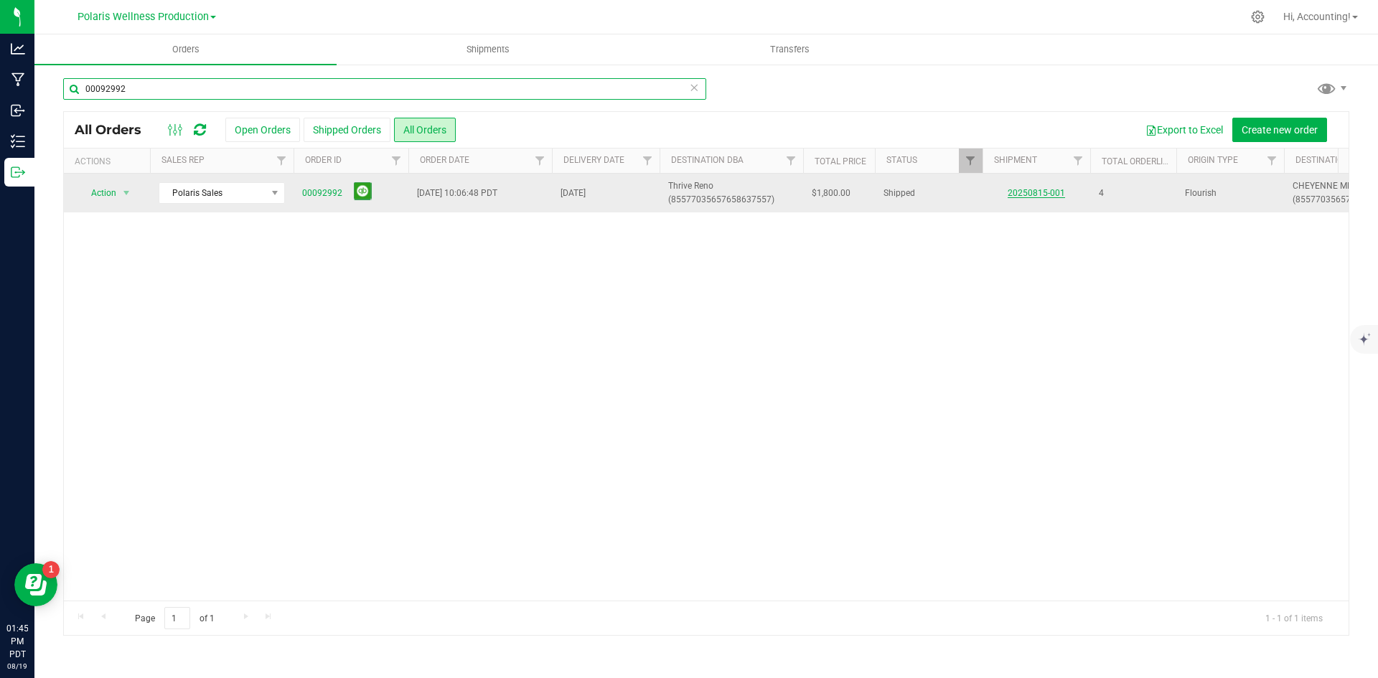
type input "00092992"
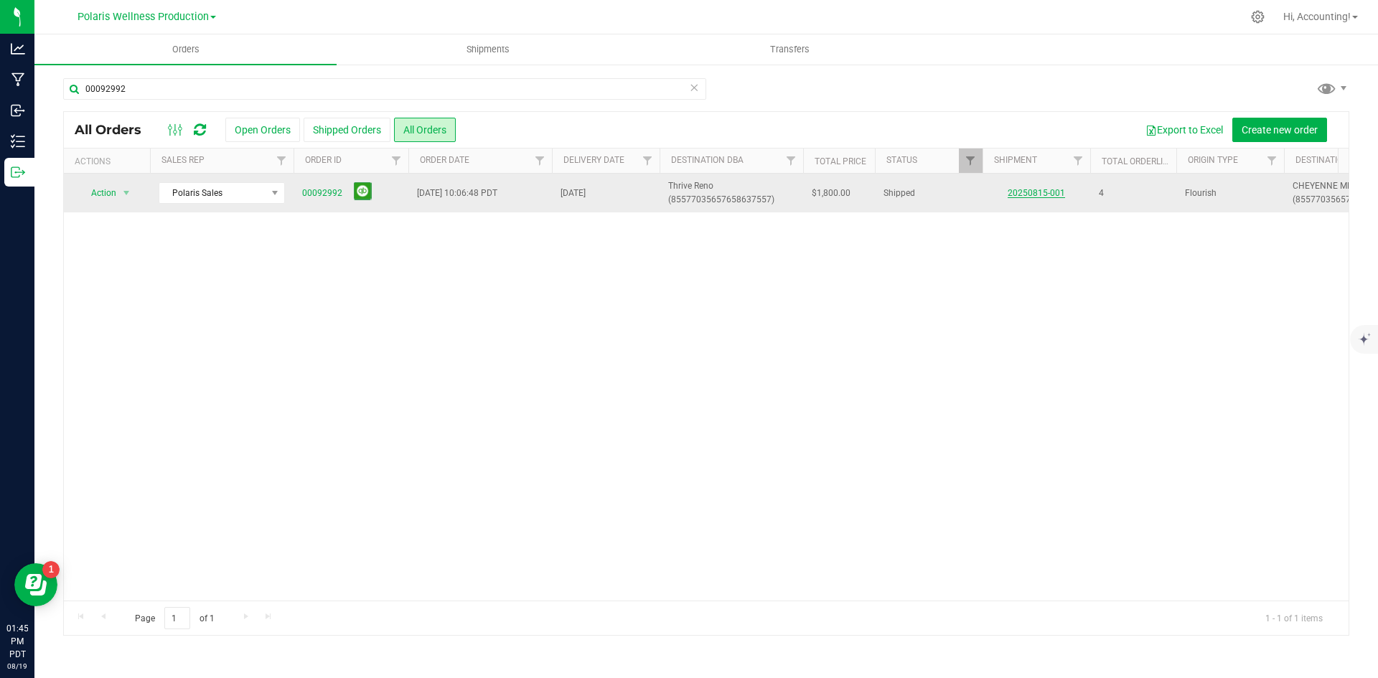
click at [1031, 197] on link "20250815-001" at bounding box center [1036, 193] width 57 height 10
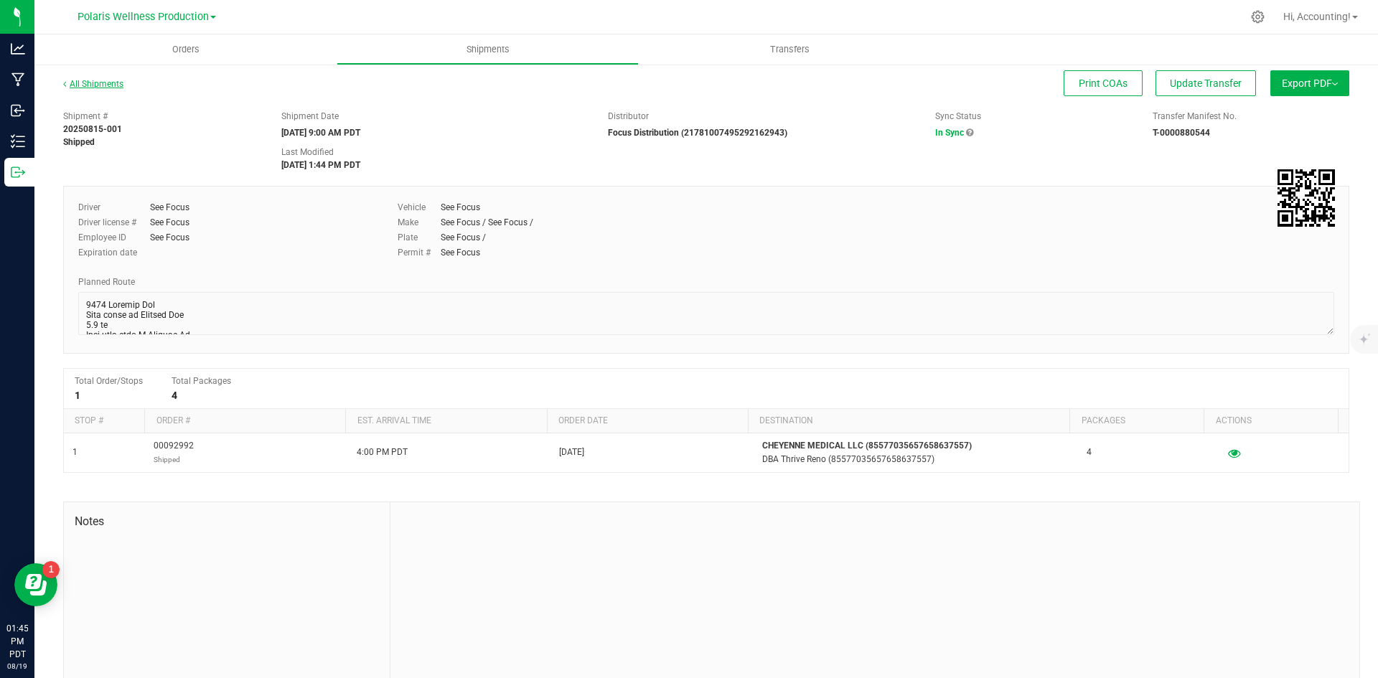
click at [88, 83] on link "All Shipments" at bounding box center [93, 84] width 60 height 10
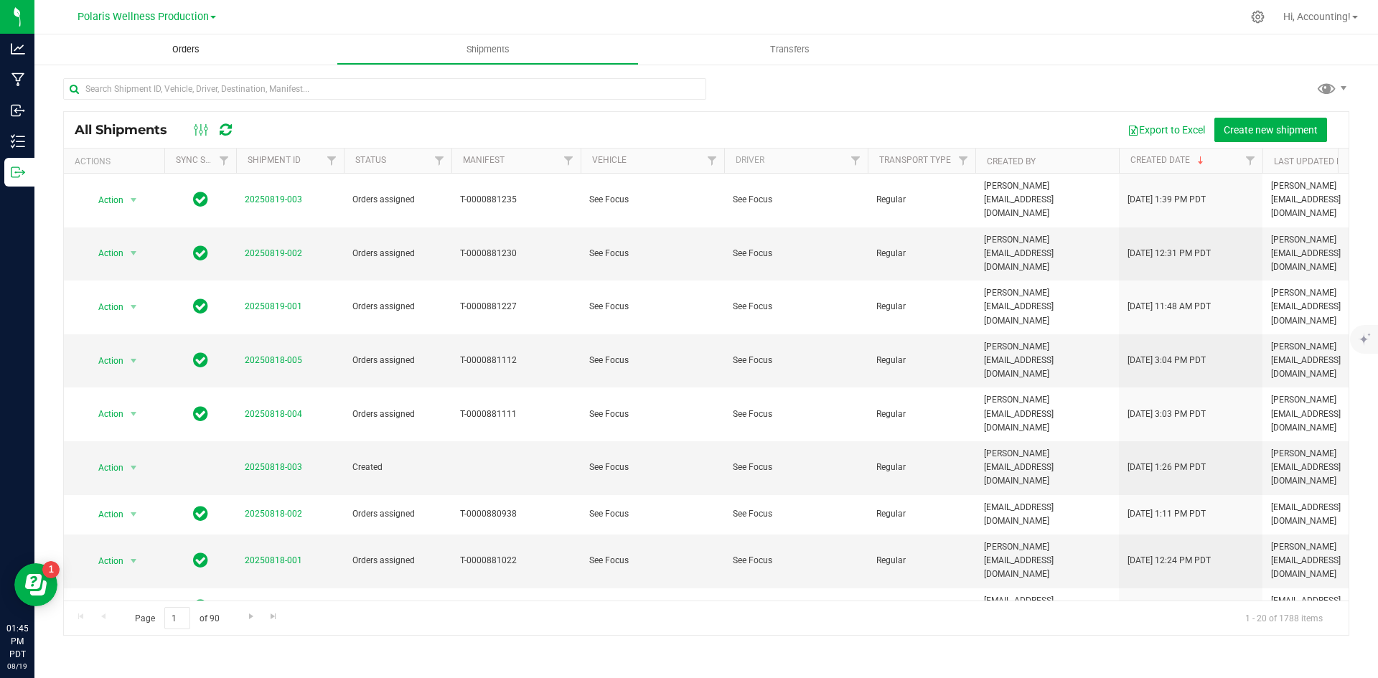
click at [177, 47] on span "Orders" at bounding box center [186, 49] width 66 height 13
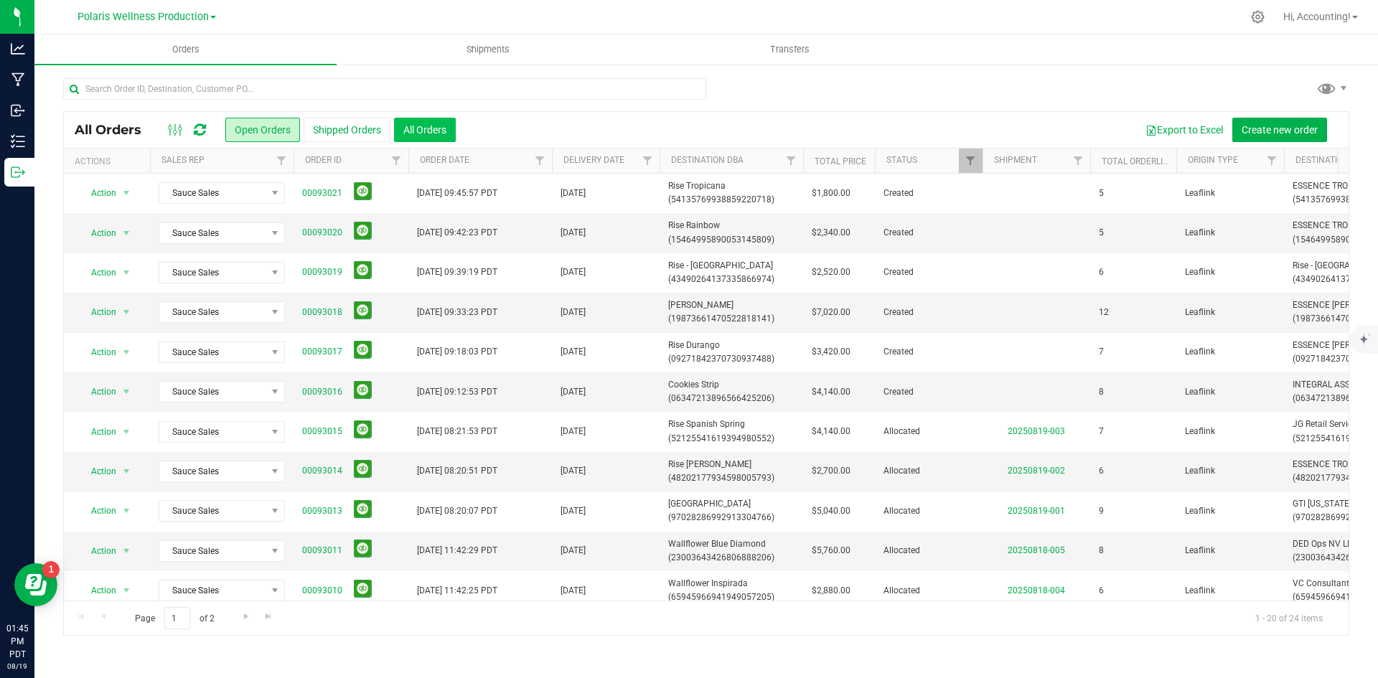
click at [413, 119] on button "All Orders" at bounding box center [425, 130] width 62 height 24
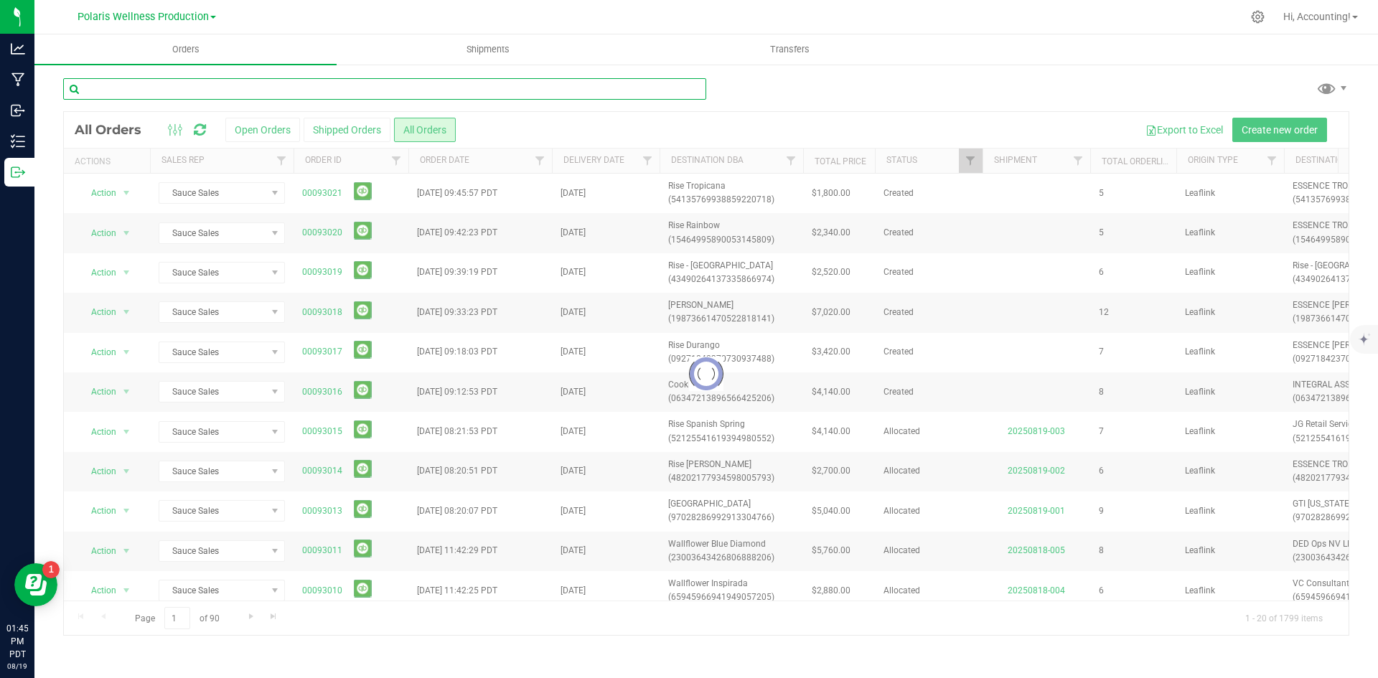
paste input "00092992"
type input "00092992"
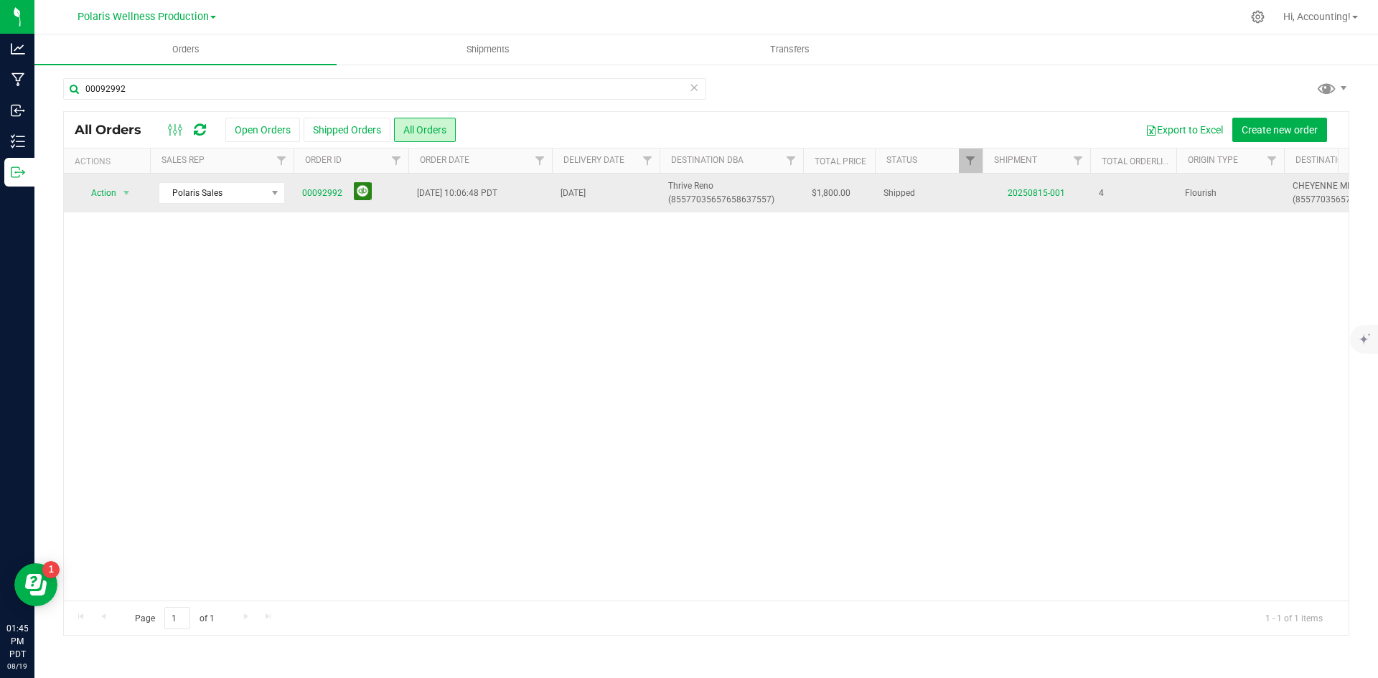
type input "00092992"
click at [357, 196] on button at bounding box center [363, 191] width 18 height 18
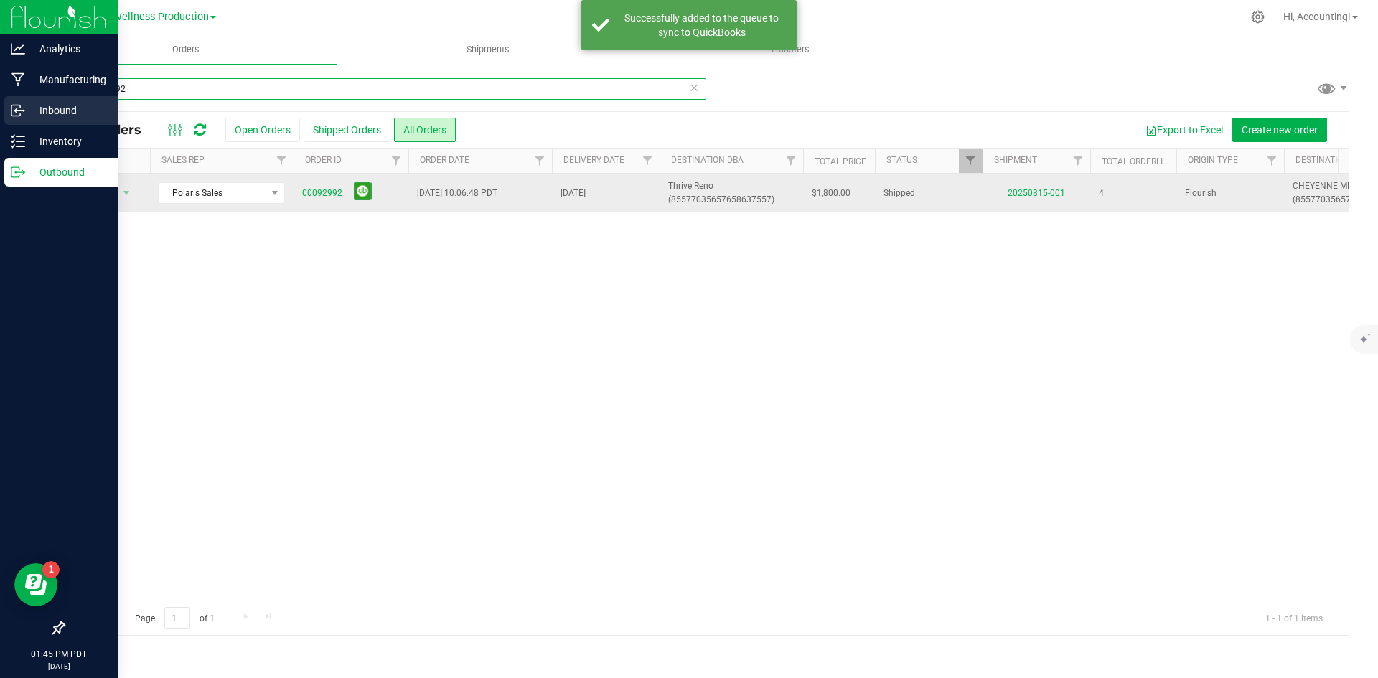
drag, startPoint x: 189, startPoint y: 86, endPoint x: 0, endPoint y: 106, distance: 189.8
click at [0, 106] on div "Analytics Manufacturing Inbound Inventory Outbound 01:45 PM PDT [DATE] 08/19 Po…" at bounding box center [689, 339] width 1378 height 678
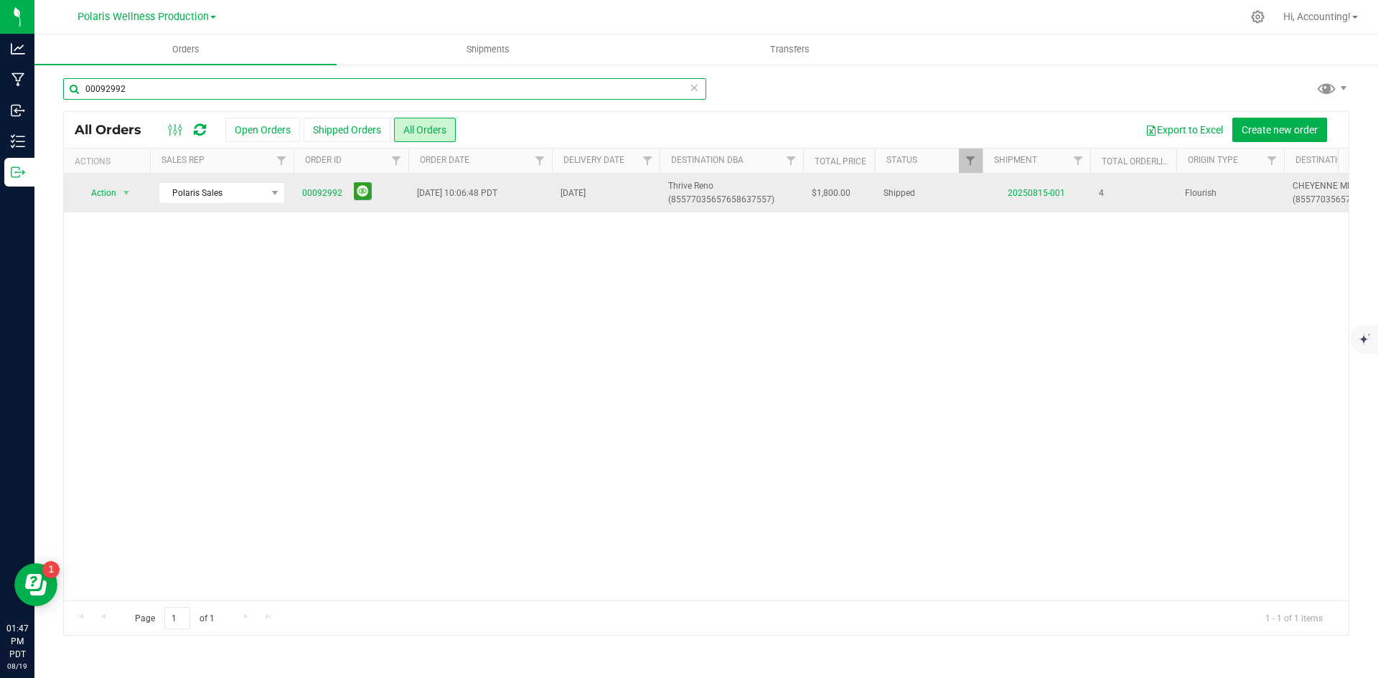
click at [164, 93] on input "00092992" at bounding box center [384, 89] width 643 height 22
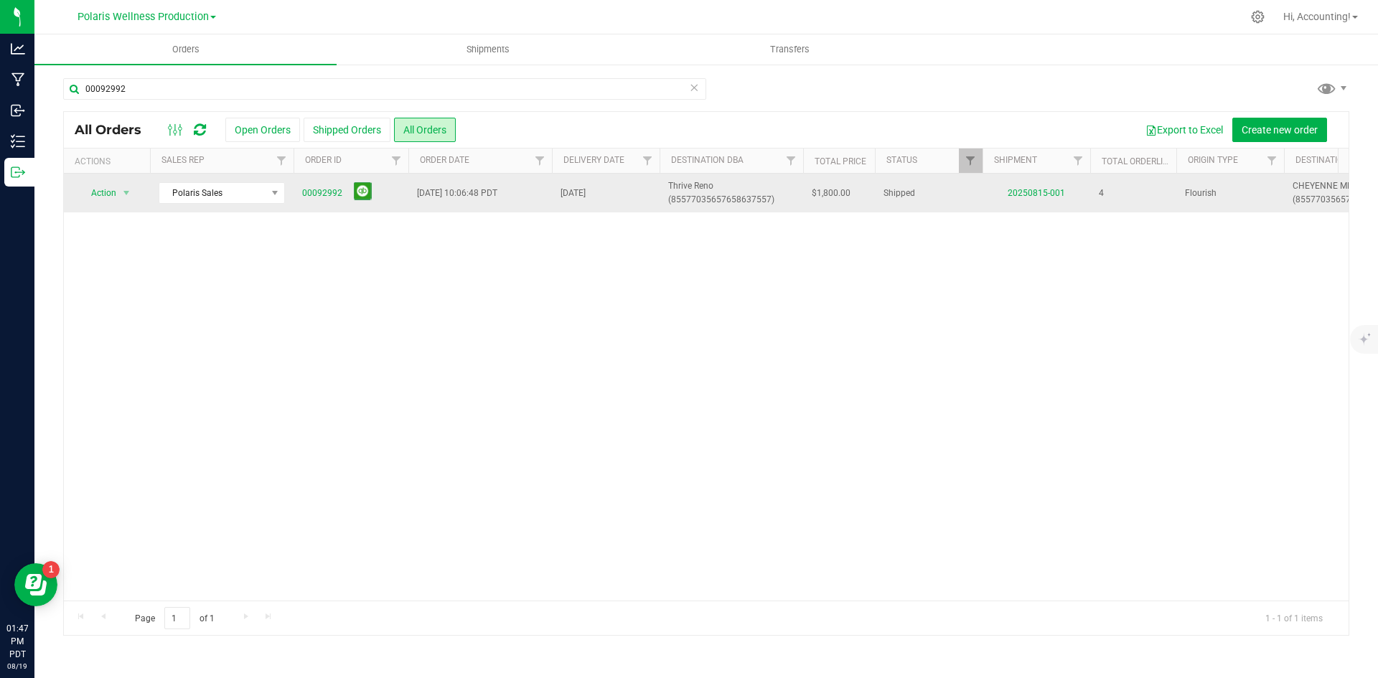
click at [375, 250] on div "Action Action Clone order Mark as fully paid Order audit log Print COAs (single…" at bounding box center [706, 387] width 1285 height 427
click at [367, 192] on button at bounding box center [363, 191] width 18 height 18
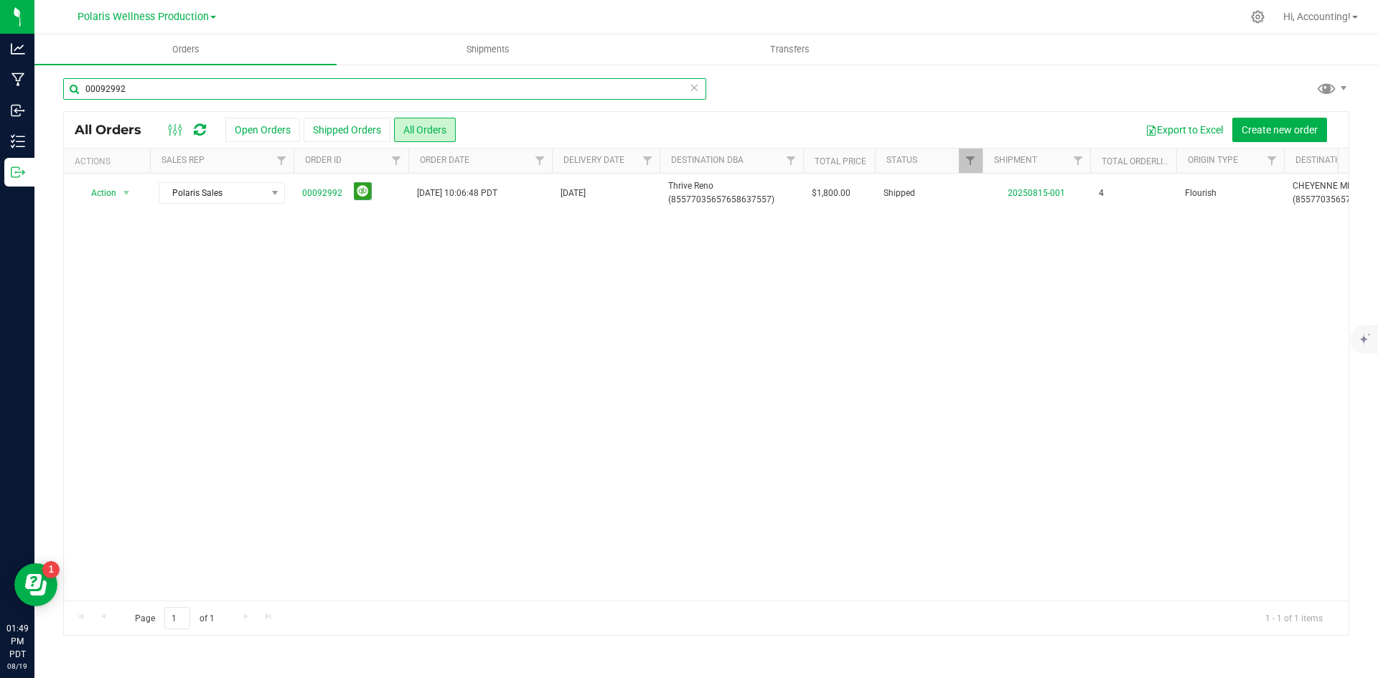
click at [197, 95] on input "00092992" at bounding box center [384, 89] width 643 height 22
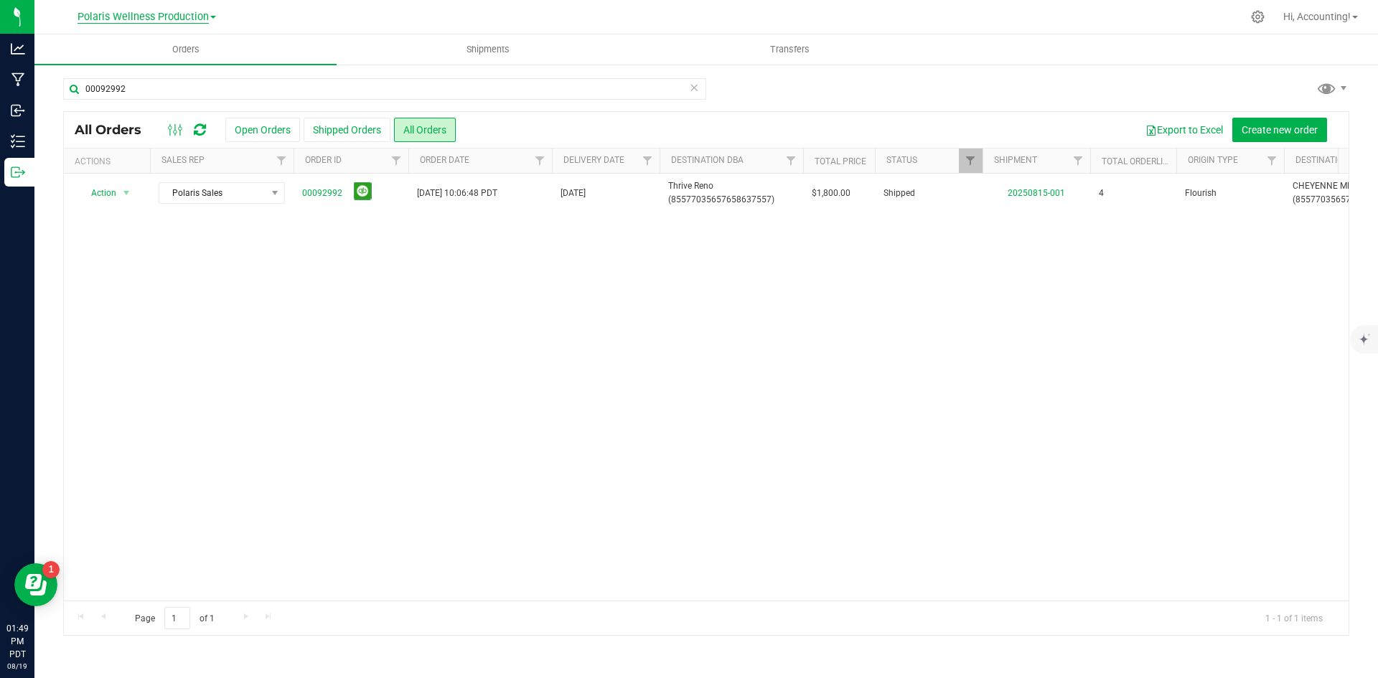
click at [195, 17] on span "Polaris Wellness Production" at bounding box center [143, 17] width 131 height 13
click at [180, 58] on link "Polaris Wellness Cultivation" at bounding box center [147, 50] width 210 height 19
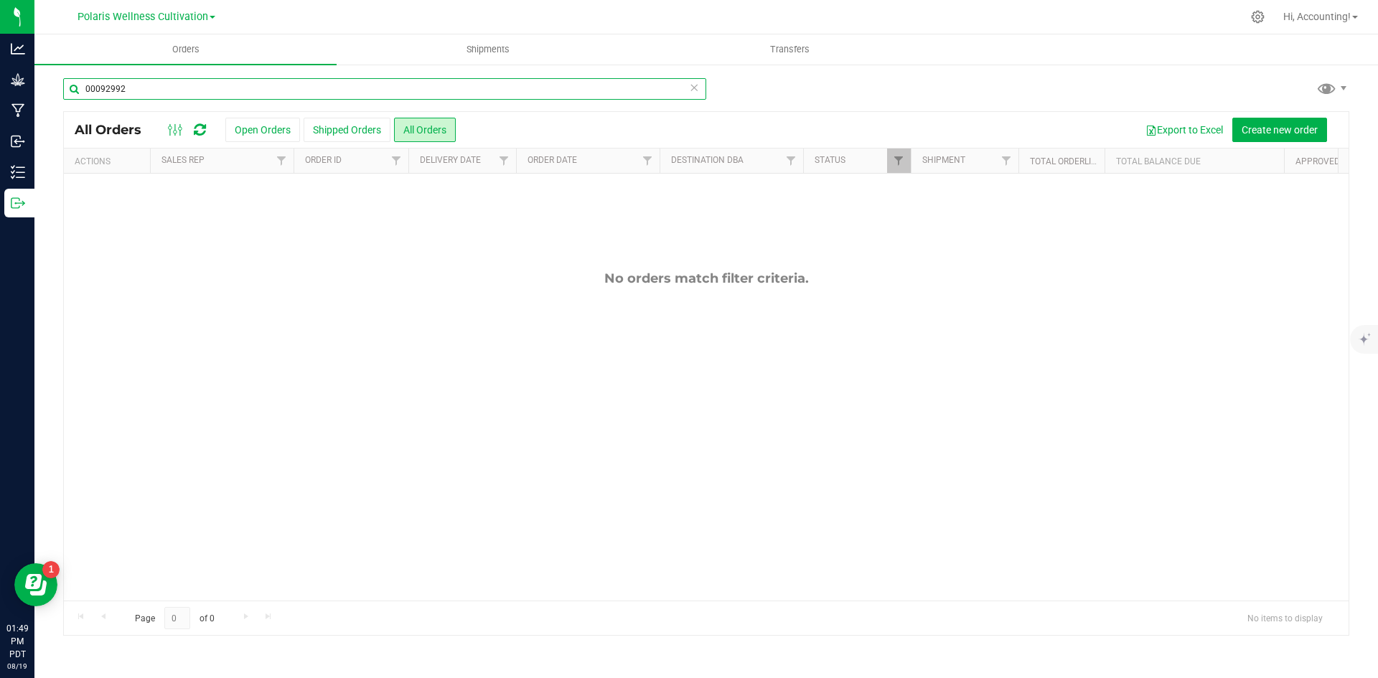
click at [186, 97] on input "00092992" at bounding box center [384, 89] width 643 height 22
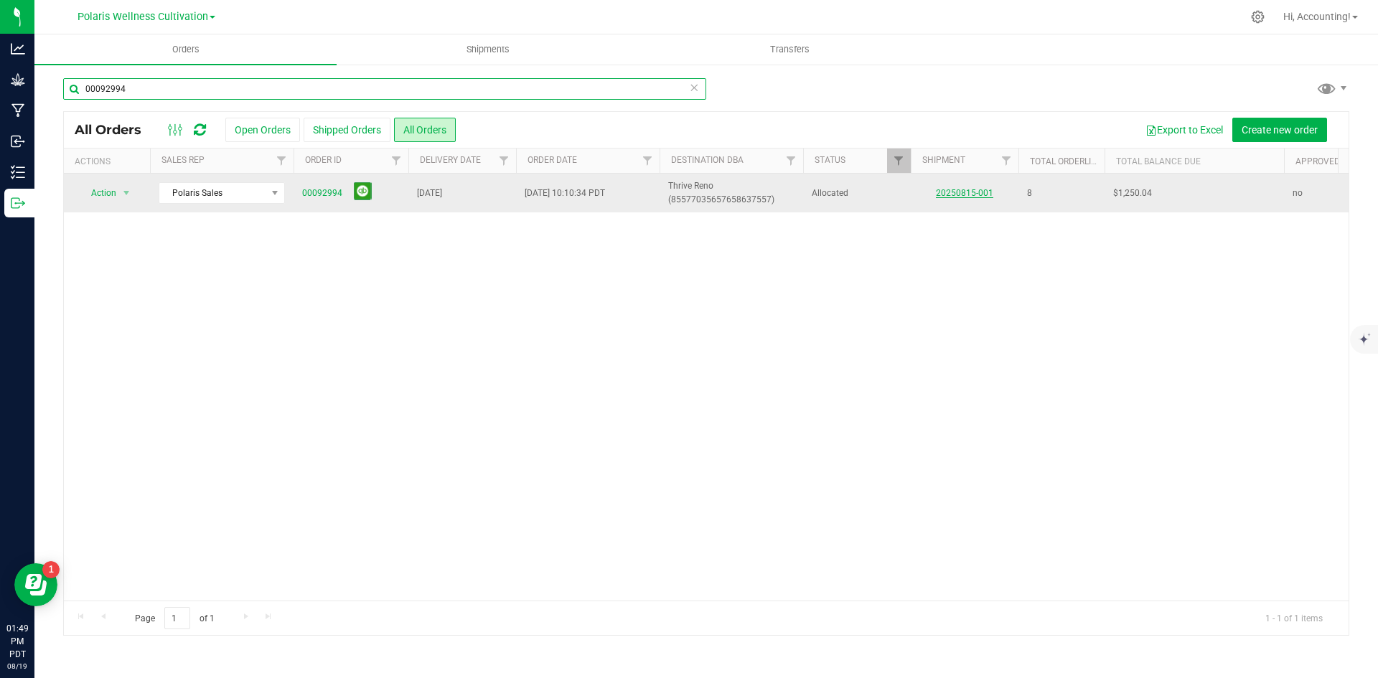
type input "00092994"
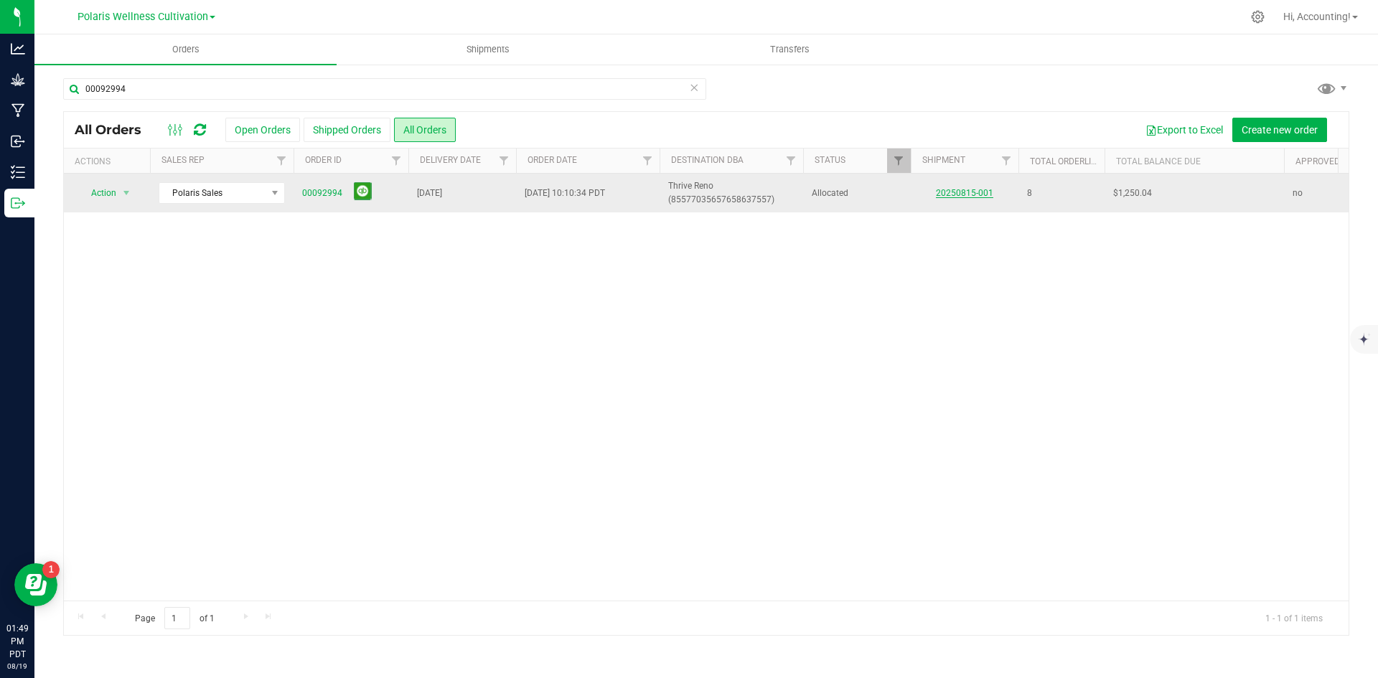
click at [980, 195] on link "20250815-001" at bounding box center [964, 193] width 57 height 10
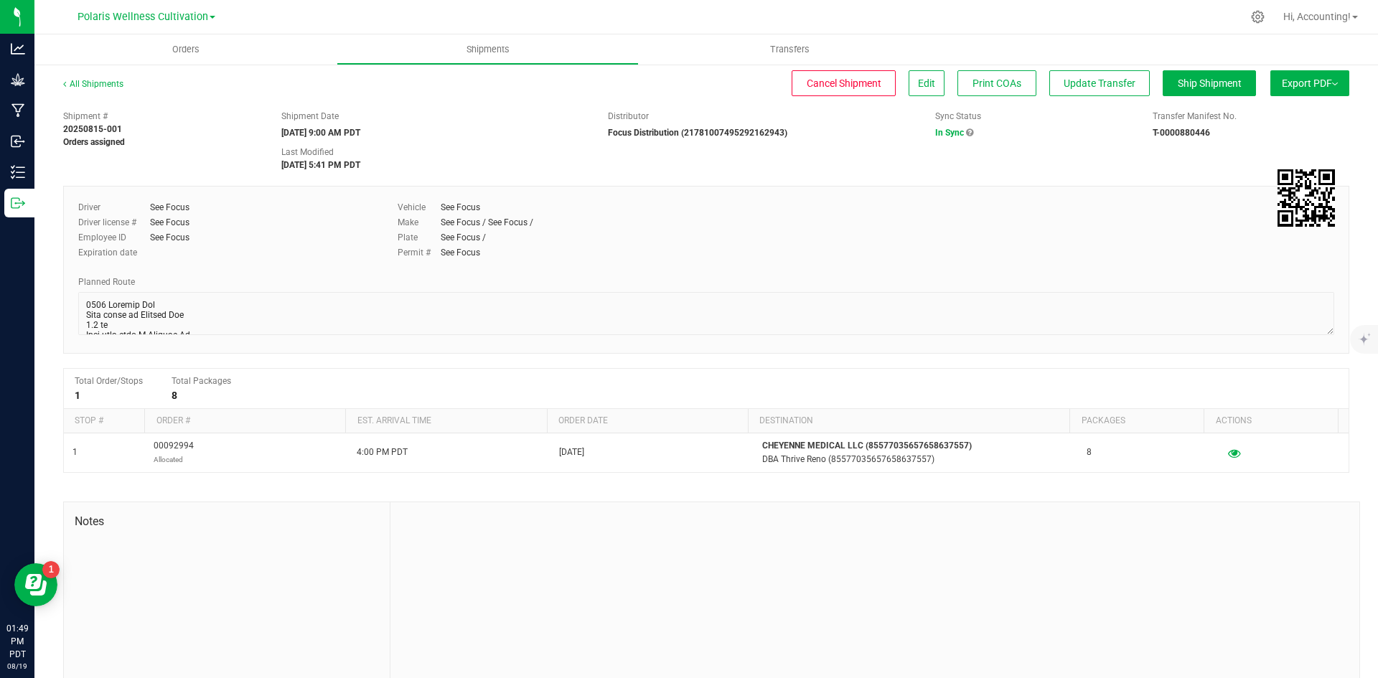
click at [1224, 60] on ul "Orders Shipments Transfers" at bounding box center [723, 49] width 1378 height 31
click at [1225, 90] on button "Ship Shipment" at bounding box center [1209, 83] width 93 height 26
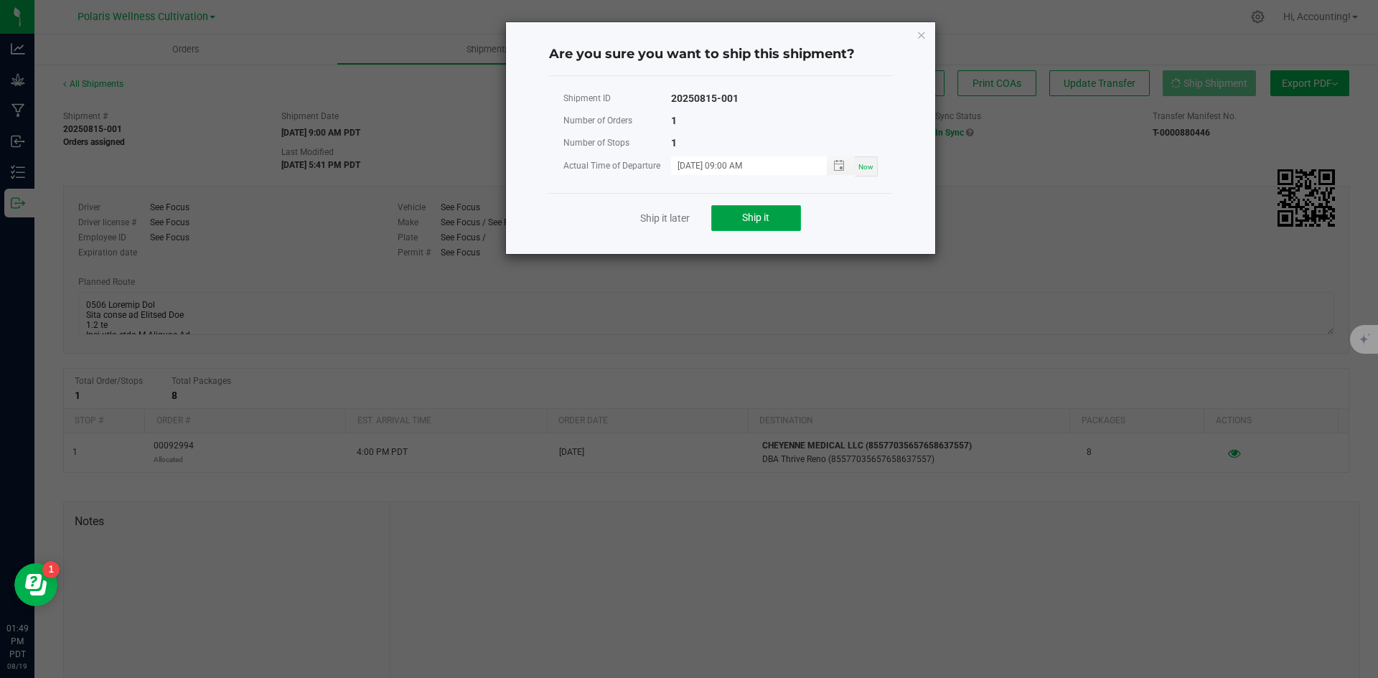
click at [780, 225] on button "Ship it" at bounding box center [756, 218] width 90 height 26
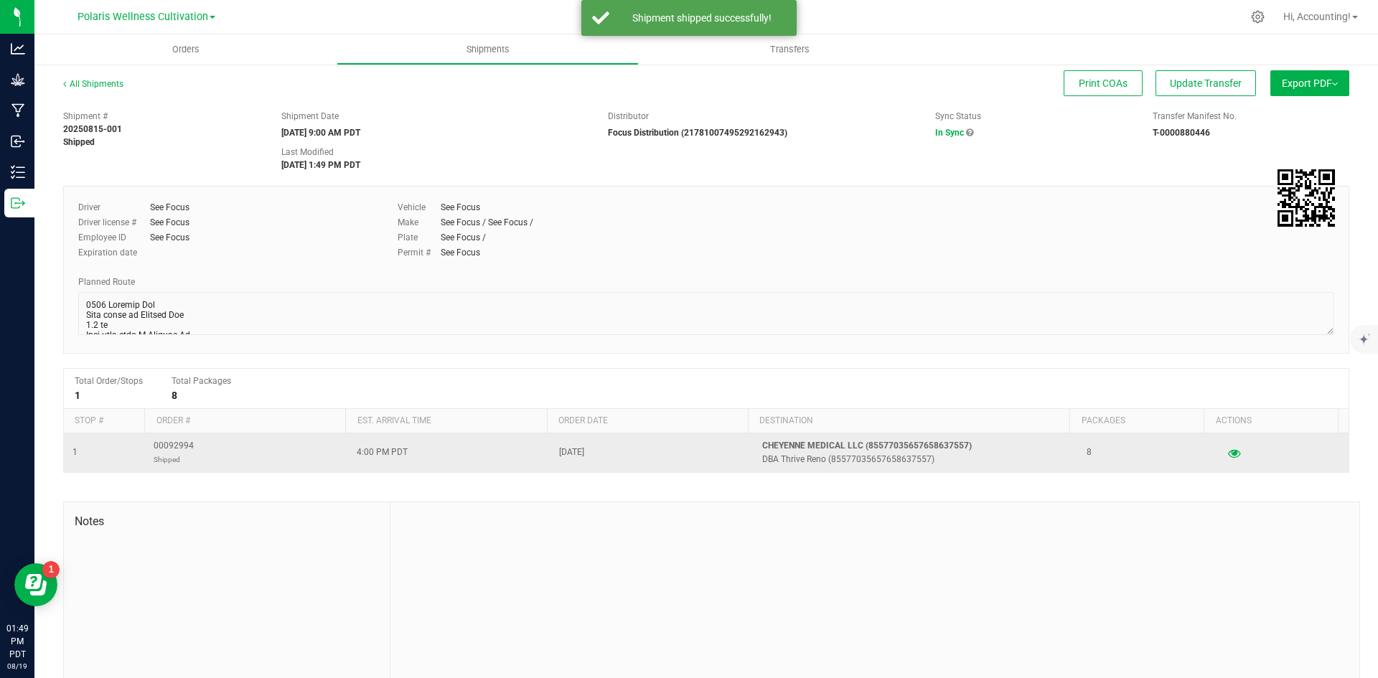
click at [191, 449] on span "00092994 Shipped" at bounding box center [174, 452] width 40 height 27
click at [175, 448] on span "00092994 Shipped" at bounding box center [174, 452] width 40 height 27
click at [175, 447] on span "00092994 Shipped" at bounding box center [174, 452] width 40 height 27
copy span "00092994"
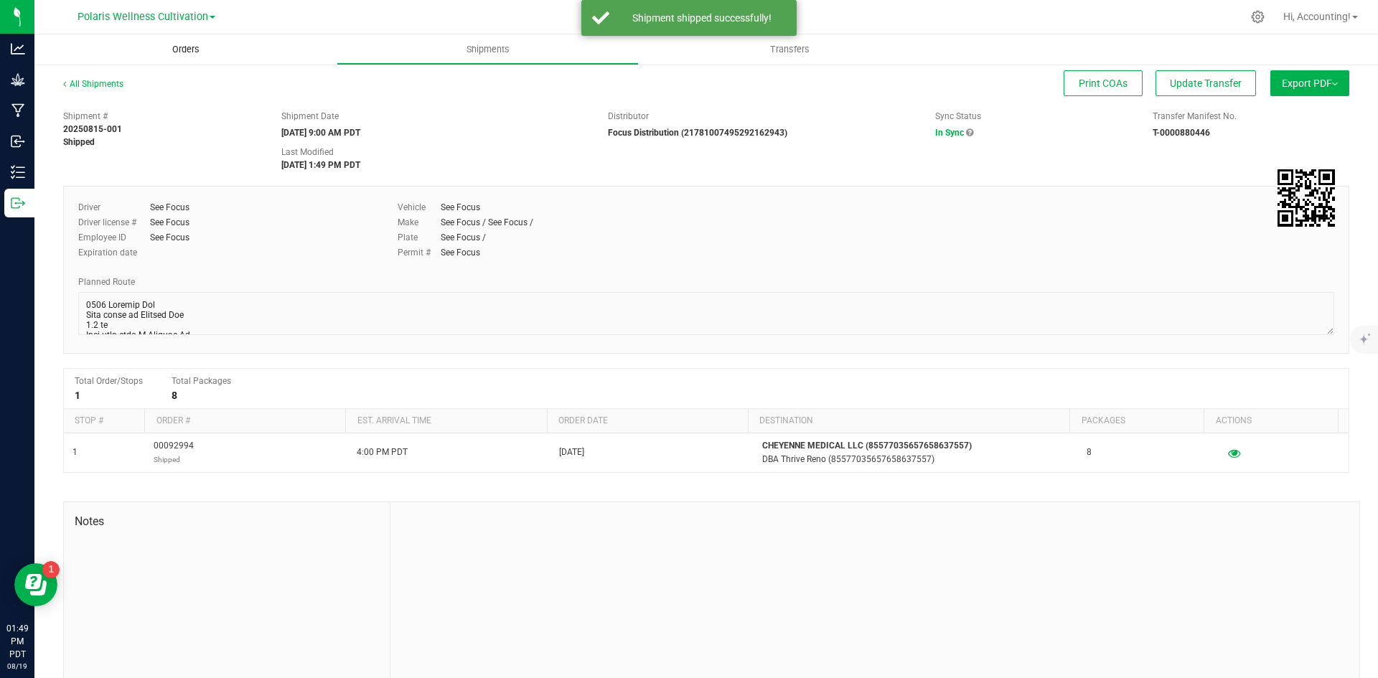
click at [183, 54] on span "Orders" at bounding box center [186, 49] width 66 height 13
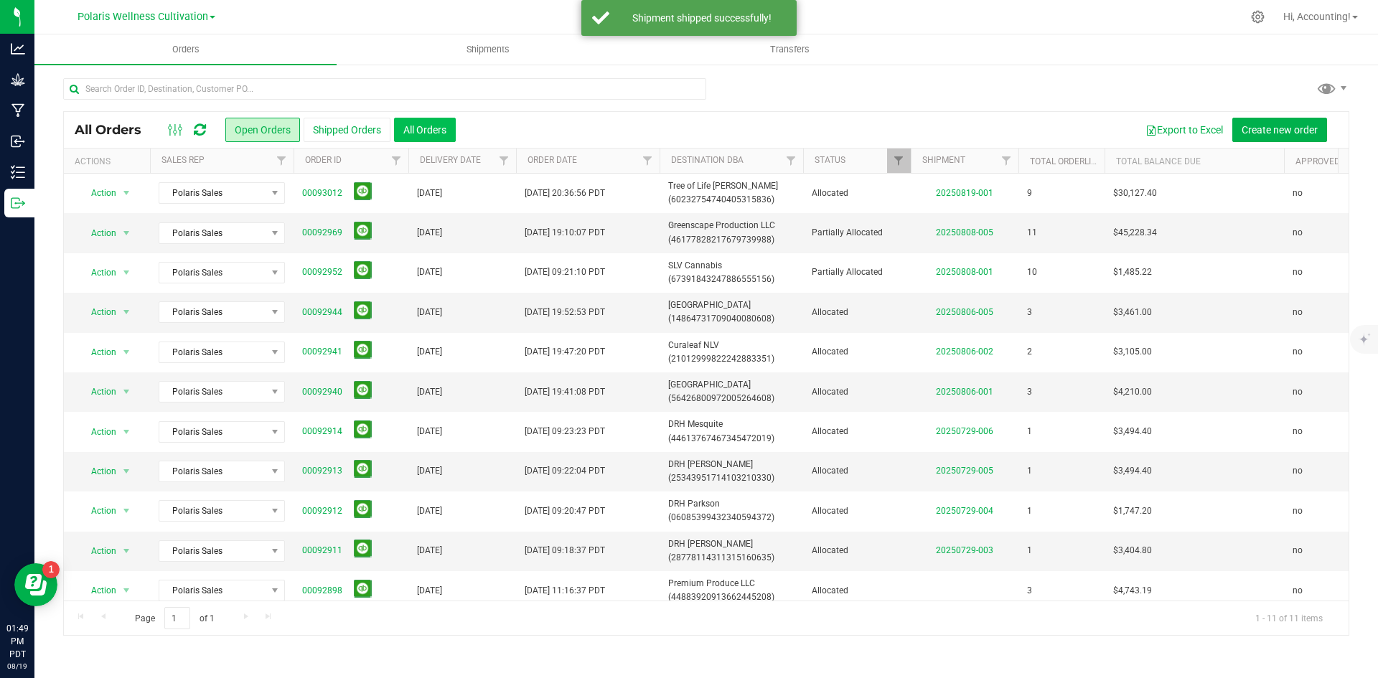
click at [423, 129] on button "All Orders" at bounding box center [425, 130] width 62 height 24
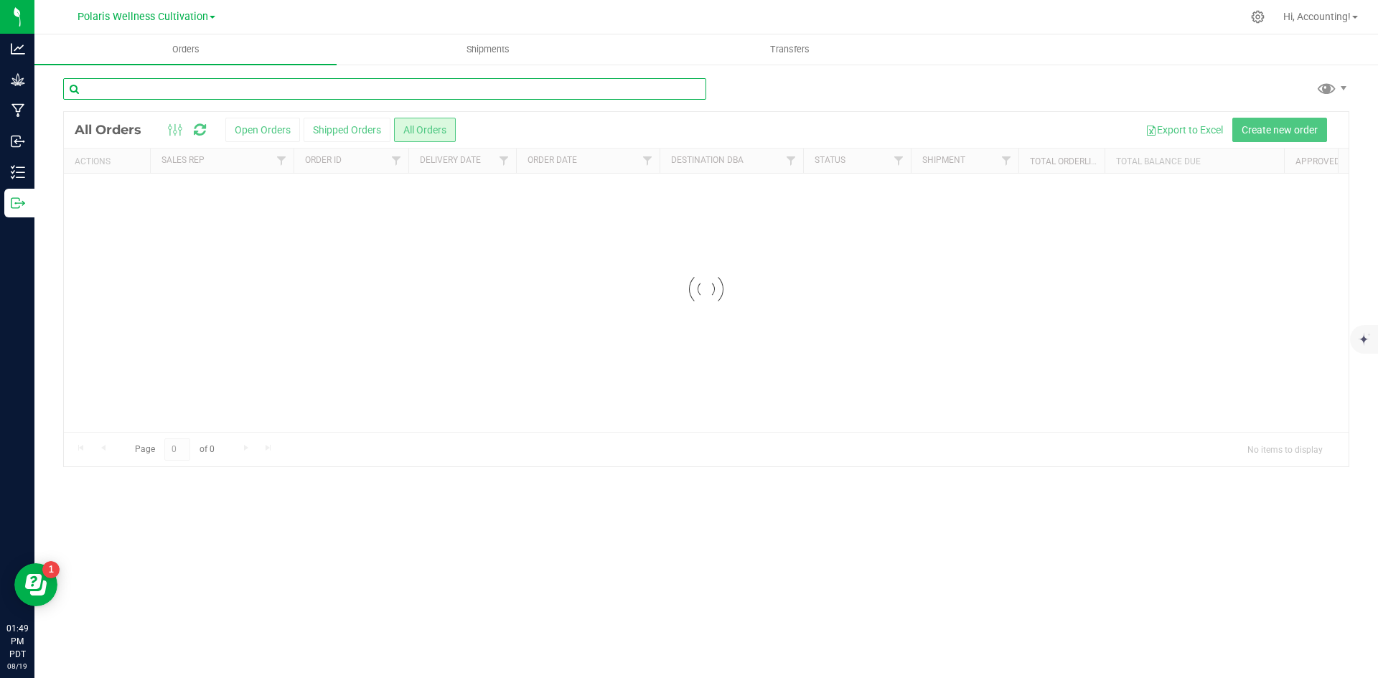
click at [423, 88] on input "text" at bounding box center [384, 89] width 643 height 22
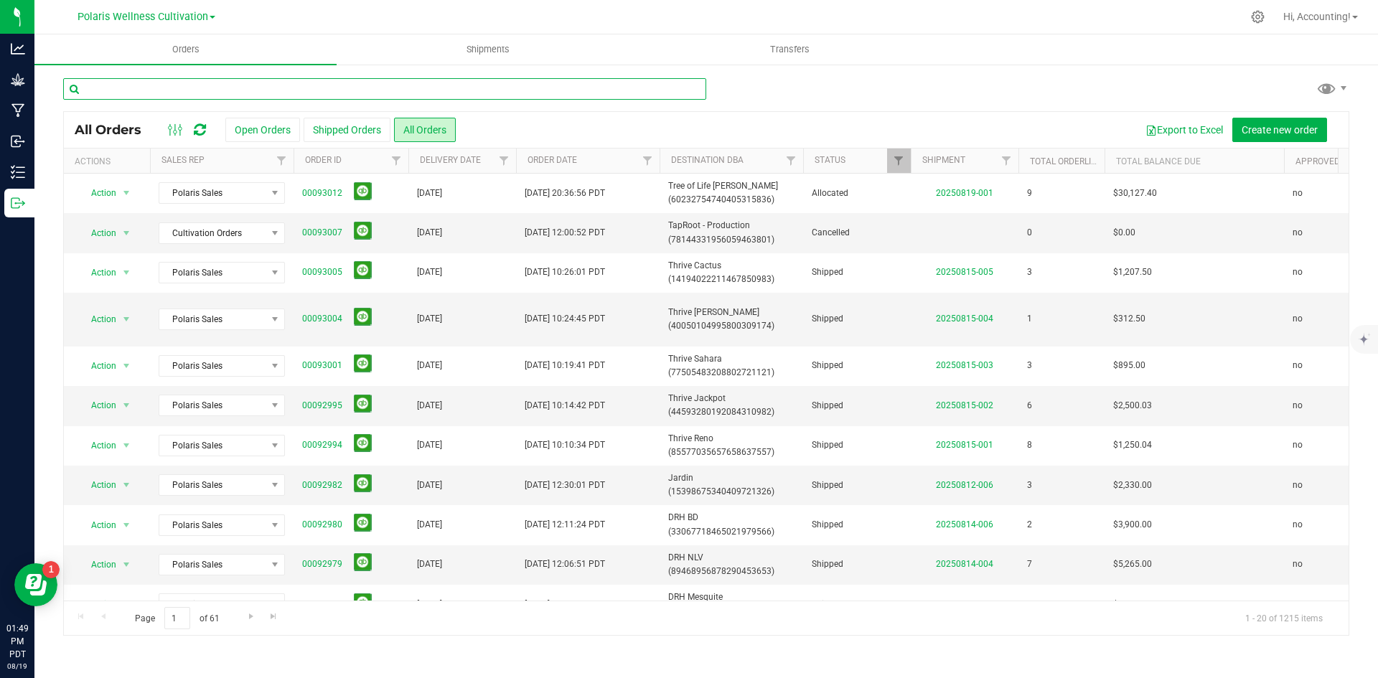
paste input "00092994"
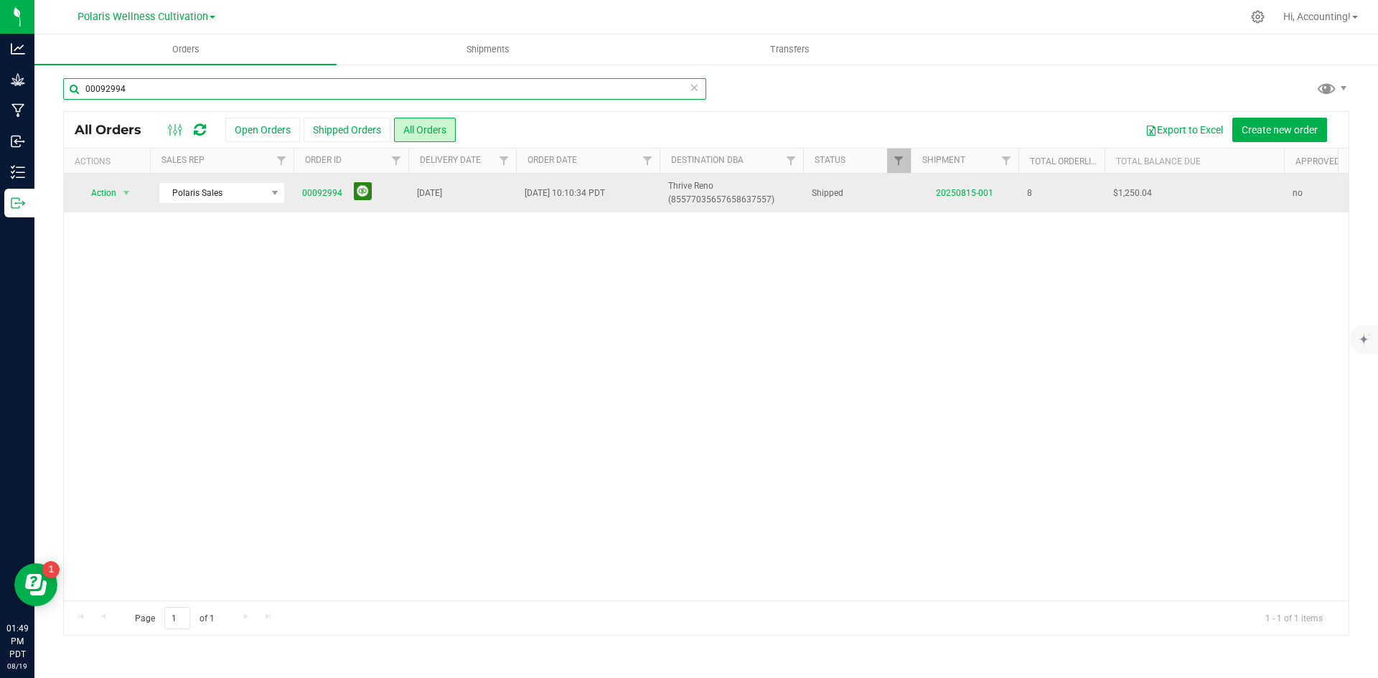
type input "00092994"
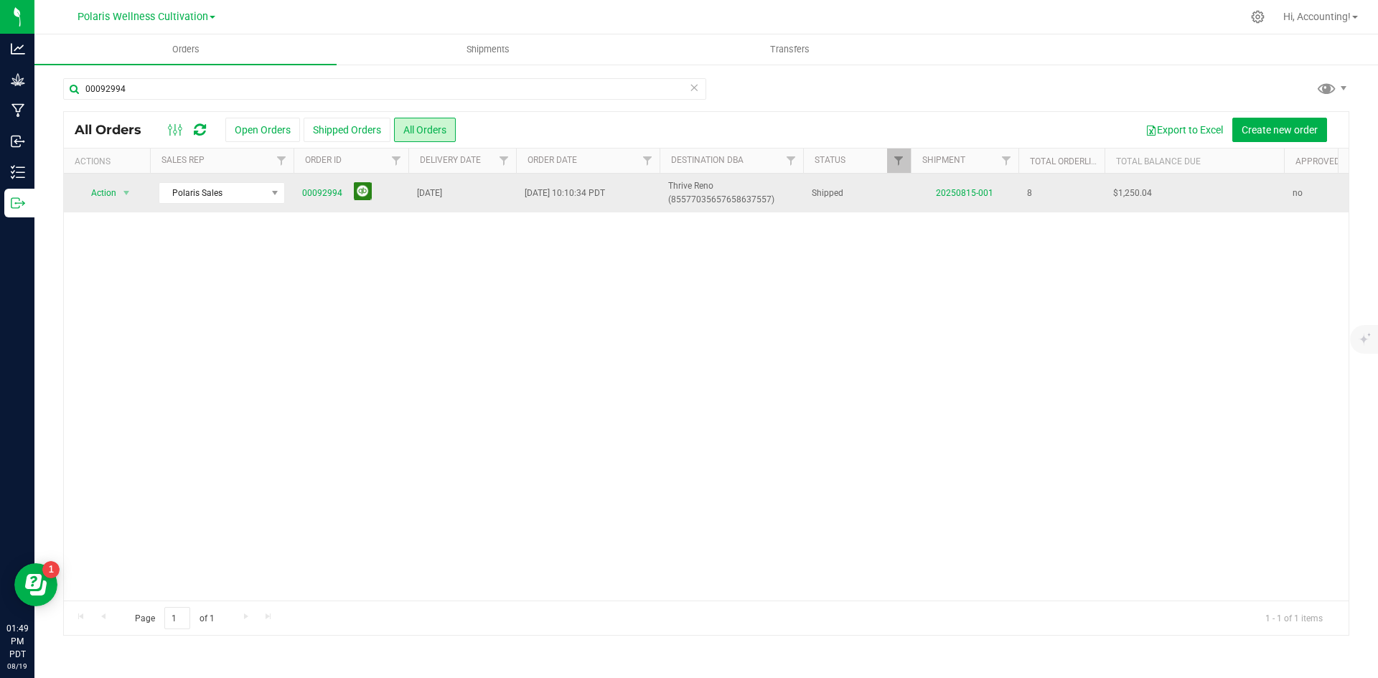
click at [359, 195] on button at bounding box center [363, 191] width 18 height 18
click at [359, 189] on button at bounding box center [363, 191] width 18 height 18
click at [727, 289] on div "Action Action Clone order Mark as fully paid Order audit log Print COAs (single…" at bounding box center [706, 387] width 1285 height 427
